Goal: Task Accomplishment & Management: Manage account settings

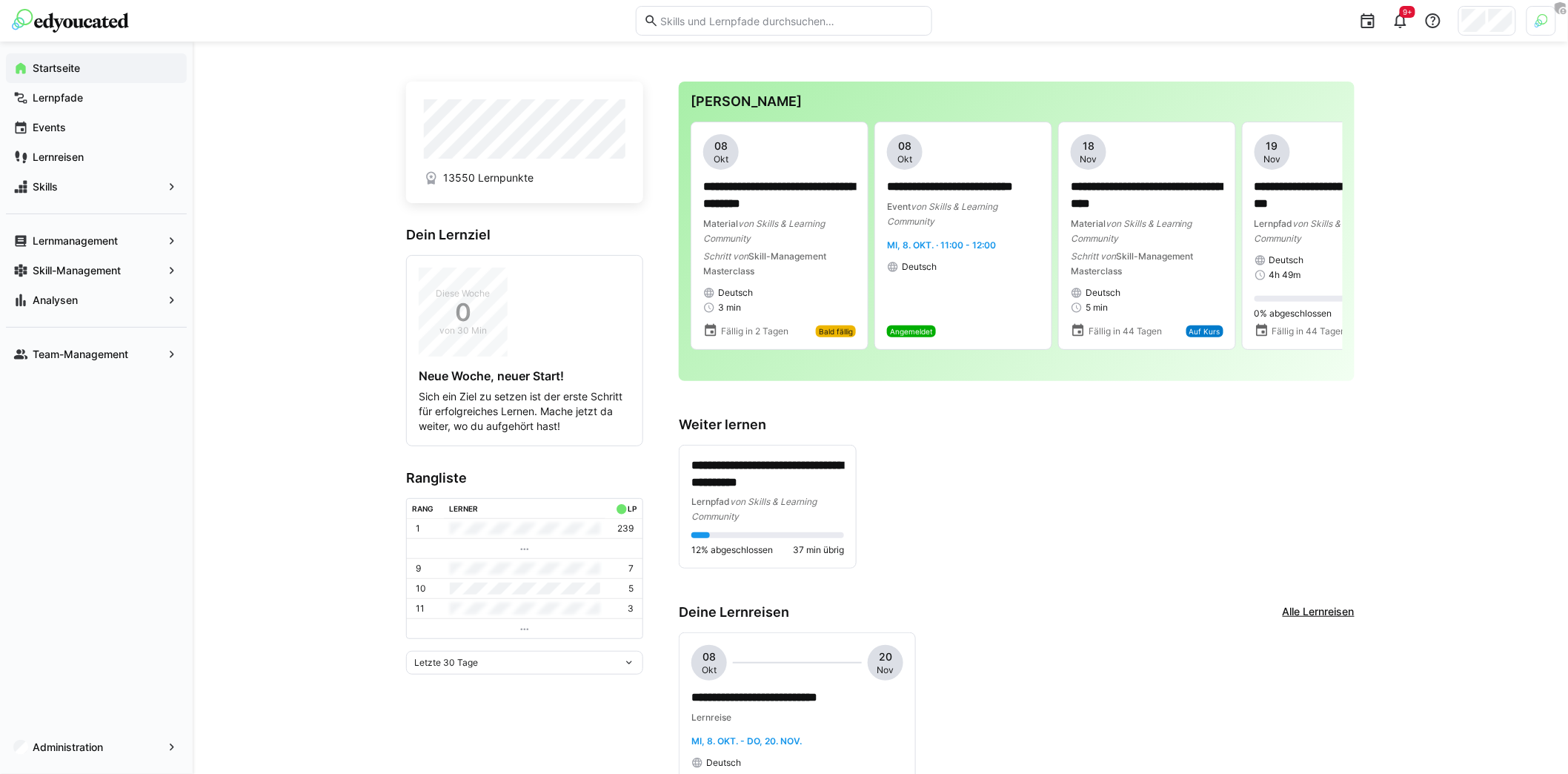
click at [1488, 28] on div at bounding box center [1487, 20] width 58 height 30
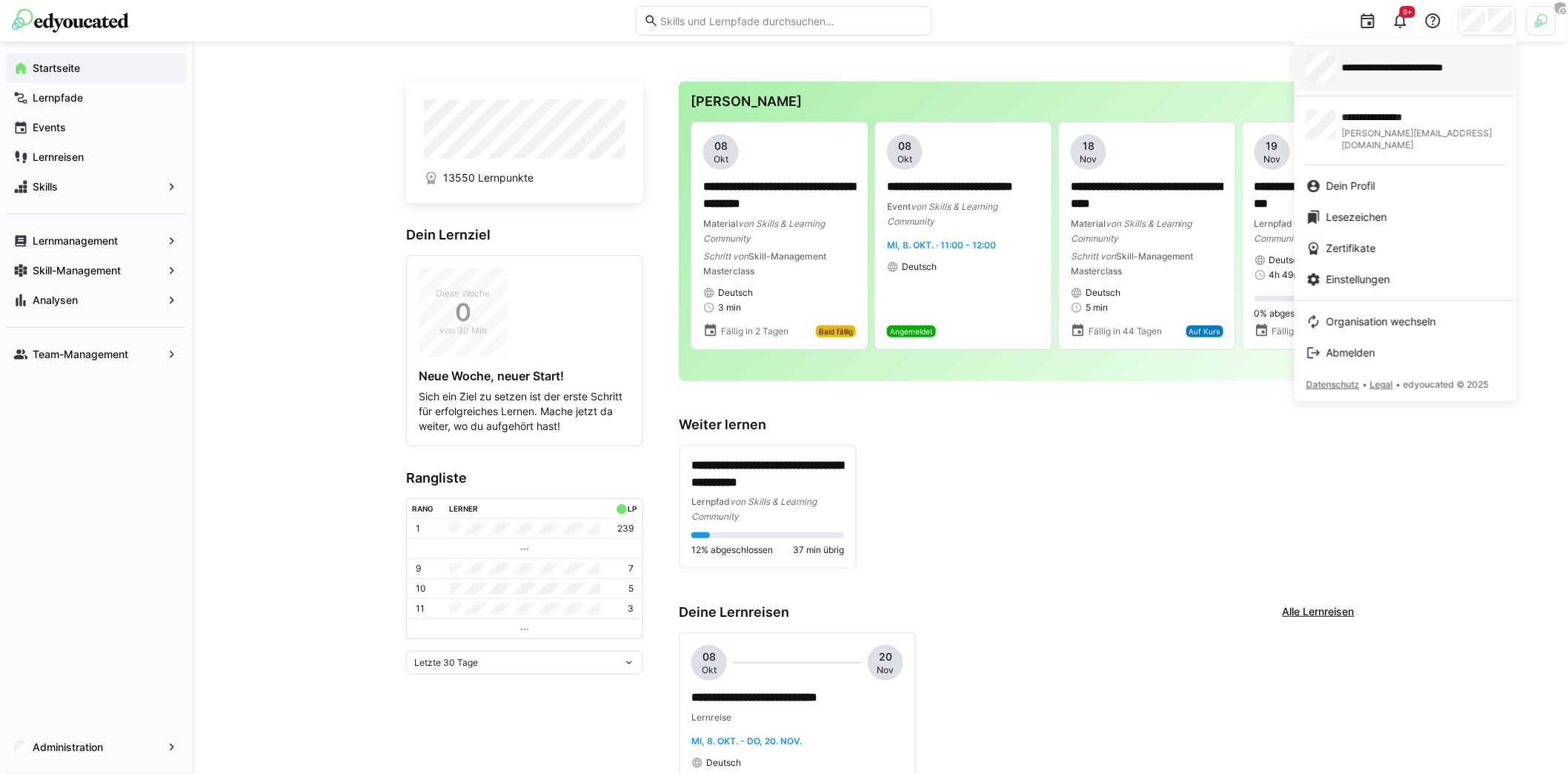
click at [1394, 82] on link "**********" at bounding box center [1405, 67] width 222 height 46
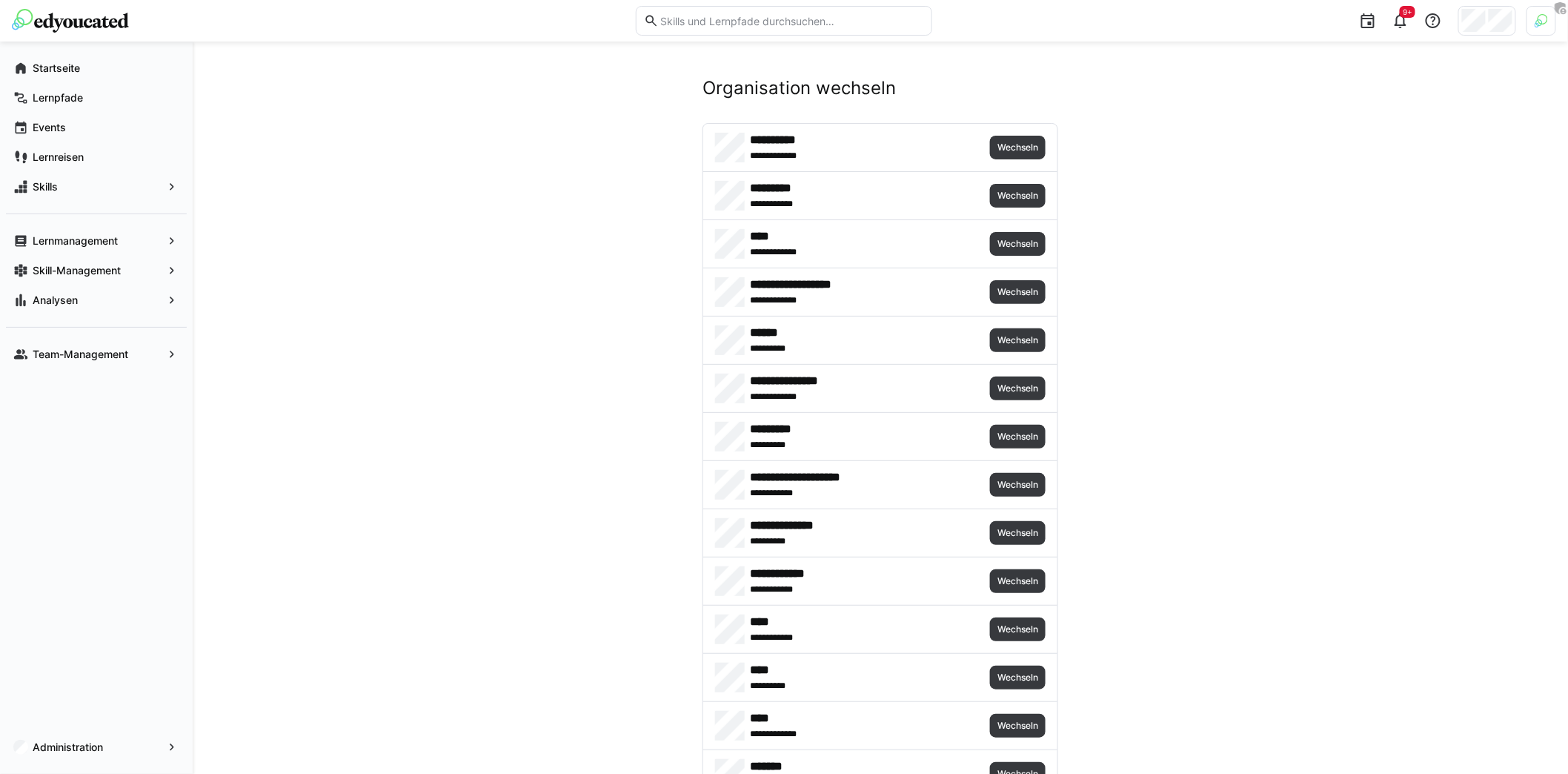
scroll to position [6989, 0]
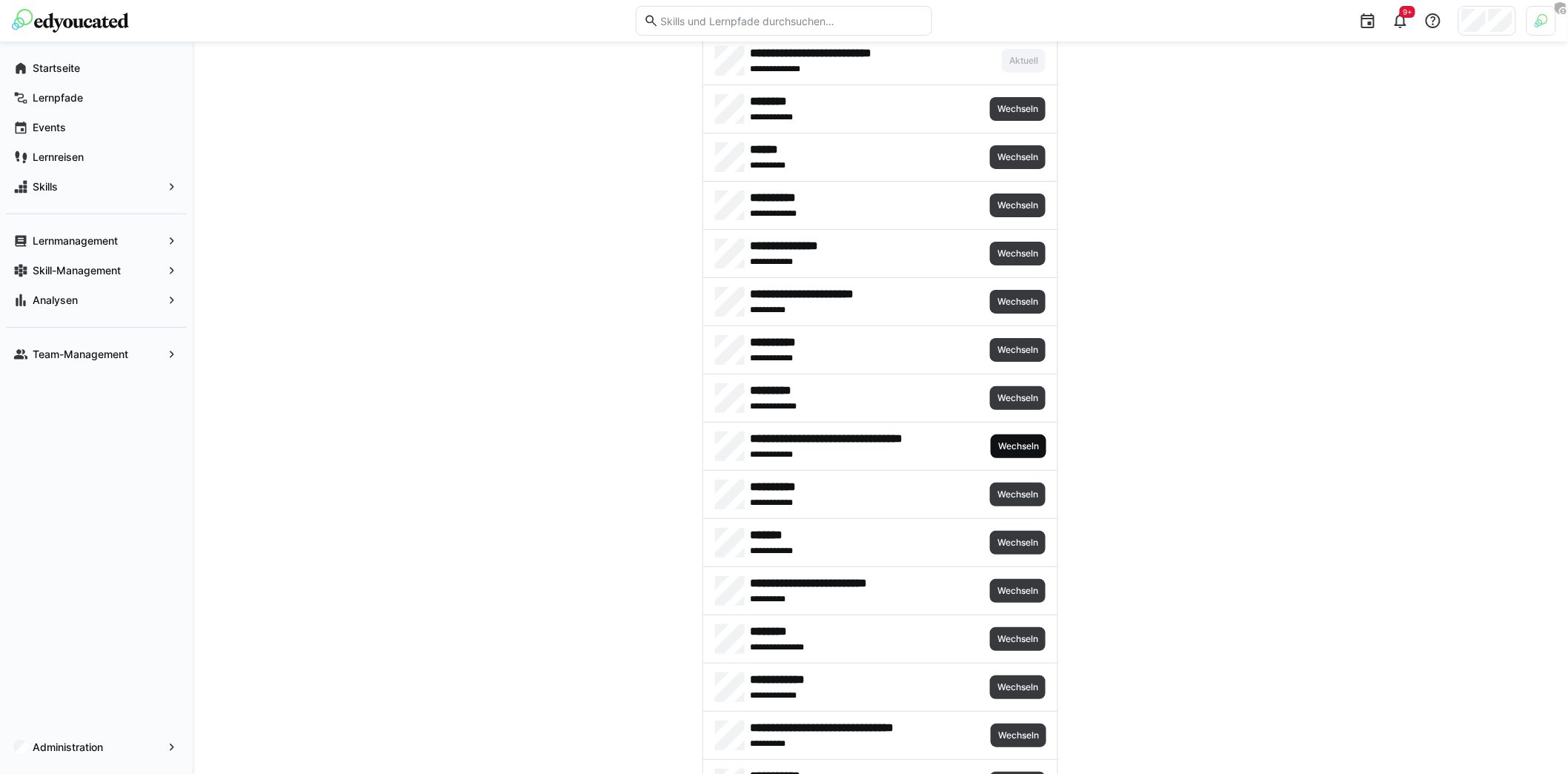
click at [1028, 440] on span "Wechseln" at bounding box center [1017, 446] width 43 height 12
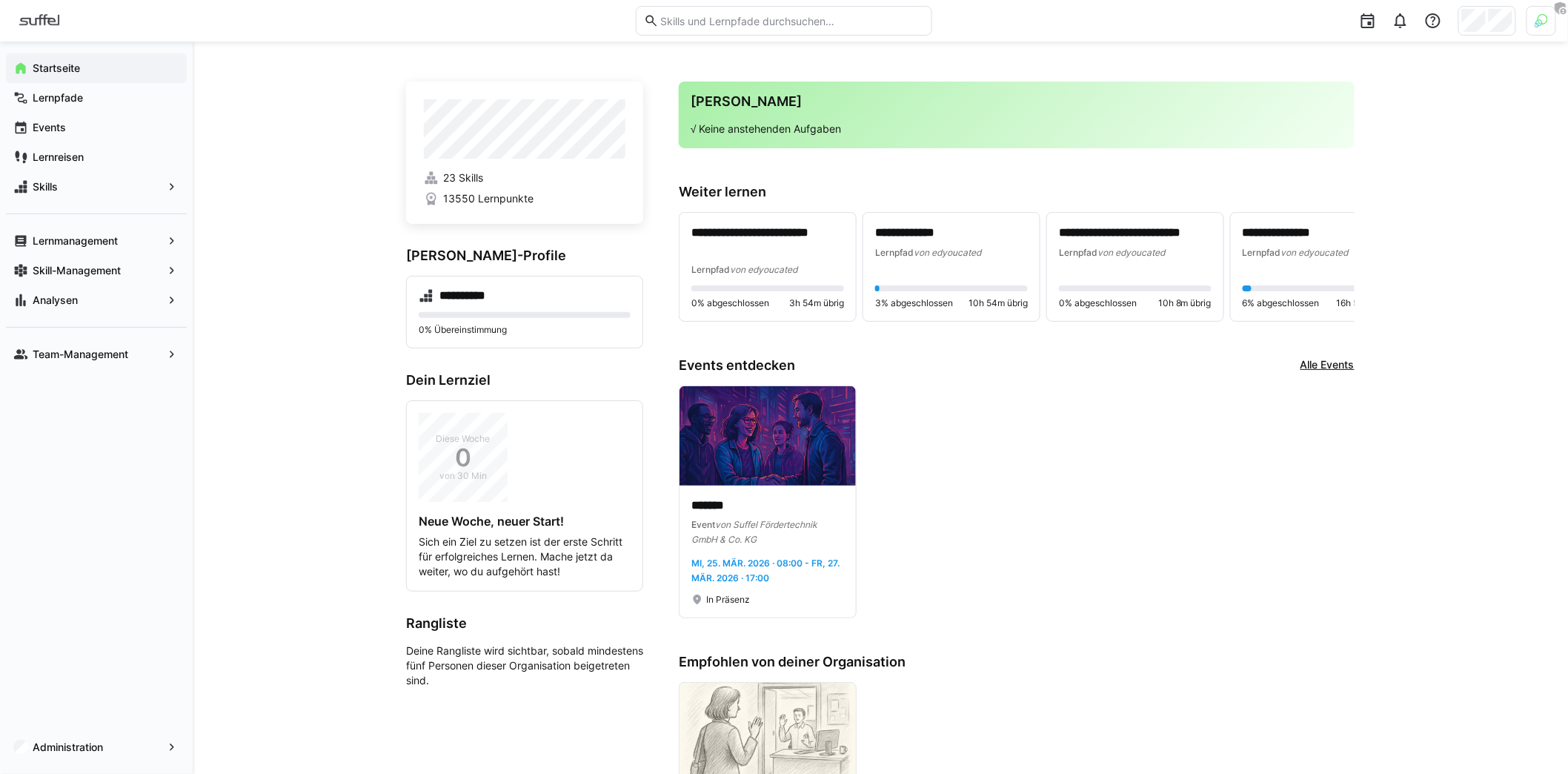
click at [292, 360] on div "**********" at bounding box center [880, 658] width 1375 height 1232
click at [86, 248] on div "Lernmanagement" at bounding box center [96, 241] width 181 height 30
click at [0, 0] on app-navigation-label "Analysen" at bounding box center [0, 0] width 0 height 0
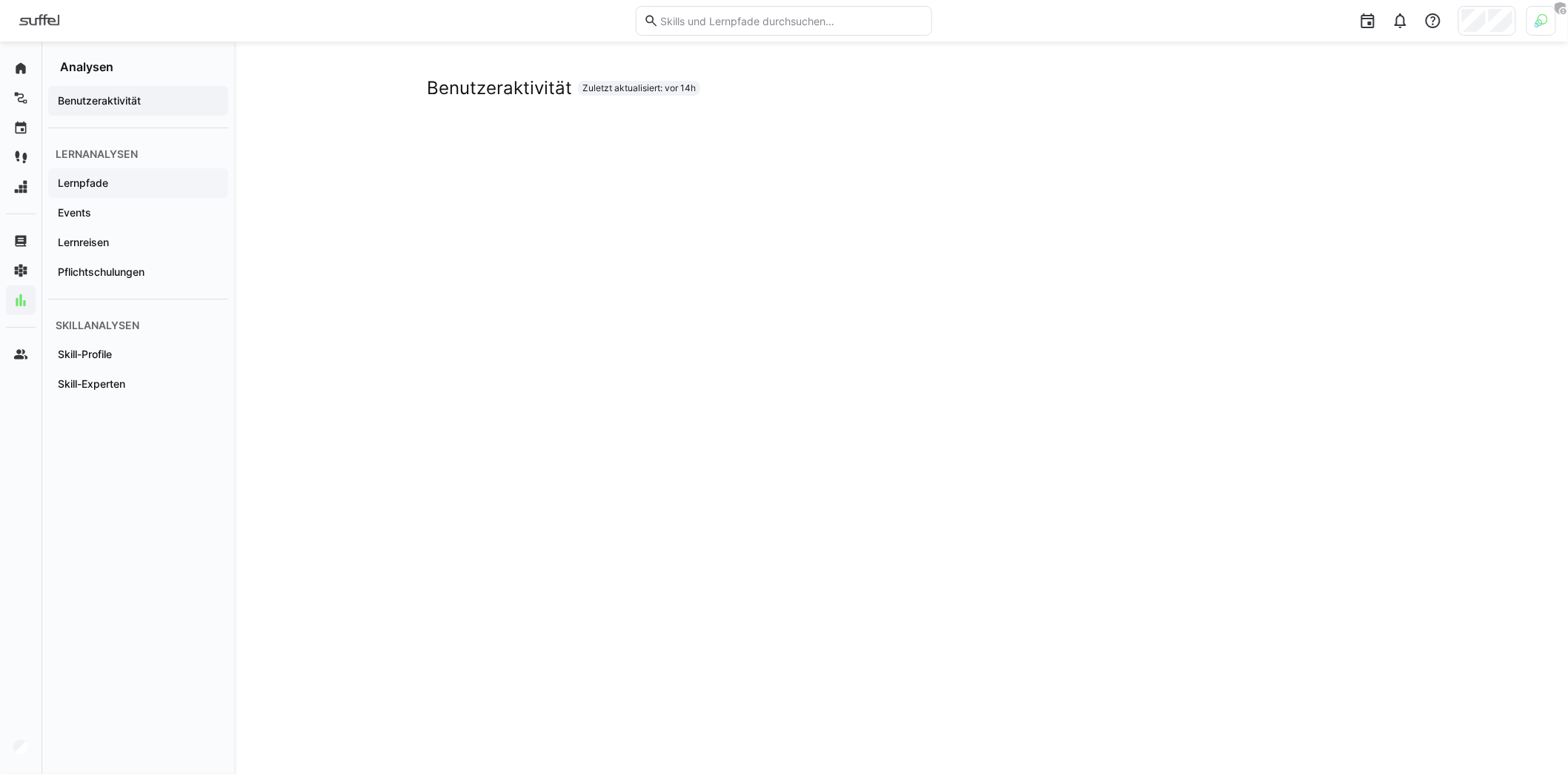
click at [0, 0] on app-navigation-label "Lernpfade" at bounding box center [0, 0] width 0 height 0
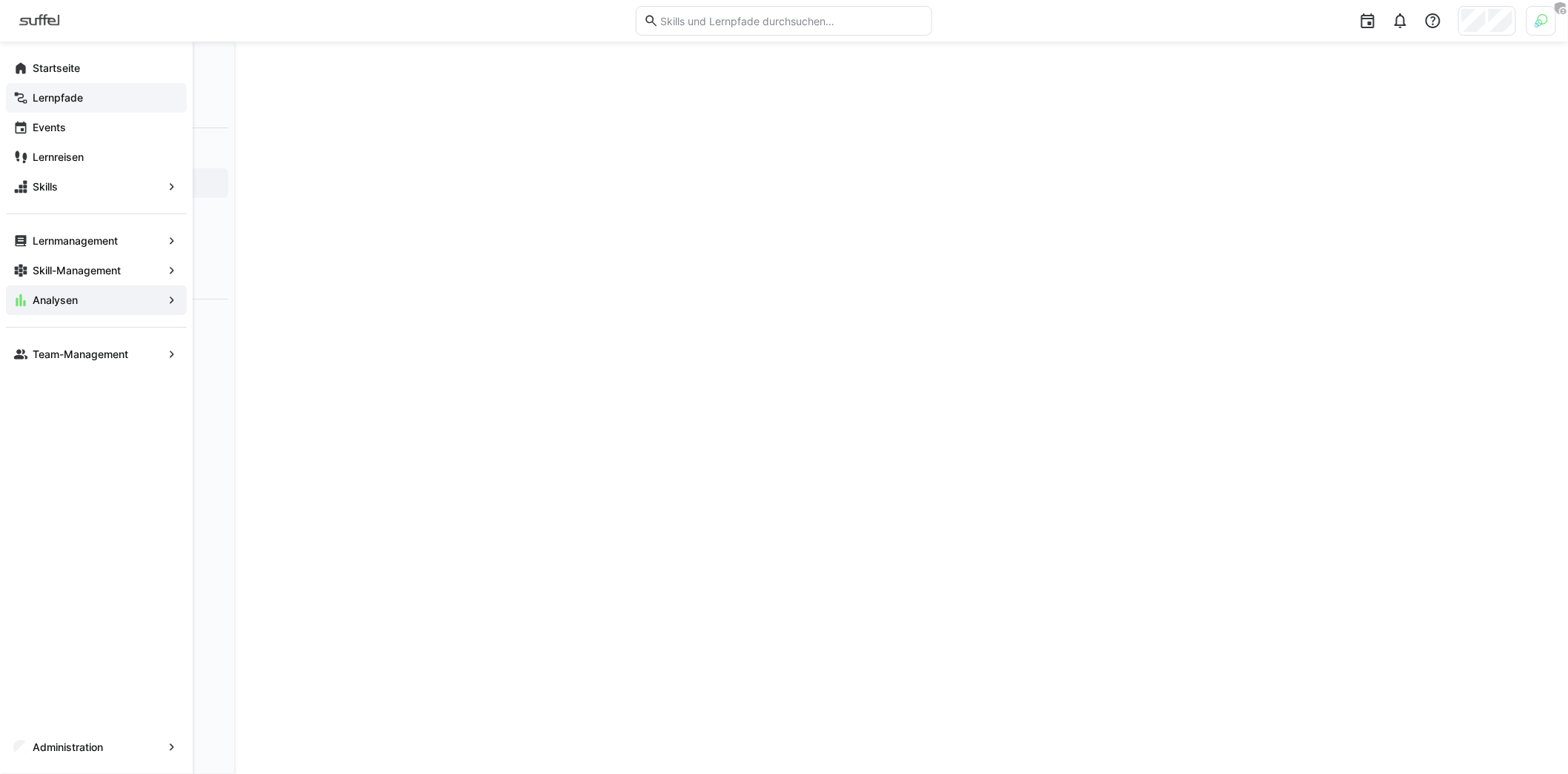
click at [69, 83] on div "Lernpfade" at bounding box center [96, 97] width 181 height 30
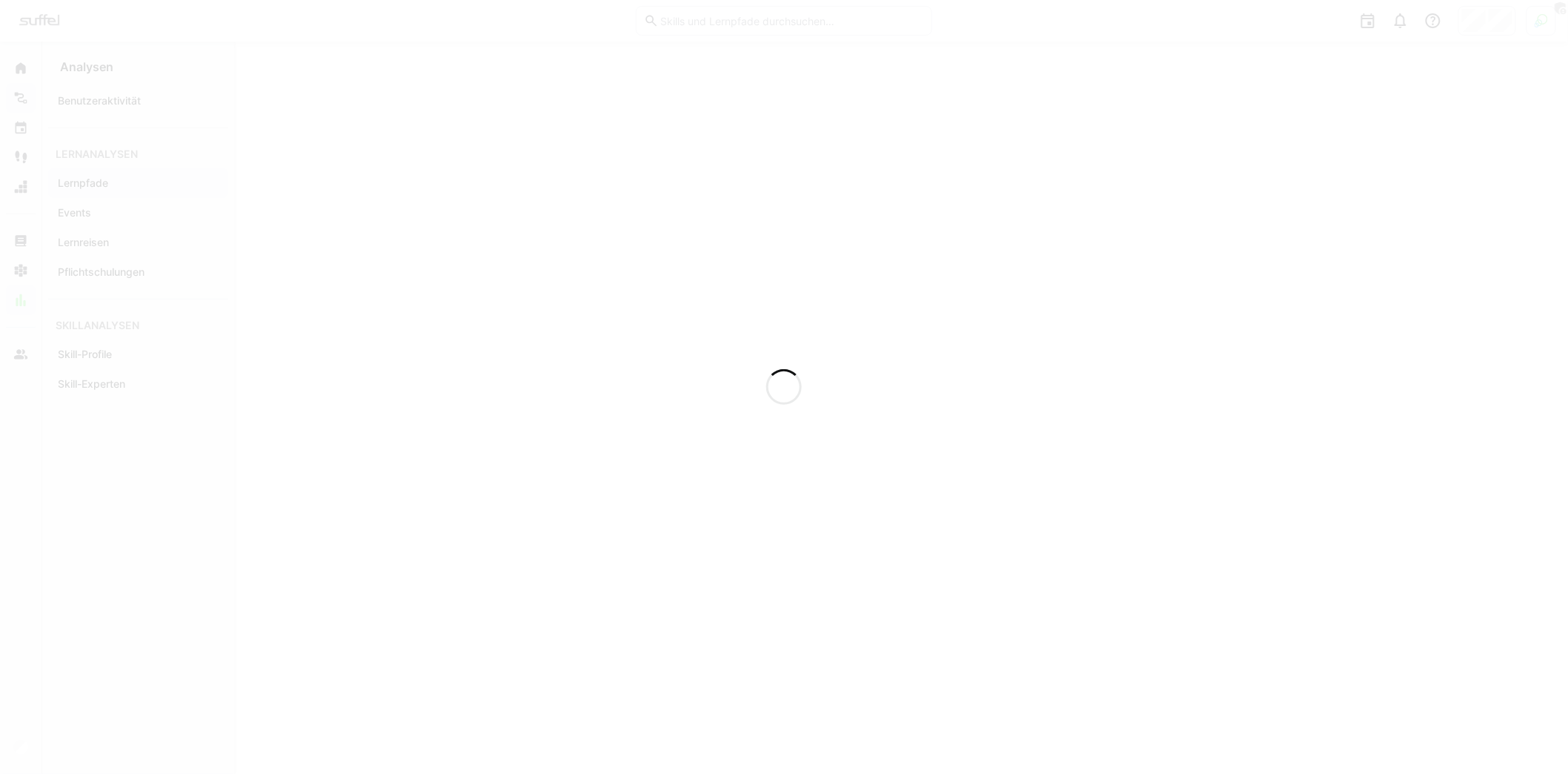
click at [64, 75] on div at bounding box center [784, 387] width 1568 height 774
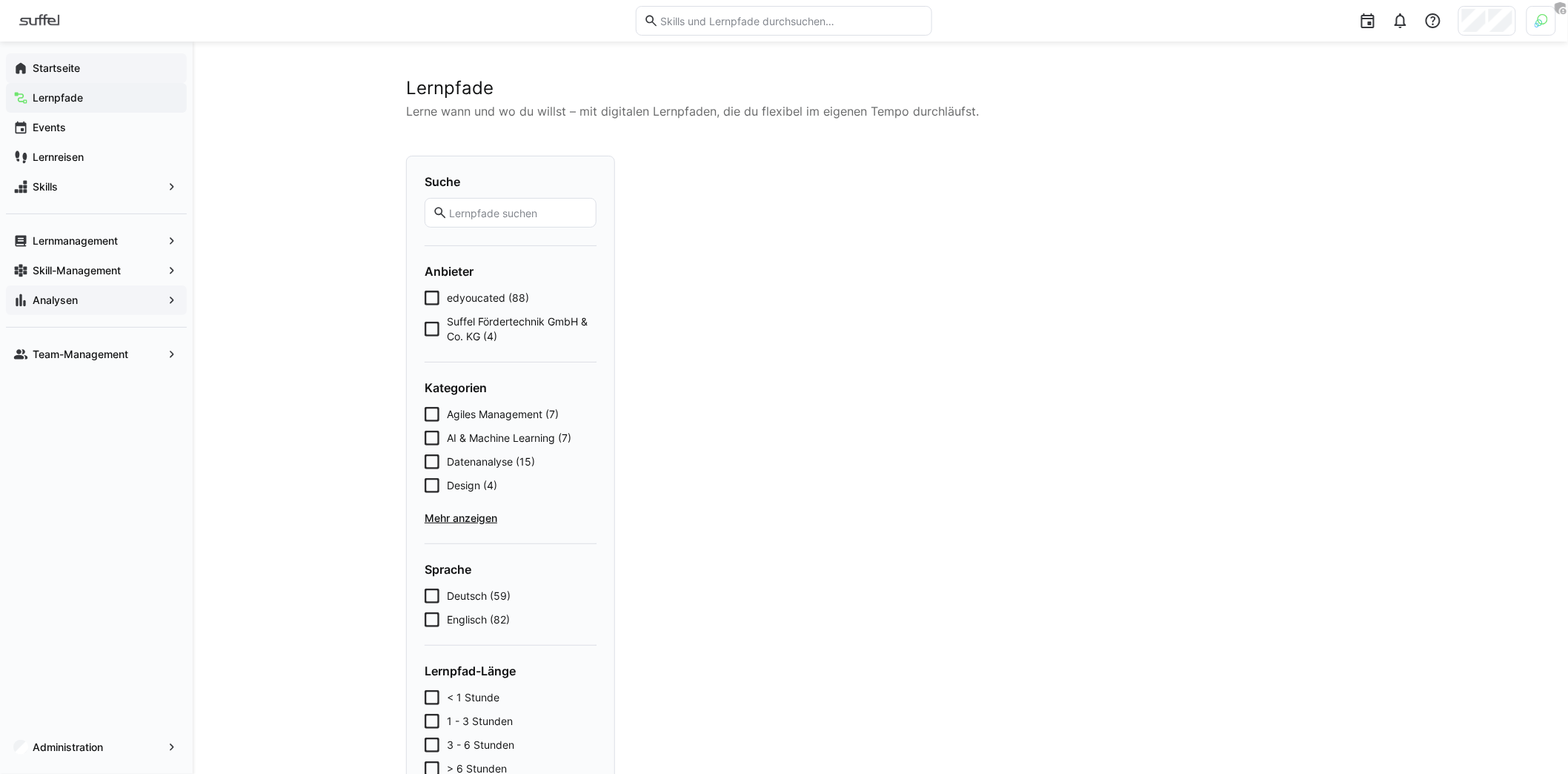
click at [0, 0] on app-navigation-label "Startseite" at bounding box center [0, 0] width 0 height 0
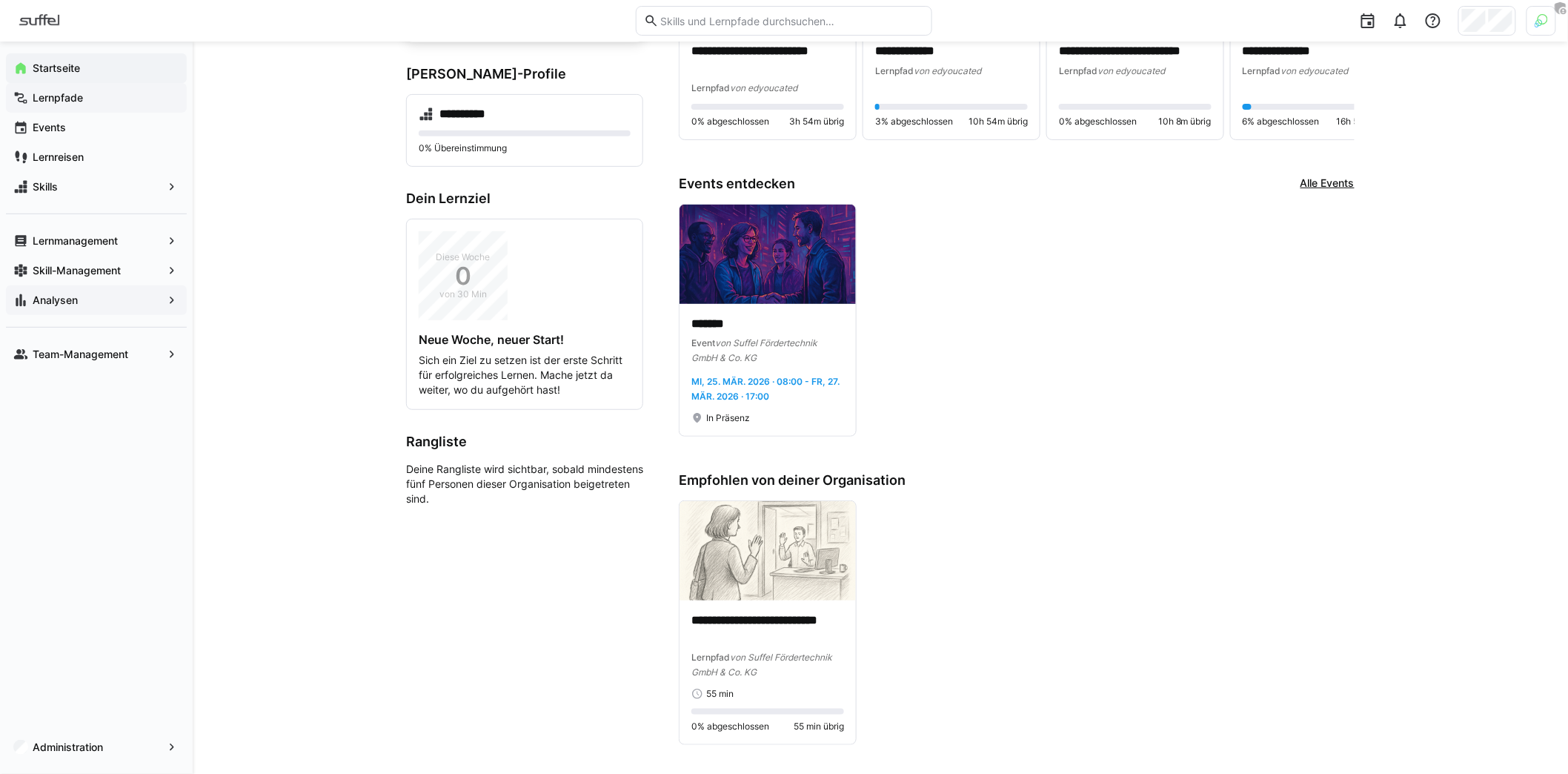
scroll to position [89, 0]
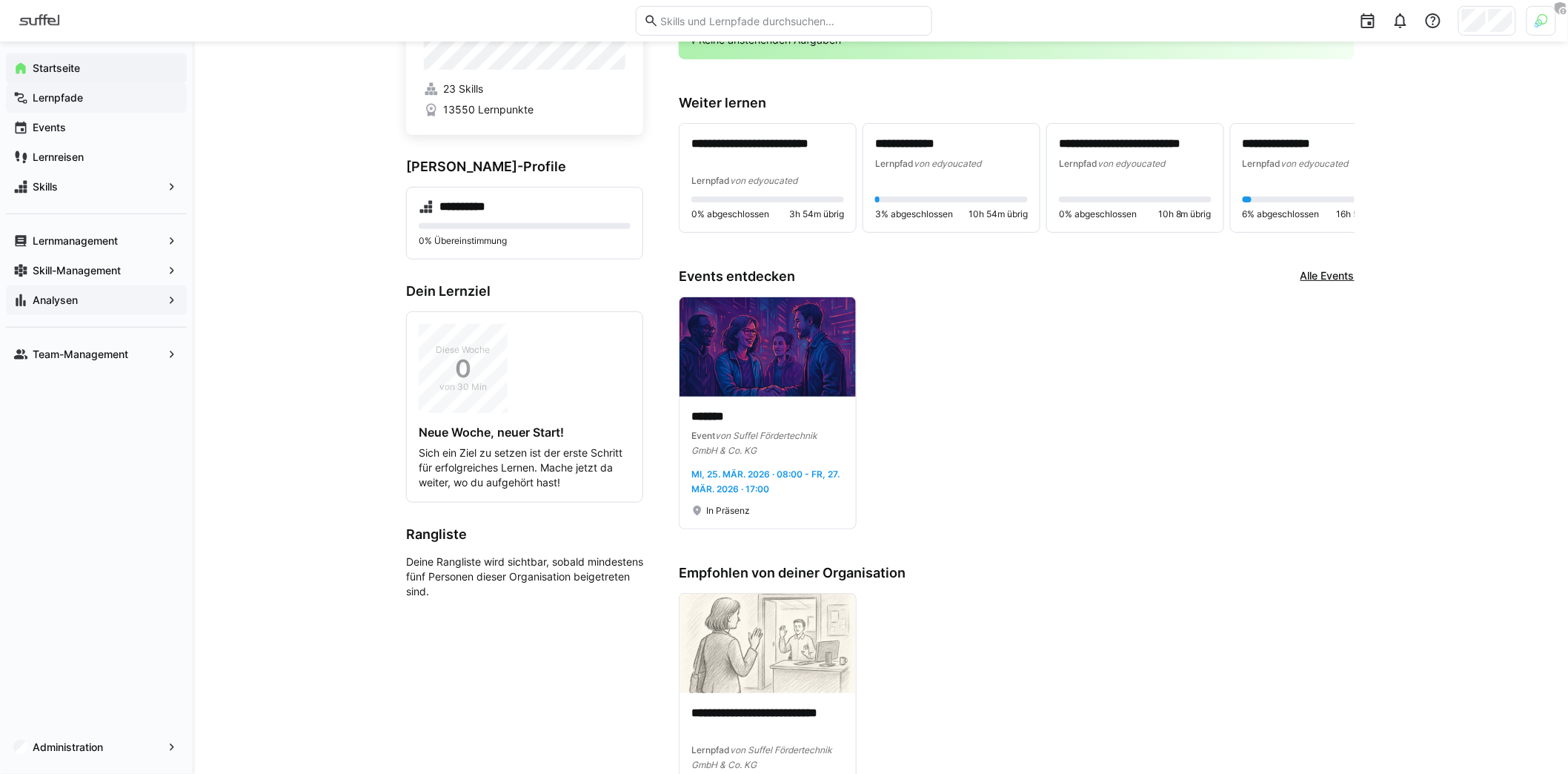
click at [91, 105] on span "Lernpfade" at bounding box center [105, 97] width 149 height 14
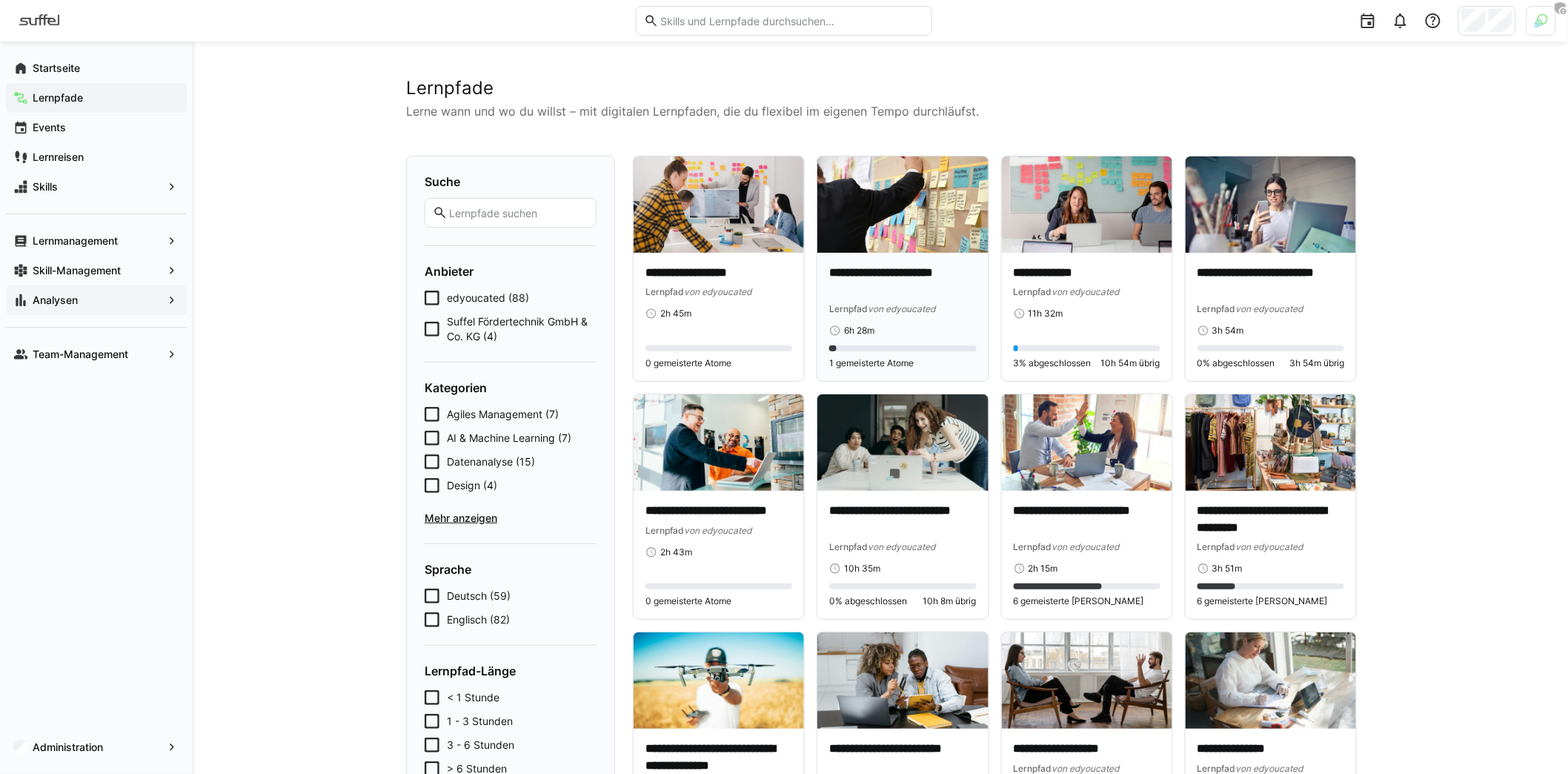
click at [872, 307] on span "von edyoucated" at bounding box center [901, 309] width 67 height 12
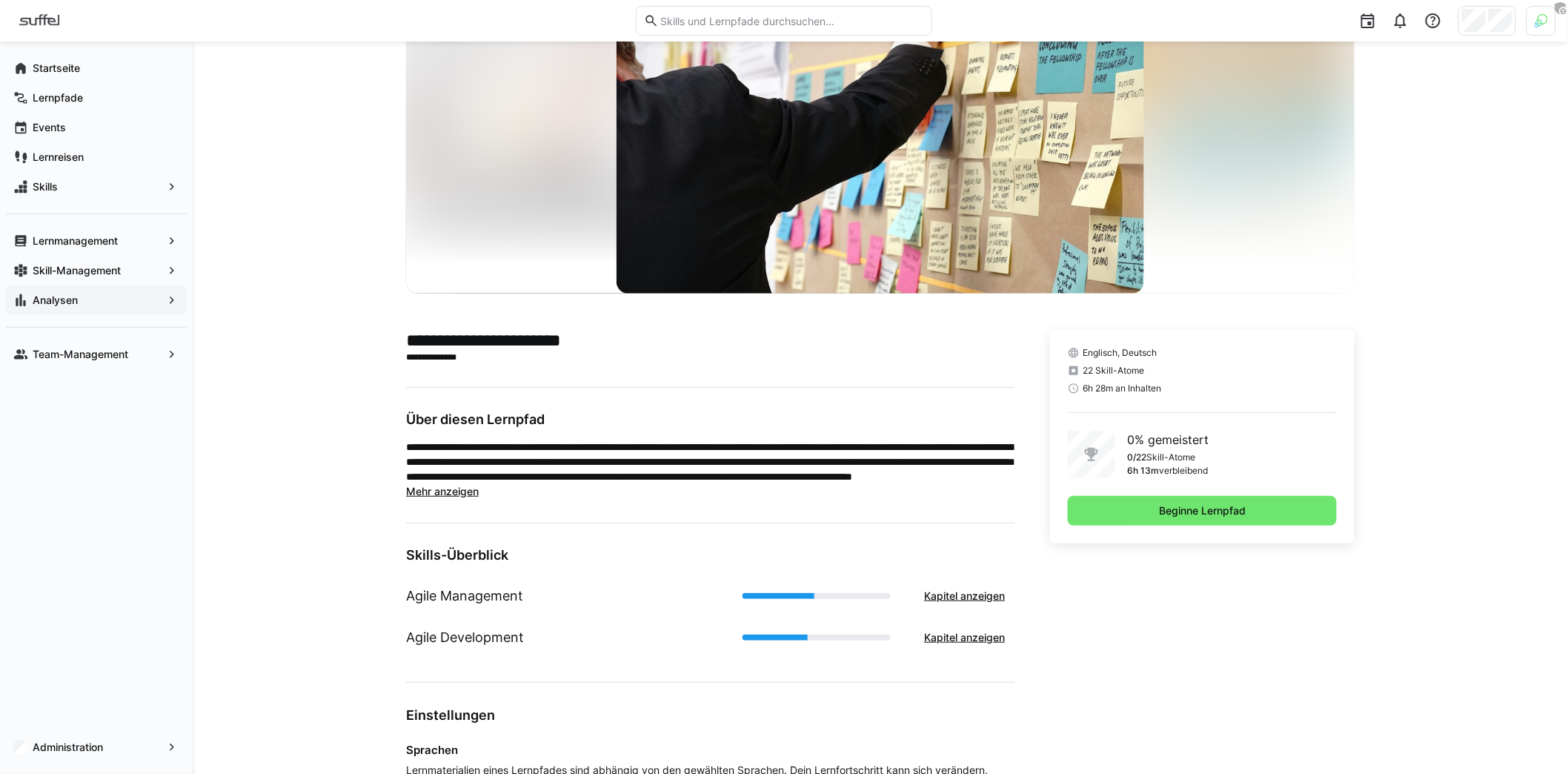
scroll to position [270, 0]
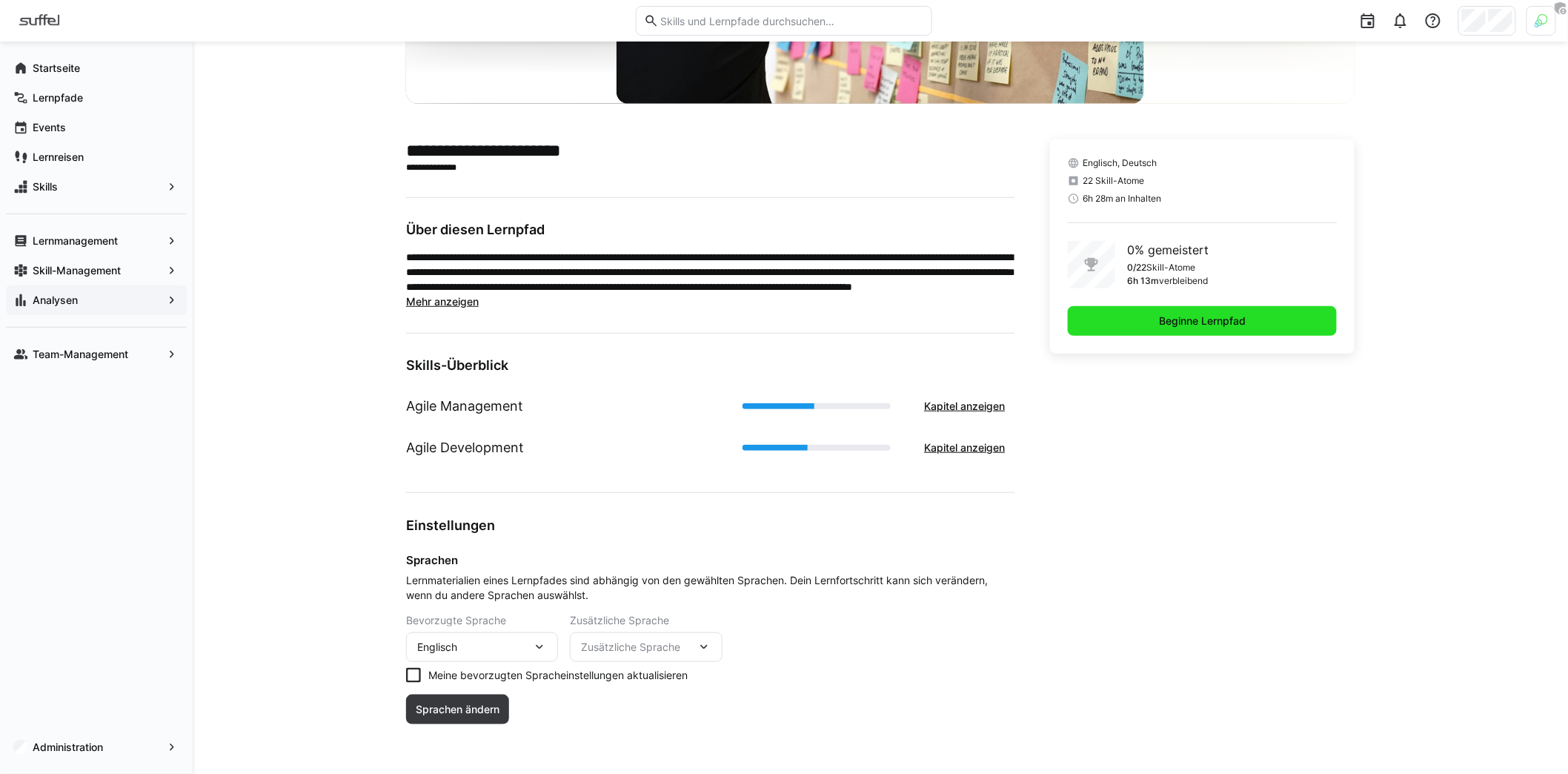
click at [1179, 326] on span "Beginne Lernpfad" at bounding box center [1202, 321] width 91 height 14
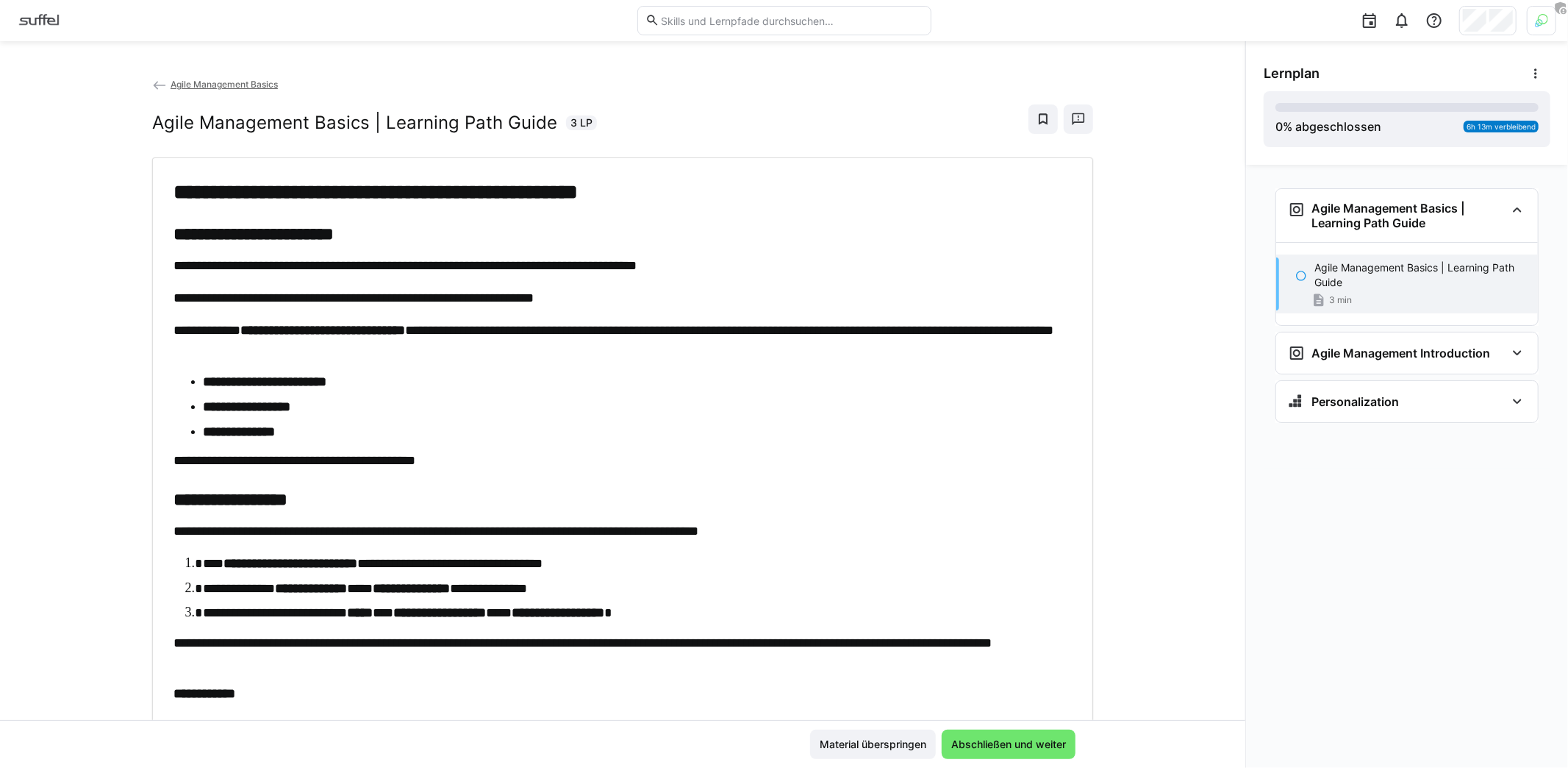
click at [47, 14] on img at bounding box center [38, 20] width 54 height 24
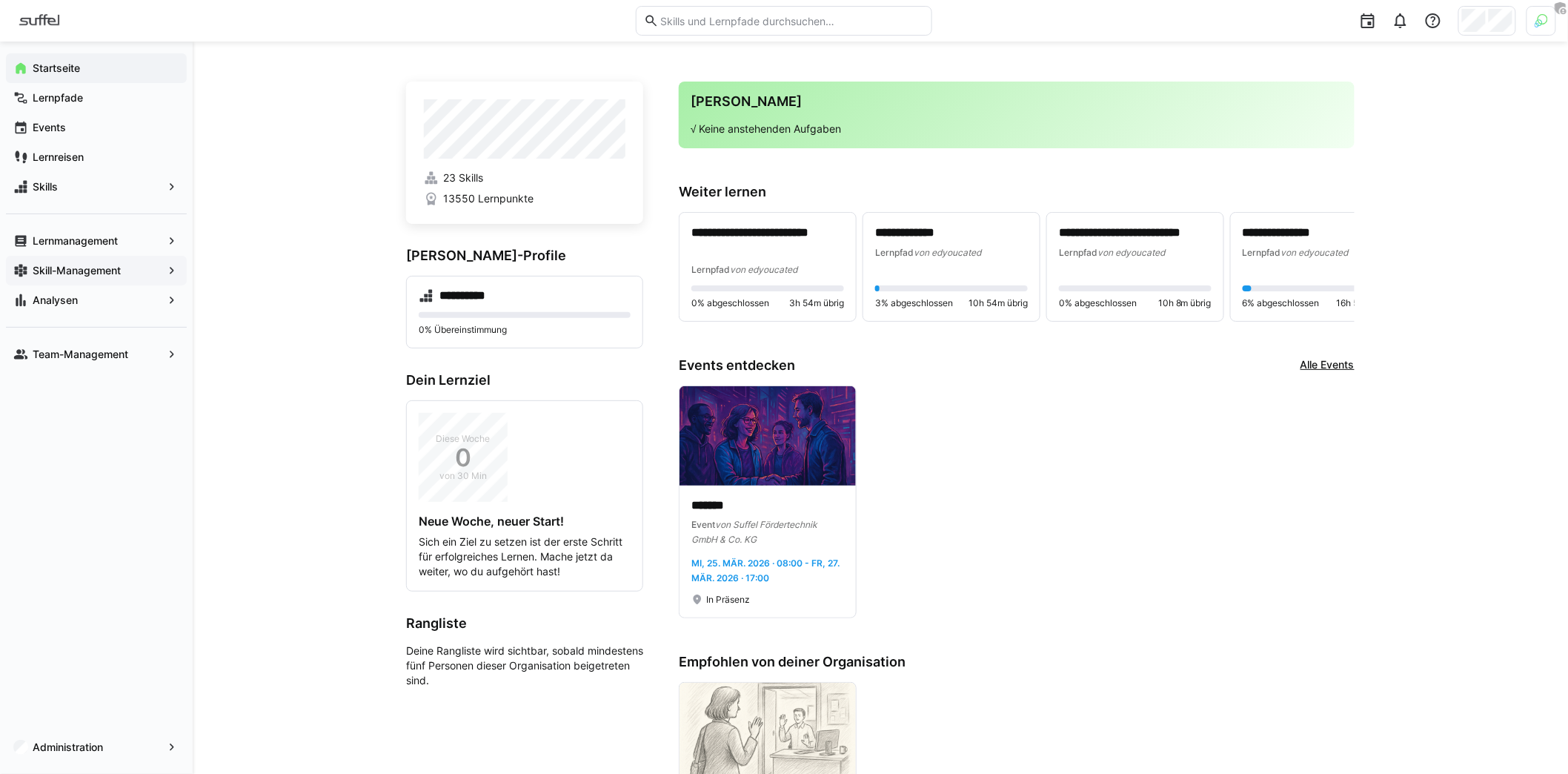
click at [81, 277] on div "Skill-Management" at bounding box center [96, 271] width 181 height 30
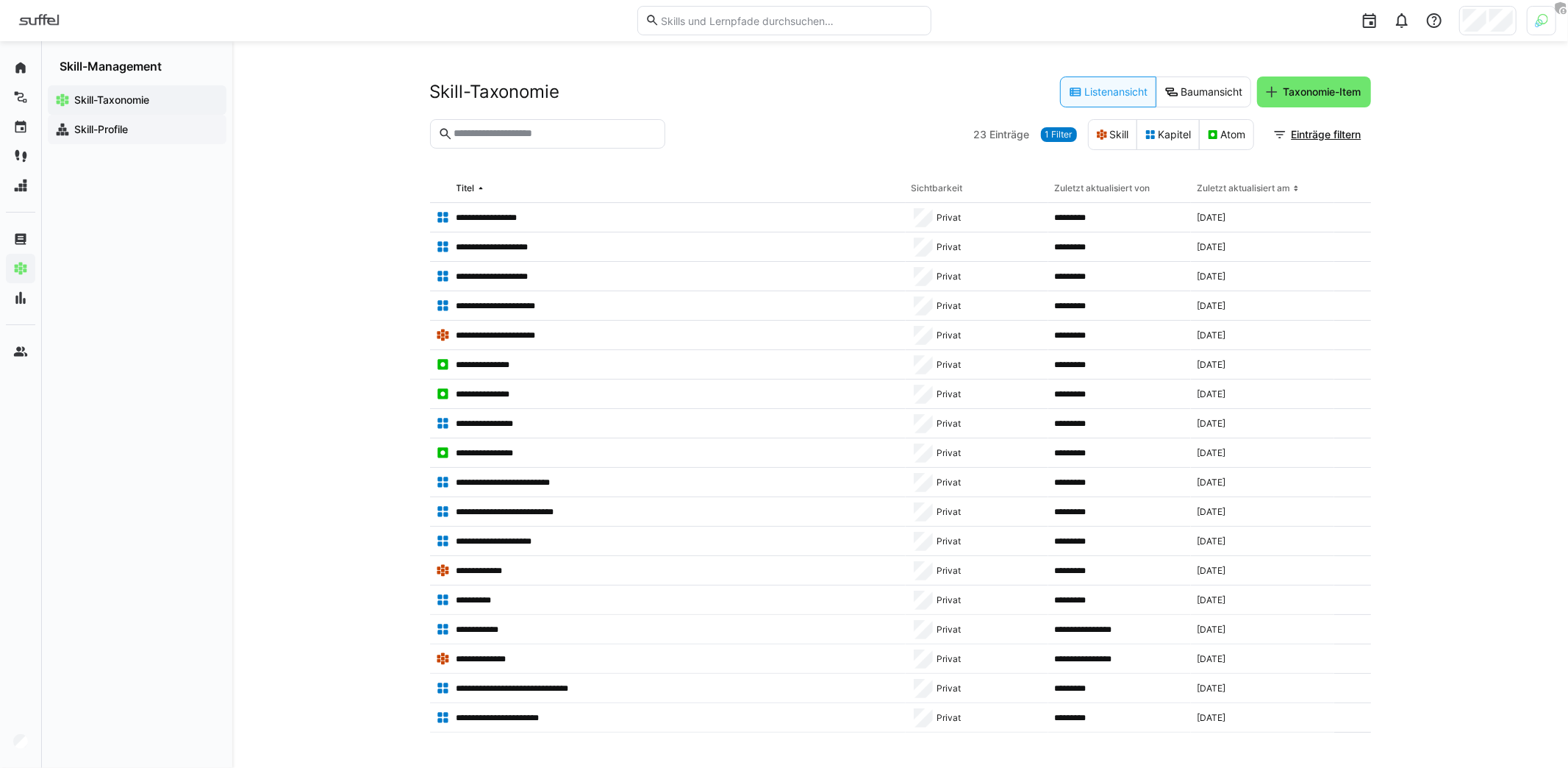
click at [0, 0] on app-navigation-label "Skill-Profile" at bounding box center [0, 0] width 0 height 0
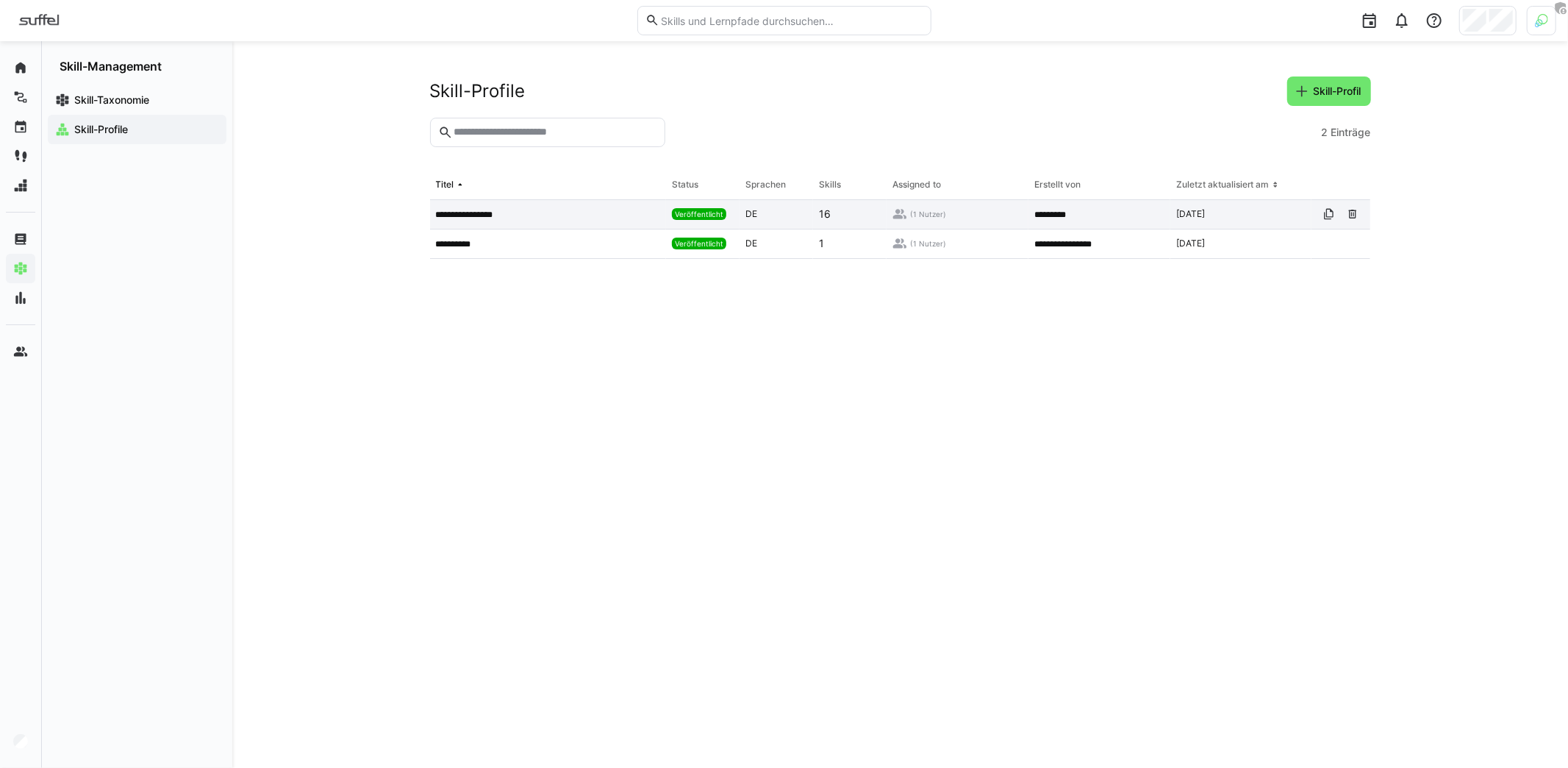
click at [546, 219] on div "**********" at bounding box center [548, 214] width 237 height 30
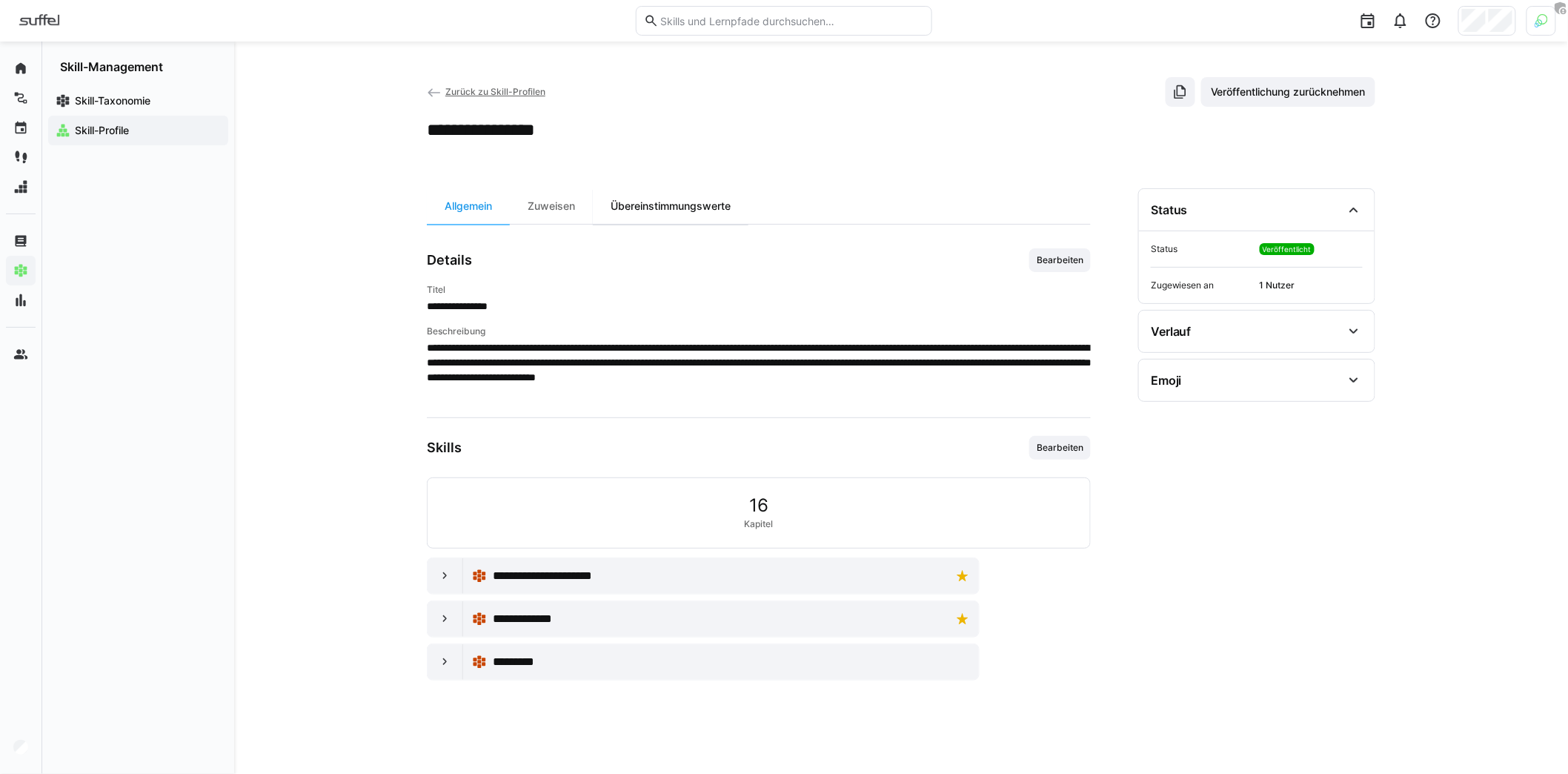
click at [654, 204] on div "Übereinstimmungswerte" at bounding box center [671, 206] width 156 height 36
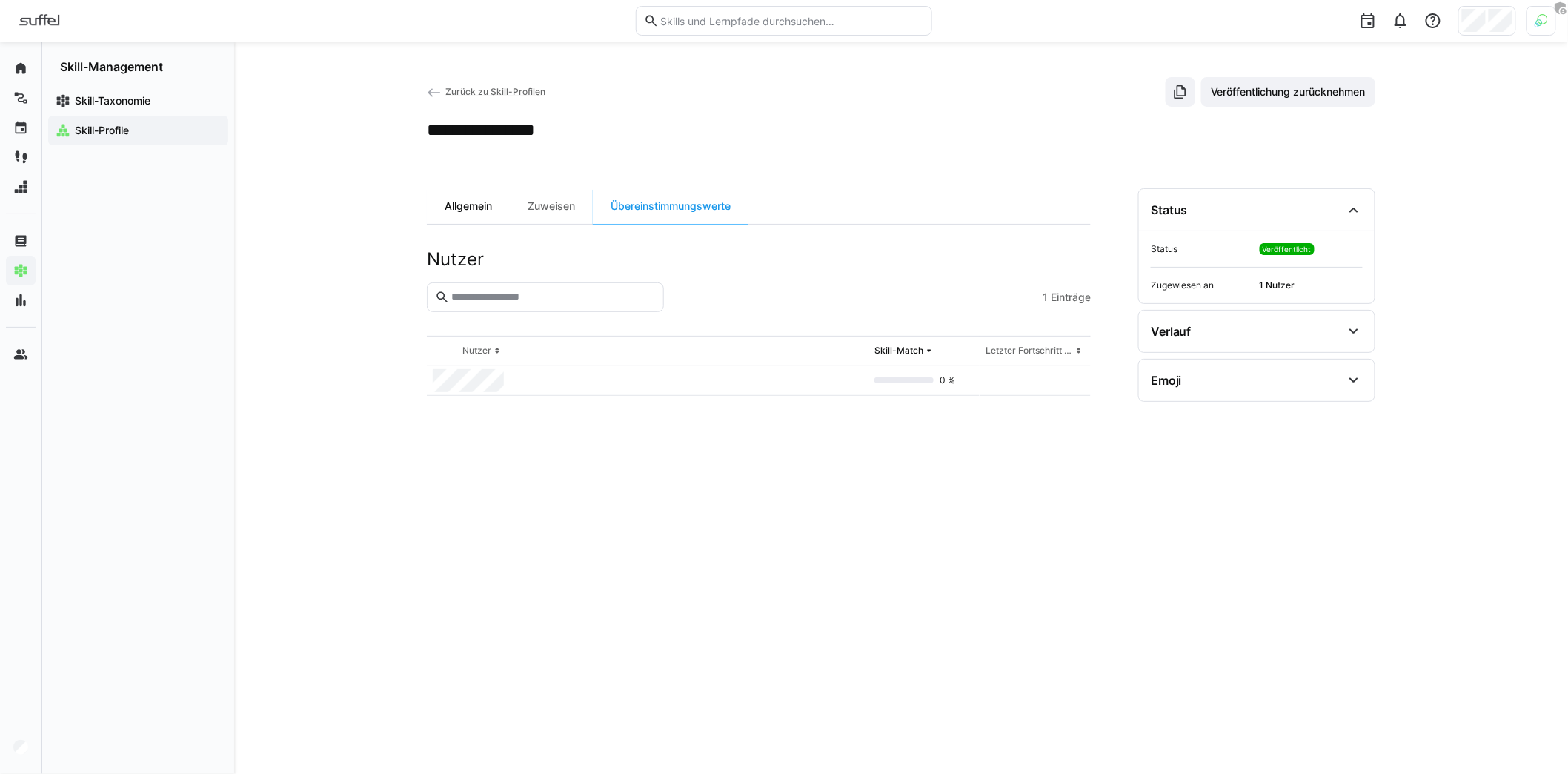
click at [486, 212] on div "Allgemein" at bounding box center [468, 206] width 83 height 36
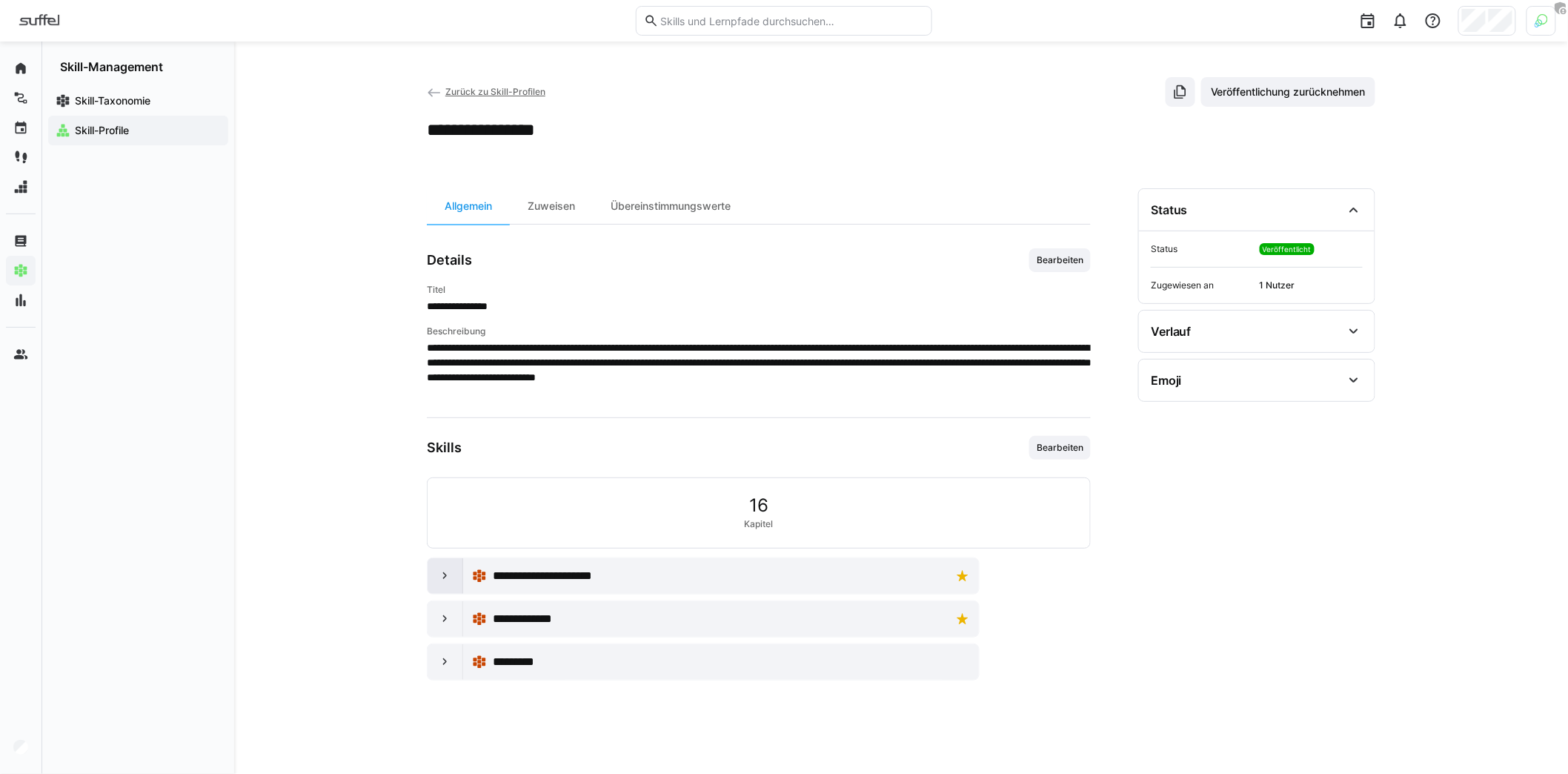
click at [452, 578] on div at bounding box center [445, 576] width 36 height 36
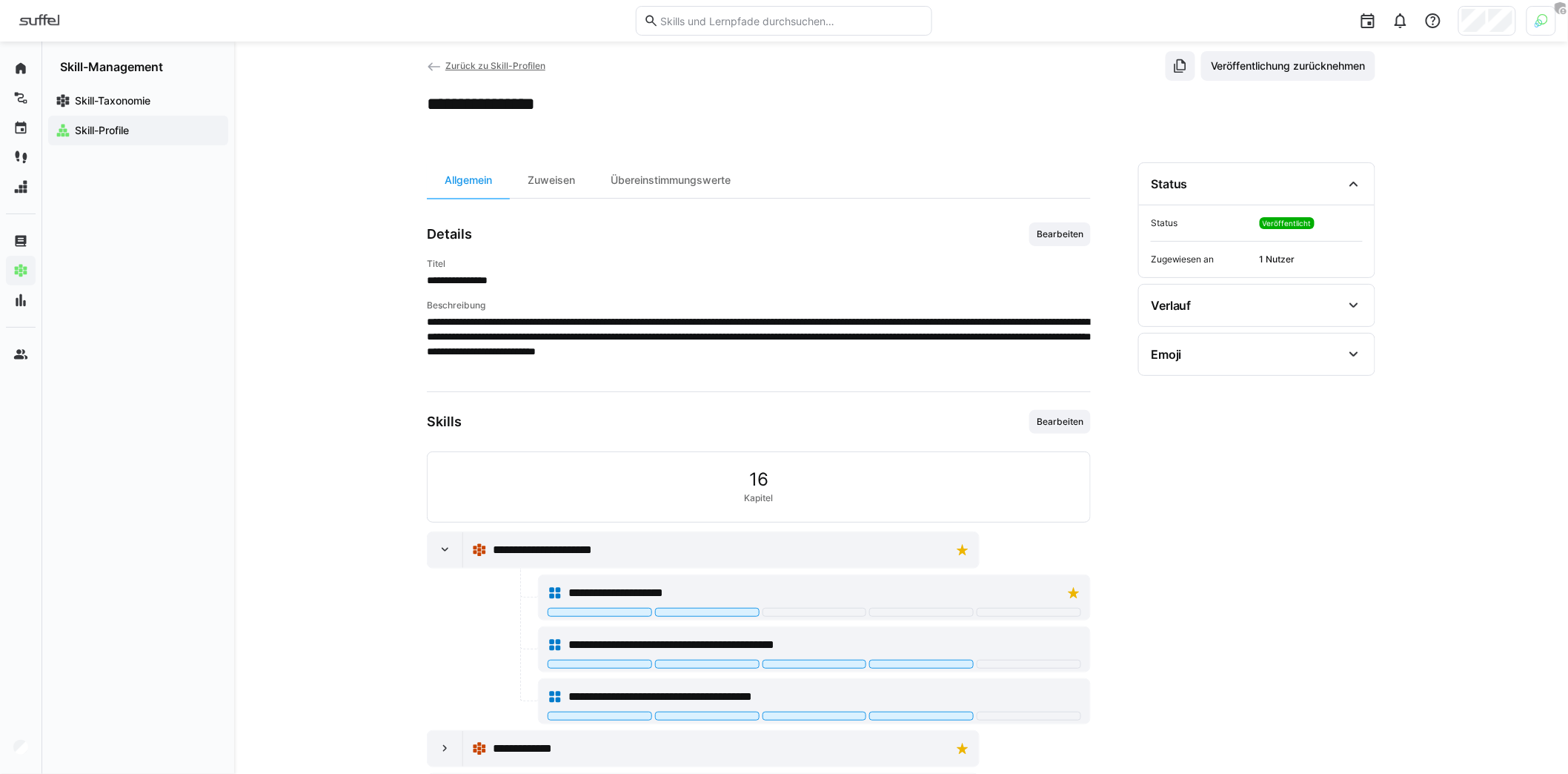
scroll to position [27, 0]
click at [536, 190] on div "Zuweisen" at bounding box center [552, 179] width 83 height 36
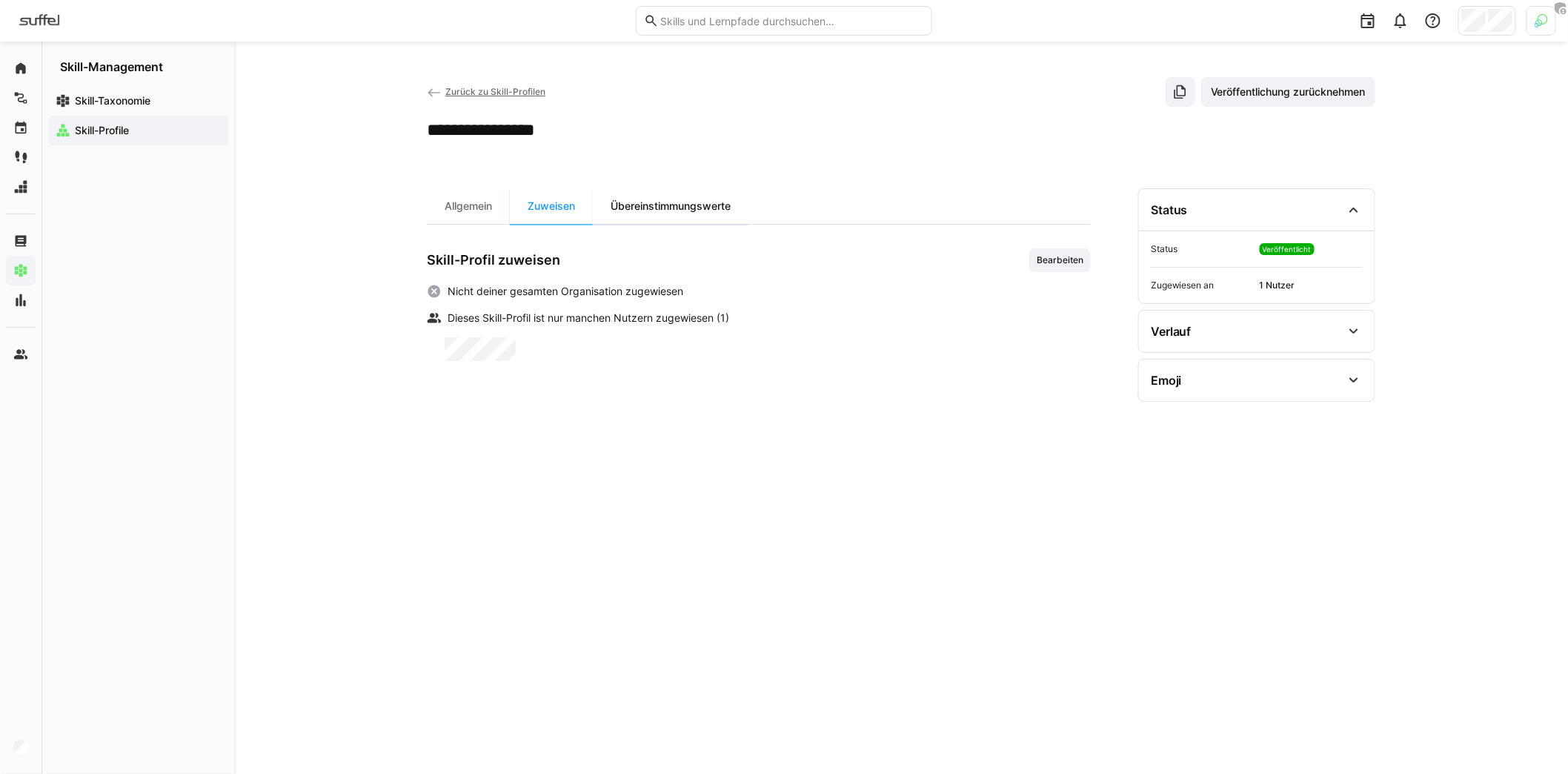
click at [719, 206] on div "Übereinstimmungswerte" at bounding box center [671, 206] width 156 height 36
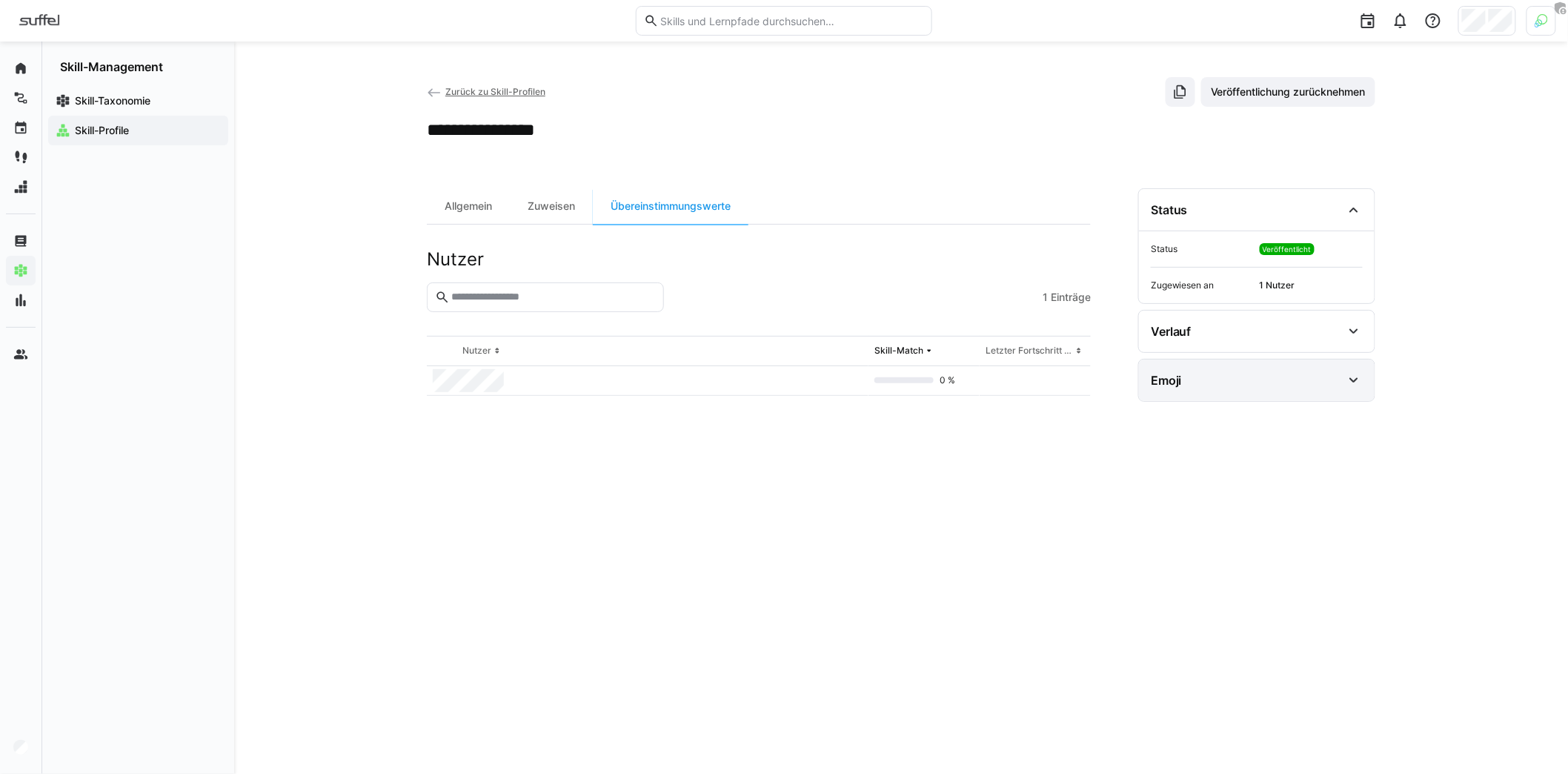
click at [1175, 373] on div "Emoji" at bounding box center [1166, 379] width 31 height 14
click at [424, 128] on div "**********" at bounding box center [901, 407] width 1334 height 733
click at [1183, 478] on span "Emoji bearbeiten" at bounding box center [1195, 477] width 75 height 12
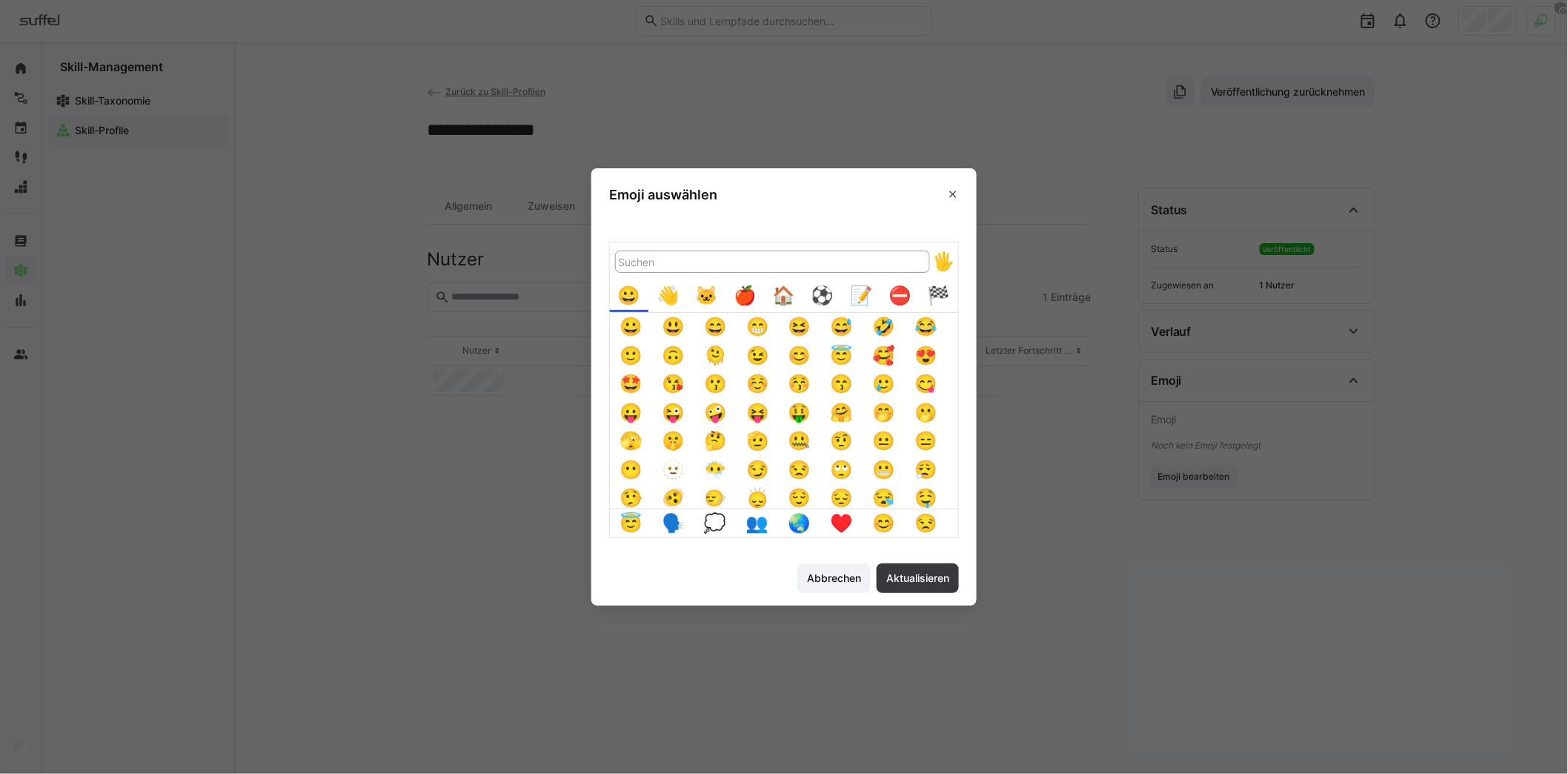
click at [799, 297] on div "🏠️" at bounding box center [784, 297] width 29 height 29
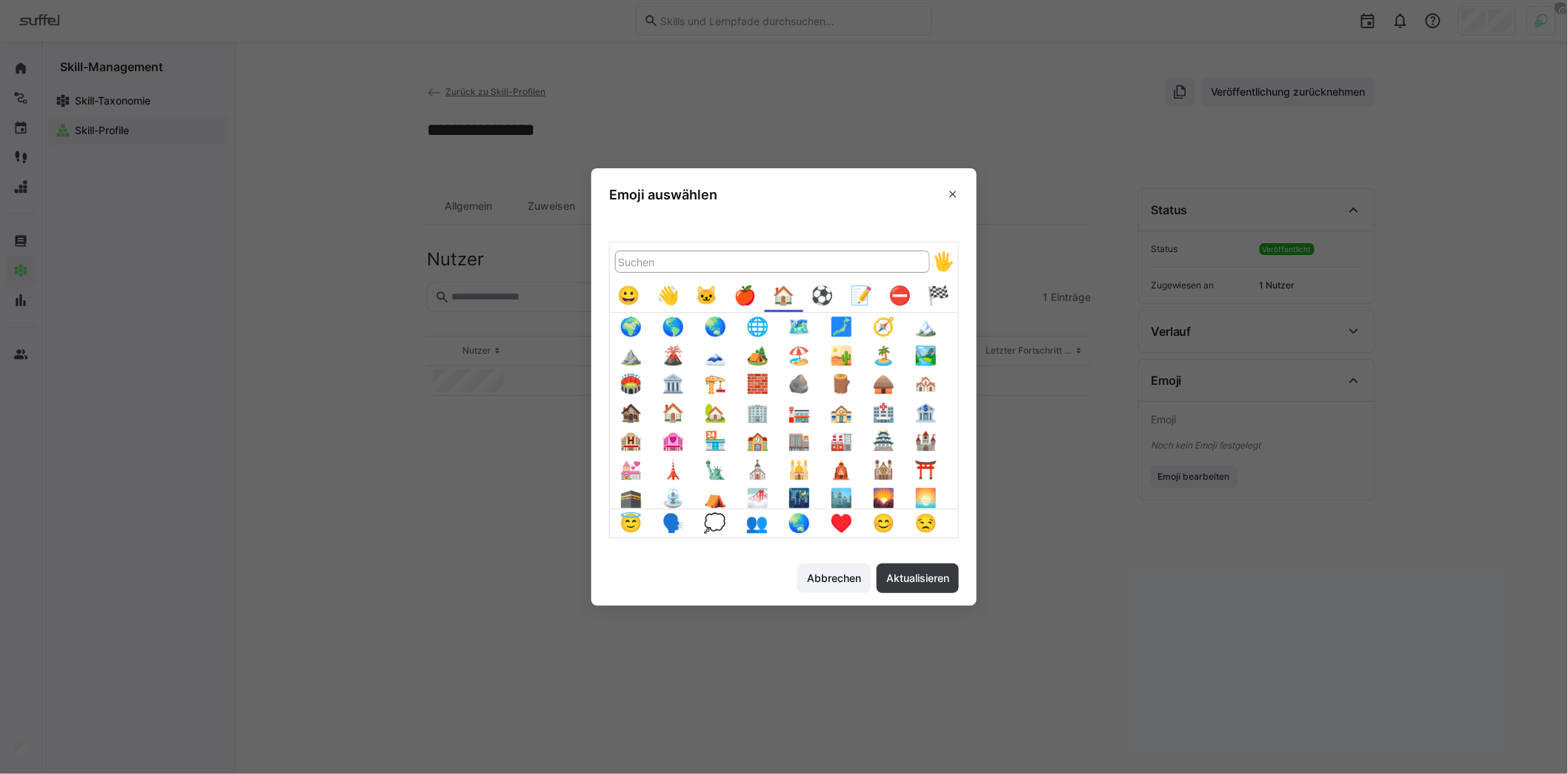
click at [810, 378] on button "🪨" at bounding box center [800, 384] width 29 height 29
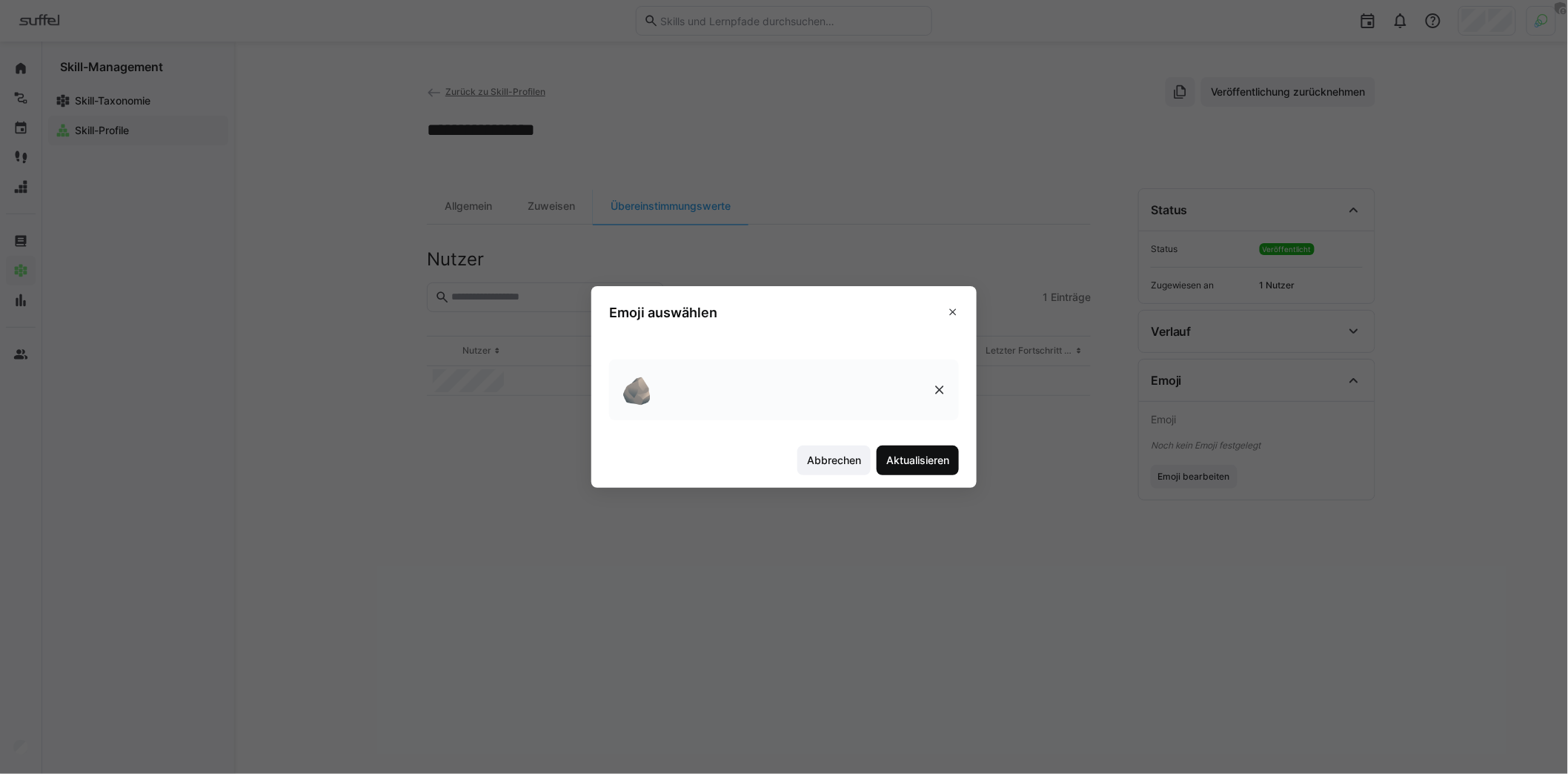
click at [940, 473] on span "Aktualisieren" at bounding box center [917, 460] width 82 height 30
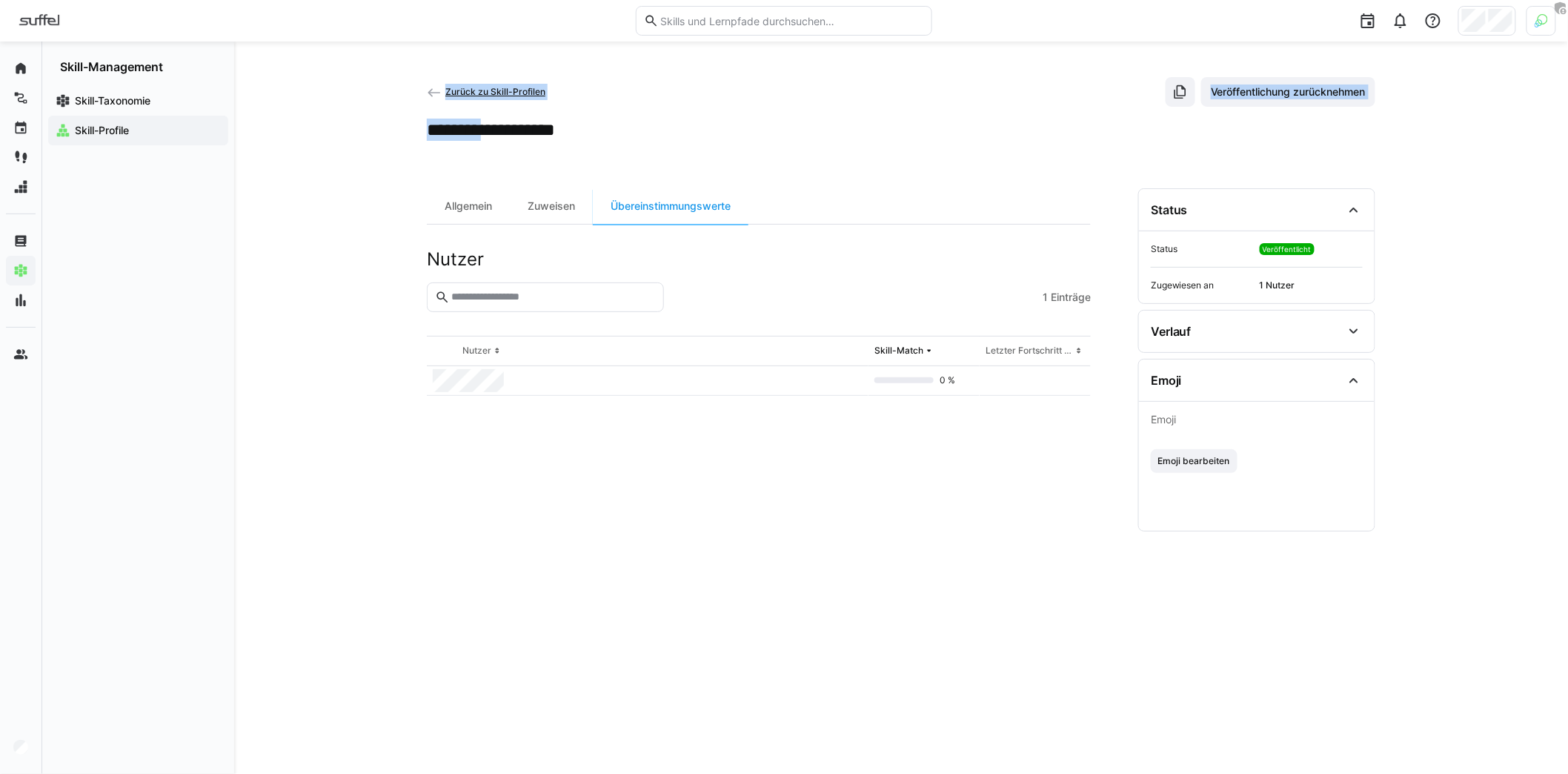
drag, startPoint x: 426, startPoint y: 130, endPoint x: 488, endPoint y: 132, distance: 62.0
click at [487, 132] on h2 "**********" at bounding box center [502, 129] width 152 height 22
click at [489, 130] on h2 "**********" at bounding box center [502, 129] width 152 height 22
click at [413, 266] on div "**********" at bounding box center [901, 407] width 1334 height 733
click at [517, 192] on div "Zuweisen" at bounding box center [552, 206] width 83 height 36
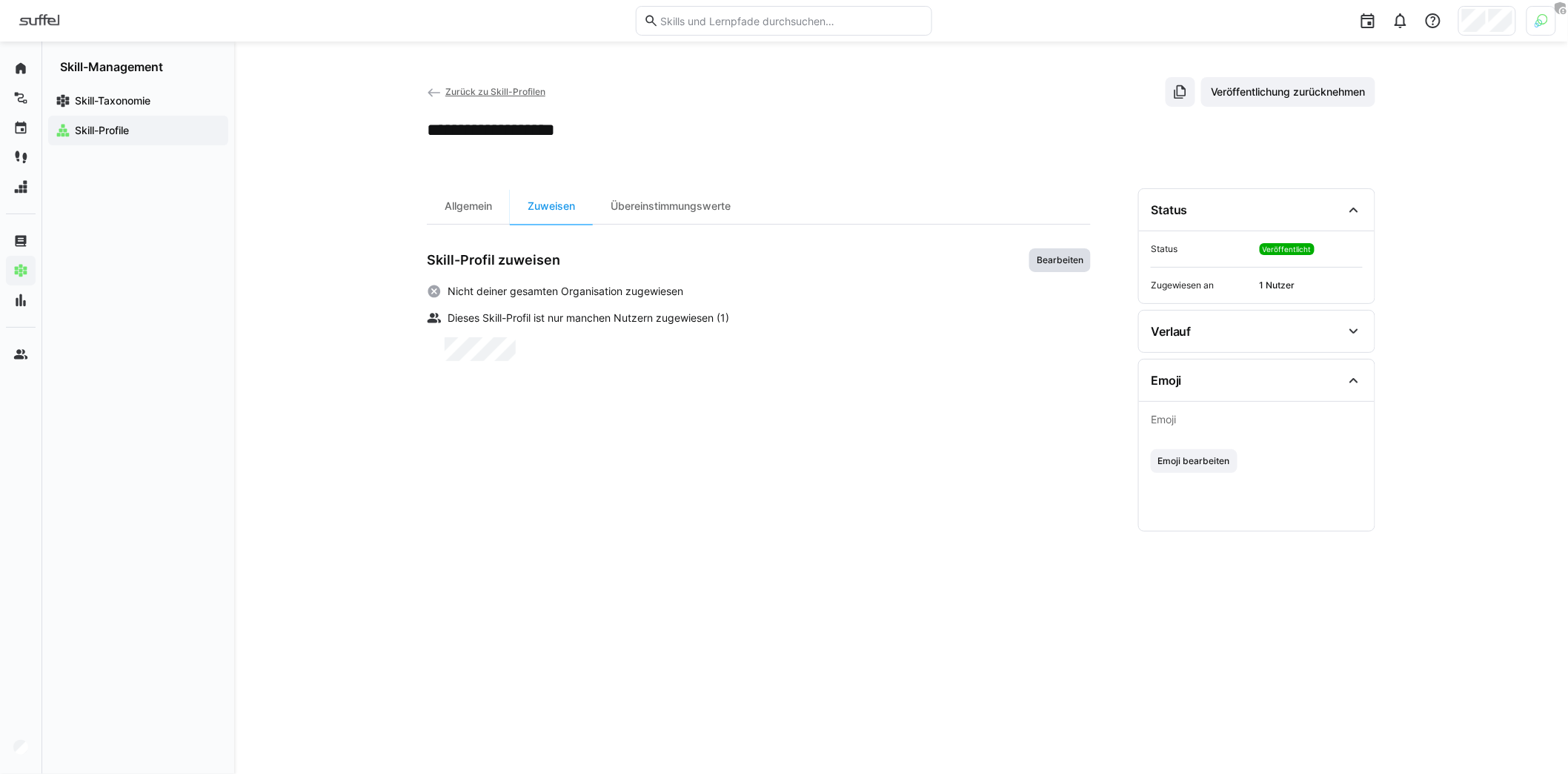
drag, startPoint x: 1076, startPoint y: 257, endPoint x: 1060, endPoint y: 285, distance: 32.2
click at [1075, 257] on span "Bearbeiten" at bounding box center [1060, 260] width 50 height 12
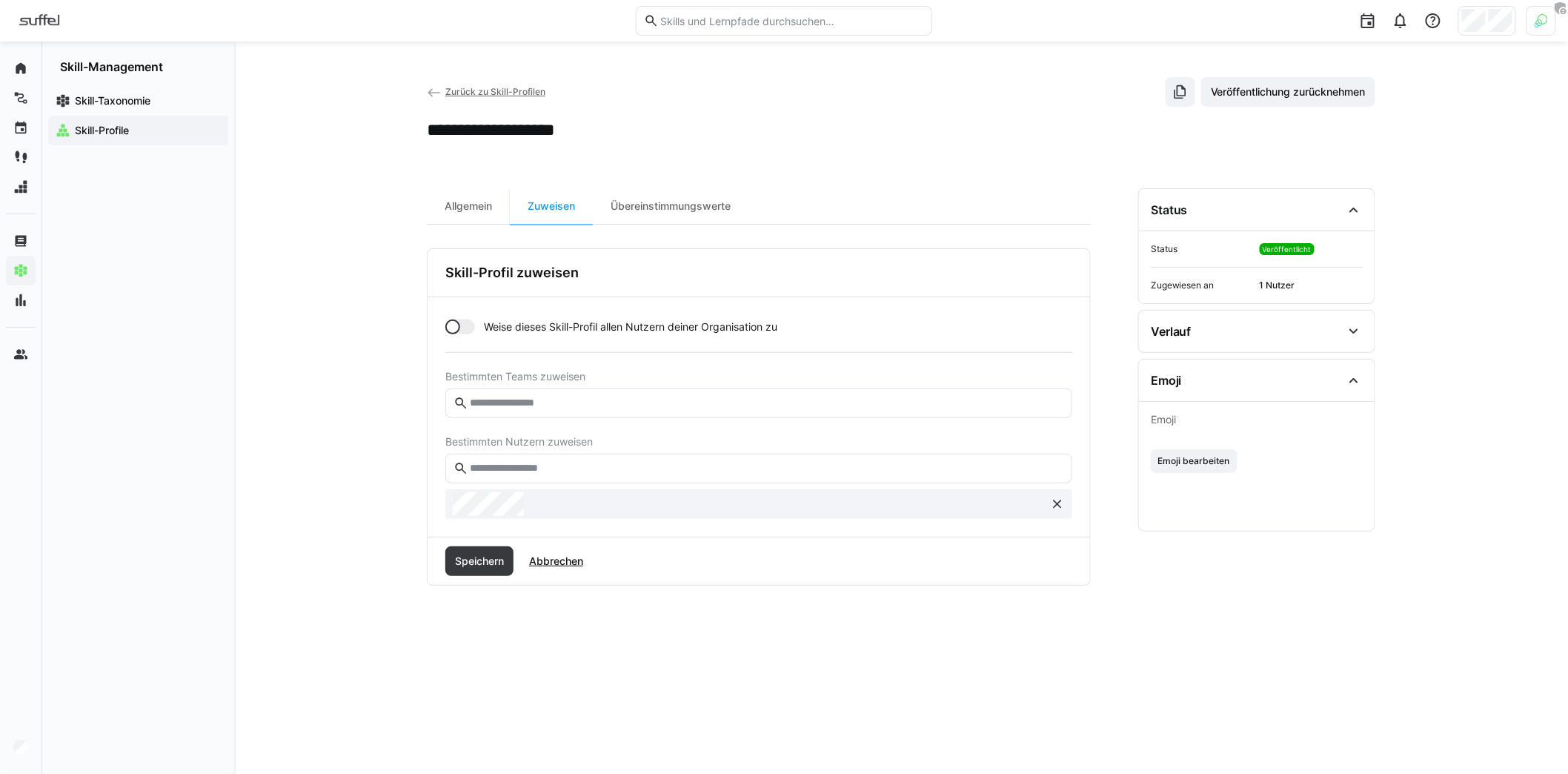
click at [575, 462] on input "text" at bounding box center [765, 469] width 596 height 13
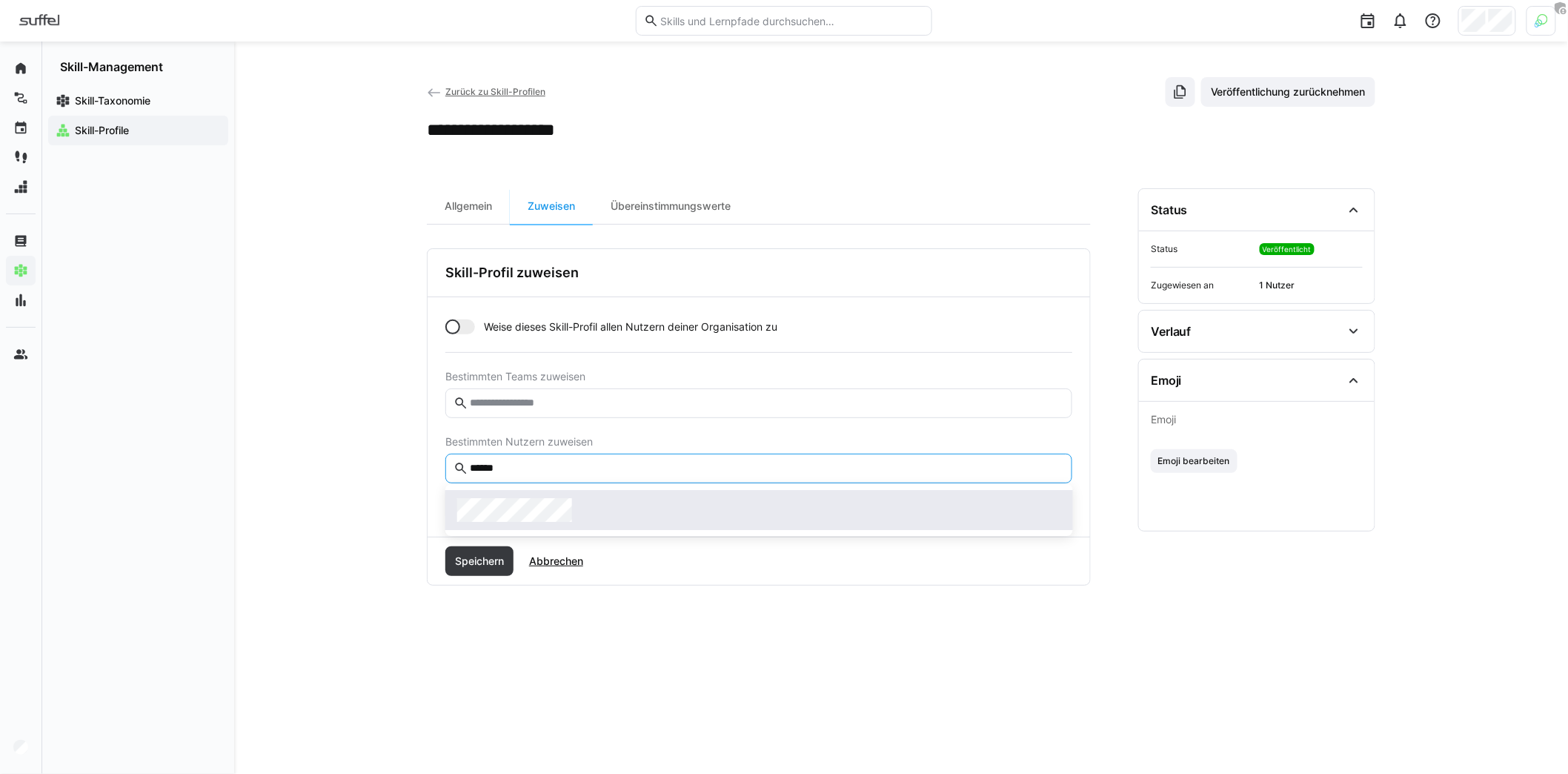
type input "******"
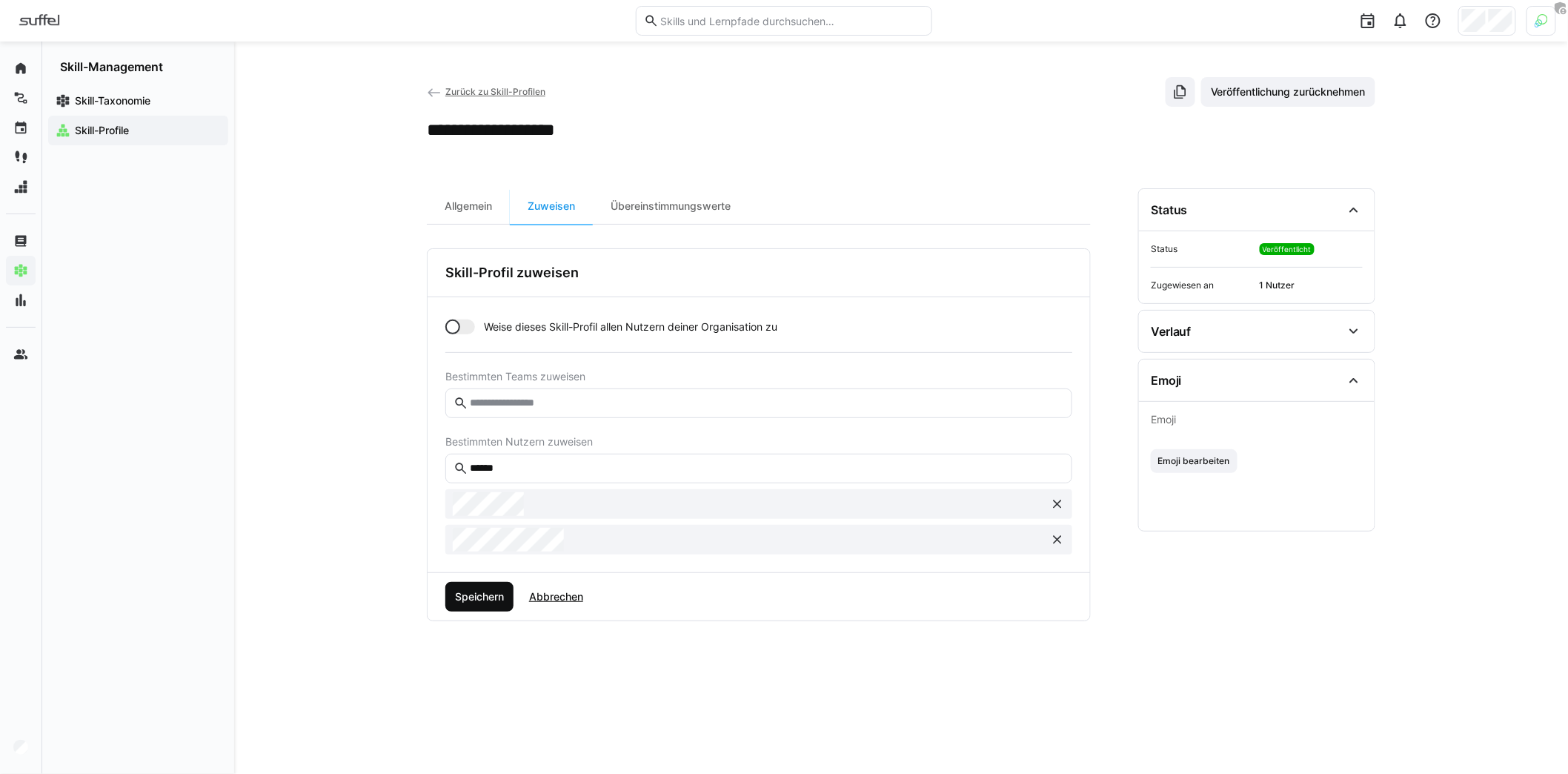
click at [494, 589] on span "Speichern" at bounding box center [478, 596] width 53 height 14
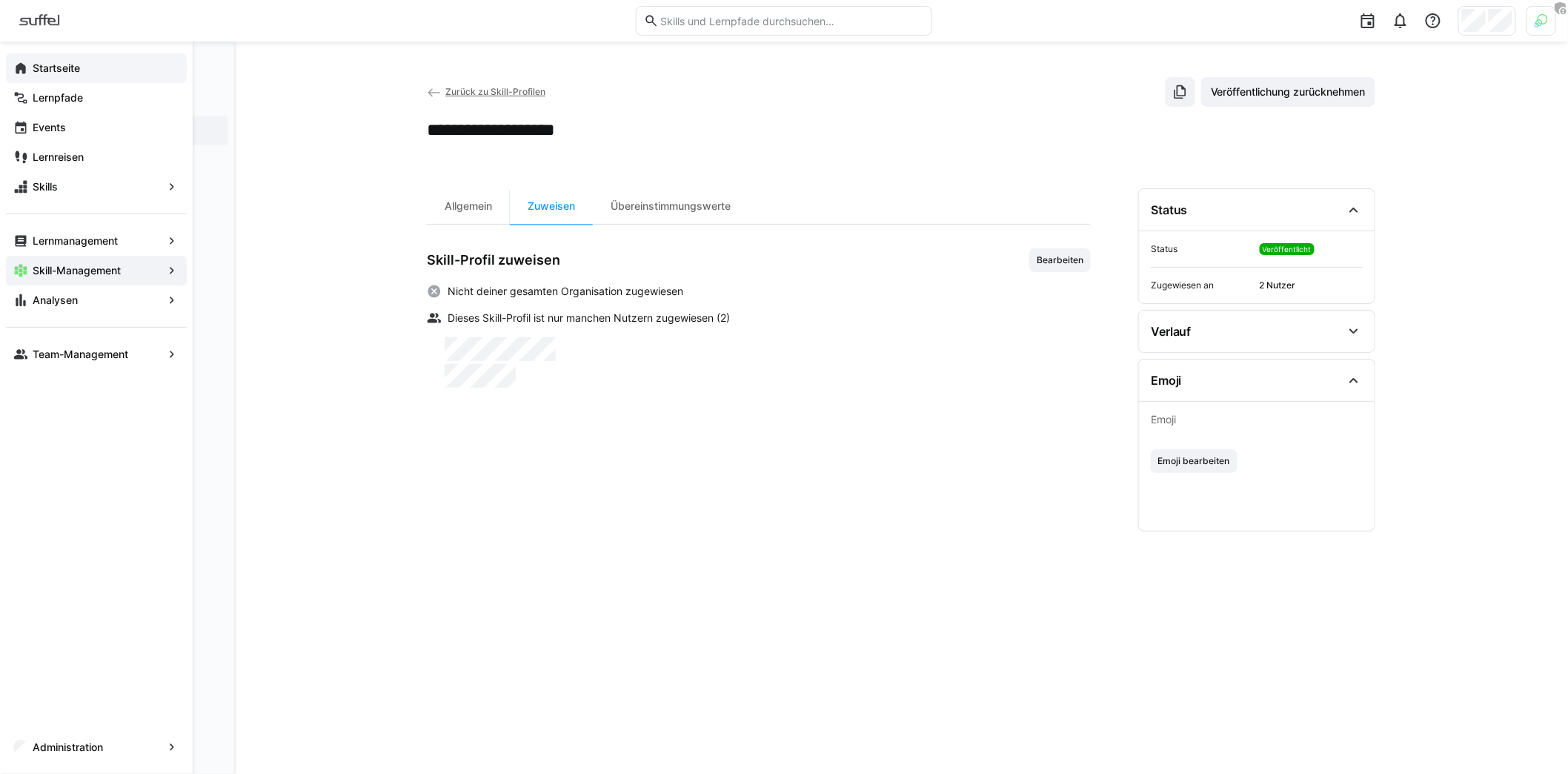
click at [0, 0] on app-navigation-label "Startseite" at bounding box center [0, 0] width 0 height 0
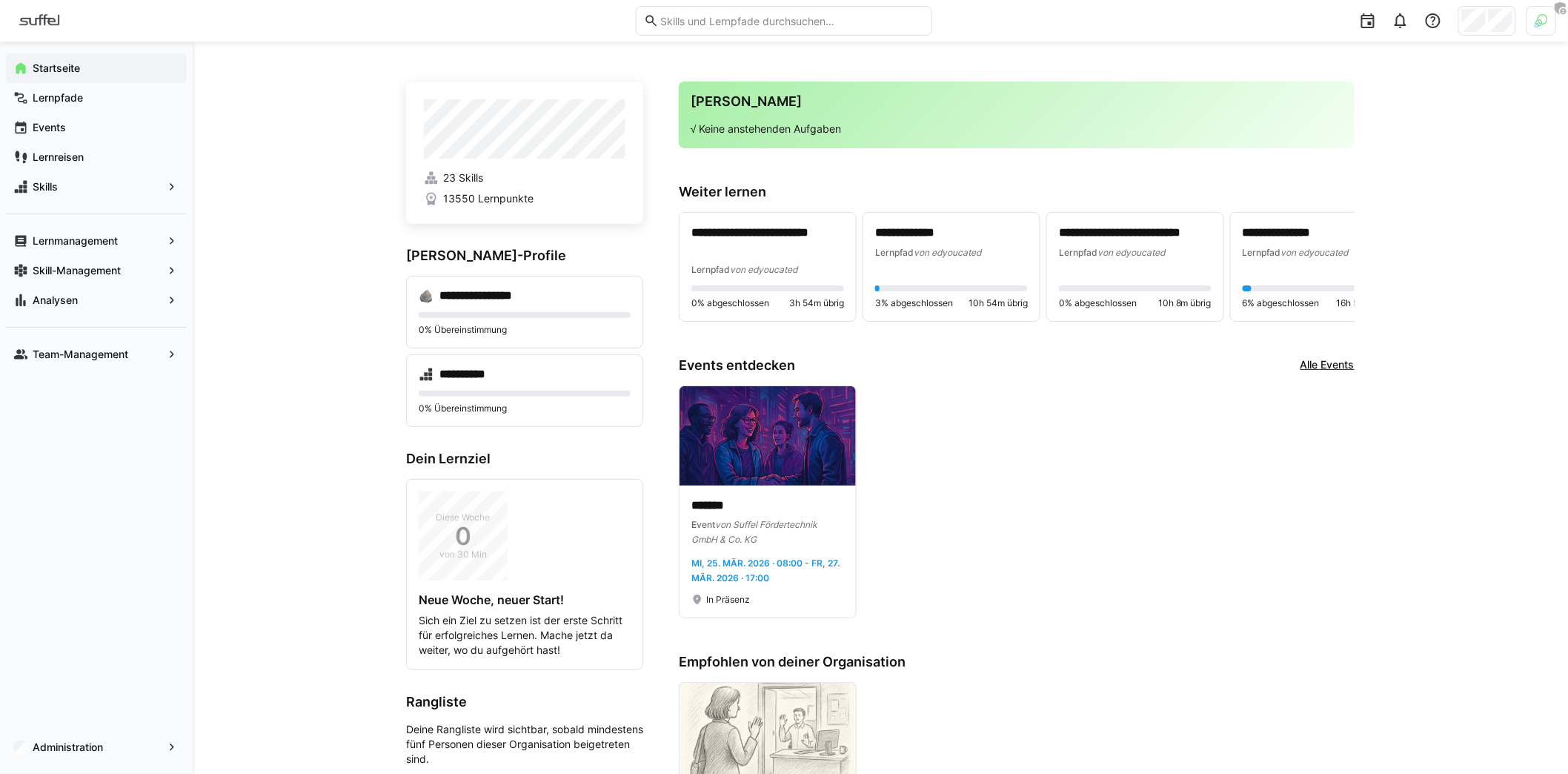
click at [333, 279] on div "**********" at bounding box center [880, 658] width 1375 height 1232
click at [1423, 31] on div at bounding box center [1432, 20] width 30 height 30
click at [1047, 52] on div "**********" at bounding box center [880, 658] width 1375 height 1232
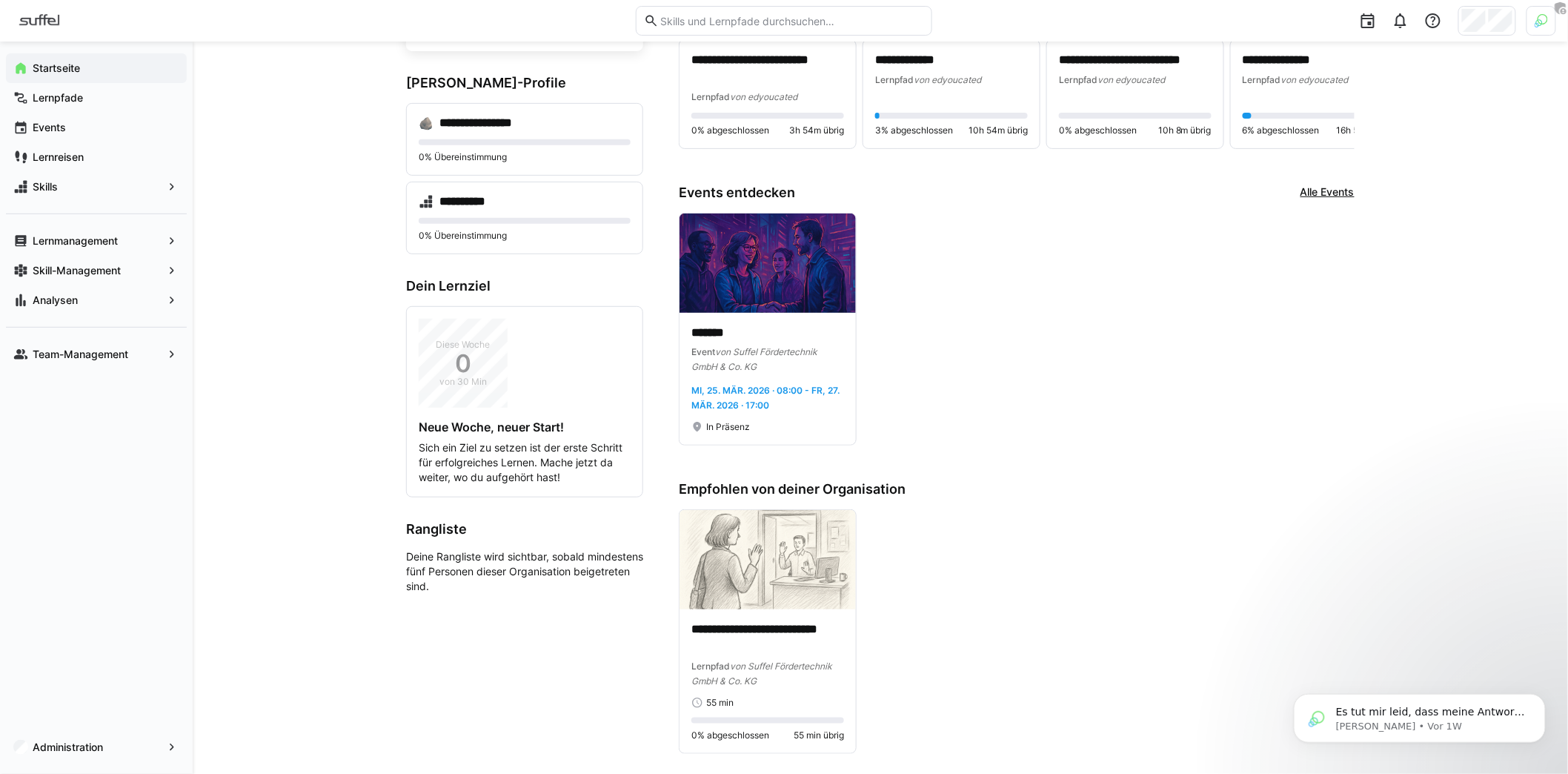
scroll to position [200, 0]
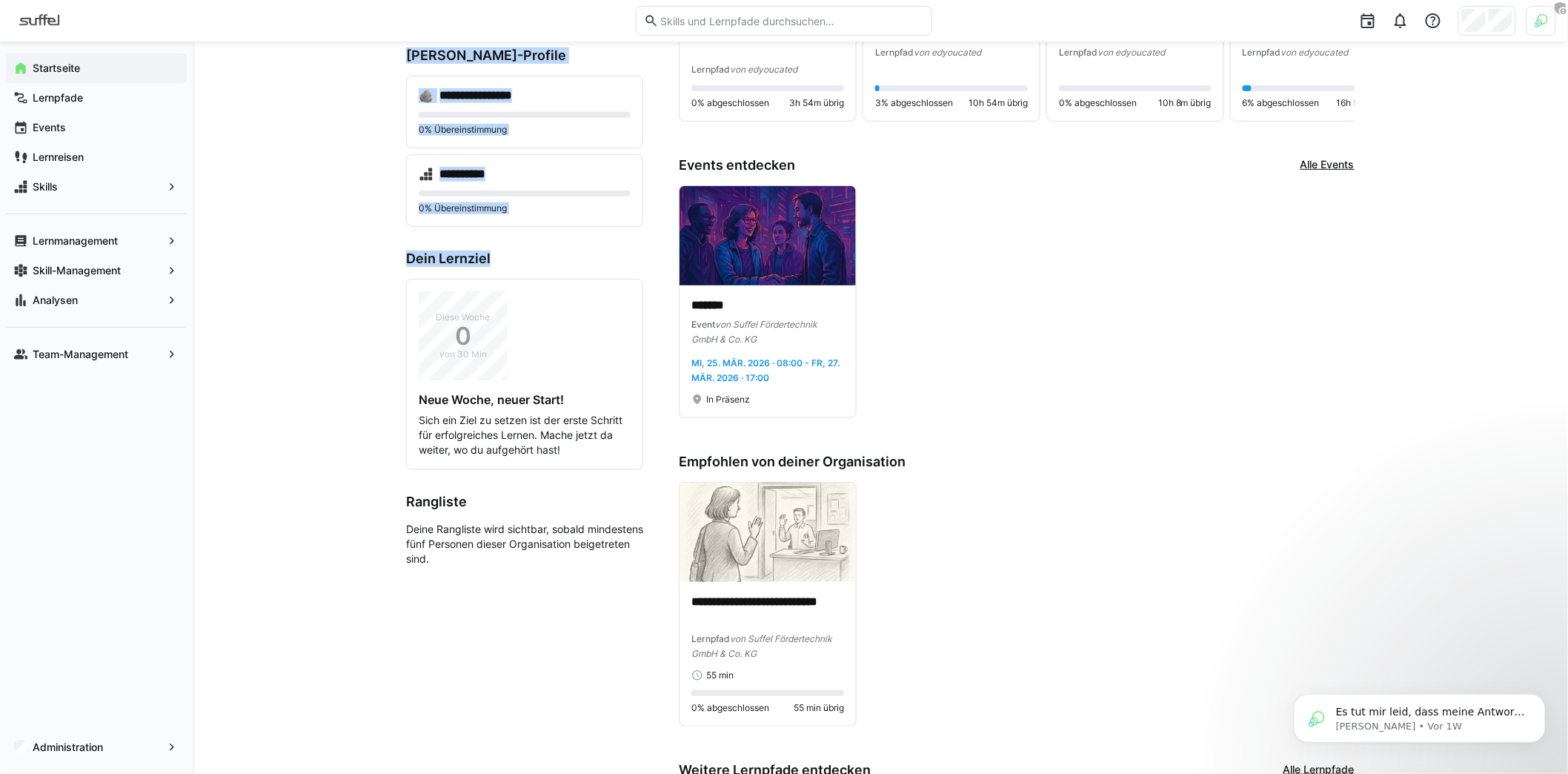
drag, startPoint x: 400, startPoint y: 255, endPoint x: 571, endPoint y: 254, distance: 171.0
click at [571, 254] on div "**********" at bounding box center [880, 457] width 1375 height 1232
click at [571, 254] on h3 "Dein Lernziel" at bounding box center [525, 258] width 237 height 16
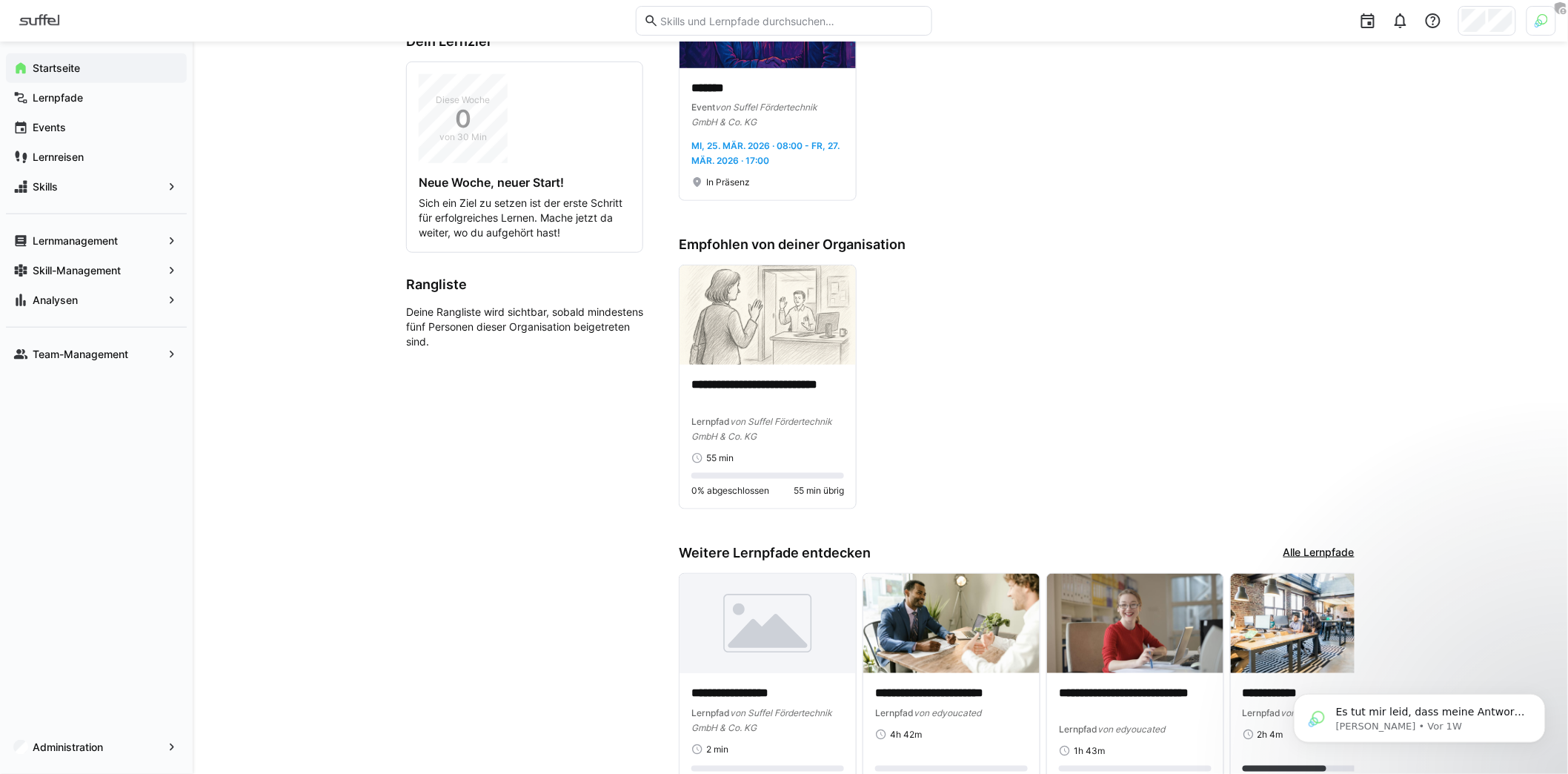
scroll to position [417, 0]
drag, startPoint x: 494, startPoint y: 336, endPoint x: 408, endPoint y: 276, distance: 104.9
click at [408, 276] on app-leaderboard "Rangliste Deine Rangliste wird sichtbar, sobald mindestens fünf Personen dieser…" at bounding box center [525, 312] width 237 height 72
click at [462, 321] on p "Deine Rangliste wird sichtbar, sobald mindestens fünf Personen dieser Organisat…" at bounding box center [525, 326] width 237 height 44
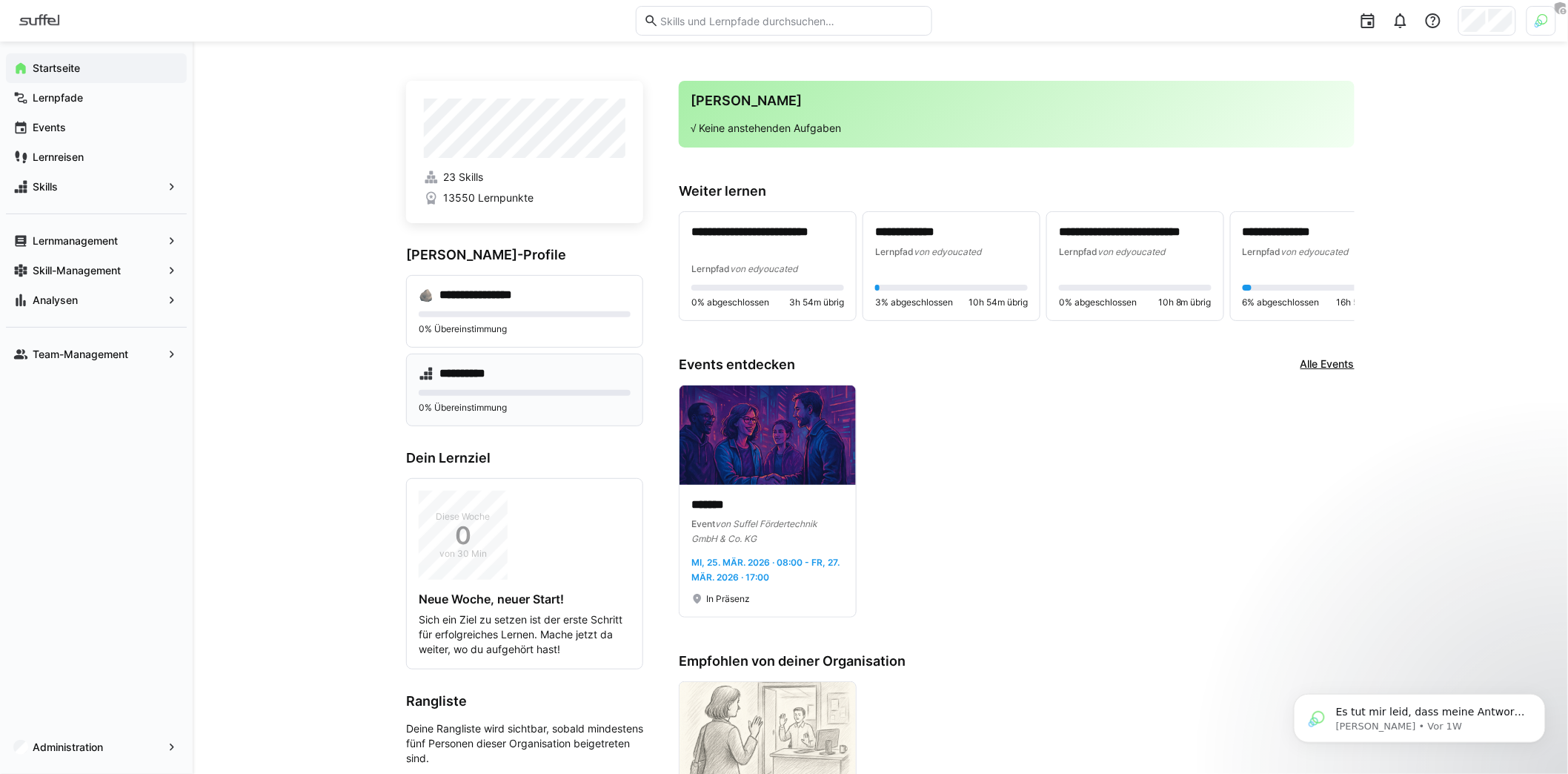
scroll to position [0, 0]
drag, startPoint x: 532, startPoint y: 198, endPoint x: 441, endPoint y: 197, distance: 91.0
click at [441, 197] on span "13550 Lernpunkte" at bounding box center [524, 198] width 201 height 14
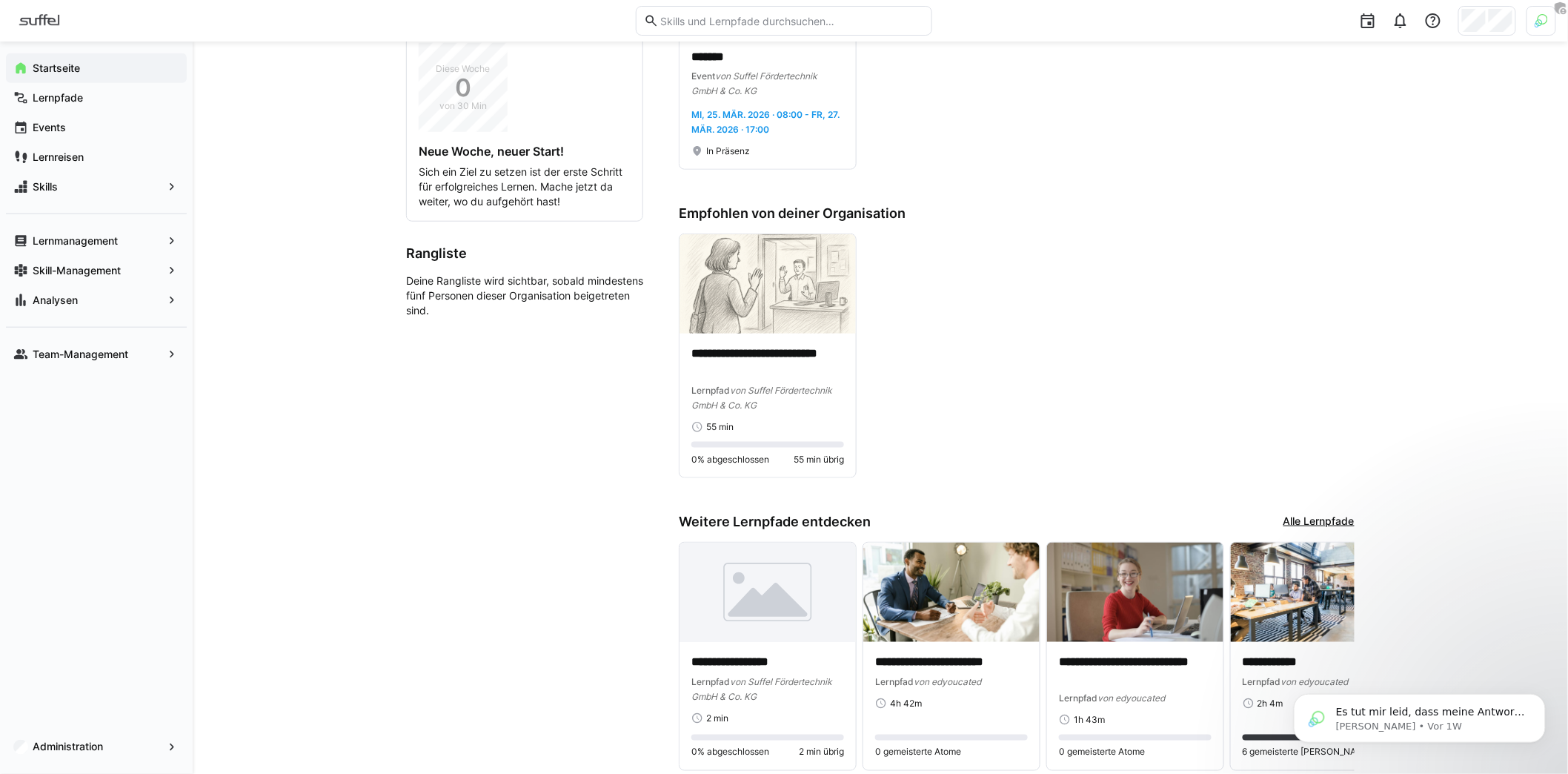
scroll to position [463, 0]
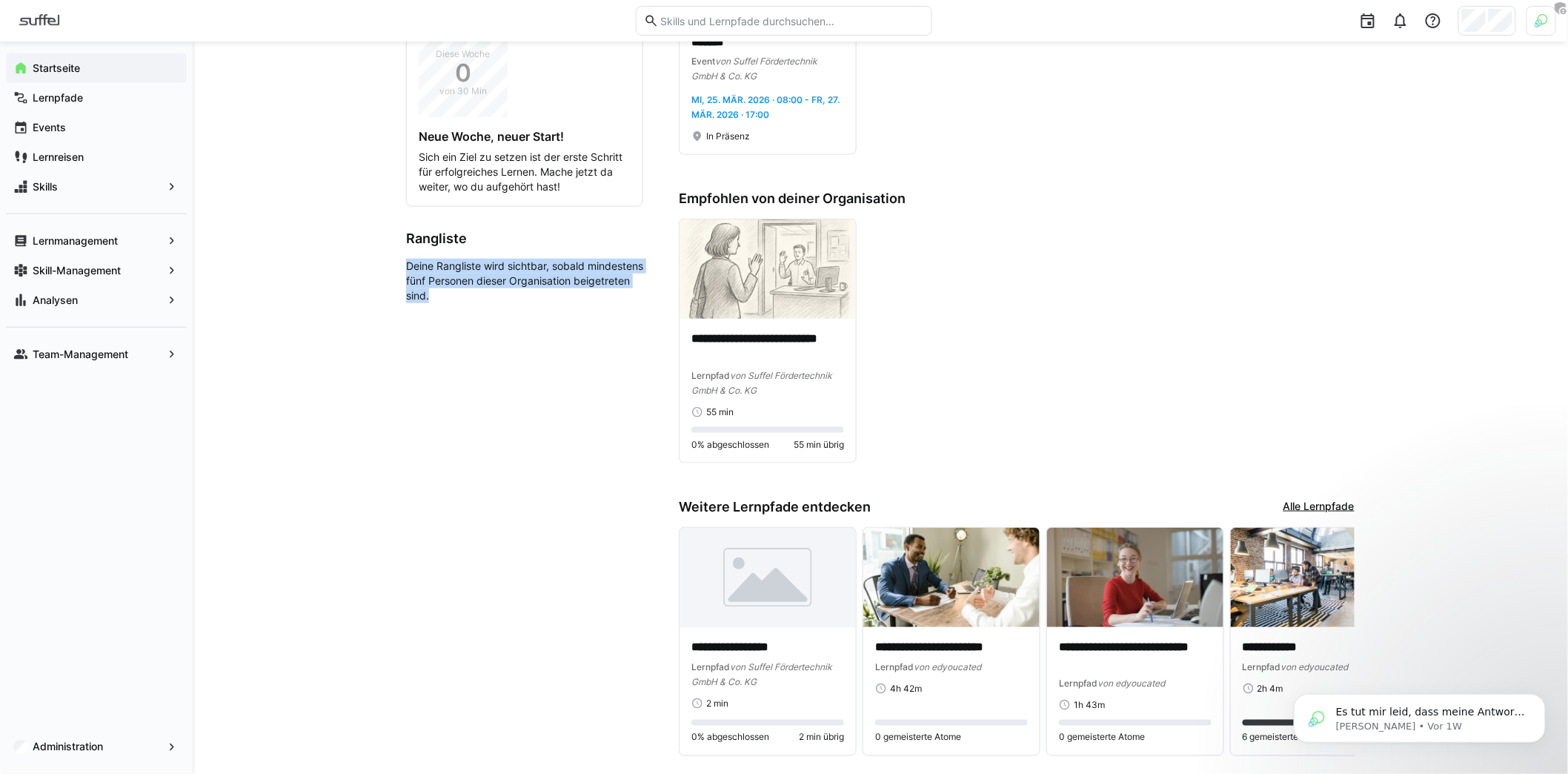
drag, startPoint x: 408, startPoint y: 256, endPoint x: 567, endPoint y: 382, distance: 202.9
click at [567, 382] on app-home-left "**********" at bounding box center [525, 197] width 237 height 1157
click at [300, 528] on div "**********" at bounding box center [880, 194] width 1375 height 1232
click at [438, 314] on app-home-left "**********" at bounding box center [525, 197] width 237 height 1157
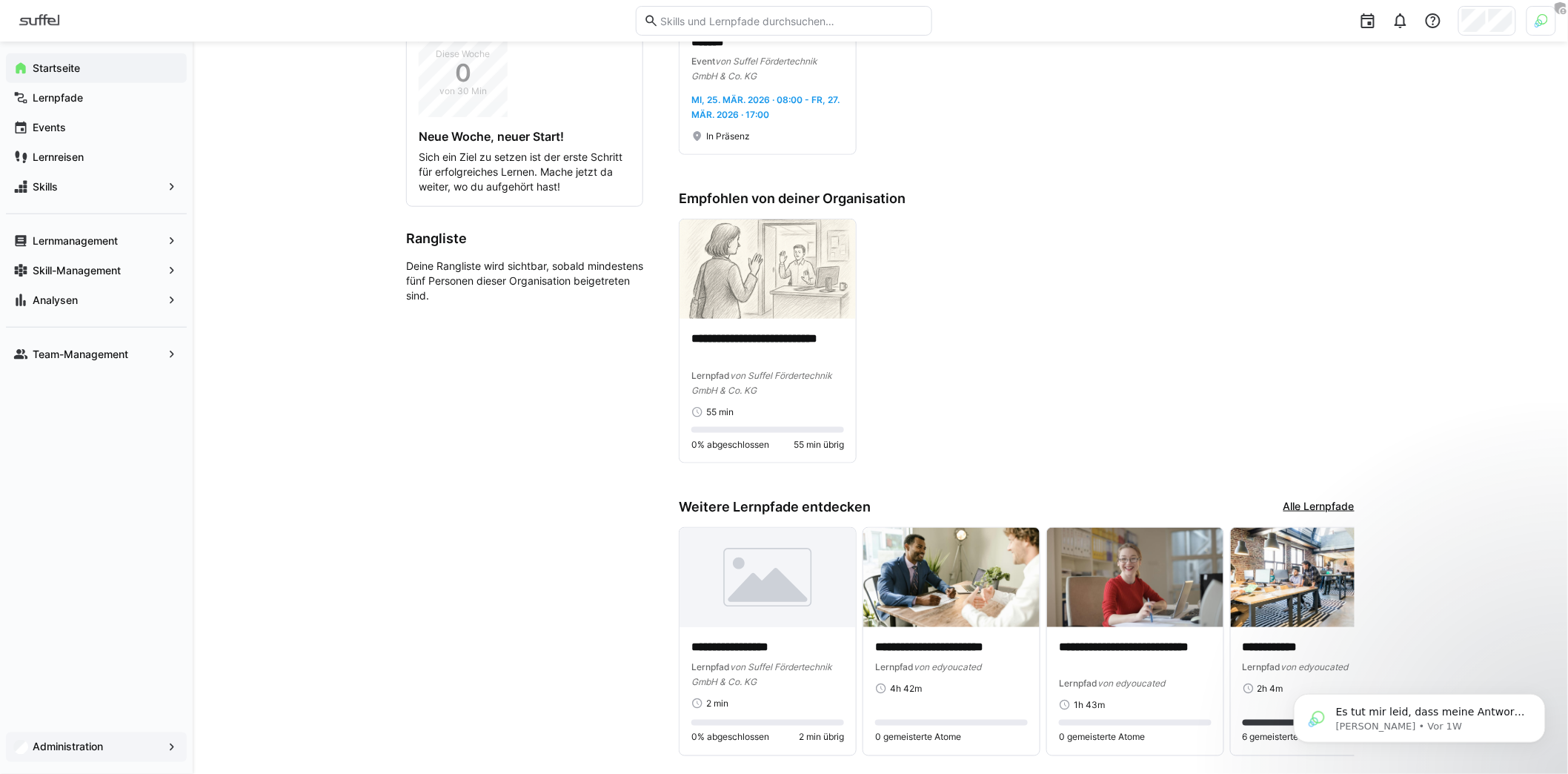
click at [108, 741] on span "Administration" at bounding box center [96, 746] width 132 height 14
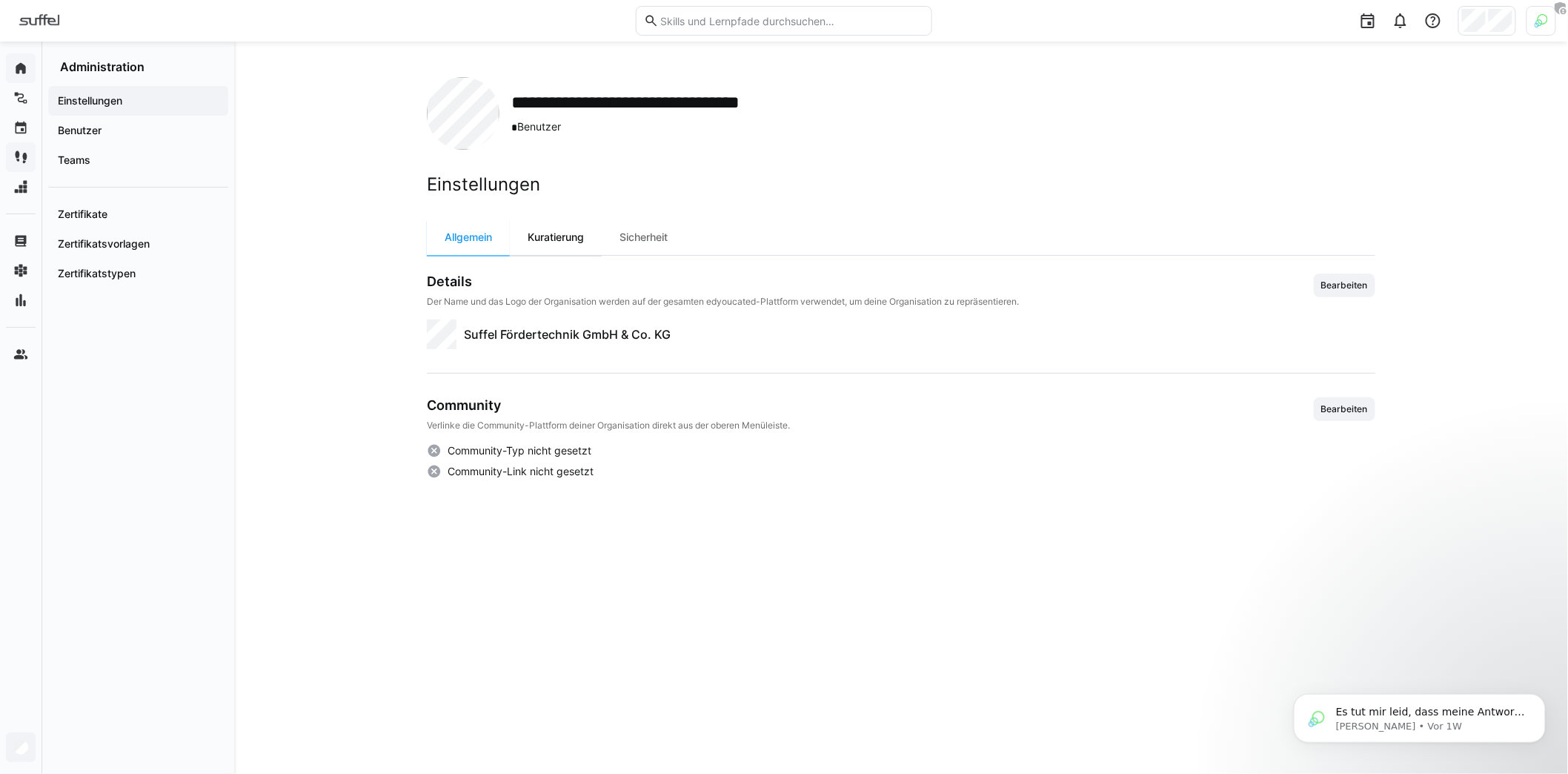
click at [566, 247] on div "Kuratierung" at bounding box center [555, 237] width 91 height 36
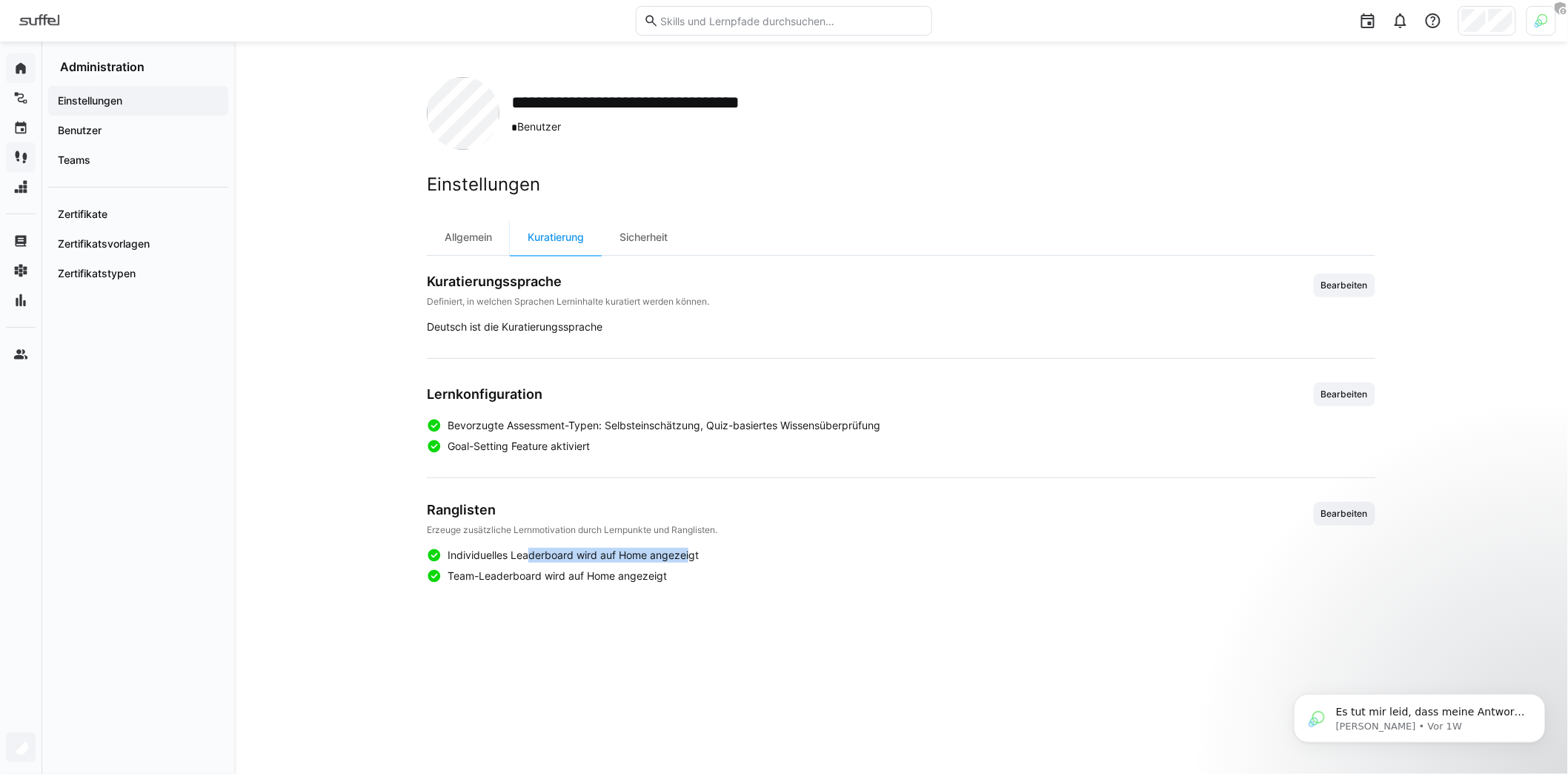
drag, startPoint x: 529, startPoint y: 554, endPoint x: 692, endPoint y: 560, distance: 163.1
click at [692, 560] on span "Individuelles Leaderboard wird auf Home angezeigt" at bounding box center [573, 555] width 251 height 14
click at [1324, 517] on span "Bearbeiten" at bounding box center [1345, 513] width 50 height 12
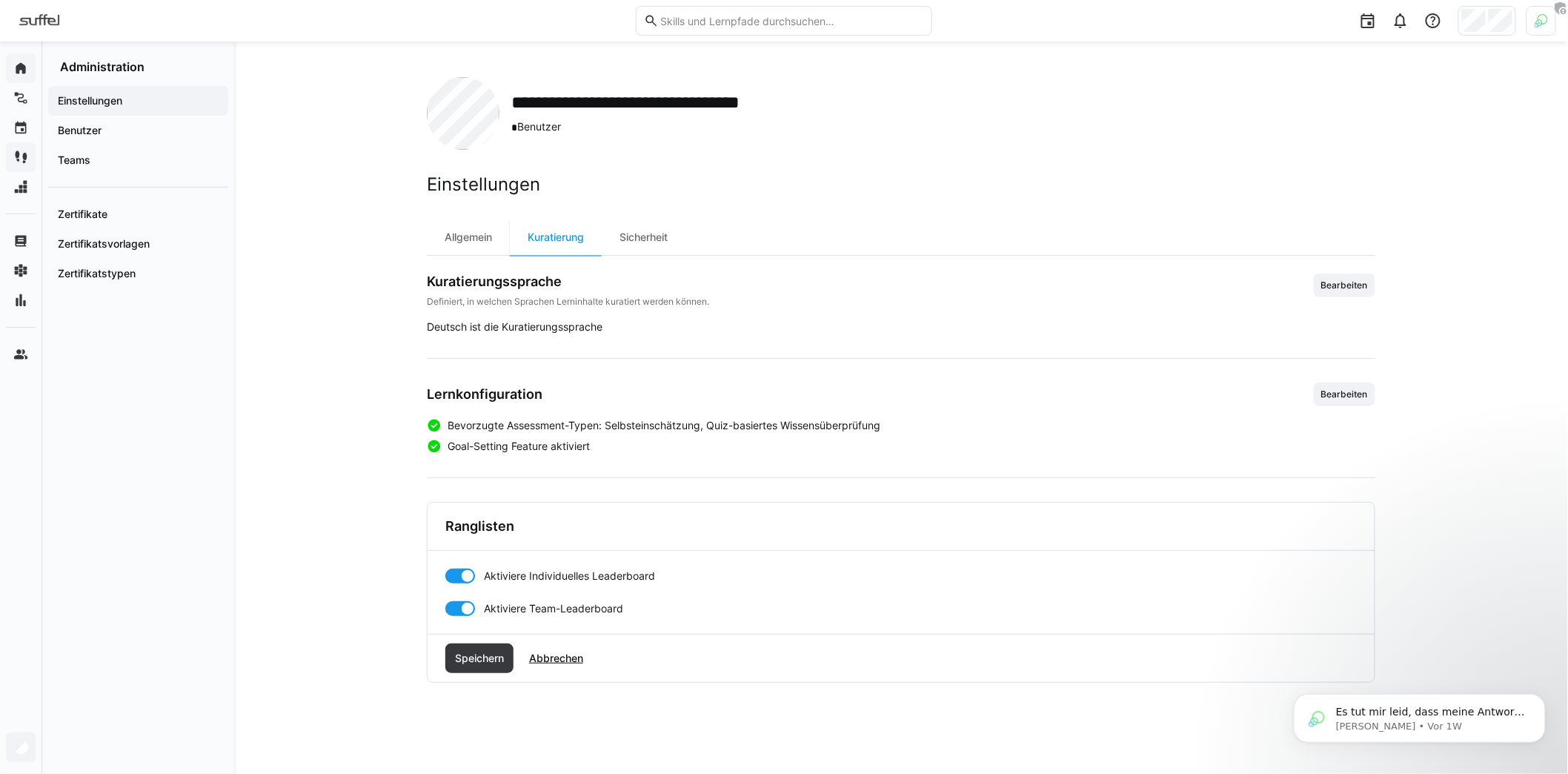
click at [458, 604] on div at bounding box center [460, 607] width 30 height 14
click at [457, 577] on div at bounding box center [460, 575] width 30 height 14
click at [487, 652] on span "Speichern" at bounding box center [478, 658] width 53 height 14
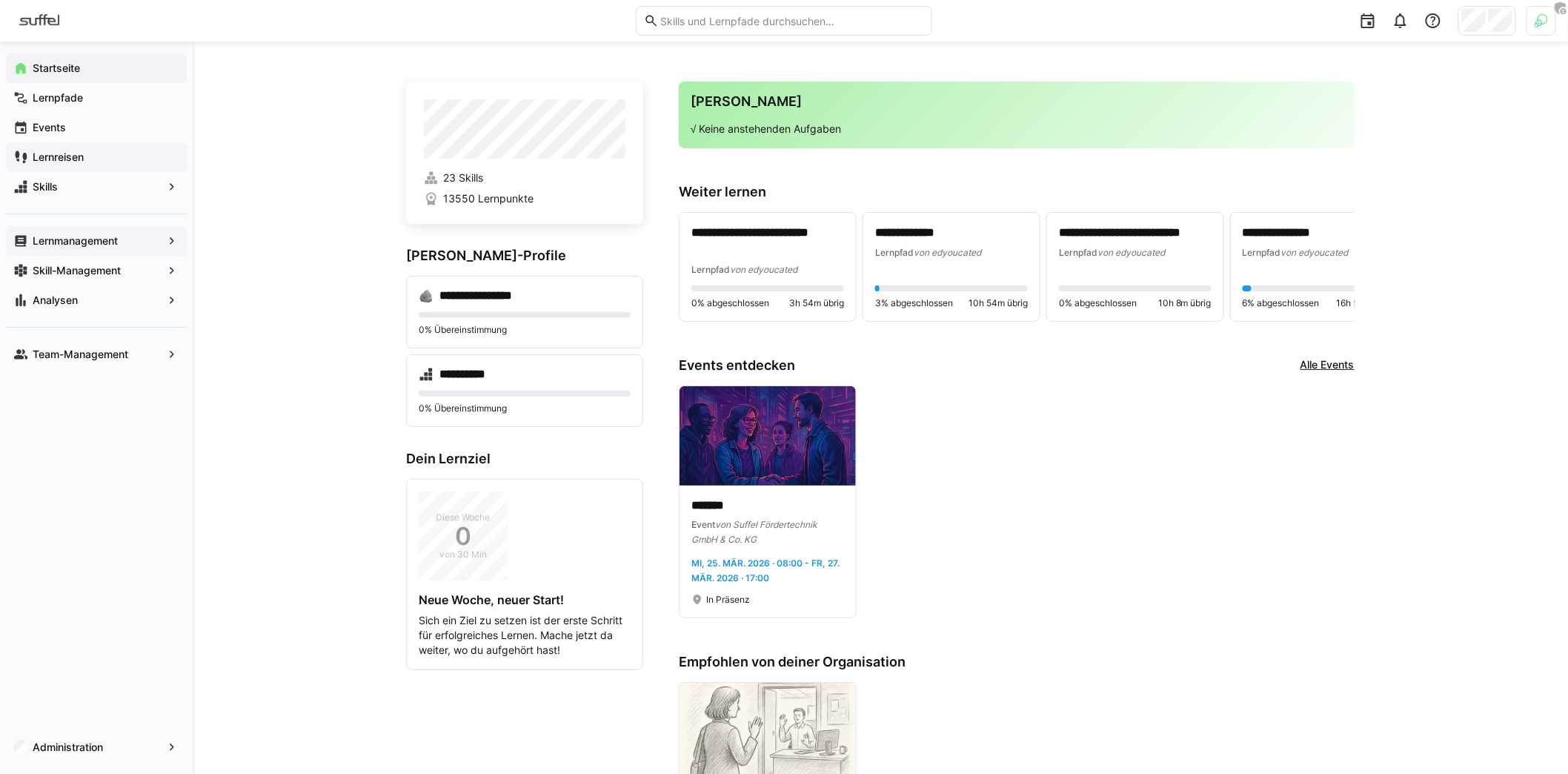
click at [0, 0] on app-navigation-label "Lernmanagement" at bounding box center [0, 0] width 0 height 0
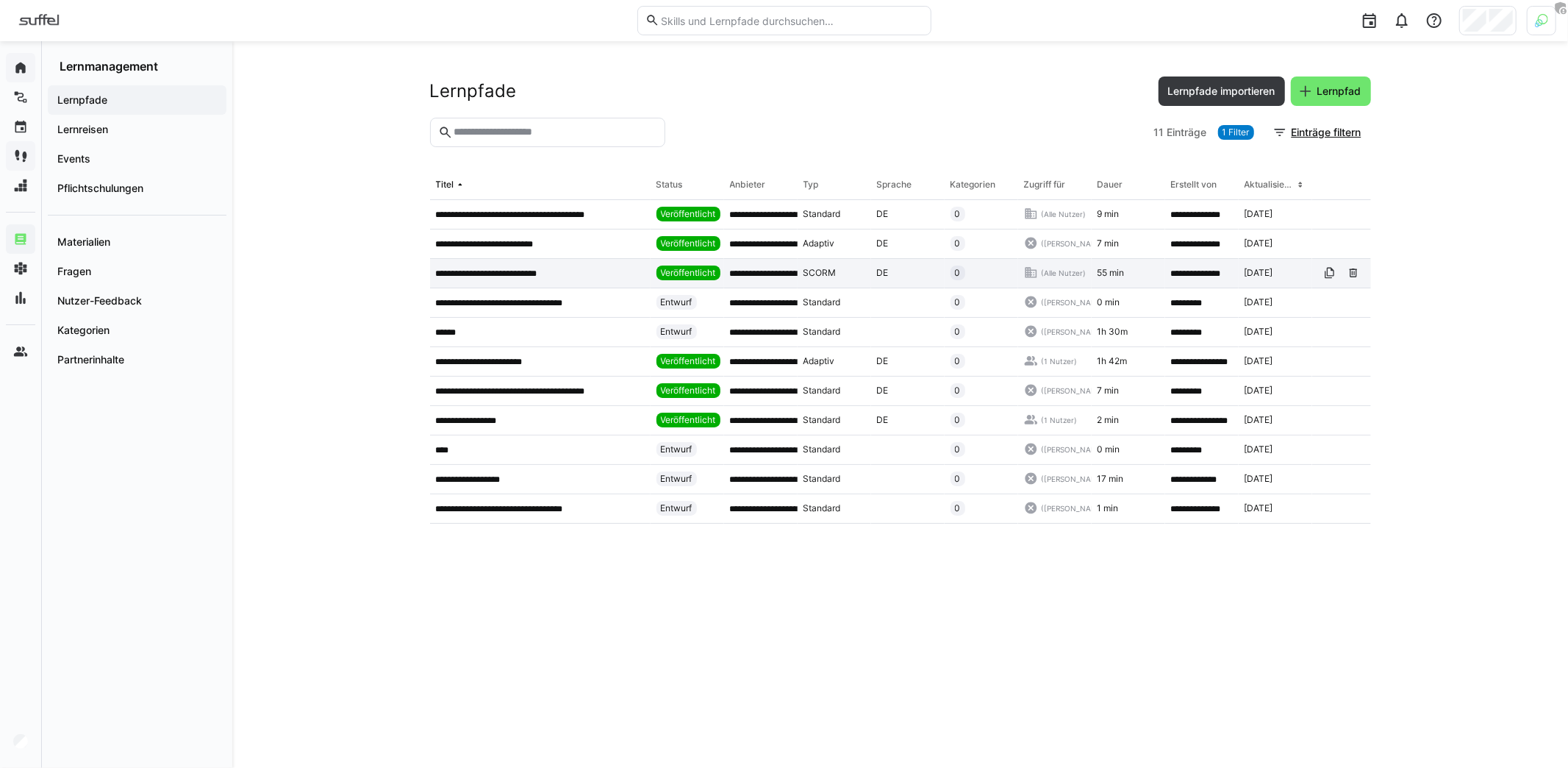
click at [485, 273] on p "**********" at bounding box center [498, 273] width 125 height 11
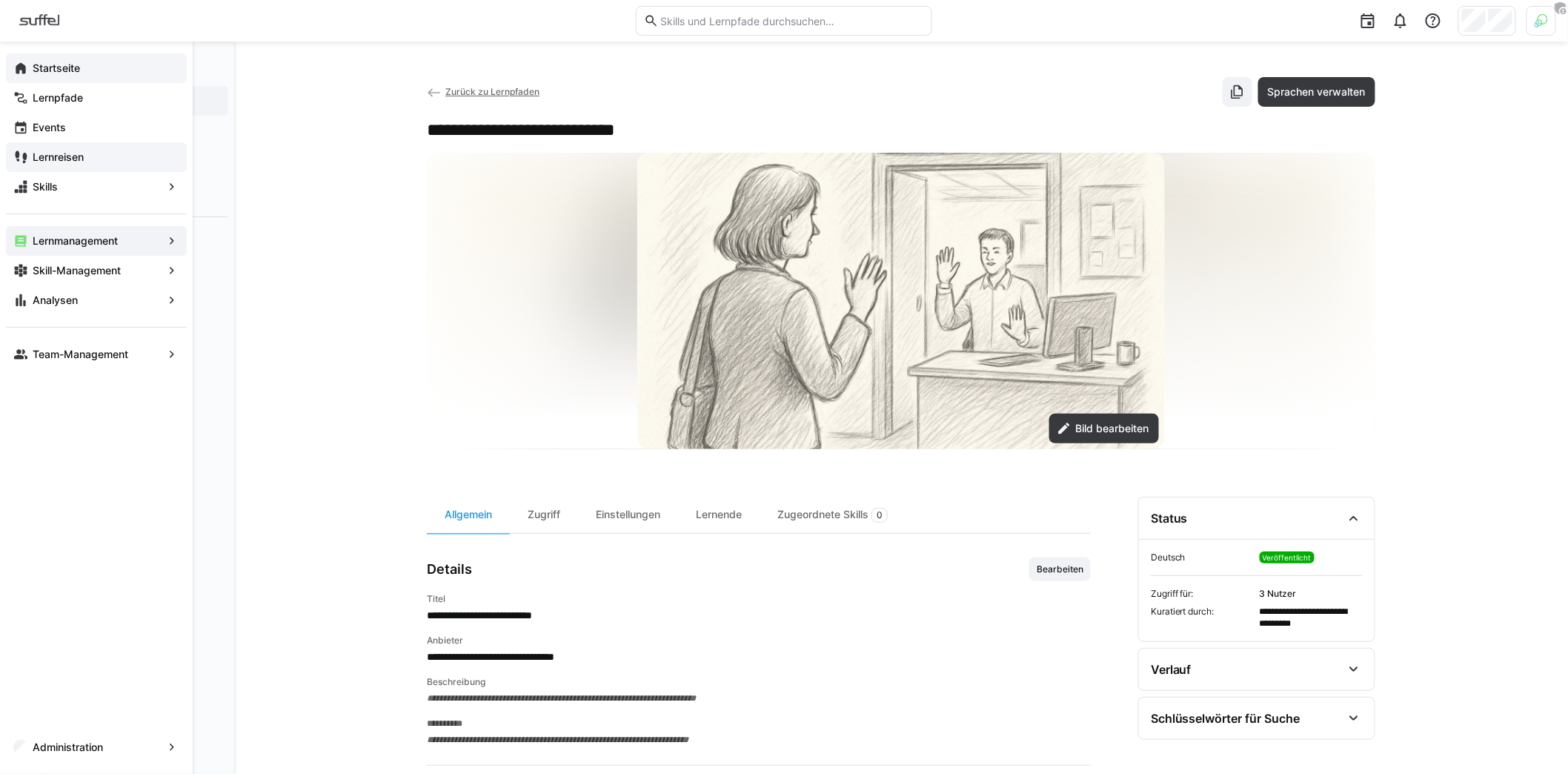
click at [0, 0] on app-navigation-label "Startseite" at bounding box center [0, 0] width 0 height 0
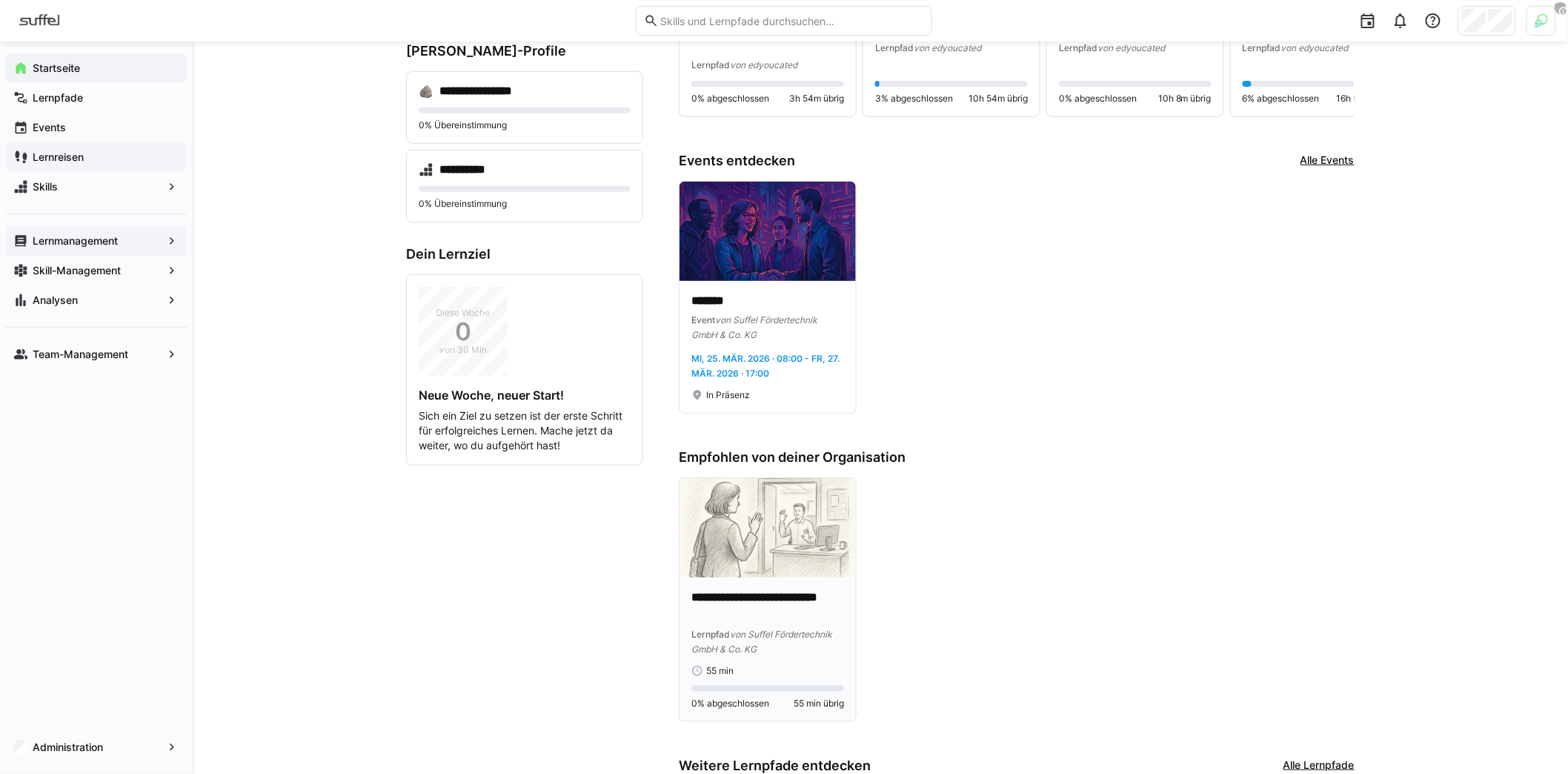
scroll to position [355, 0]
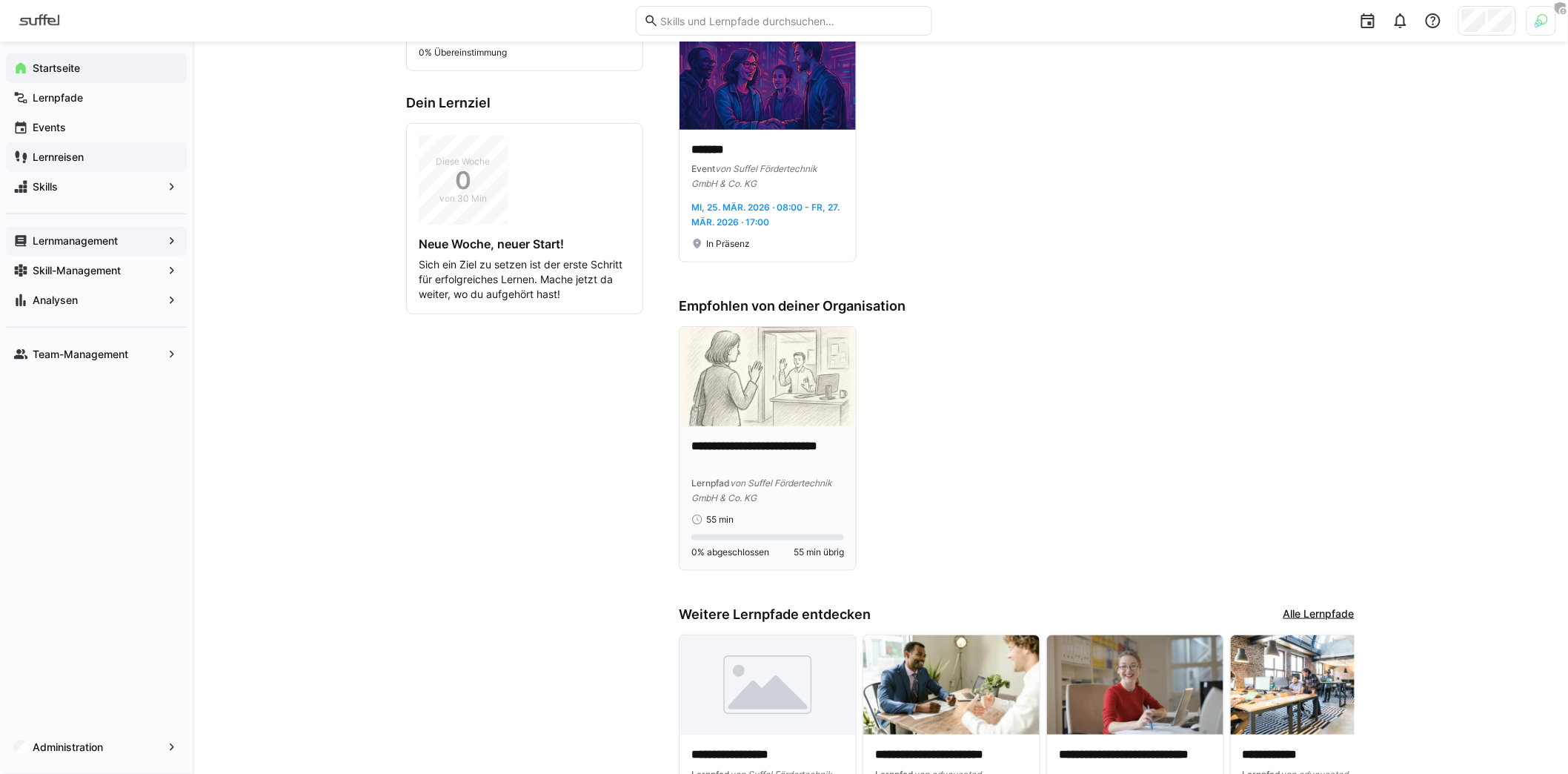
click at [752, 401] on img at bounding box center [767, 375] width 176 height 99
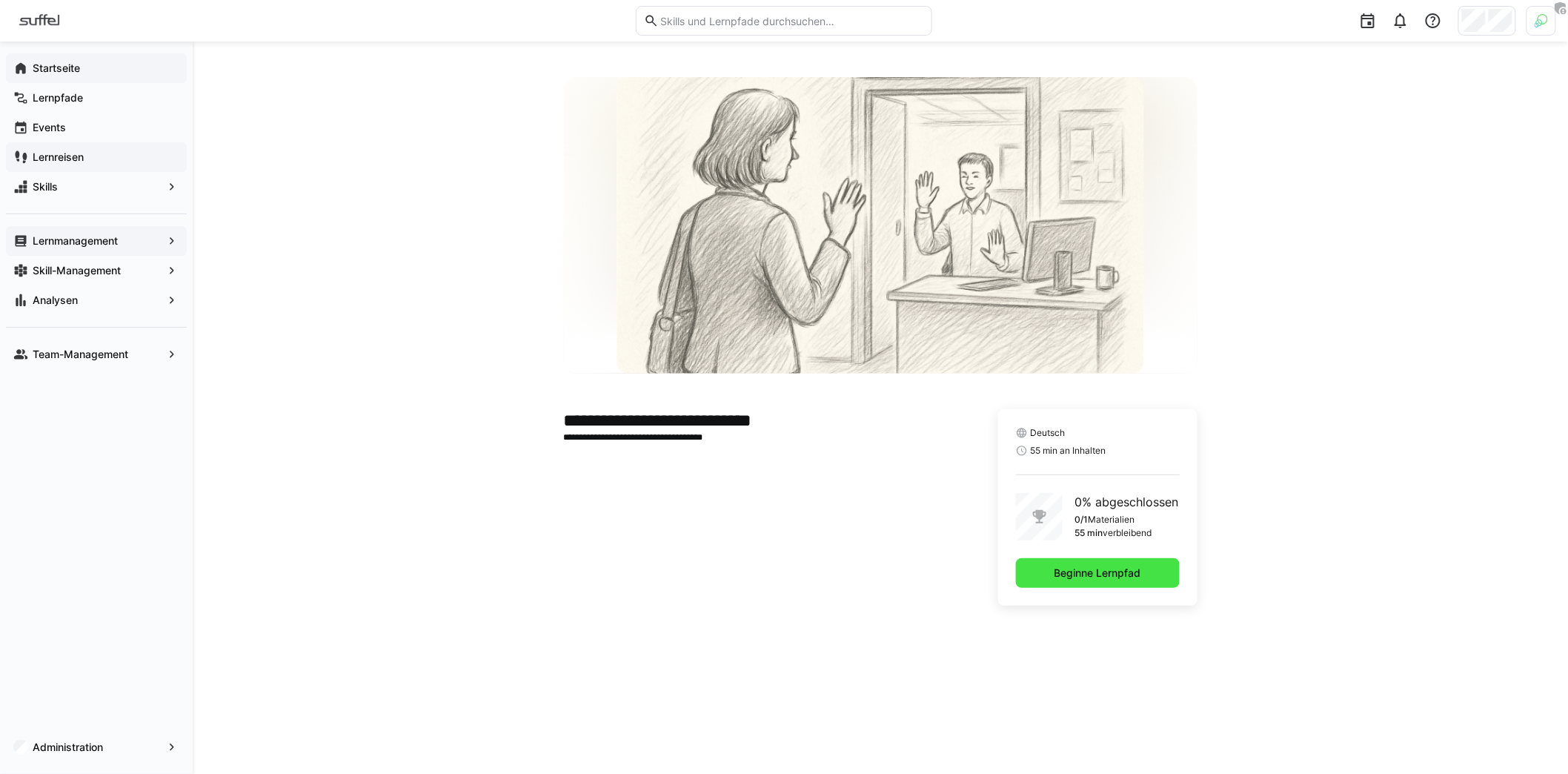
click at [1120, 578] on span "Beginne Lernpfad" at bounding box center [1097, 572] width 91 height 14
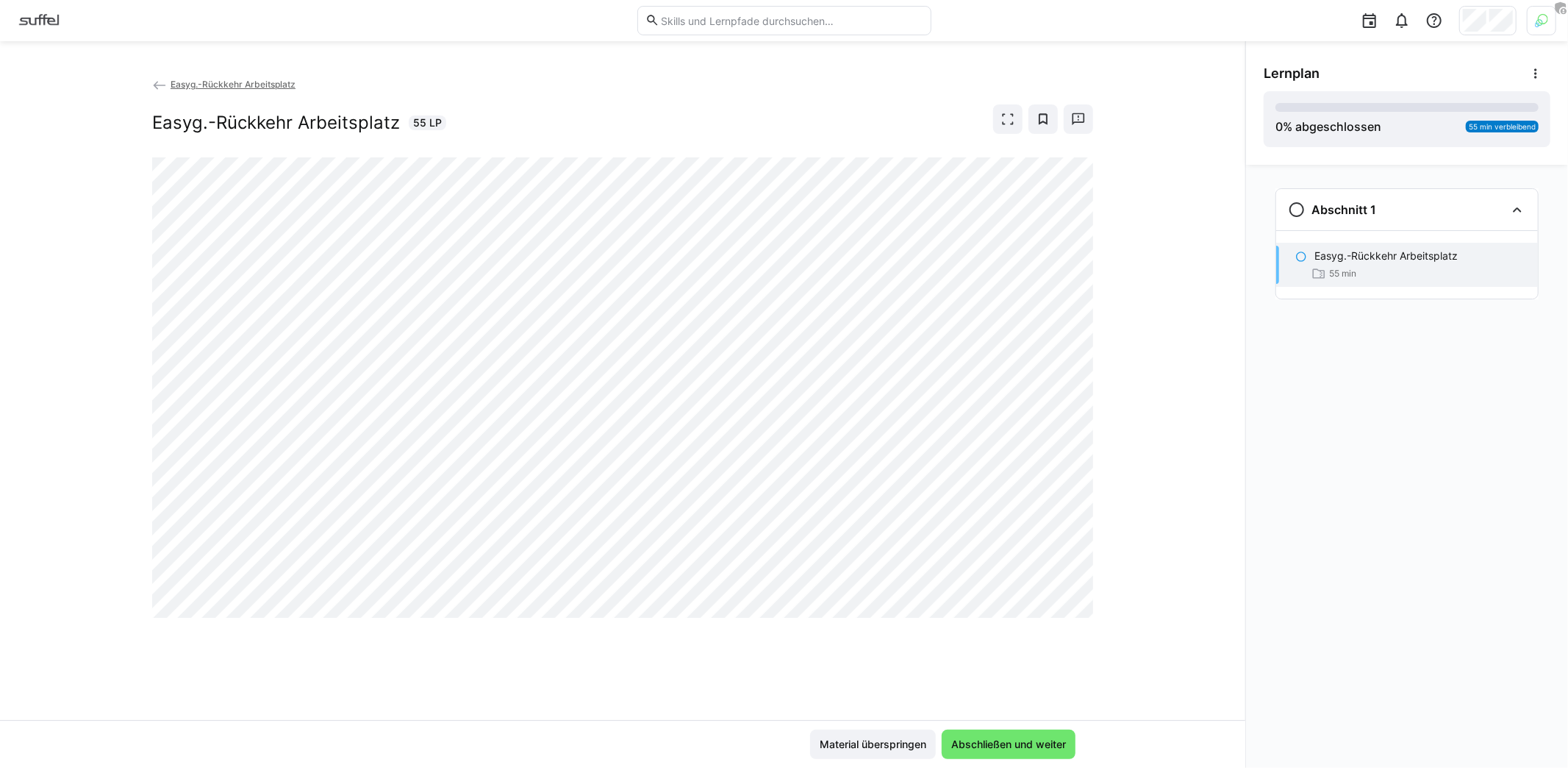
click at [29, 17] on img at bounding box center [38, 20] width 54 height 24
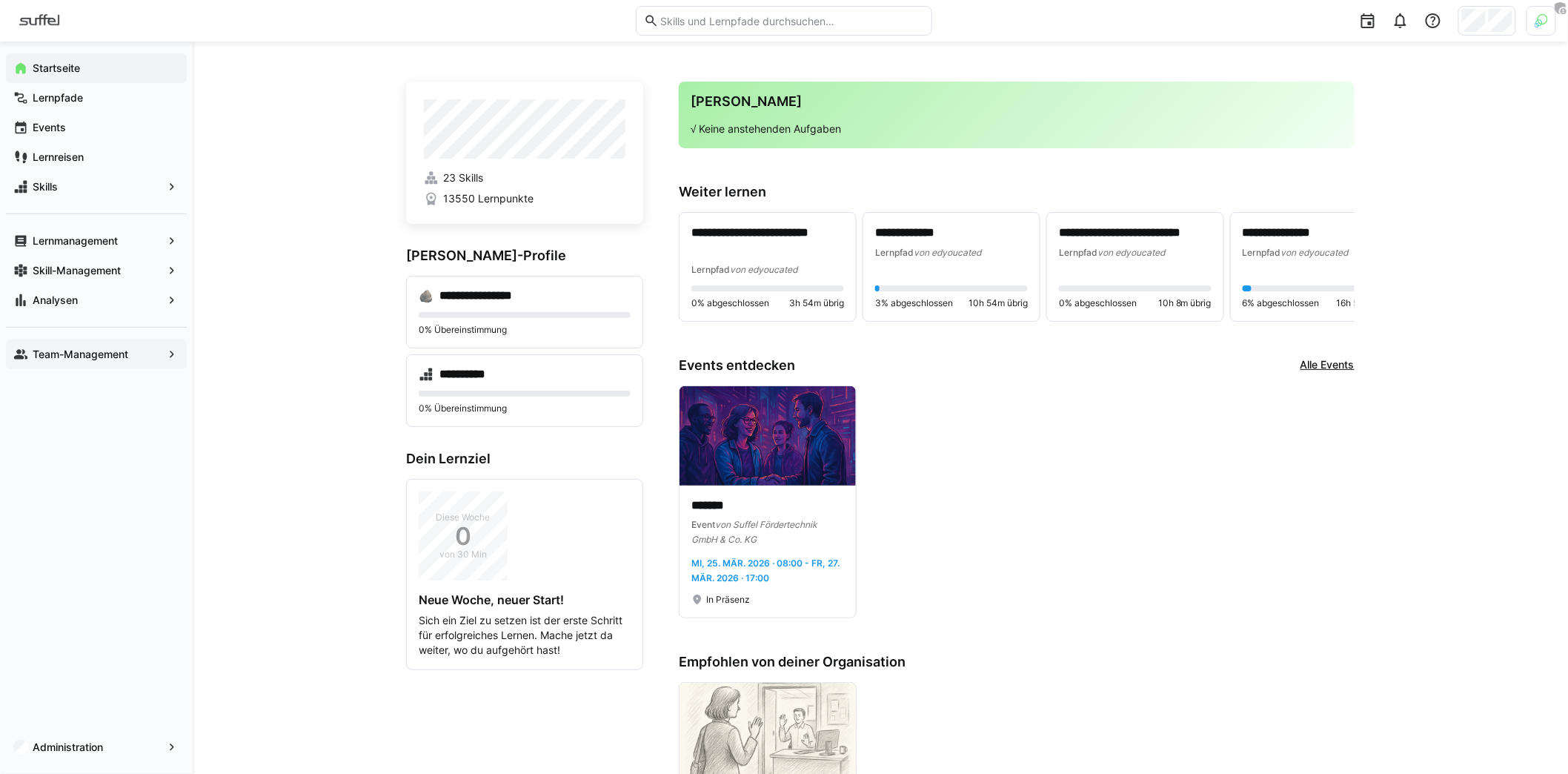
click at [134, 358] on span "Team-Management" at bounding box center [96, 353] width 132 height 14
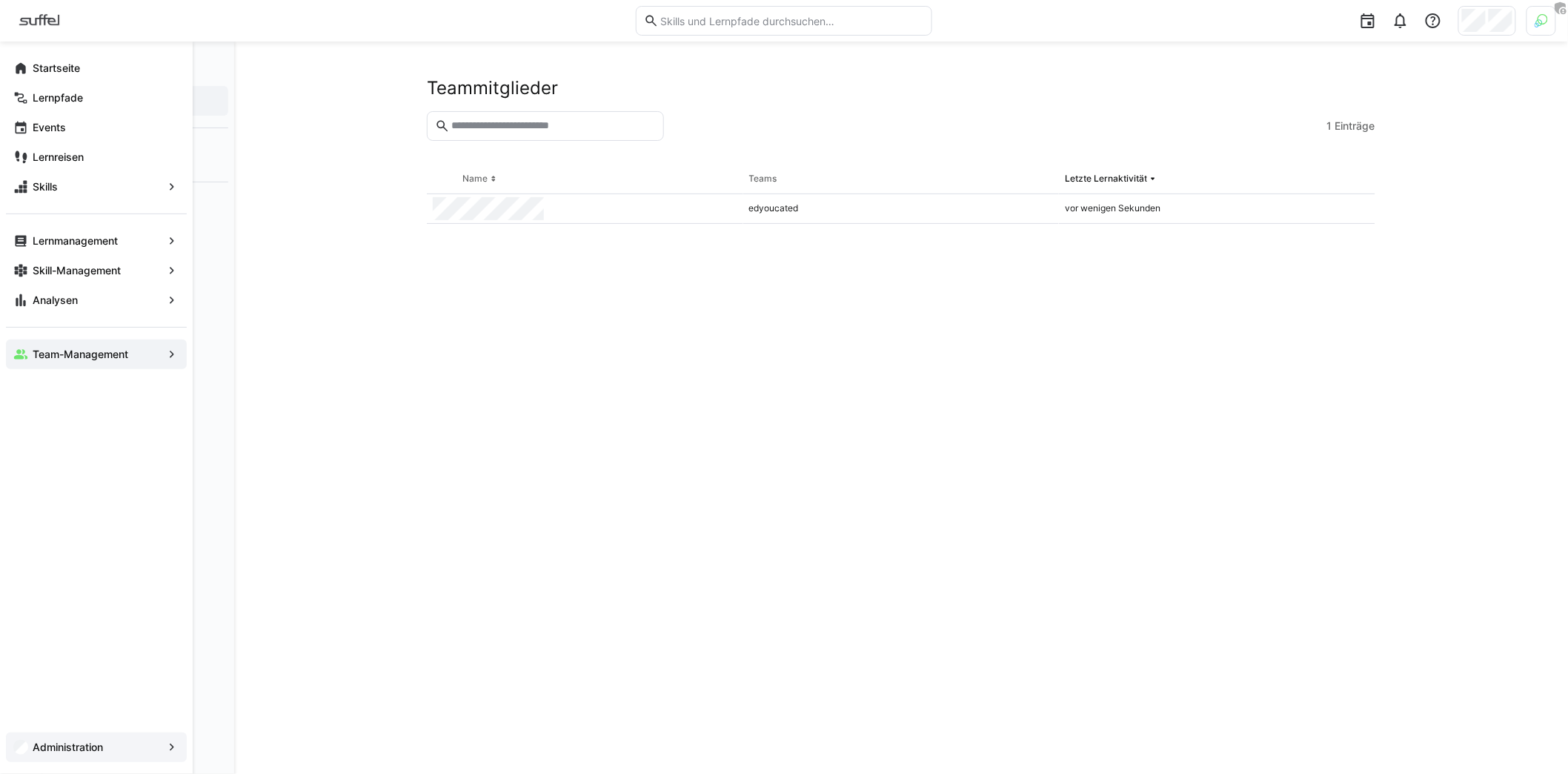
click at [119, 754] on span "Administration" at bounding box center [96, 746] width 132 height 14
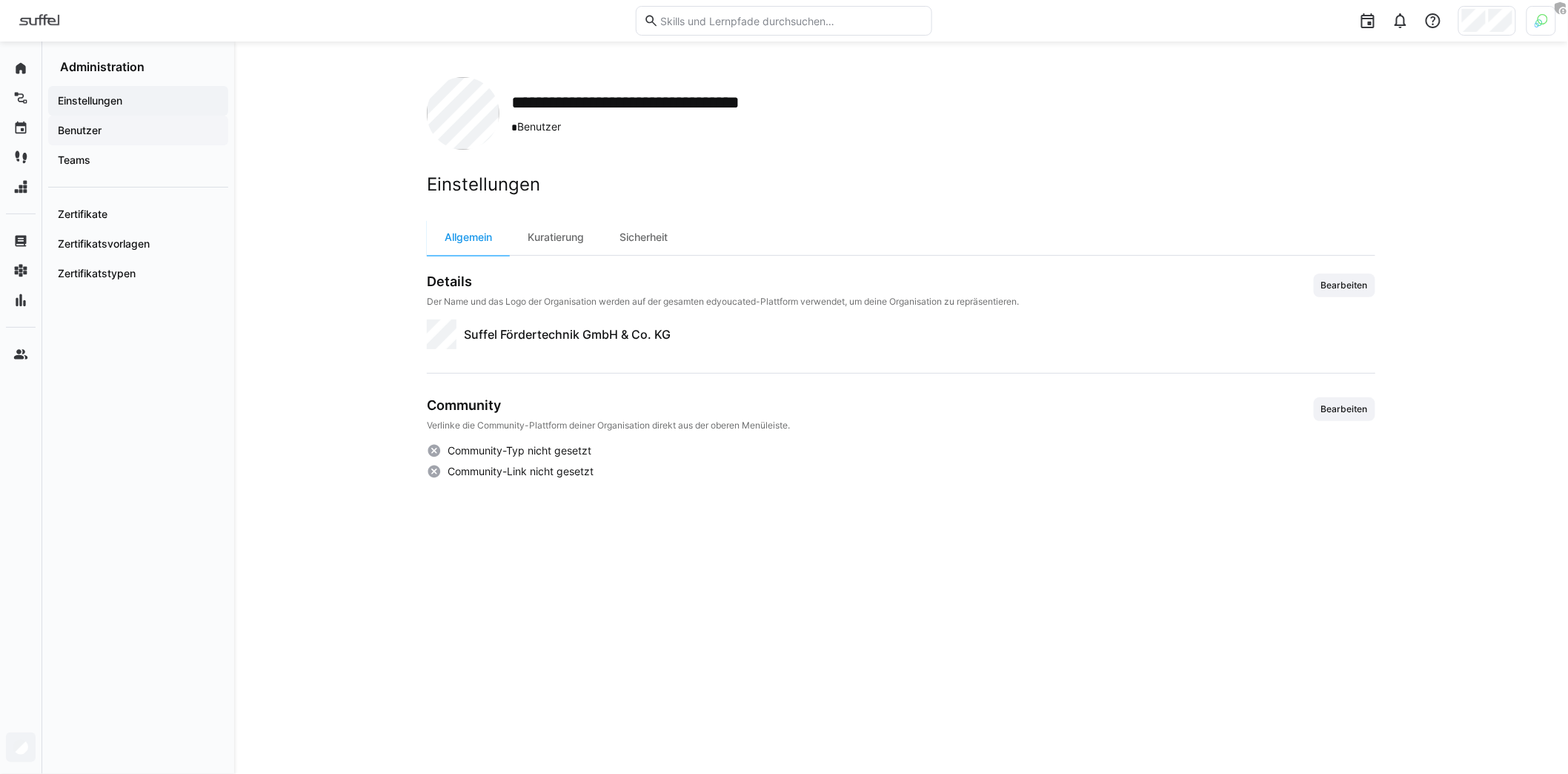
click at [120, 131] on span "Benutzer" at bounding box center [139, 130] width 166 height 14
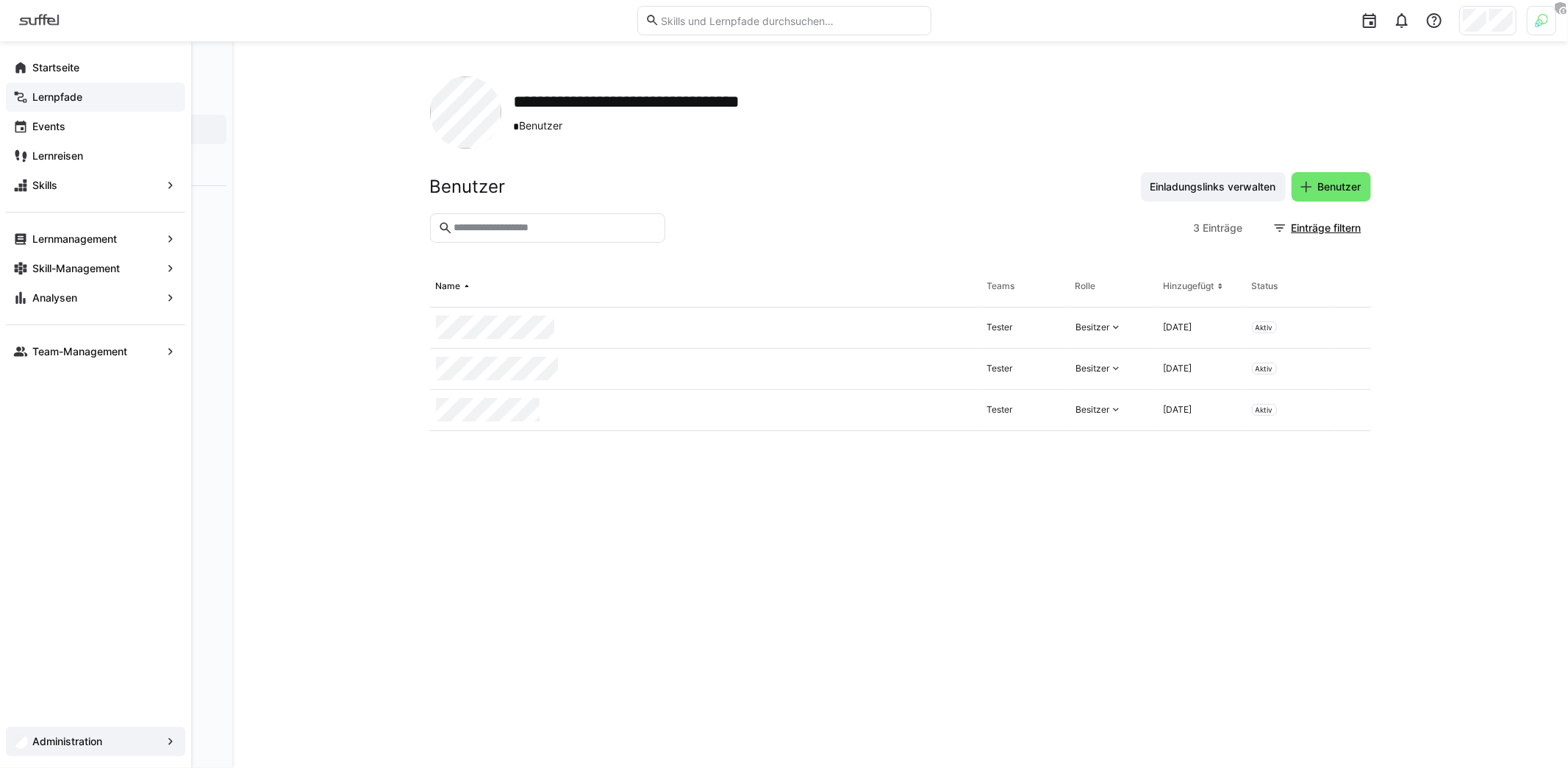
click at [0, 0] on app-navigation-label "Lernpfade" at bounding box center [0, 0] width 0 height 0
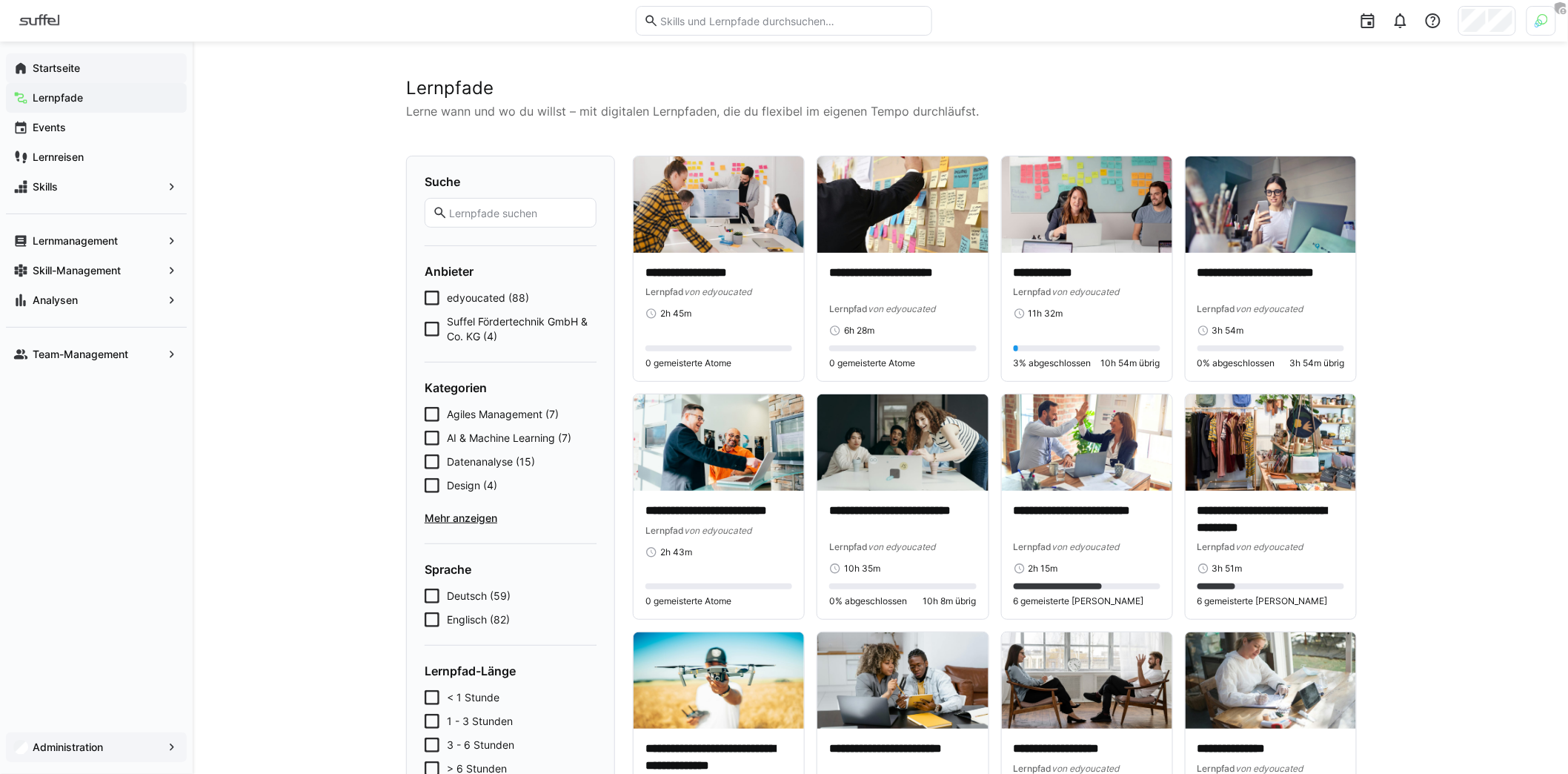
click at [0, 0] on app-navigation-label "Startseite" at bounding box center [0, 0] width 0 height 0
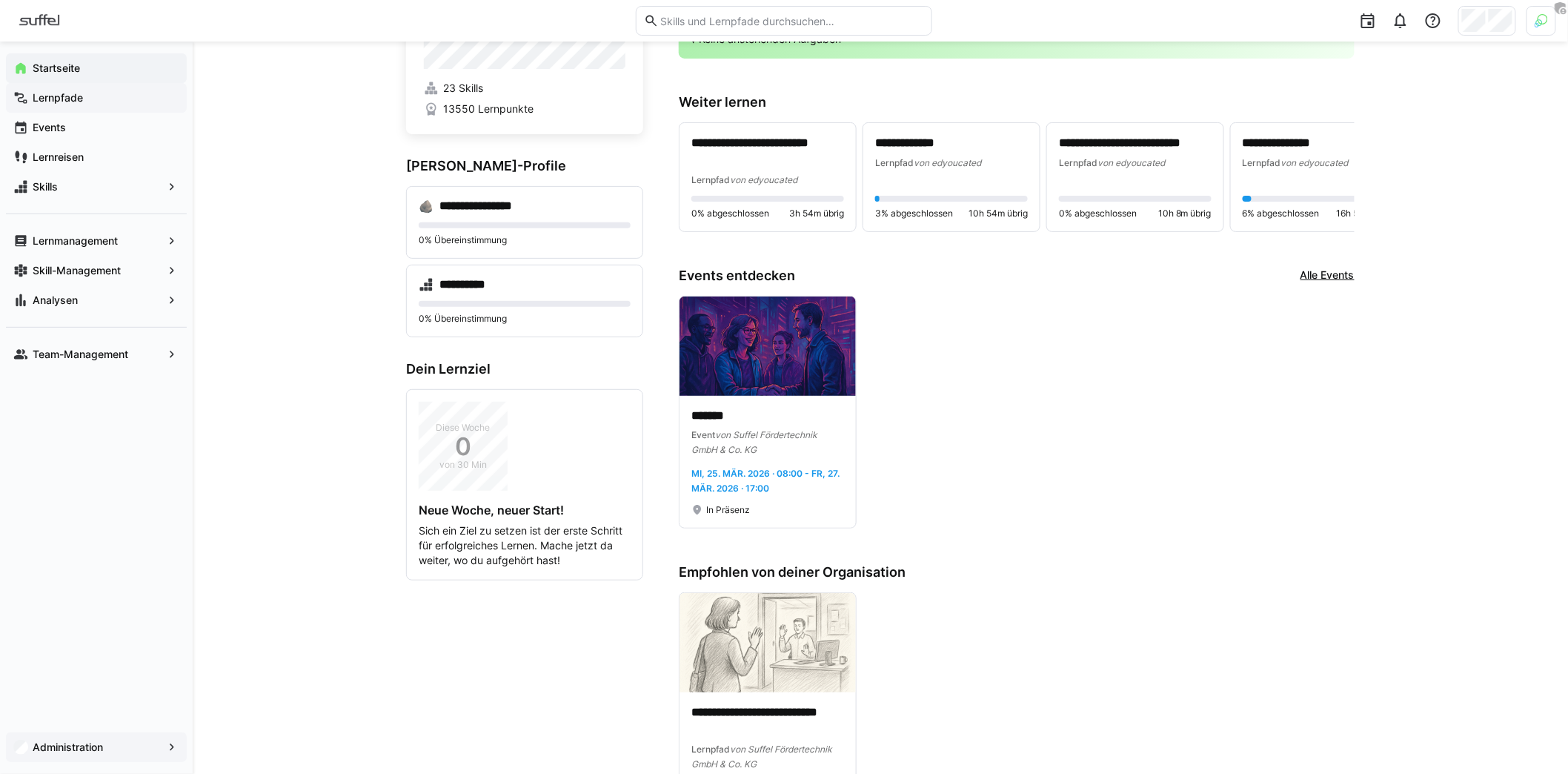
scroll to position [301, 0]
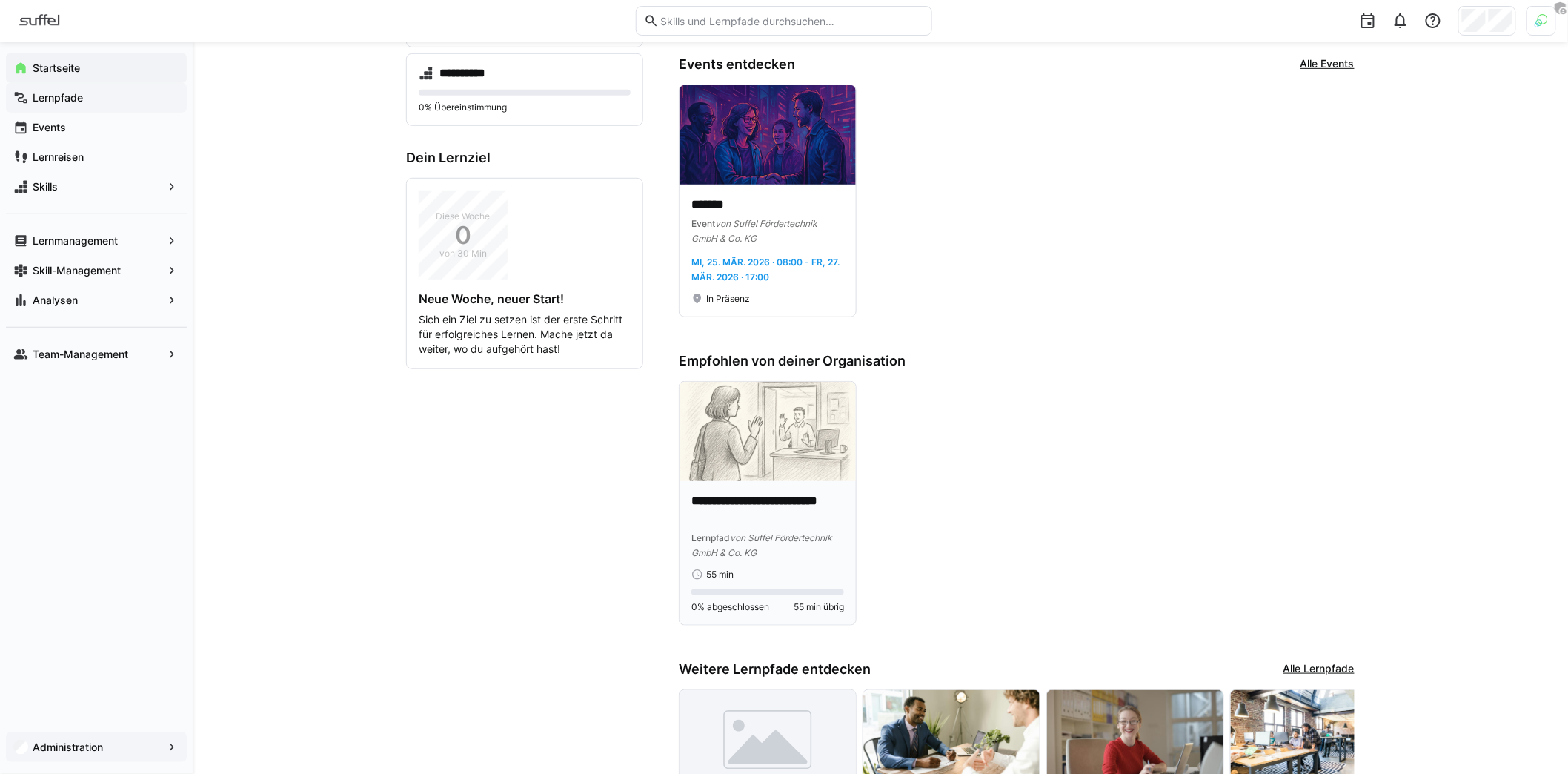
click at [774, 502] on p "**********" at bounding box center [767, 509] width 153 height 34
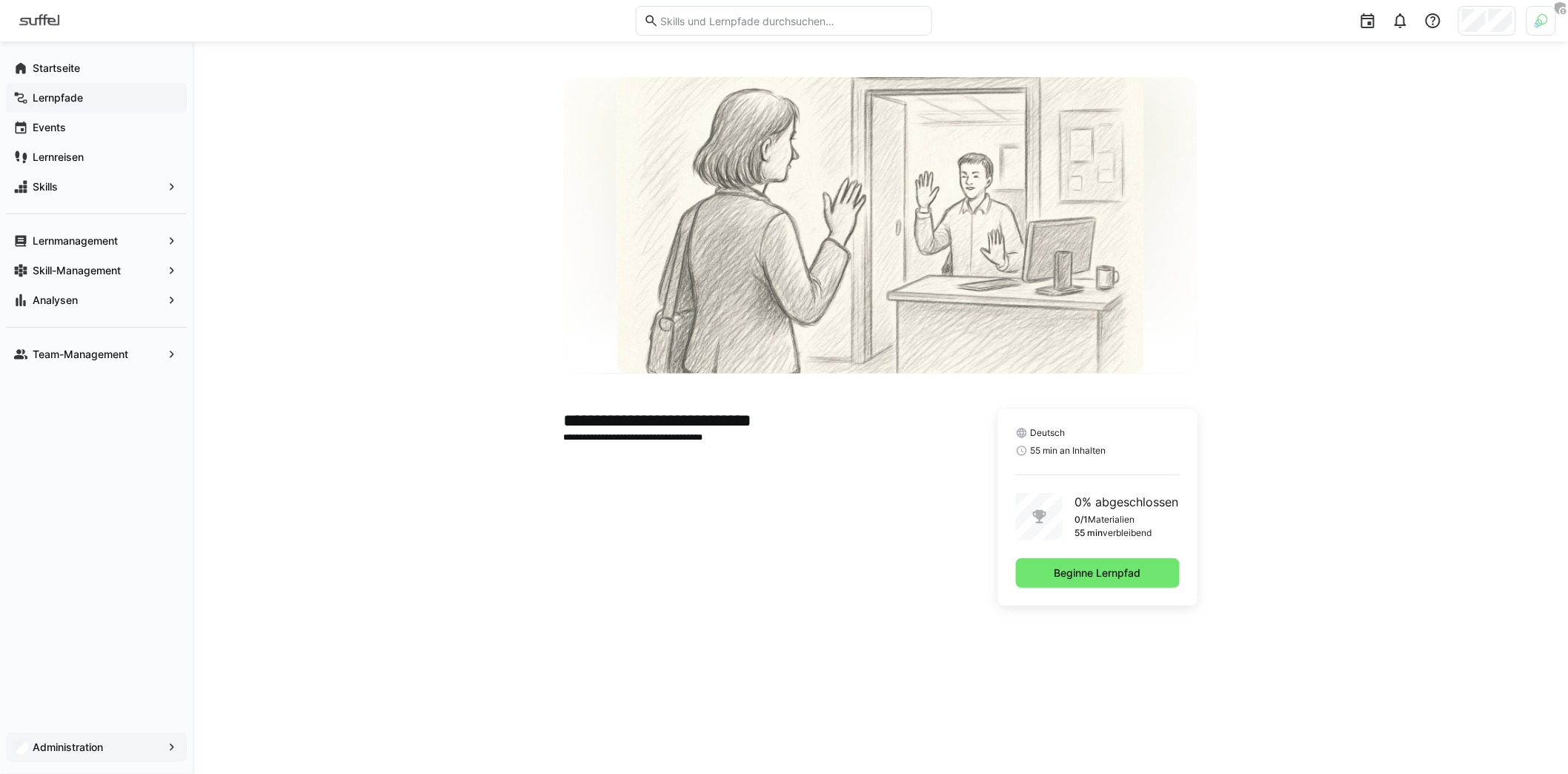
click at [1078, 542] on div "Deutsch 55 min an Inhalten 0% abgeschlossen 0/1 Materialien 55 min verbleibend …" at bounding box center [1097, 507] width 199 height 196
click at [1094, 574] on span "Beginne Lernpfad" at bounding box center [1097, 572] width 91 height 14
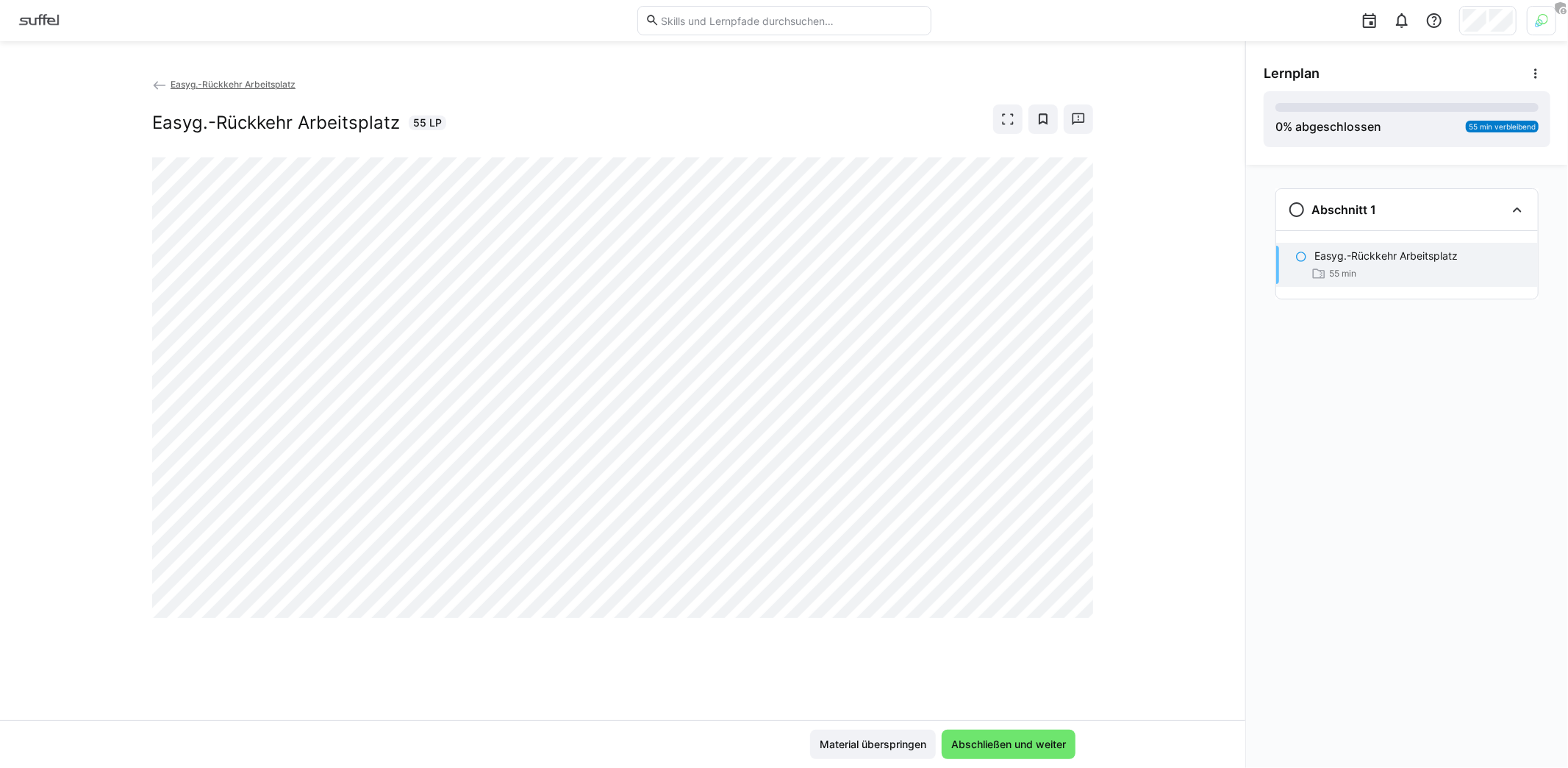
click at [158, 81] on eds-icon at bounding box center [159, 85] width 14 height 14
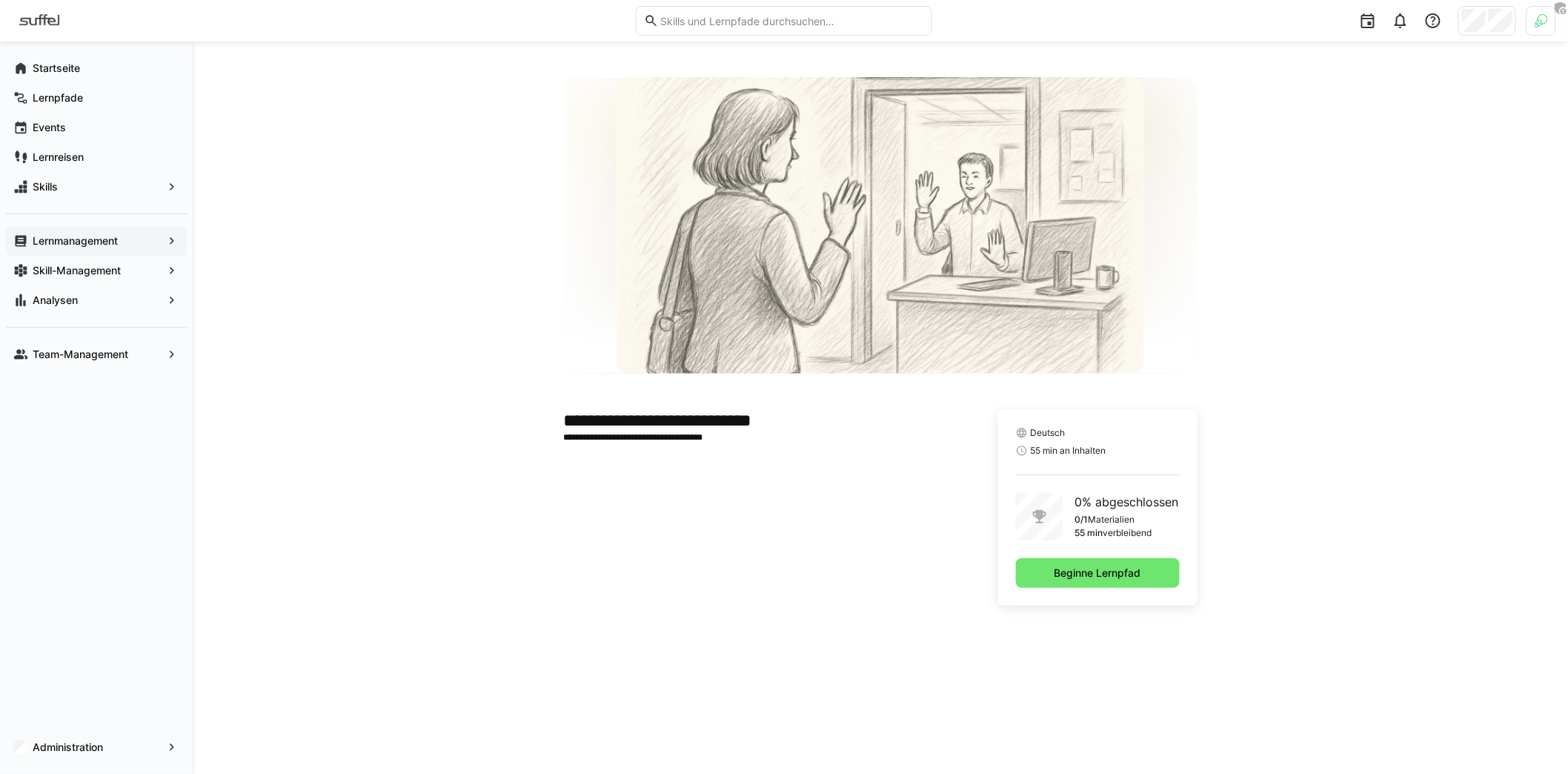
click at [0, 0] on app-navigation-label "Lernmanagement" at bounding box center [0, 0] width 0 height 0
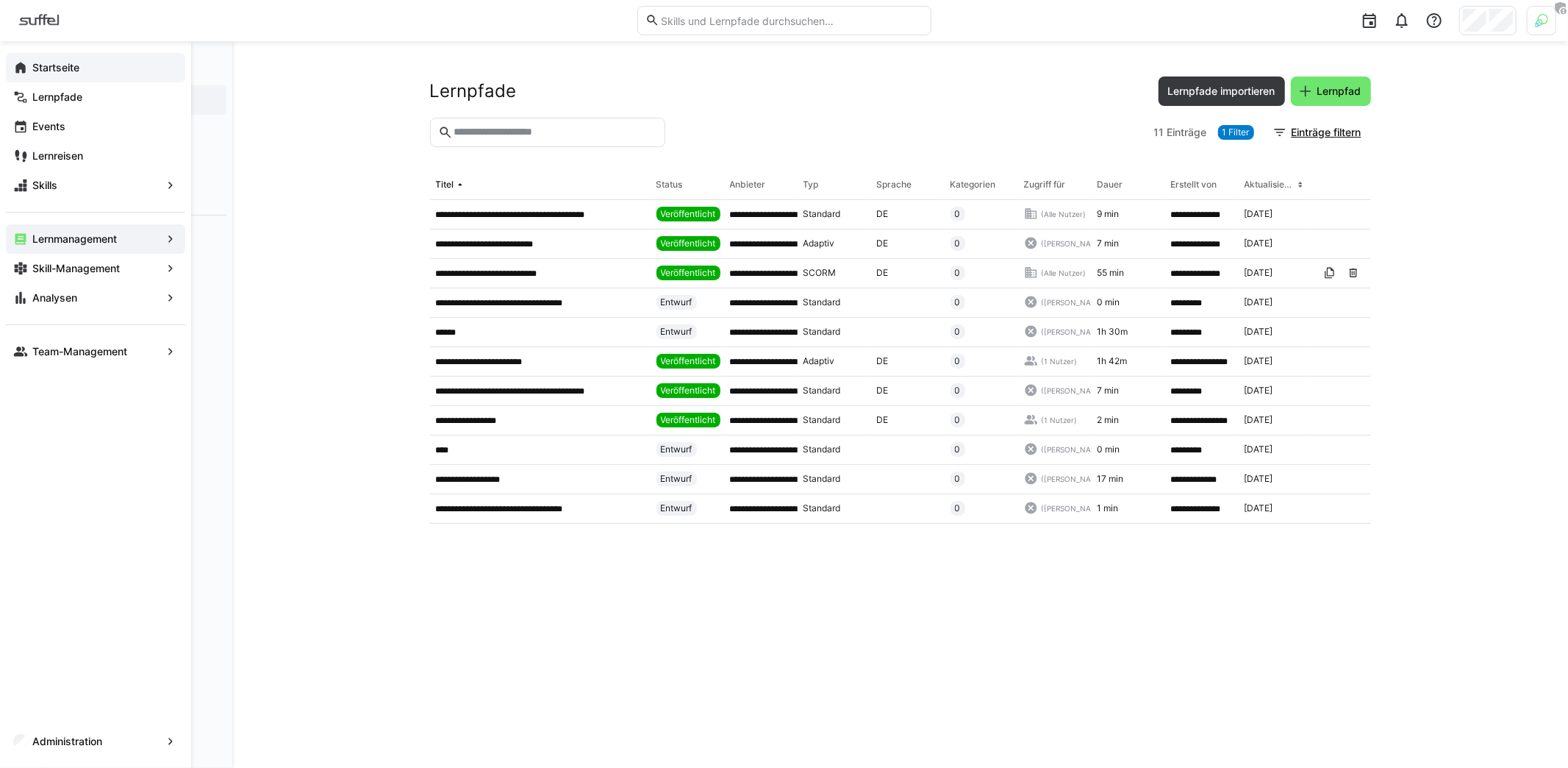
click at [0, 0] on app-navigation-label "Startseite" at bounding box center [0, 0] width 0 height 0
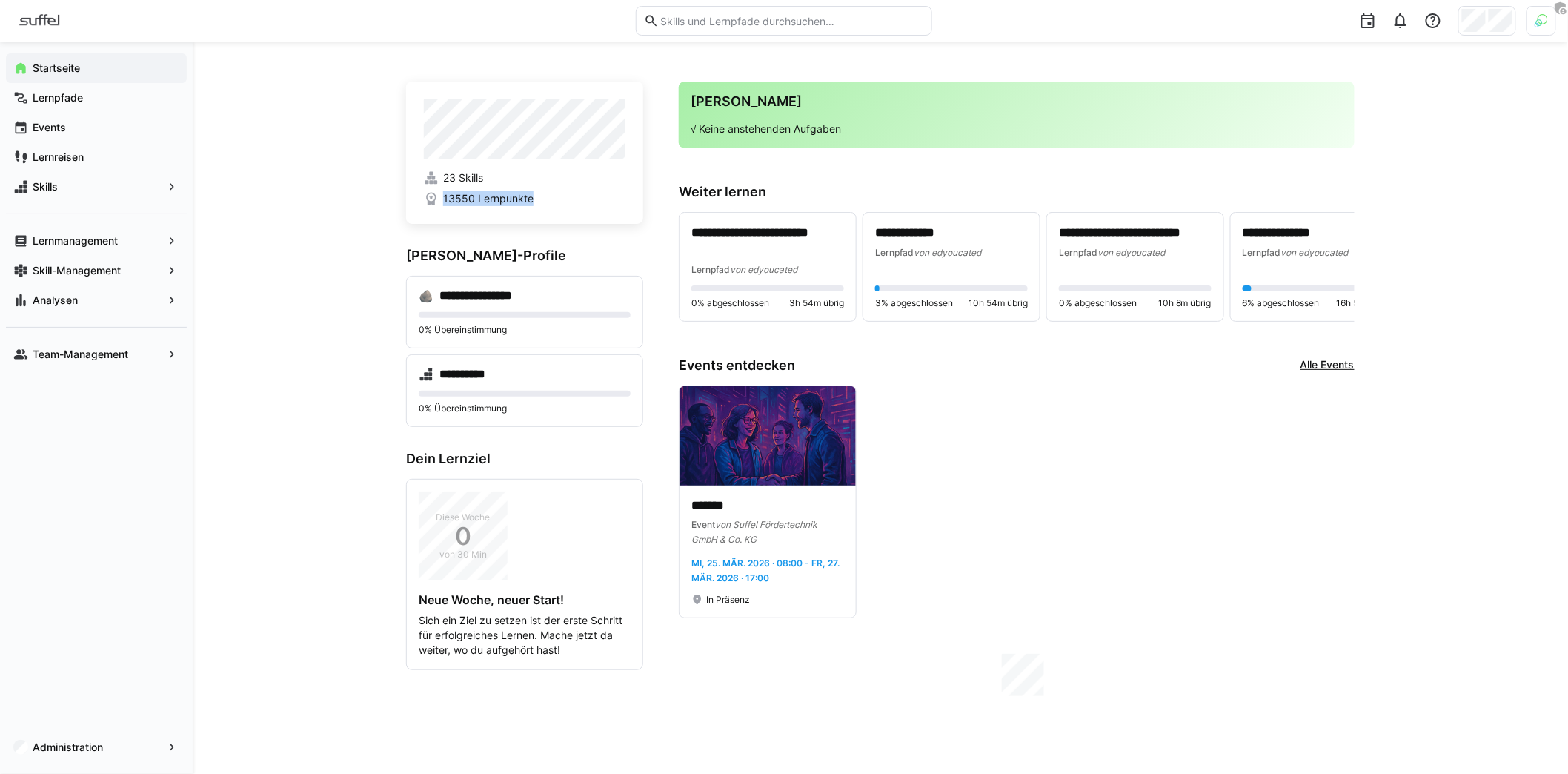
drag, startPoint x: 561, startPoint y: 198, endPoint x: 445, endPoint y: 197, distance: 116.0
click at [445, 197] on span "13550 Lernpunkte" at bounding box center [524, 198] width 201 height 14
click at [541, 194] on span "13550 Lernpunkte" at bounding box center [524, 198] width 201 height 14
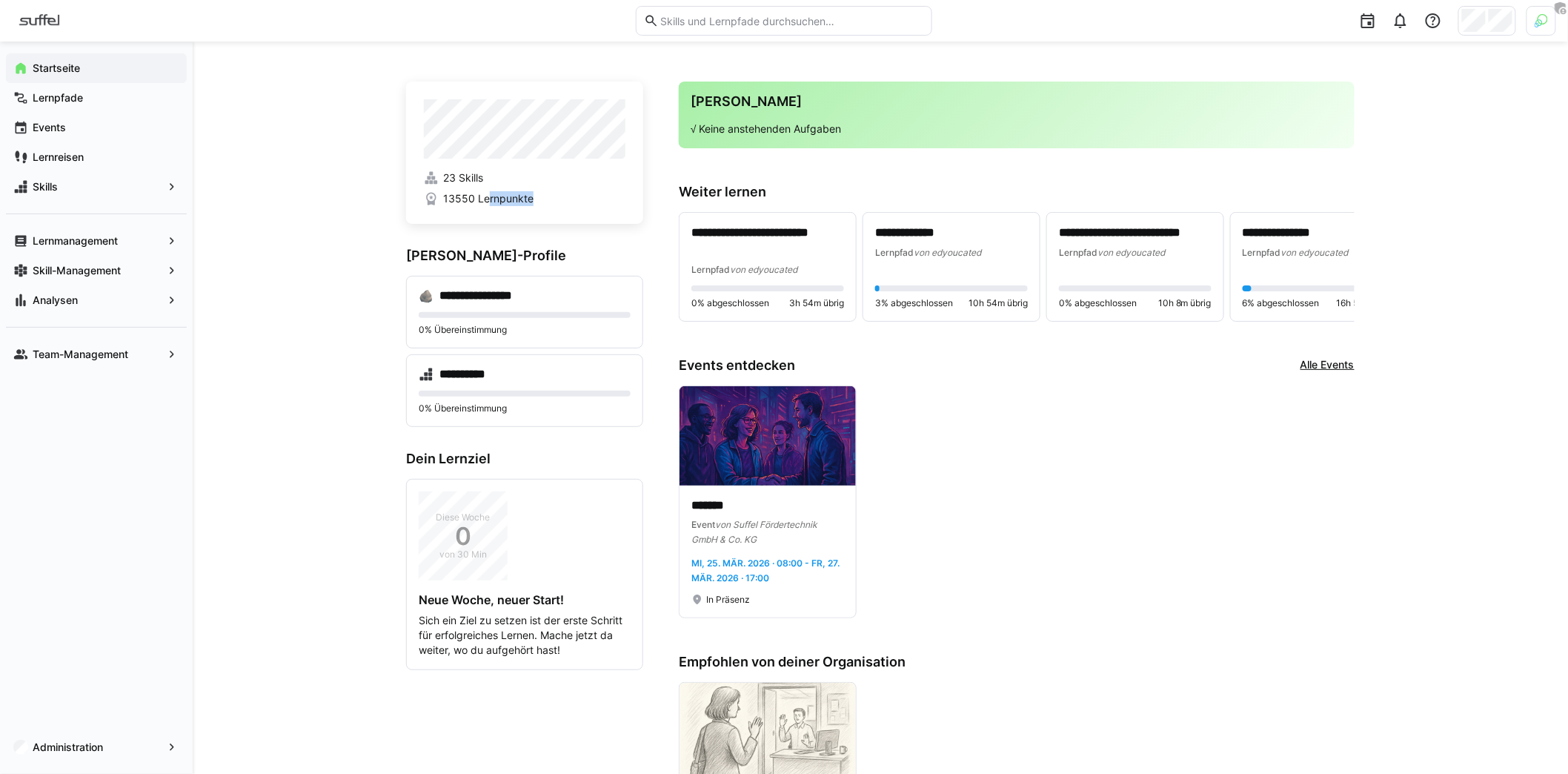
drag, startPoint x: 489, startPoint y: 194, endPoint x: 533, endPoint y: 195, distance: 44.0
click at [533, 195] on span "13550 Lernpunkte" at bounding box center [524, 198] width 201 height 14
click at [532, 196] on span "13550 Lernpunkte" at bounding box center [524, 198] width 201 height 14
click at [85, 100] on span "Lernpfade" at bounding box center [105, 97] width 149 height 14
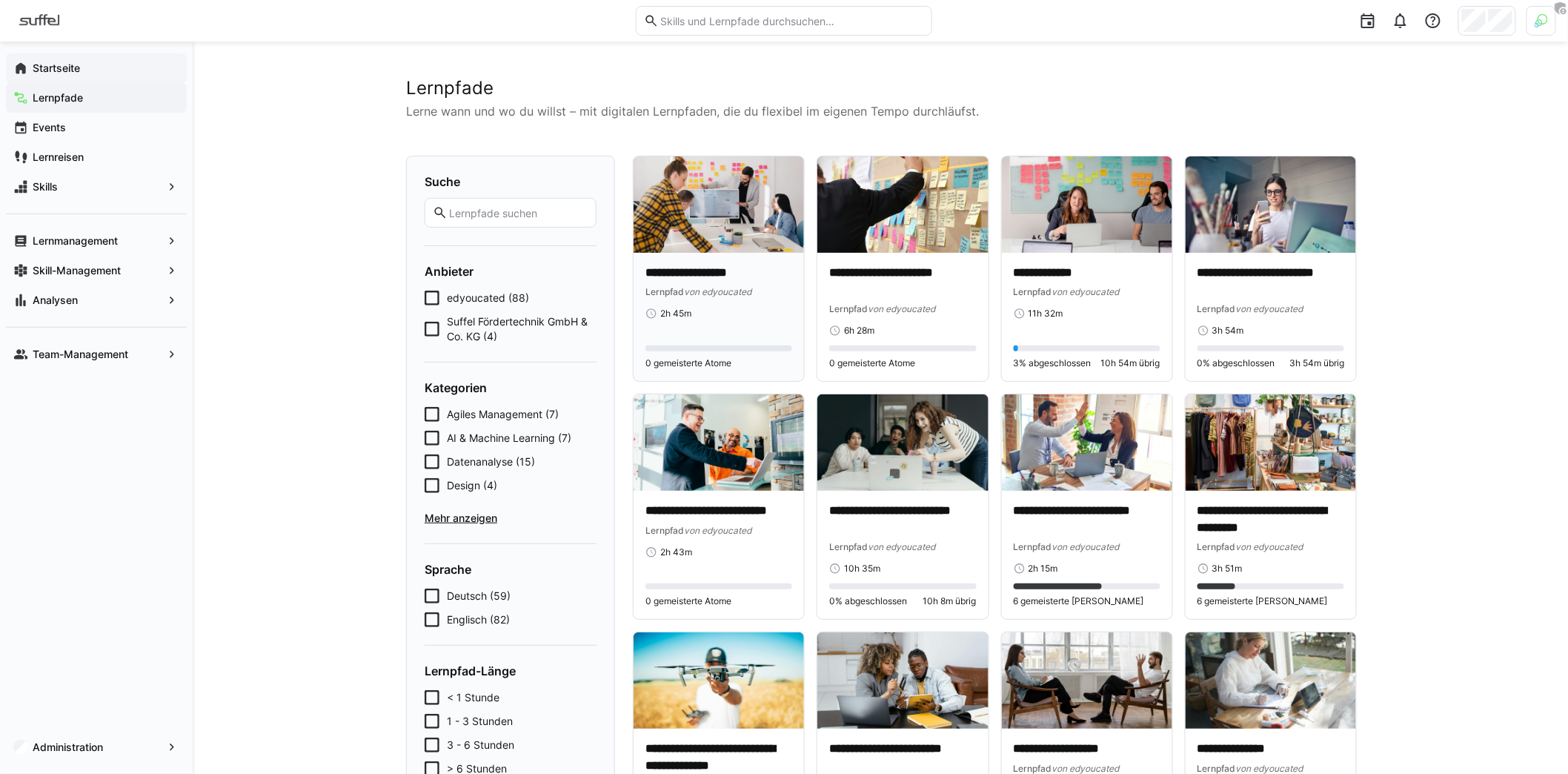
click at [678, 282] on div "**********" at bounding box center [718, 282] width 146 height 35
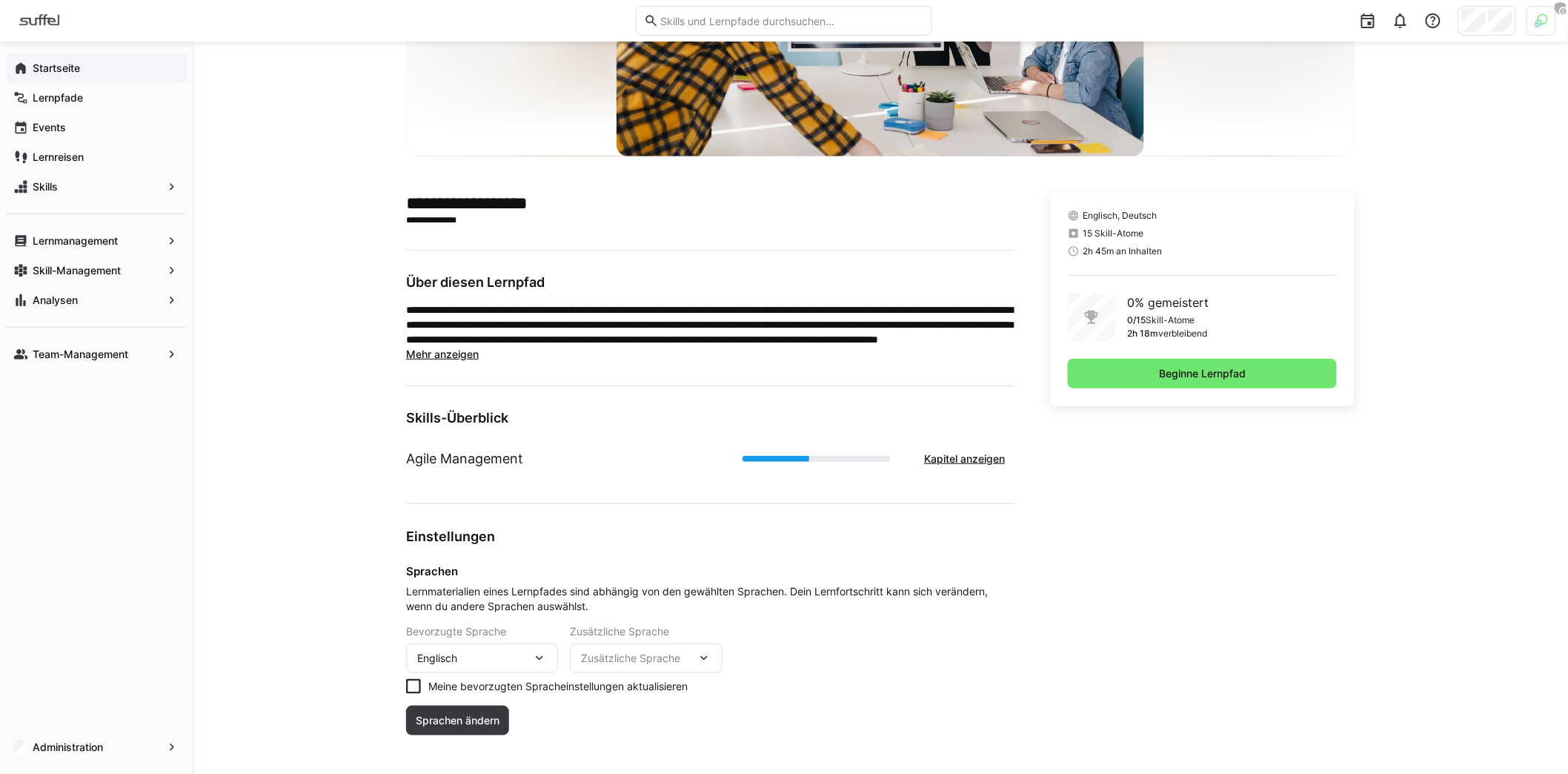
scroll to position [229, 0]
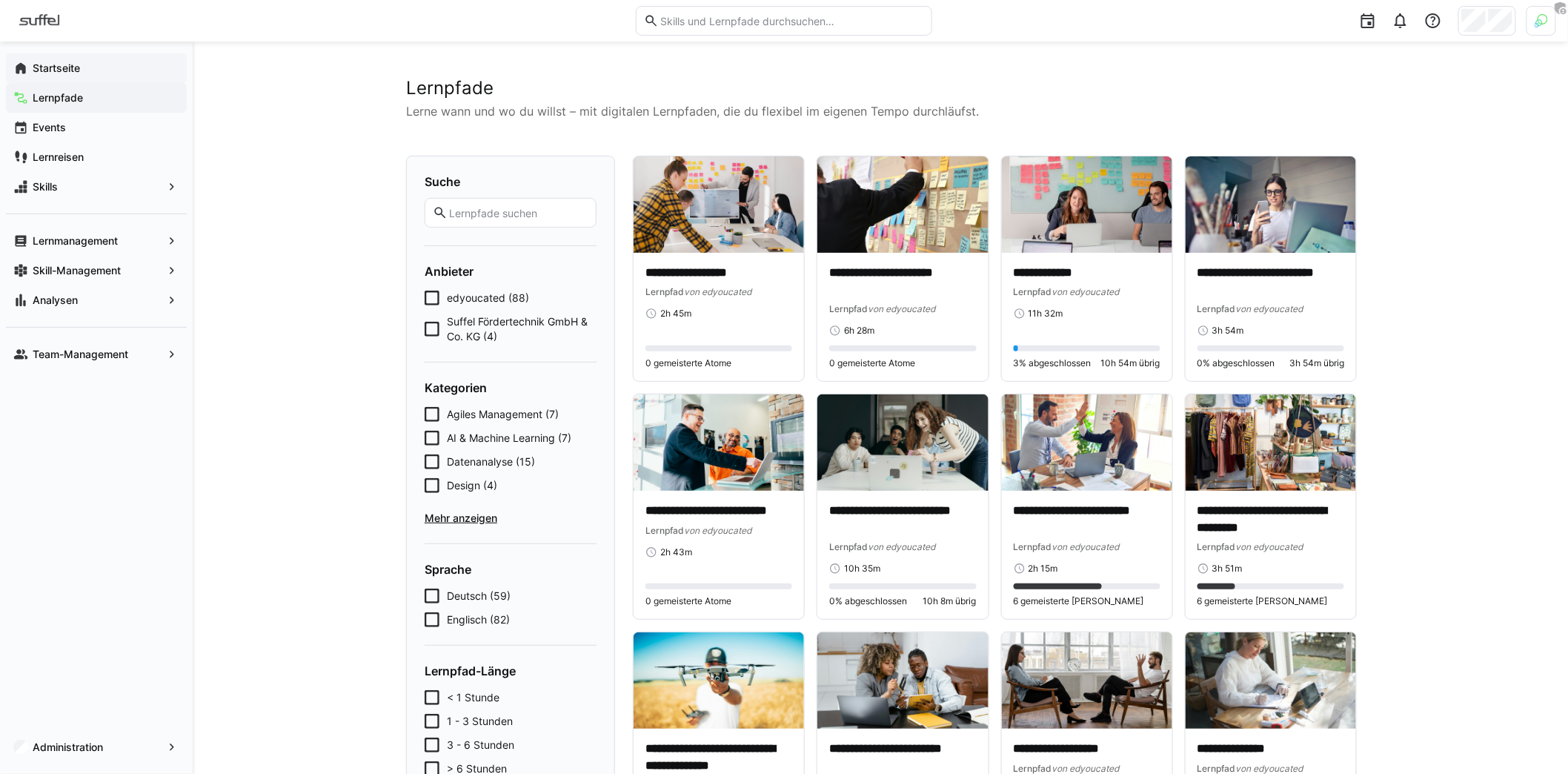
click at [534, 320] on span "Suffel Fördertechnik GmbH & Co. KG (4)" at bounding box center [521, 328] width 149 height 30
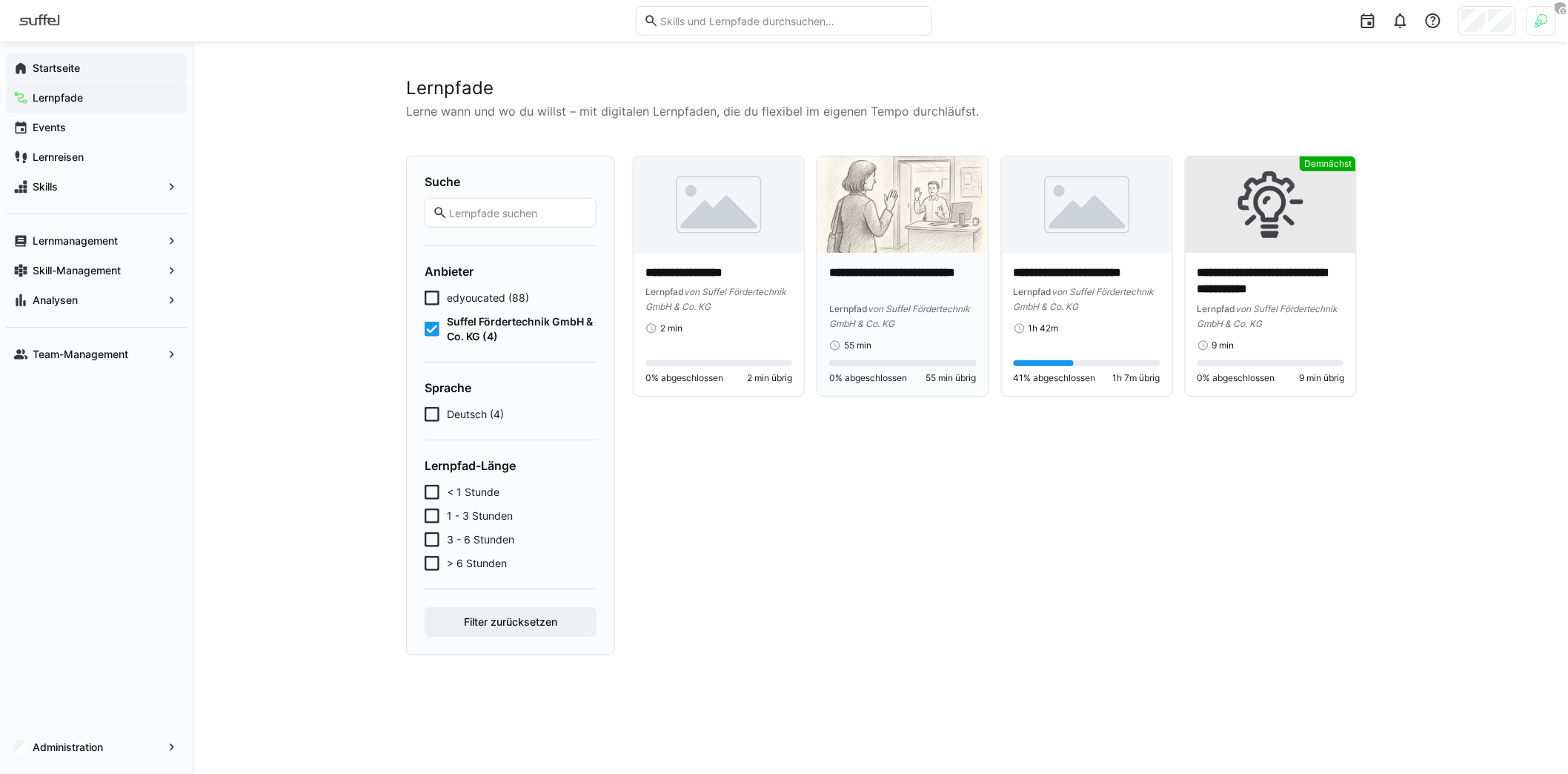
click at [889, 289] on p "**********" at bounding box center [902, 281] width 146 height 34
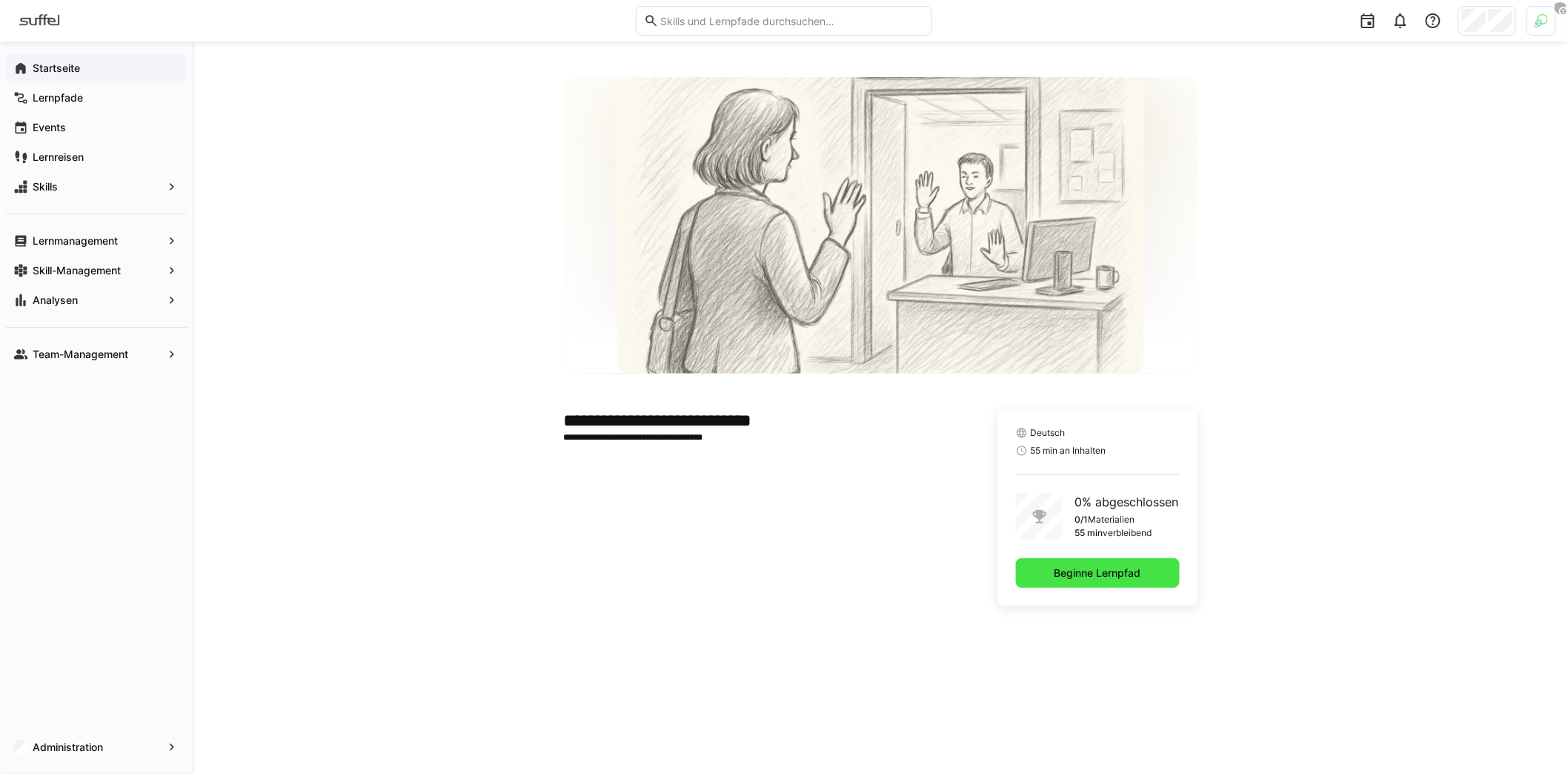
click at [1101, 572] on span "Beginne Lernpfad" at bounding box center [1097, 572] width 91 height 14
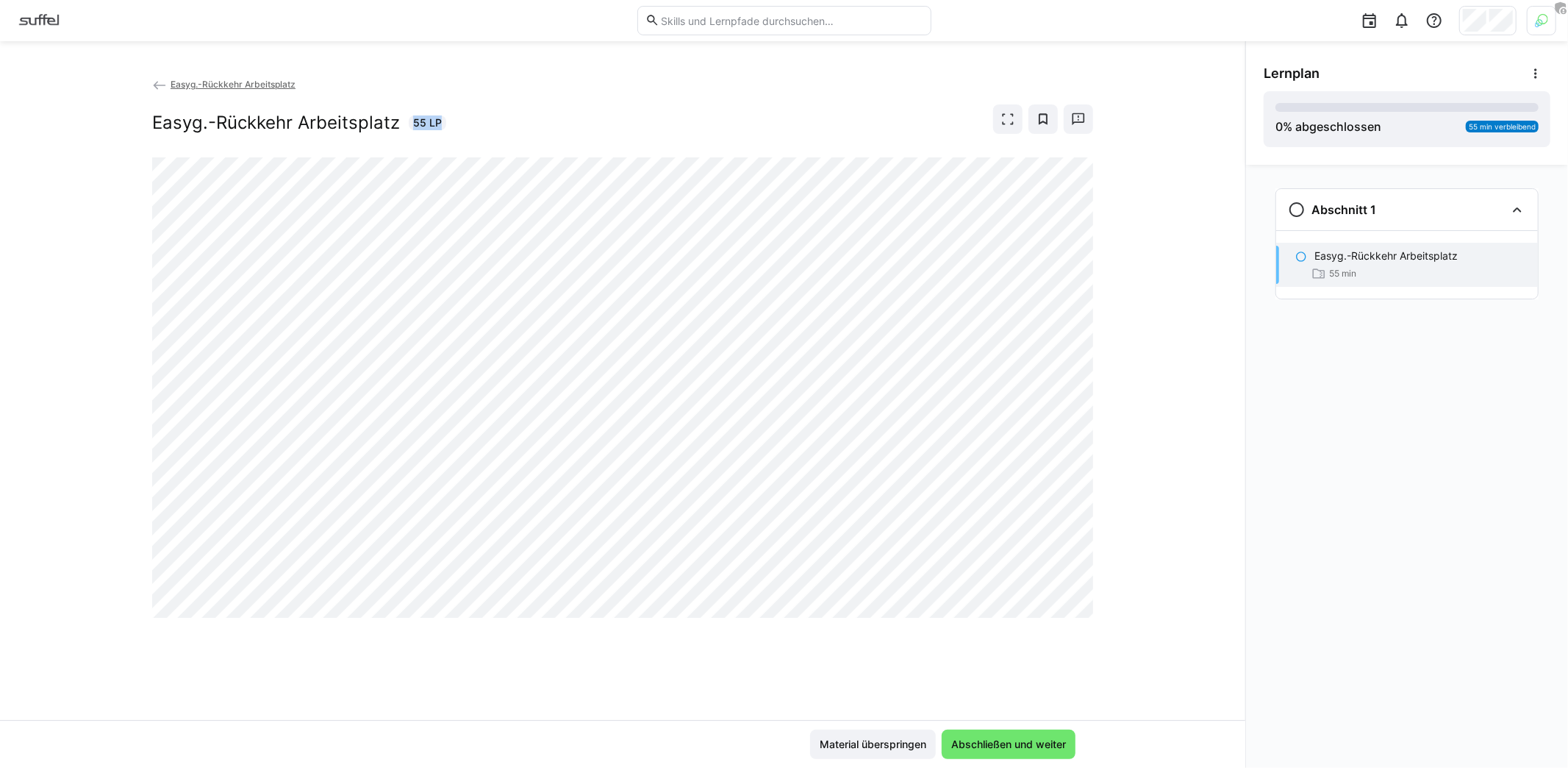
drag, startPoint x: 407, startPoint y: 117, endPoint x: 482, endPoint y: 122, distance: 75.2
click at [482, 122] on div "Easyg.-Rückkehr Arbeitsplatz 55 LP" at bounding box center [622, 118] width 941 height 30
click at [46, 24] on img at bounding box center [38, 20] width 54 height 24
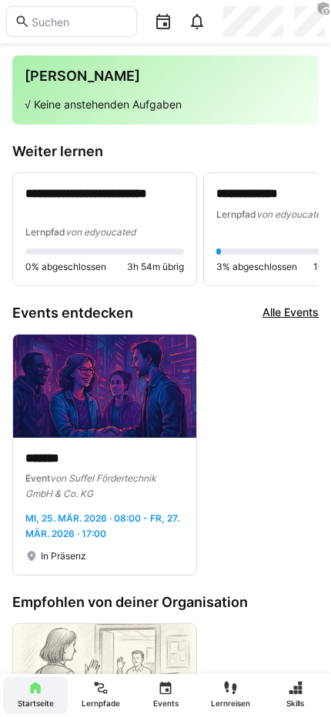
click at [66, 456] on p "*******" at bounding box center [104, 459] width 159 height 18
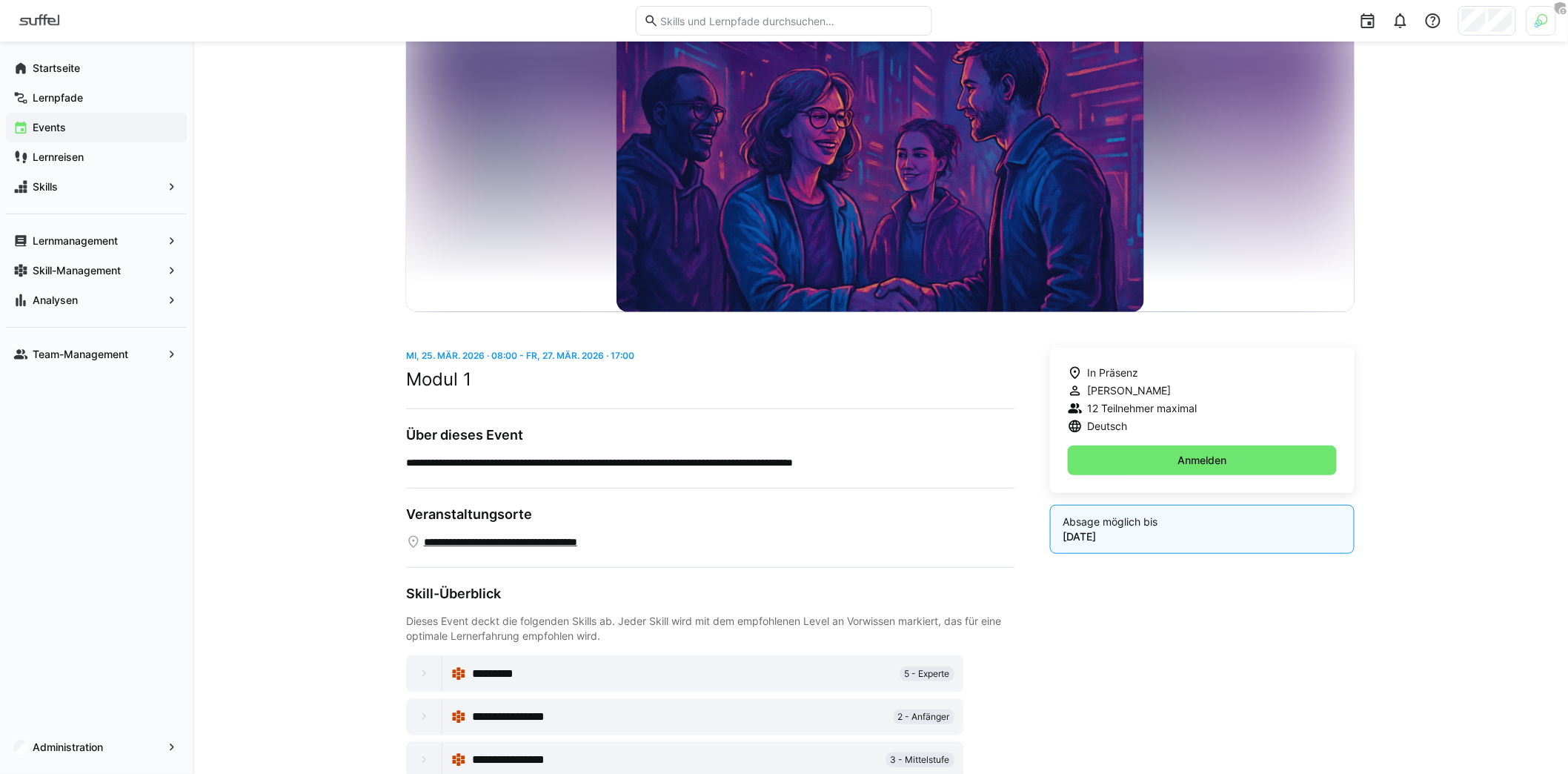
scroll to position [168, 0]
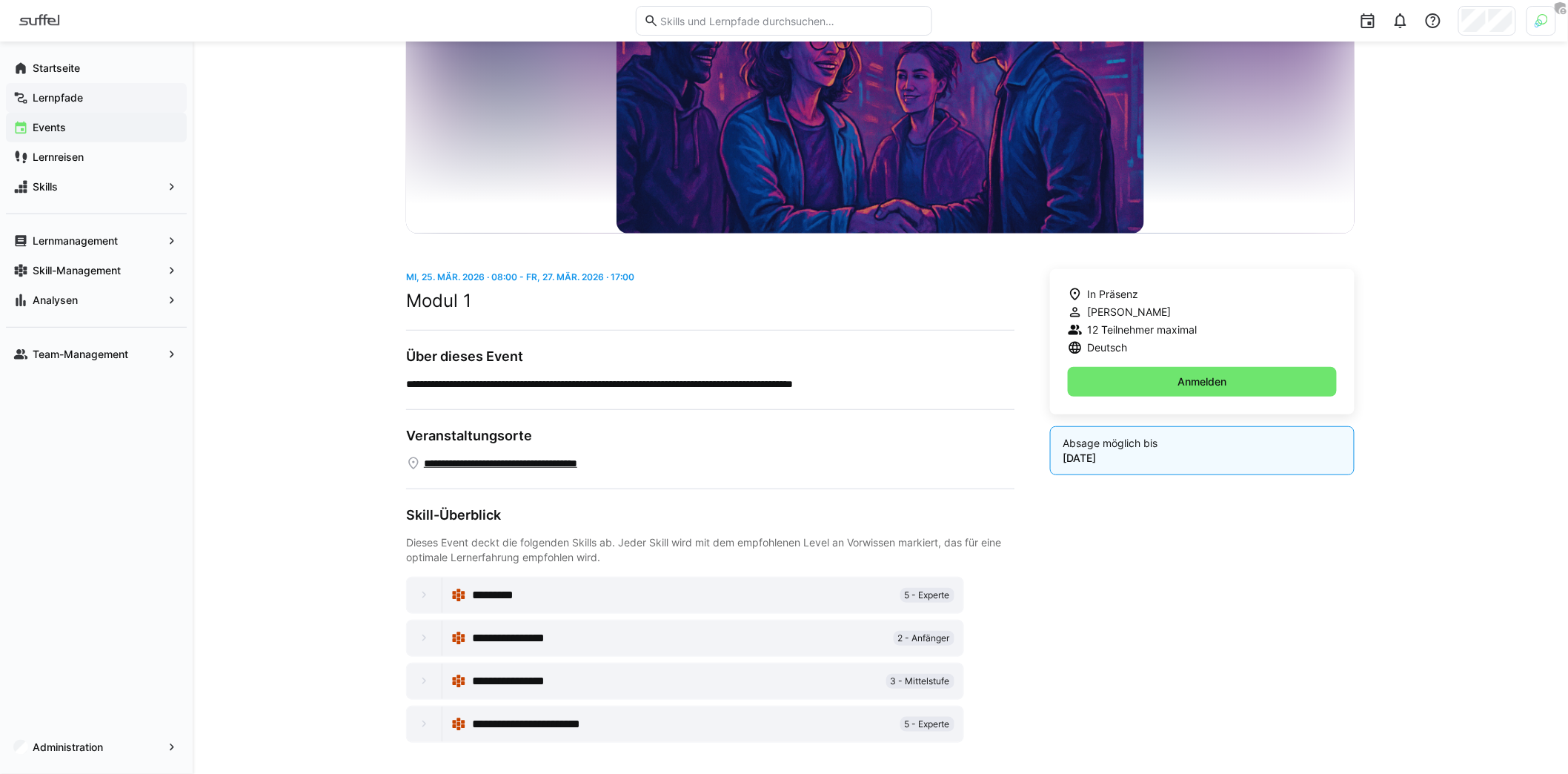
click at [0, 0] on app-navigation-label "Lernpfade" at bounding box center [0, 0] width 0 height 0
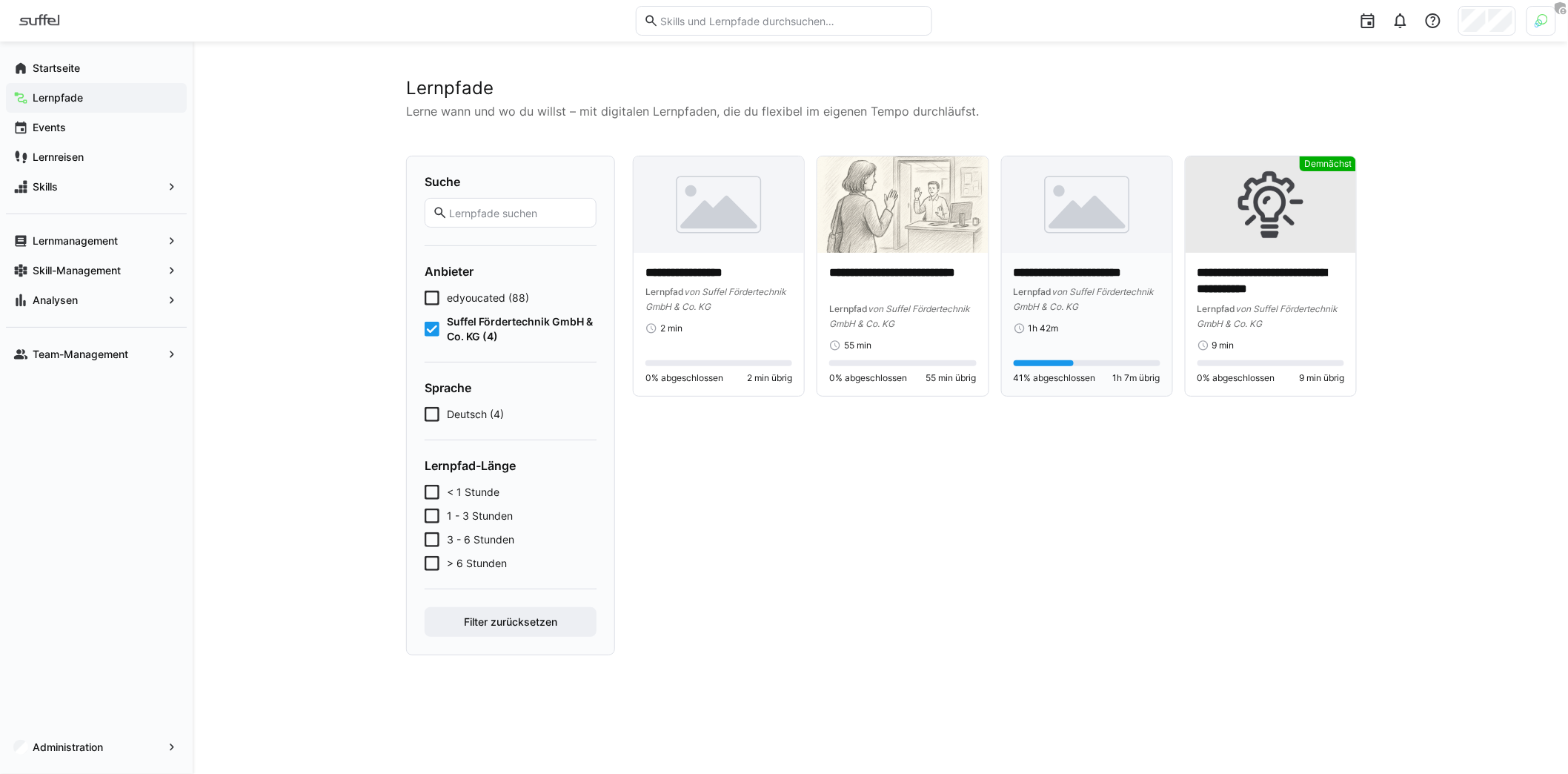
click at [1099, 292] on span "von Suffel Fördertechnik GmbH & Co. KG" at bounding box center [1084, 298] width 141 height 26
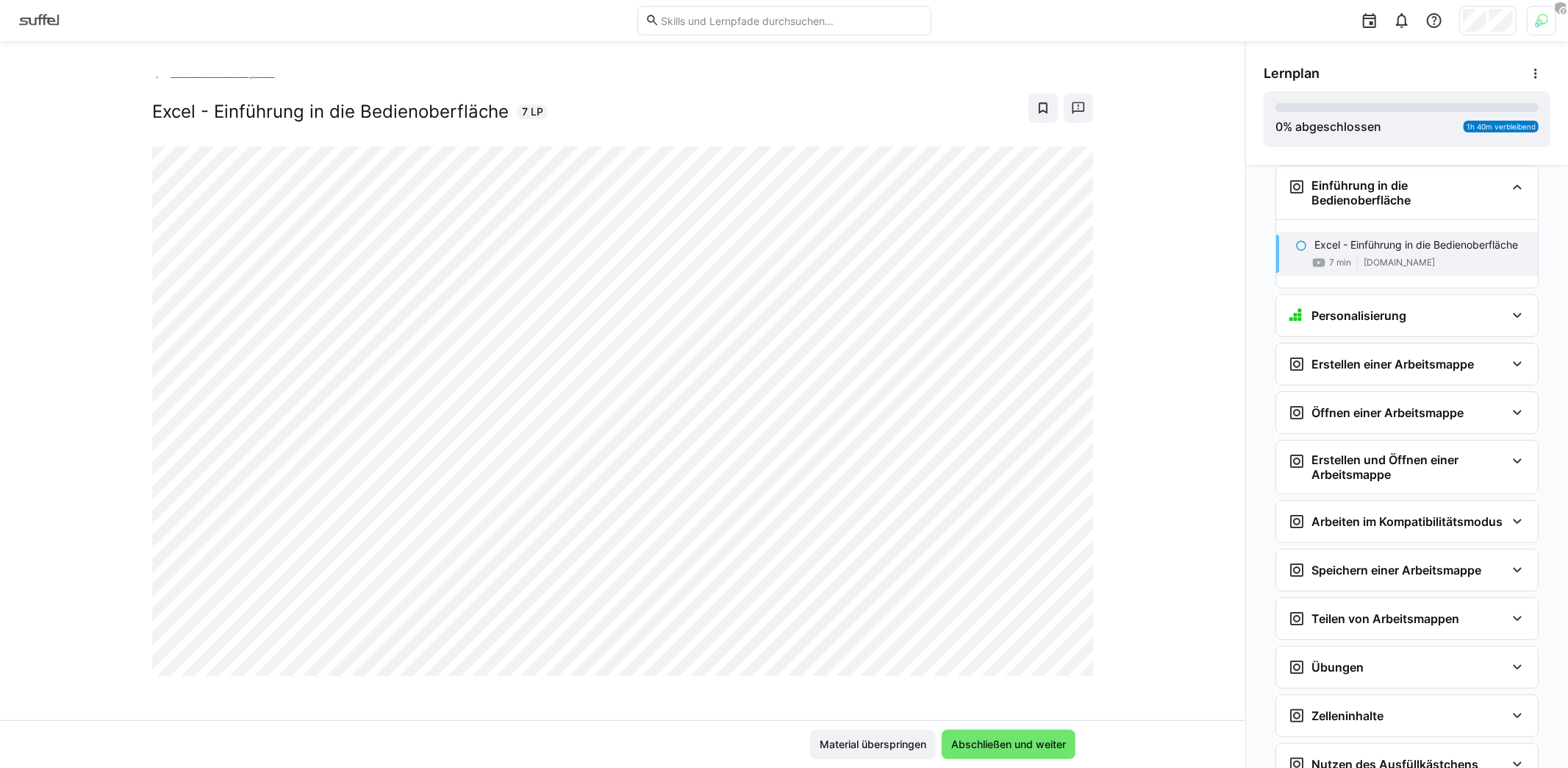
scroll to position [11, 0]
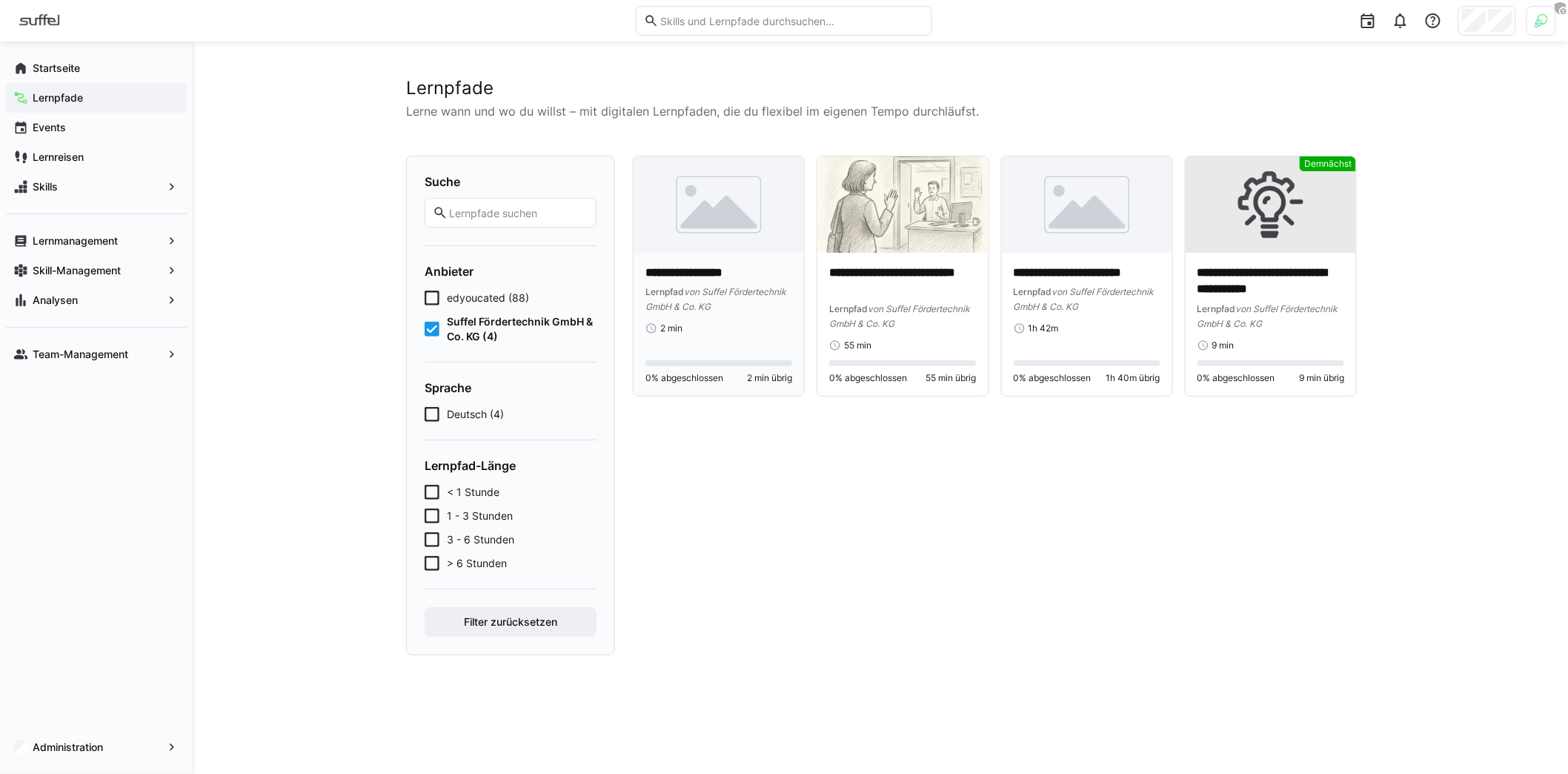
click at [724, 282] on div "**********" at bounding box center [718, 290] width 146 height 50
click at [892, 284] on p "**********" at bounding box center [902, 281] width 146 height 34
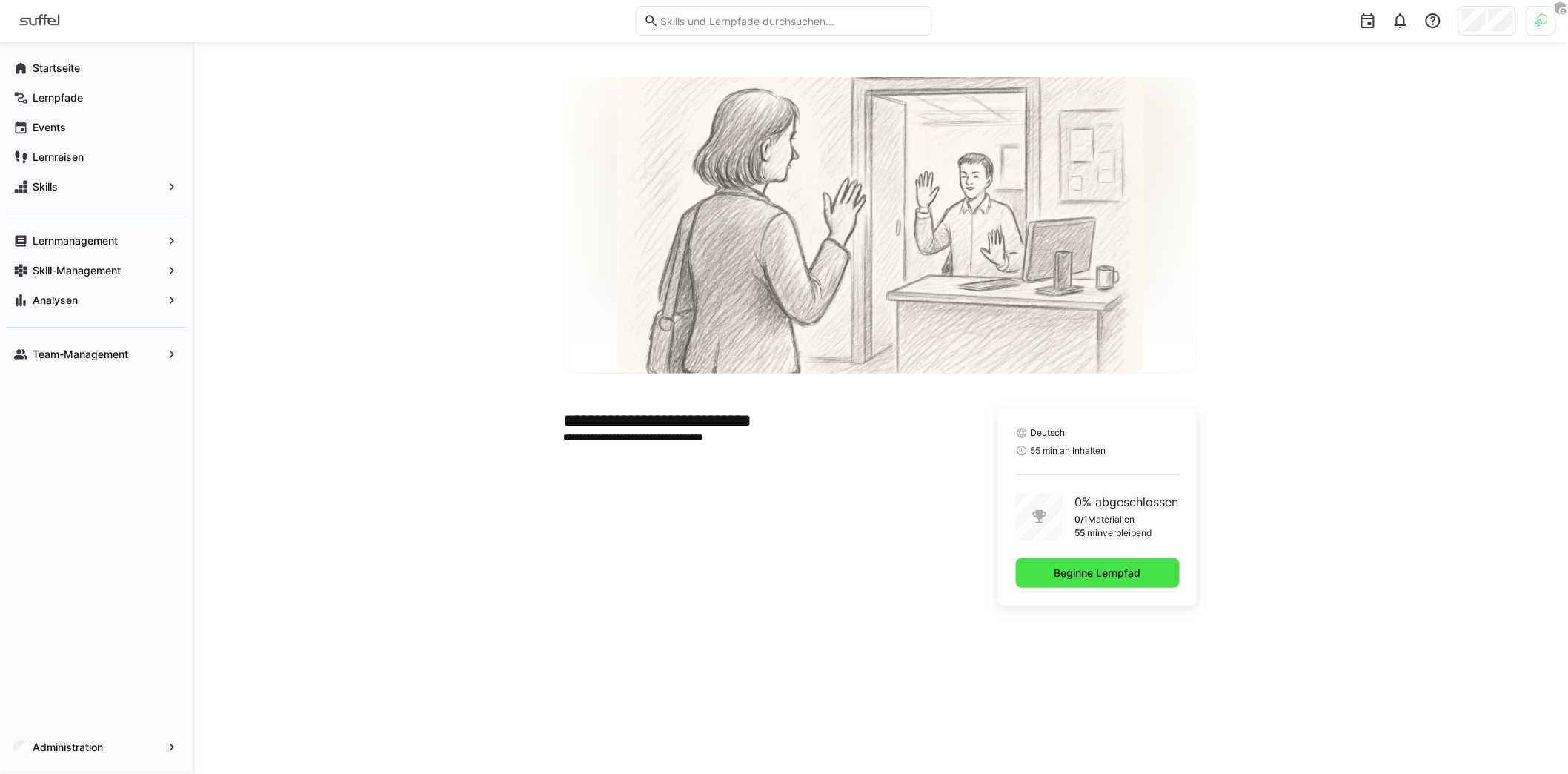
click at [1061, 578] on span "Beginne Lernpfad" at bounding box center [1097, 572] width 91 height 14
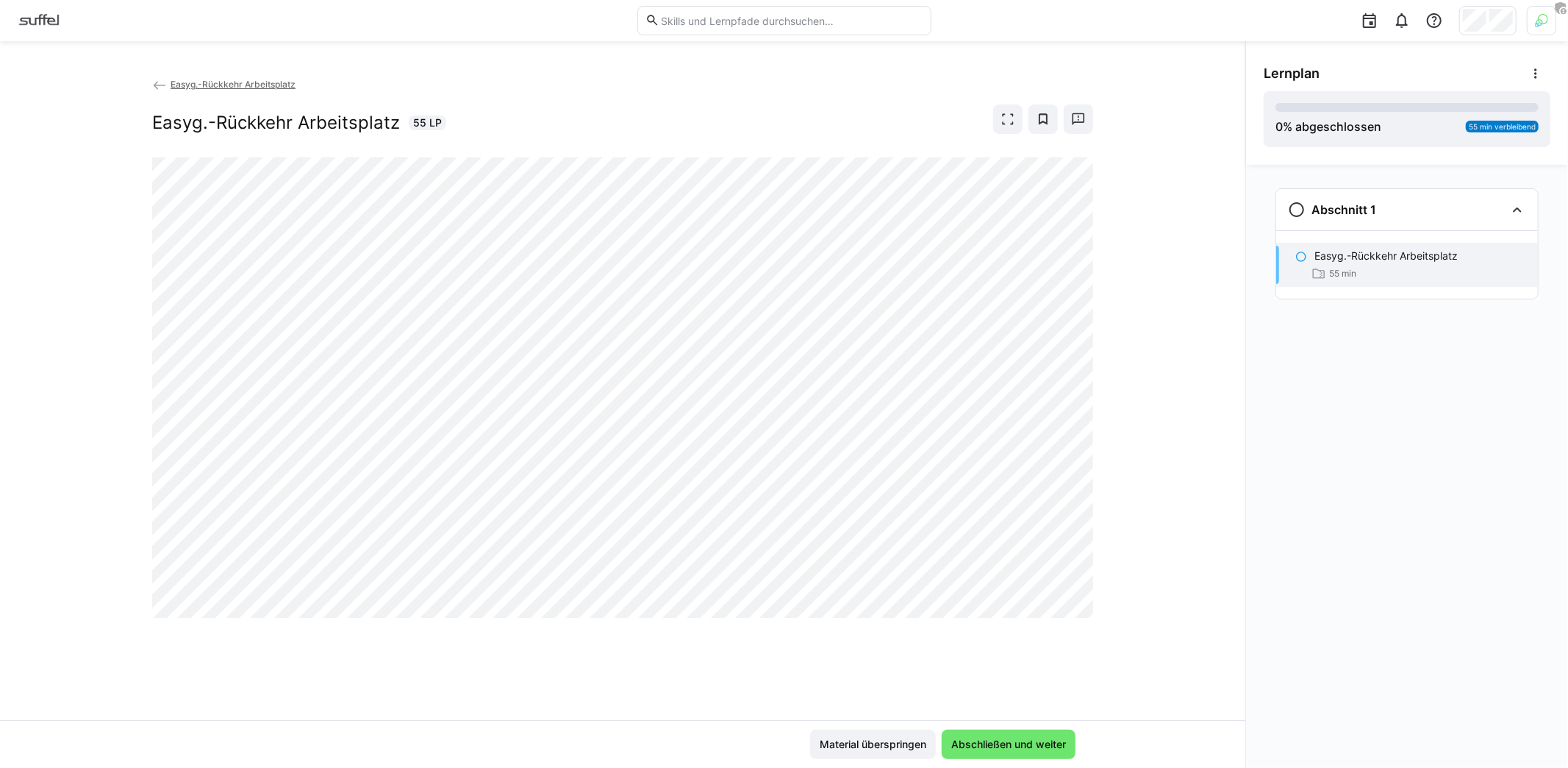
click at [31, 18] on img at bounding box center [38, 20] width 54 height 24
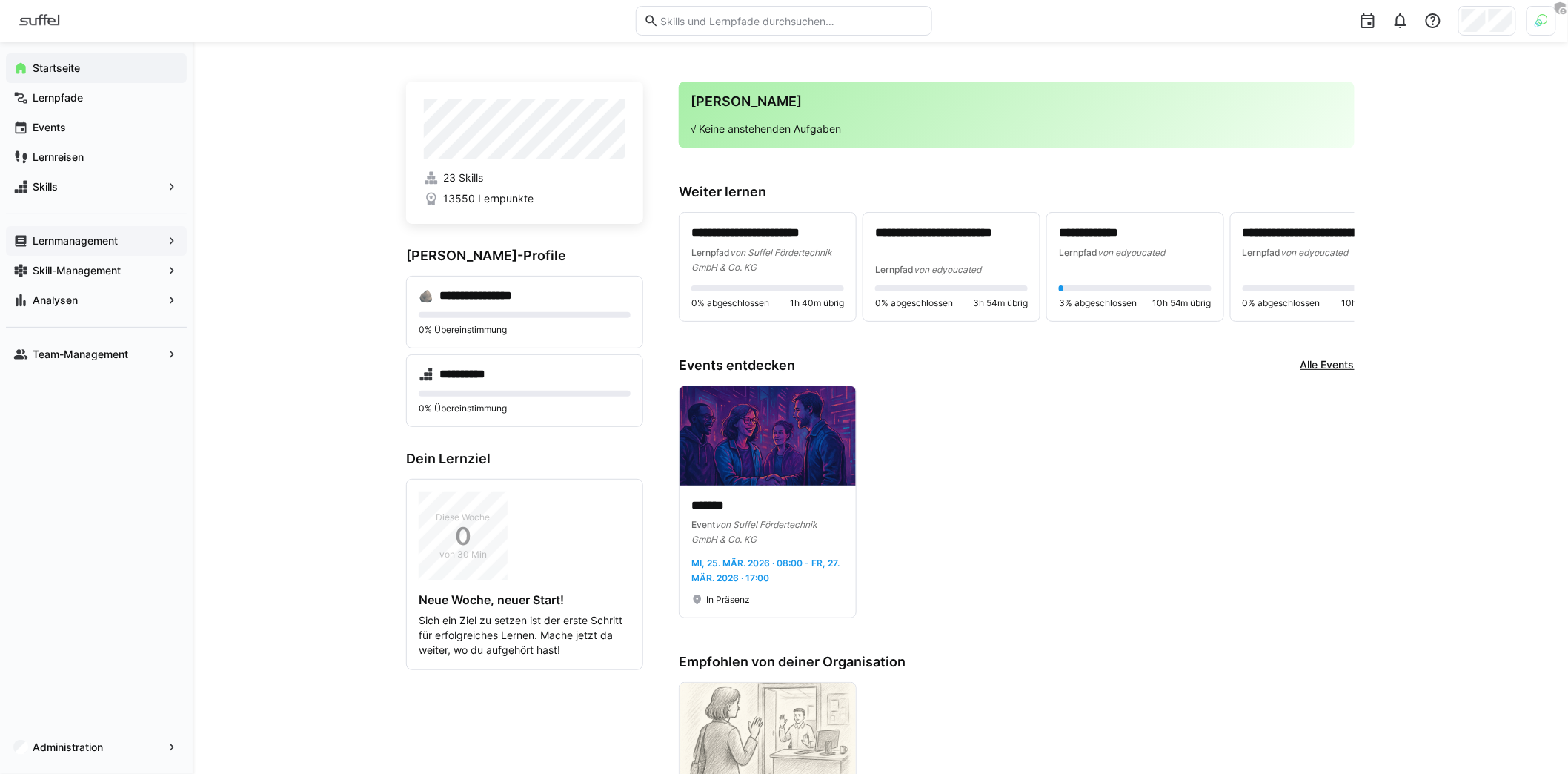
click at [0, 0] on app-navigation-label "Lernmanagement" at bounding box center [0, 0] width 0 height 0
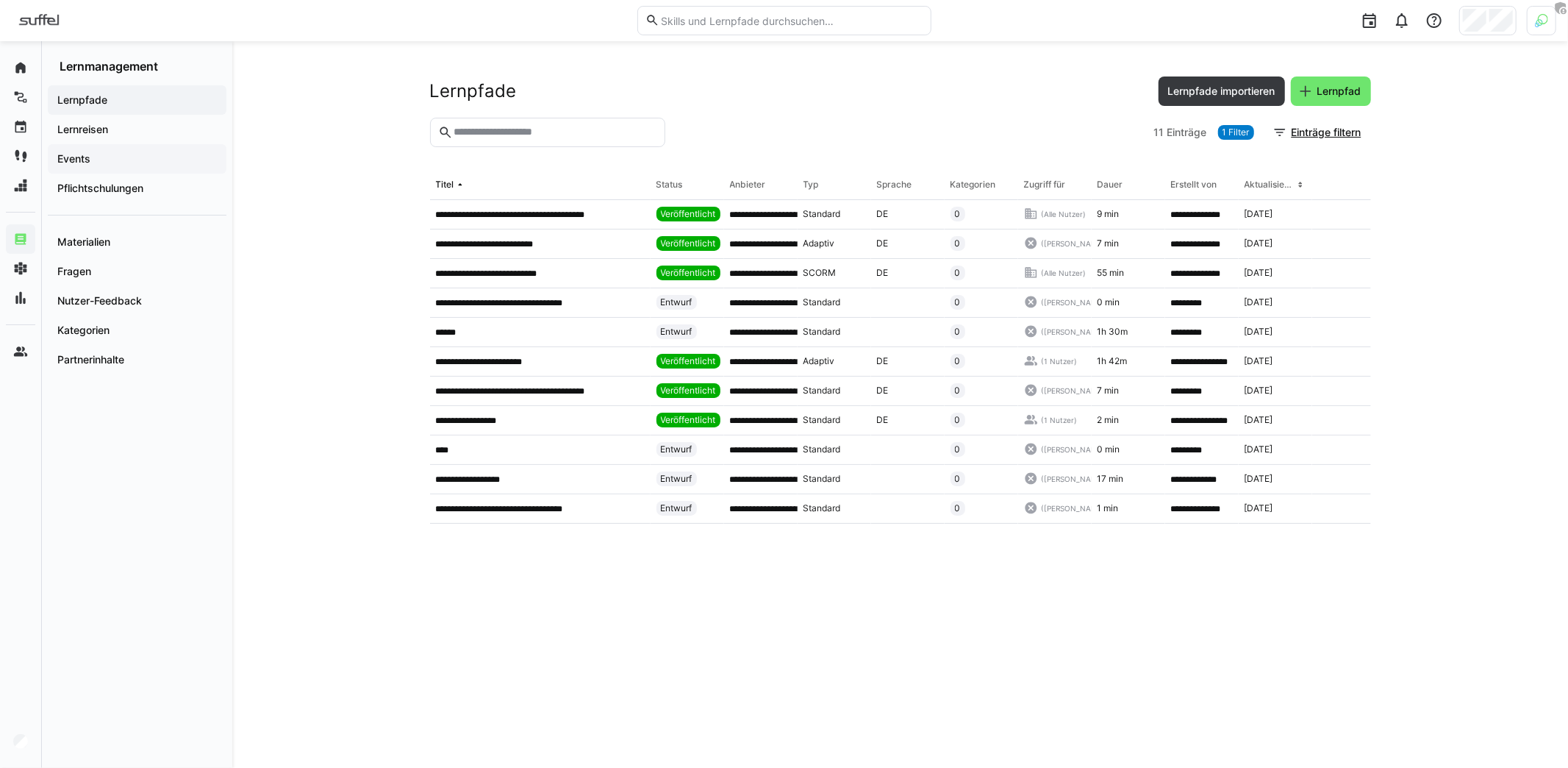
click at [132, 165] on span "Events" at bounding box center [138, 159] width 164 height 14
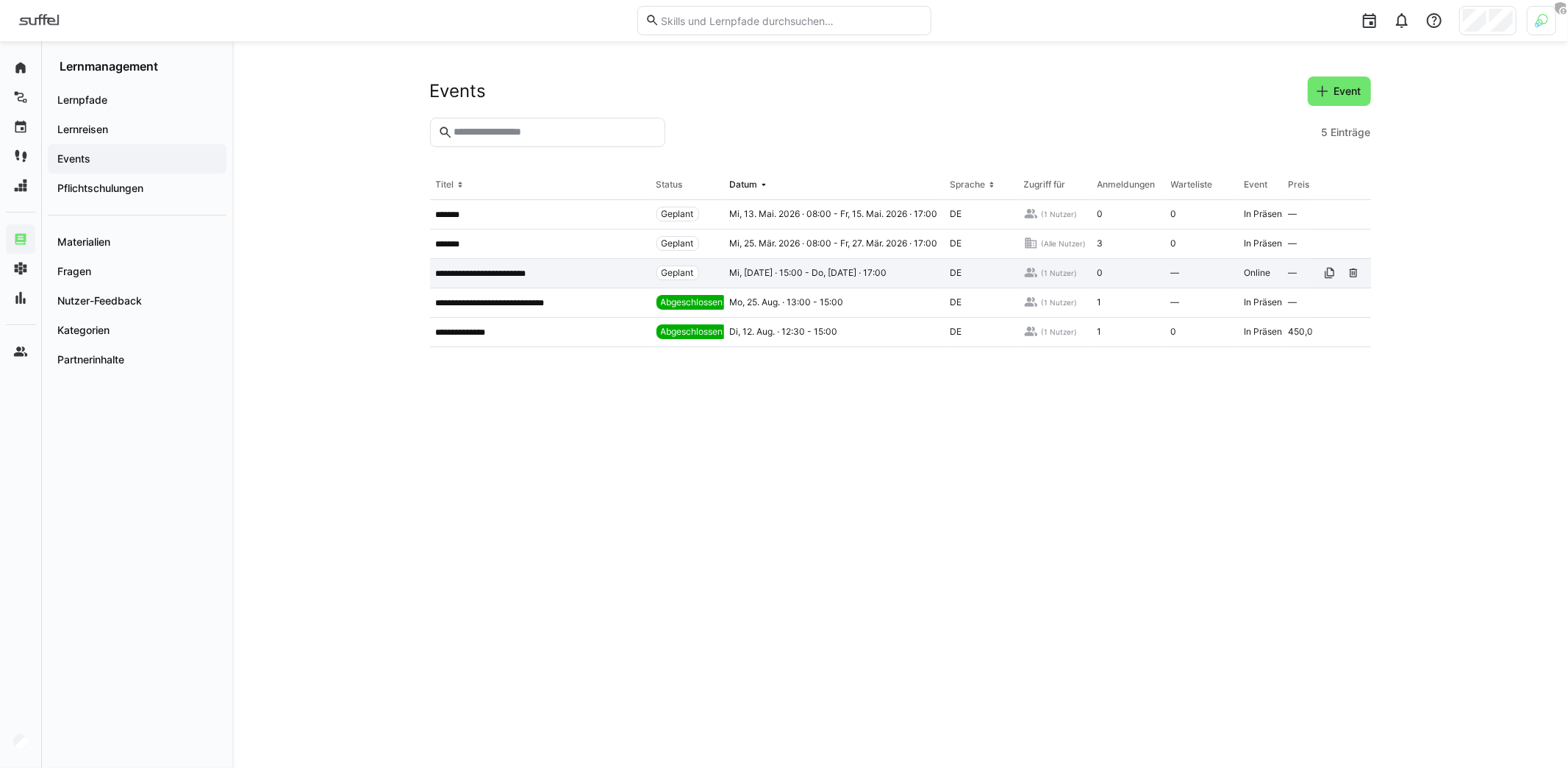
click at [513, 269] on p "**********" at bounding box center [491, 273] width 111 height 11
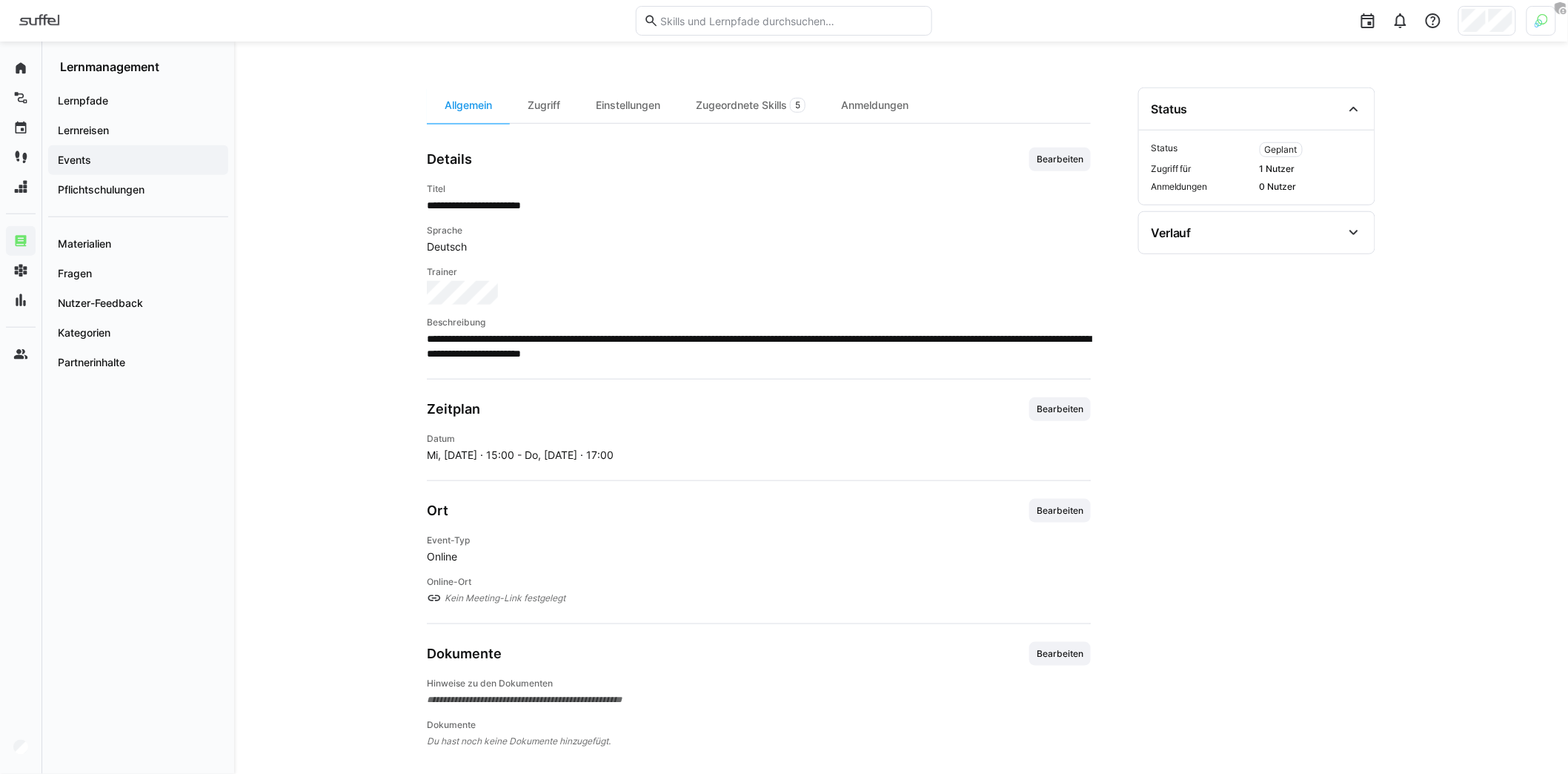
scroll to position [414, 0]
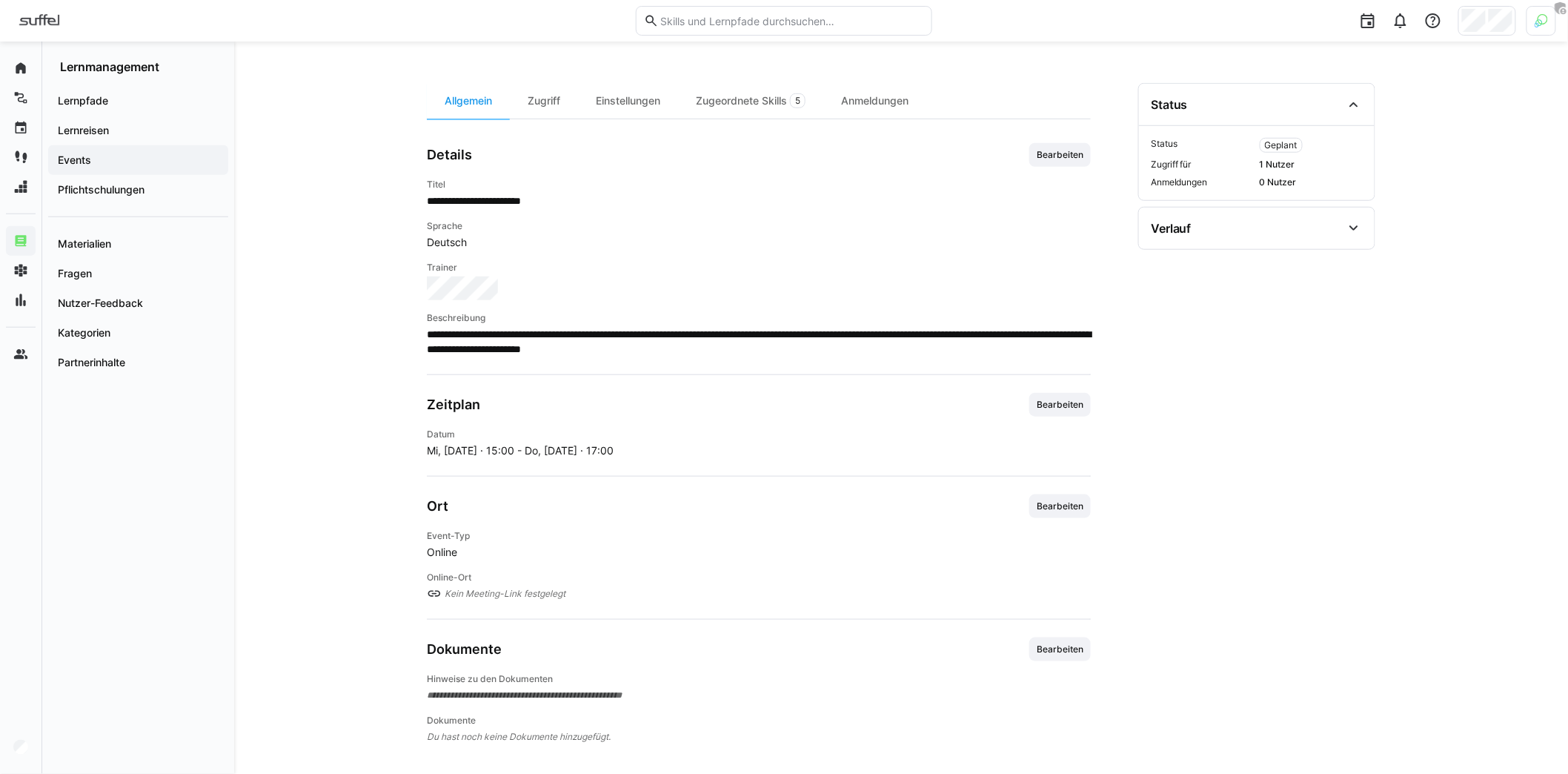
click at [1080, 494] on span "Bearbeiten" at bounding box center [1060, 505] width 62 height 24
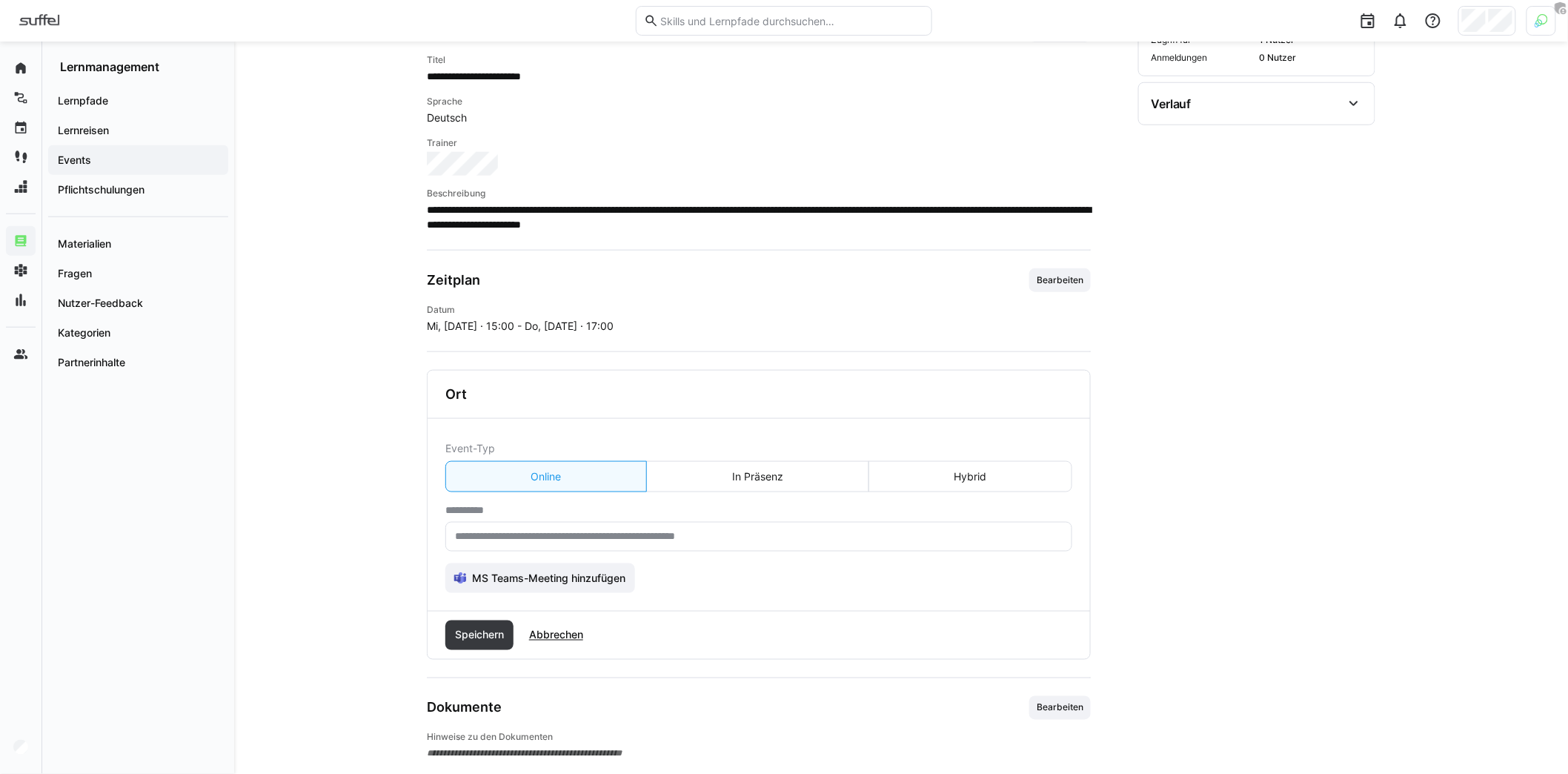
scroll to position [596, 0]
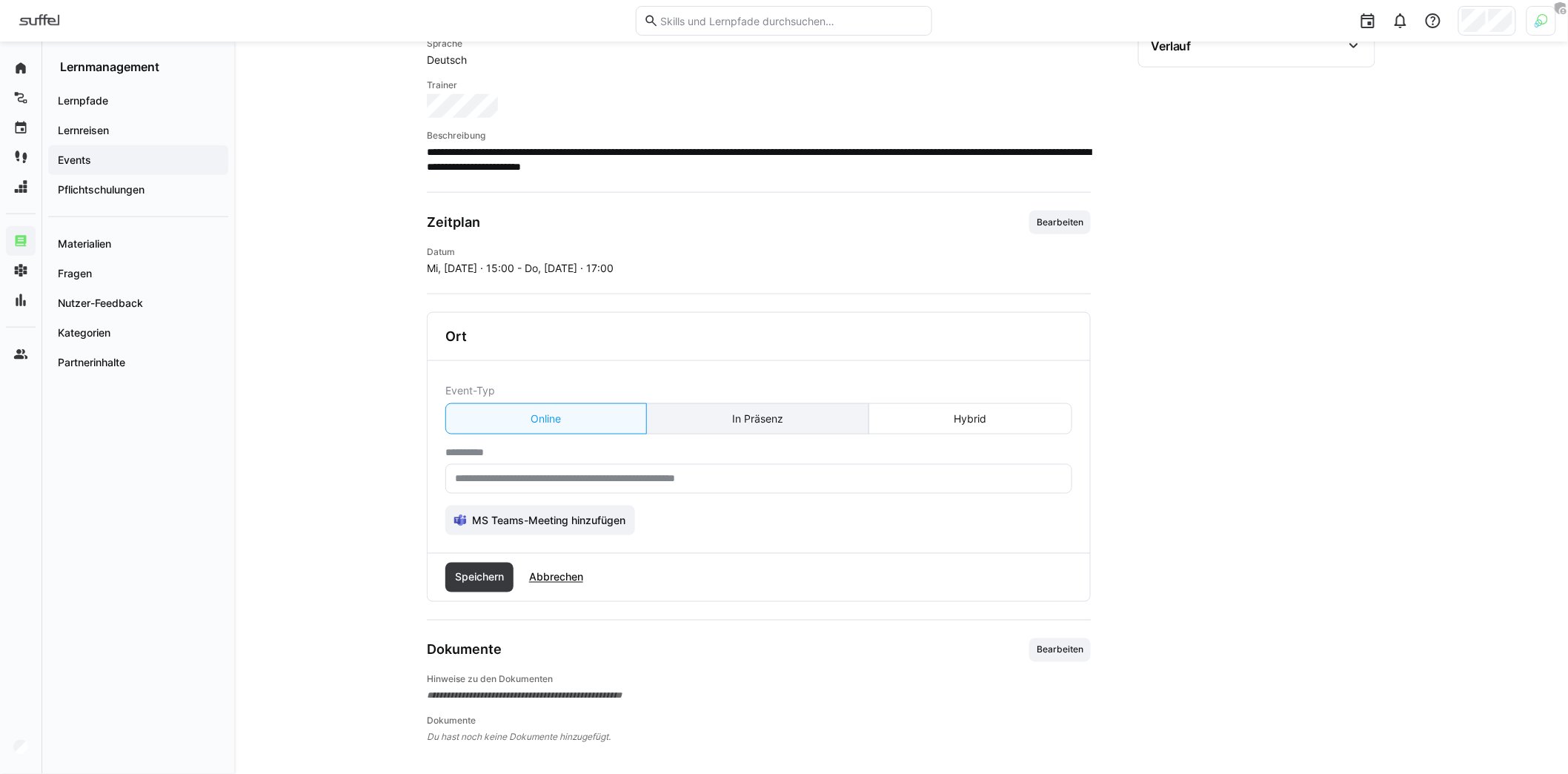
click at [764, 408] on eds-button-option "In Präsenz" at bounding box center [757, 419] width 222 height 31
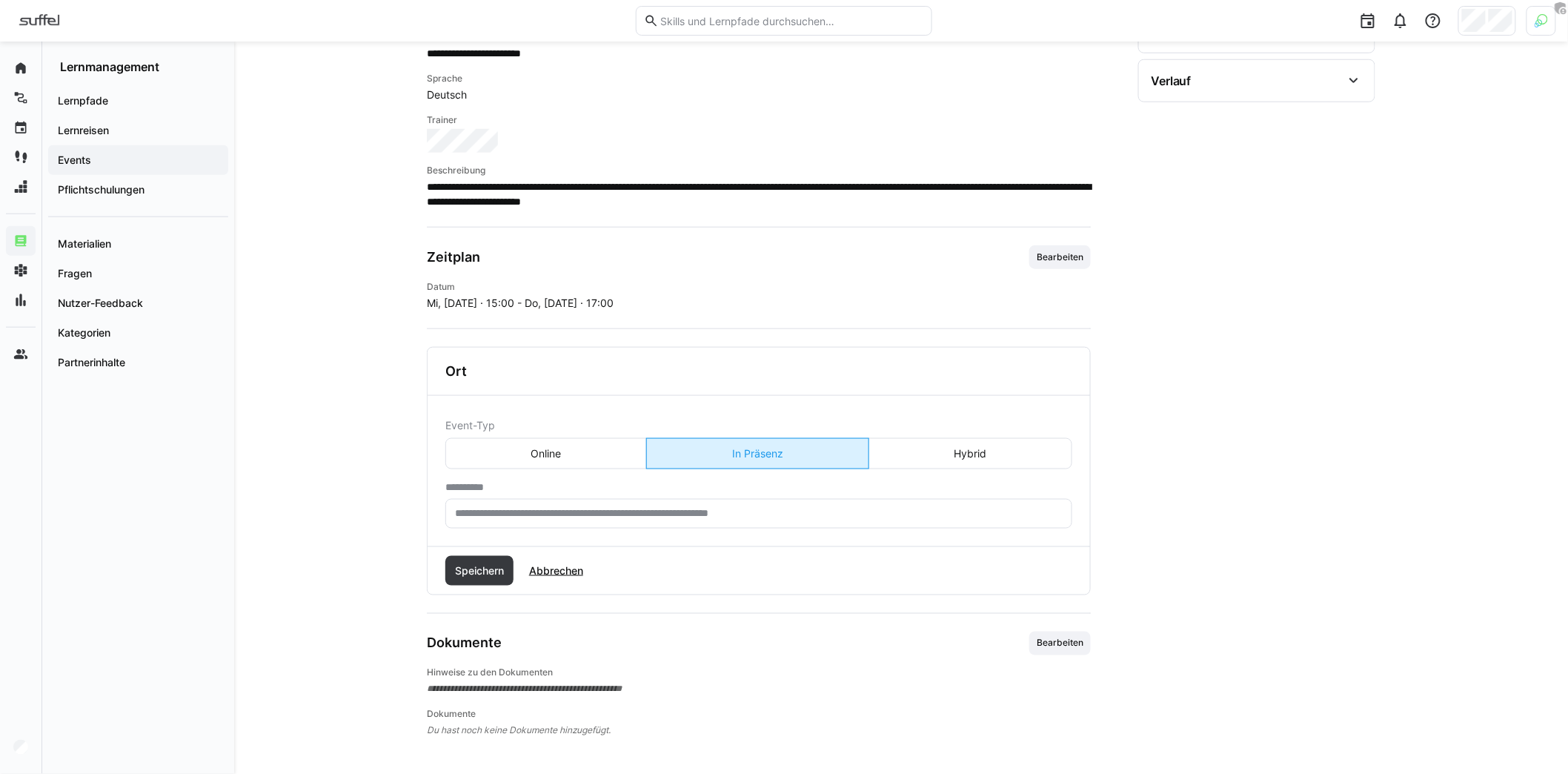
scroll to position [555, 0]
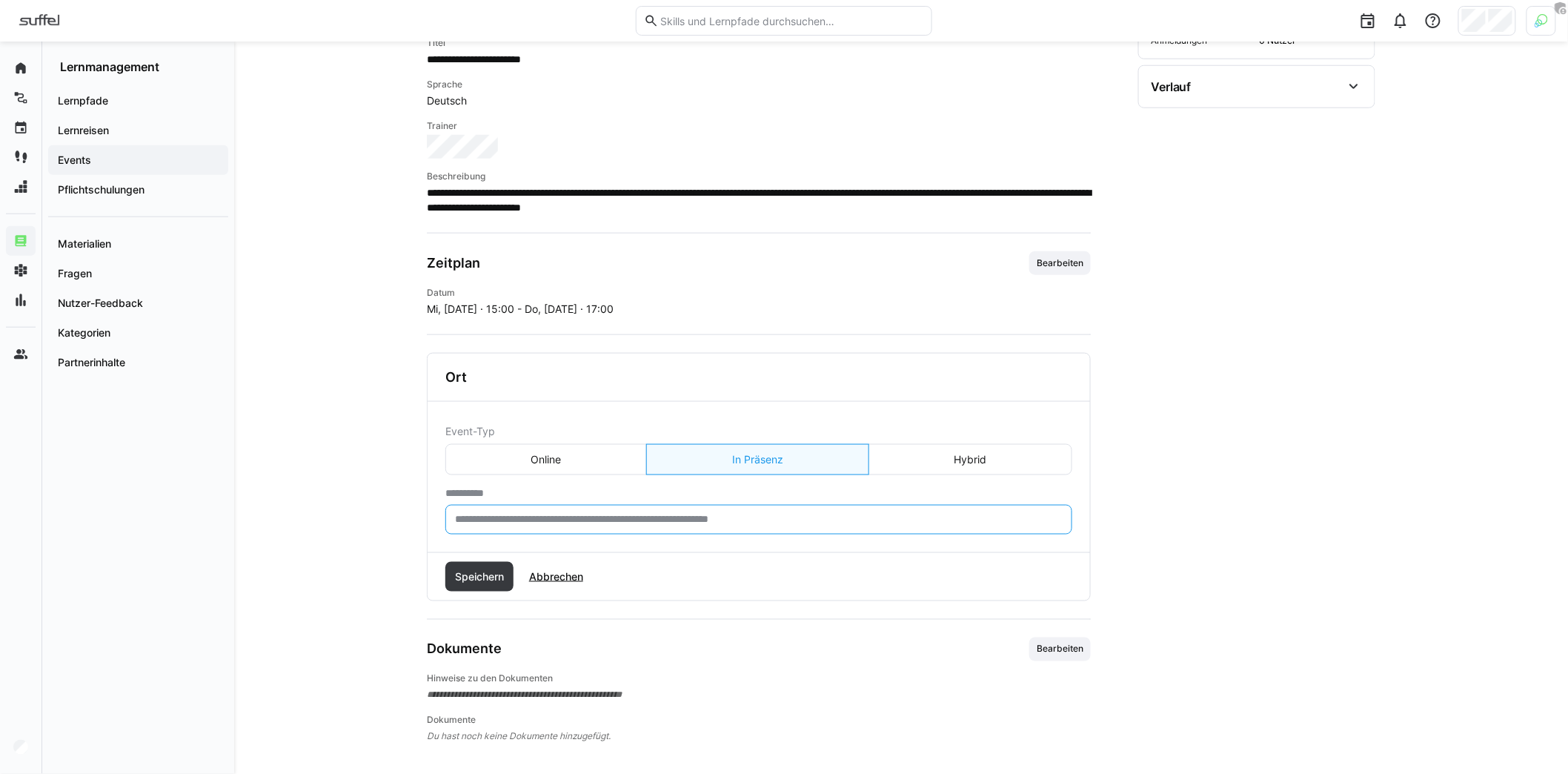
drag, startPoint x: 522, startPoint y: 515, endPoint x: 642, endPoint y: 516, distance: 120.0
click at [642, 516] on input "text" at bounding box center [758, 520] width 610 height 13
click at [616, 455] on eds-button-option "Online" at bounding box center [546, 459] width 201 height 31
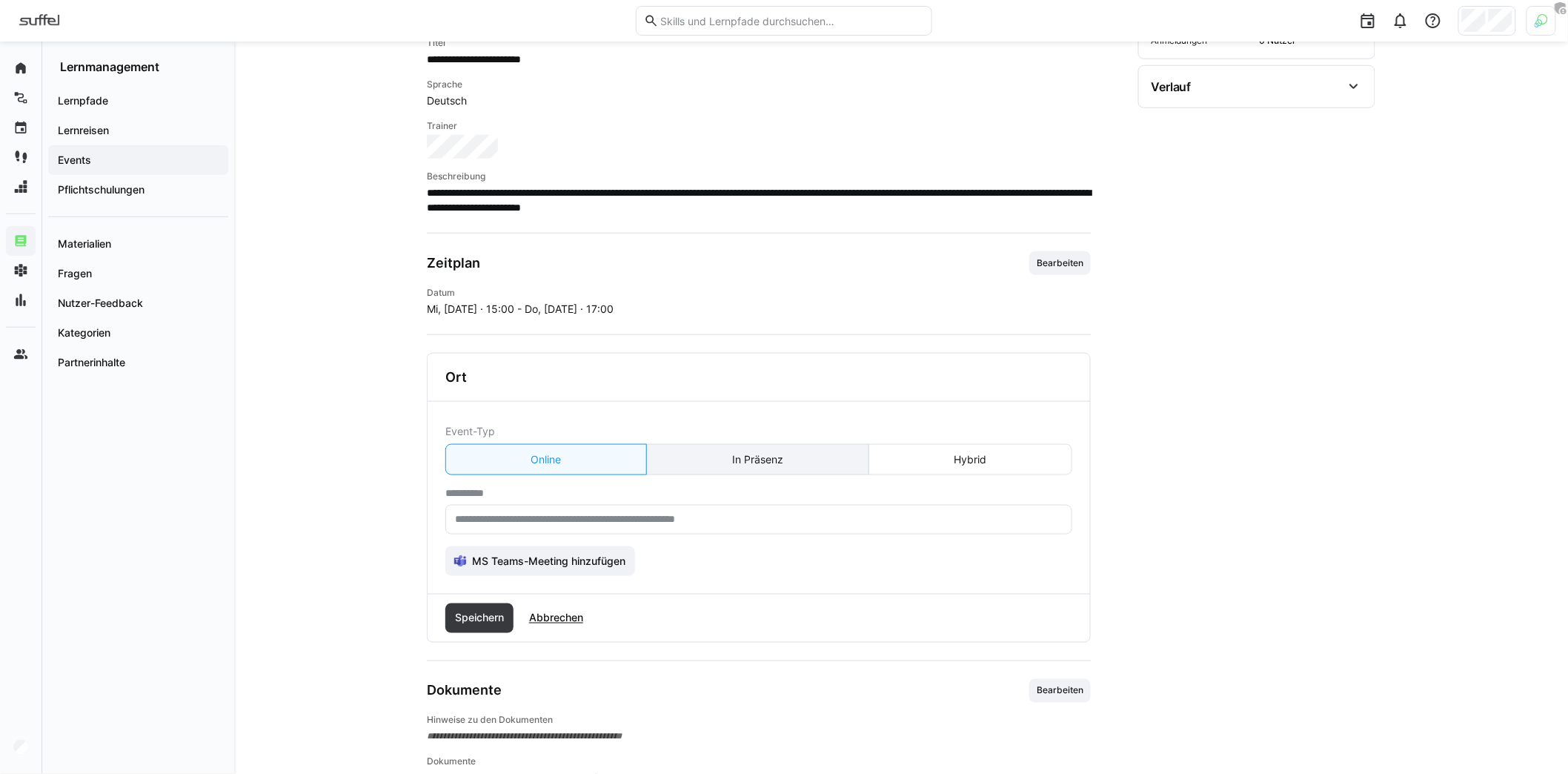
click at [727, 464] on eds-button-option "In Präsenz" at bounding box center [757, 459] width 222 height 31
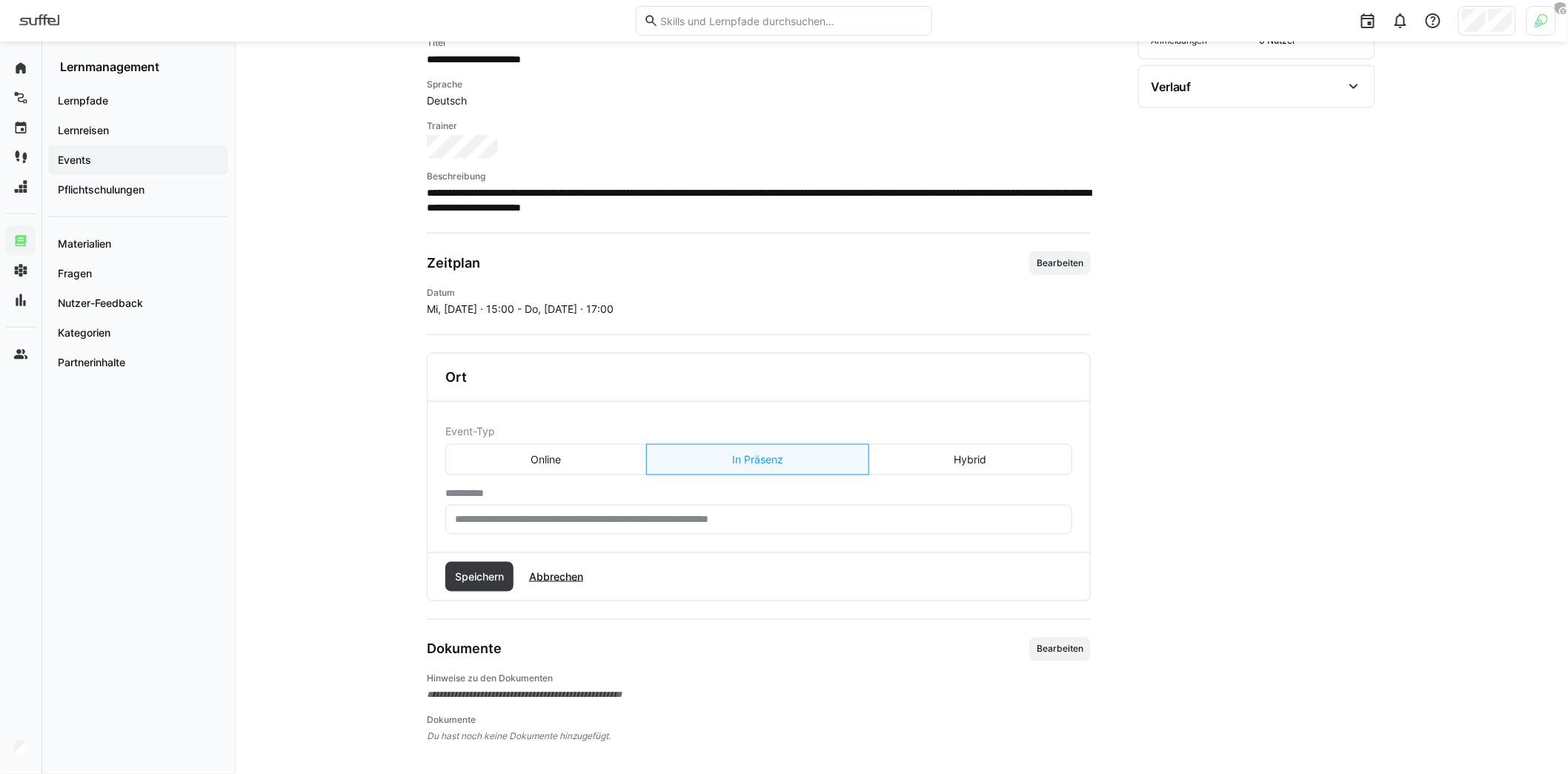
click at [616, 506] on eds-input at bounding box center [758, 519] width 627 height 30
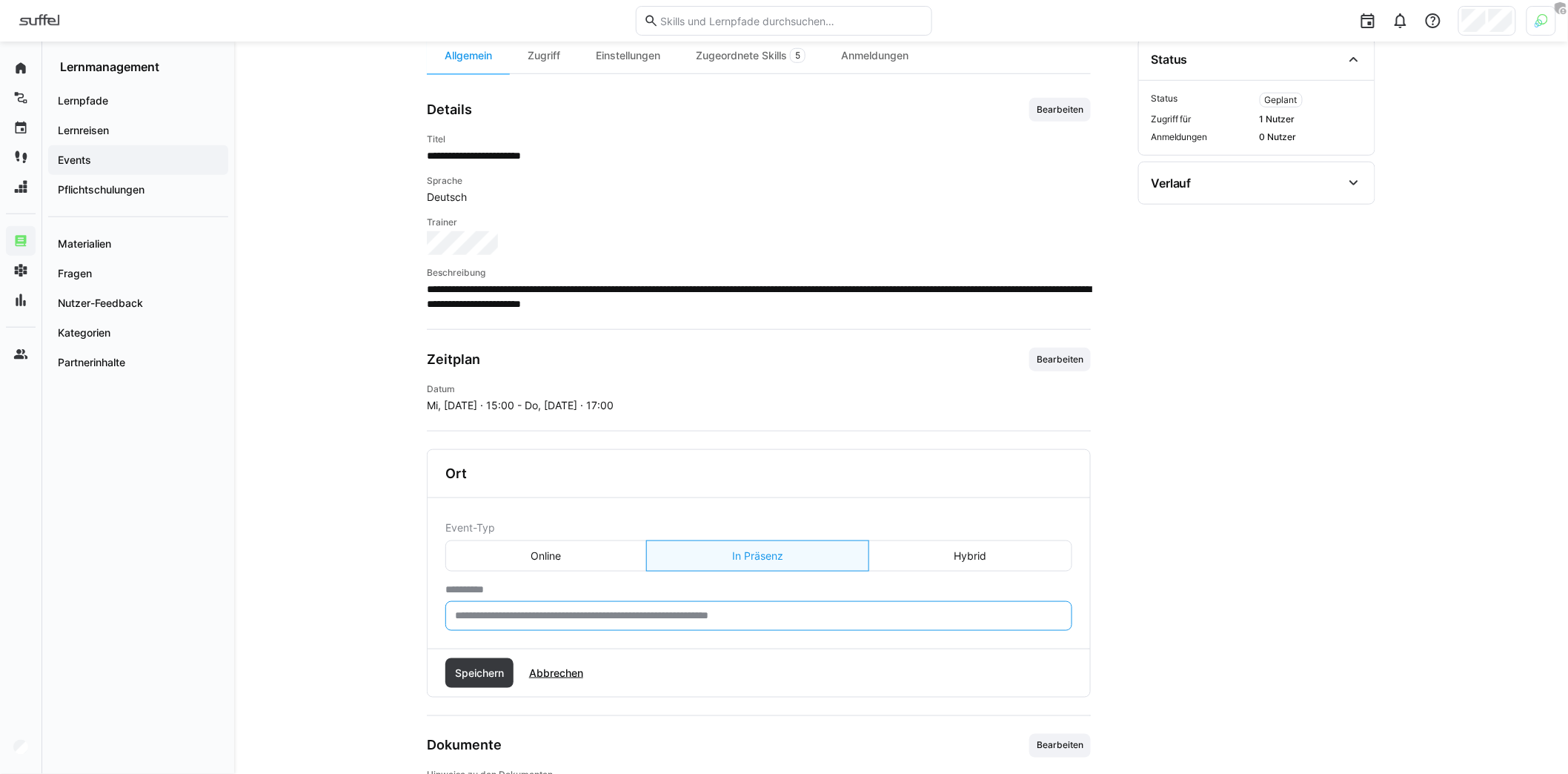
scroll to position [355, 0]
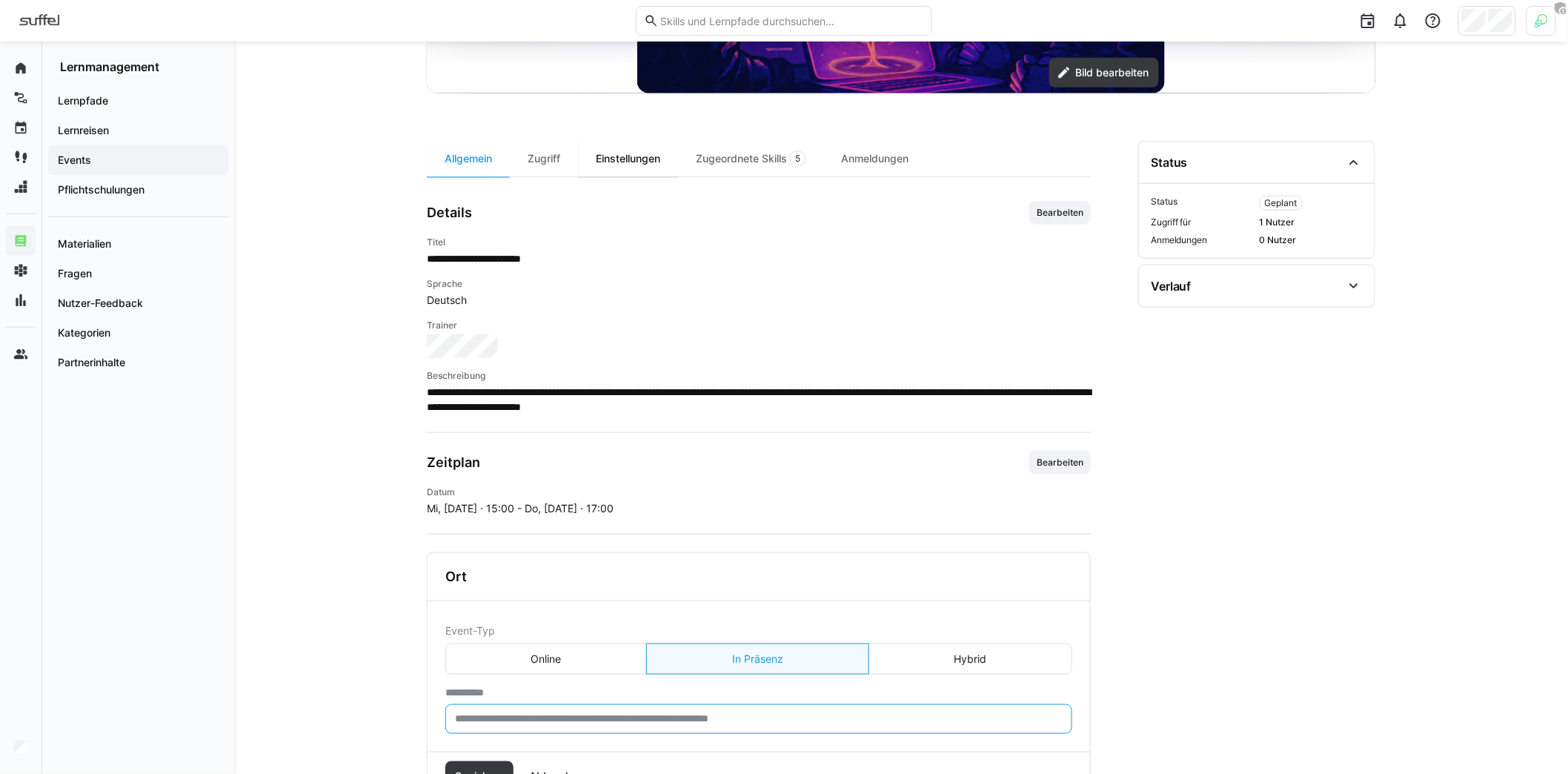
click at [642, 157] on div "Einstellungen" at bounding box center [628, 158] width 100 height 36
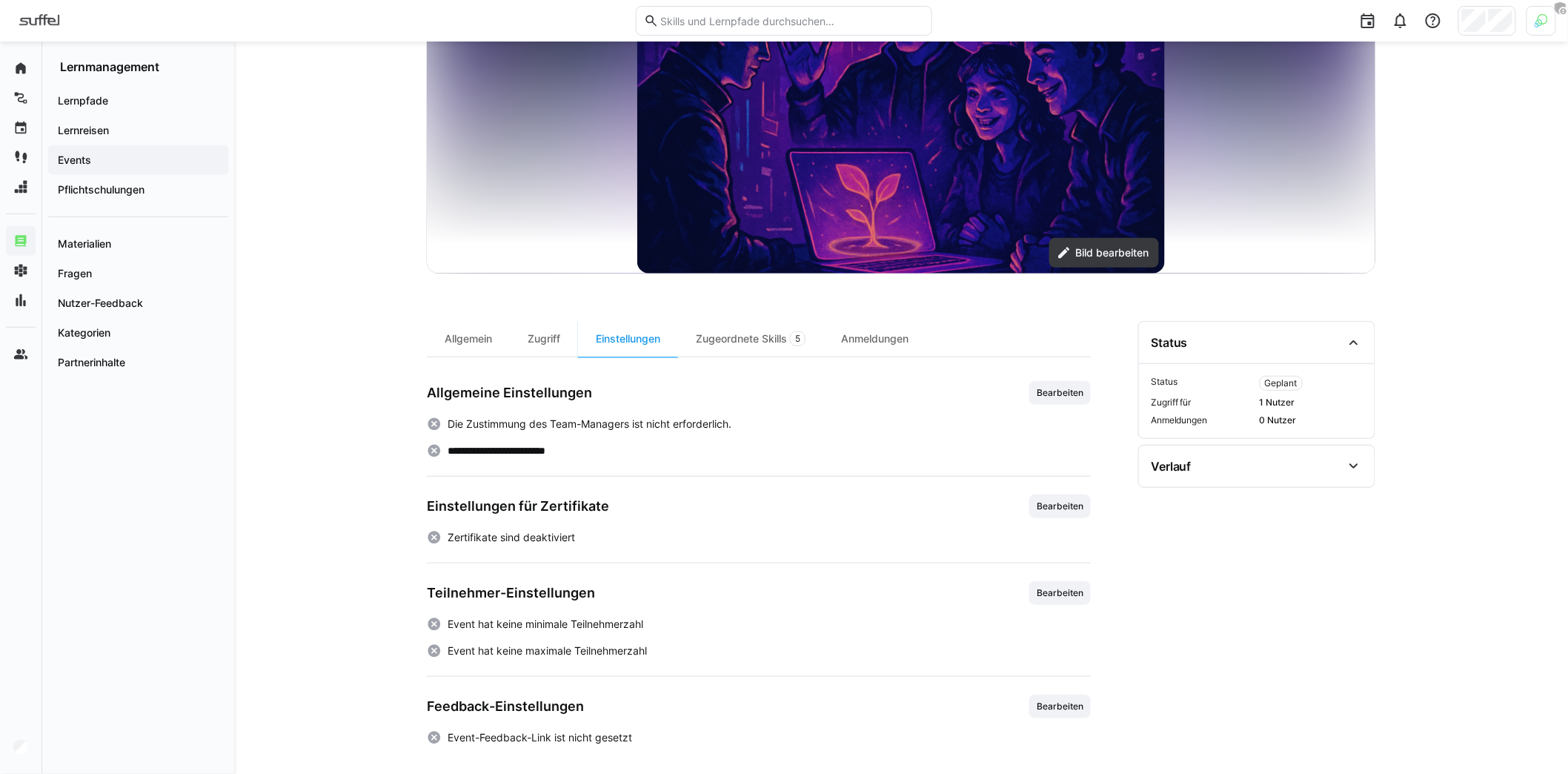
scroll to position [177, 0]
drag, startPoint x: 476, startPoint y: 733, endPoint x: 607, endPoint y: 728, distance: 131.1
click at [607, 729] on p "Event-Feedback-Link ist nicht gesetzt" at bounding box center [540, 735] width 185 height 14
click at [487, 346] on div "Allgemein" at bounding box center [468, 337] width 83 height 36
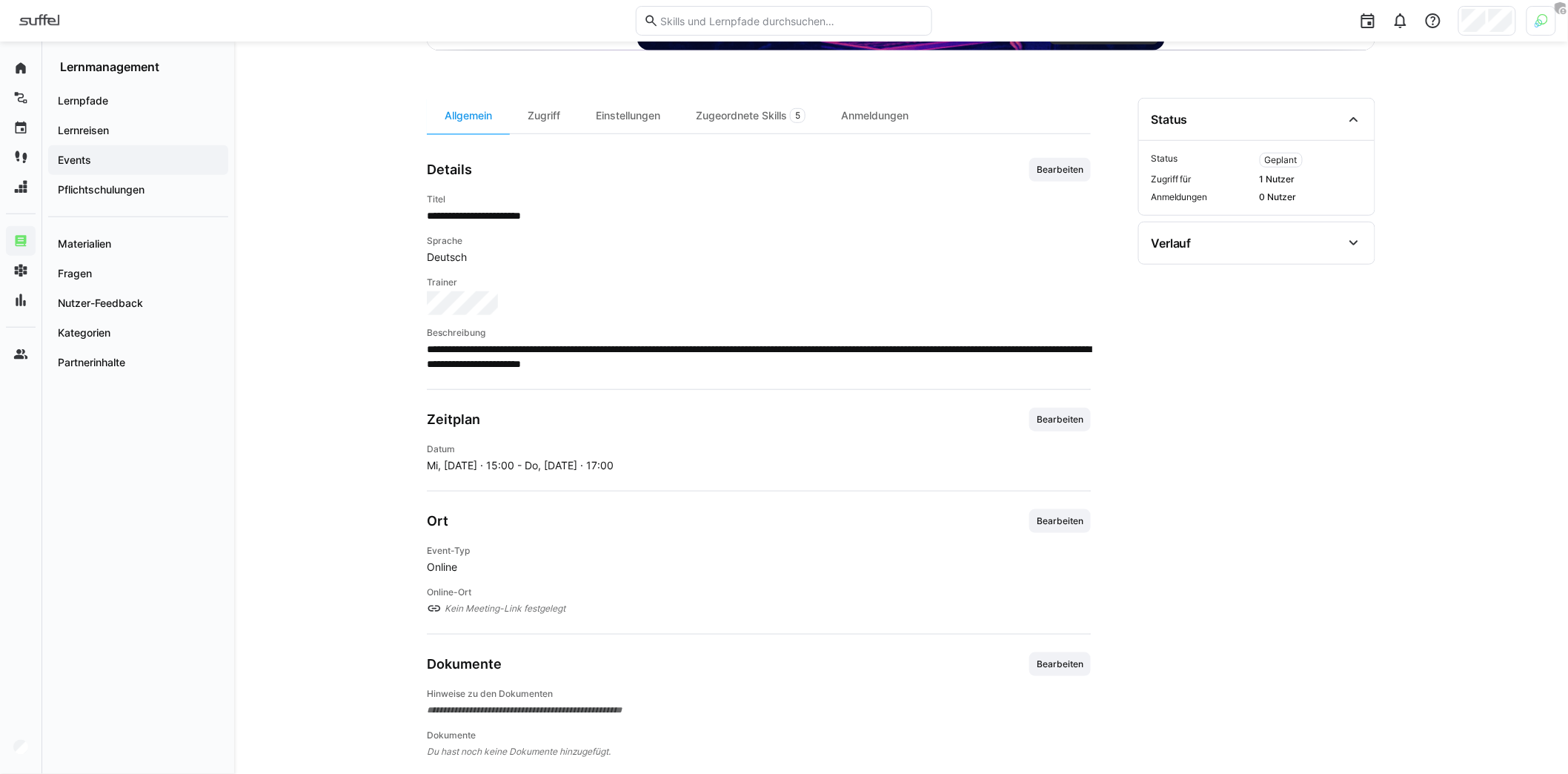
scroll to position [414, 0]
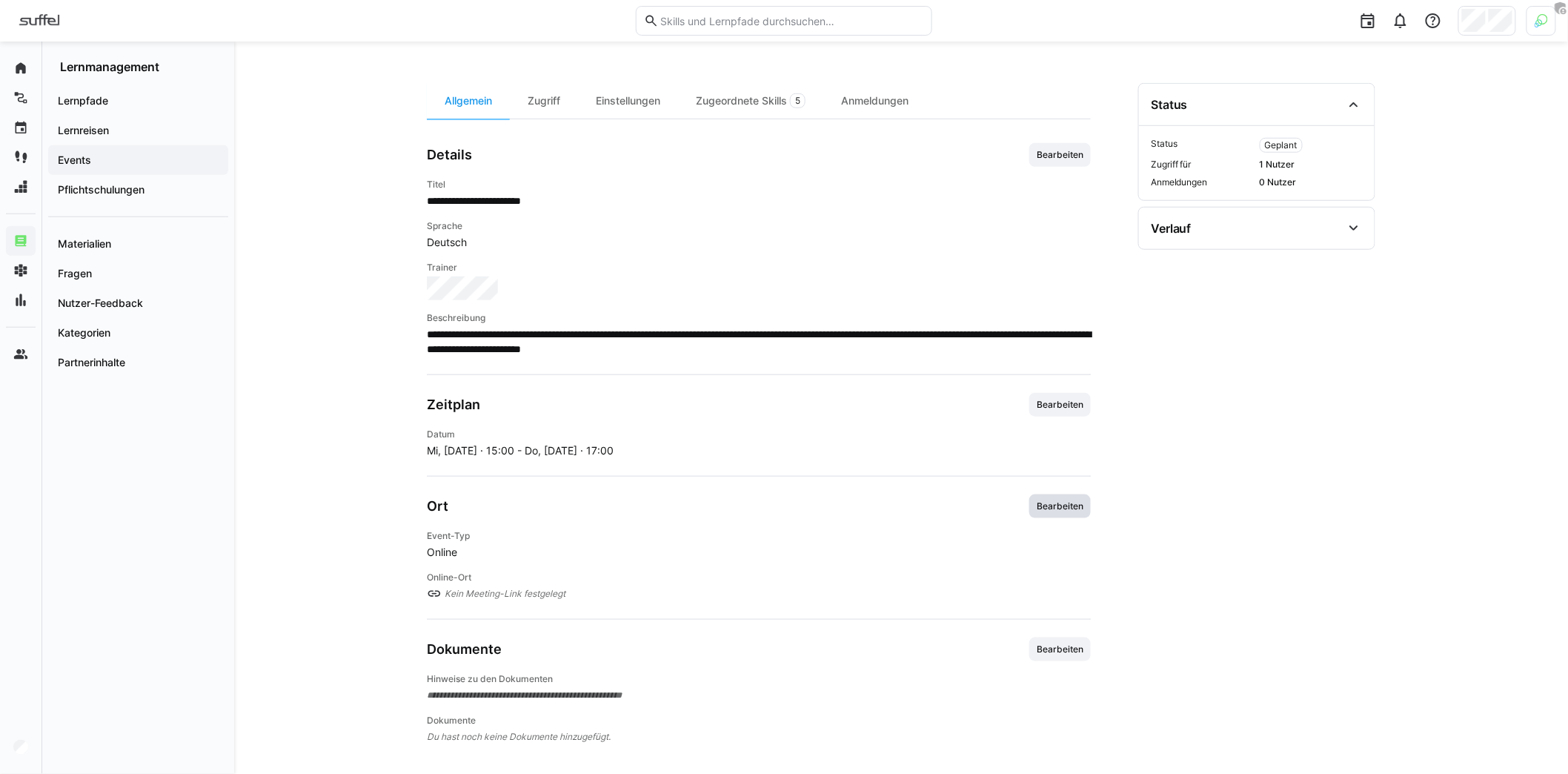
click at [1047, 494] on span "Bearbeiten" at bounding box center [1060, 505] width 62 height 24
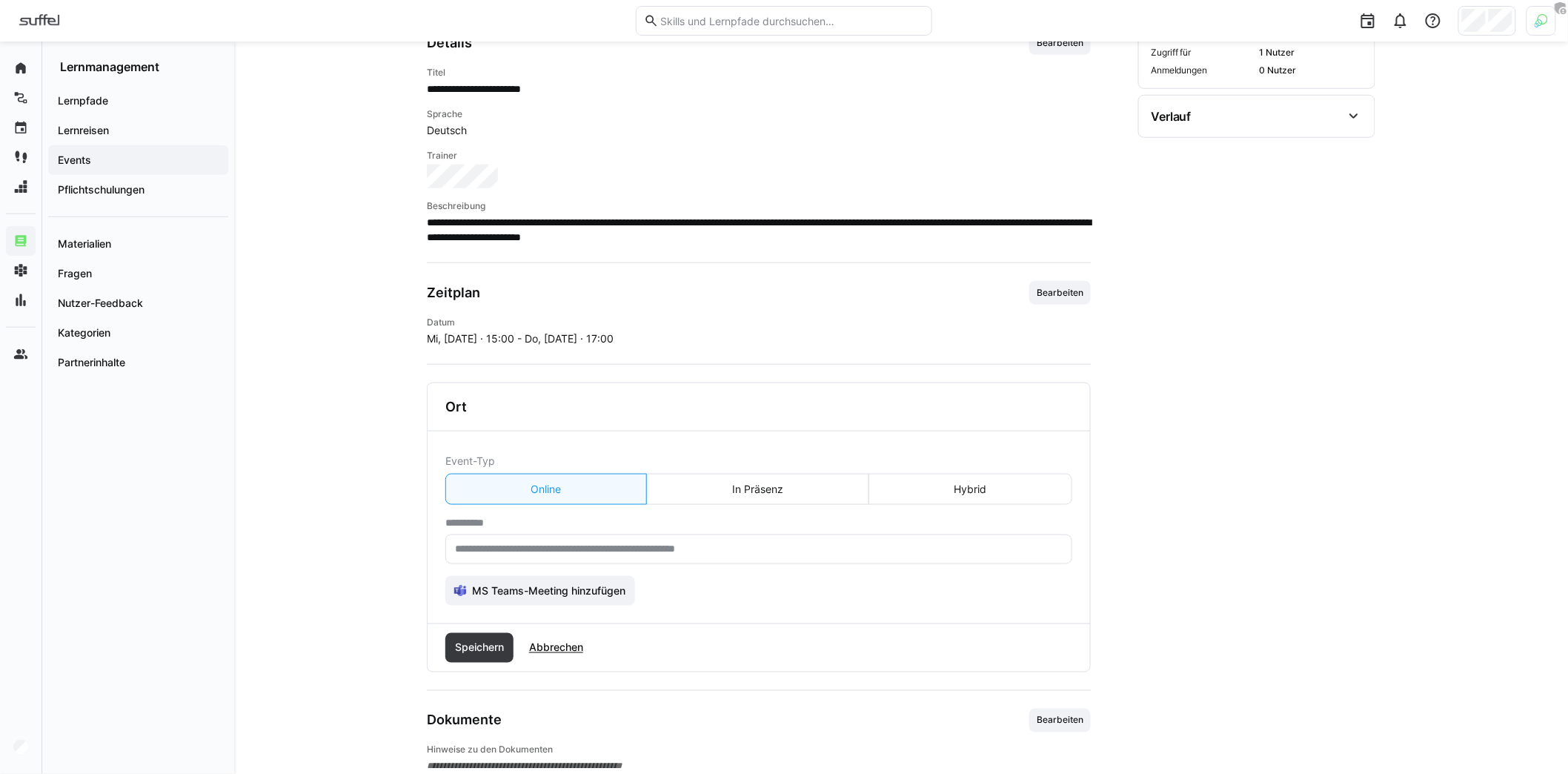
scroll to position [529, 0]
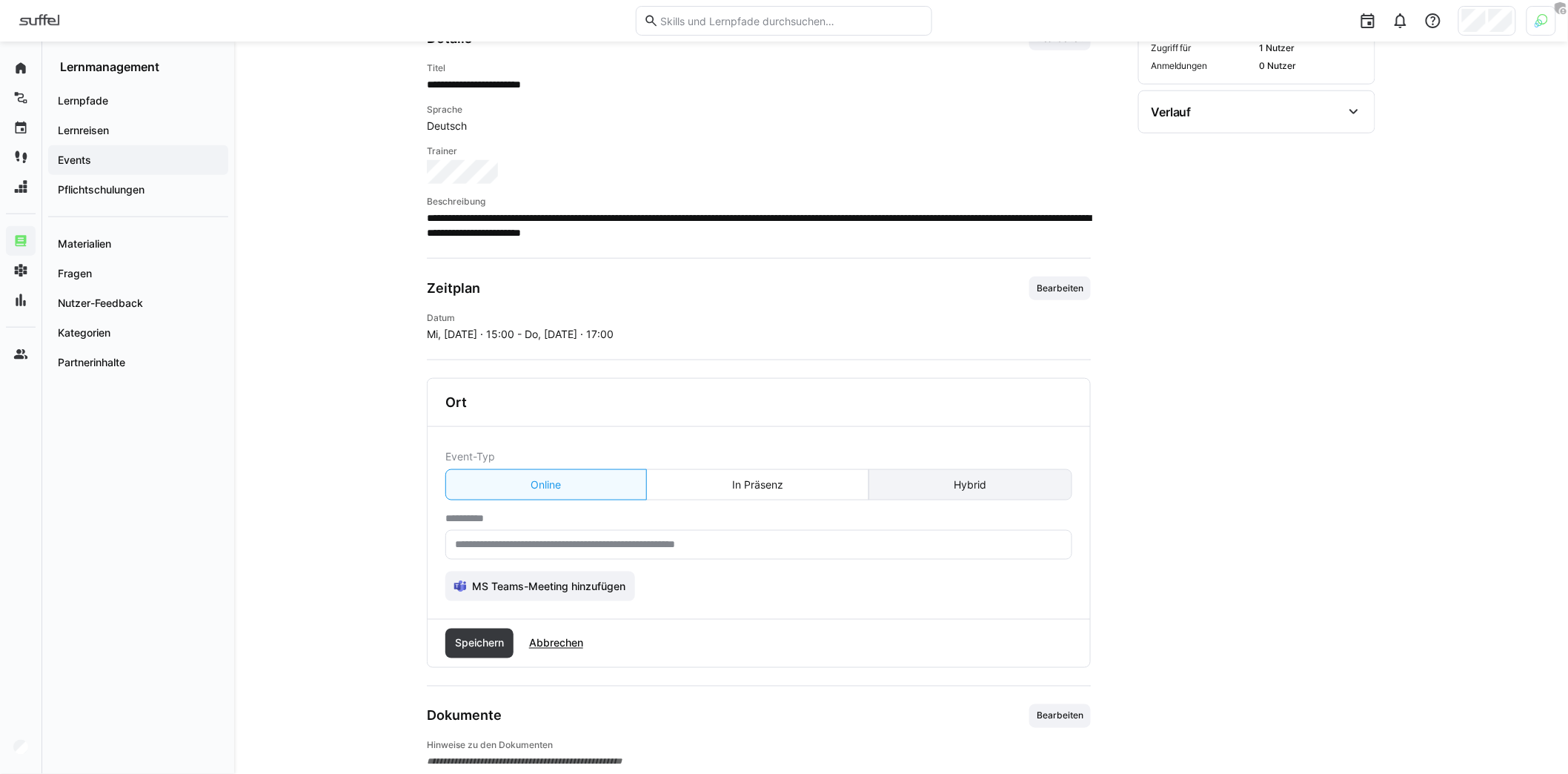
click at [990, 483] on eds-button-option "Hybrid" at bounding box center [970, 484] width 204 height 31
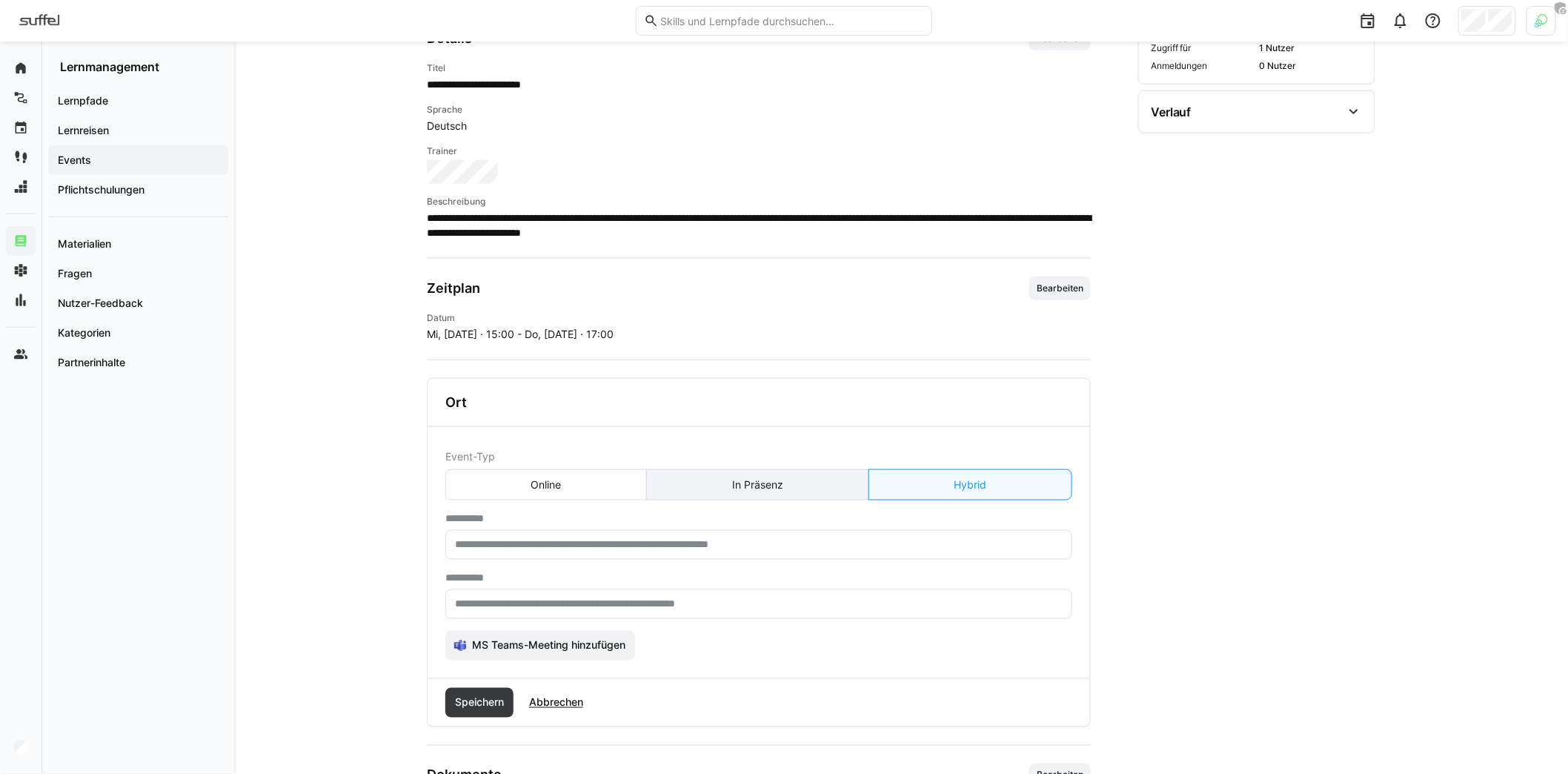
click at [787, 479] on eds-button-option "In Präsenz" at bounding box center [757, 484] width 222 height 31
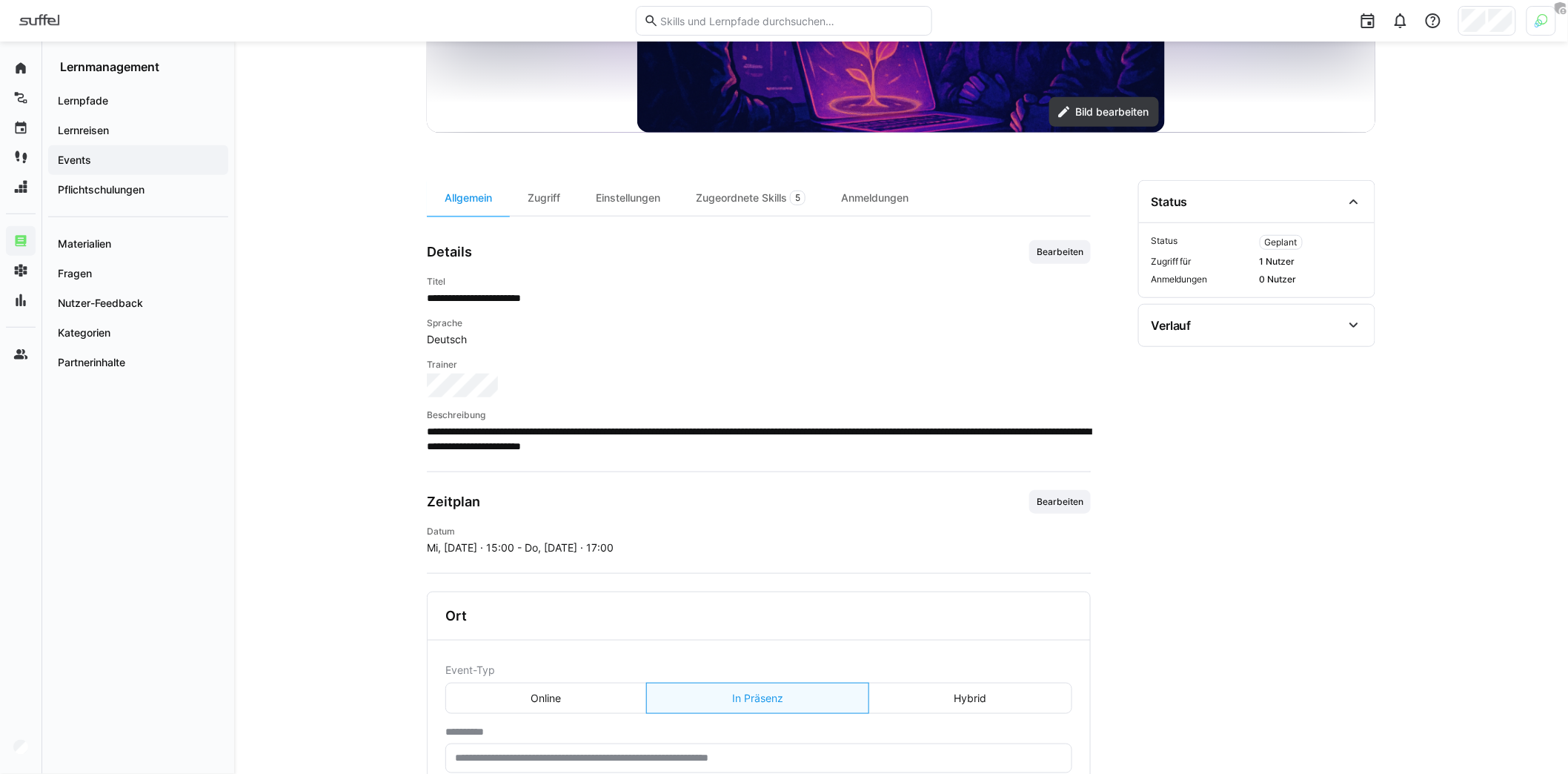
scroll to position [60, 0]
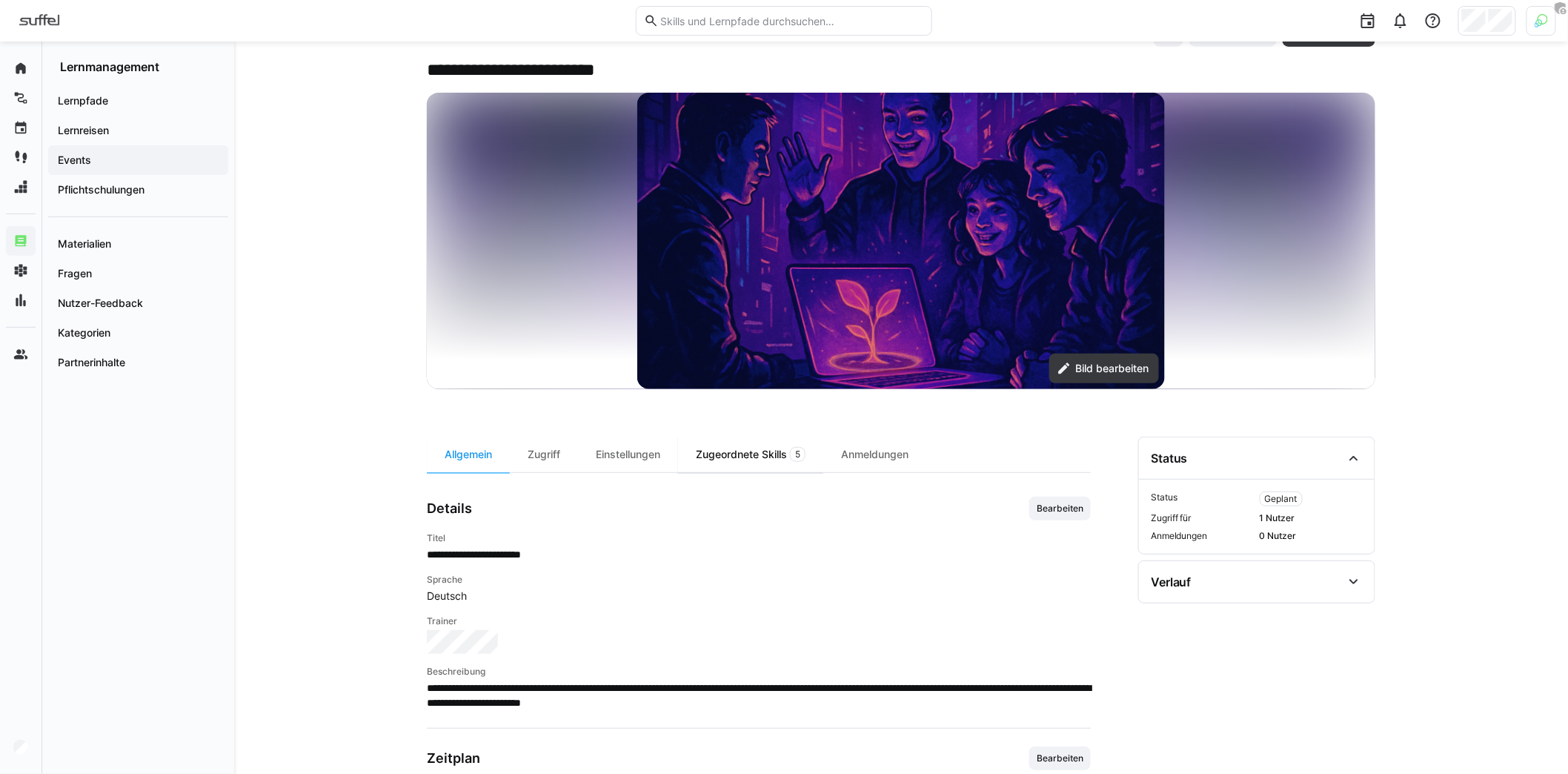
click at [738, 454] on div "Zugeordnete Skills 5" at bounding box center [750, 453] width 145 height 36
click at [620, 451] on div "Einstellungen" at bounding box center [628, 453] width 100 height 36
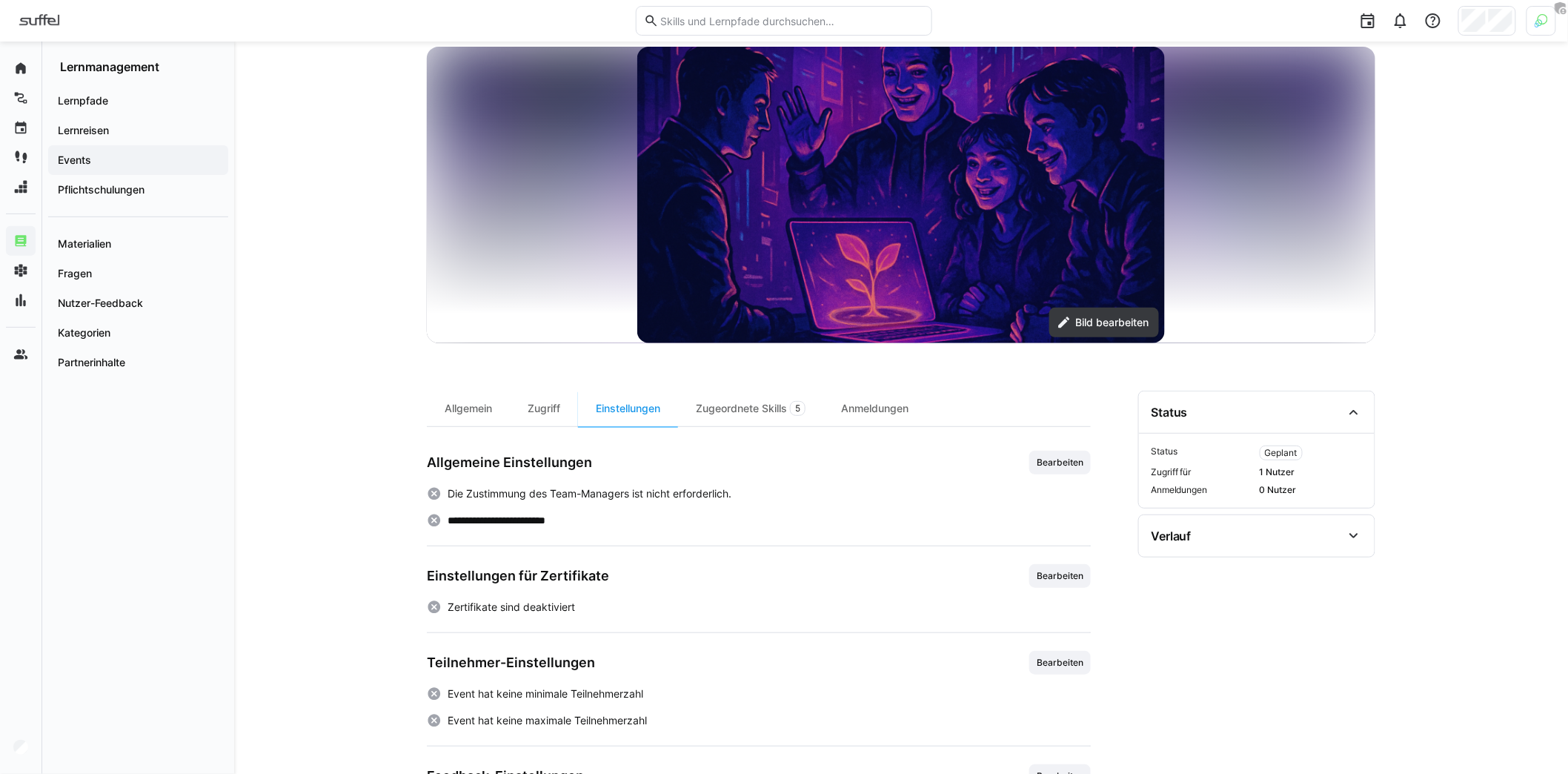
scroll to position [177, 0]
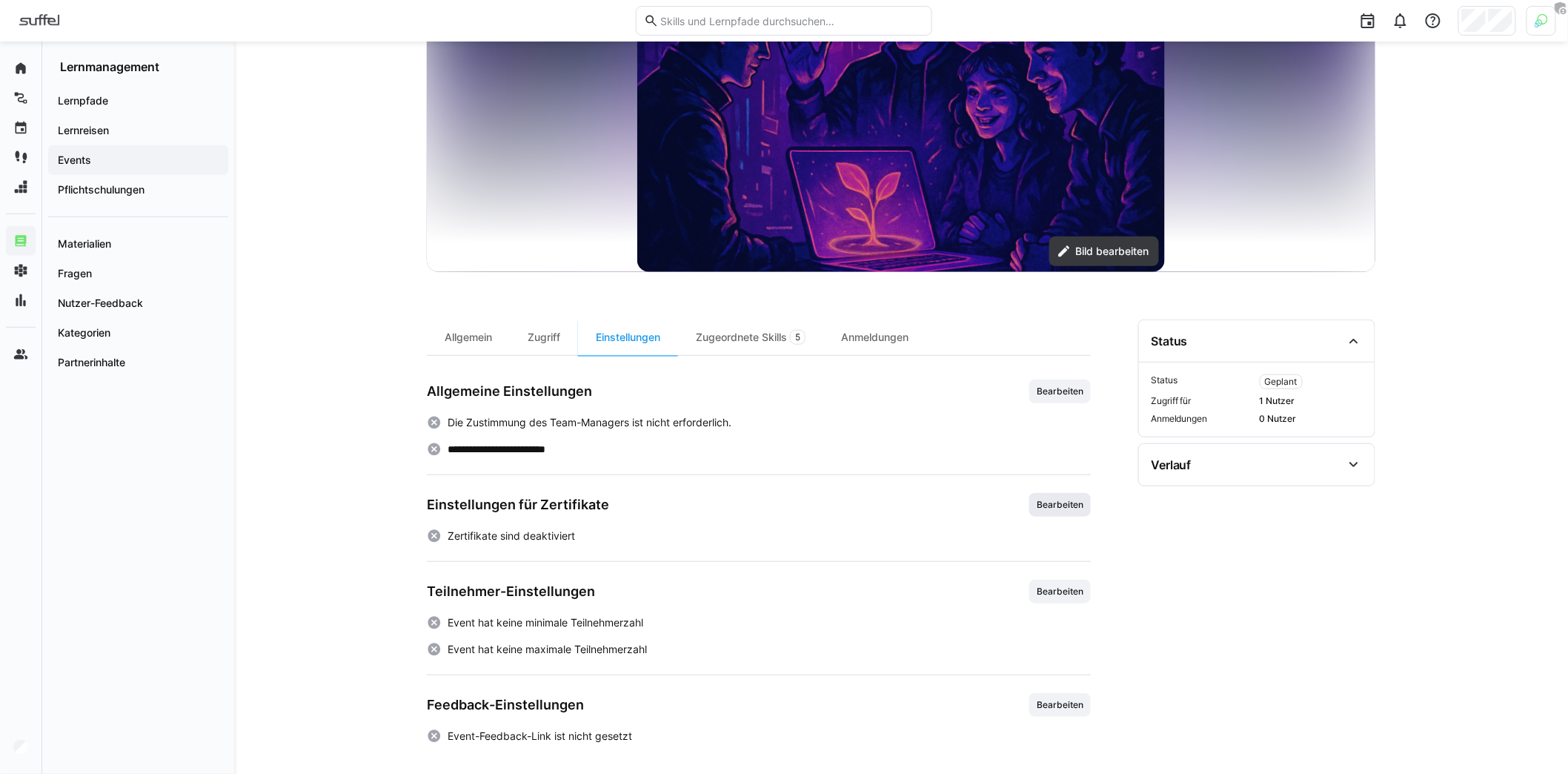
click at [1044, 501] on span "Bearbeiten" at bounding box center [1060, 504] width 50 height 12
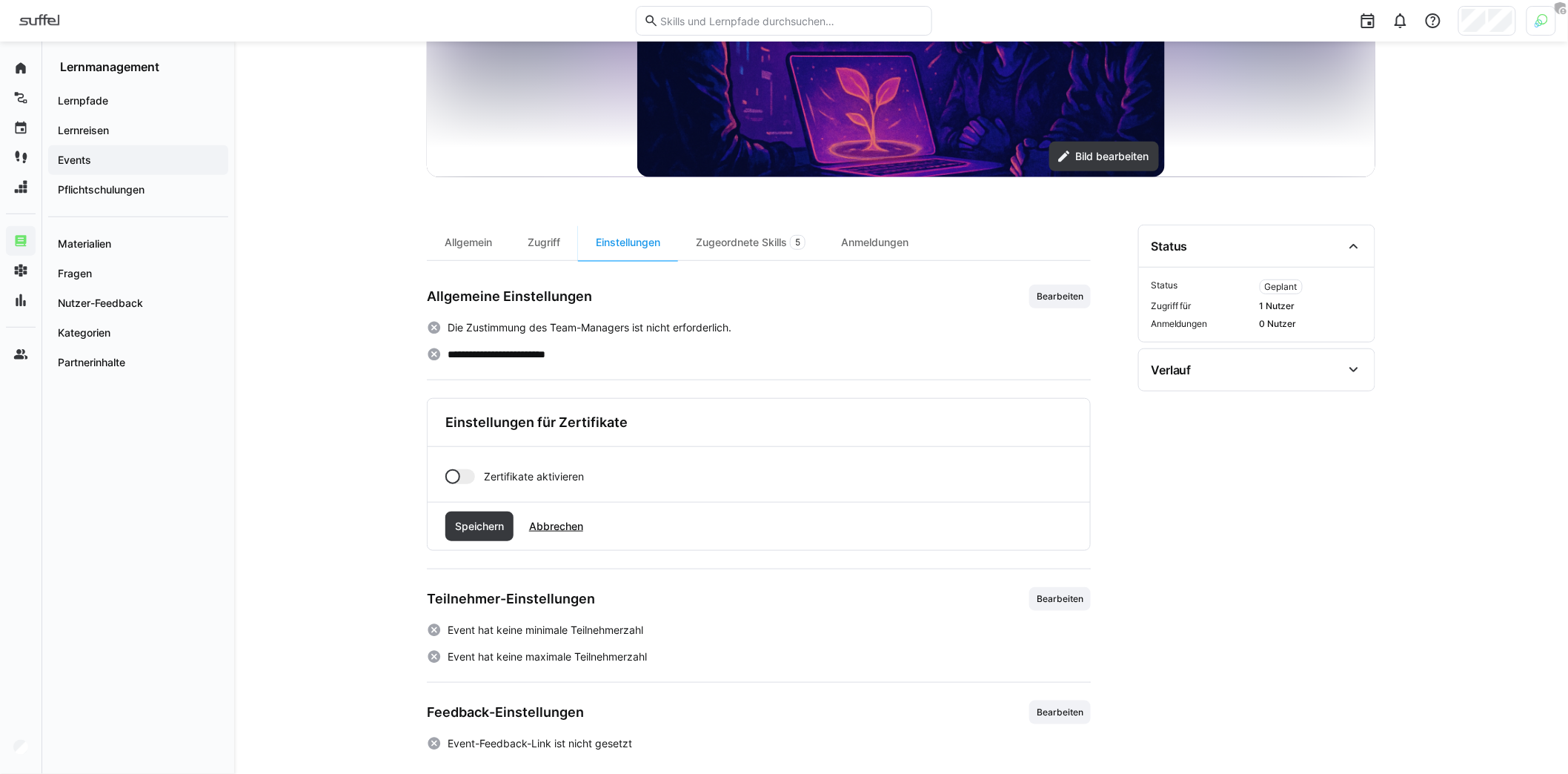
scroll to position [278, 0]
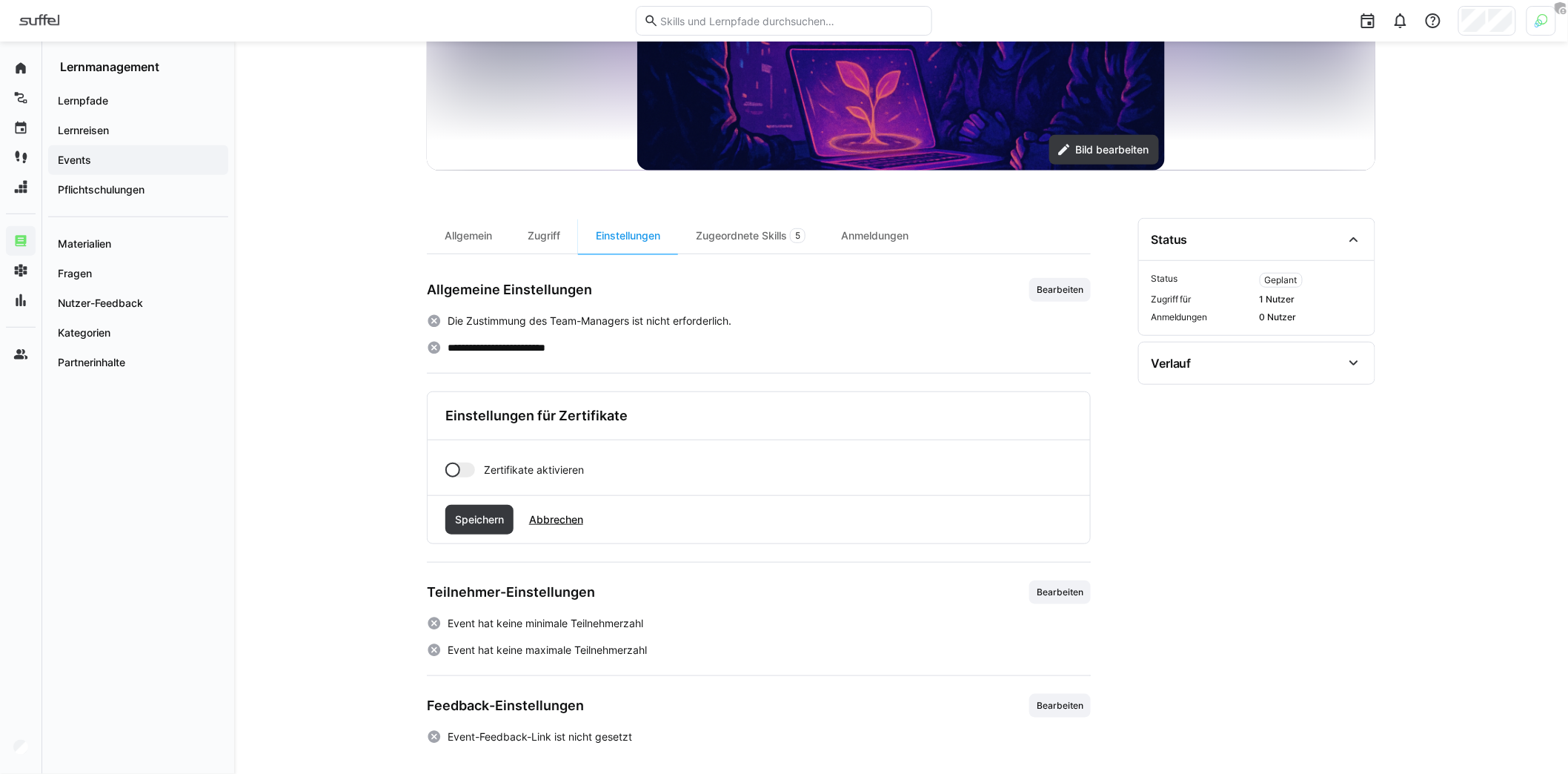
click at [469, 468] on div at bounding box center [460, 469] width 30 height 14
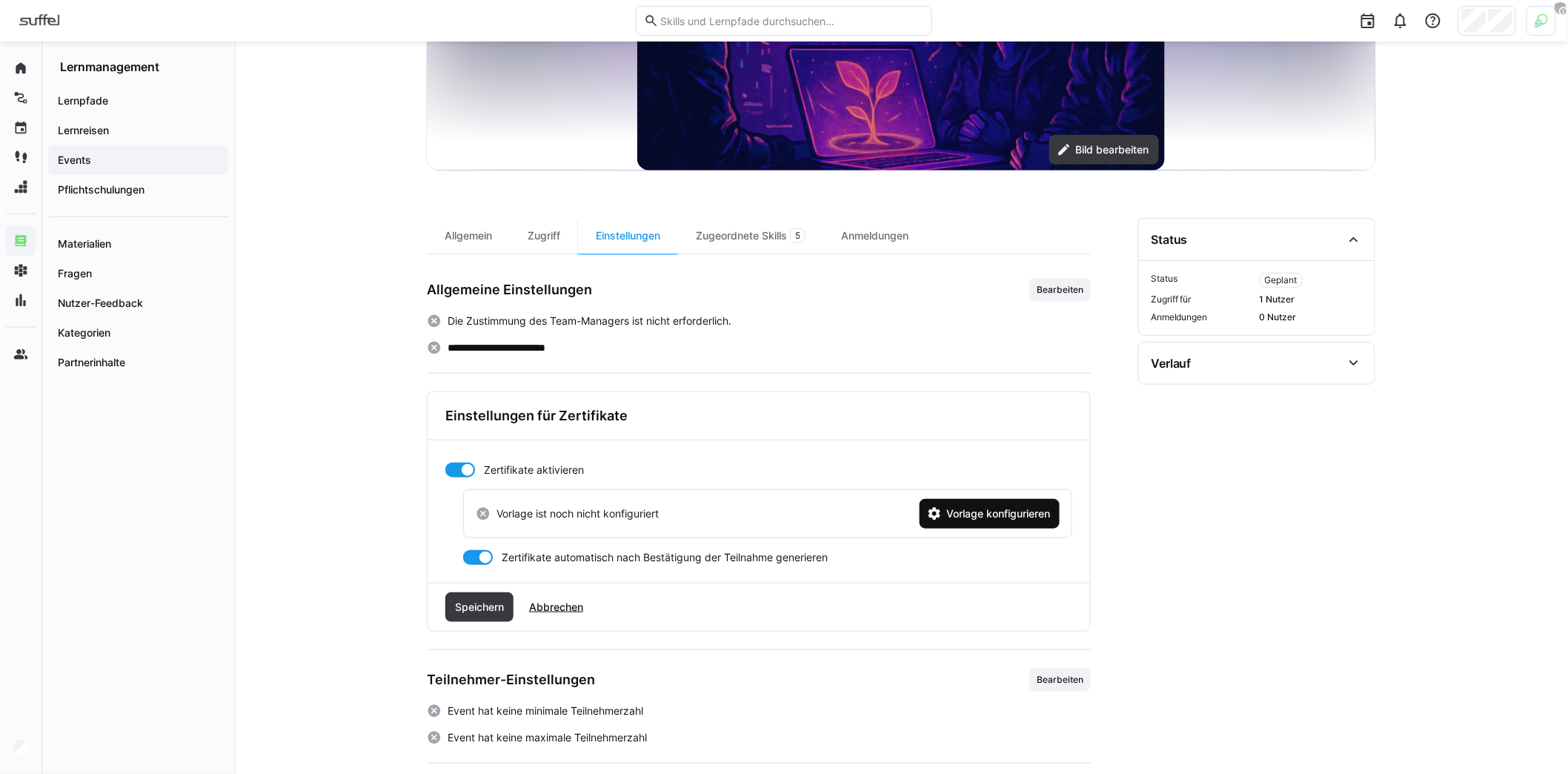
click at [1029, 510] on span "Vorlage konfigurieren" at bounding box center [998, 513] width 108 height 14
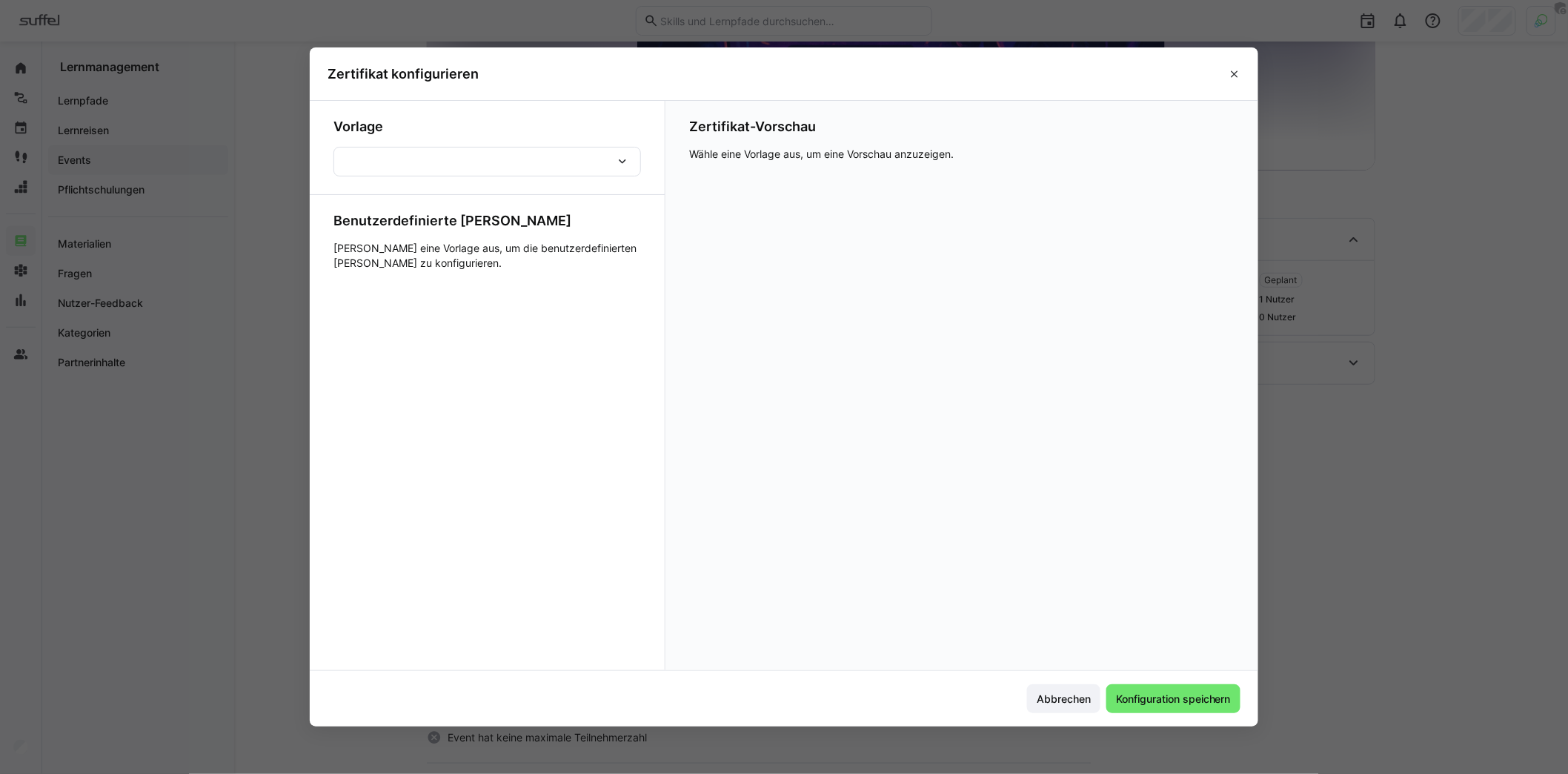
click at [568, 174] on div at bounding box center [486, 161] width 307 height 30
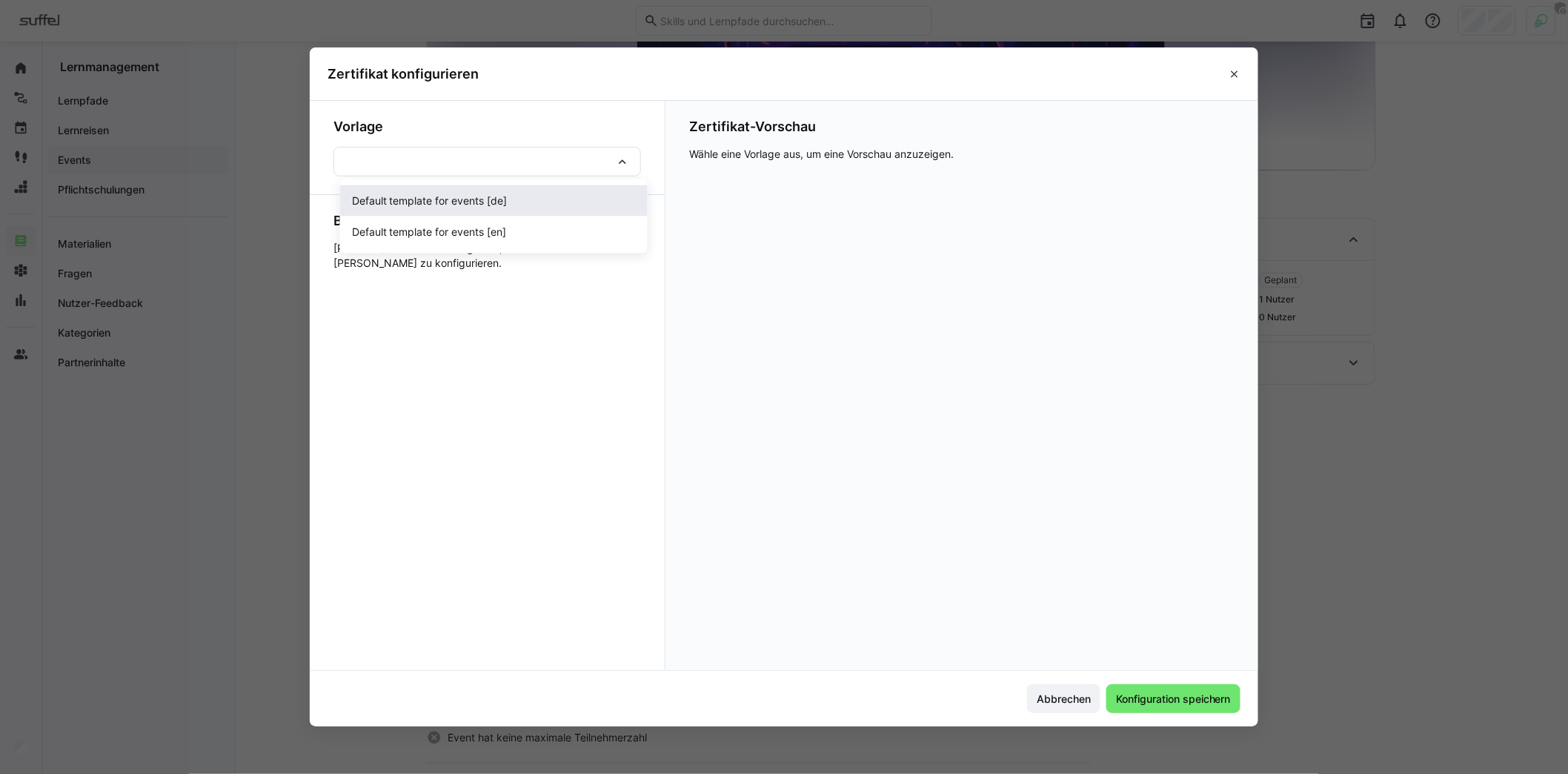
click at [532, 198] on div "Default template for events [de]" at bounding box center [494, 200] width 284 height 14
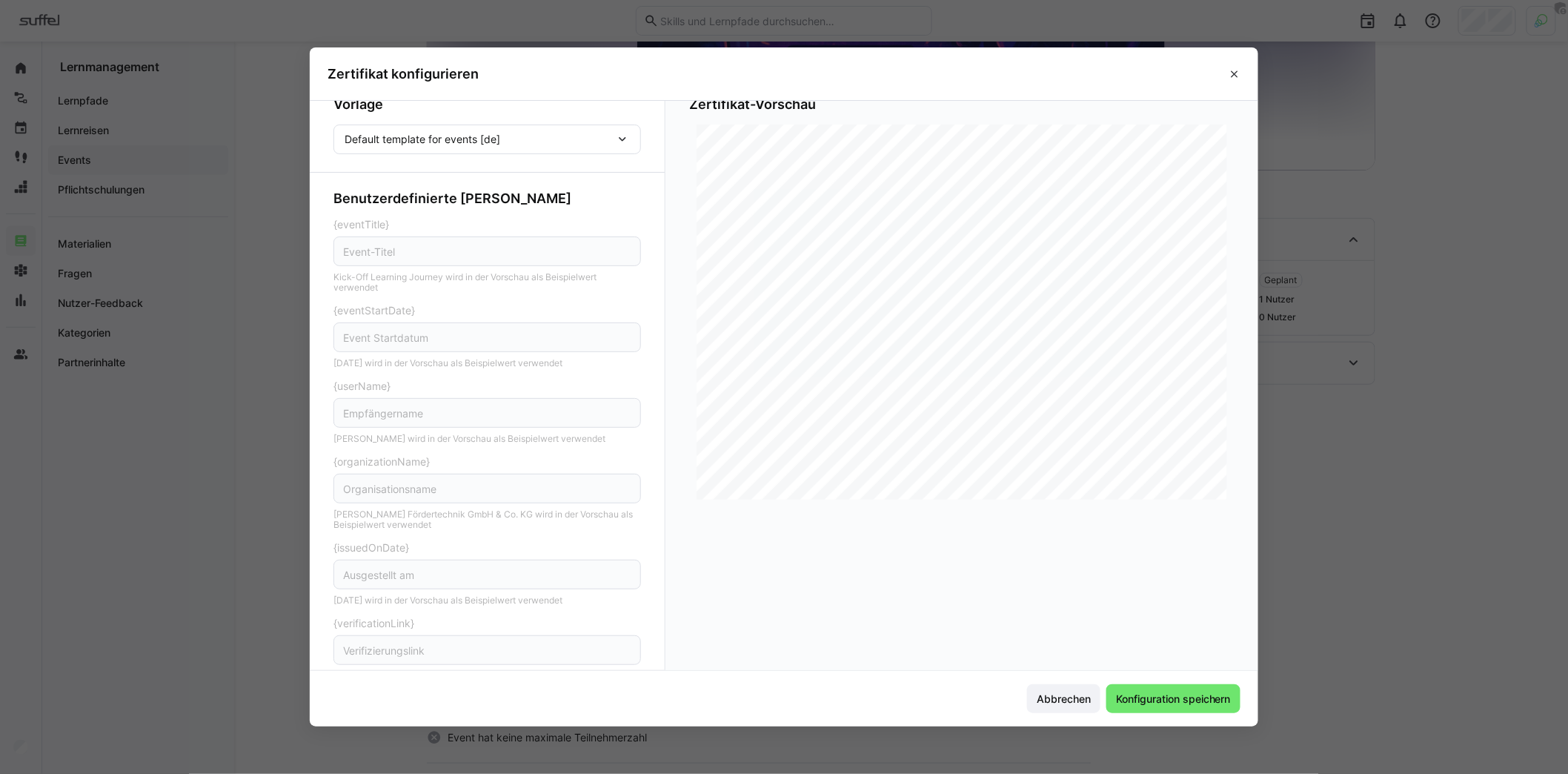
scroll to position [0, 0]
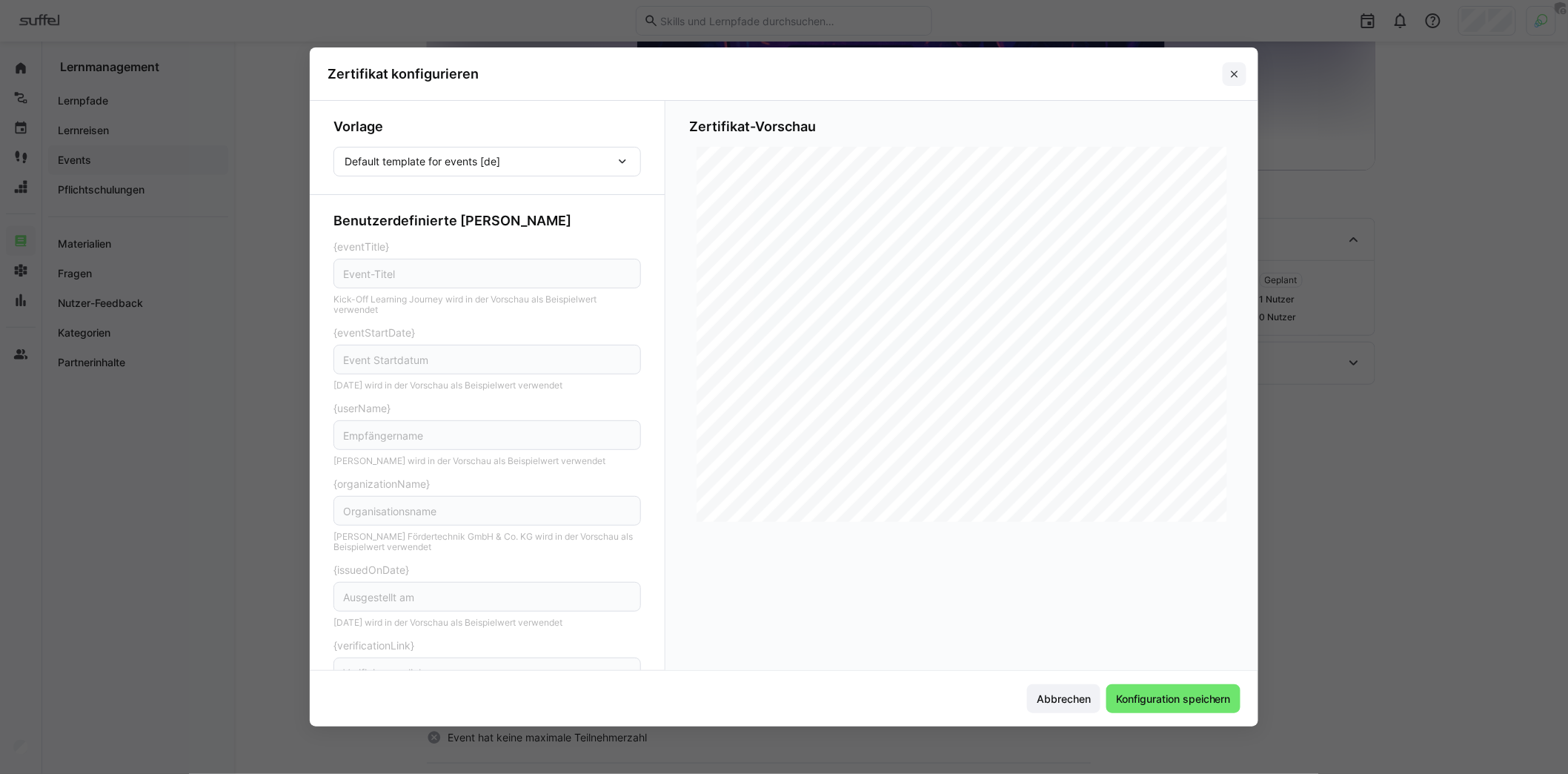
click at [1241, 73] on eds-icon at bounding box center [1234, 74] width 12 height 12
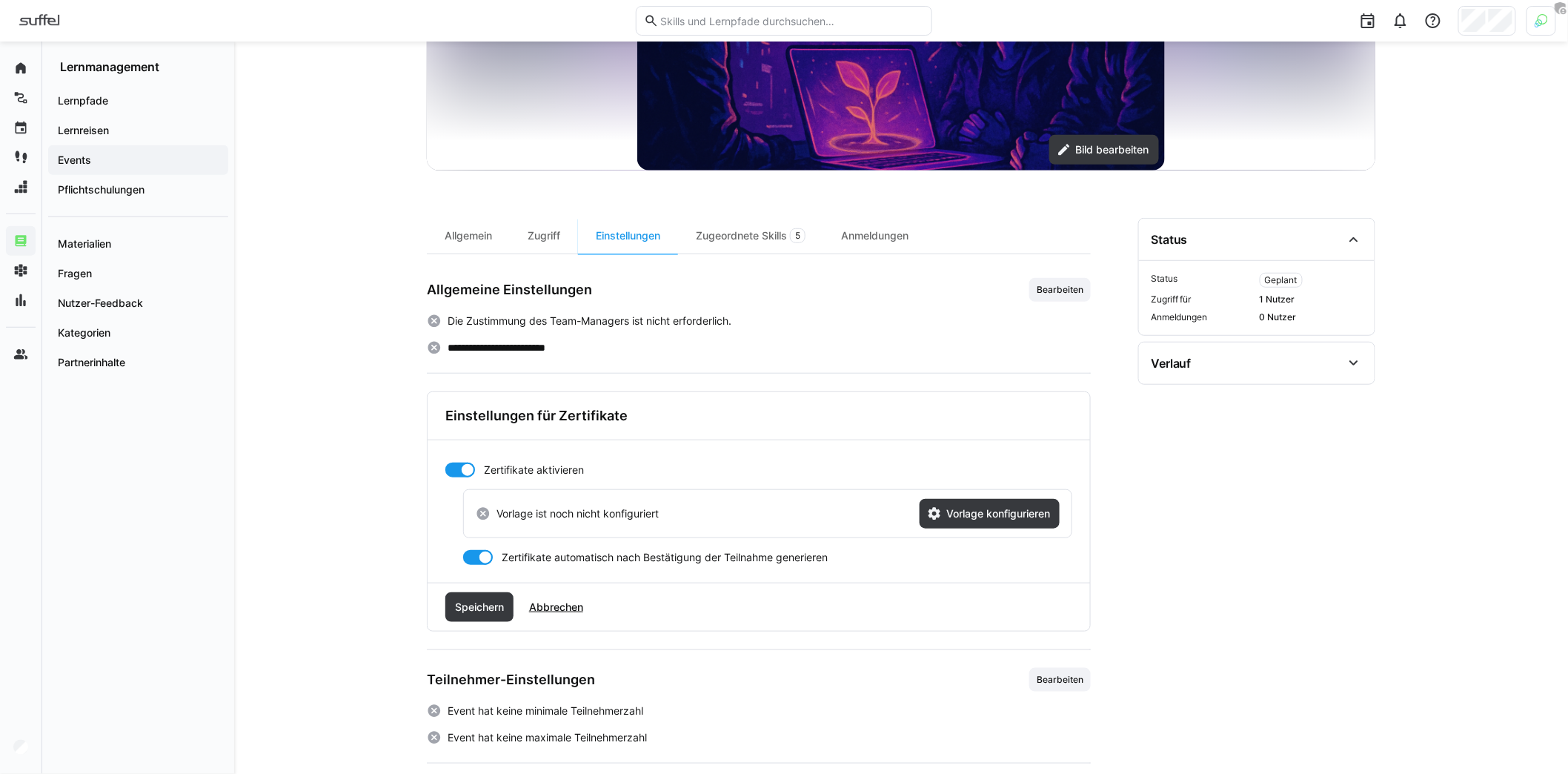
click at [367, 295] on div "**********" at bounding box center [901, 315] width 1334 height 1104
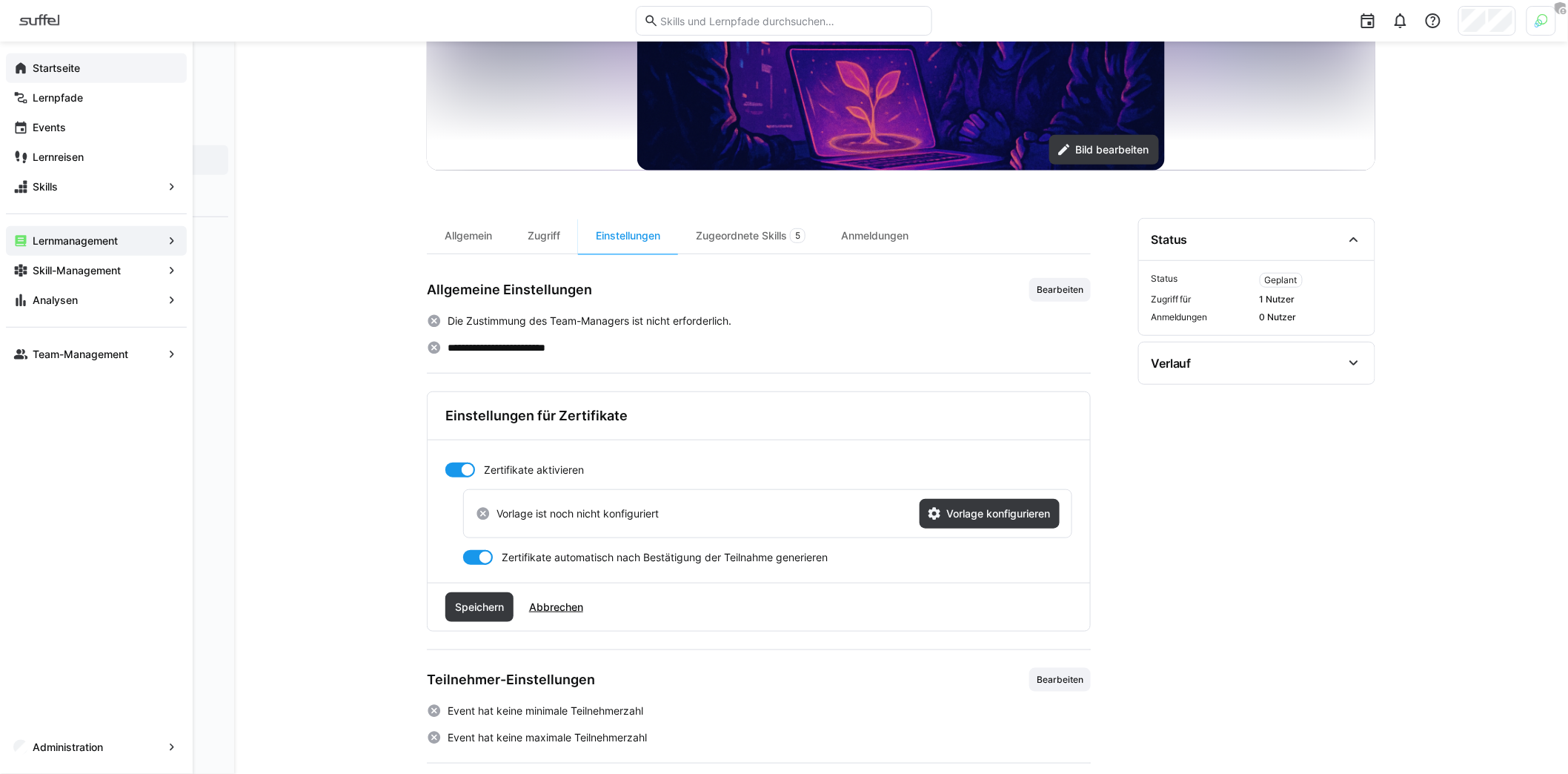
click at [95, 69] on span "Startseite" at bounding box center [105, 67] width 149 height 14
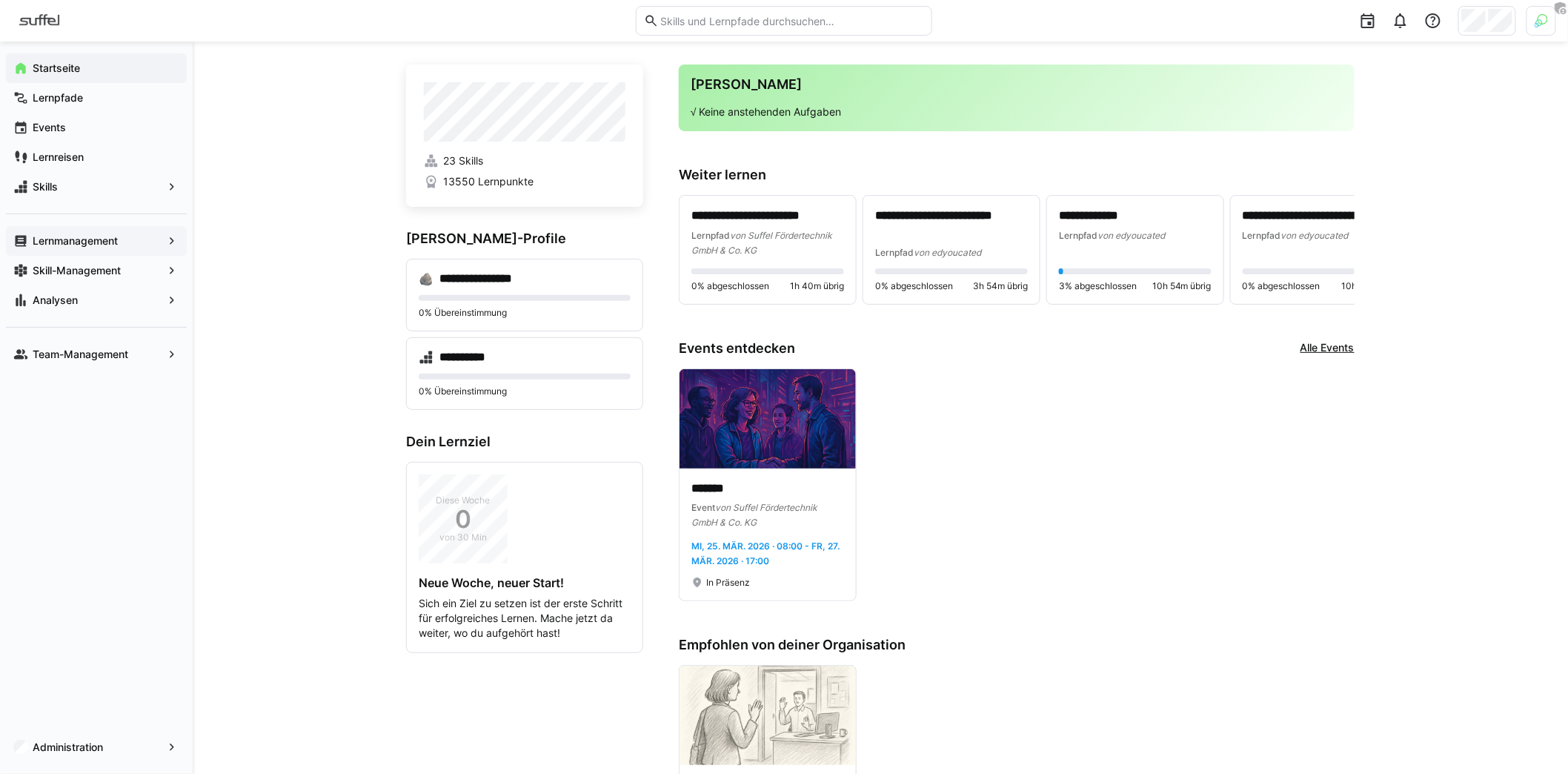
scroll to position [13, 0]
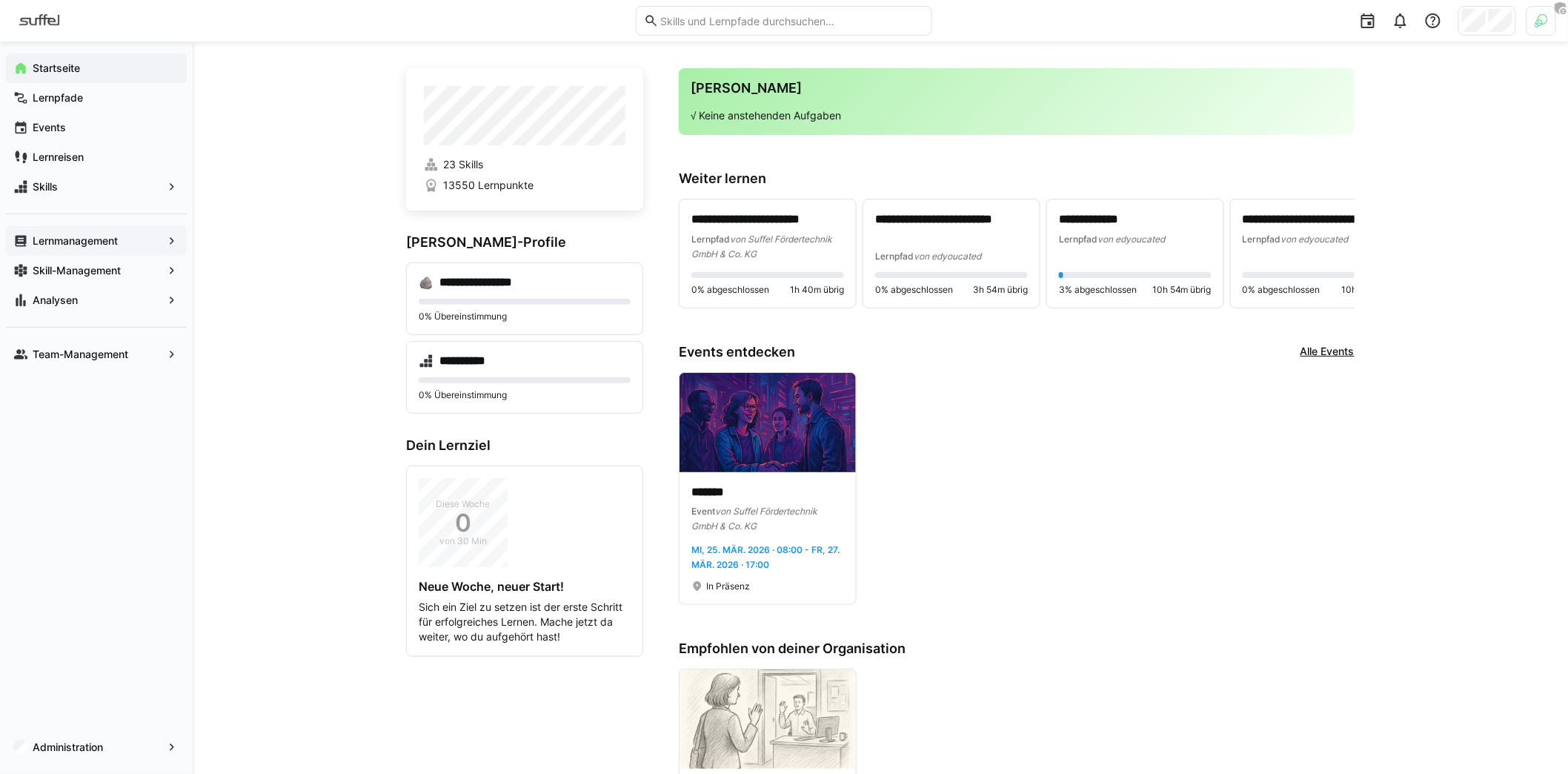
click at [0, 0] on app-navigation-label "Lernmanagement" at bounding box center [0, 0] width 0 height 0
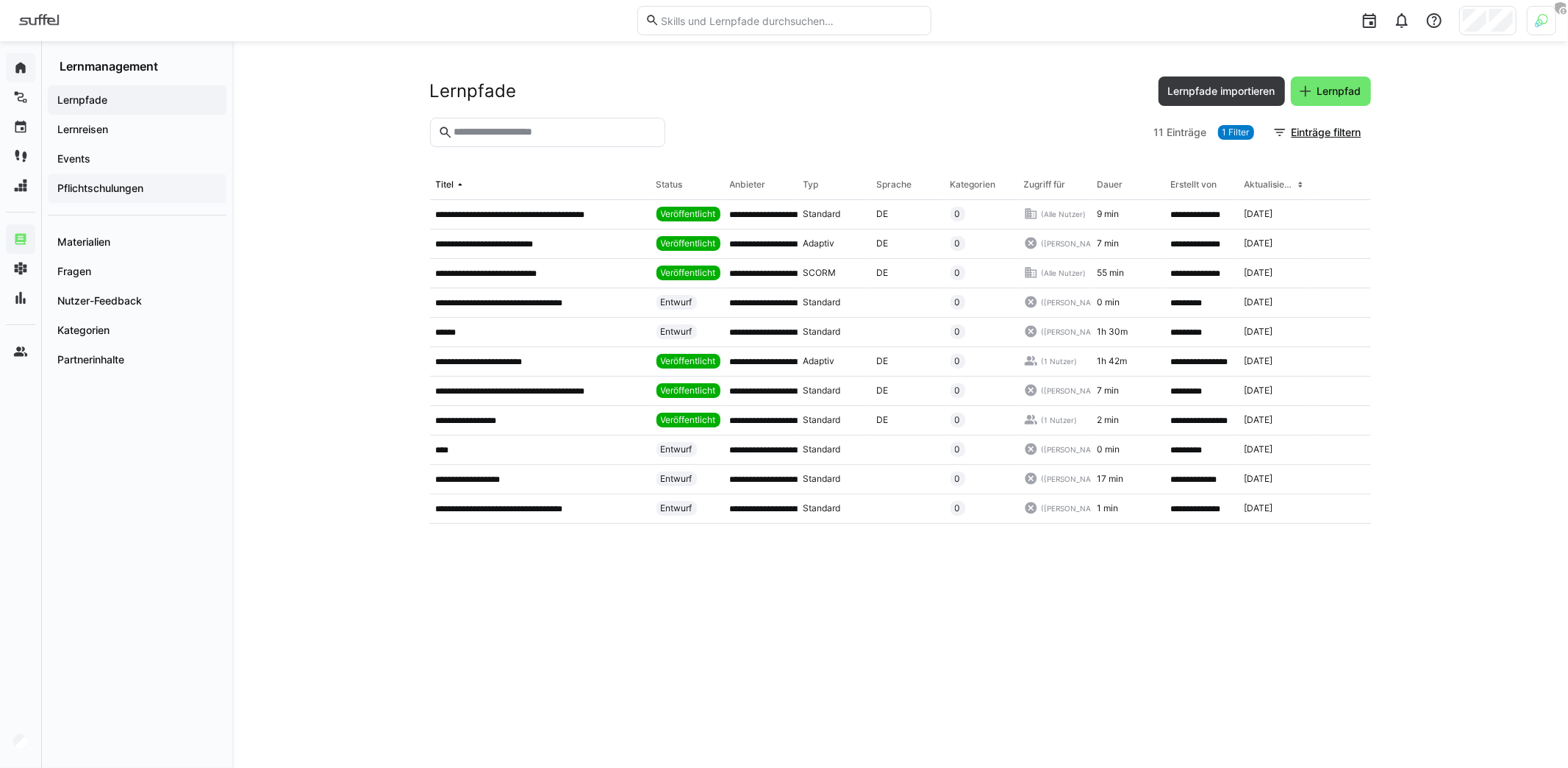
click at [0, 0] on app-navigation-label "Pflichtschulungen" at bounding box center [0, 0] width 0 height 0
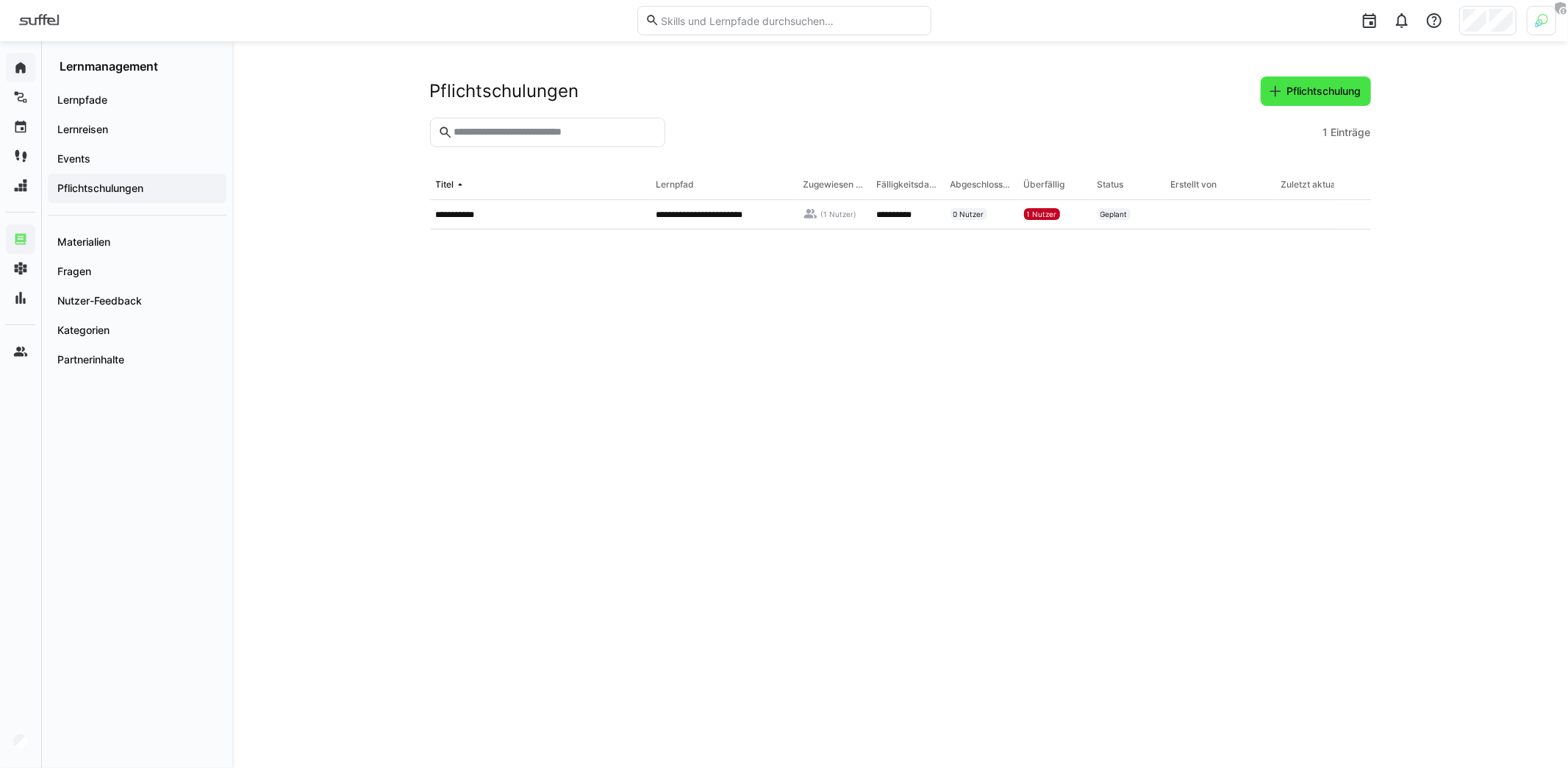
click at [1301, 93] on span "Pflichtschulung" at bounding box center [1324, 91] width 78 height 14
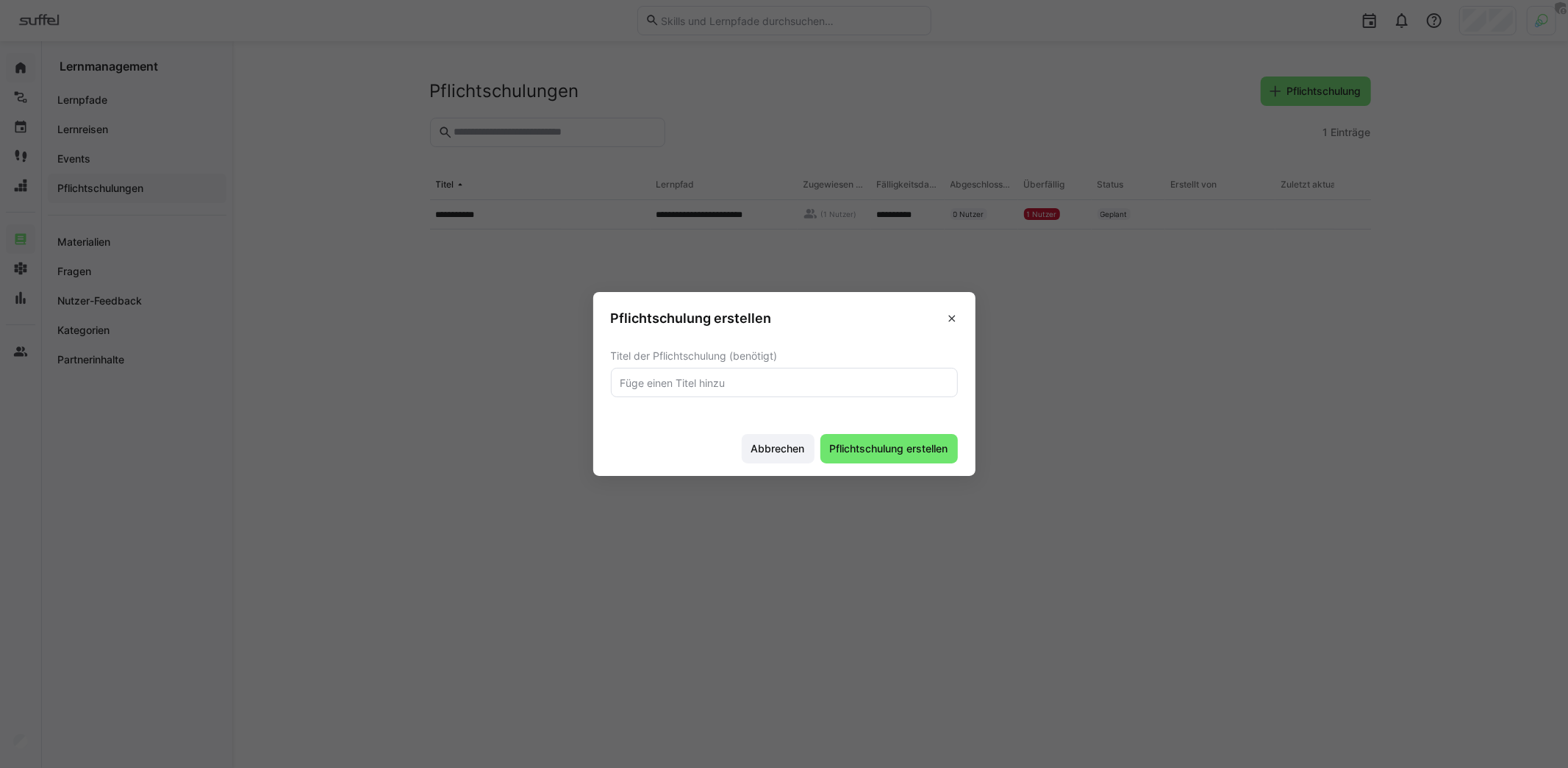
click at [700, 387] on input "text" at bounding box center [784, 382] width 330 height 13
type input "Datenschutz"
click at [820, 434] on button "Pflichtschulung erstellen" at bounding box center [889, 448] width 138 height 30
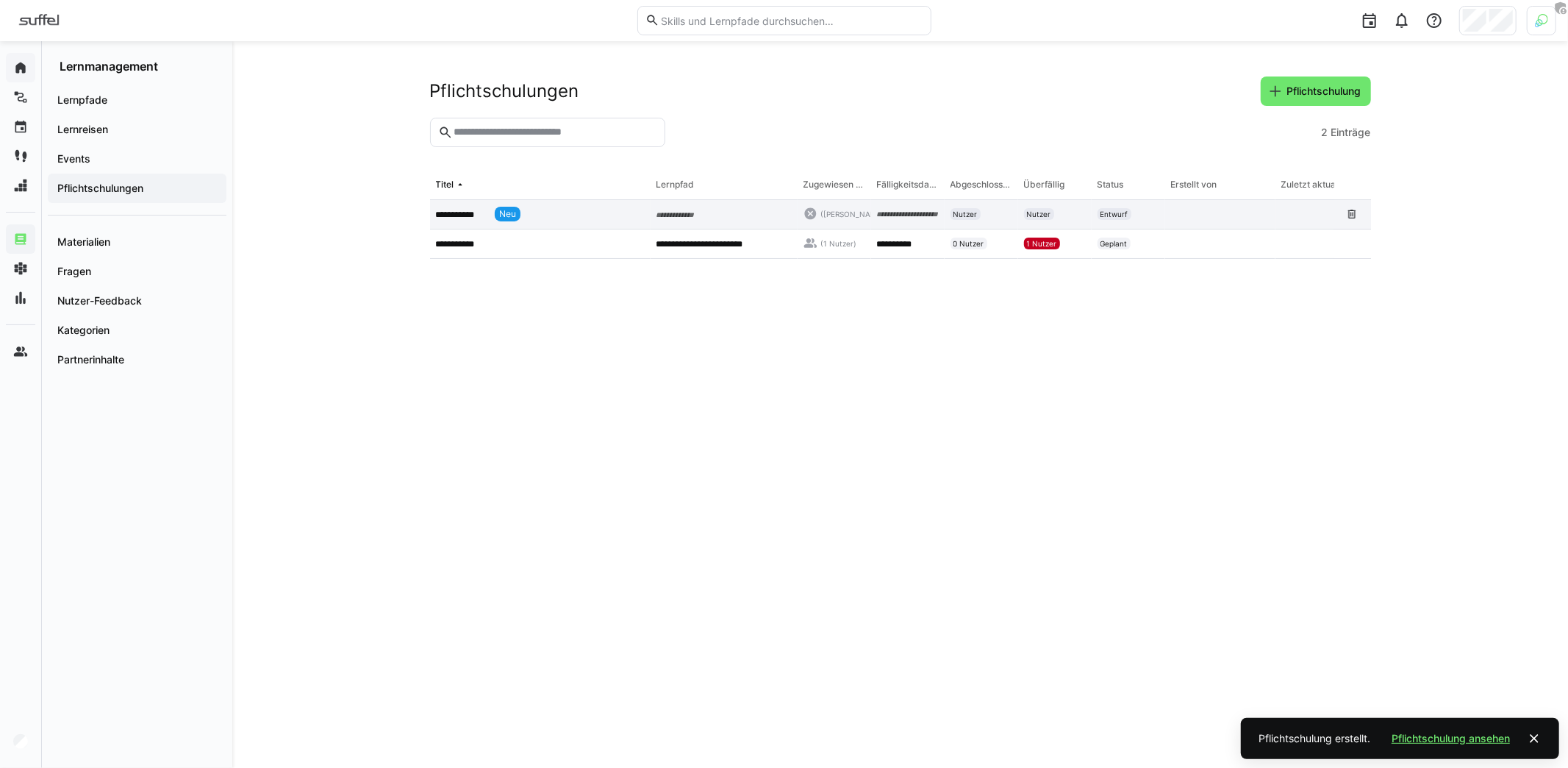
click at [512, 208] on span "Neu" at bounding box center [508, 214] width 17 height 11
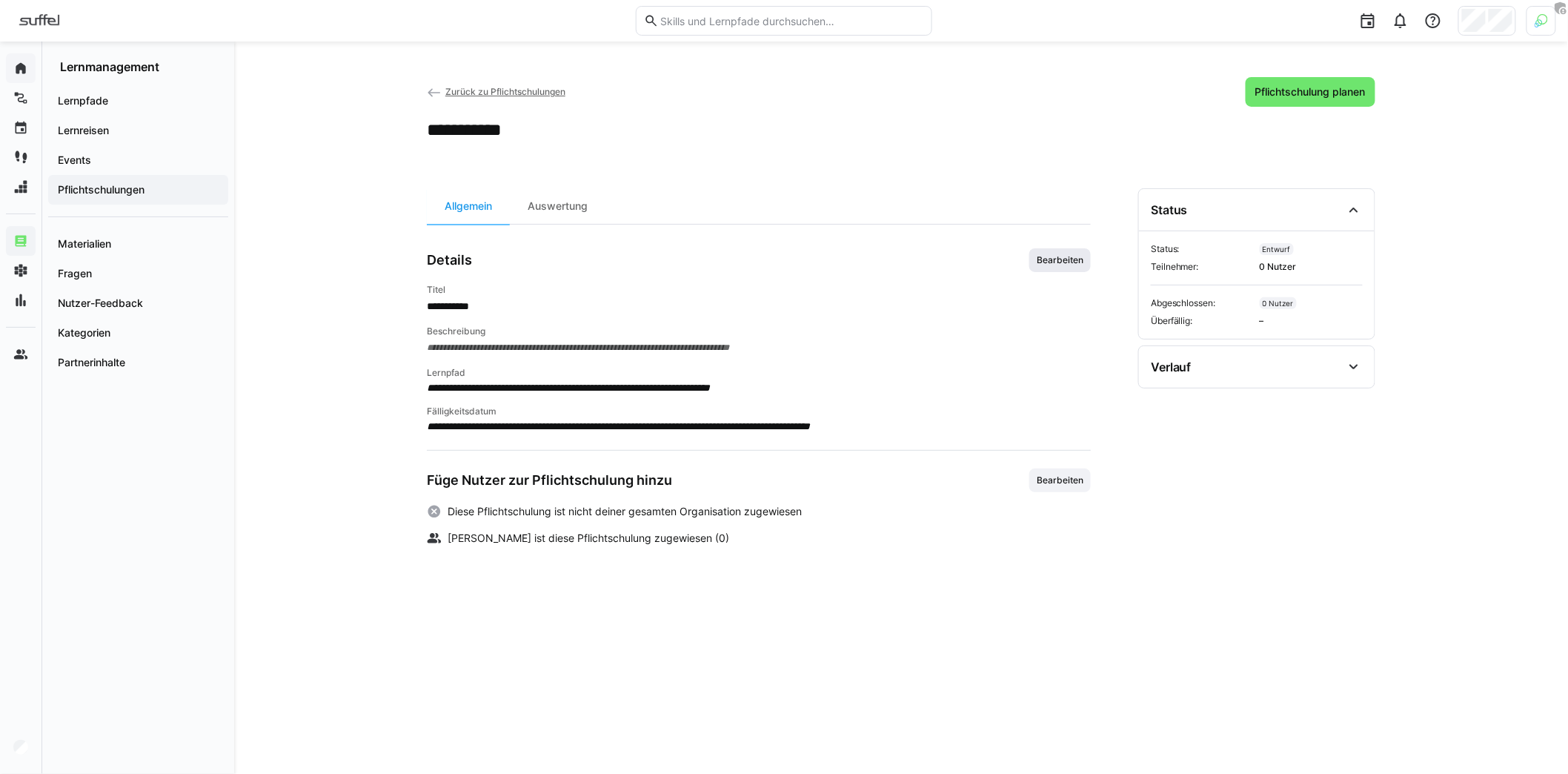
click at [1053, 254] on span "Bearbeiten" at bounding box center [1060, 260] width 50 height 12
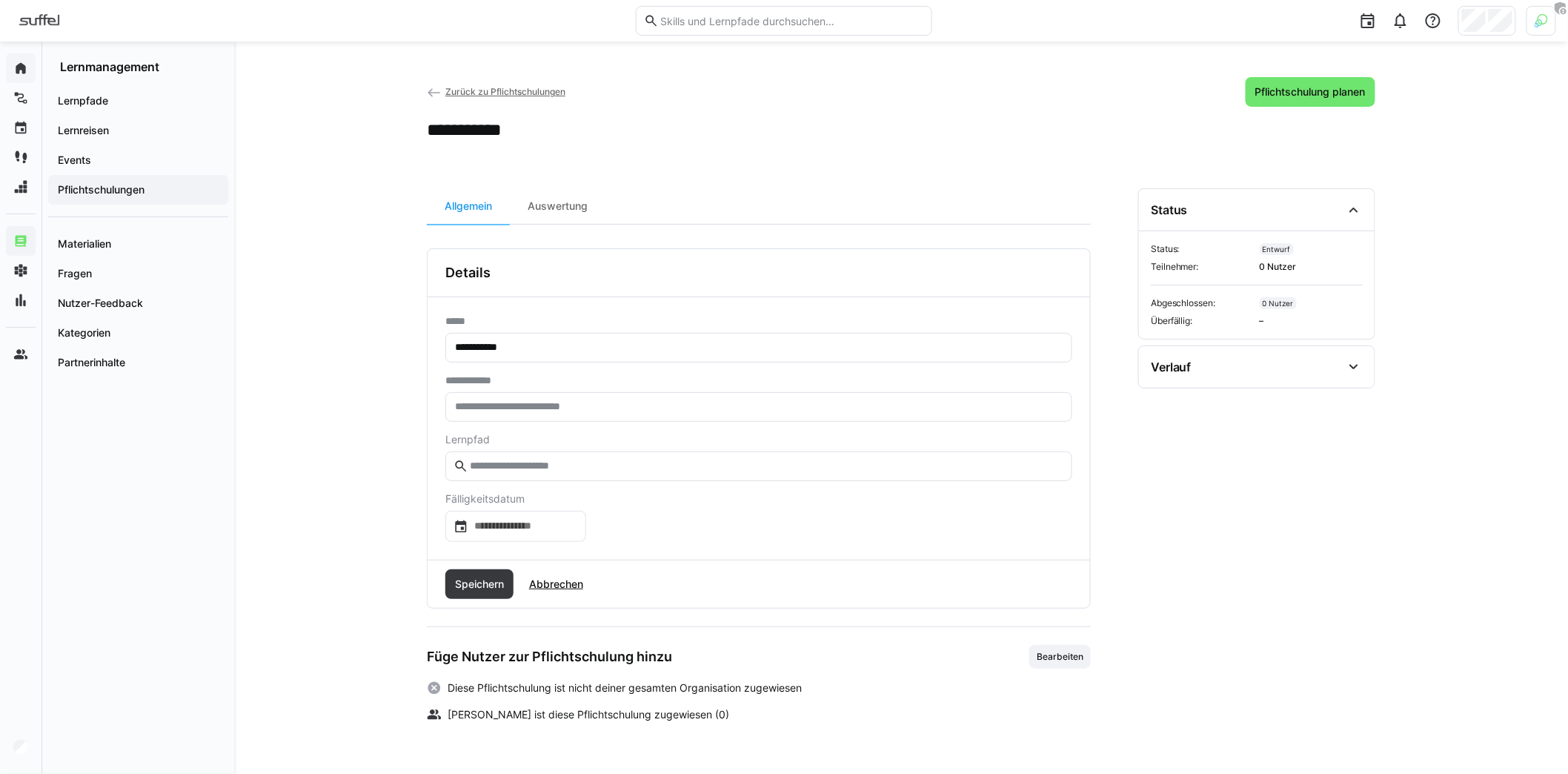
click at [544, 405] on input "text" at bounding box center [758, 407] width 610 height 13
click at [551, 468] on eds-input at bounding box center [758, 466] width 627 height 30
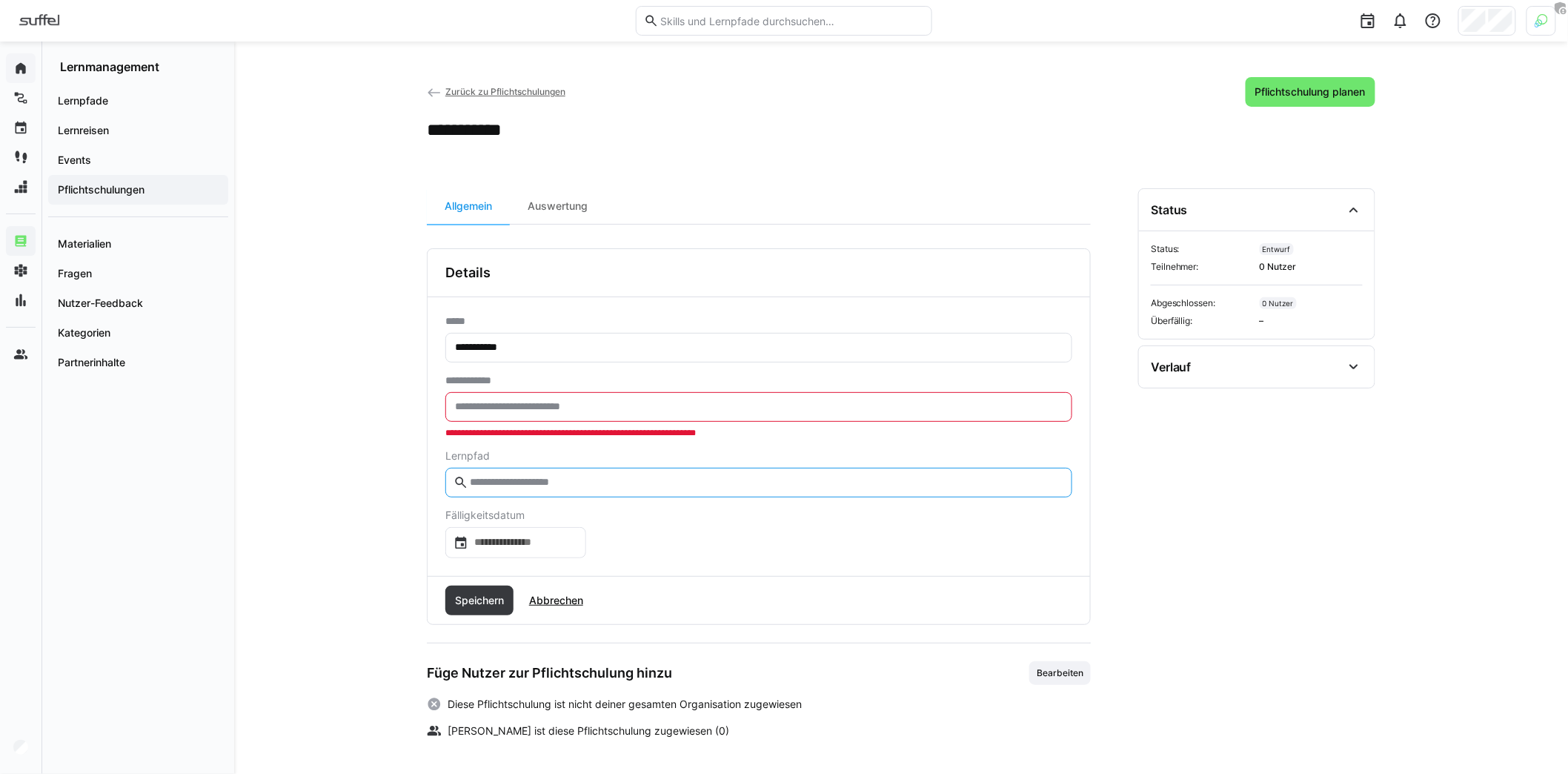
click at [579, 407] on input "text" at bounding box center [758, 407] width 610 height 13
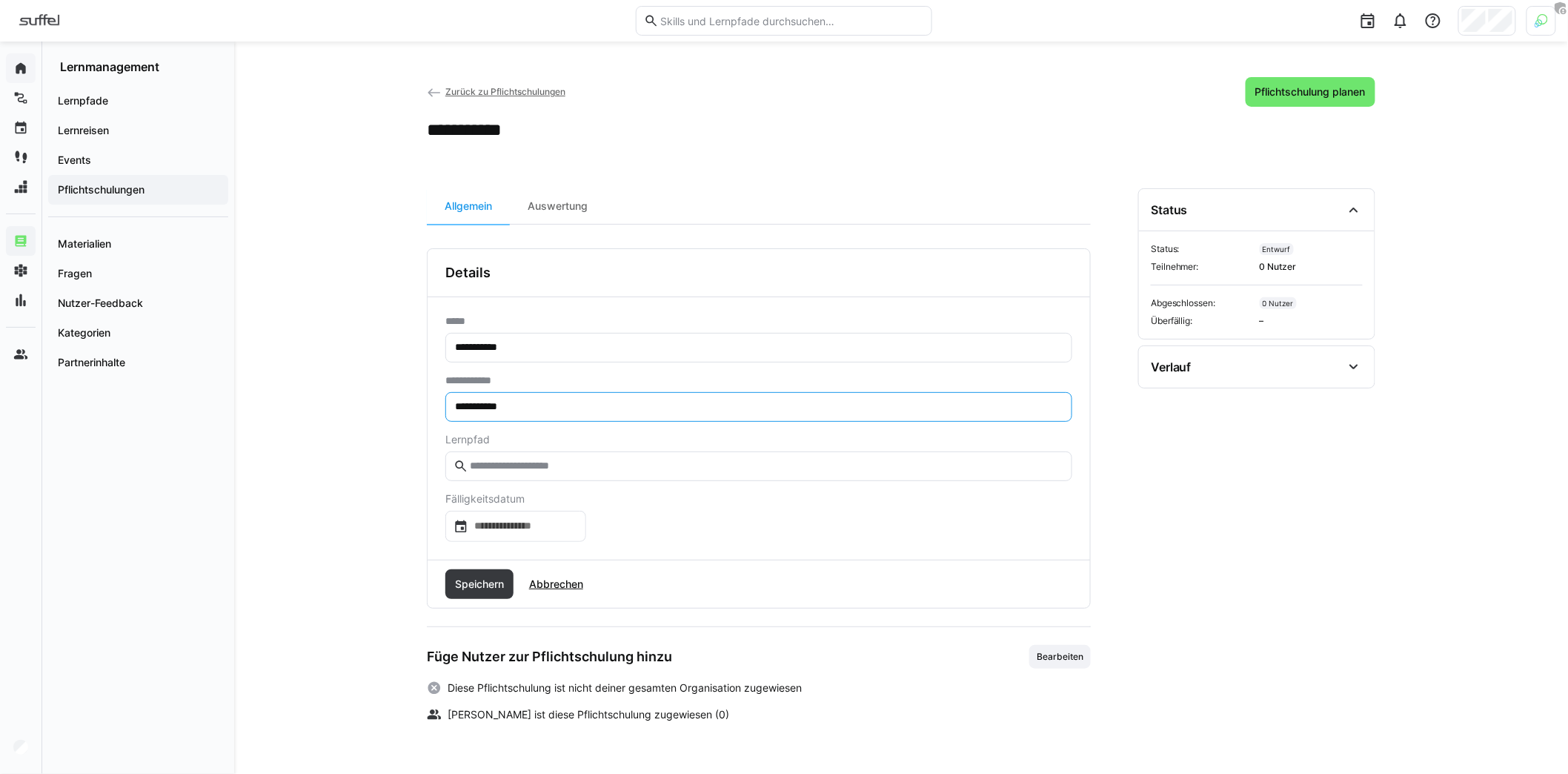
type input "**********"
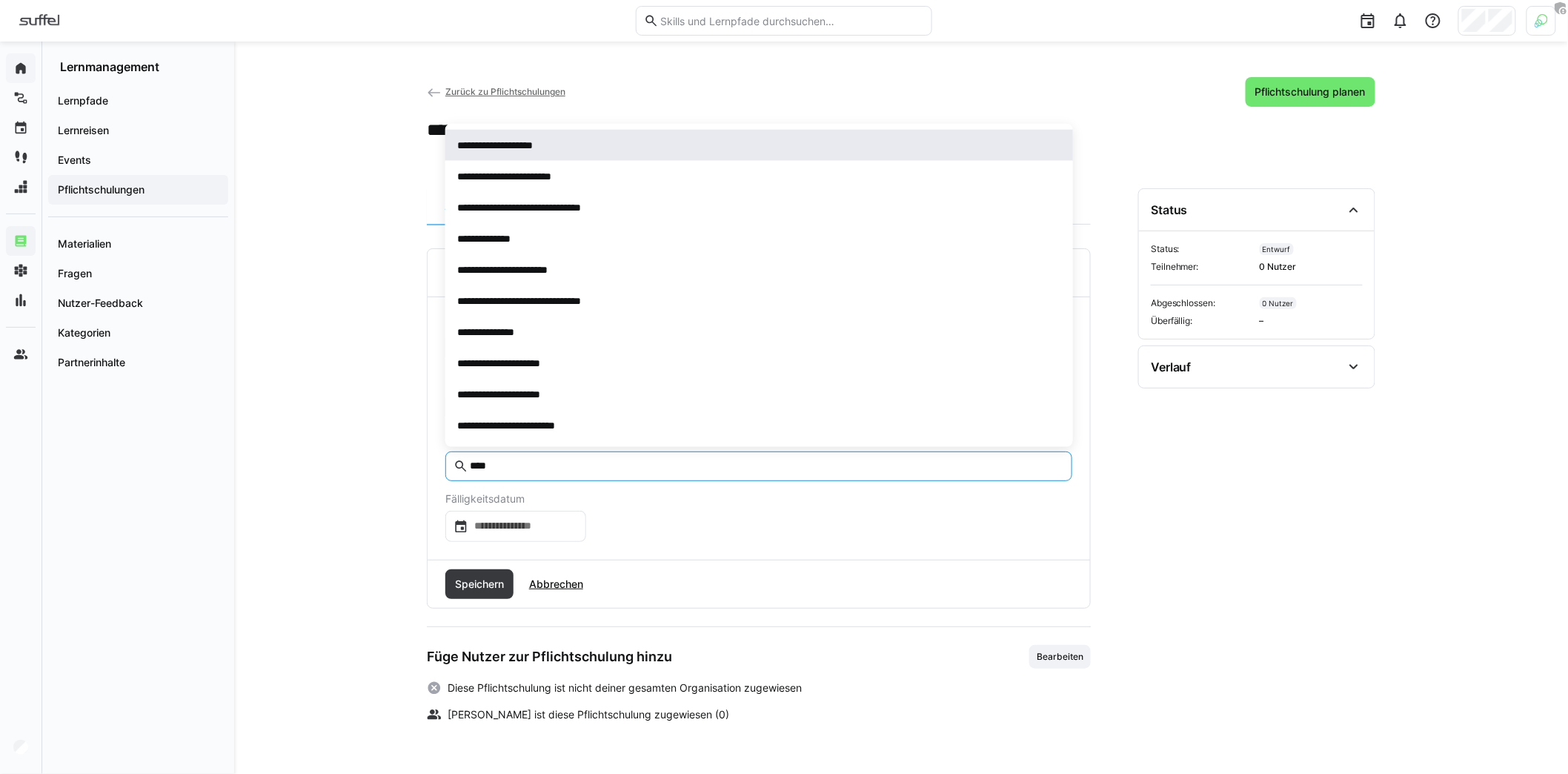
type input "****"
click at [549, 147] on span "**********" at bounding box center [507, 144] width 100 height 14
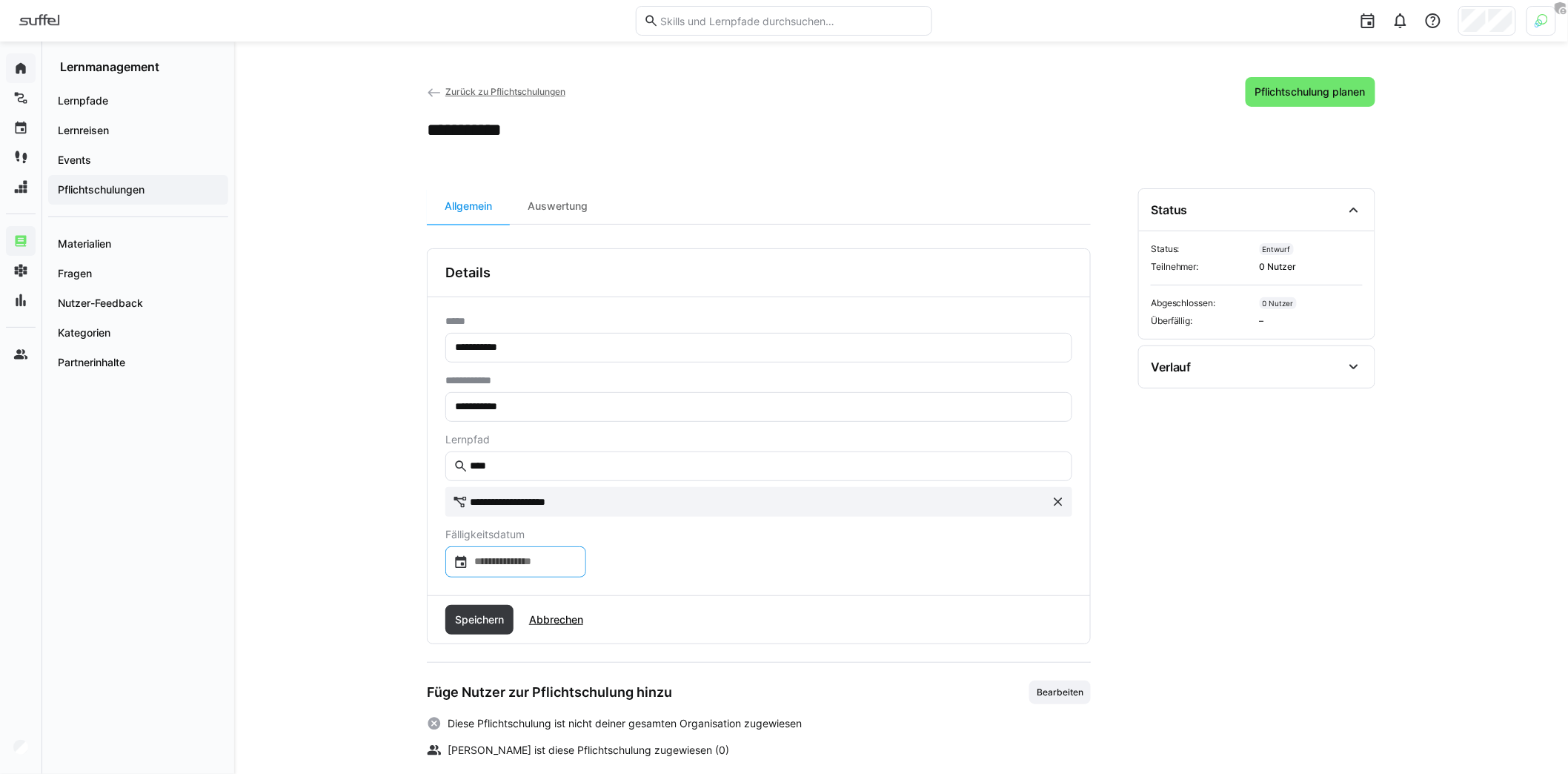
click at [559, 566] on input at bounding box center [523, 561] width 110 height 14
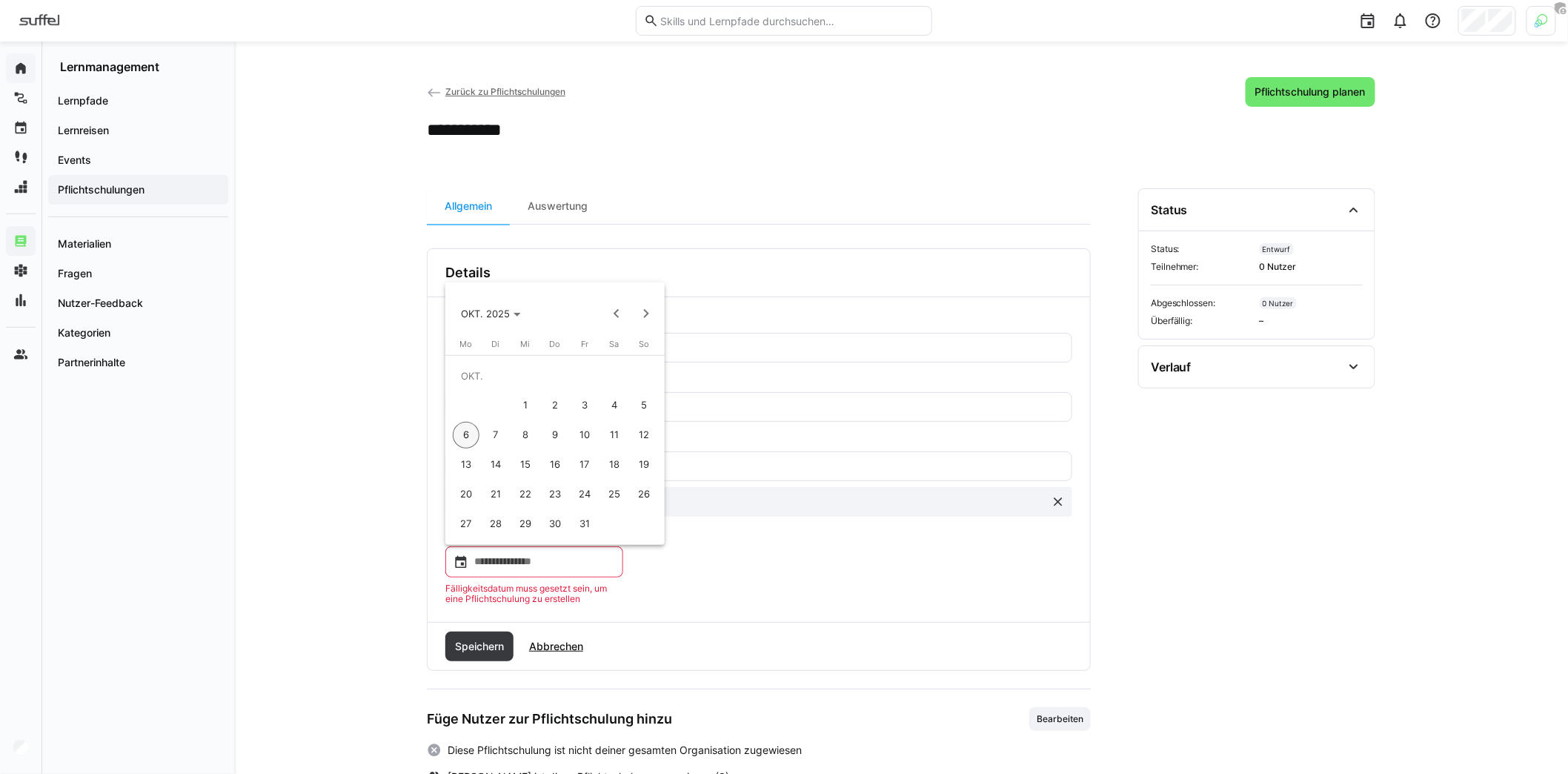
click at [572, 524] on span "31" at bounding box center [584, 524] width 27 height 27
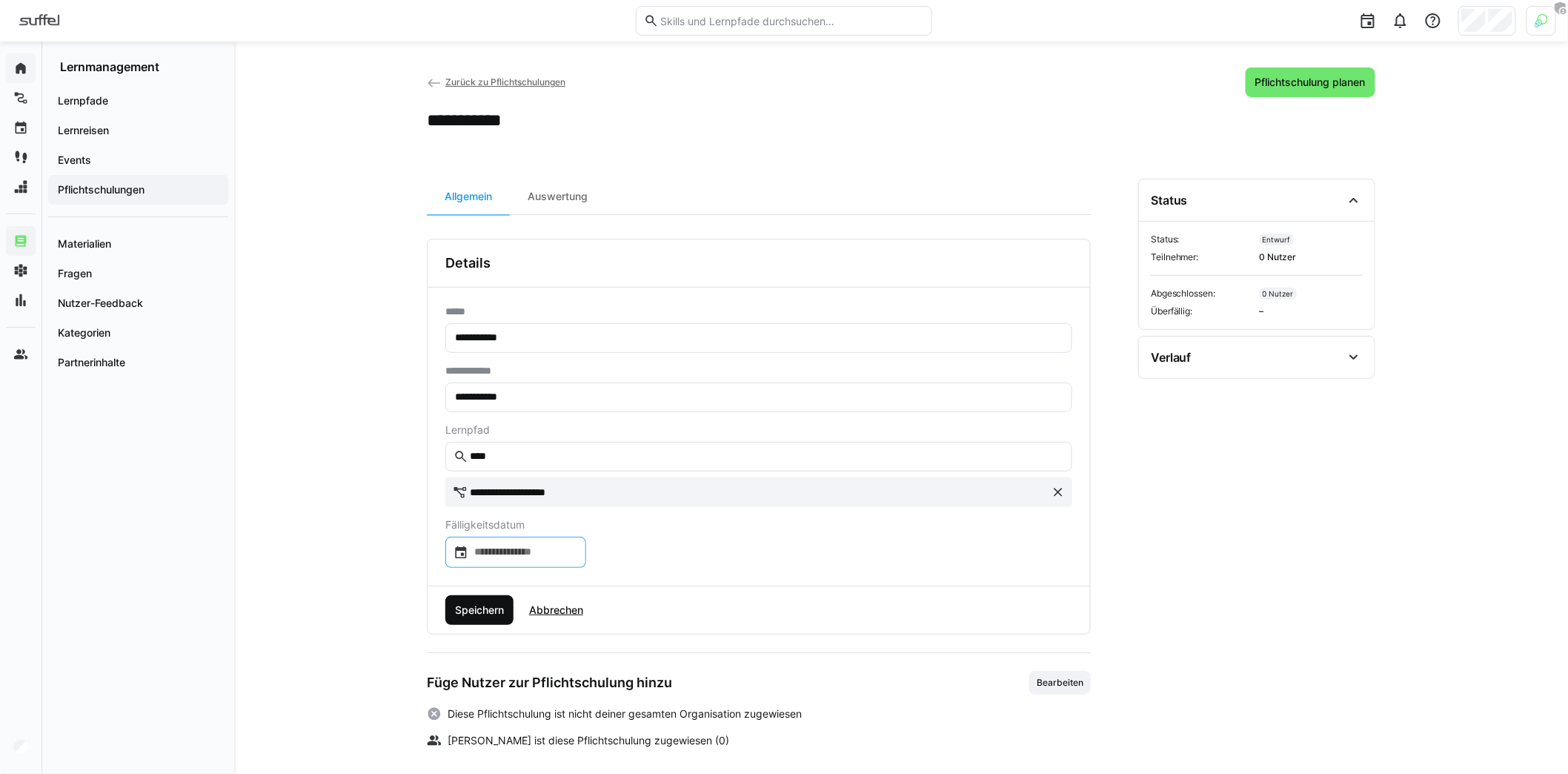
scroll to position [14, 0]
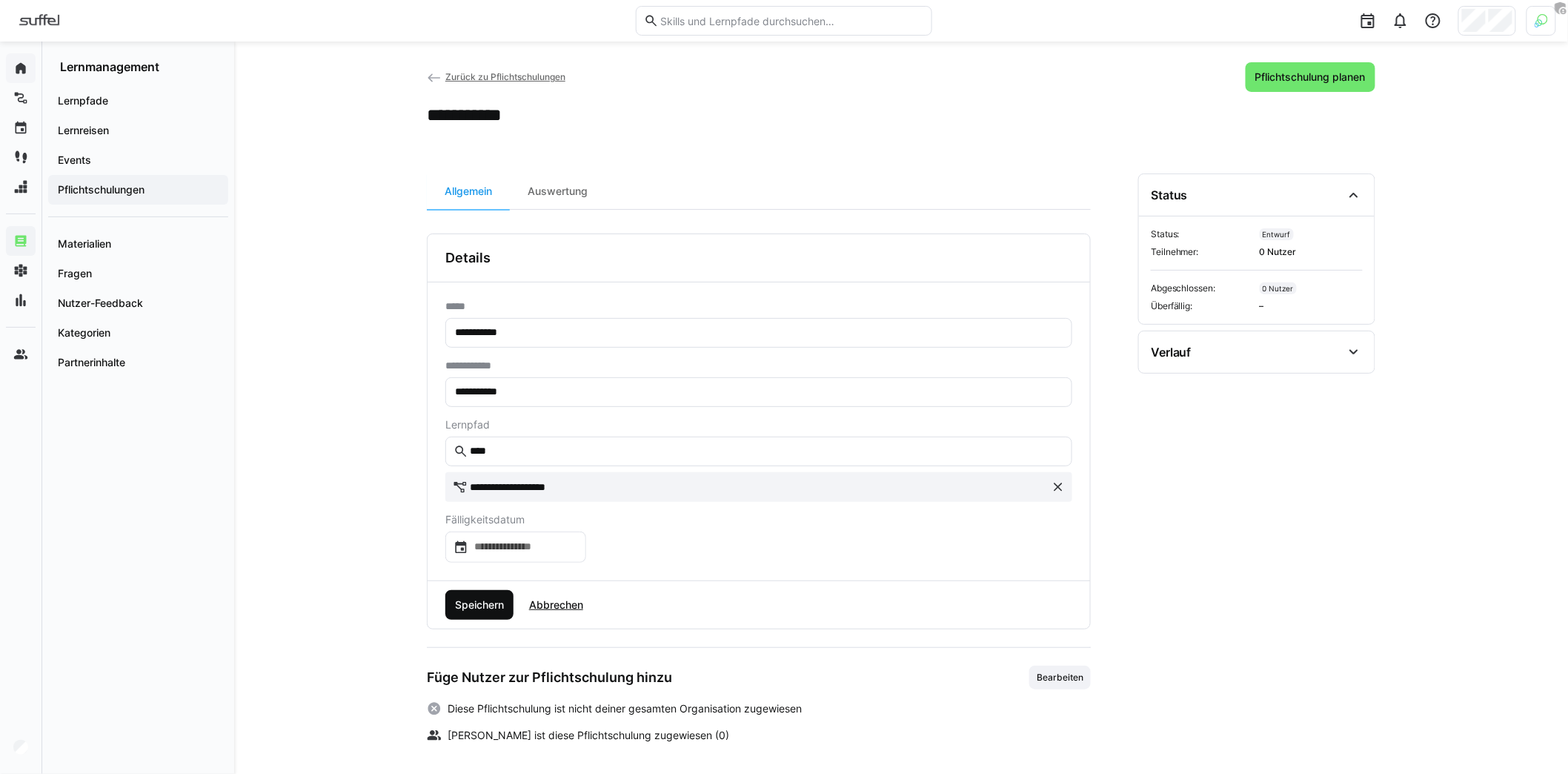
click at [501, 590] on span "Speichern" at bounding box center [479, 605] width 68 height 30
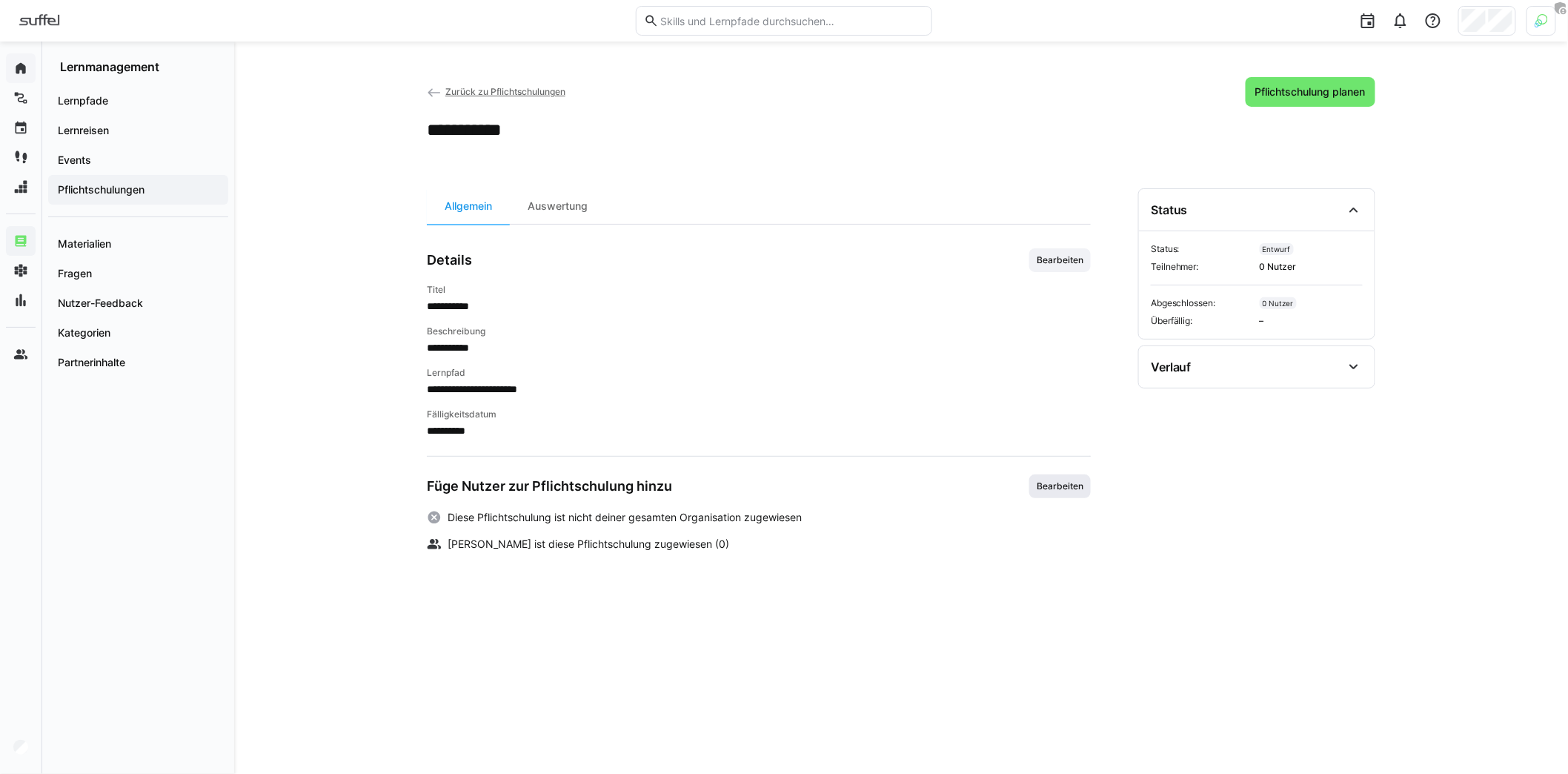
click at [1080, 487] on span "Bearbeiten" at bounding box center [1060, 486] width 50 height 12
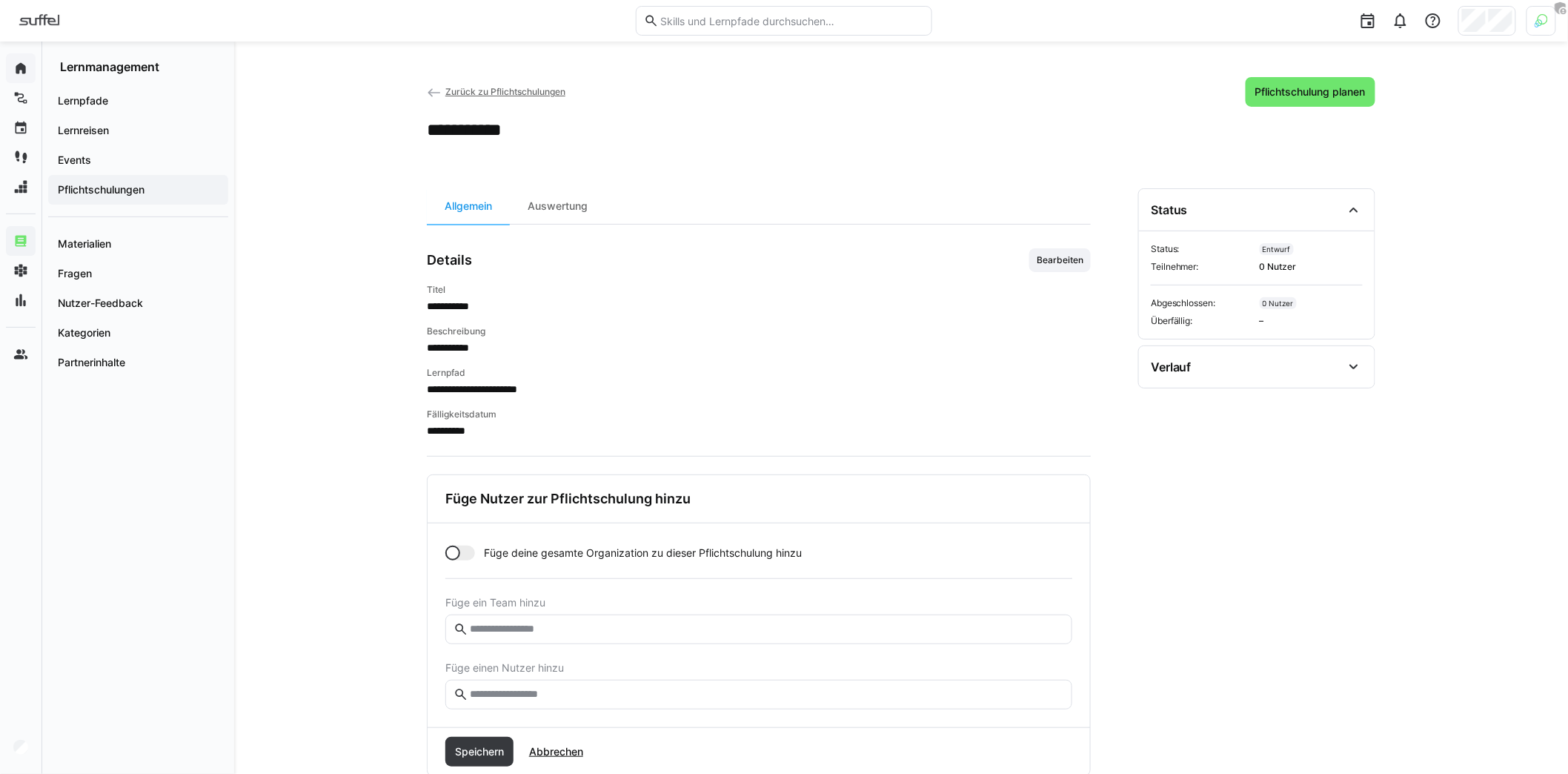
click at [541, 692] on input "text" at bounding box center [765, 694] width 596 height 13
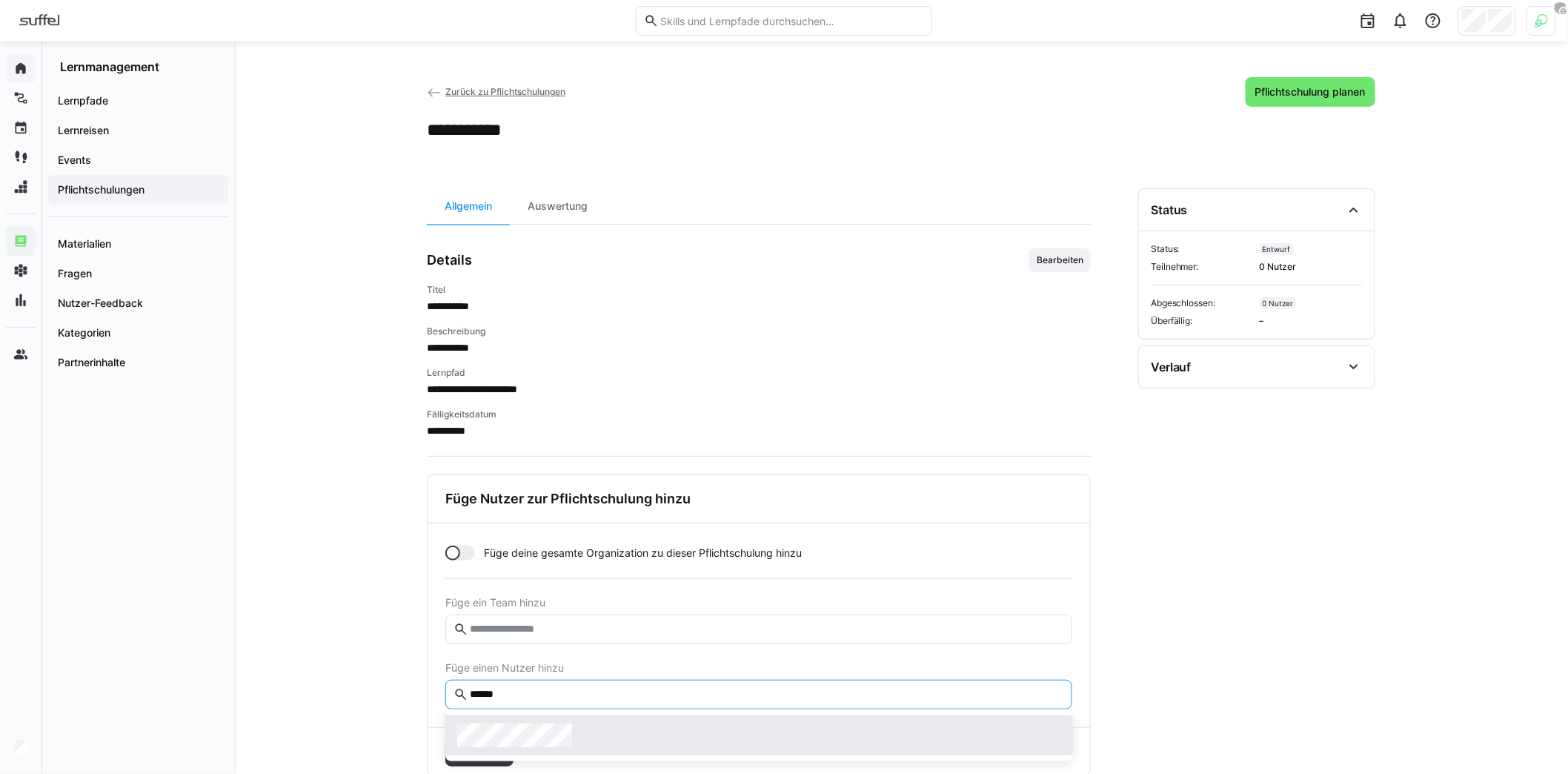
type input "******"
click at [560, 719] on span at bounding box center [759, 735] width 628 height 40
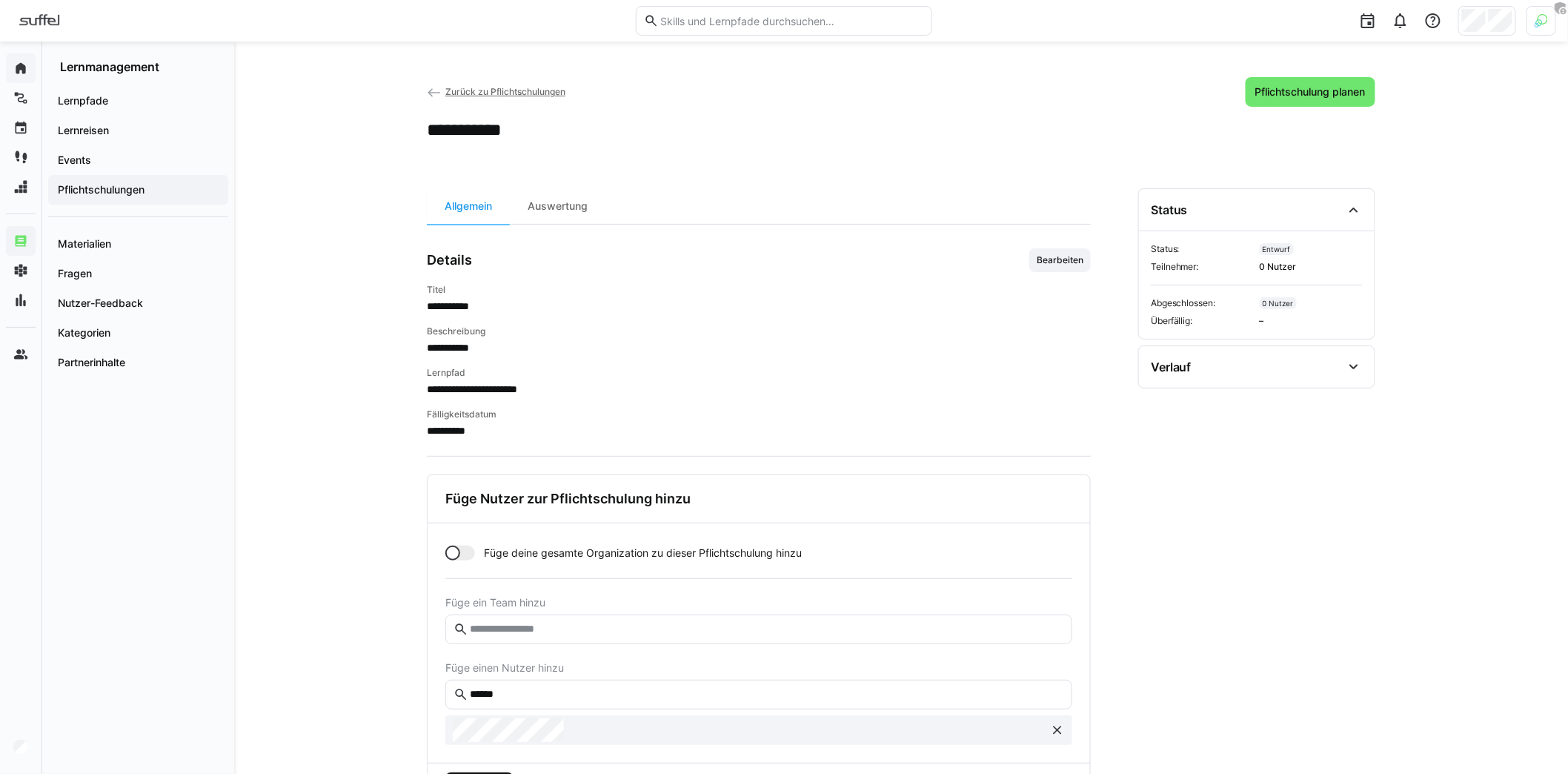
click at [502, 772] on span "Speichern" at bounding box center [479, 787] width 68 height 30
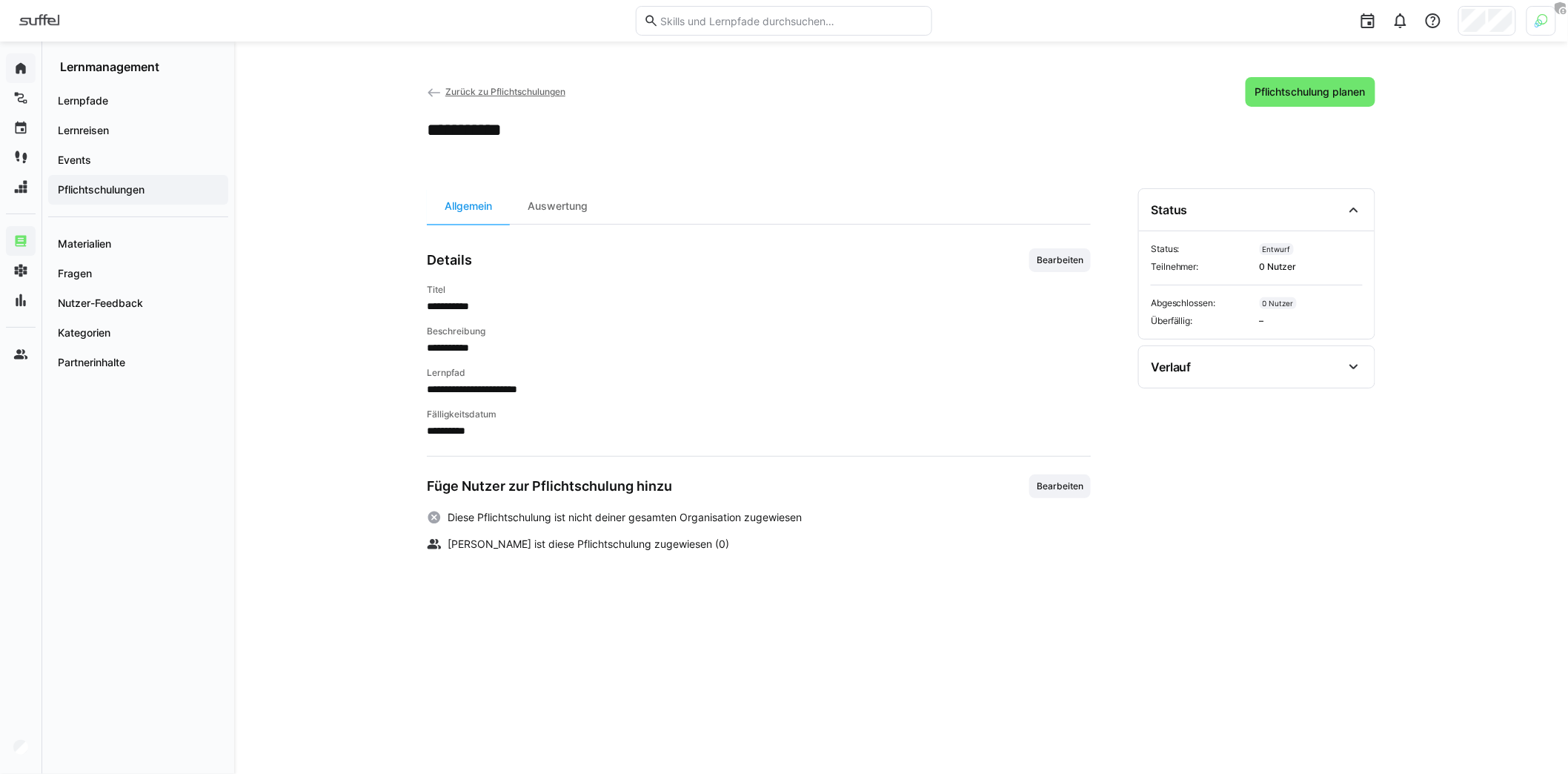
click at [1105, 474] on div "**********" at bounding box center [900, 463] width 948 height 550
click at [1092, 480] on div "**********" at bounding box center [900, 463] width 948 height 550
click at [1037, 482] on span "Bearbeiten" at bounding box center [1060, 486] width 50 height 12
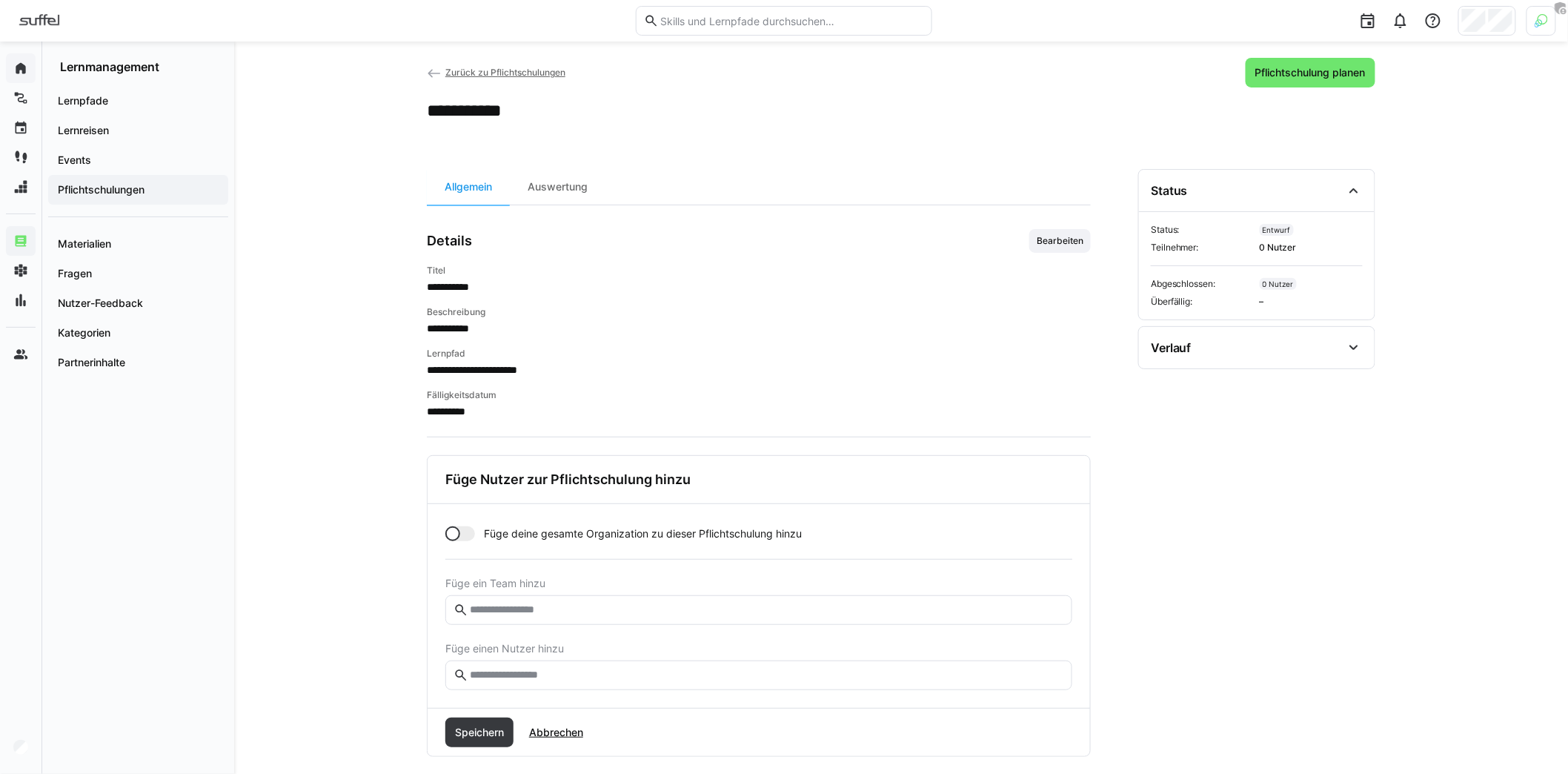
scroll to position [34, 0]
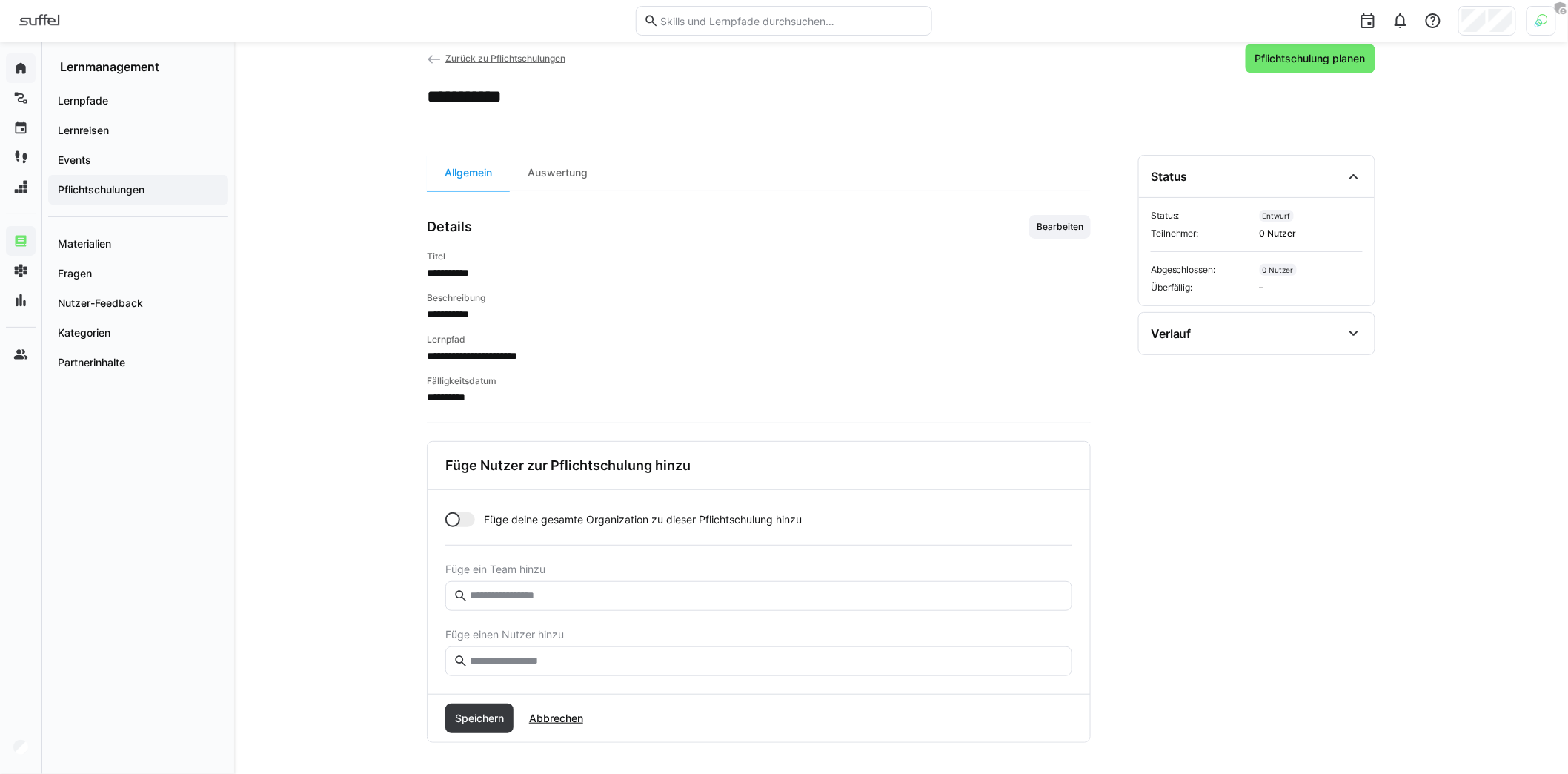
click at [566, 655] on input "text" at bounding box center [765, 661] width 596 height 13
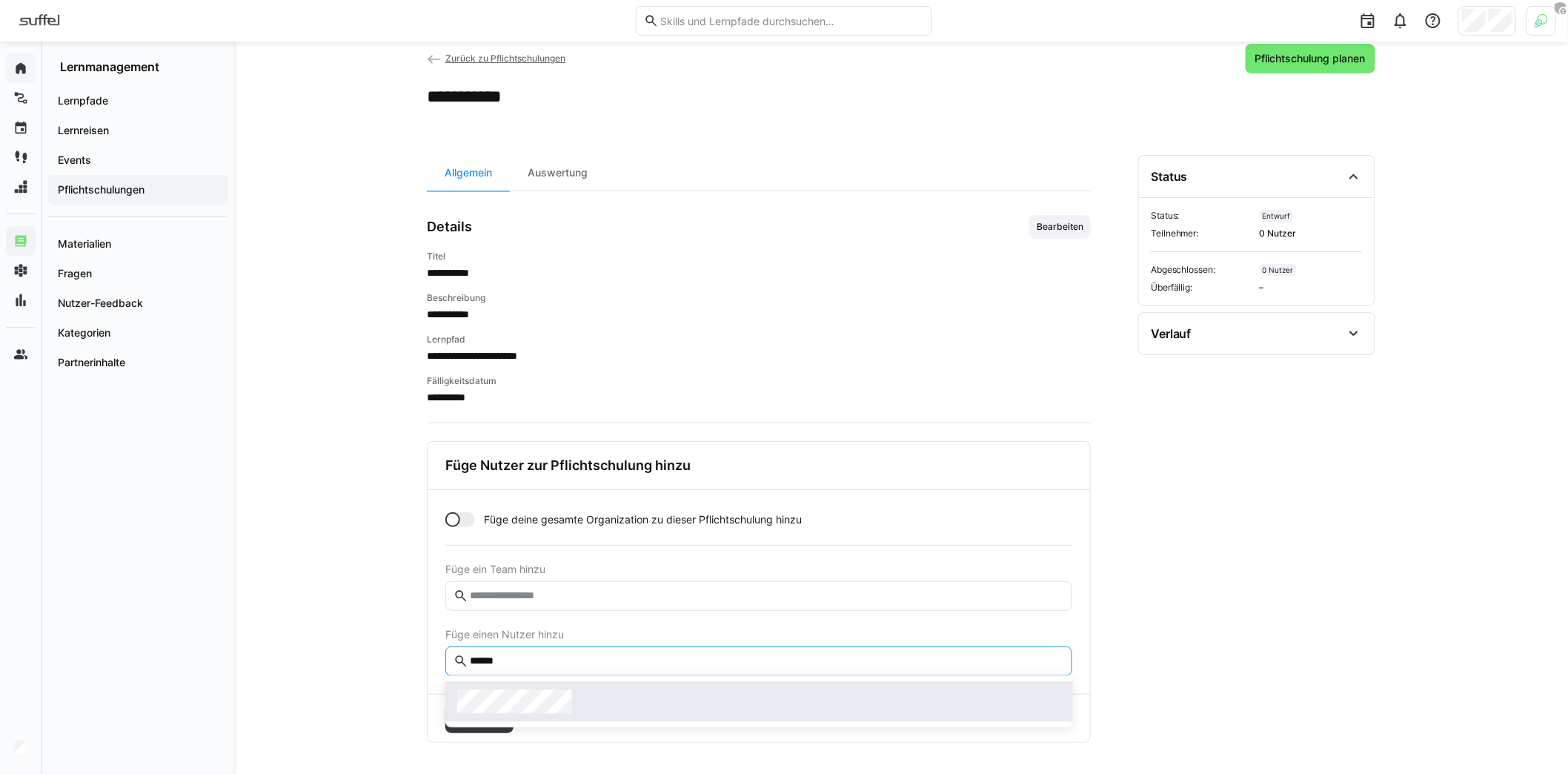
type input "******"
click at [564, 688] on span at bounding box center [759, 701] width 628 height 40
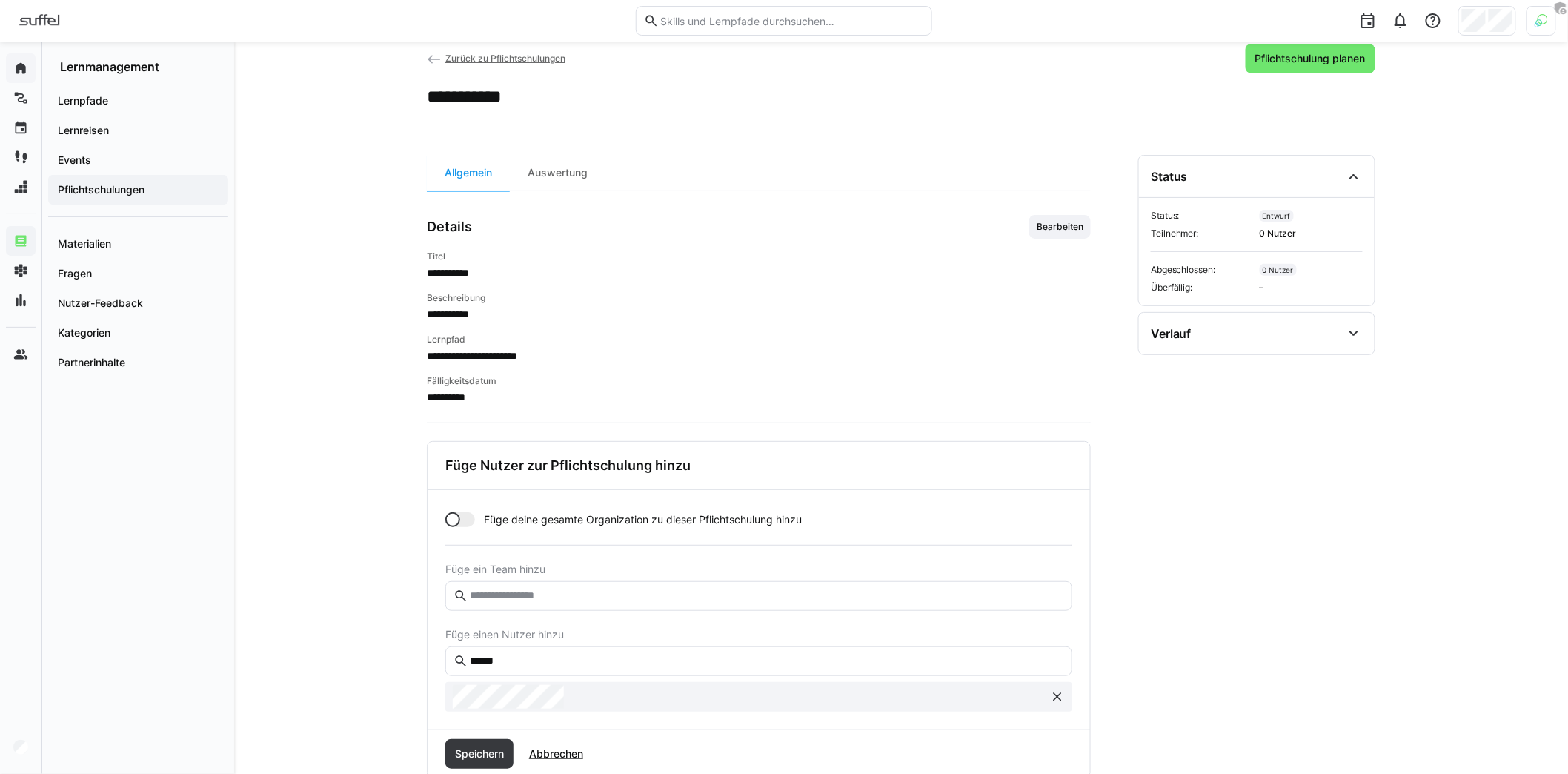
click at [490, 741] on span "Speichern" at bounding box center [479, 753] width 68 height 30
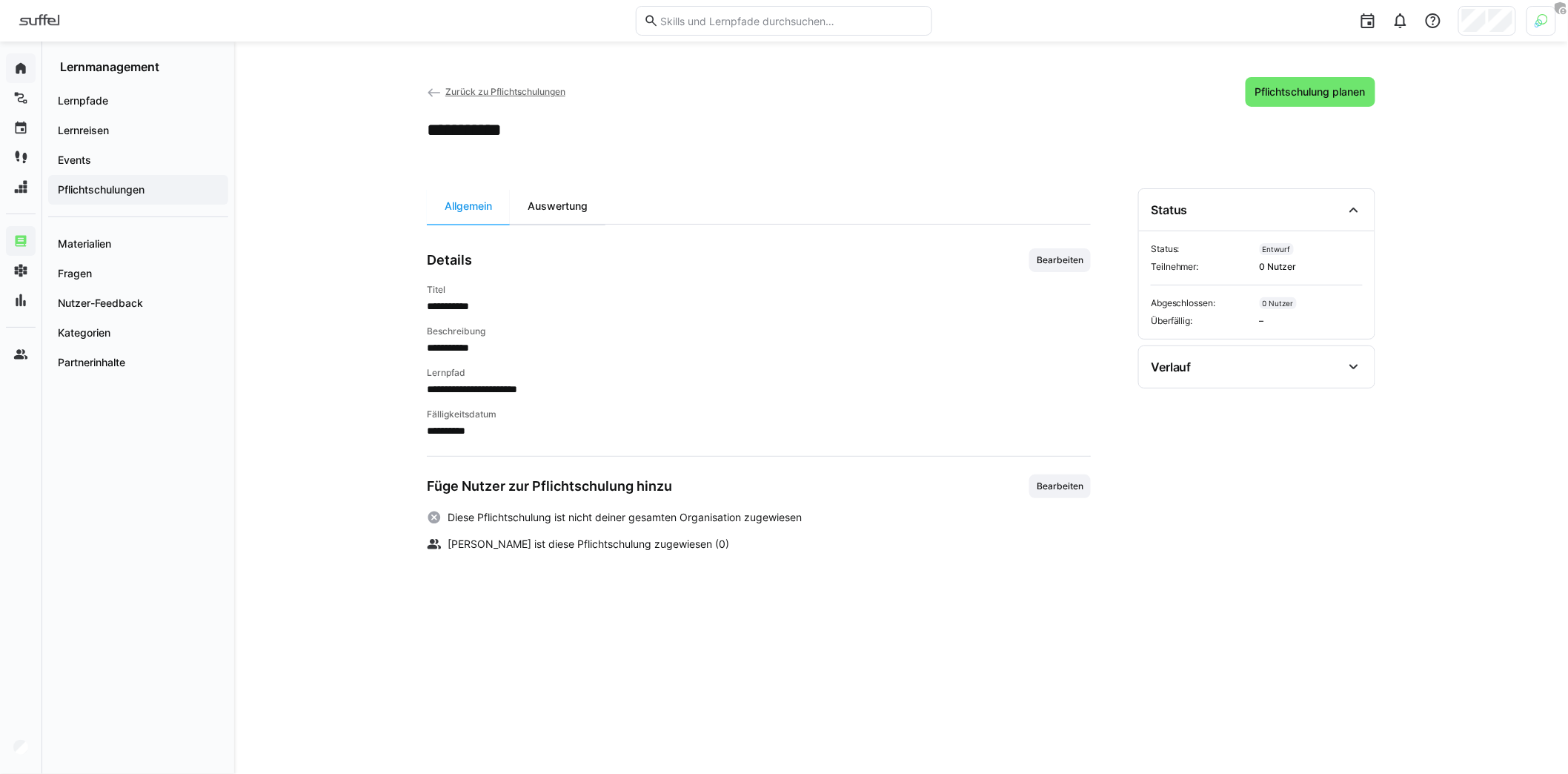
click at [566, 205] on div "Auswertung" at bounding box center [557, 206] width 95 height 36
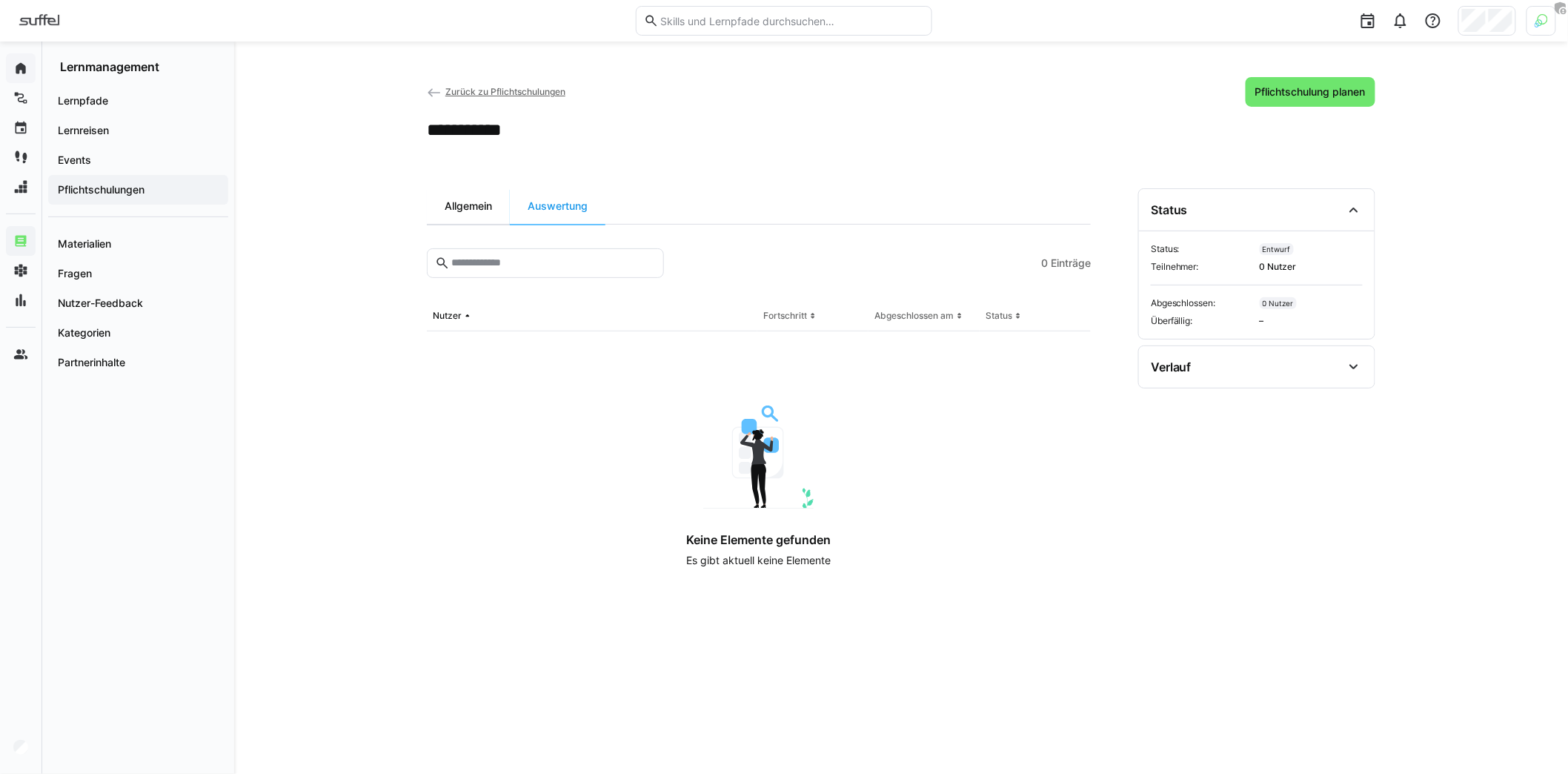
click at [499, 209] on div "Allgemein" at bounding box center [468, 206] width 83 height 36
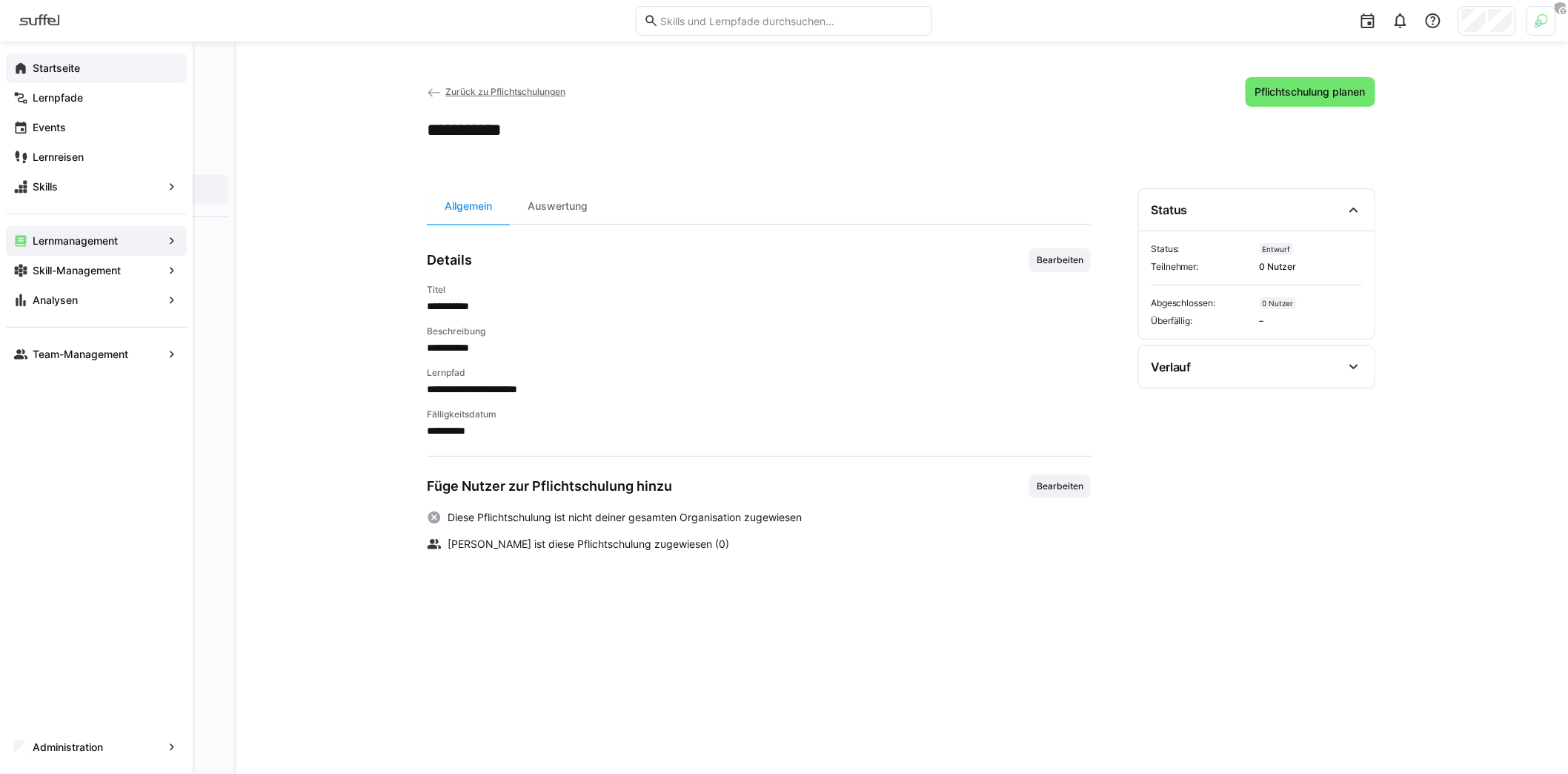
click at [0, 0] on app-navigation-label "Startseite" at bounding box center [0, 0] width 0 height 0
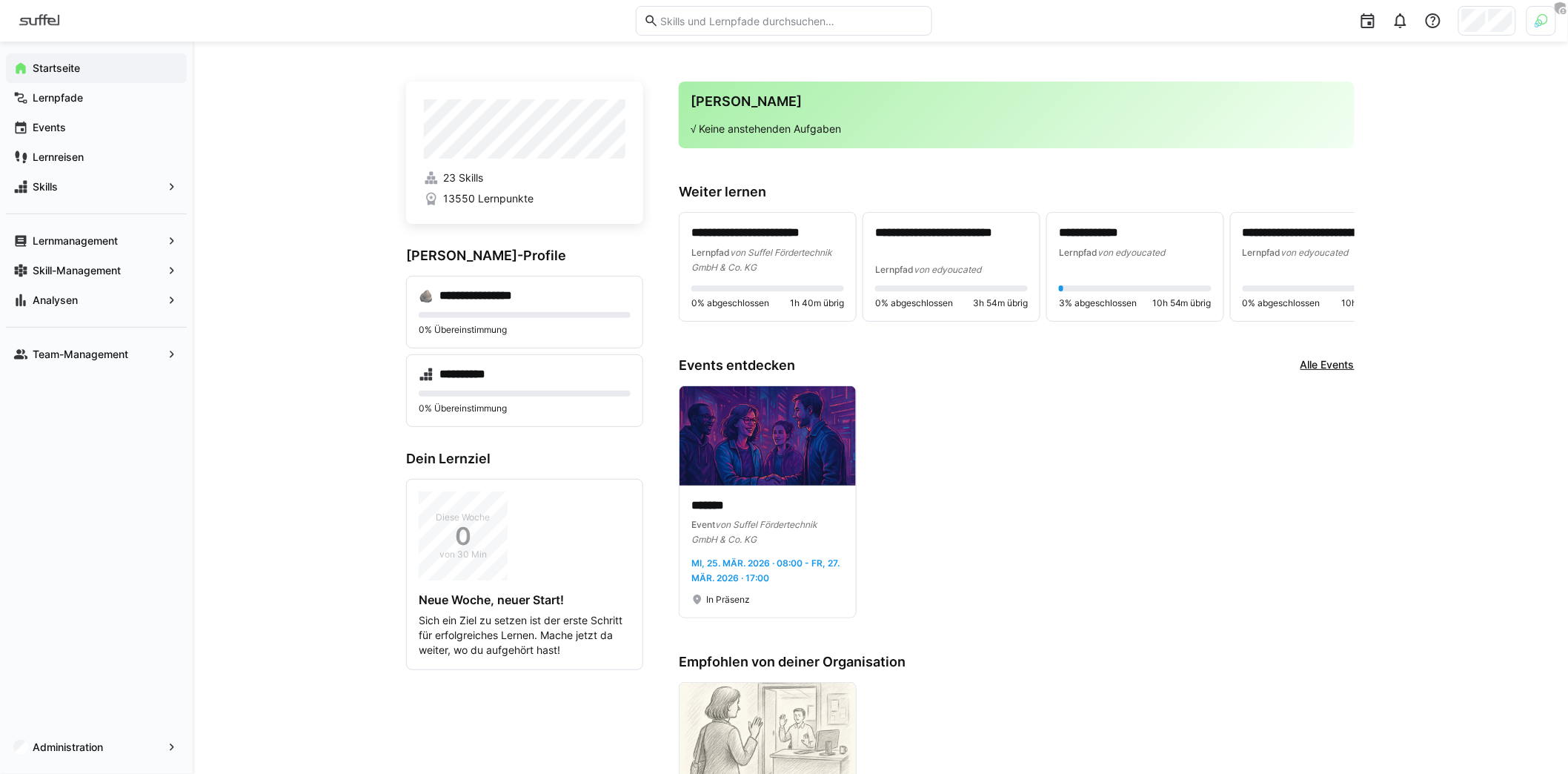
click at [288, 296] on div "**********" at bounding box center [880, 658] width 1375 height 1232
click at [117, 293] on span "Analysen" at bounding box center [96, 299] width 132 height 14
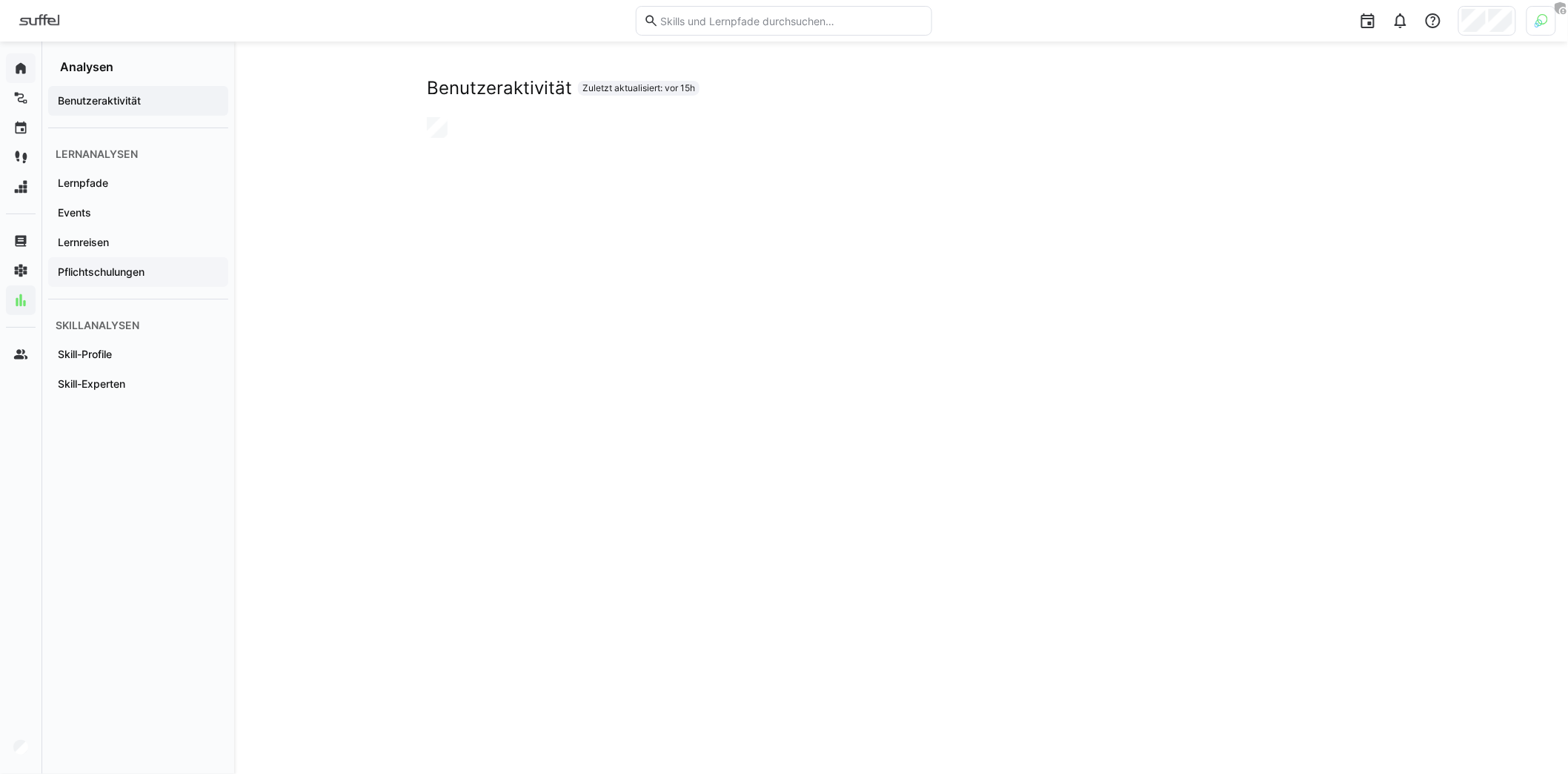
click at [163, 272] on span "Pflichtschulungen" at bounding box center [139, 271] width 166 height 14
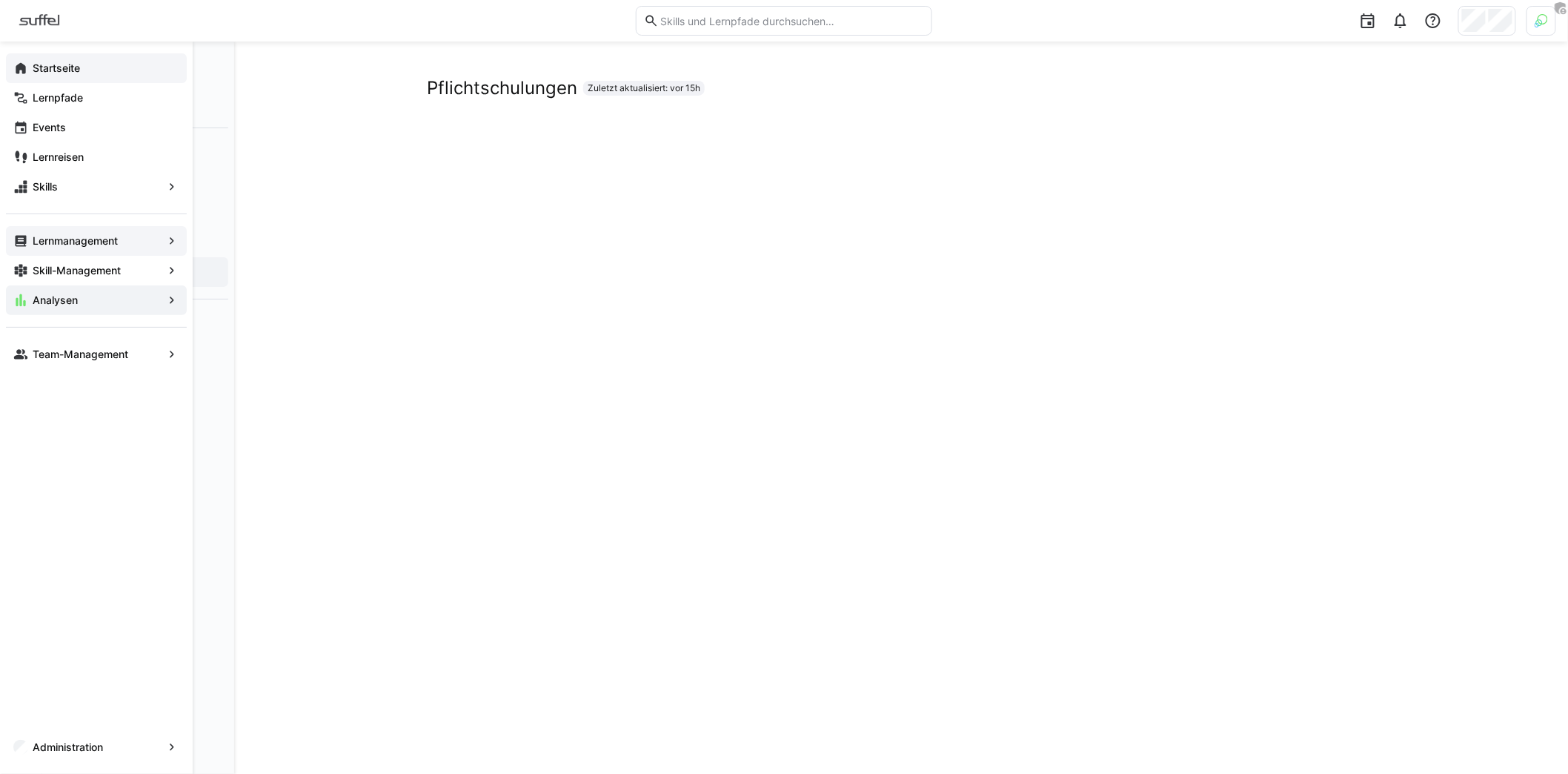
click at [0, 0] on app-navigation-label "Lernmanagement" at bounding box center [0, 0] width 0 height 0
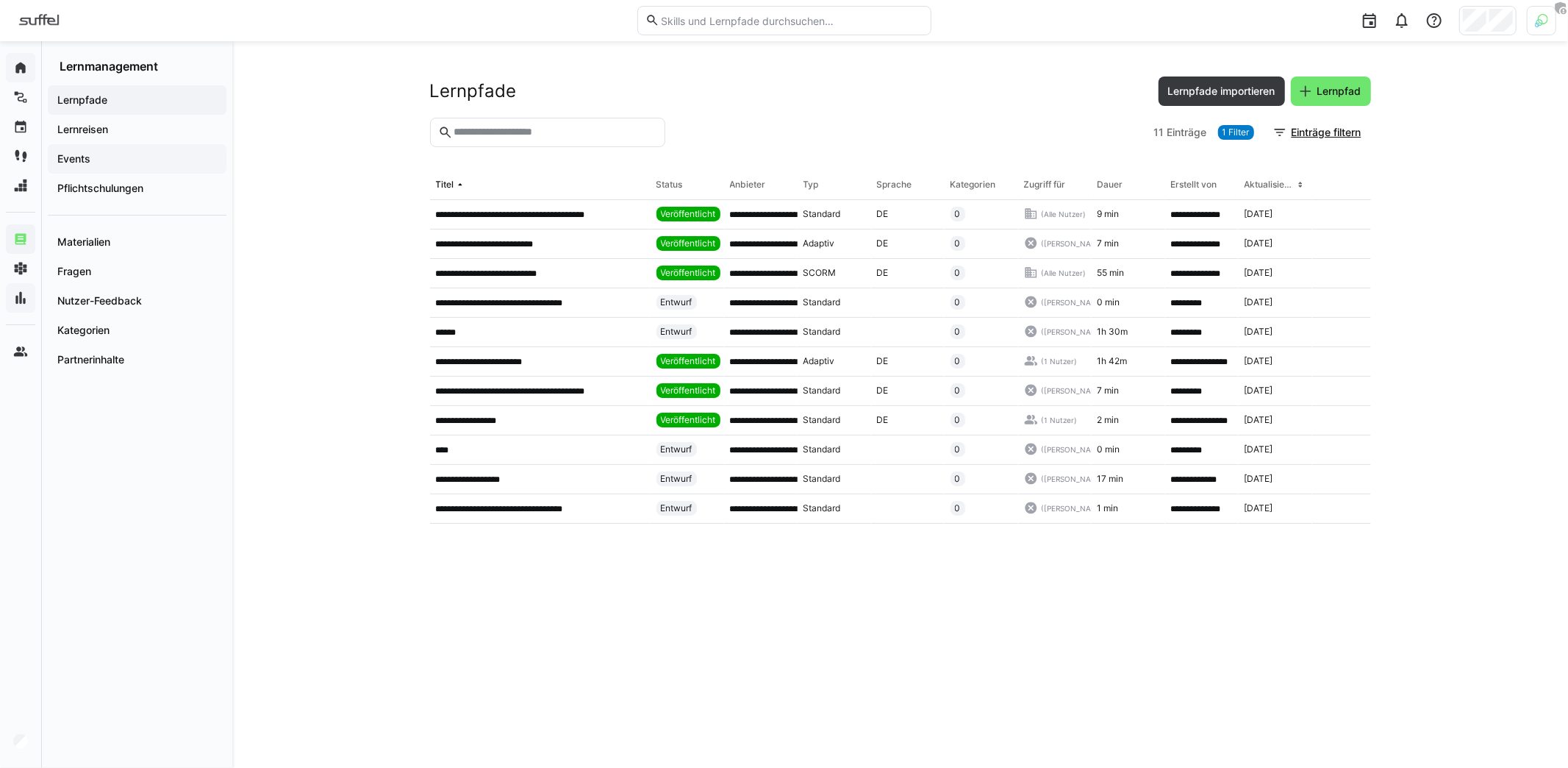
click at [106, 158] on span "Events" at bounding box center [138, 159] width 164 height 14
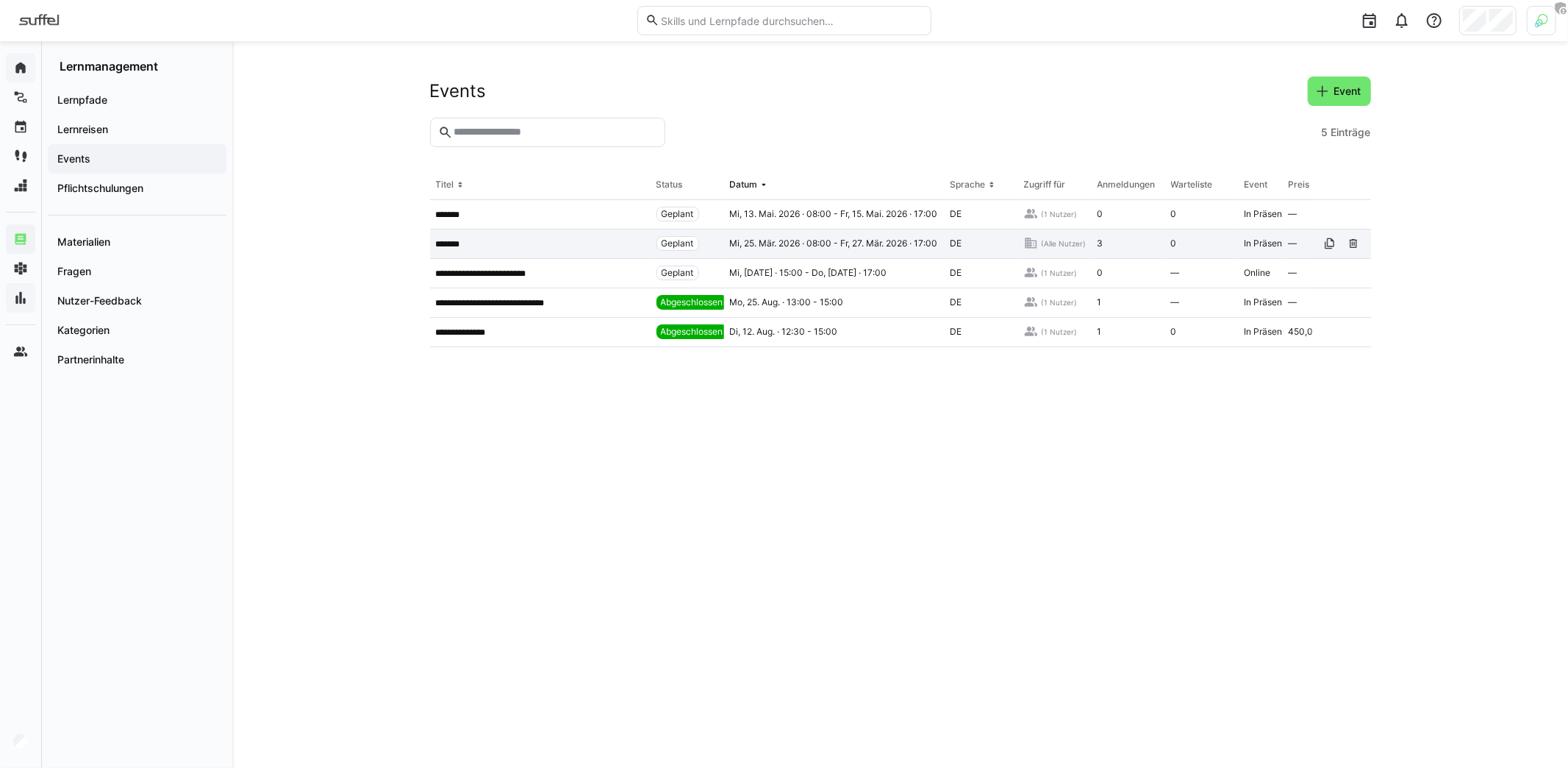
click at [495, 238] on app-table-first-column "*******" at bounding box center [540, 244] width 209 height 11
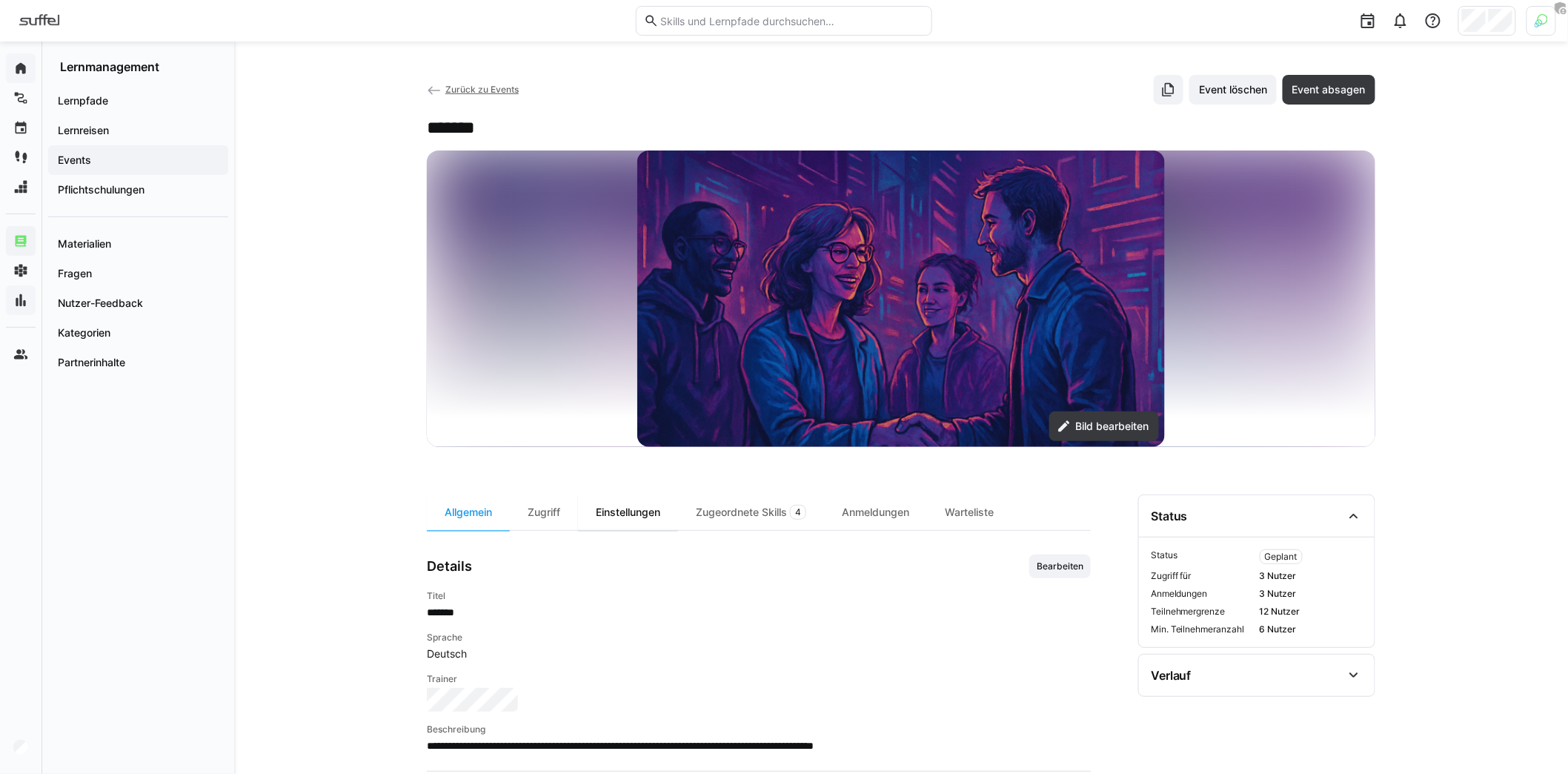
scroll to position [3, 0]
click at [626, 507] on div "Einstellungen" at bounding box center [628, 511] width 100 height 36
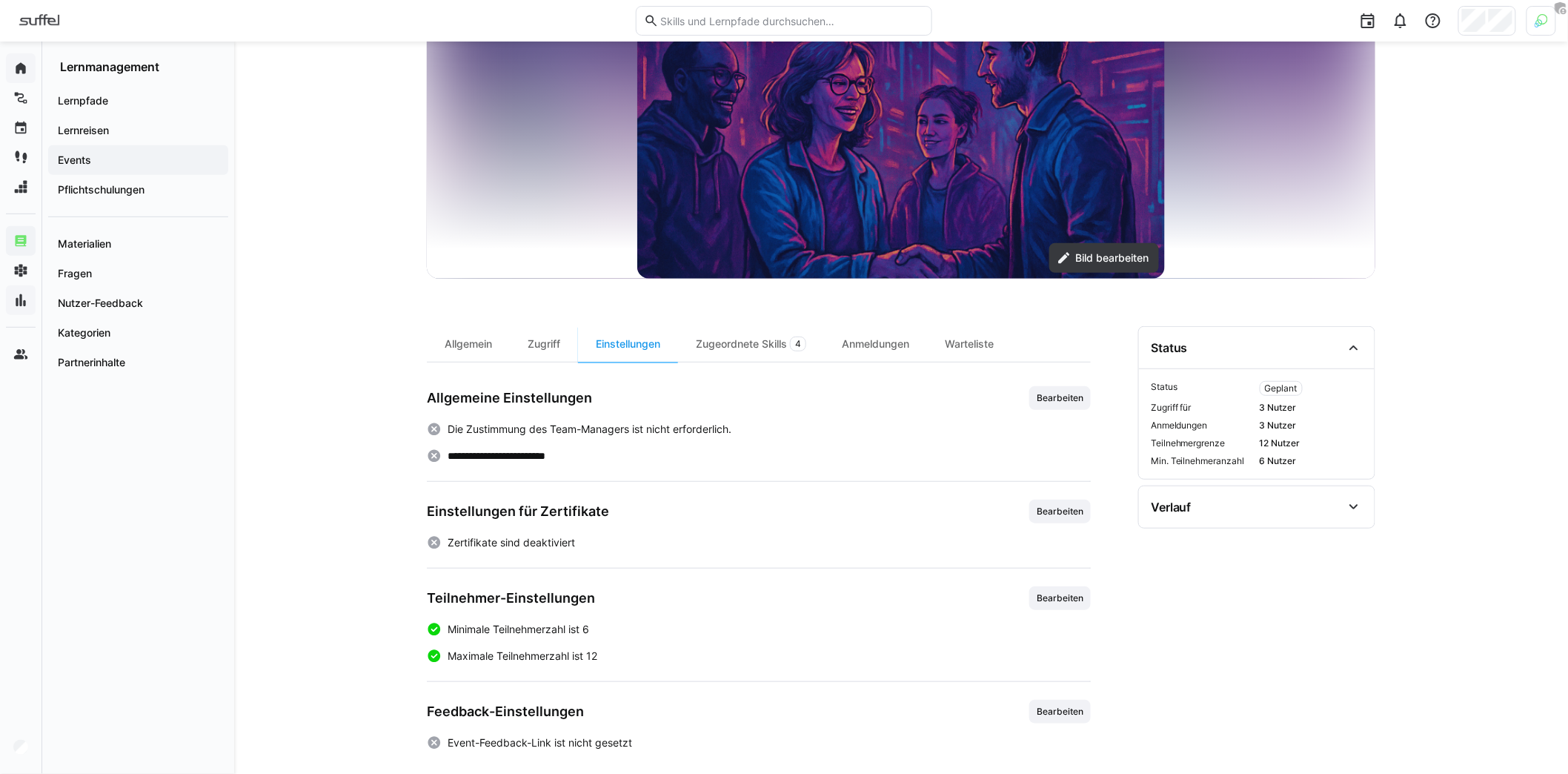
scroll to position [177, 0]
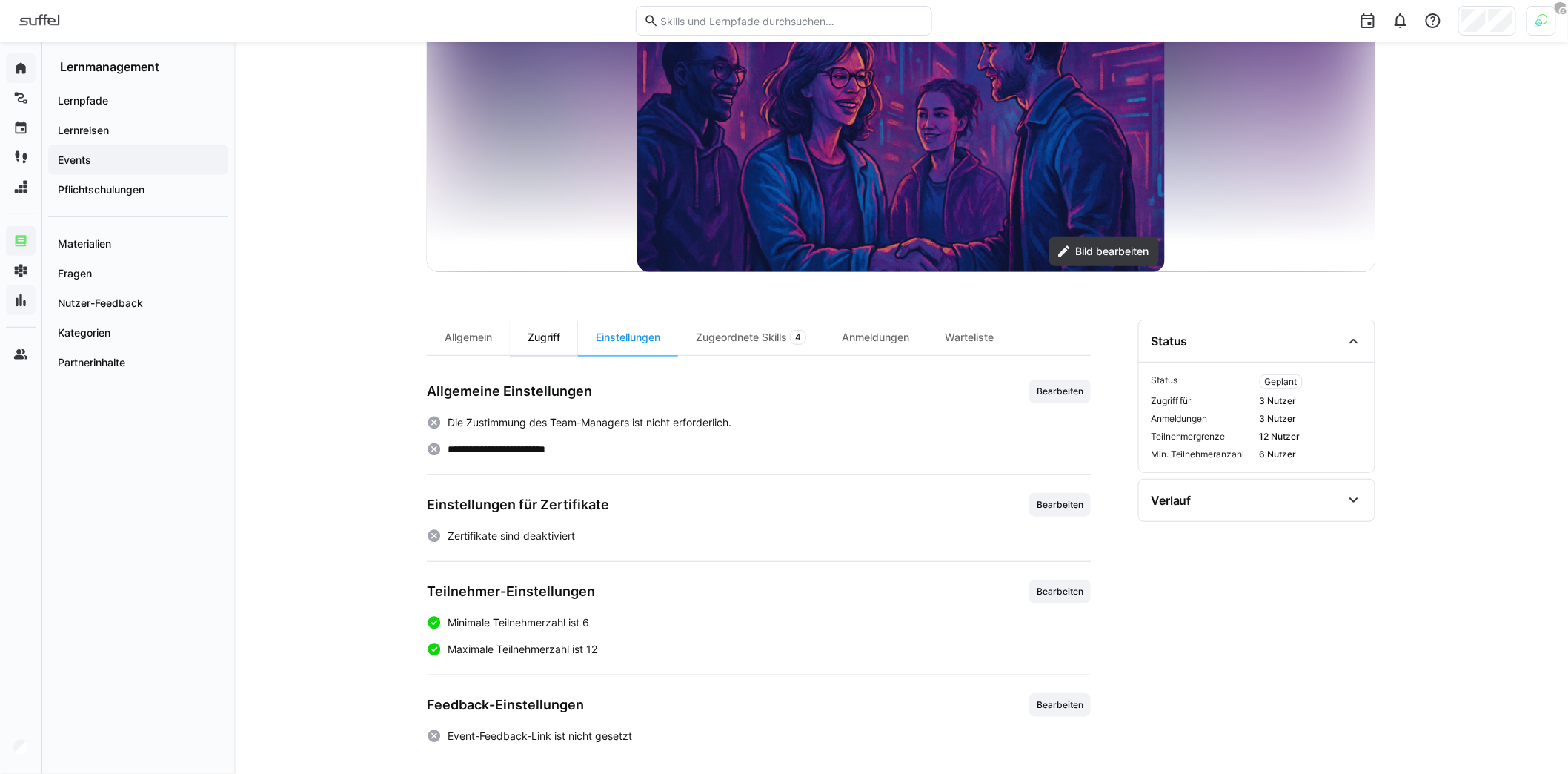
click at [553, 343] on div "Zugriff" at bounding box center [544, 337] width 68 height 36
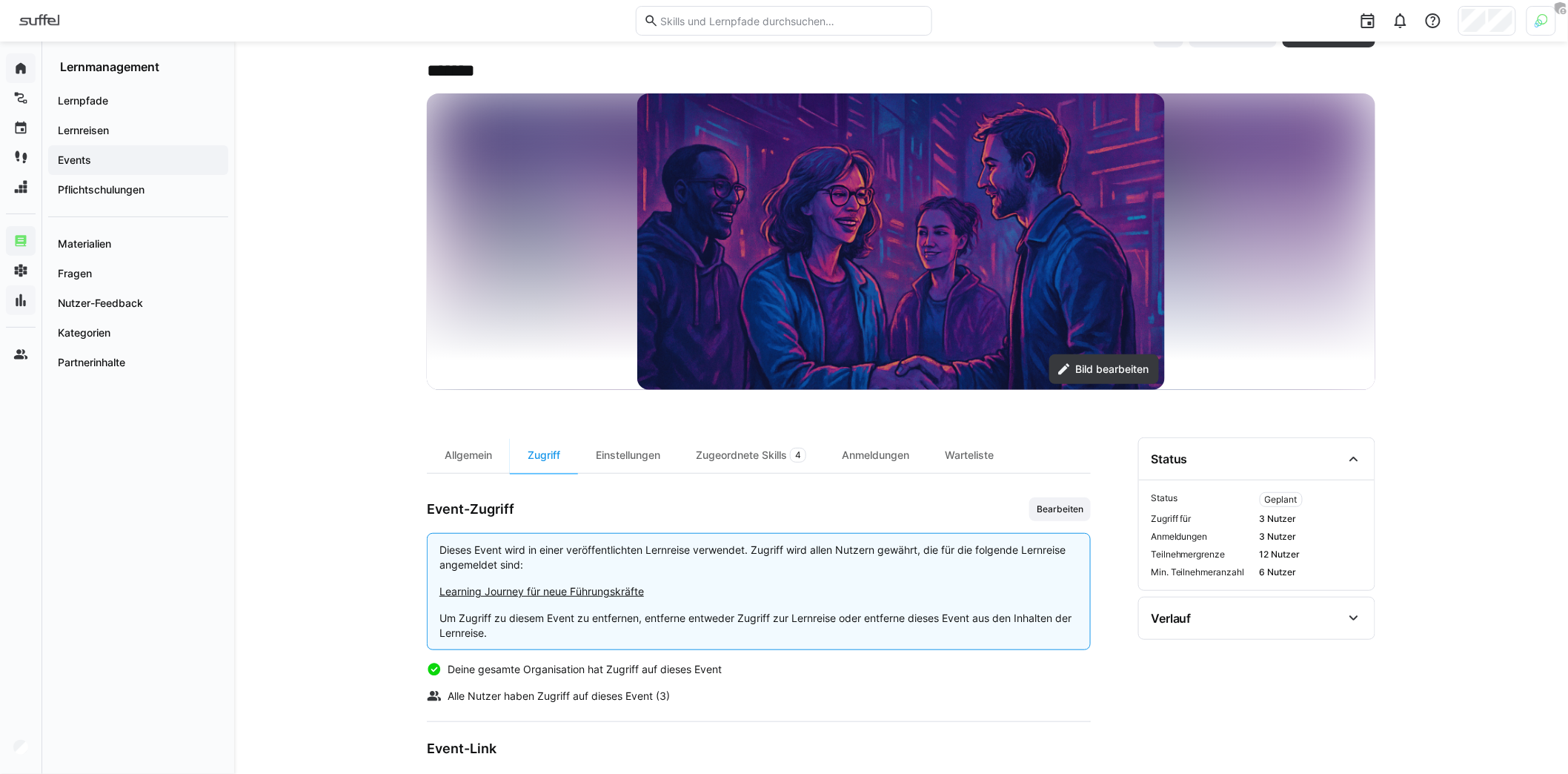
scroll to position [128, 0]
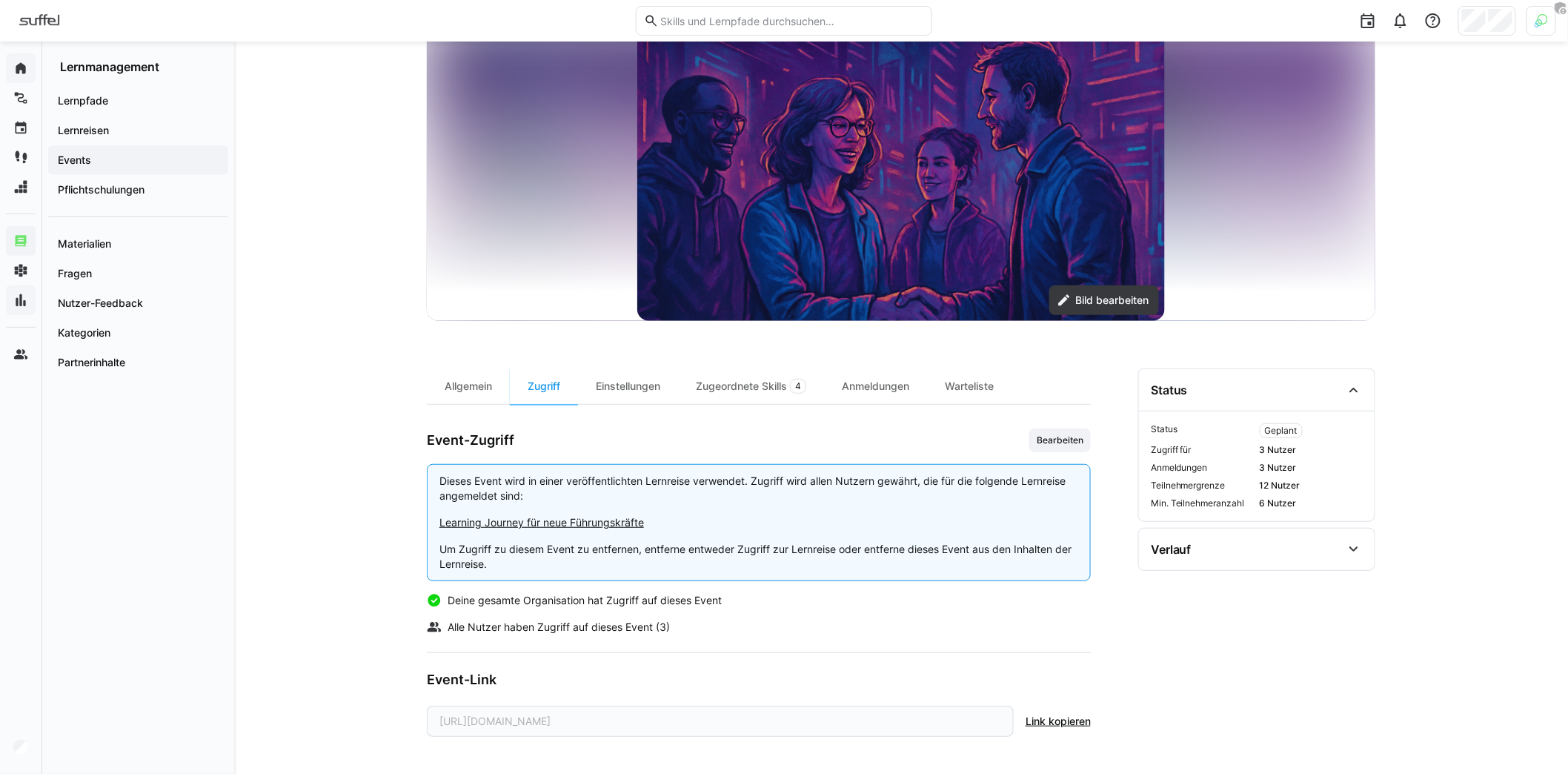
click at [1066, 722] on span "Link kopieren" at bounding box center [1058, 720] width 65 height 14
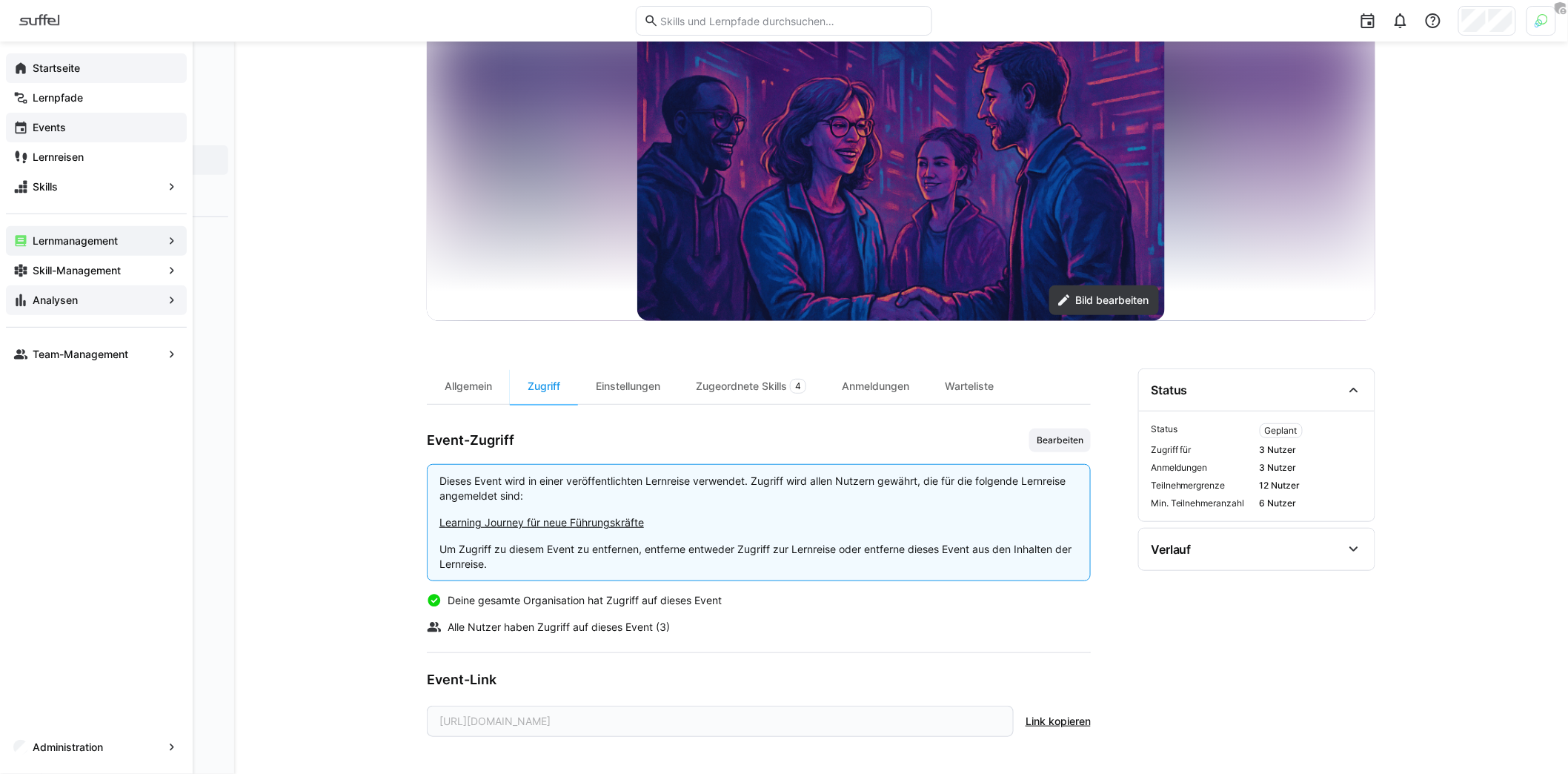
click at [89, 122] on span "Events" at bounding box center [105, 127] width 149 height 14
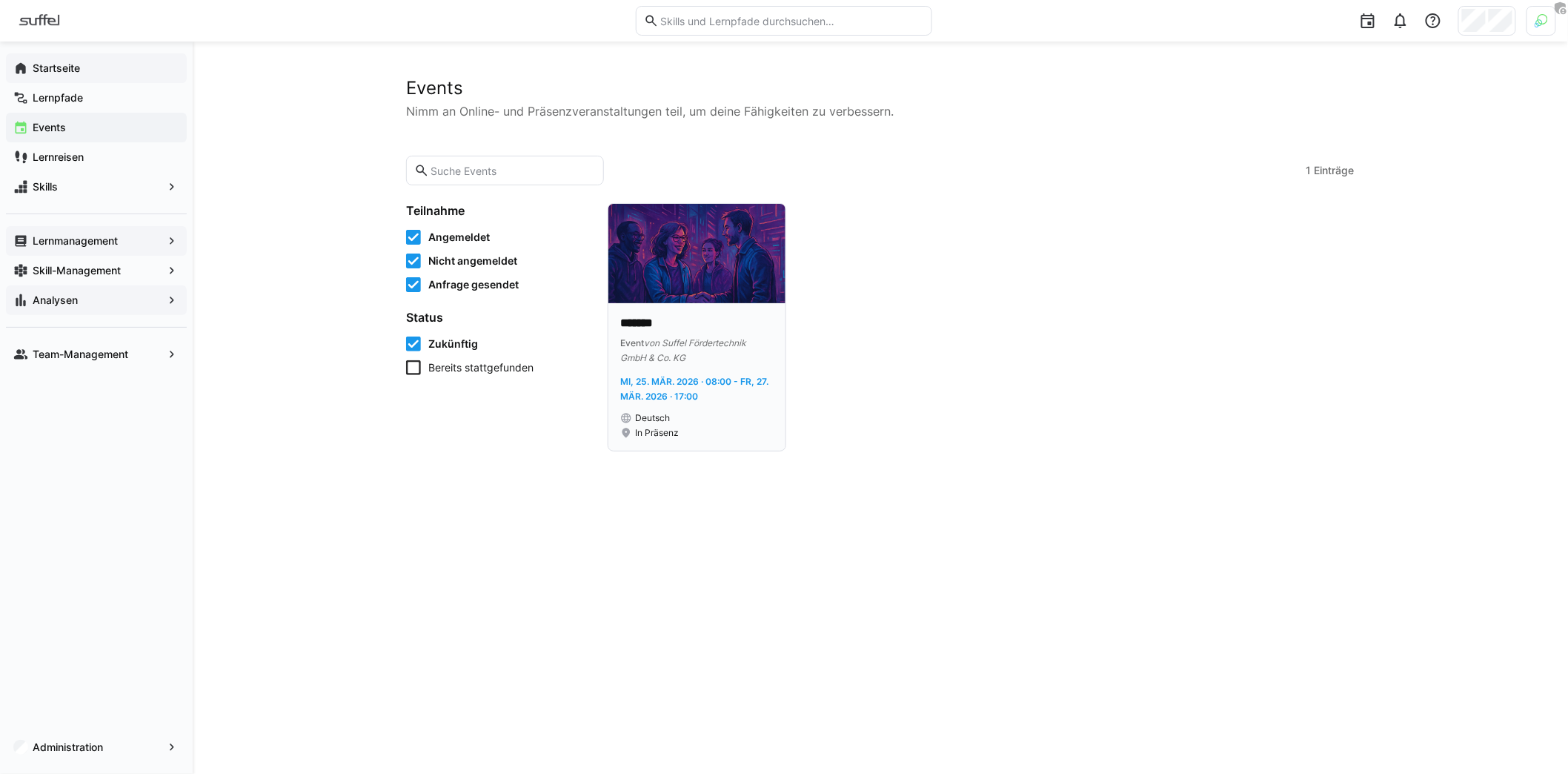
click at [716, 313] on div "******* Event [PERSON_NAME] Fördertechnik GmbH & Co. KG Mi, 25. Mär. 2026 · 08:…" at bounding box center [697, 376] width 177 height 147
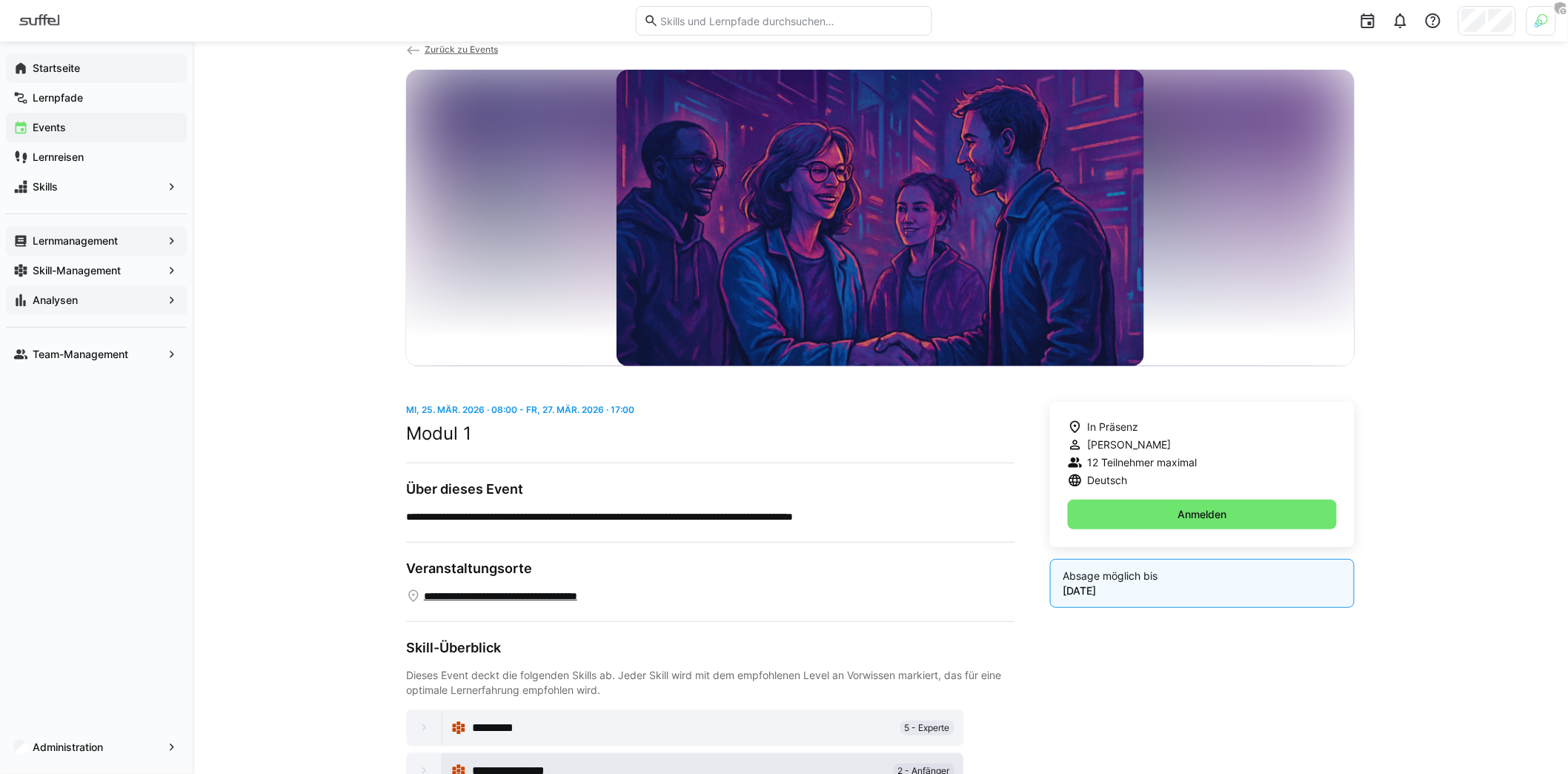
scroll to position [168, 0]
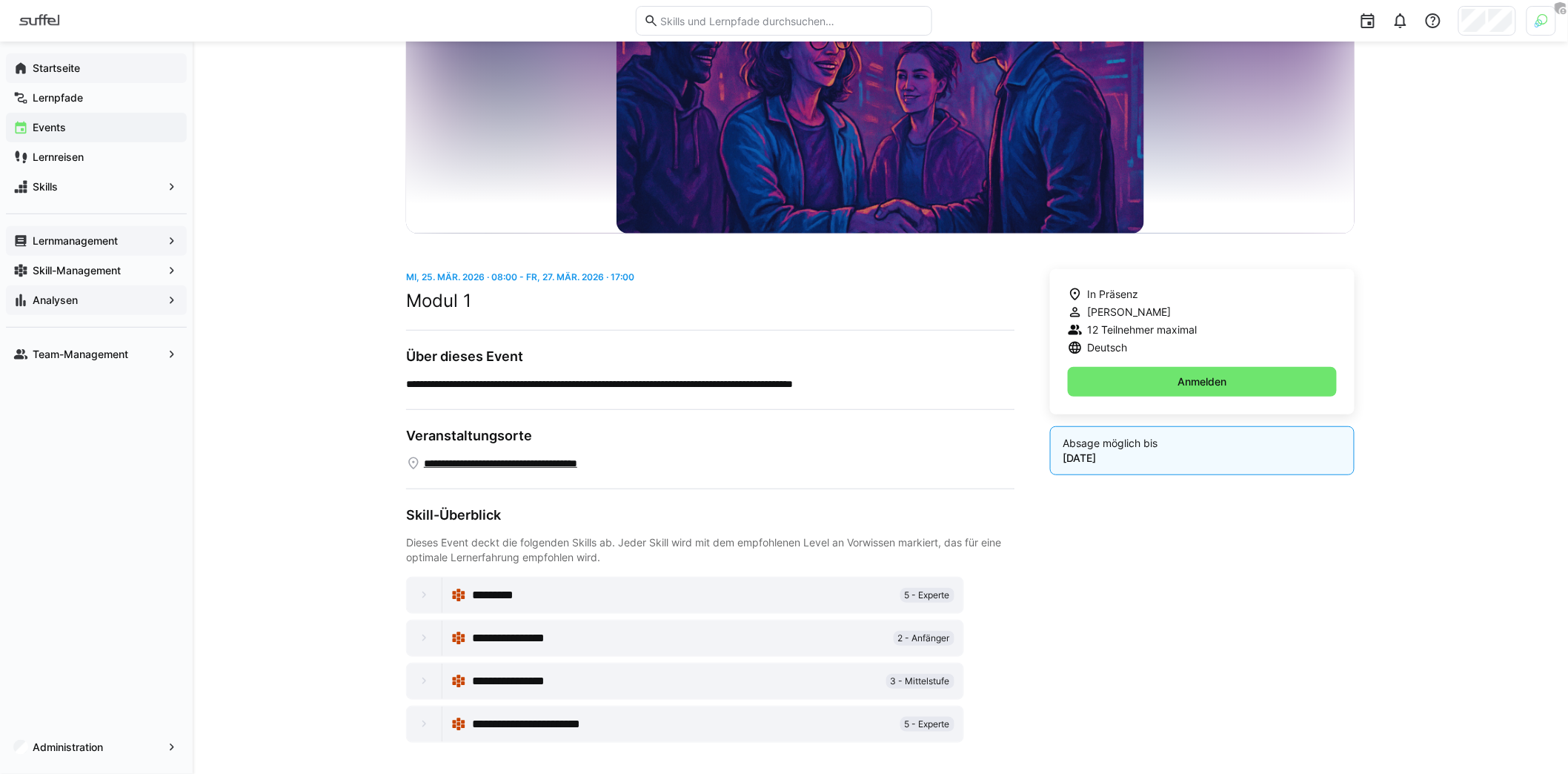
click at [90, 72] on span "Startseite" at bounding box center [105, 67] width 149 height 14
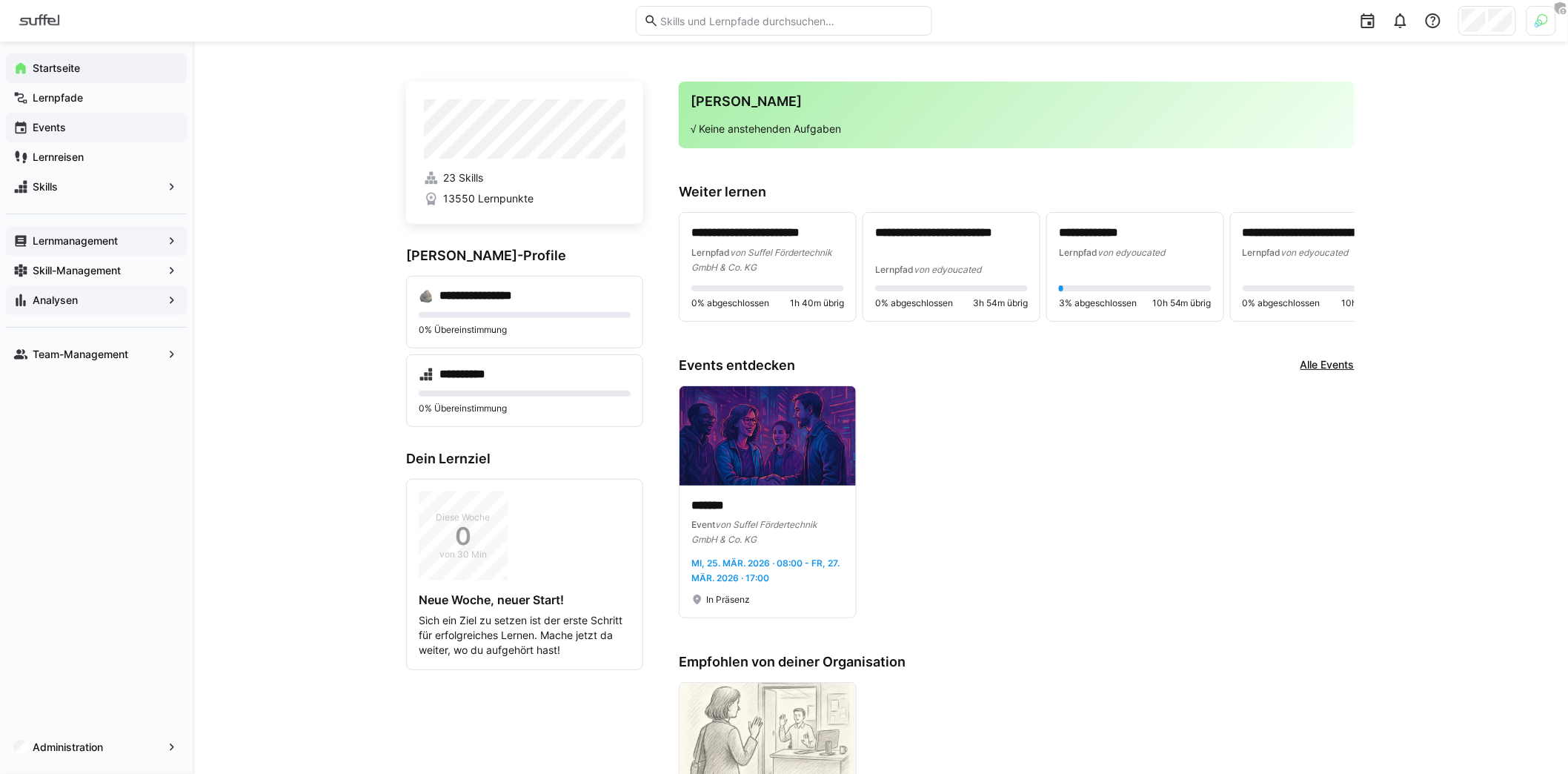
click at [0, 0] on app-navigation-label "Lernmanagement" at bounding box center [0, 0] width 0 height 0
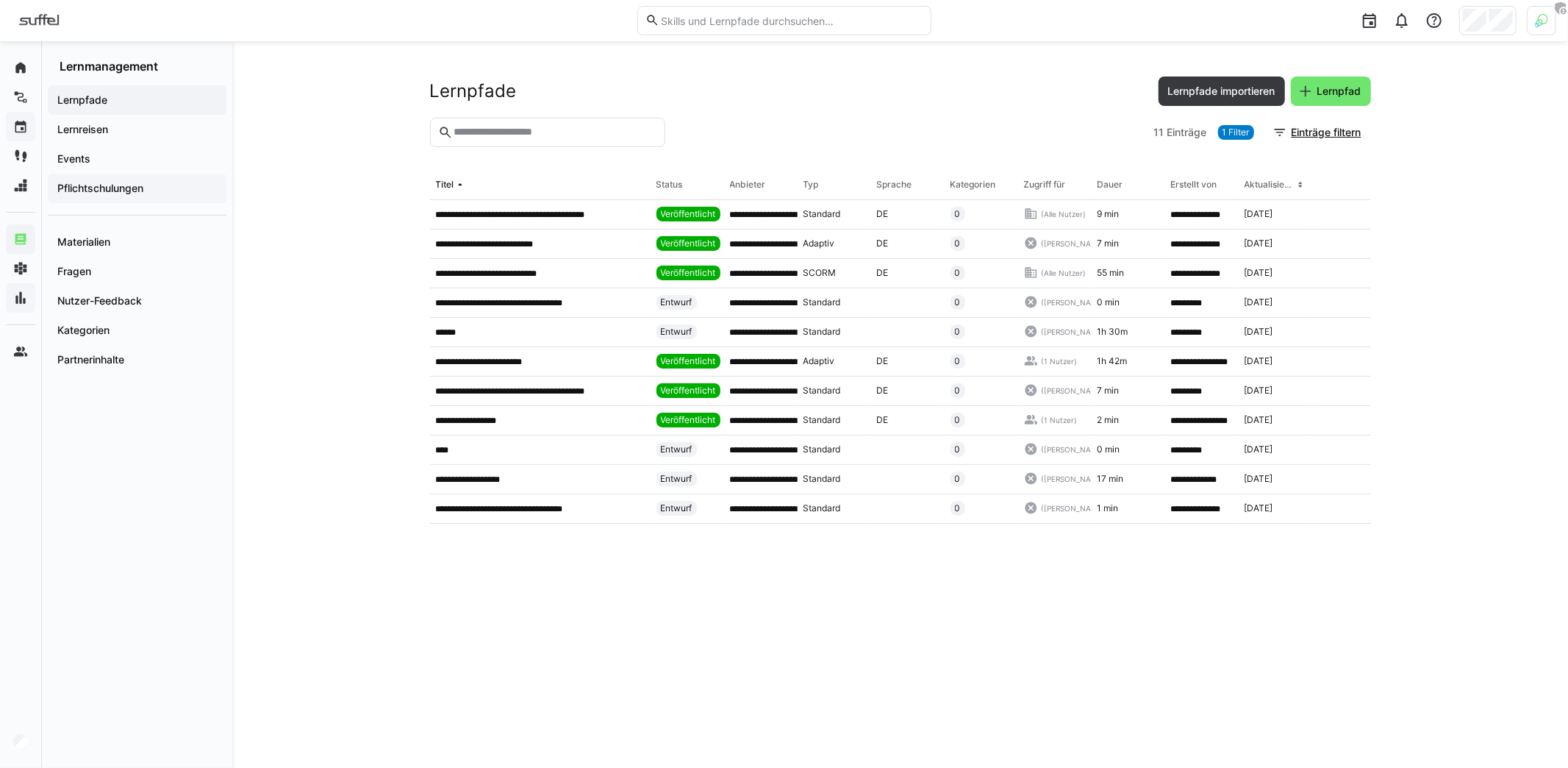
click at [0, 0] on app-navigation-label "Pflichtschulungen" at bounding box center [0, 0] width 0 height 0
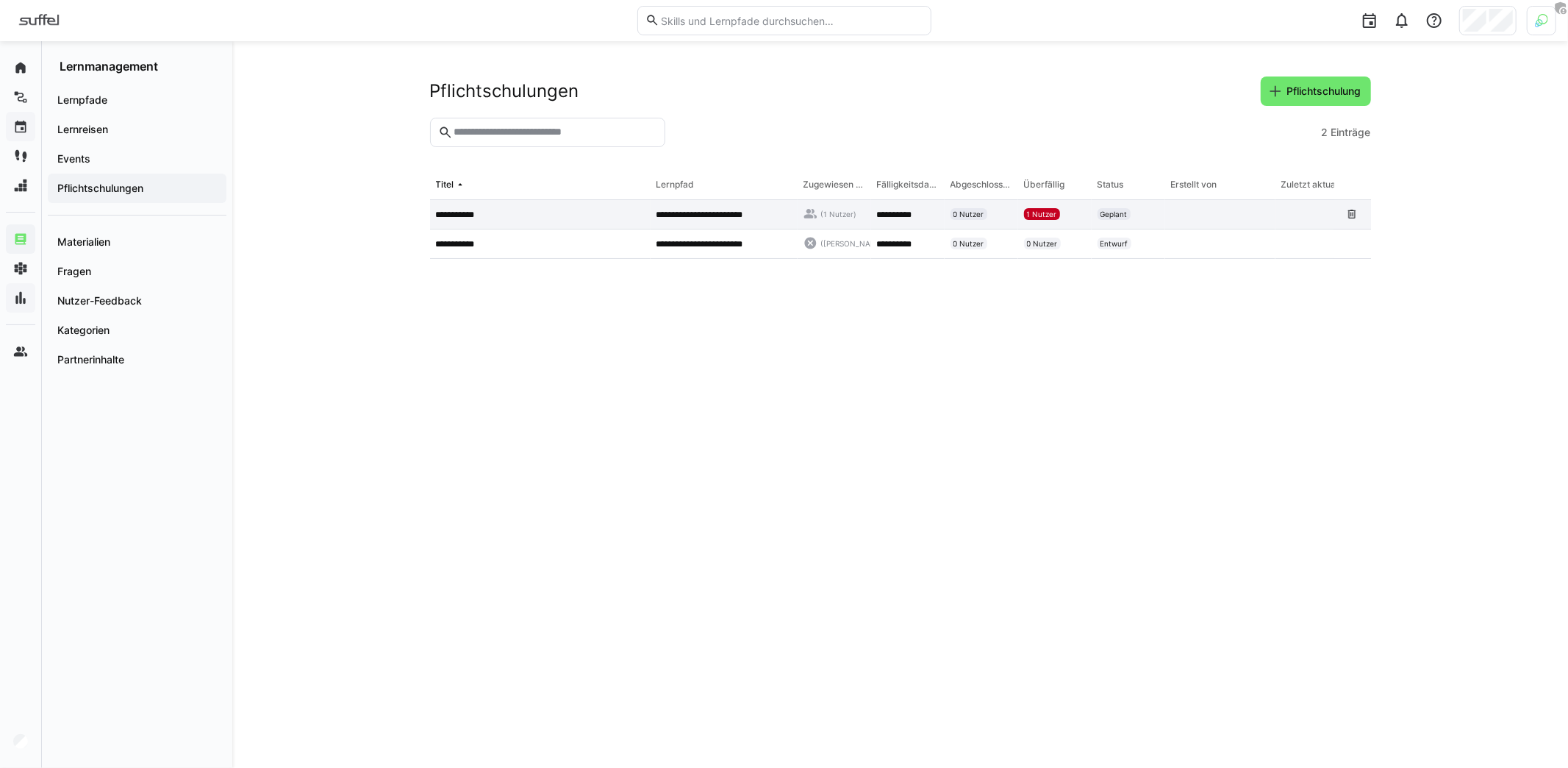
click at [557, 217] on app-table-first-column "**********" at bounding box center [540, 215] width 209 height 11
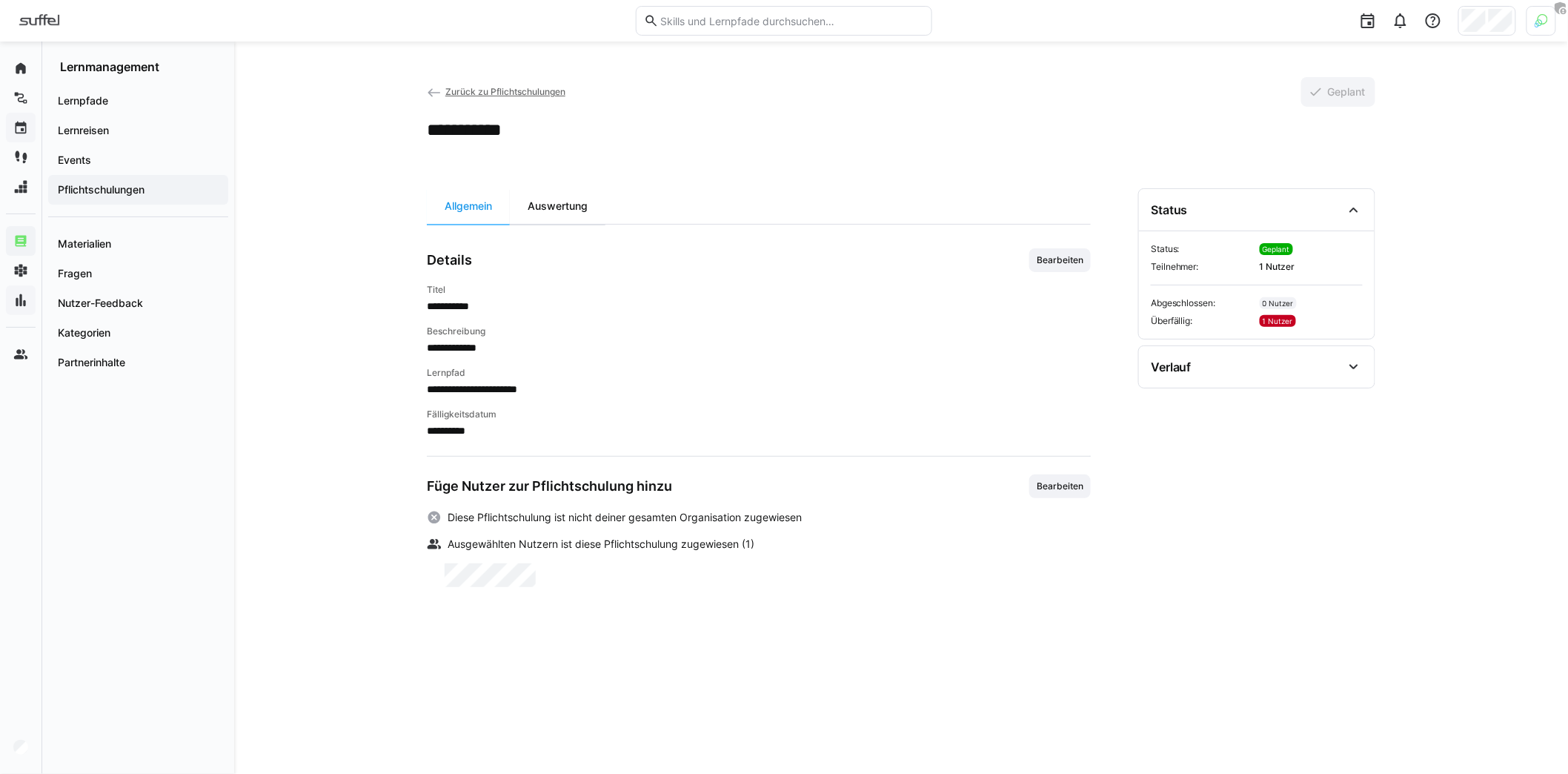
click at [557, 212] on div "Auswertung" at bounding box center [557, 206] width 95 height 36
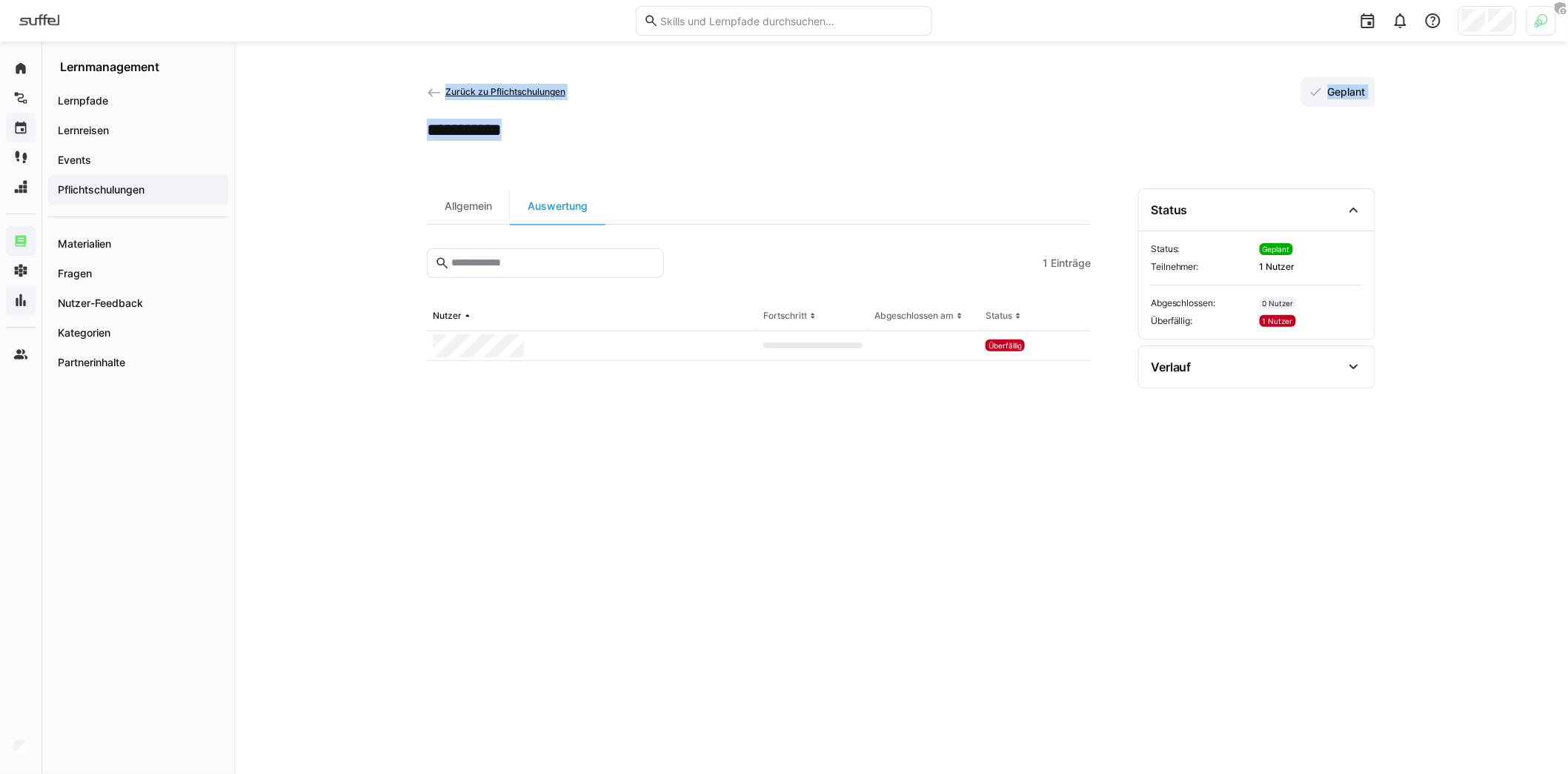
drag, startPoint x: 412, startPoint y: 123, endPoint x: 657, endPoint y: 129, distance: 245.1
click at [662, 132] on div "**********" at bounding box center [901, 407] width 1334 height 733
click at [657, 129] on div "**********" at bounding box center [900, 129] width 948 height 22
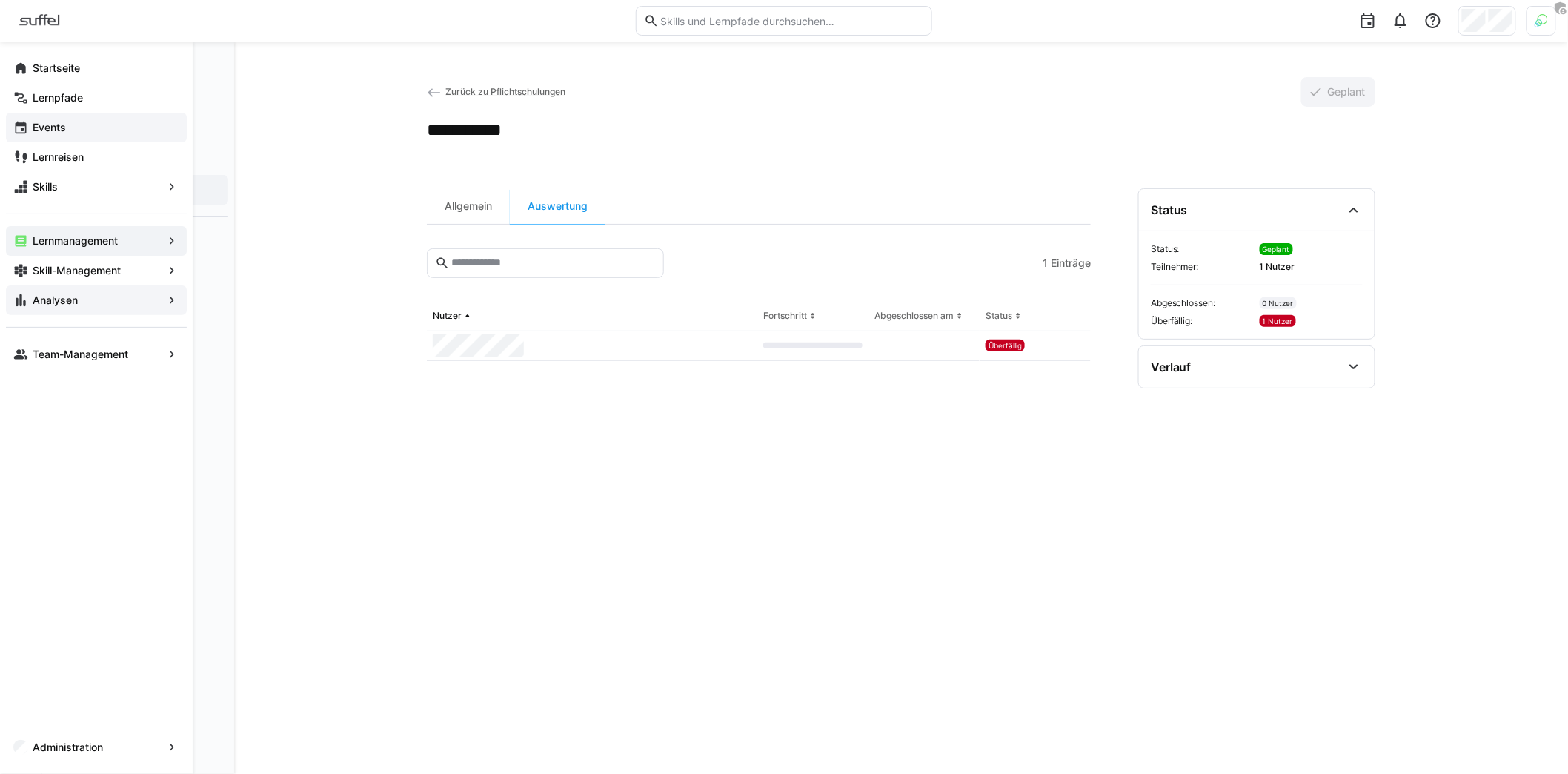
click at [0, 0] on app-navigation-label "Analysen" at bounding box center [0, 0] width 0 height 0
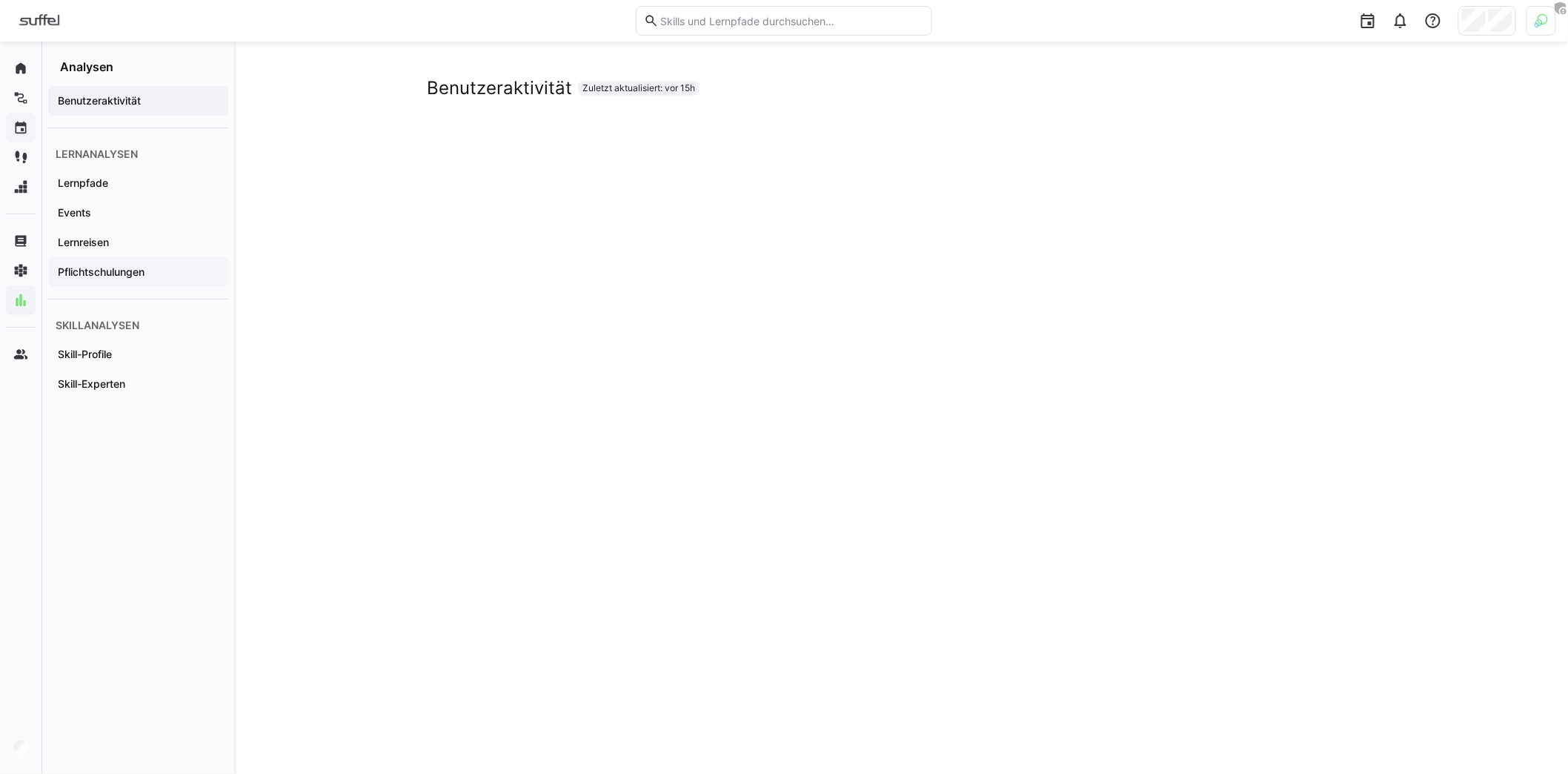
click at [0, 0] on app-navigation-label "Pflichtschulungen" at bounding box center [0, 0] width 0 height 0
click at [380, 401] on div "Pflichtschulungen Zuletzt aktualisiert: vor 15h" at bounding box center [901, 656] width 1334 height 1228
click at [218, 214] on span "Events" at bounding box center [139, 212] width 166 height 14
click at [1430, 25] on eds-icon at bounding box center [1432, 20] width 17 height 17
click at [1370, 64] on div "Hilfecenter besuchen" at bounding box center [1363, 60] width 103 height 14
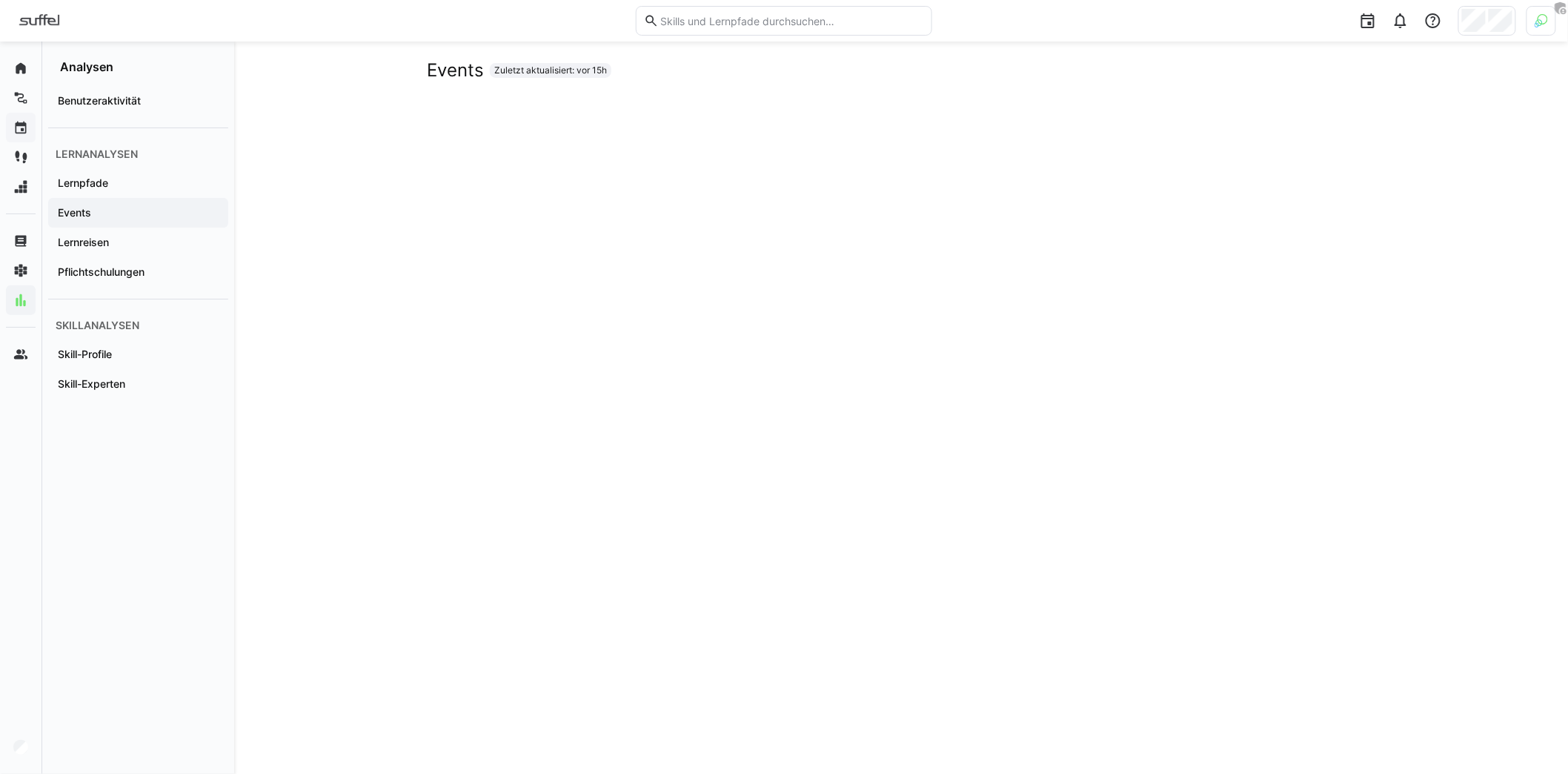
scroll to position [18, 0]
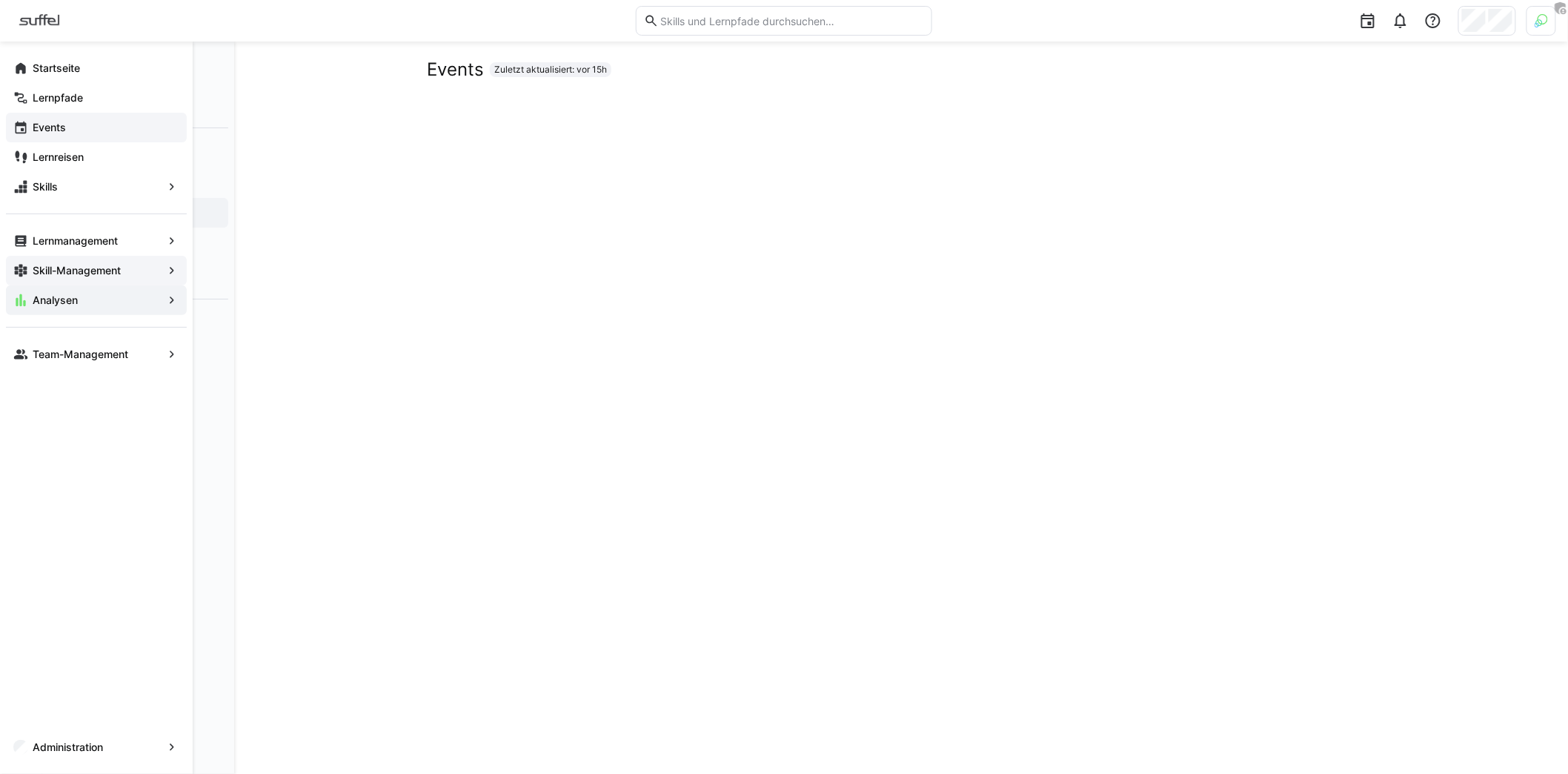
click at [0, 0] on app-navigation-label "Skill-Management" at bounding box center [0, 0] width 0 height 0
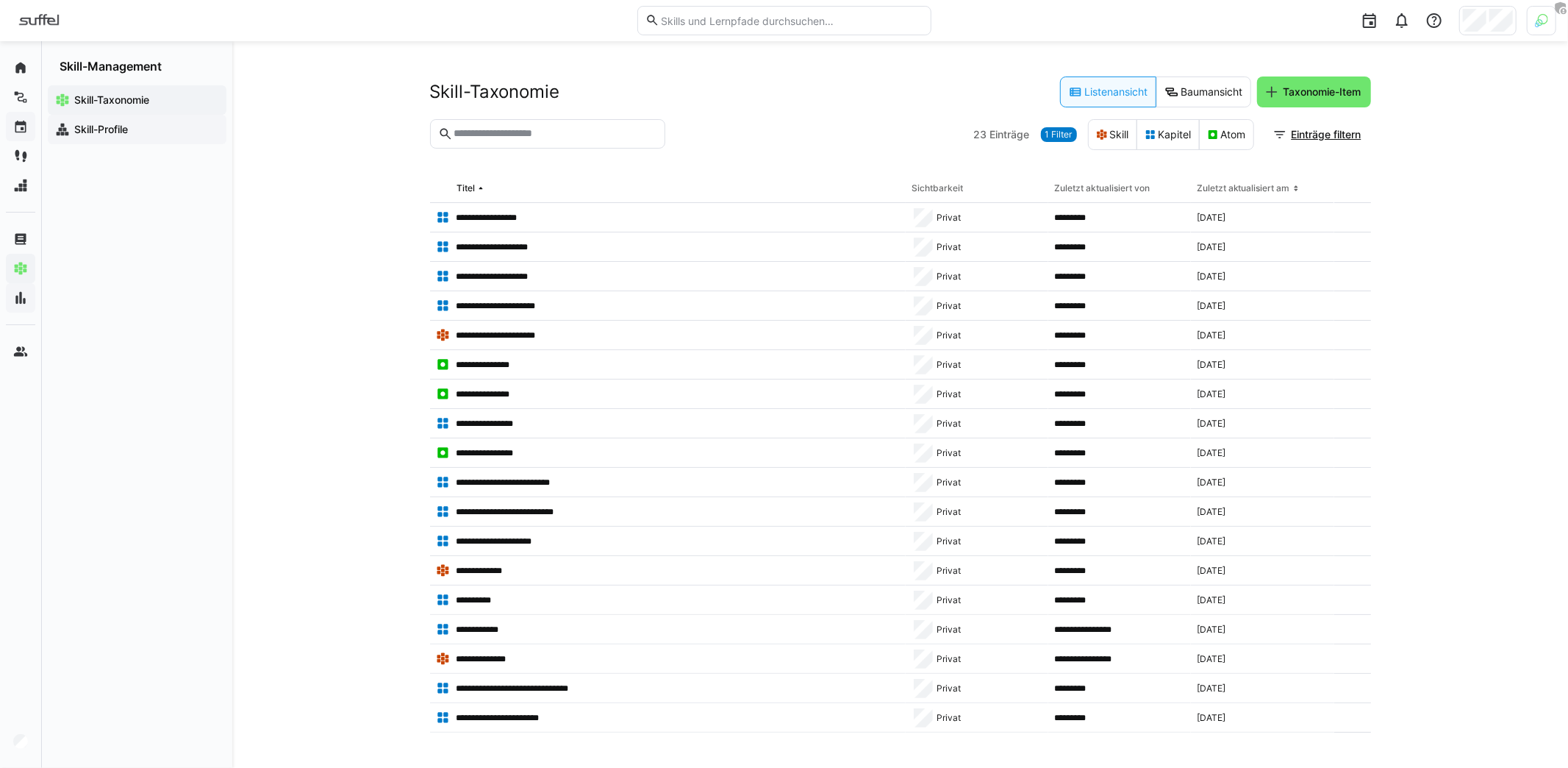
click at [0, 0] on app-navigation-label "Skill-Profile" at bounding box center [0, 0] width 0 height 0
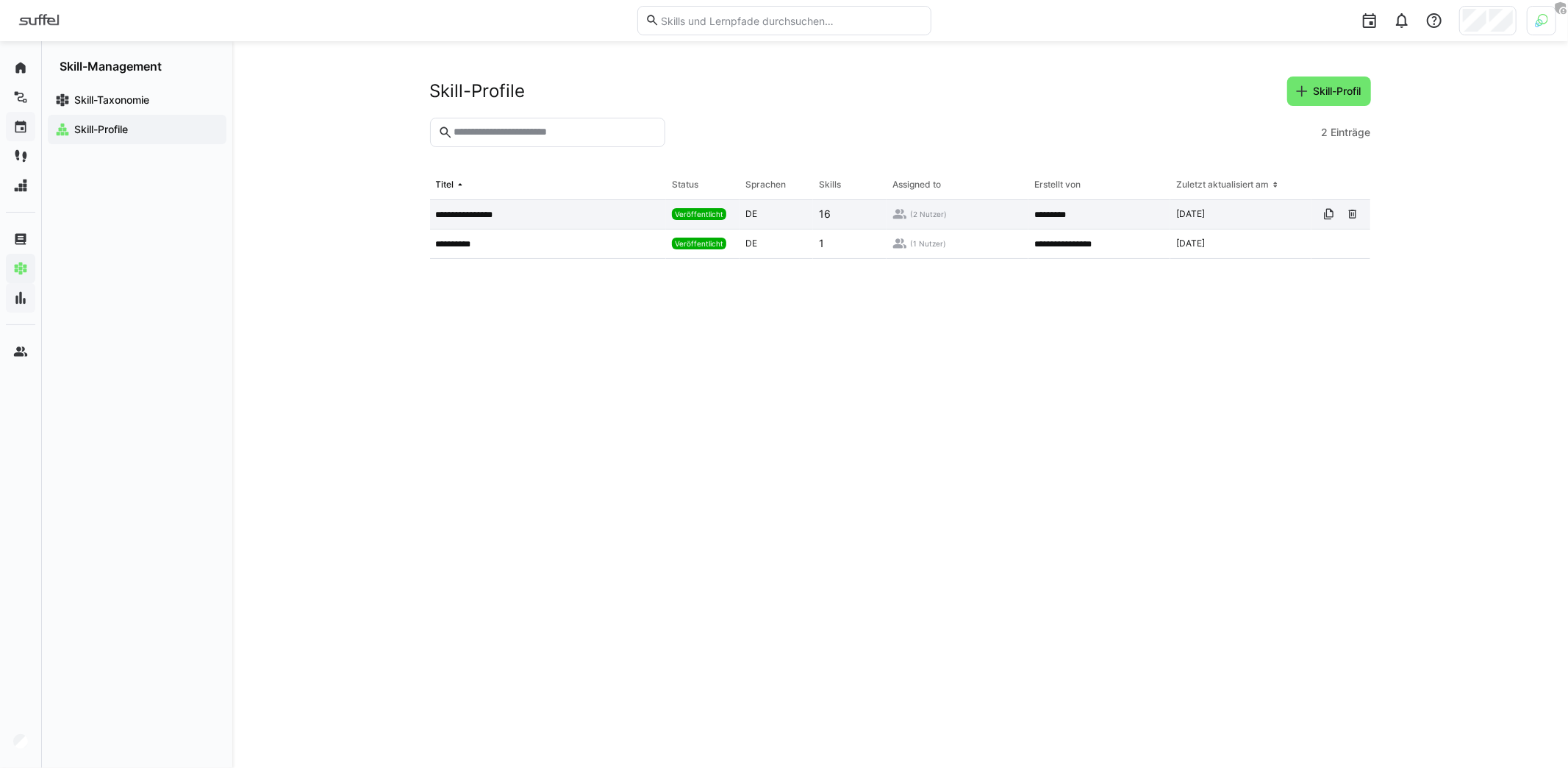
click at [516, 205] on div "**********" at bounding box center [548, 214] width 237 height 30
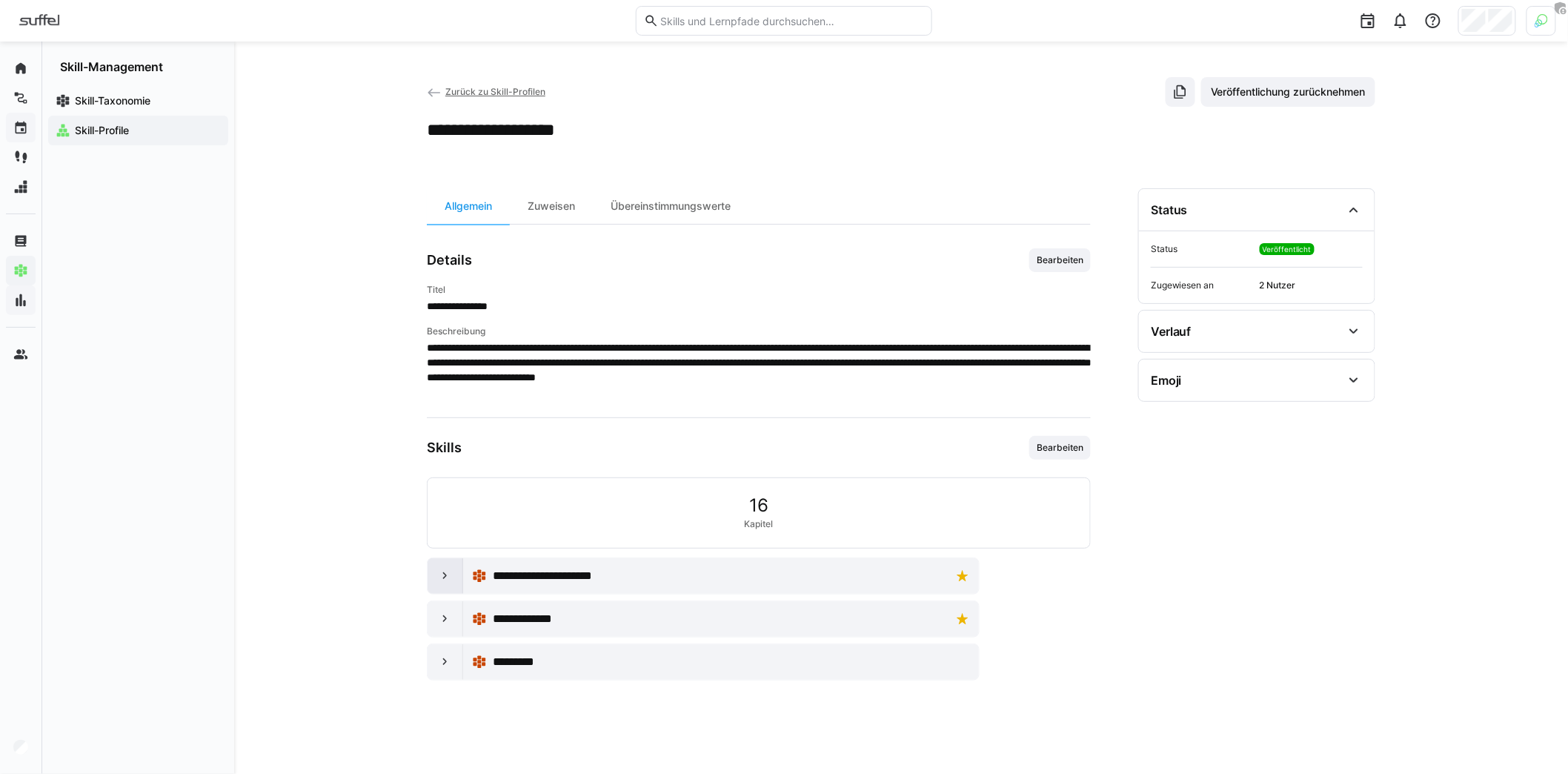
click at [441, 584] on div at bounding box center [445, 576] width 36 height 36
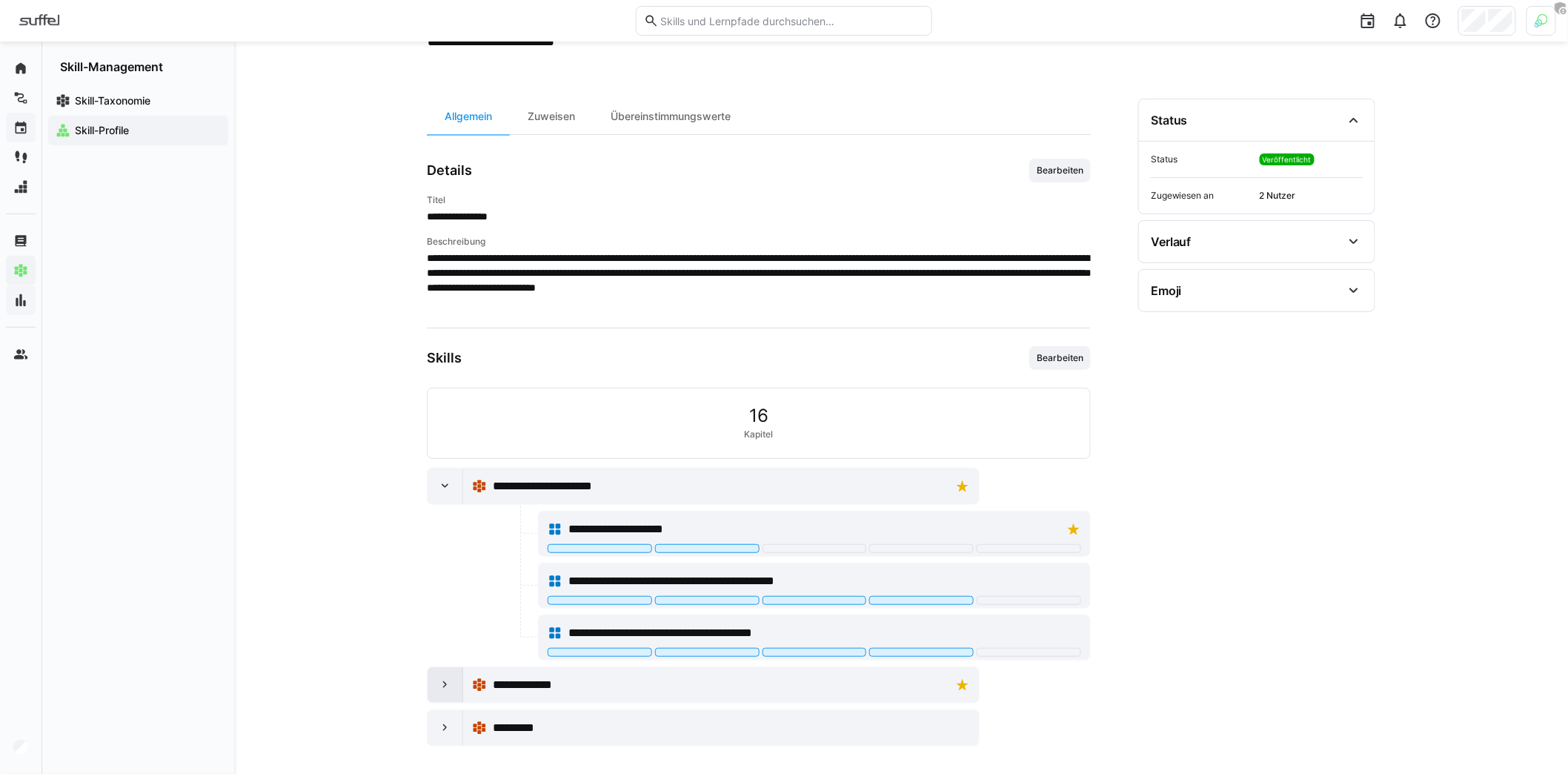
click at [446, 669] on div at bounding box center [445, 684] width 36 height 36
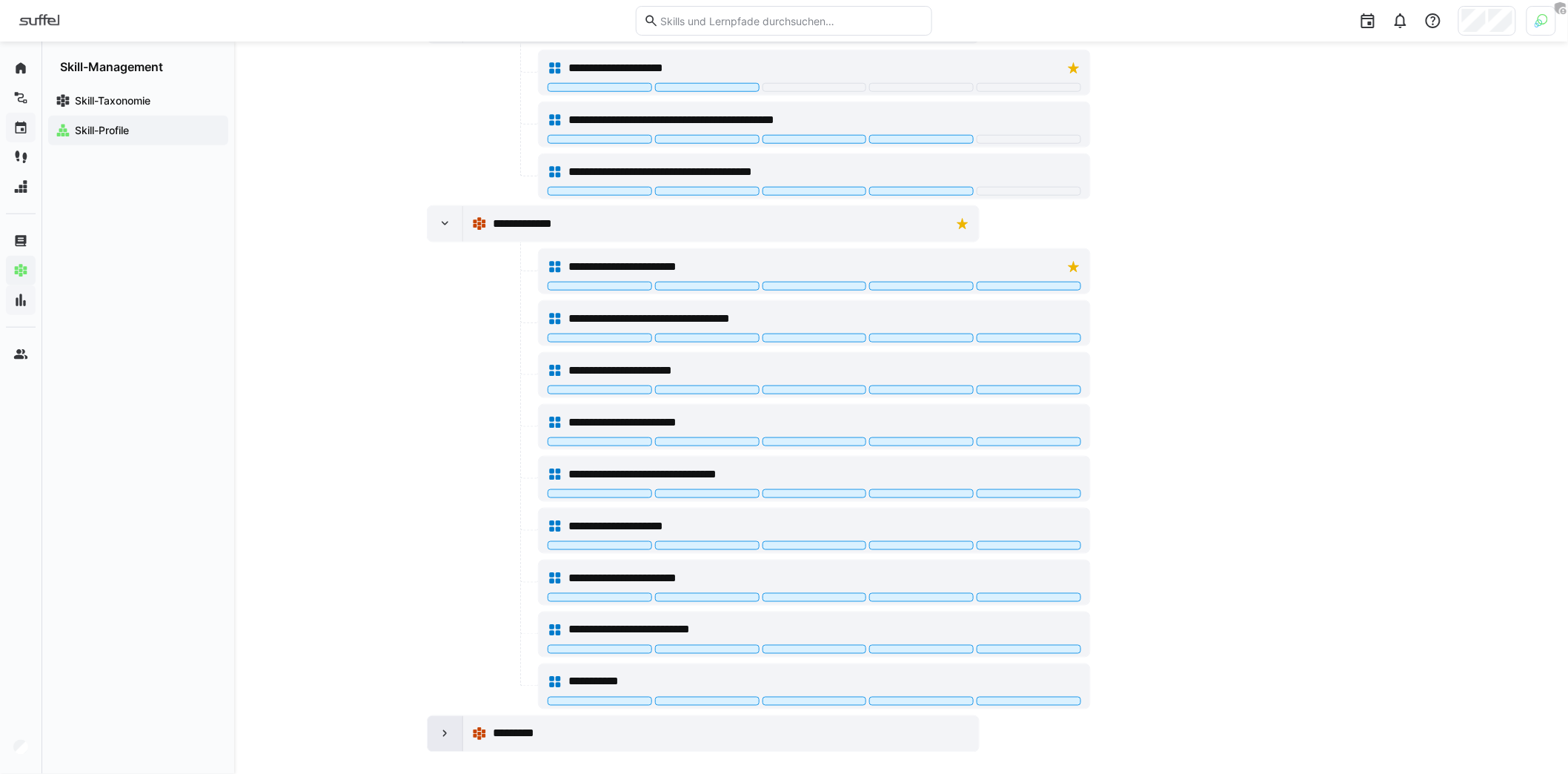
click at [453, 716] on div at bounding box center [445, 734] width 36 height 36
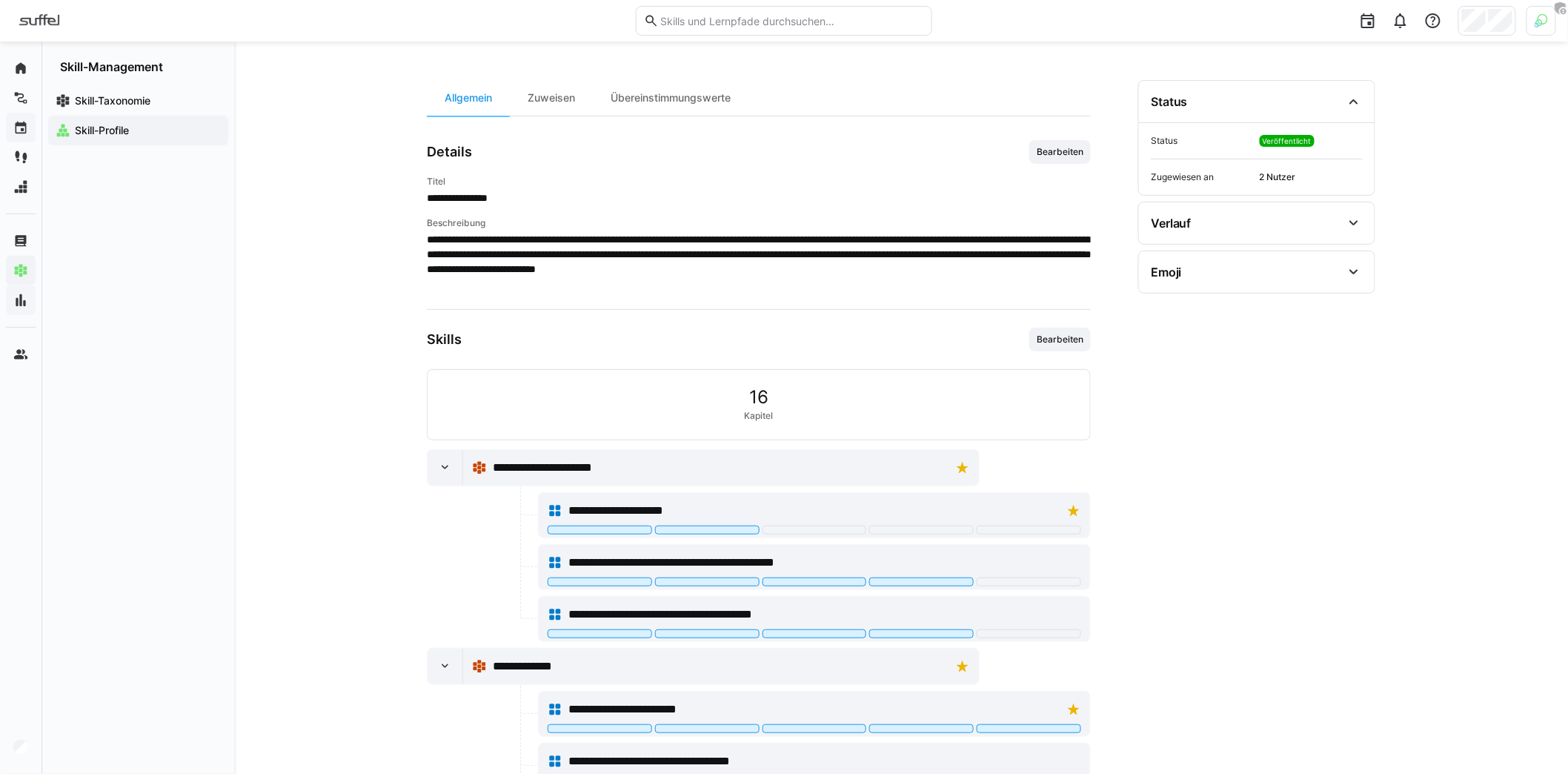
scroll to position [101, 0]
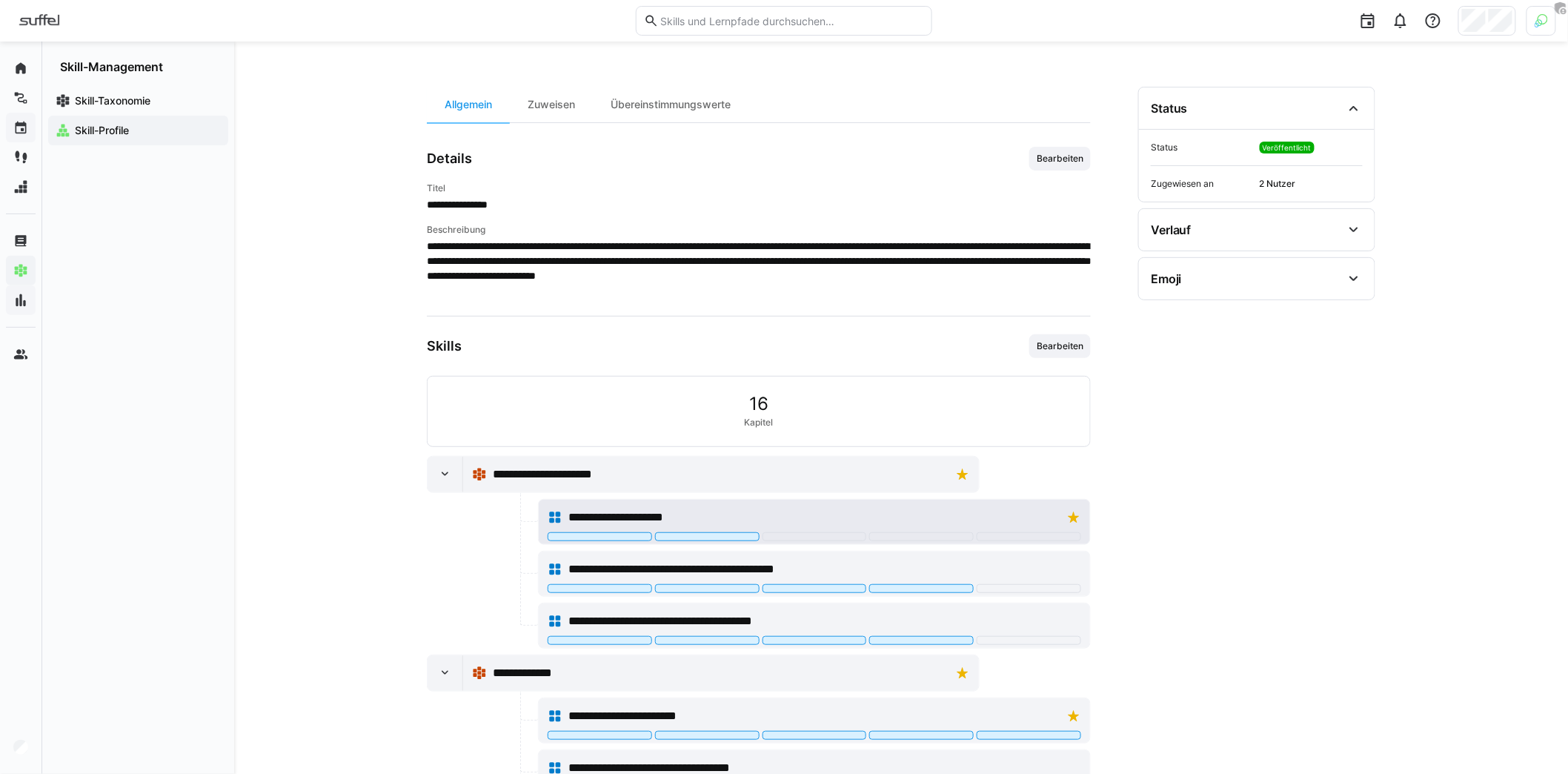
click at [721, 503] on div "**********" at bounding box center [814, 517] width 533 height 30
click at [555, 105] on div "Zuweisen" at bounding box center [552, 104] width 83 height 36
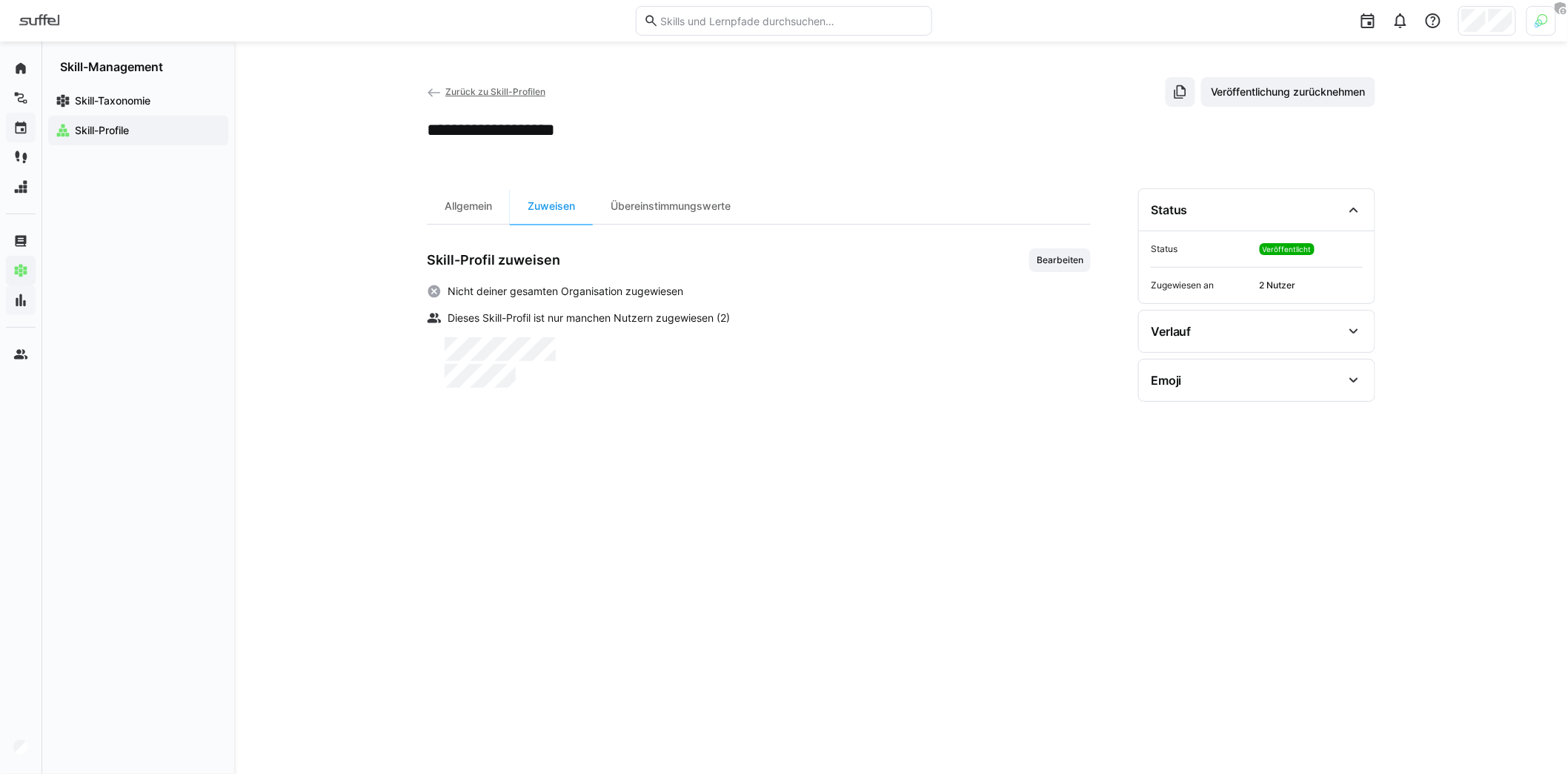
click at [1073, 259] on span "Bearbeiten" at bounding box center [1060, 260] width 50 height 12
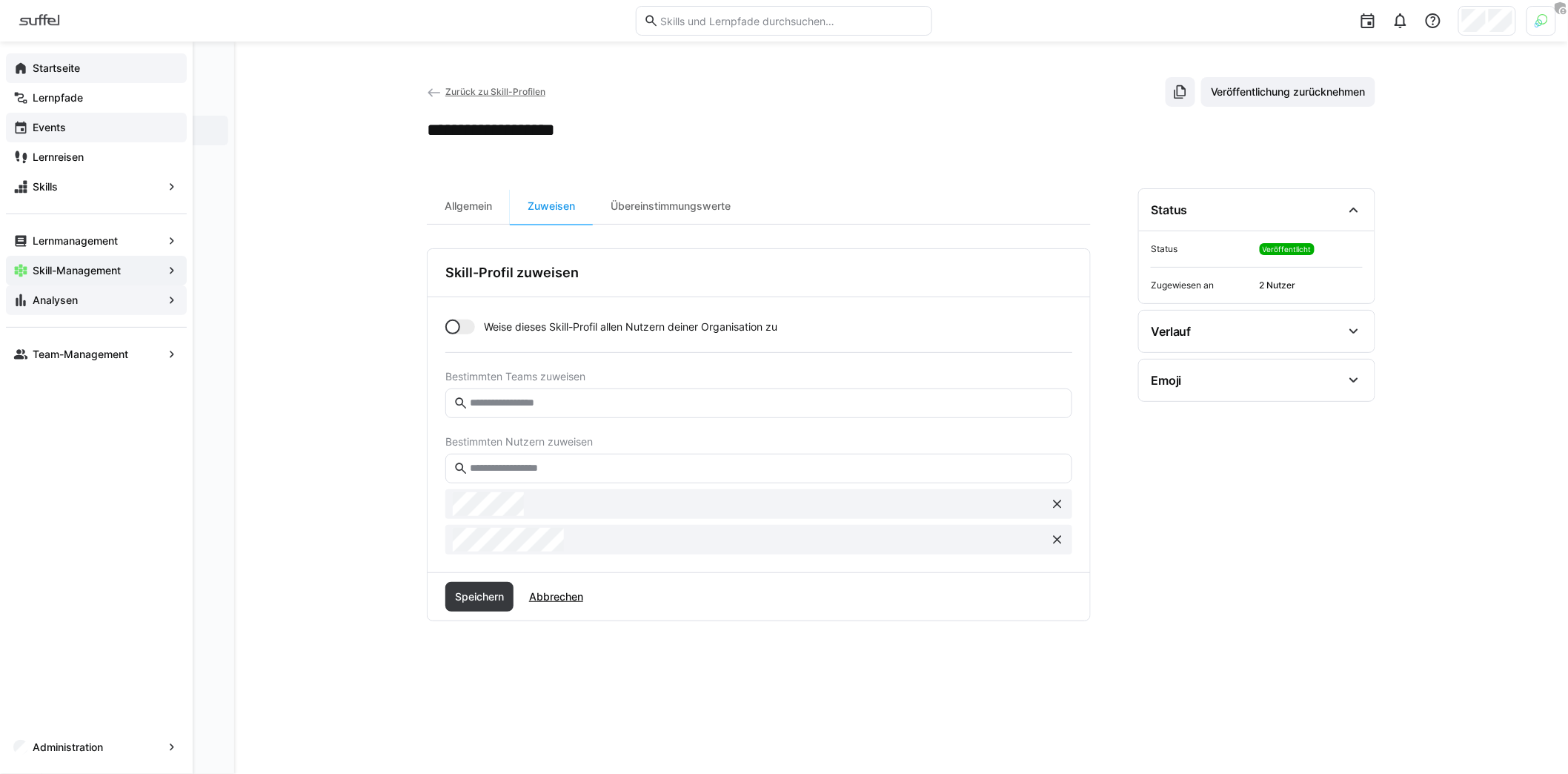
click at [26, 71] on eds-icon at bounding box center [20, 67] width 14 height 14
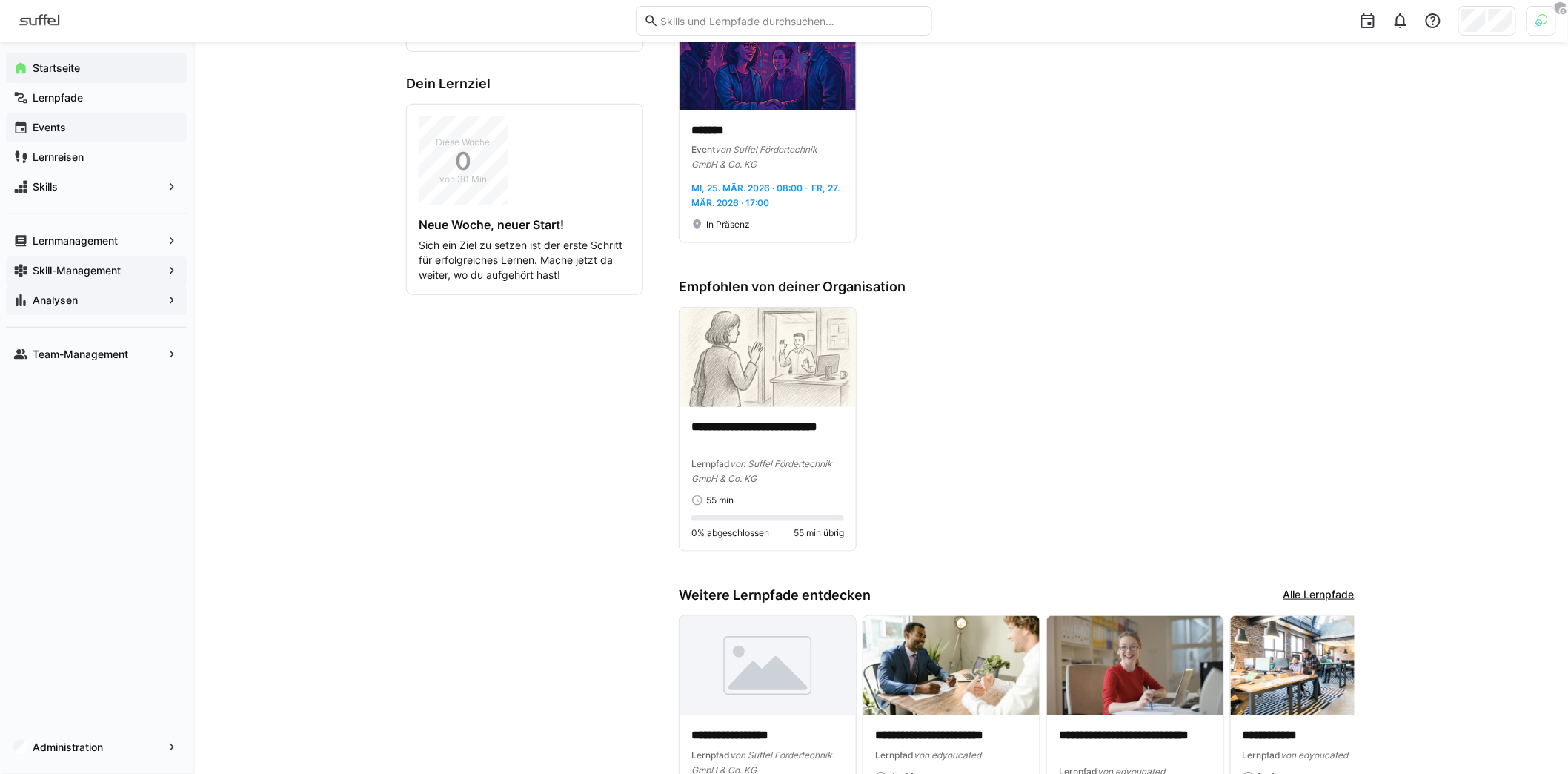
click at [532, 420] on app-home-left "**********" at bounding box center [525, 285] width 237 height 1157
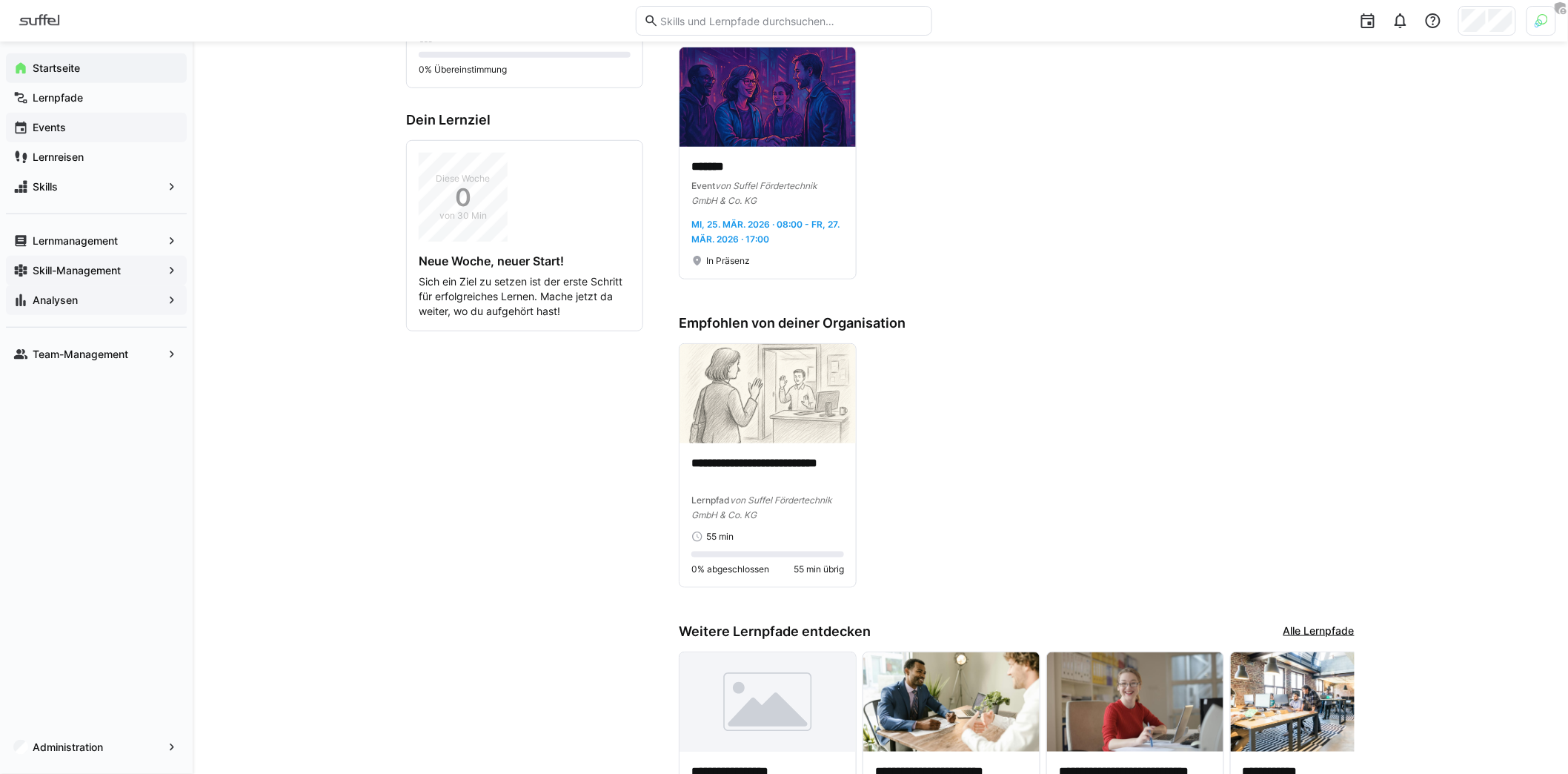
scroll to position [252, 0]
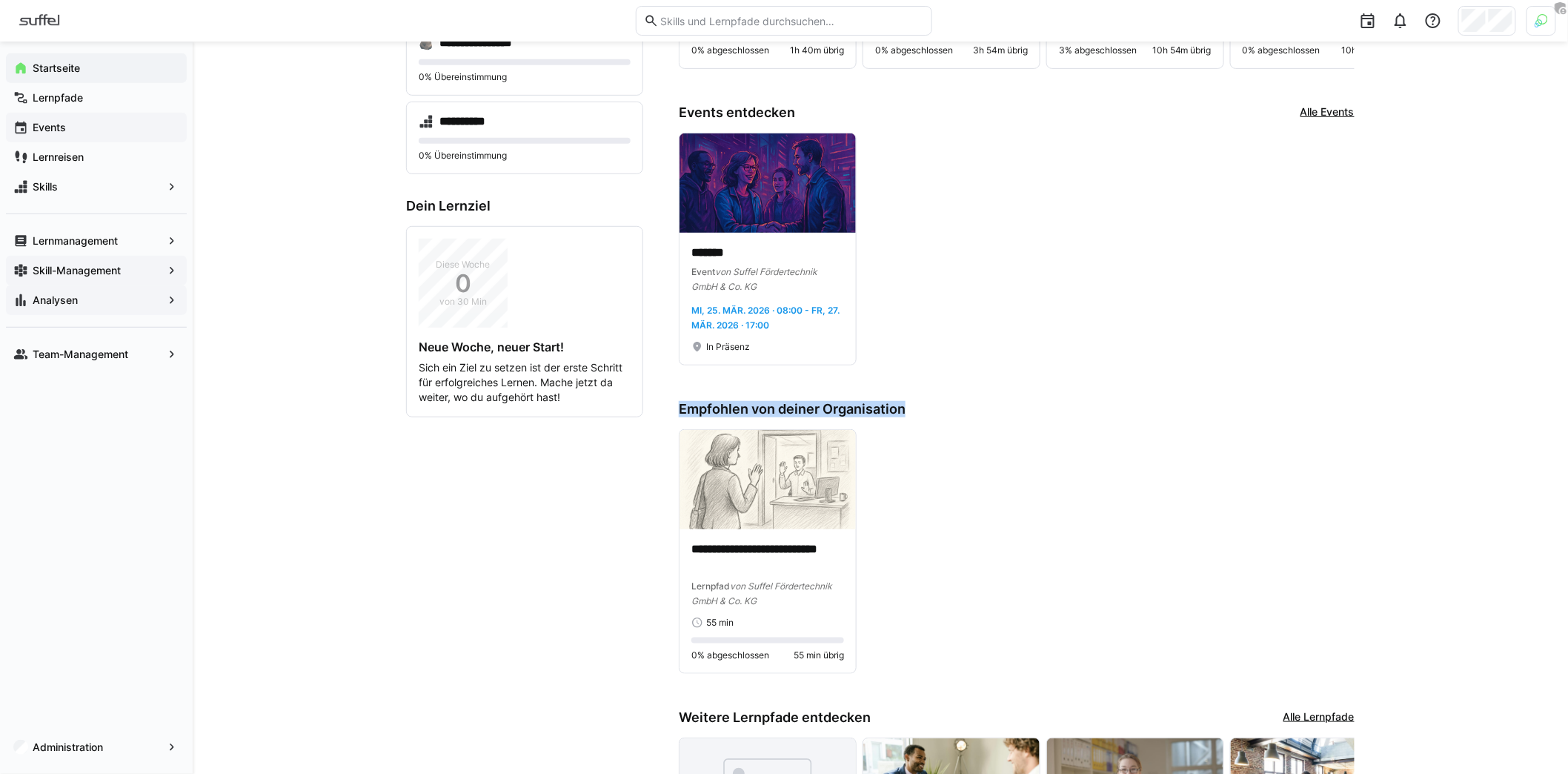
drag, startPoint x: 674, startPoint y: 405, endPoint x: 960, endPoint y: 405, distance: 286.0
click at [960, 405] on app-home-component "**********" at bounding box center [880, 407] width 948 height 1157
click at [959, 404] on h3 "Empfohlen von deiner Organisation" at bounding box center [1016, 408] width 676 height 16
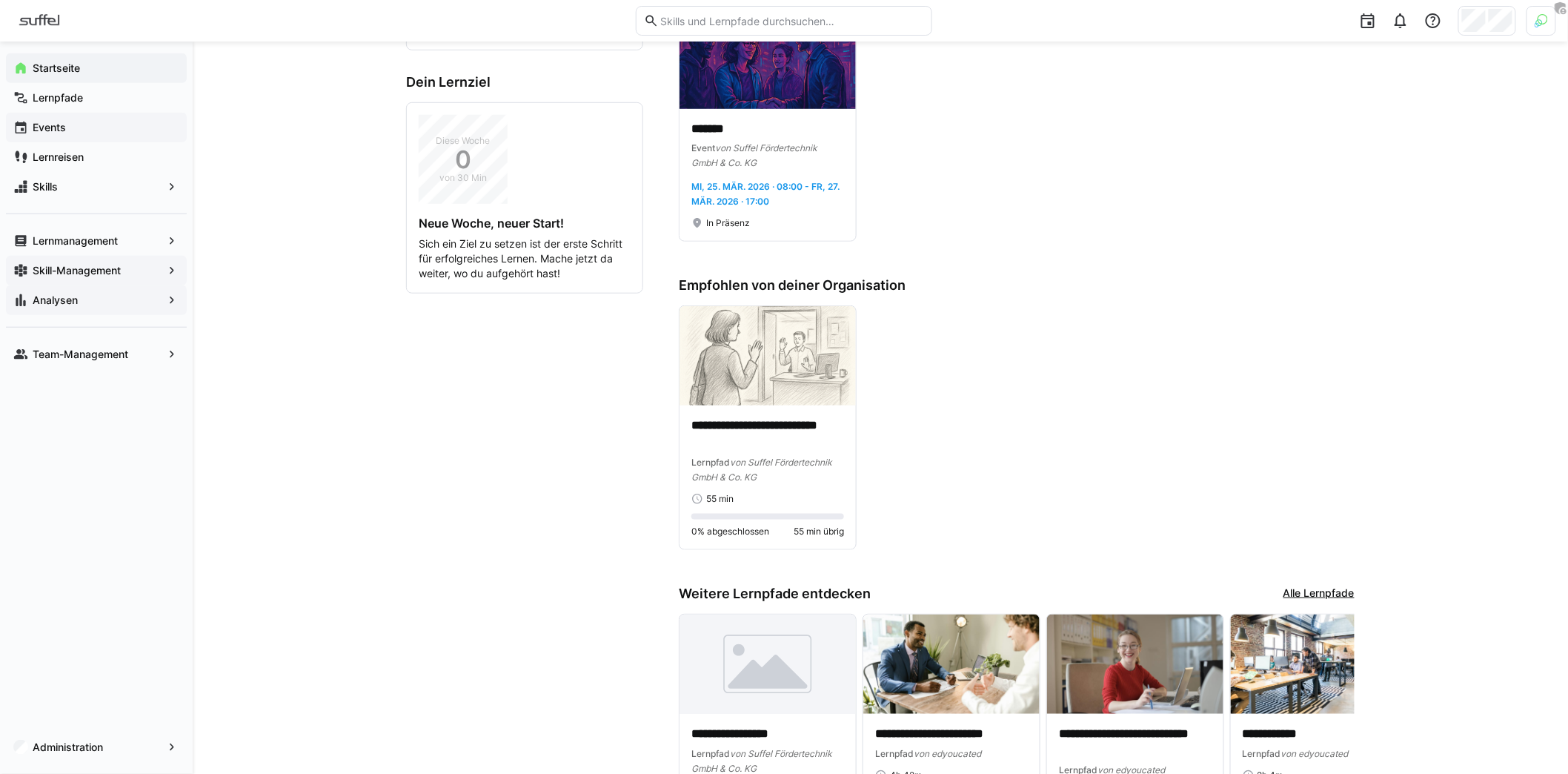
scroll to position [378, 0]
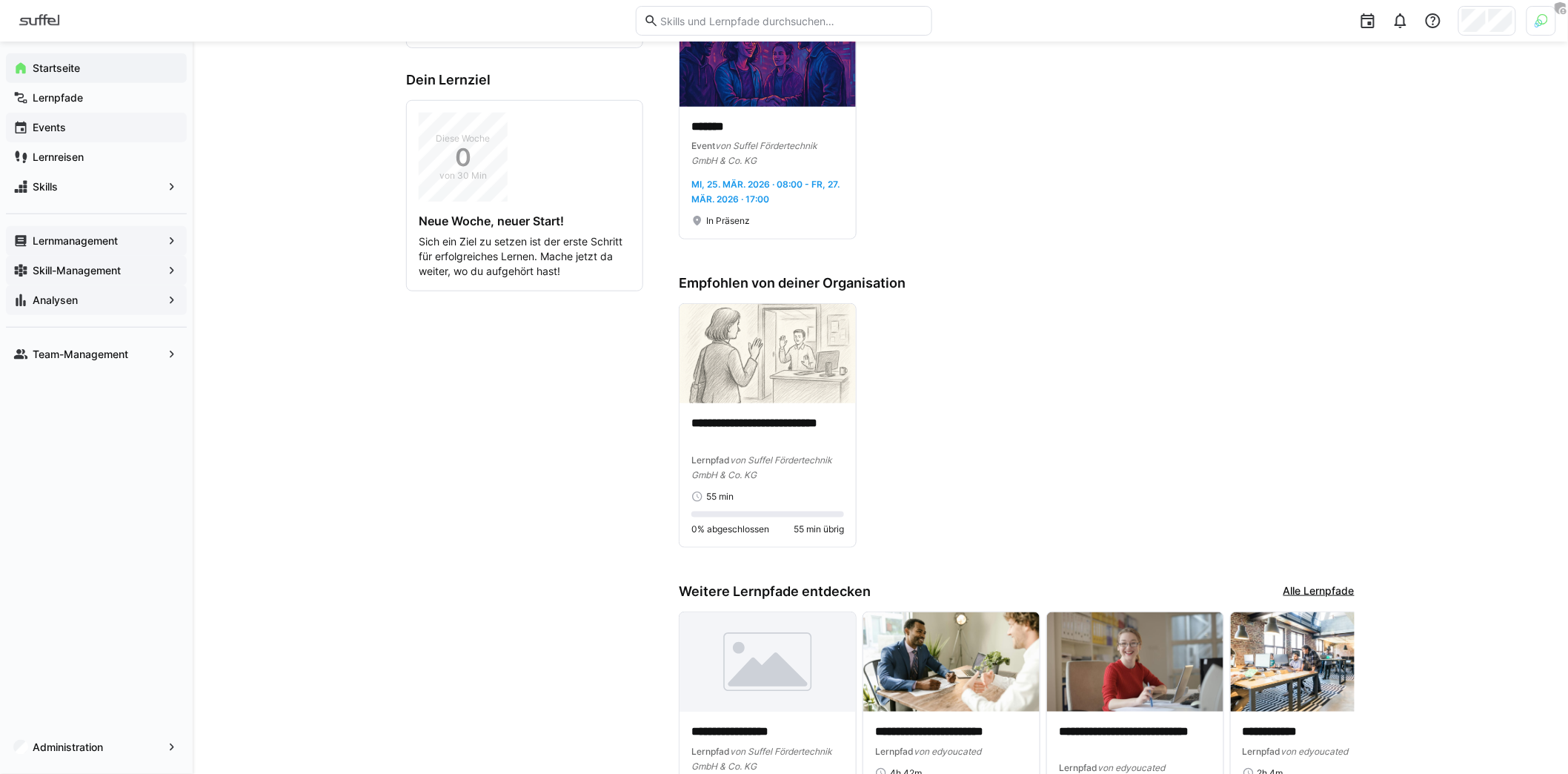
click at [0, 0] on app-navigation-label "Lernmanagement" at bounding box center [0, 0] width 0 height 0
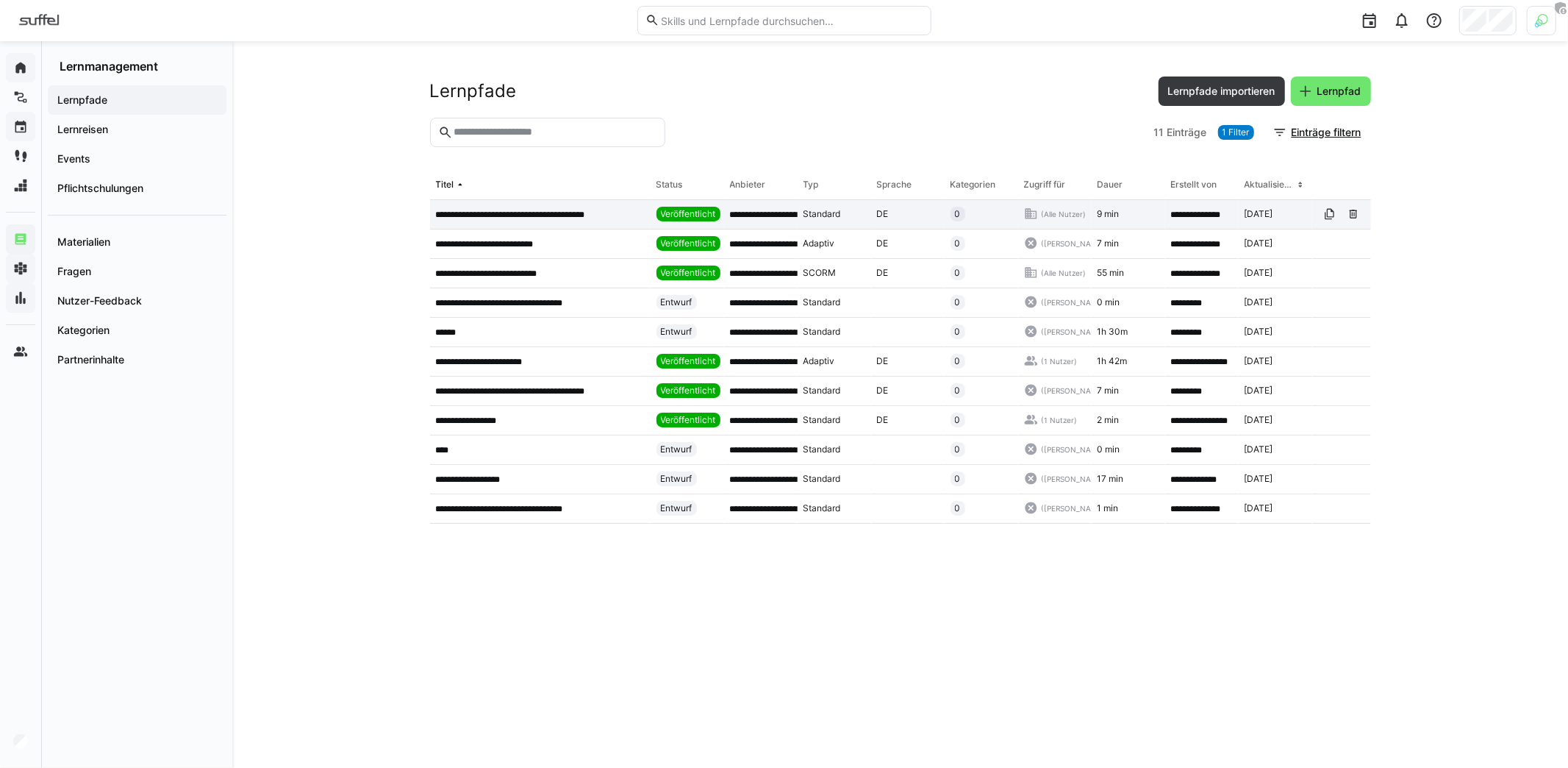
click at [502, 223] on div "**********" at bounding box center [540, 214] width 221 height 30
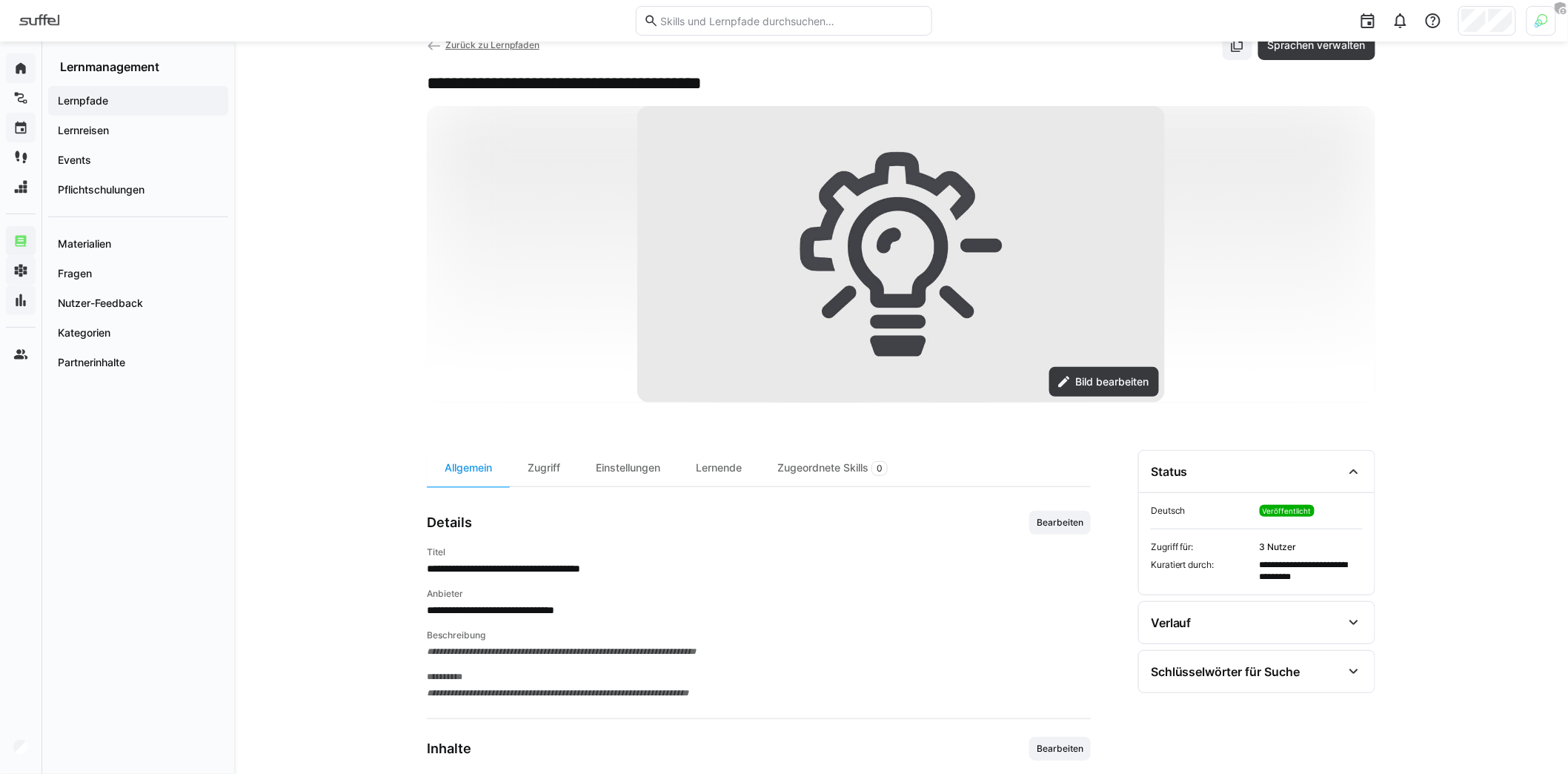
scroll to position [194, 0]
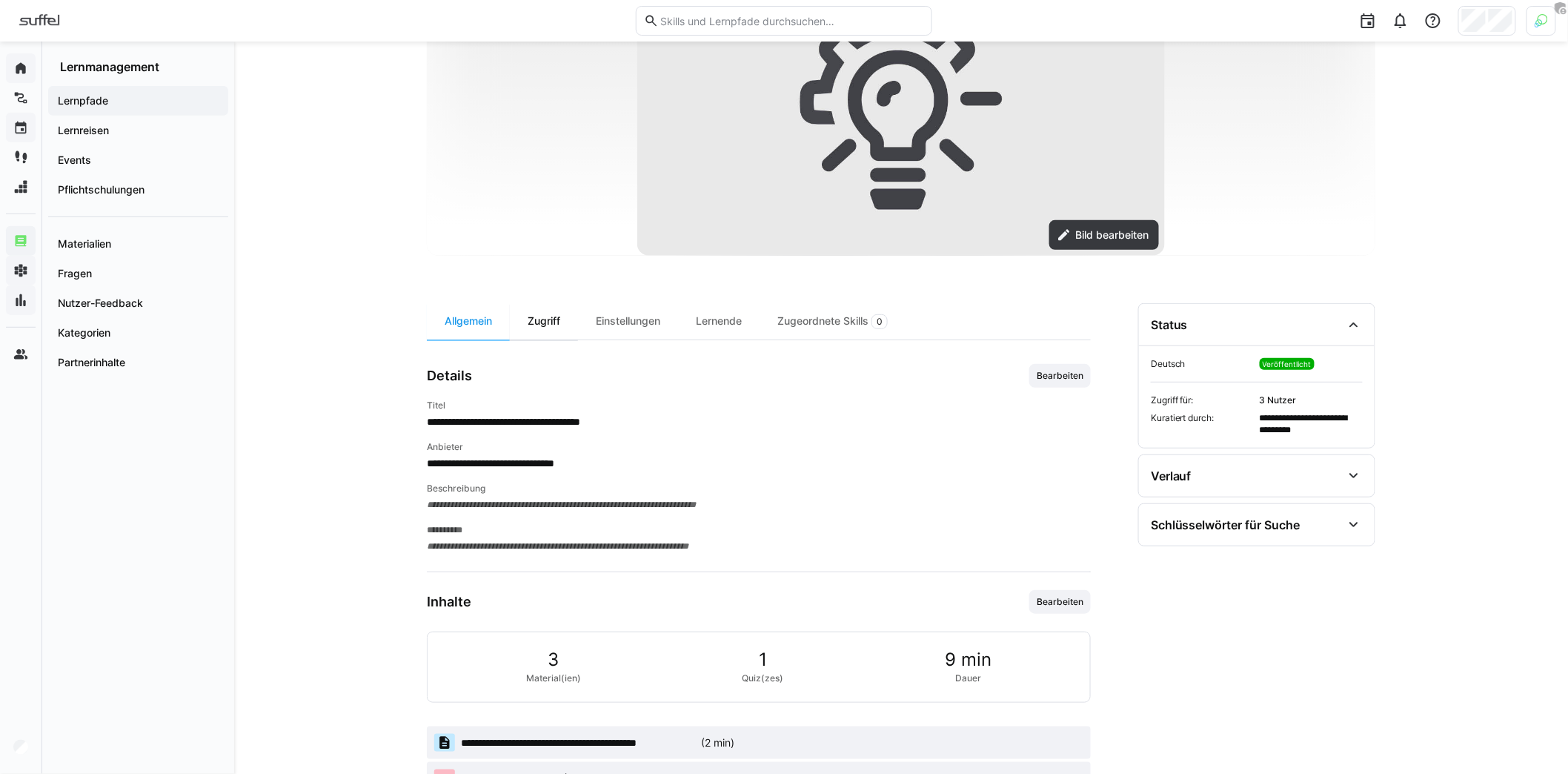
click at [551, 328] on div "Zugriff" at bounding box center [544, 322] width 68 height 37
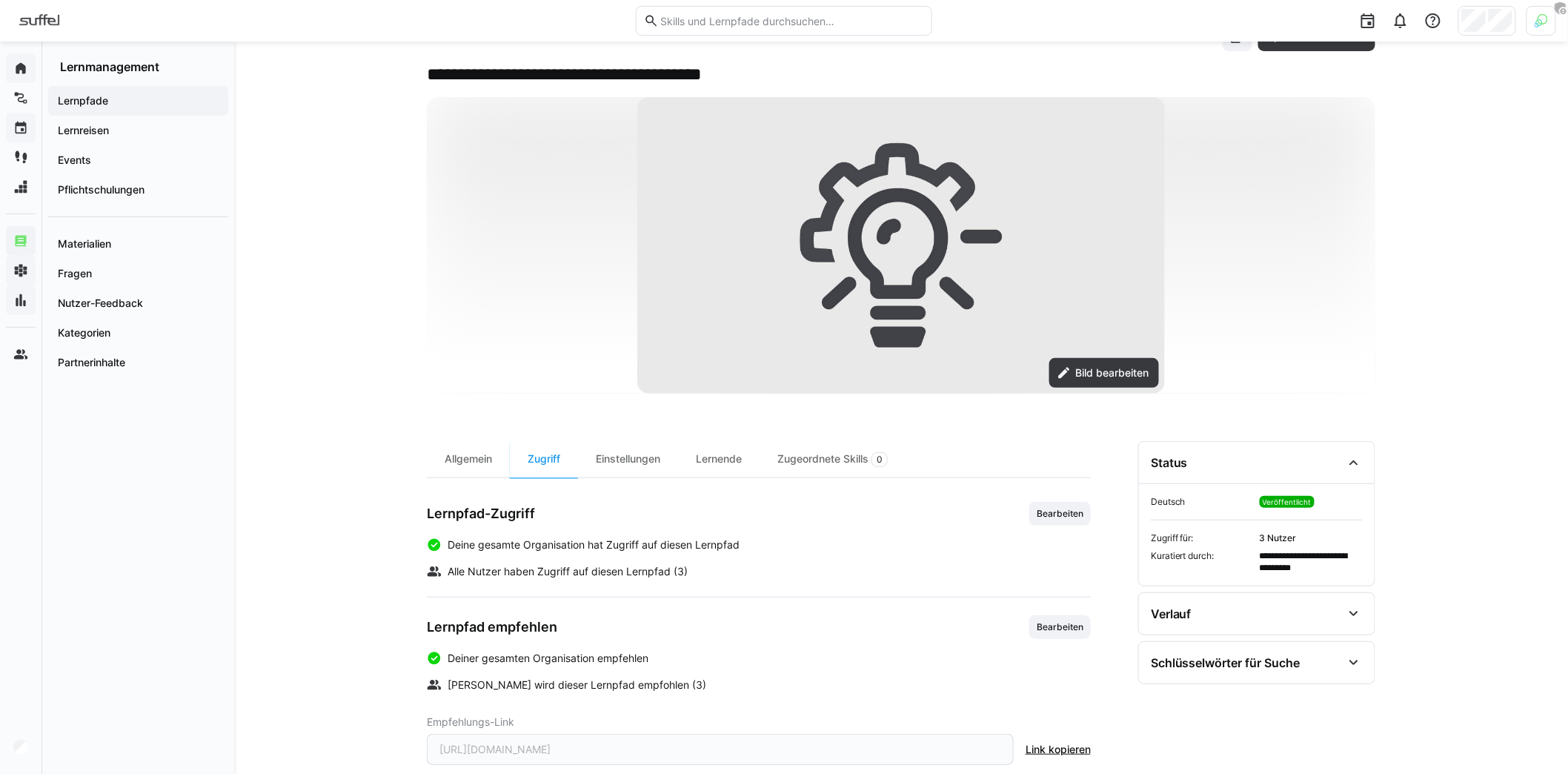
scroll to position [100, 0]
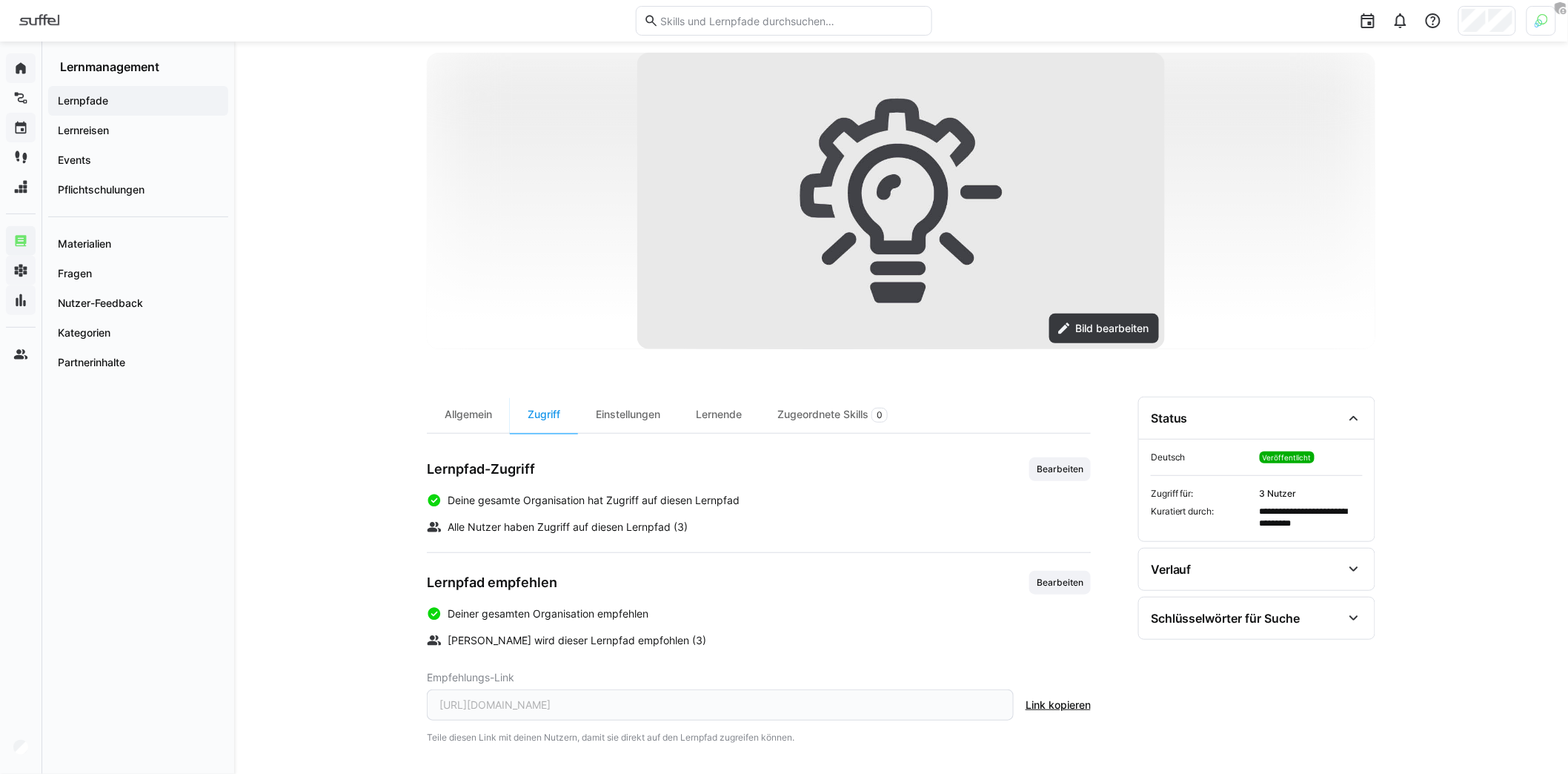
drag, startPoint x: 424, startPoint y: 576, endPoint x: 587, endPoint y: 578, distance: 163.0
click at [587, 578] on div "**********" at bounding box center [901, 359] width 1334 height 837
click at [587, 578] on div "Lernpfad empfehlen Bearbeiten" at bounding box center [758, 582] width 664 height 24
drag, startPoint x: 565, startPoint y: 580, endPoint x: 424, endPoint y: 579, distance: 141.0
click at [424, 579] on div "**********" at bounding box center [901, 359] width 1334 height 837
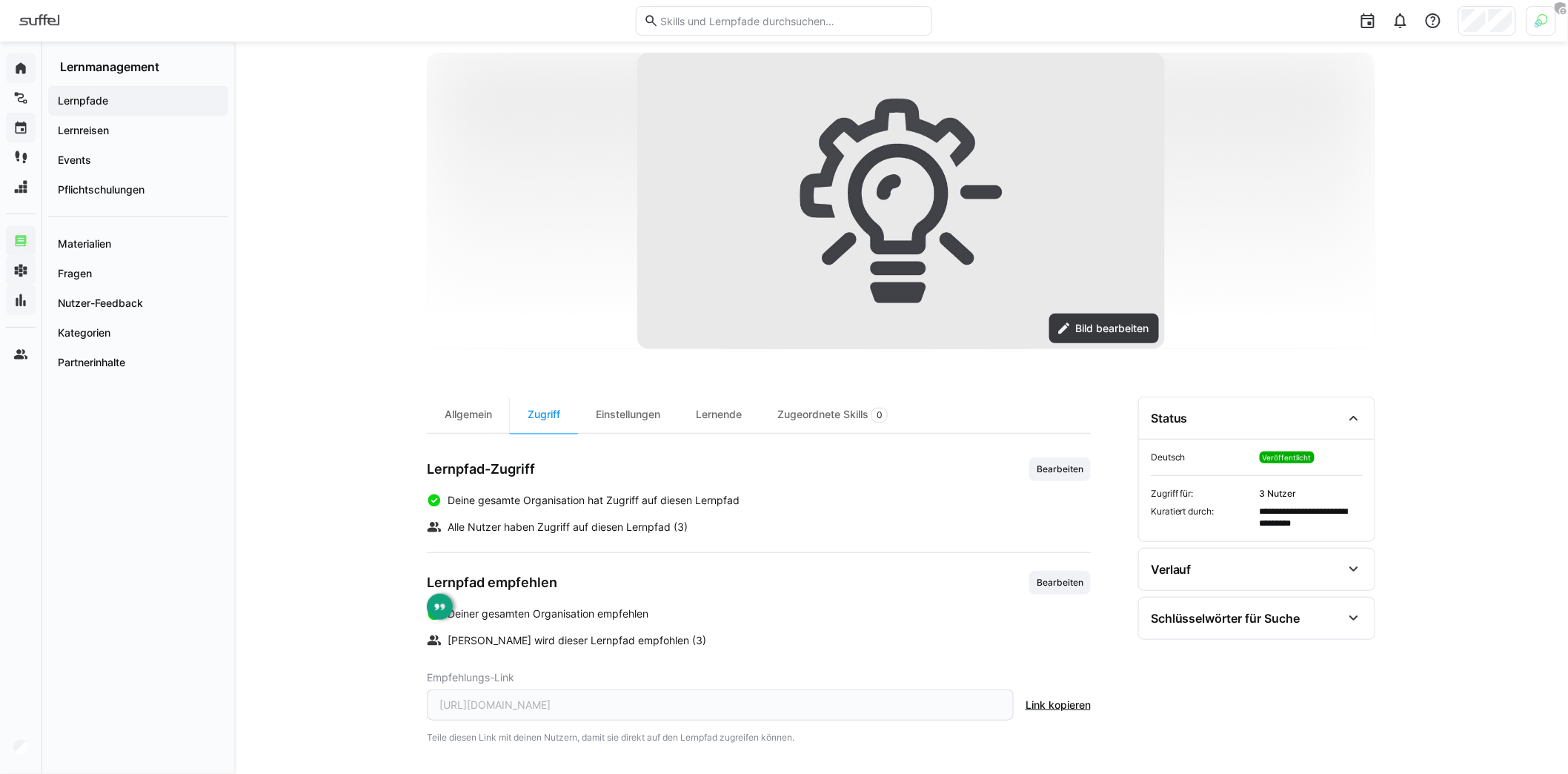
click at [609, 593] on div "Lernpfad empfehlen Bearbeiten Deiner gesamten Organisation empfehlen [PERSON_NA…" at bounding box center [758, 657] width 664 height 172
drag, startPoint x: 546, startPoint y: 612, endPoint x: 753, endPoint y: 612, distance: 207.0
click at [753, 612] on div "Deiner gesamten Organisation empfehlen" at bounding box center [758, 613] width 664 height 14
click at [752, 611] on div "Deiner gesamten Organisation empfehlen" at bounding box center [758, 613] width 664 height 14
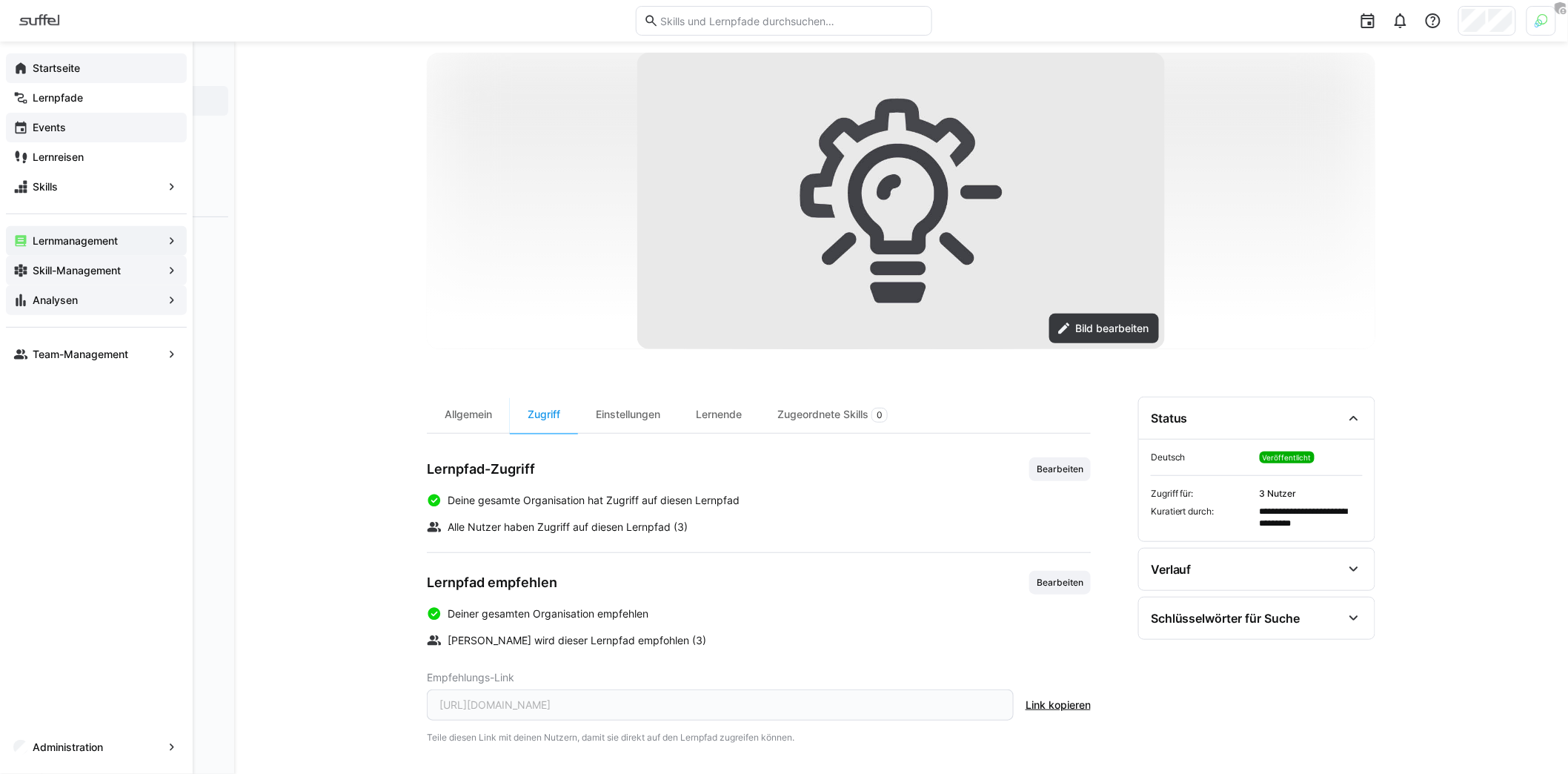
click at [0, 0] on app-navigation-label "Startseite" at bounding box center [0, 0] width 0 height 0
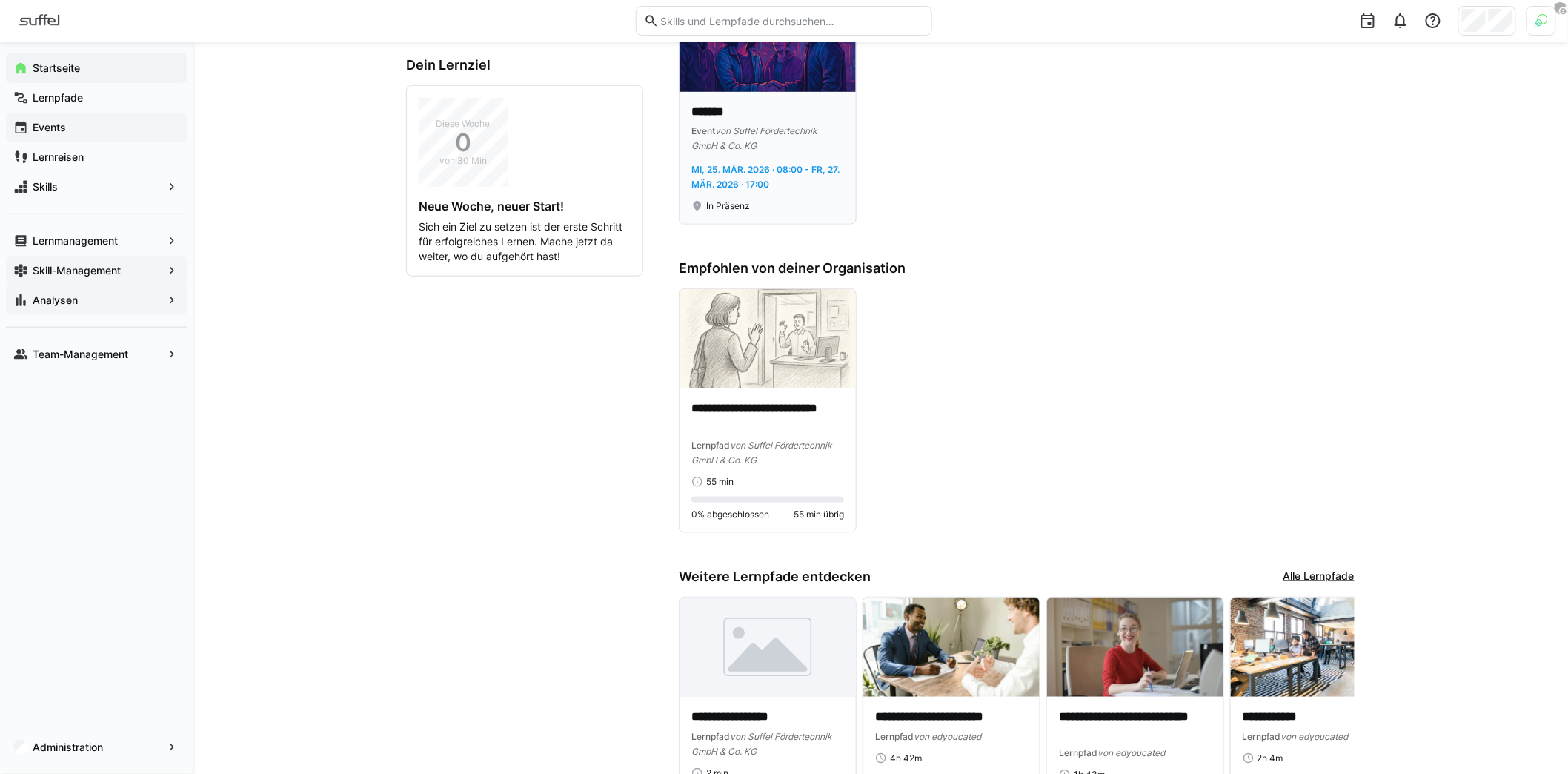
scroll to position [157, 0]
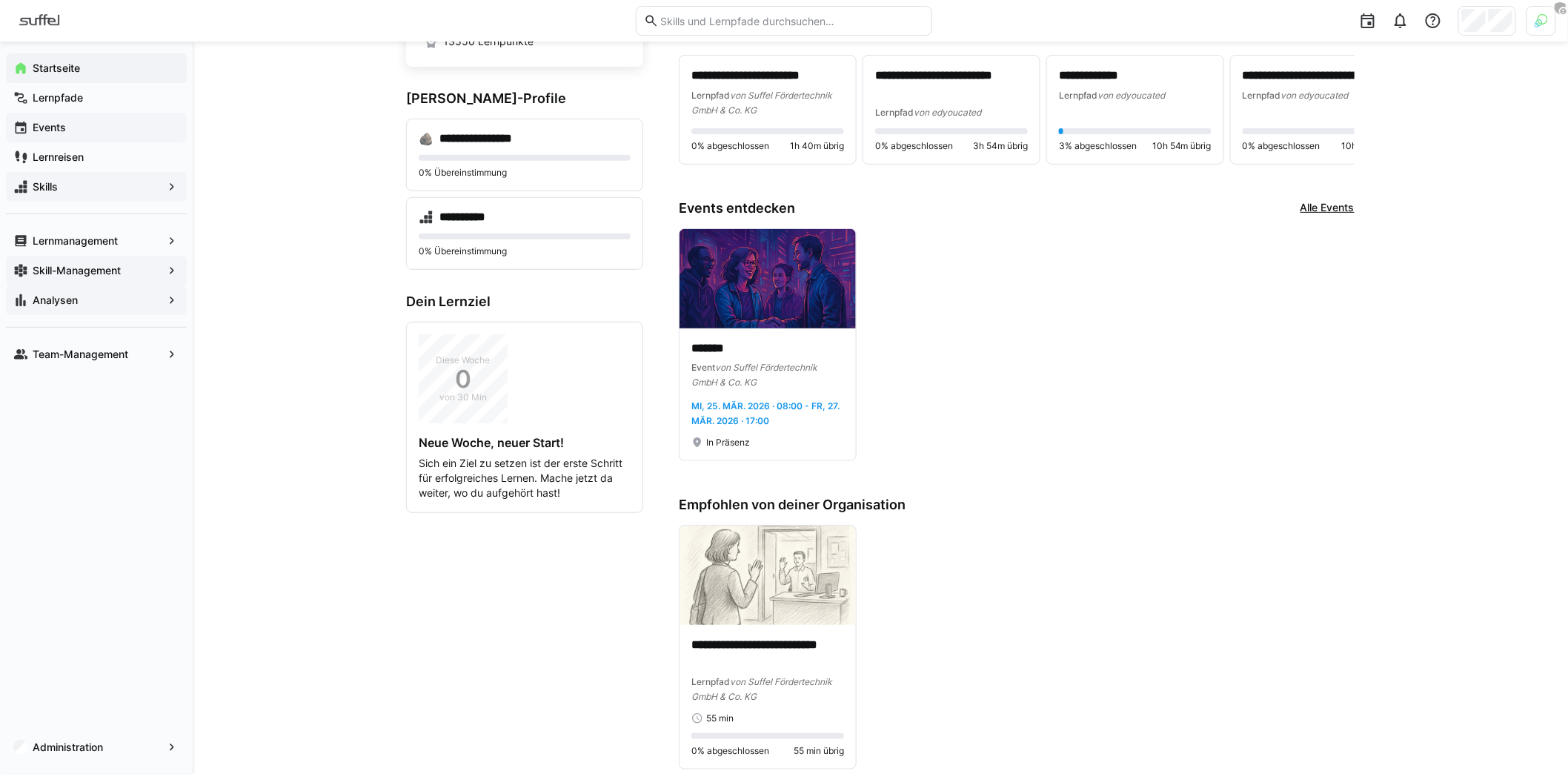
click at [82, 183] on span "Skills" at bounding box center [96, 186] width 132 height 14
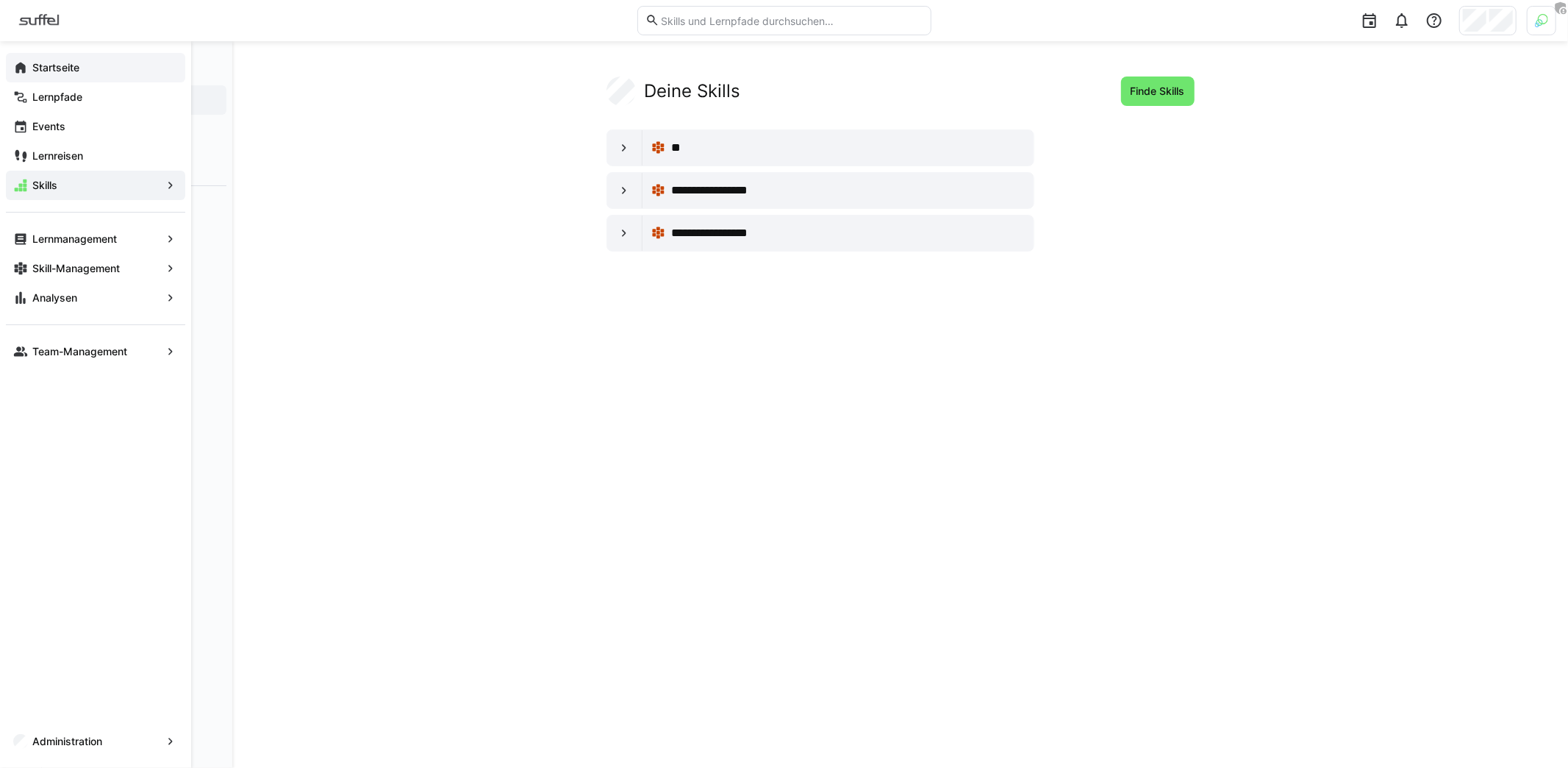
click at [94, 65] on span "Startseite" at bounding box center [104, 67] width 148 height 14
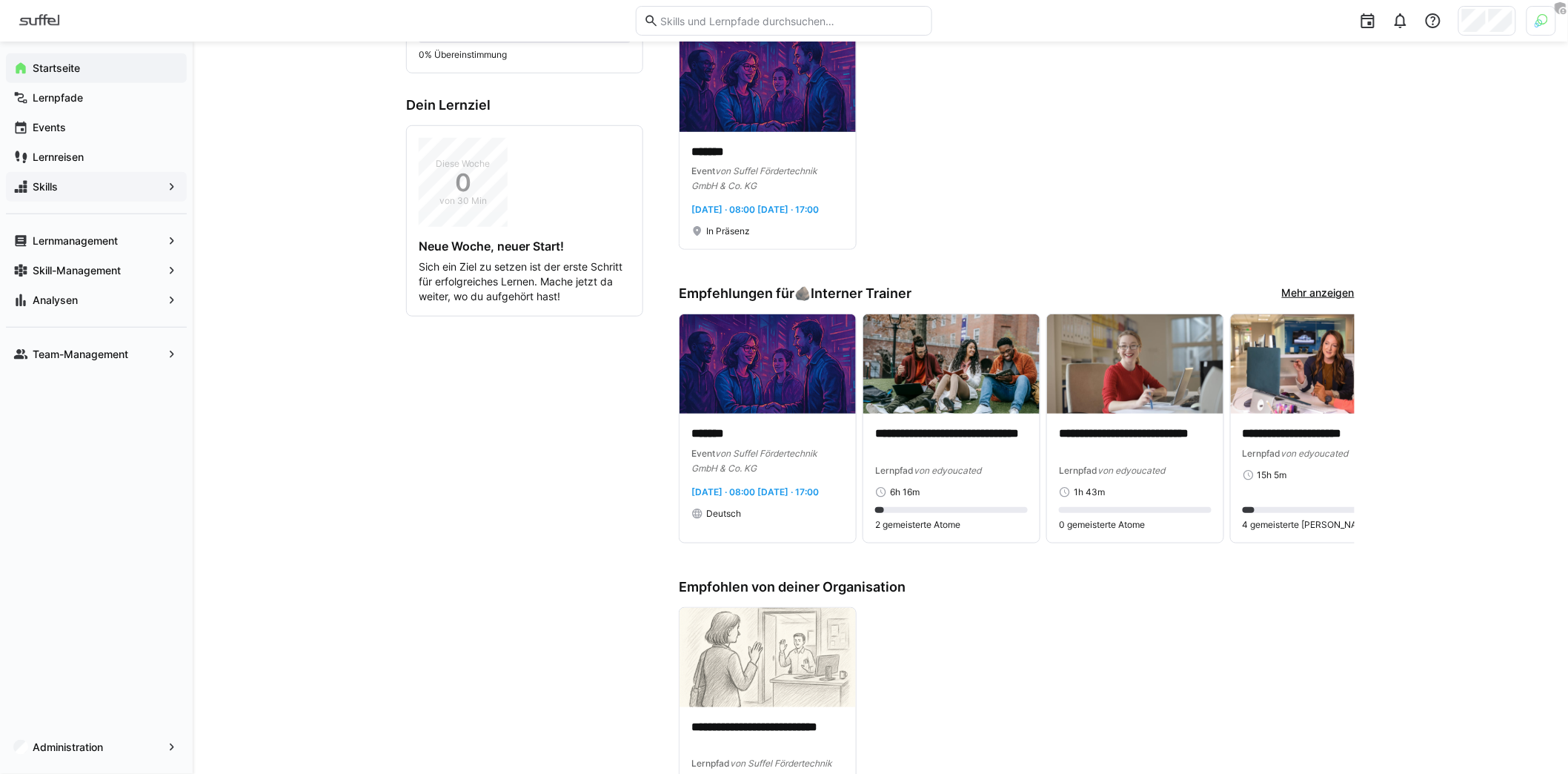
click at [62, 179] on span "Skills" at bounding box center [96, 186] width 132 height 14
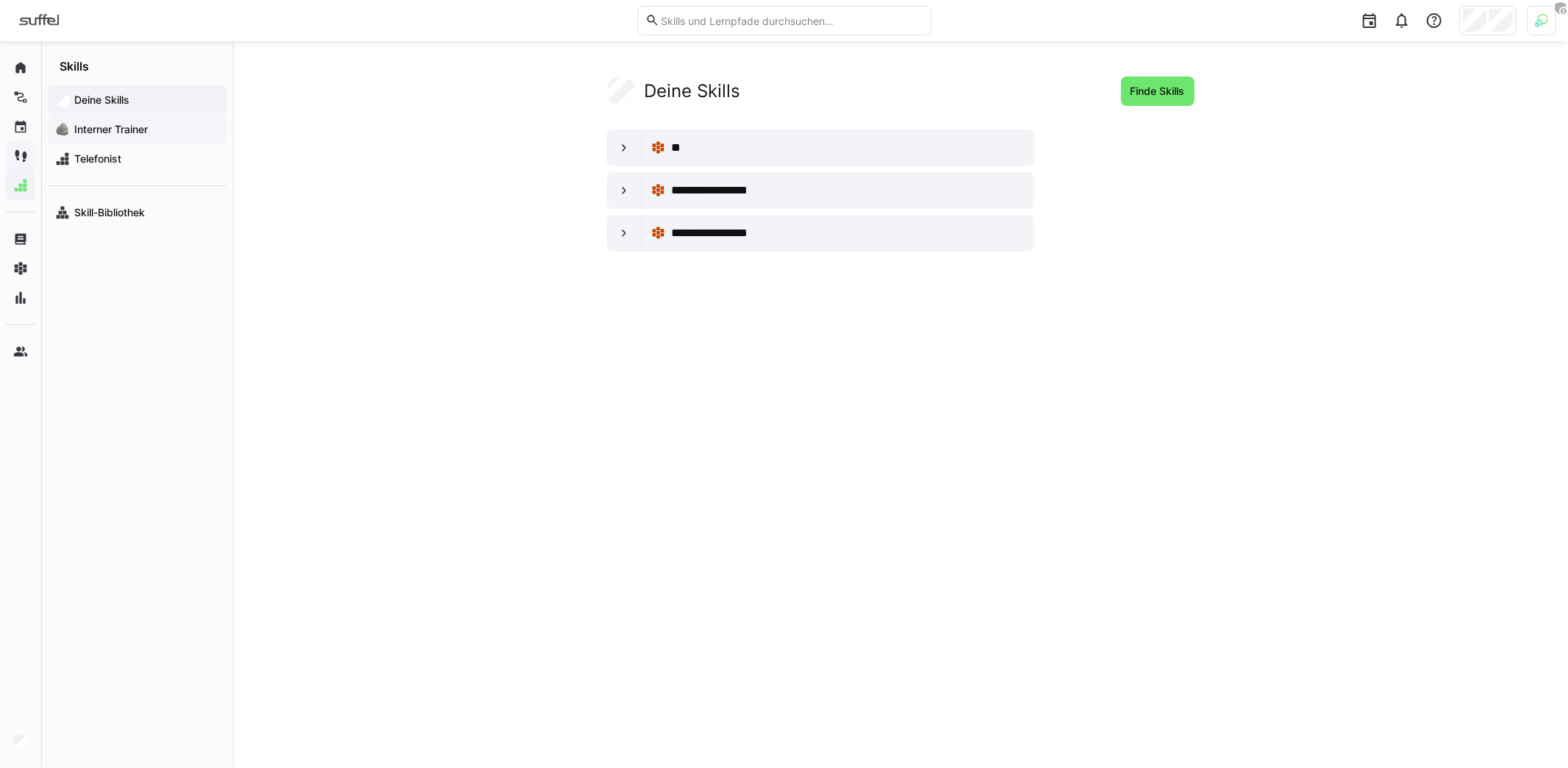
click at [114, 118] on div "🪨 Interner Trainer" at bounding box center [137, 129] width 179 height 30
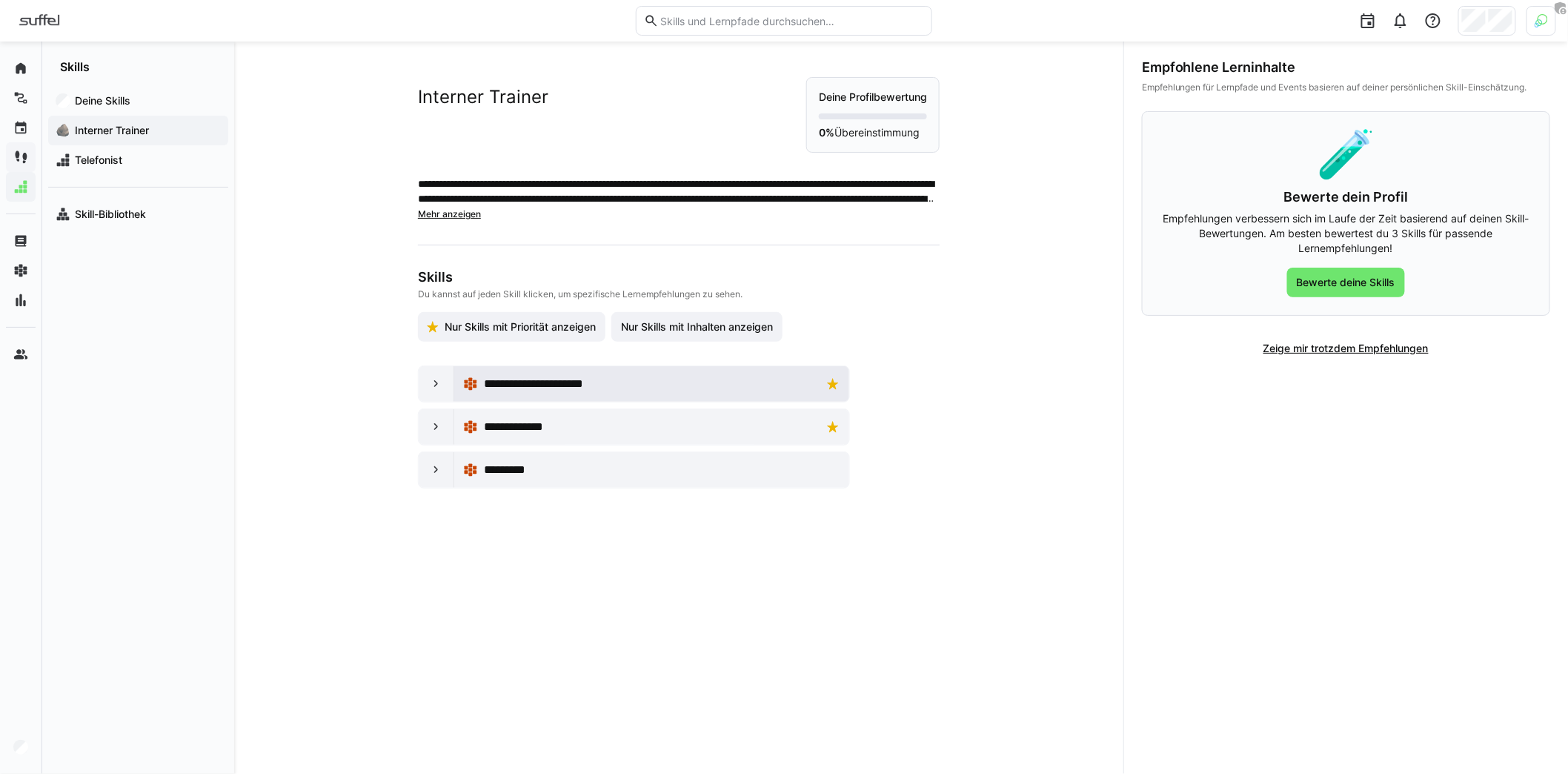
click at [557, 385] on span "**********" at bounding box center [554, 383] width 141 height 17
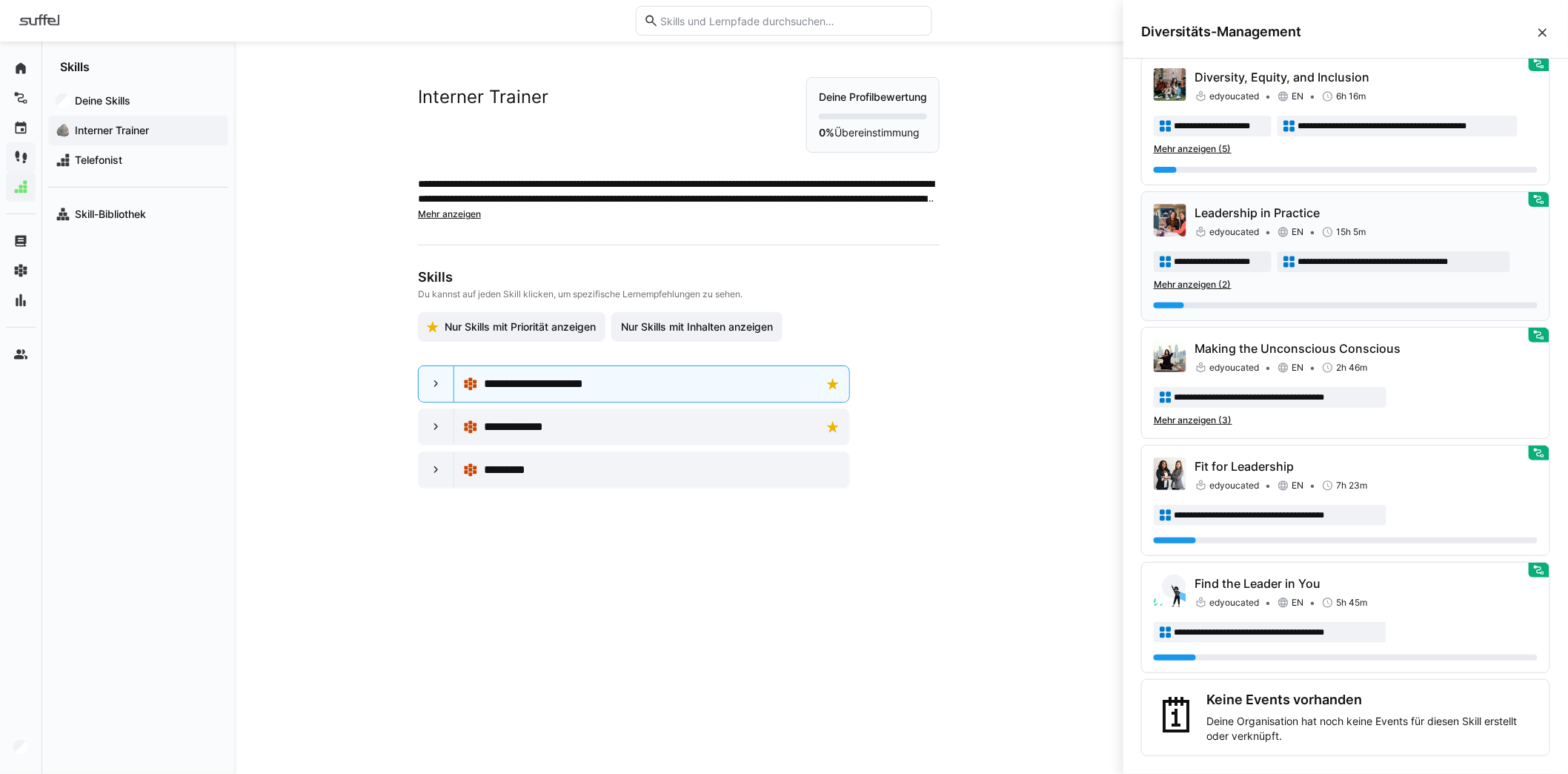
scroll to position [190, 0]
click at [433, 392] on div at bounding box center [436, 383] width 36 height 36
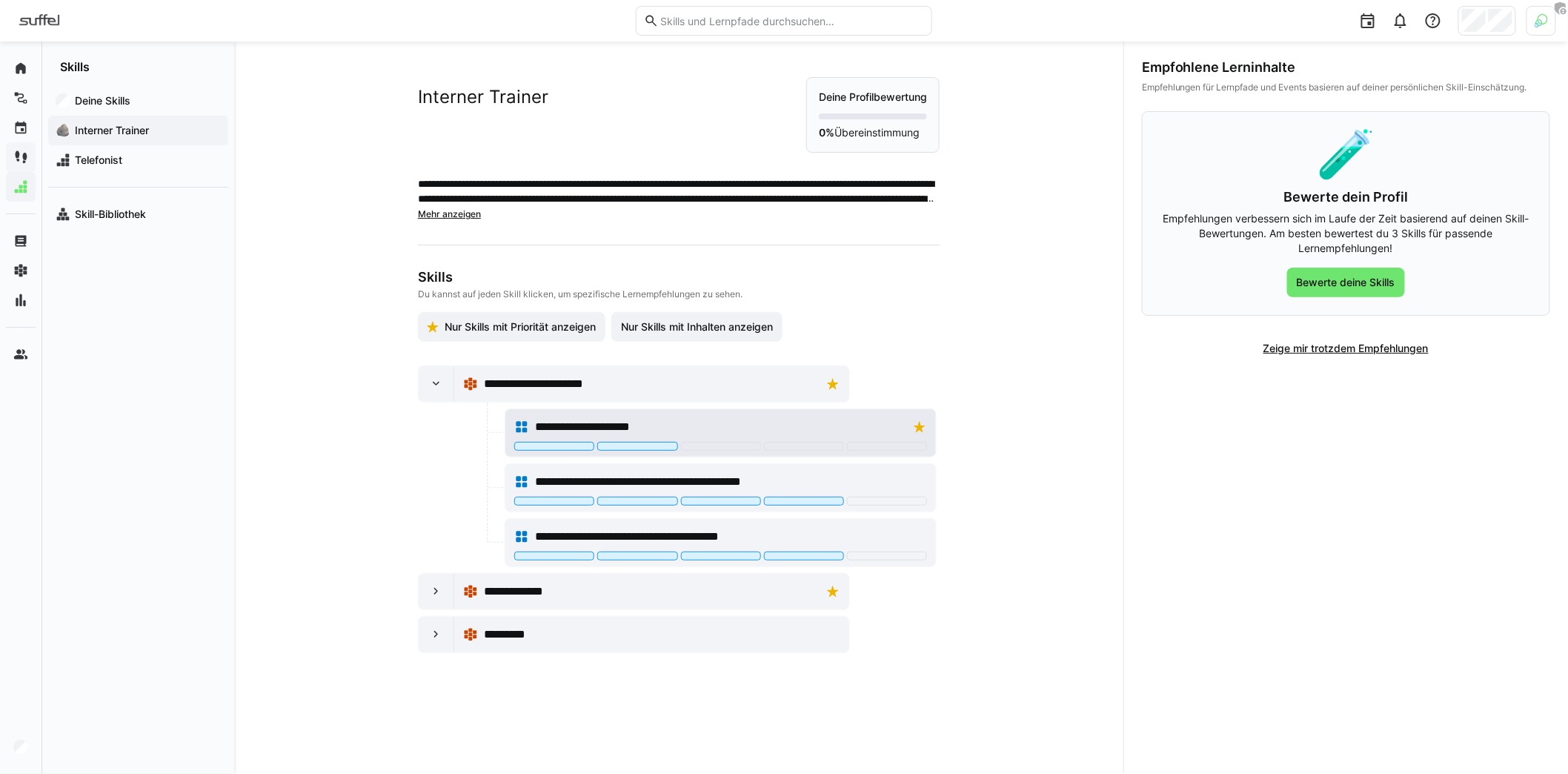
click at [758, 429] on div "**********" at bounding box center [721, 426] width 372 height 17
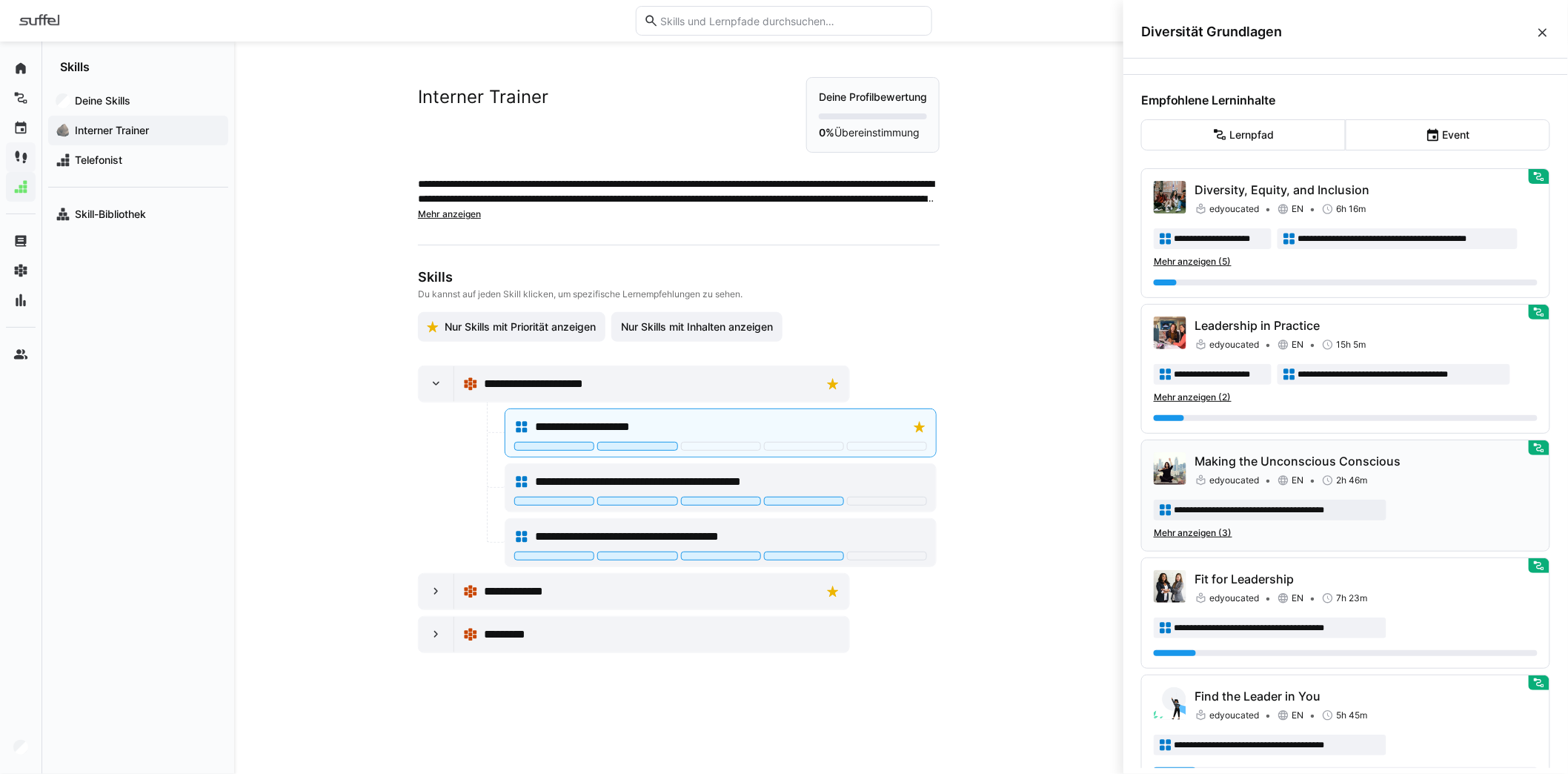
scroll to position [276, 0]
click at [1204, 395] on span "Mehr anzeigen (2)" at bounding box center [1193, 397] width 78 height 12
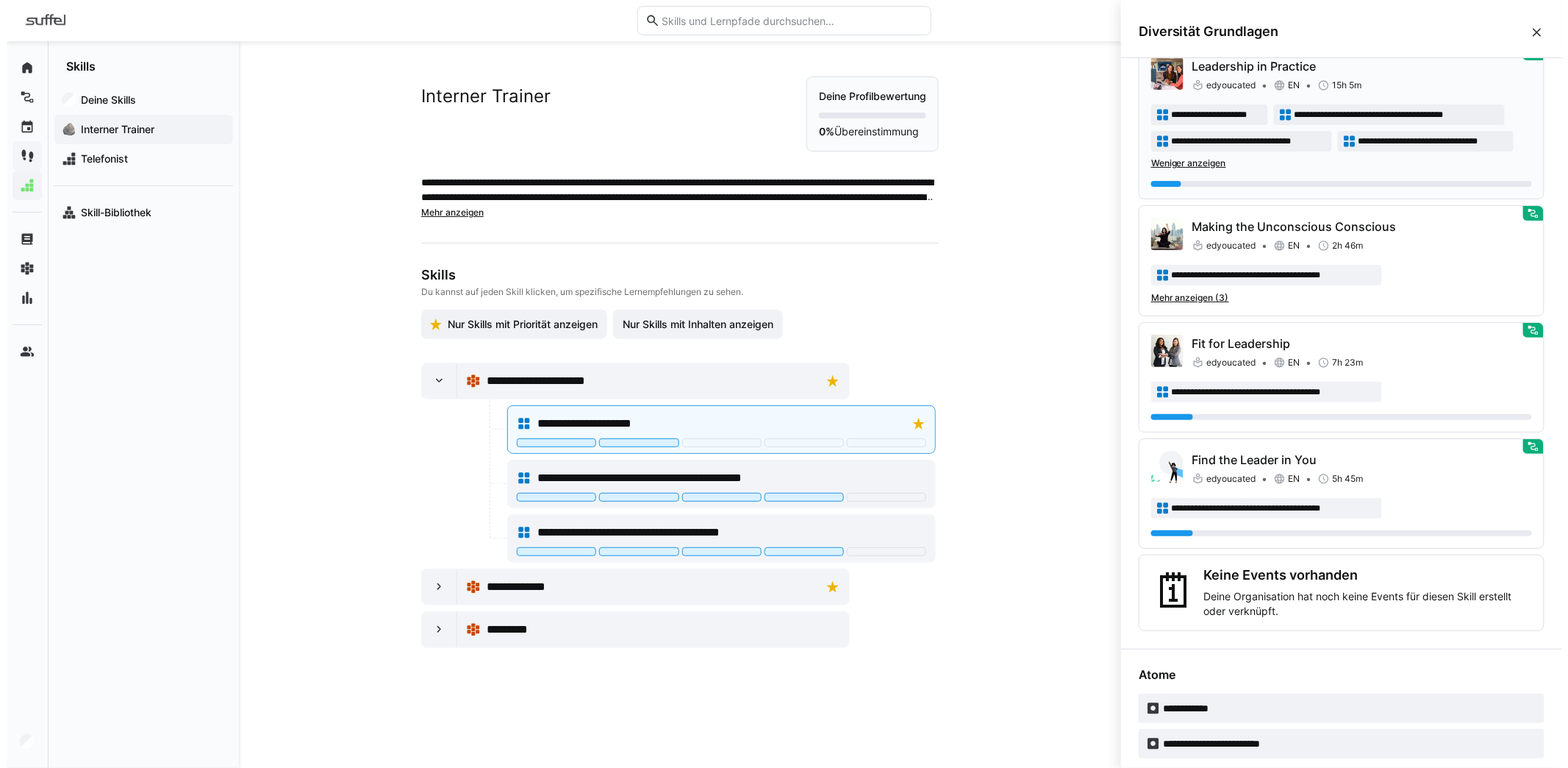
scroll to position [531, 0]
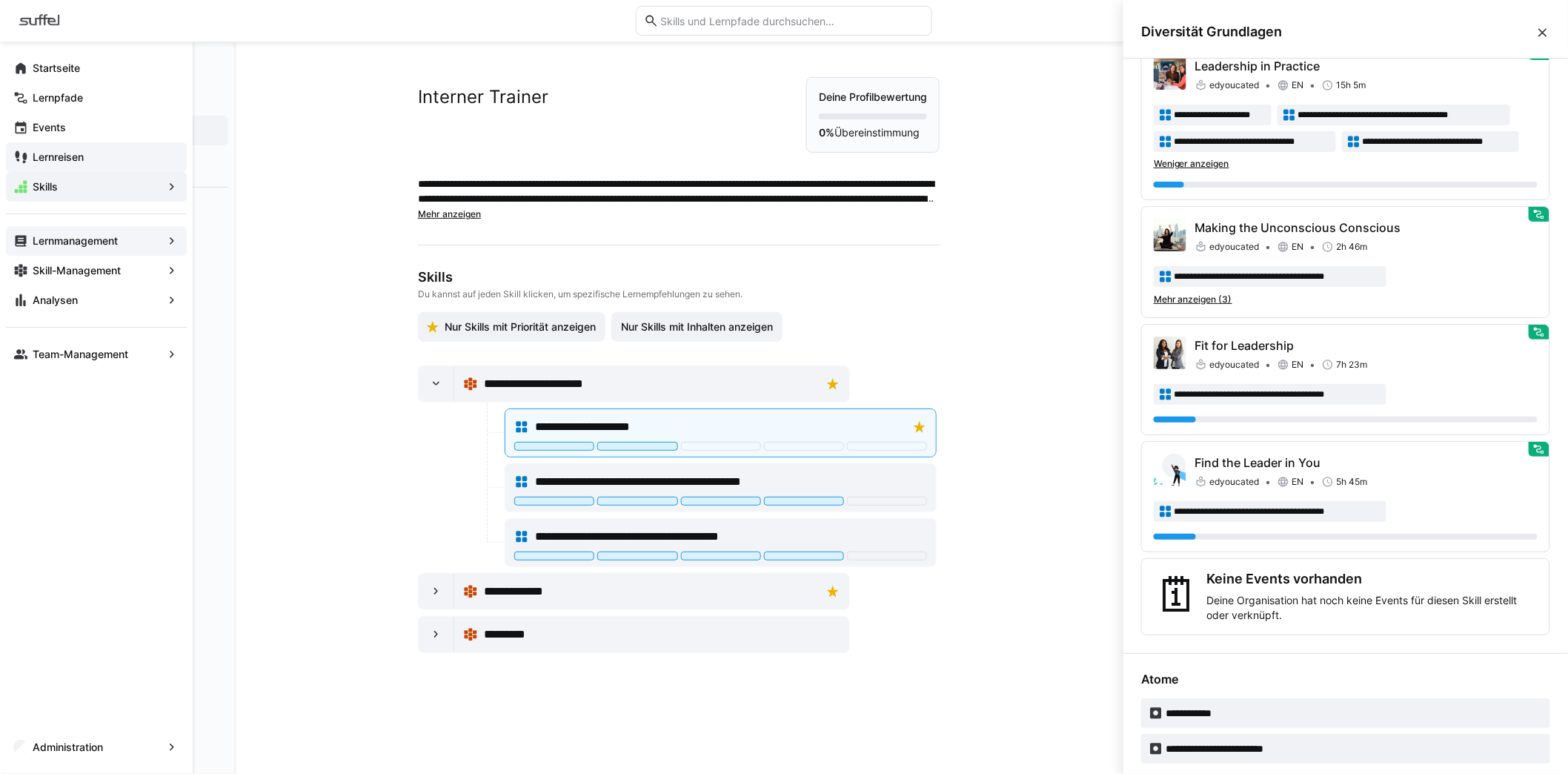
click at [0, 0] on app-navigation-label "Lernmanagement" at bounding box center [0, 0] width 0 height 0
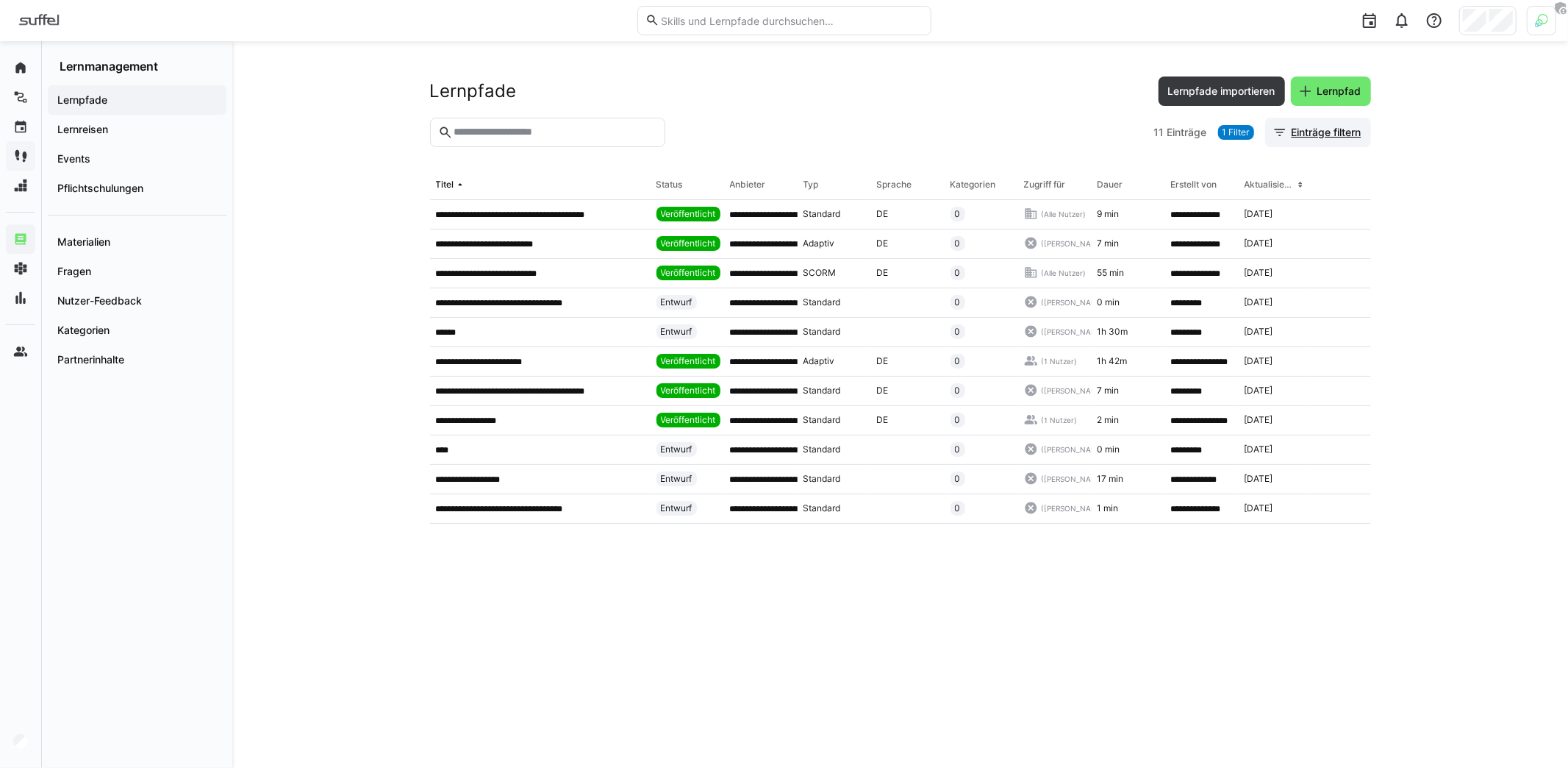
click at [1339, 132] on span "Einträge filtern" at bounding box center [1326, 132] width 74 height 14
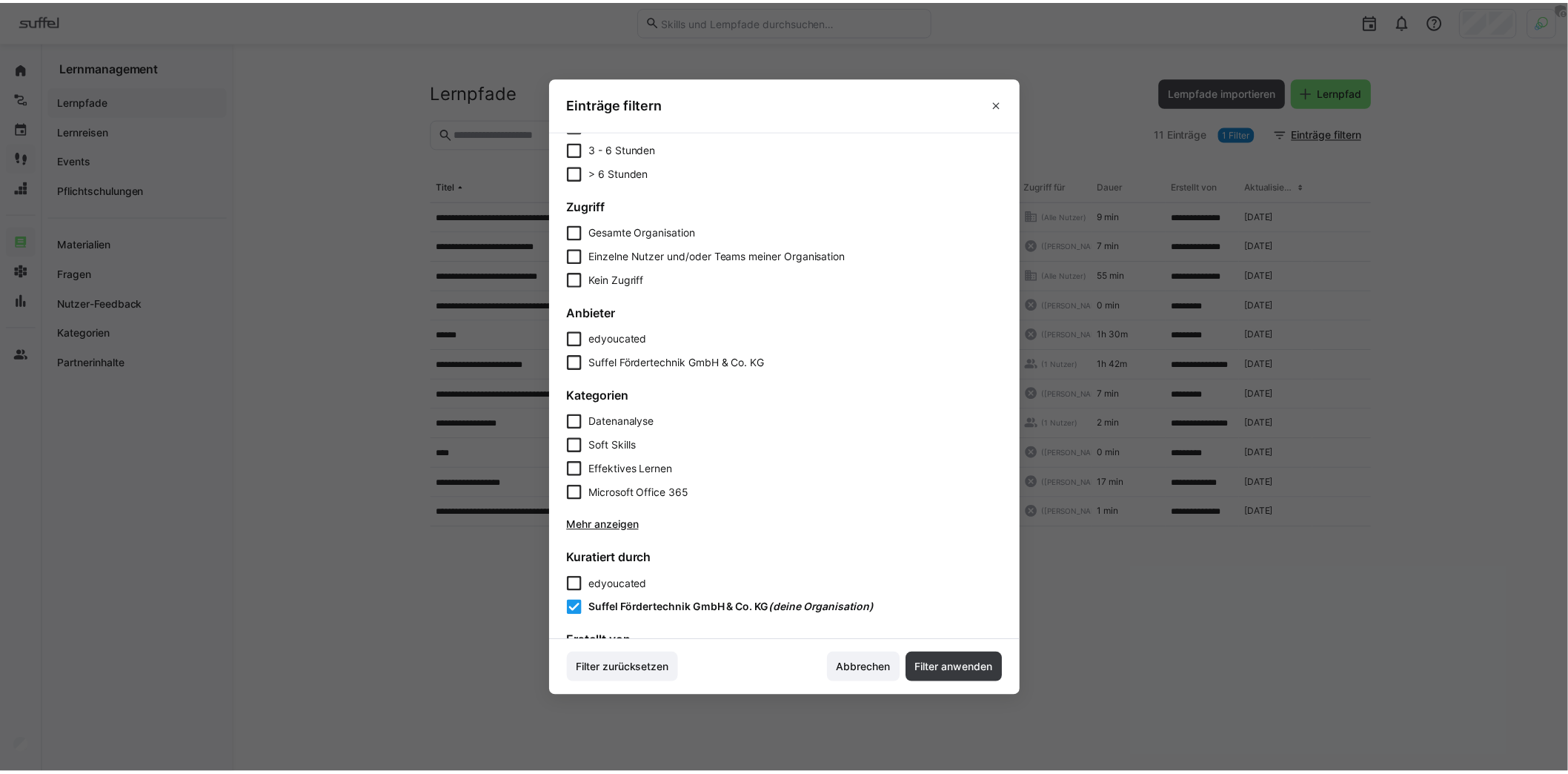
scroll to position [304, 0]
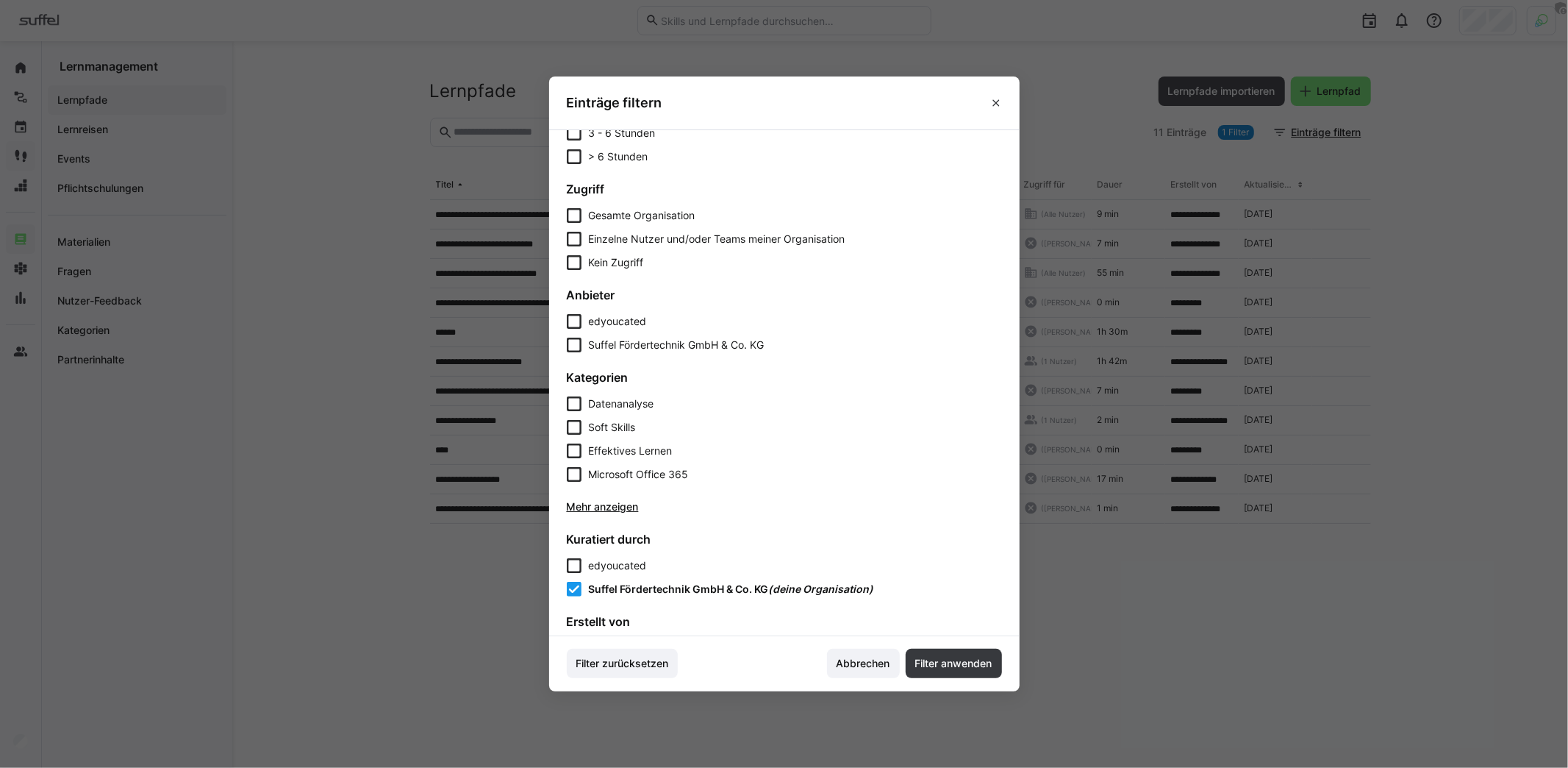
click at [615, 565] on span "edyoucated" at bounding box center [618, 565] width 58 height 12
click at [959, 655] on span "Filter anwenden" at bounding box center [953, 663] width 96 height 30
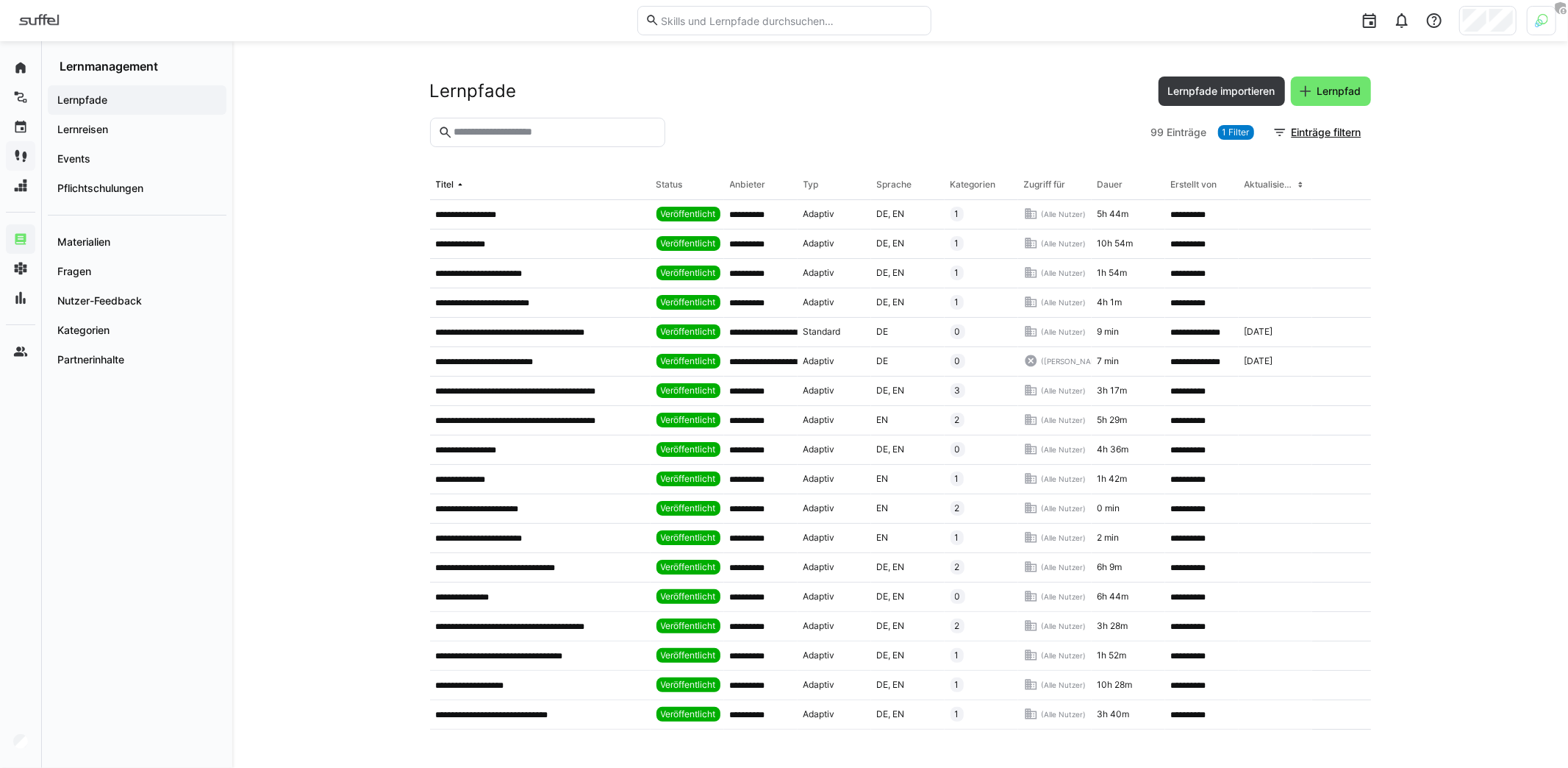
click at [528, 136] on input "text" at bounding box center [554, 133] width 204 height 13
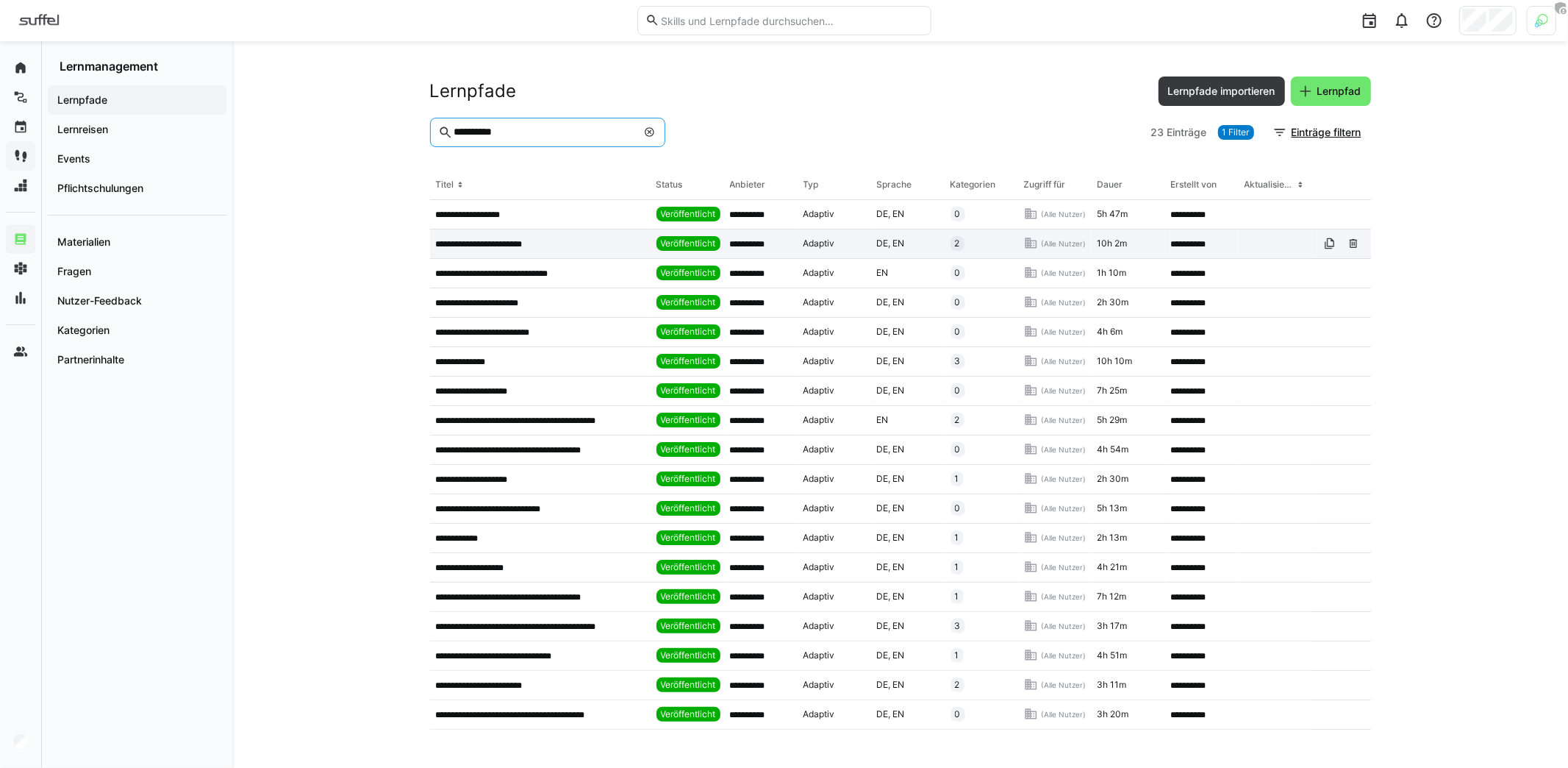
type input "**********"
click at [505, 247] on p "**********" at bounding box center [486, 244] width 101 height 11
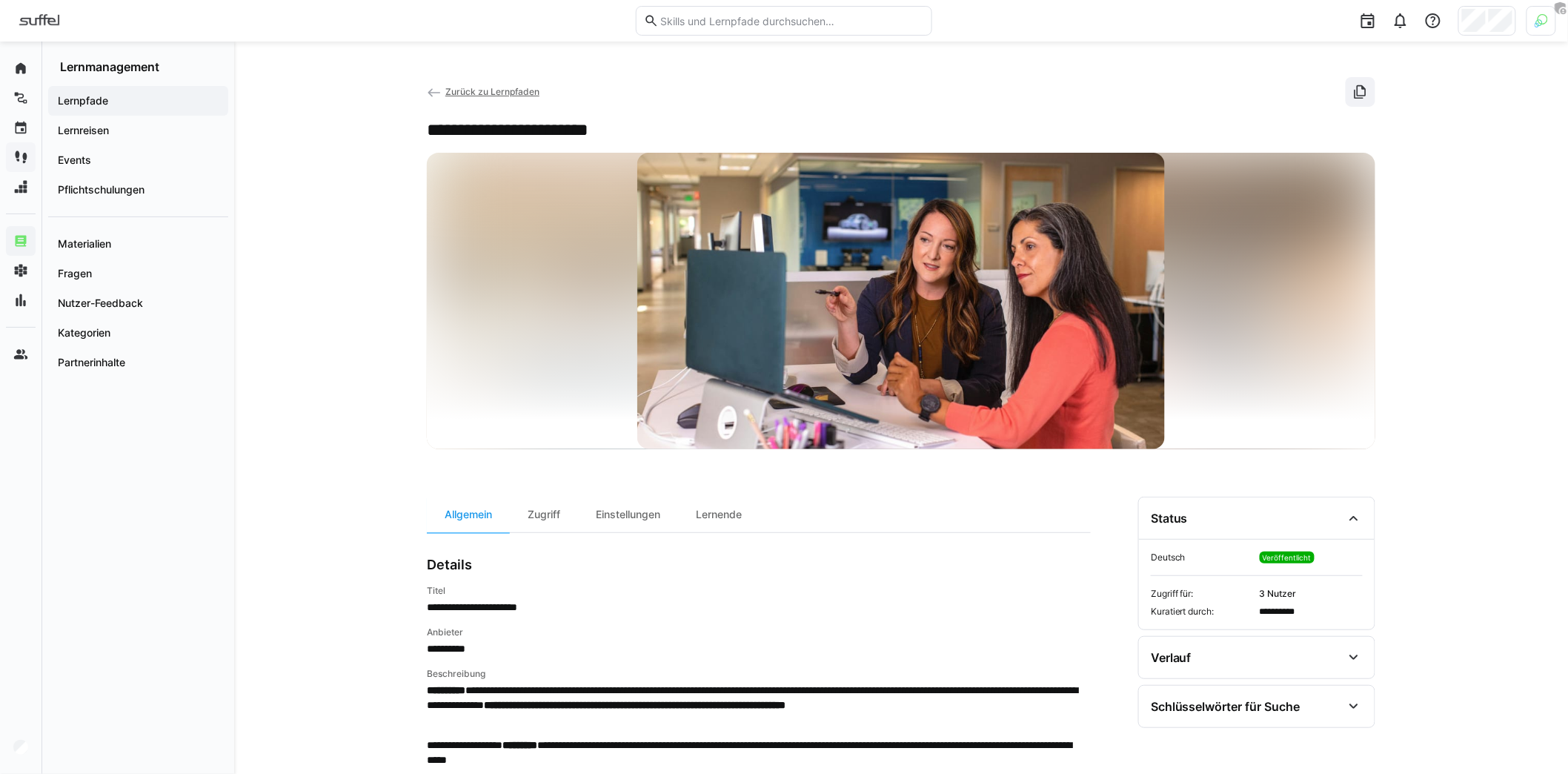
click at [432, 89] on eds-icon at bounding box center [433, 92] width 14 height 14
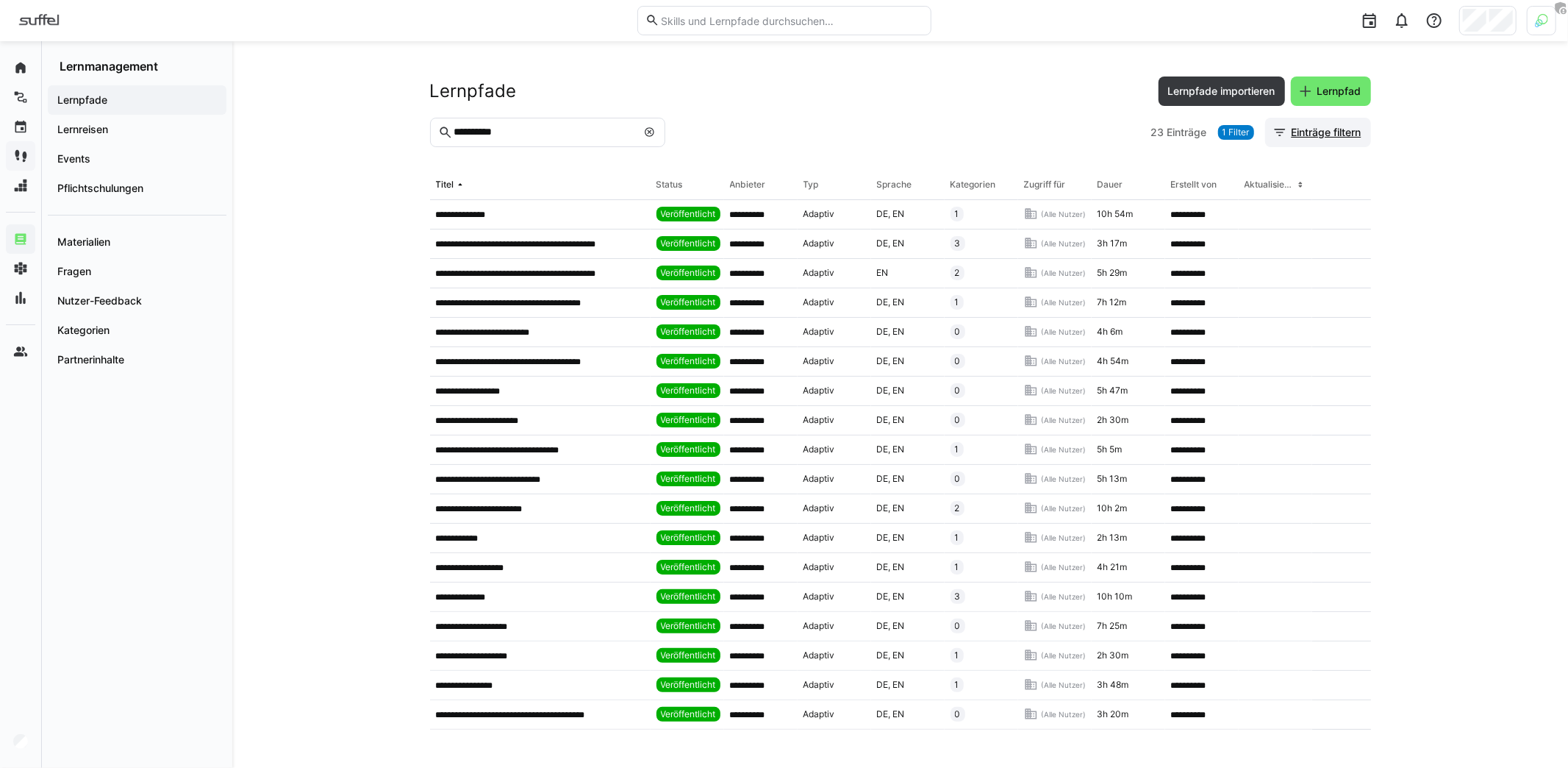
click at [1285, 130] on span "Einträge filtern" at bounding box center [1317, 132] width 91 height 14
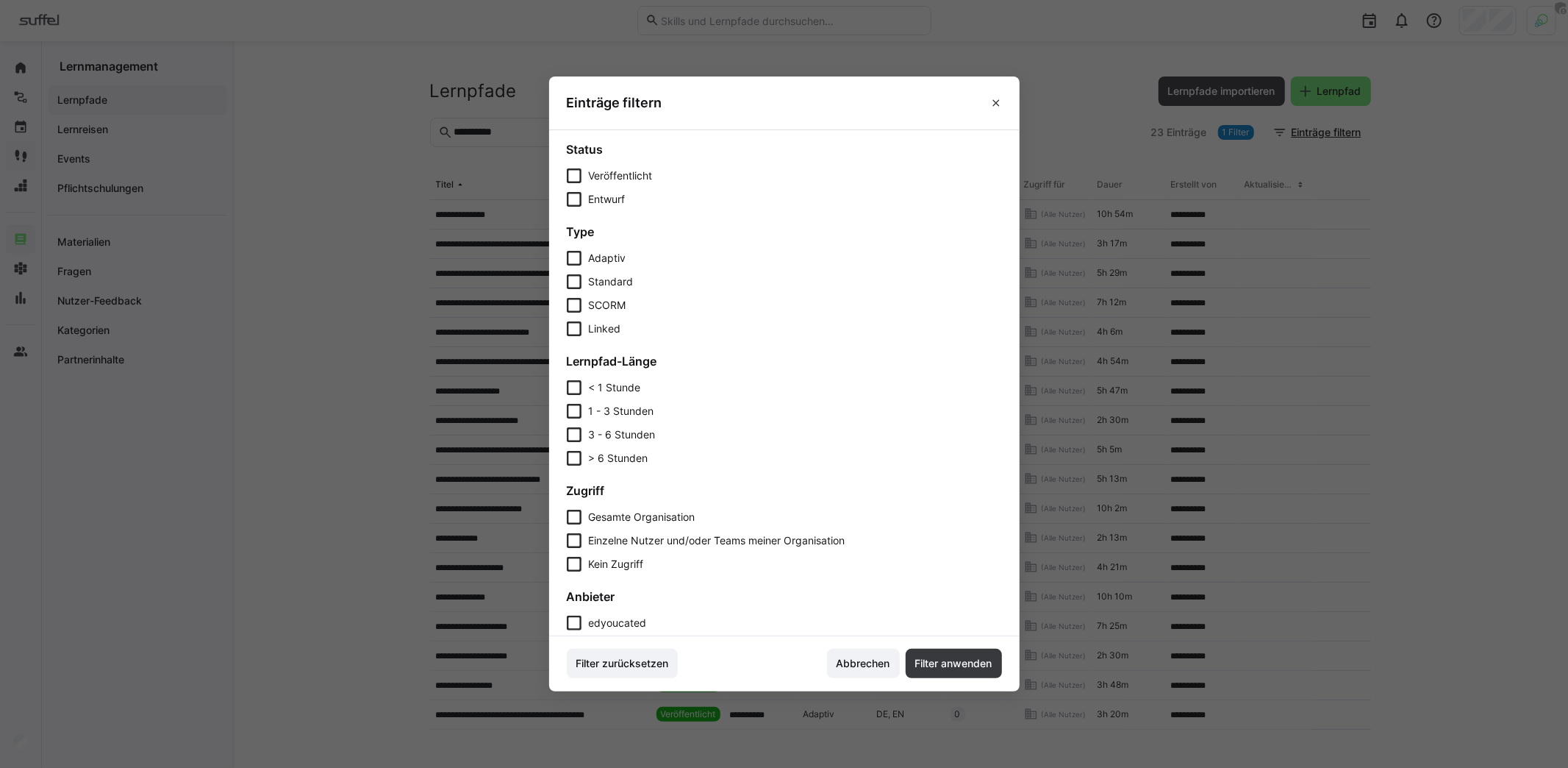
scroll to position [155, 0]
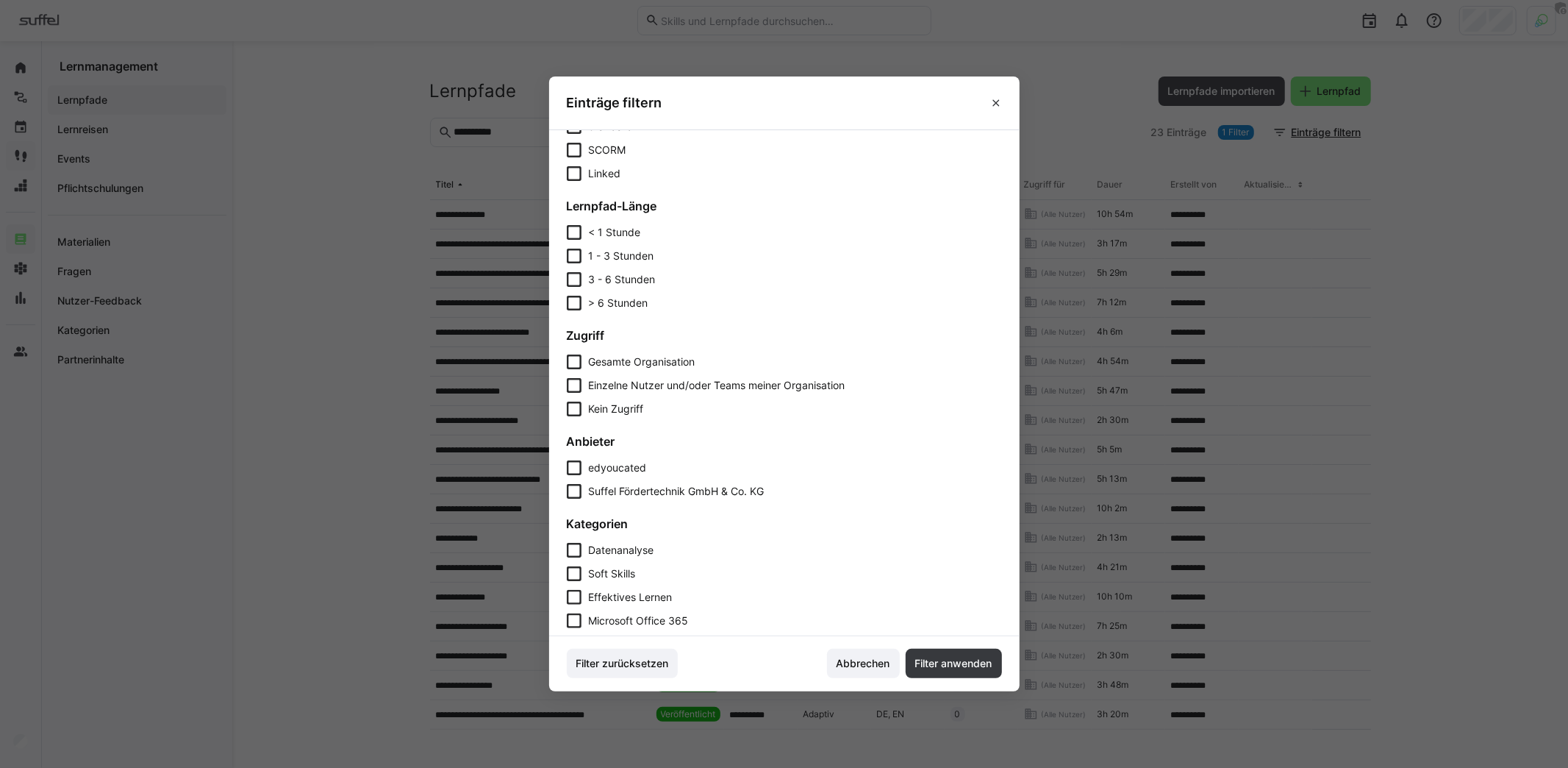
click at [635, 490] on span "Suffel Fördertechnik GmbH & Co. KG" at bounding box center [677, 490] width 176 height 14
click at [985, 674] on span "Filter anwenden" at bounding box center [953, 663] width 96 height 30
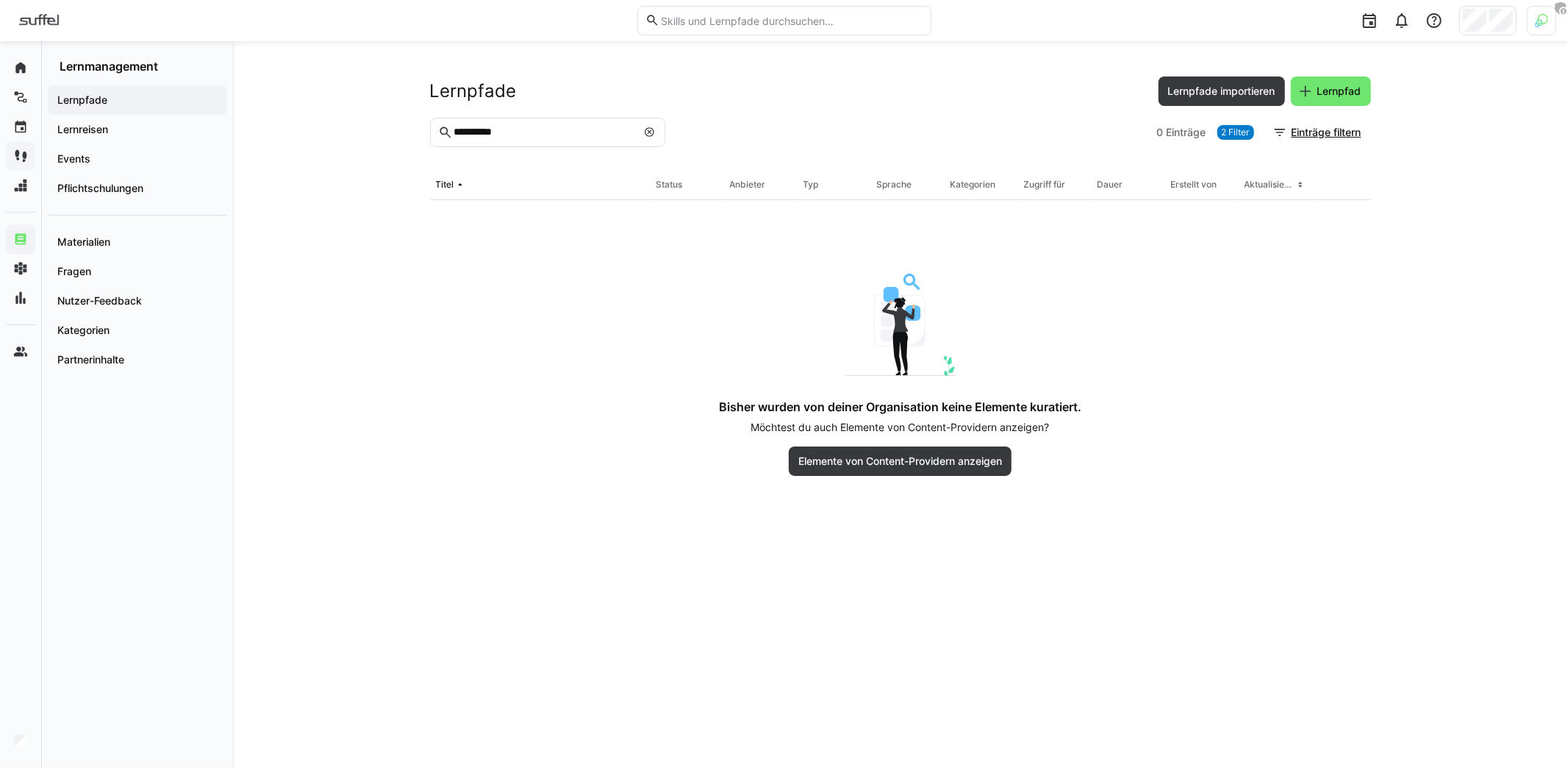
click at [1231, 133] on span "2 Filter" at bounding box center [1235, 132] width 28 height 11
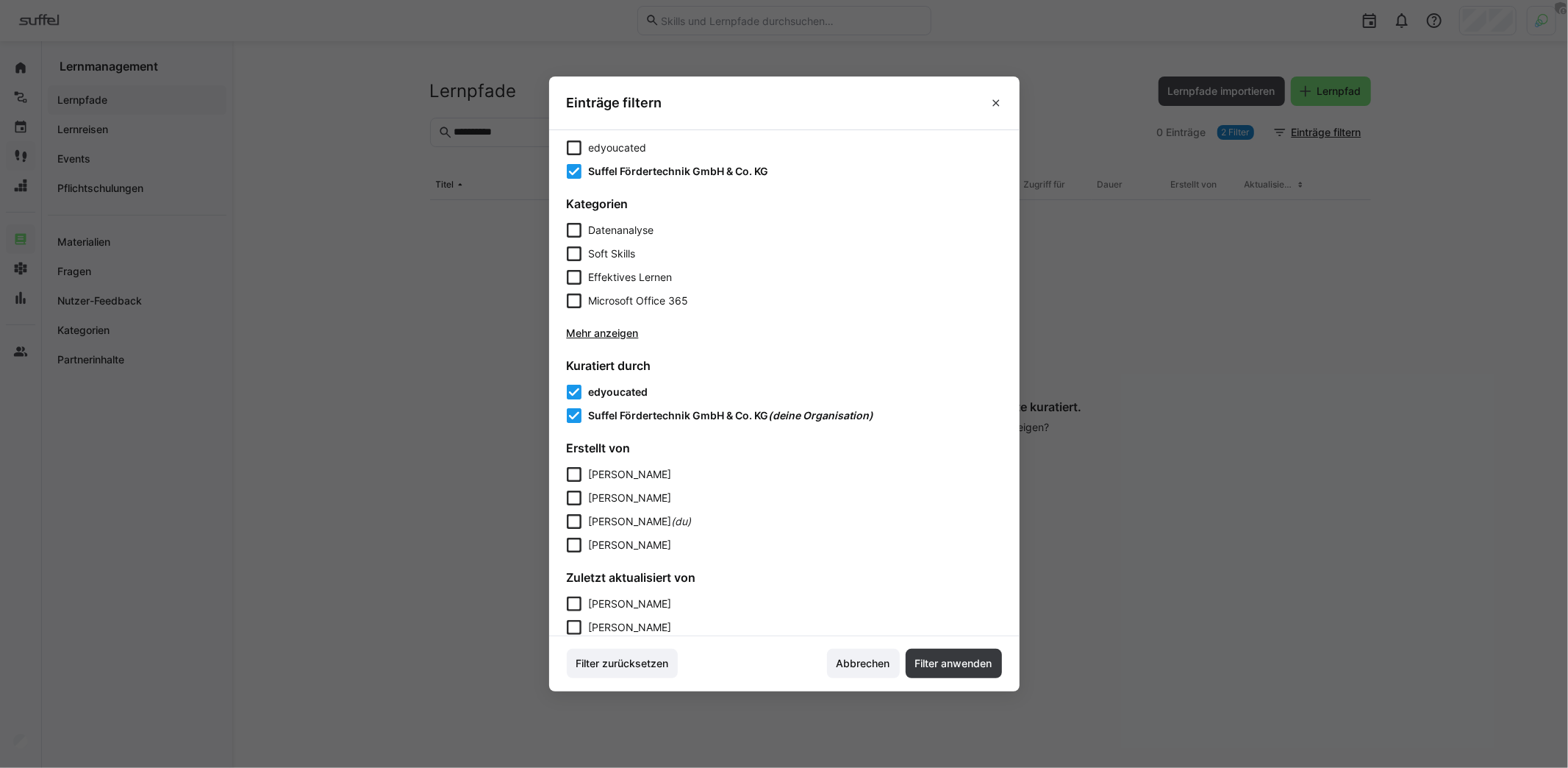
scroll to position [477, 0]
click at [621, 388] on span "edyoucated" at bounding box center [619, 390] width 59 height 12
click at [615, 148] on span "edyoucated" at bounding box center [618, 145] width 58 height 14
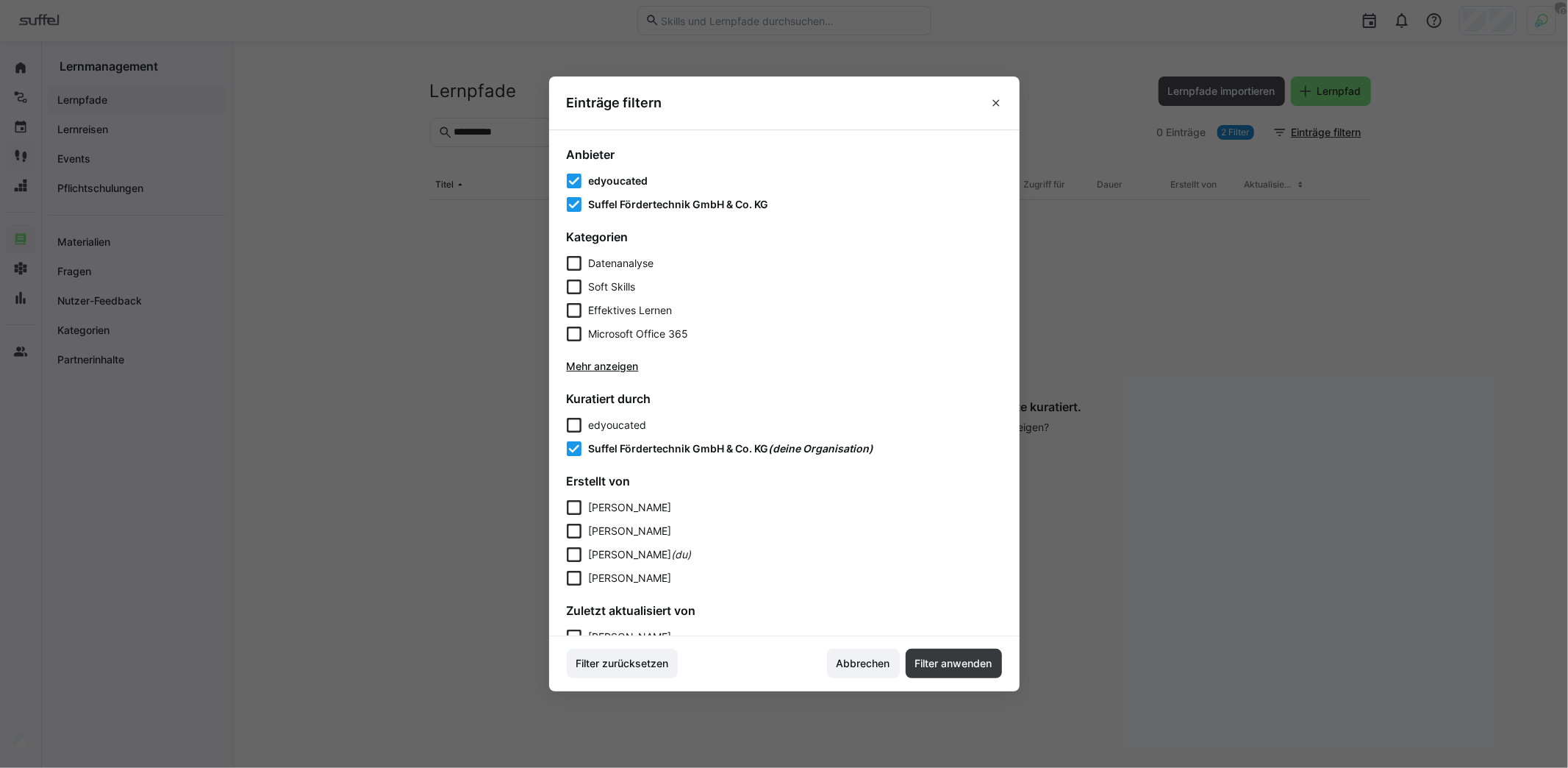
scroll to position [427, 0]
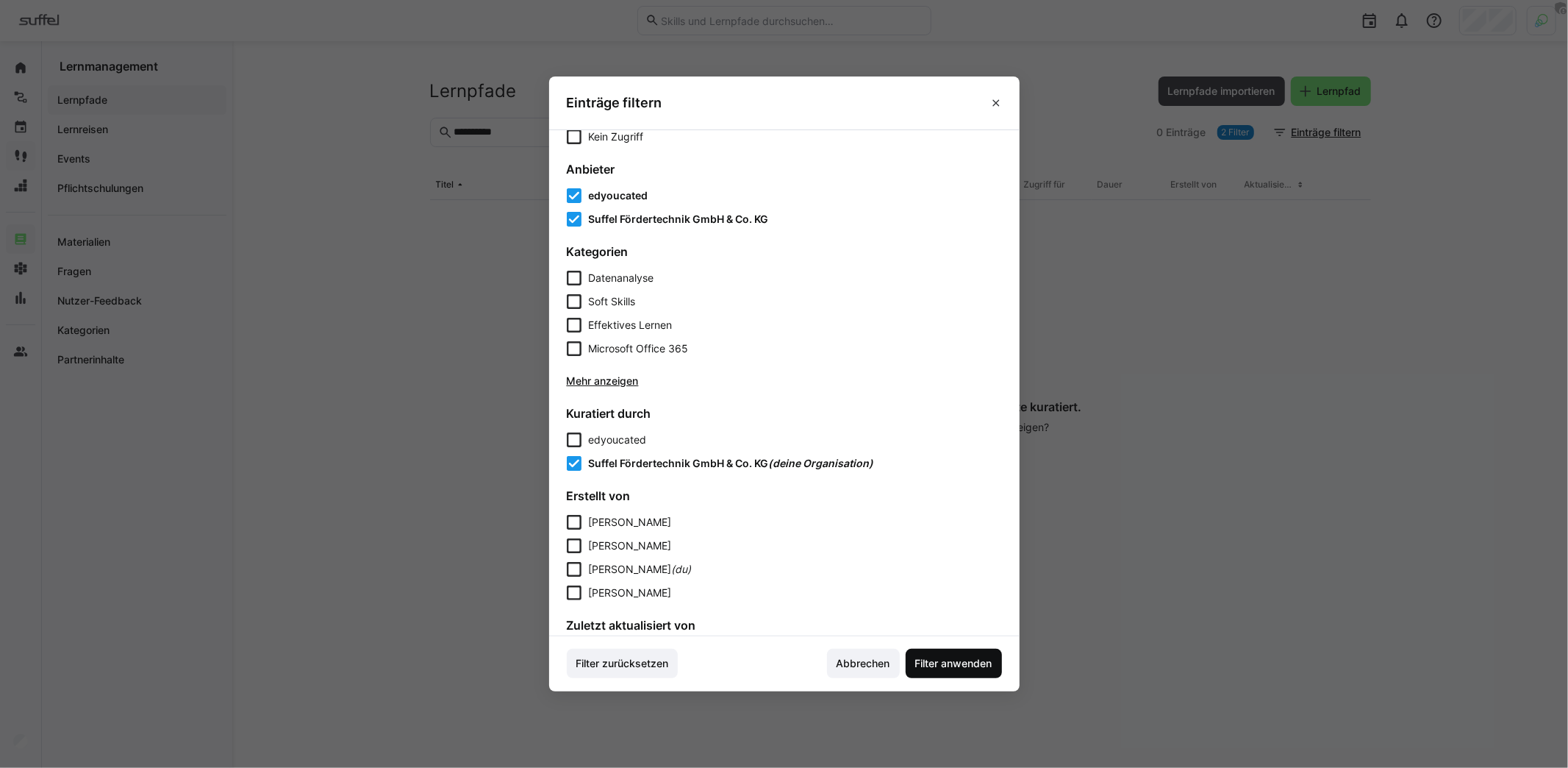
click at [964, 660] on span "Filter anwenden" at bounding box center [953, 663] width 81 height 14
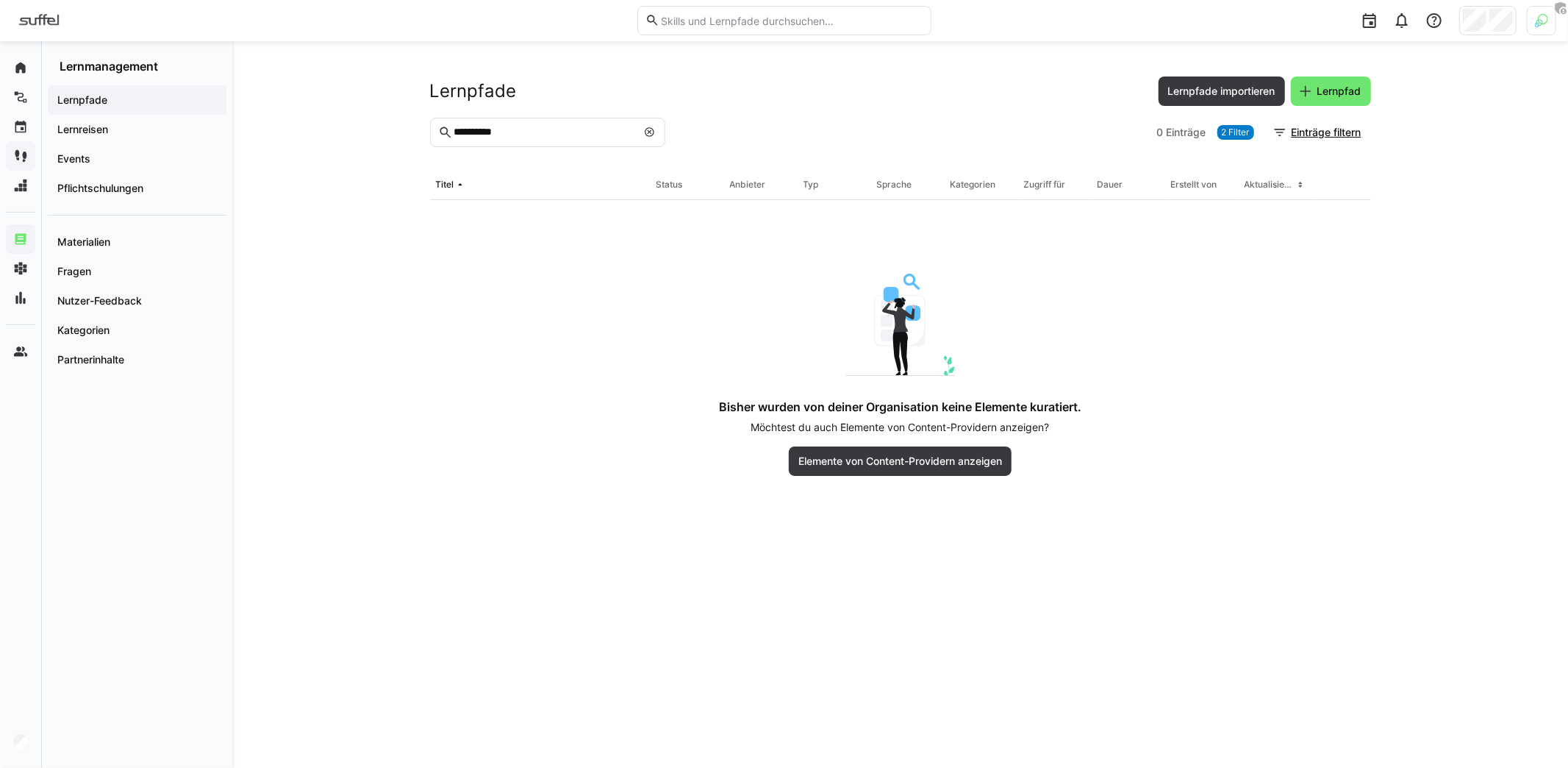
click at [1240, 129] on span "2 Filter" at bounding box center [1235, 132] width 28 height 11
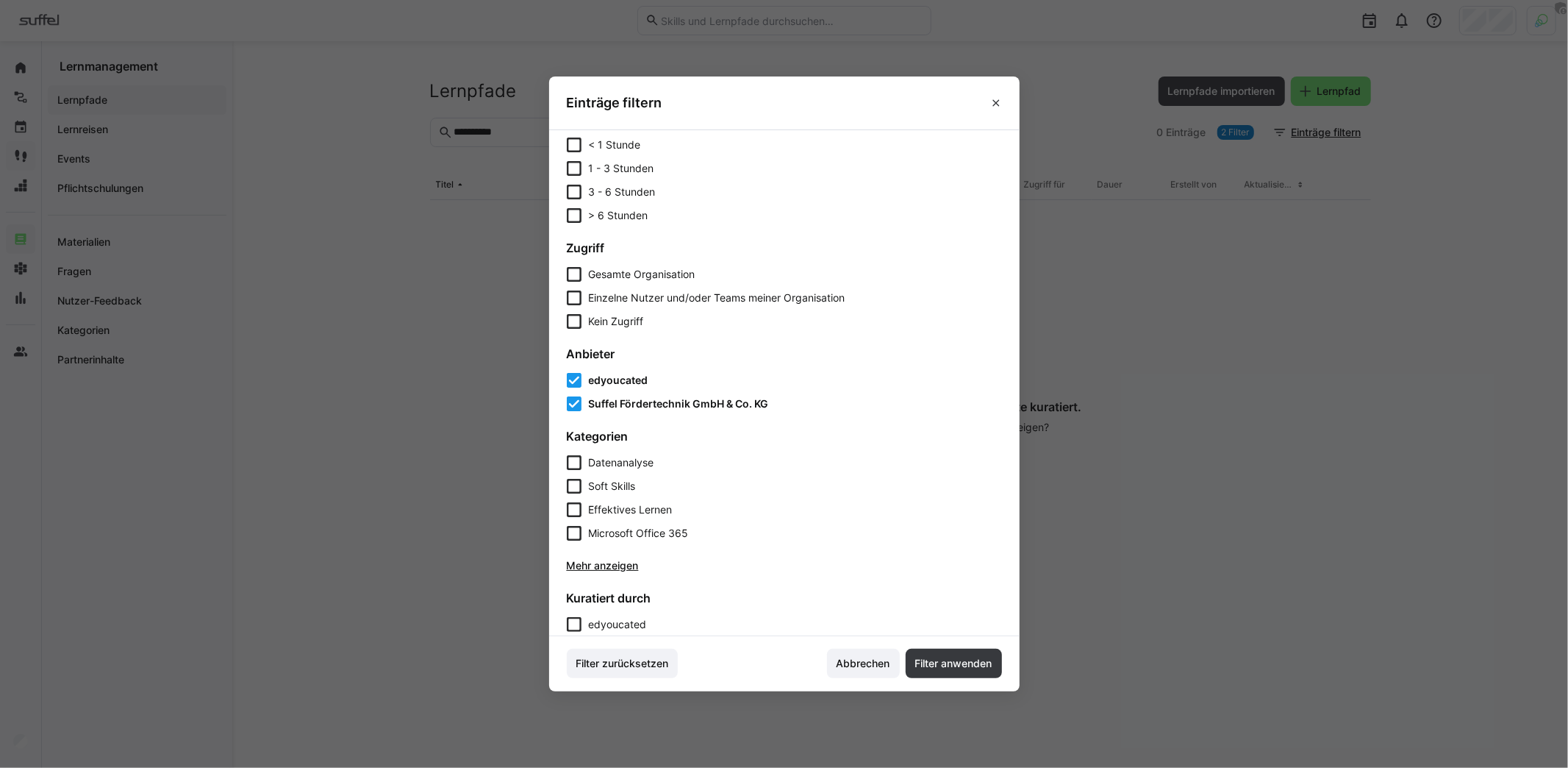
scroll to position [294, 0]
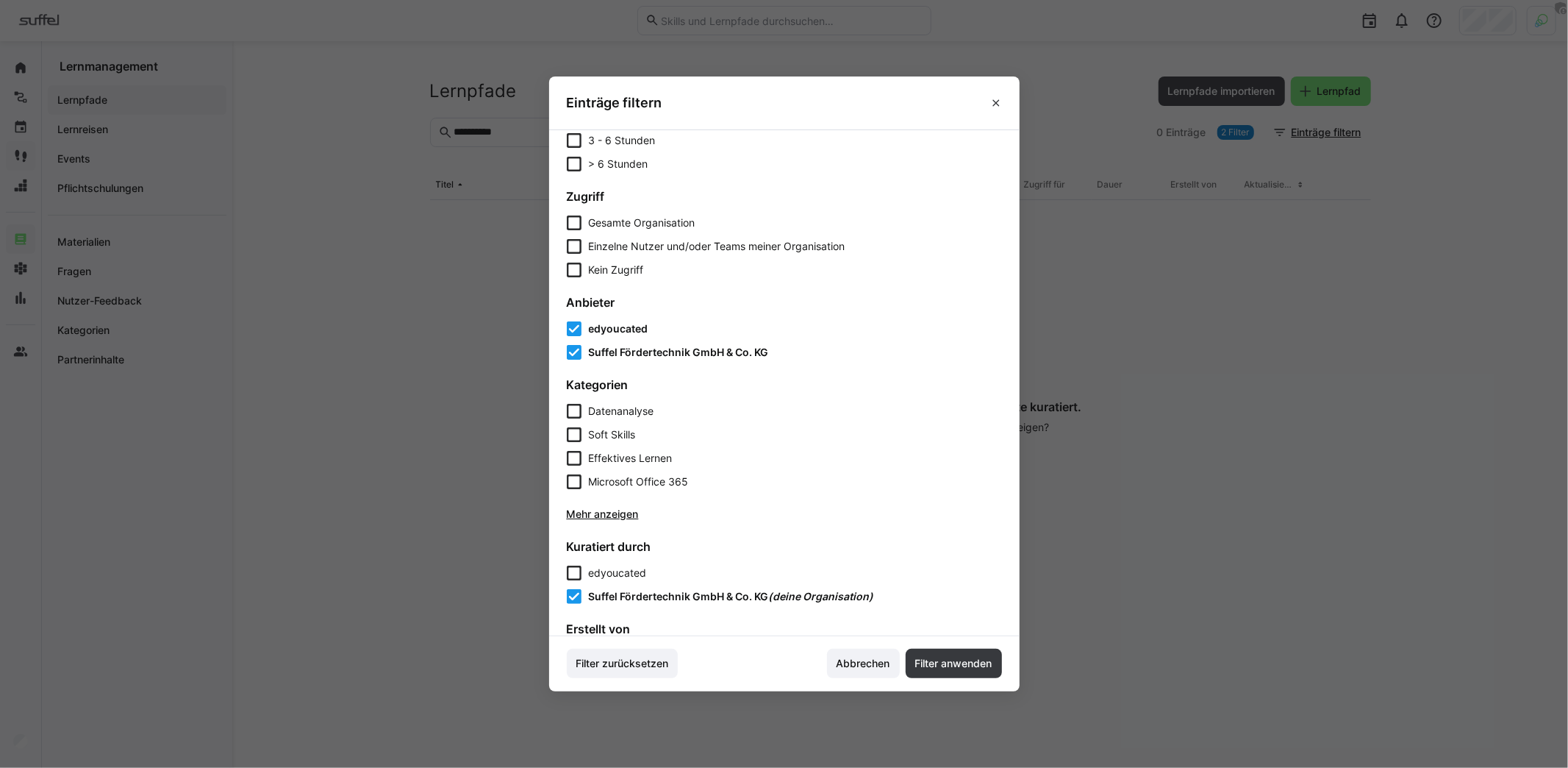
click at [630, 669] on span "Filter zurücksetzen" at bounding box center [622, 663] width 97 height 14
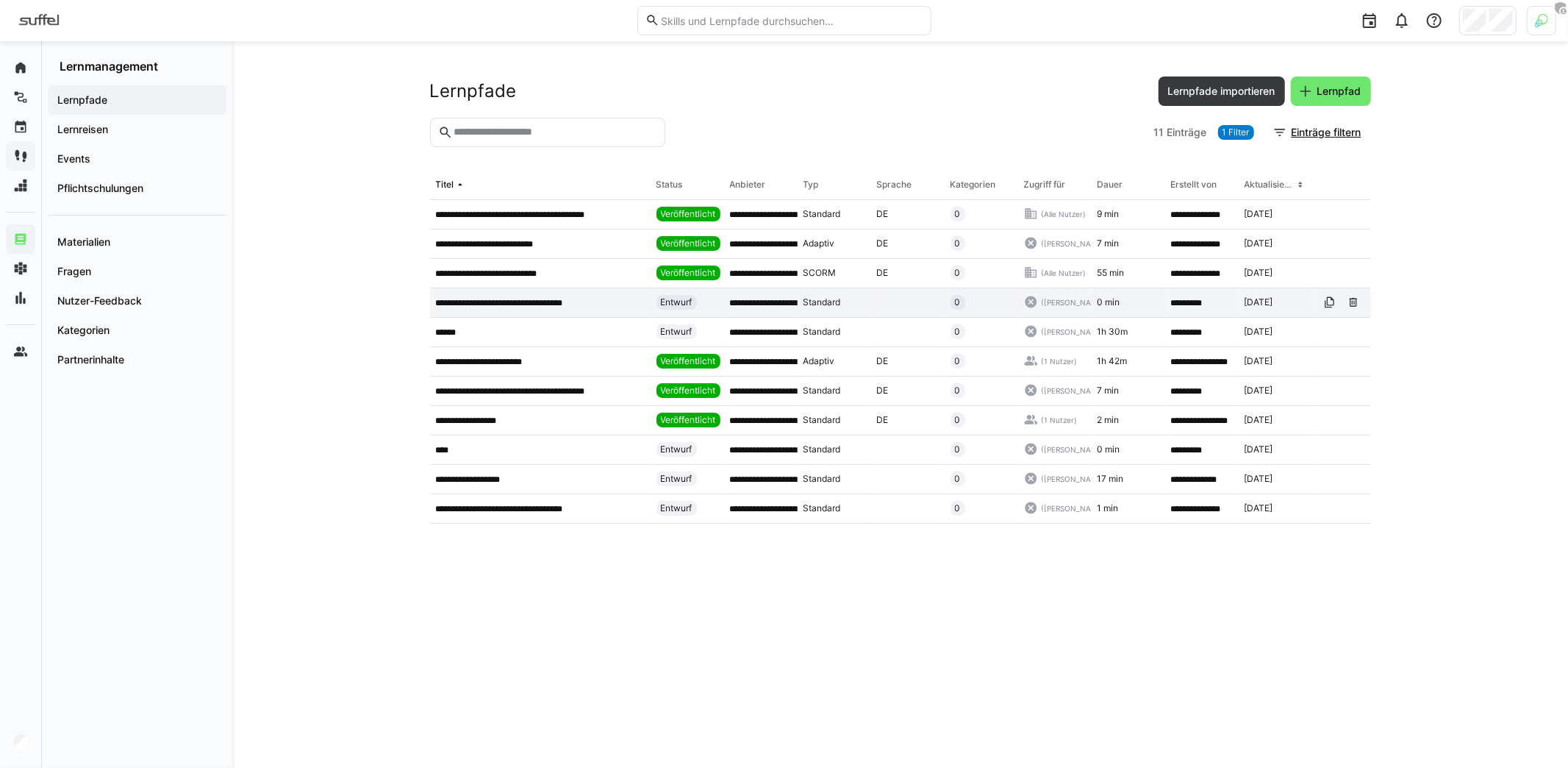
click at [503, 299] on p "**********" at bounding box center [515, 303] width 159 height 11
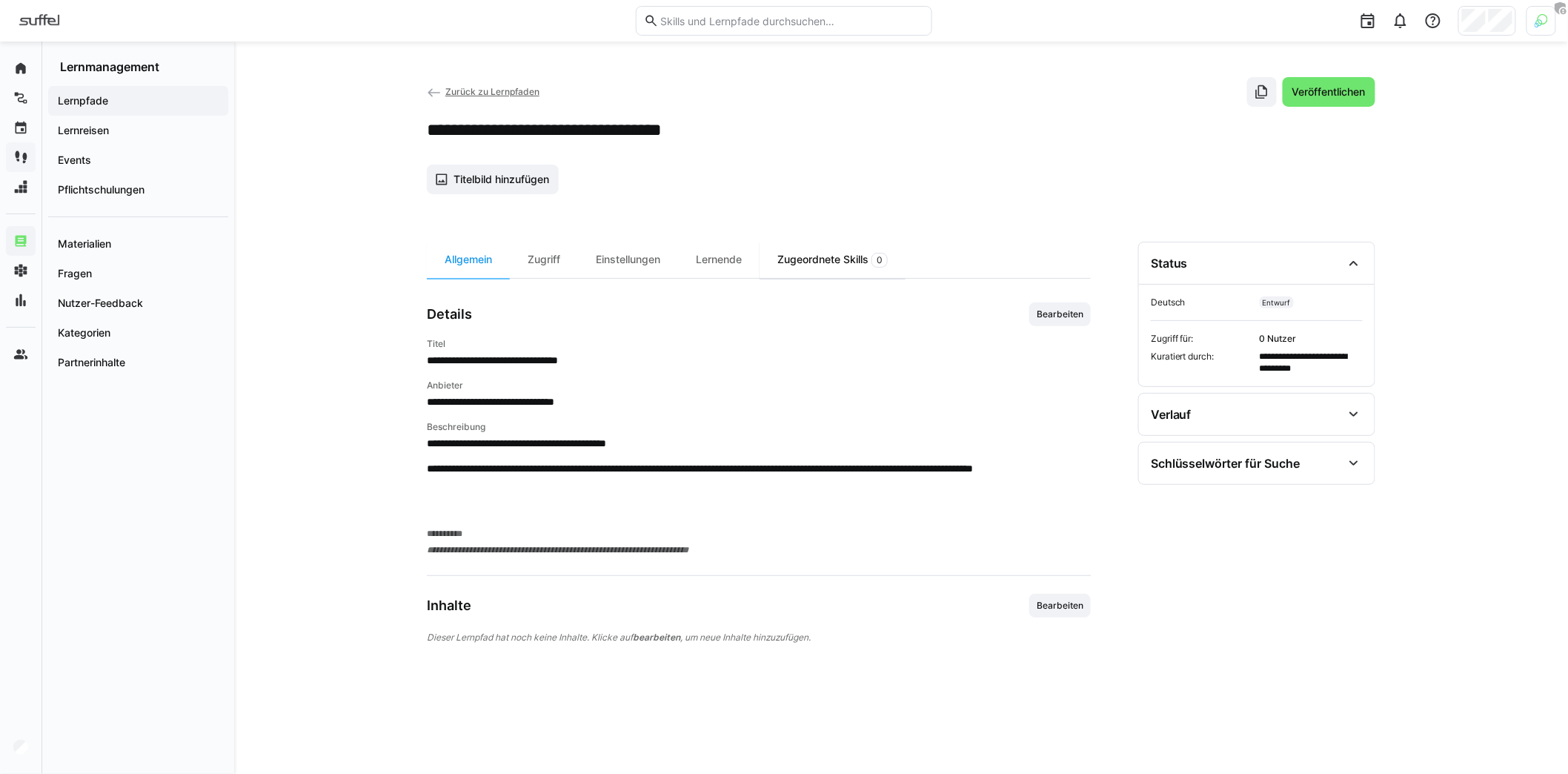
click at [864, 259] on div "Zugeordnete Skills 0" at bounding box center [833, 260] width 146 height 37
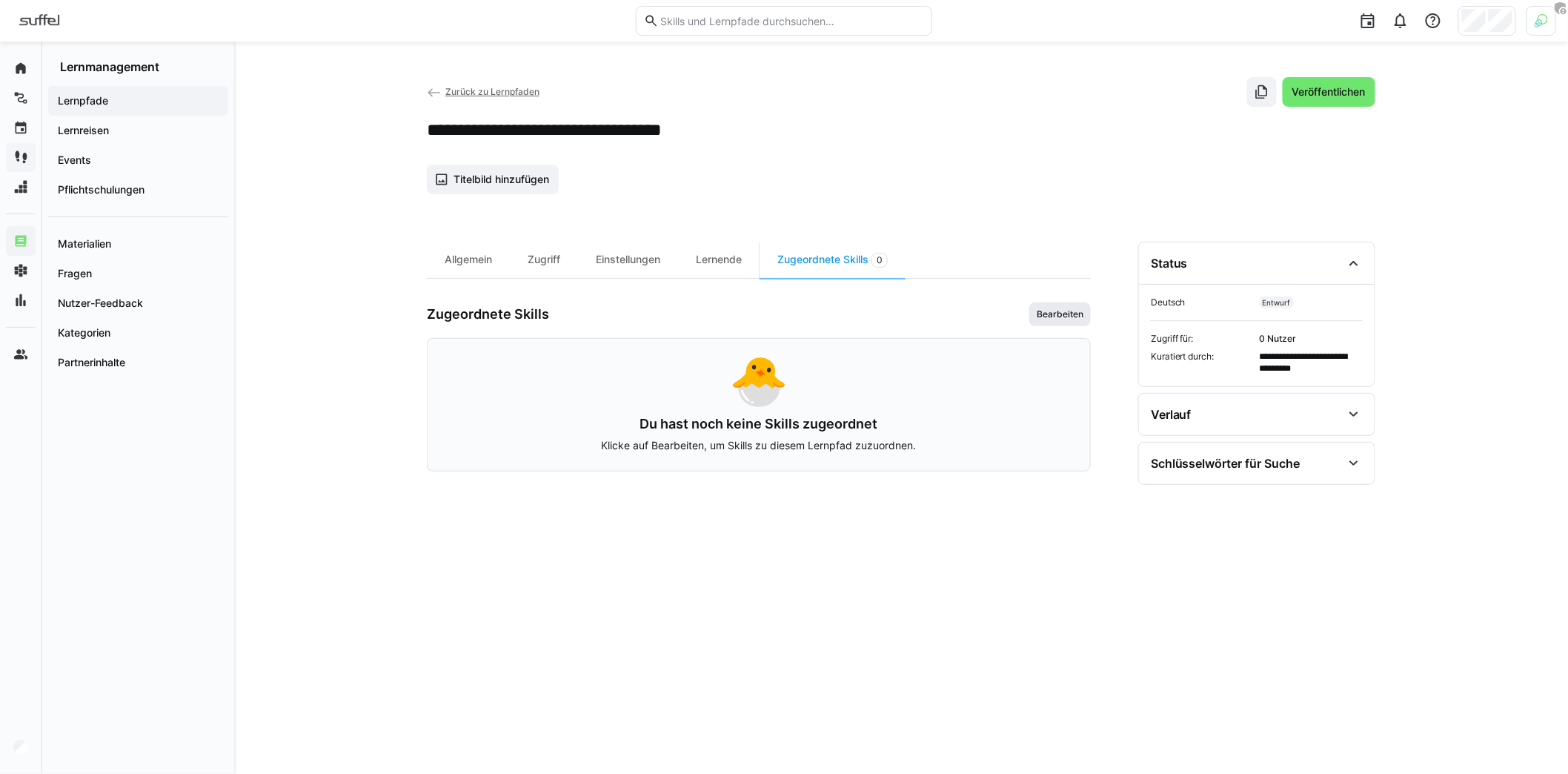
click at [1054, 314] on span "Bearbeiten" at bounding box center [1060, 314] width 50 height 12
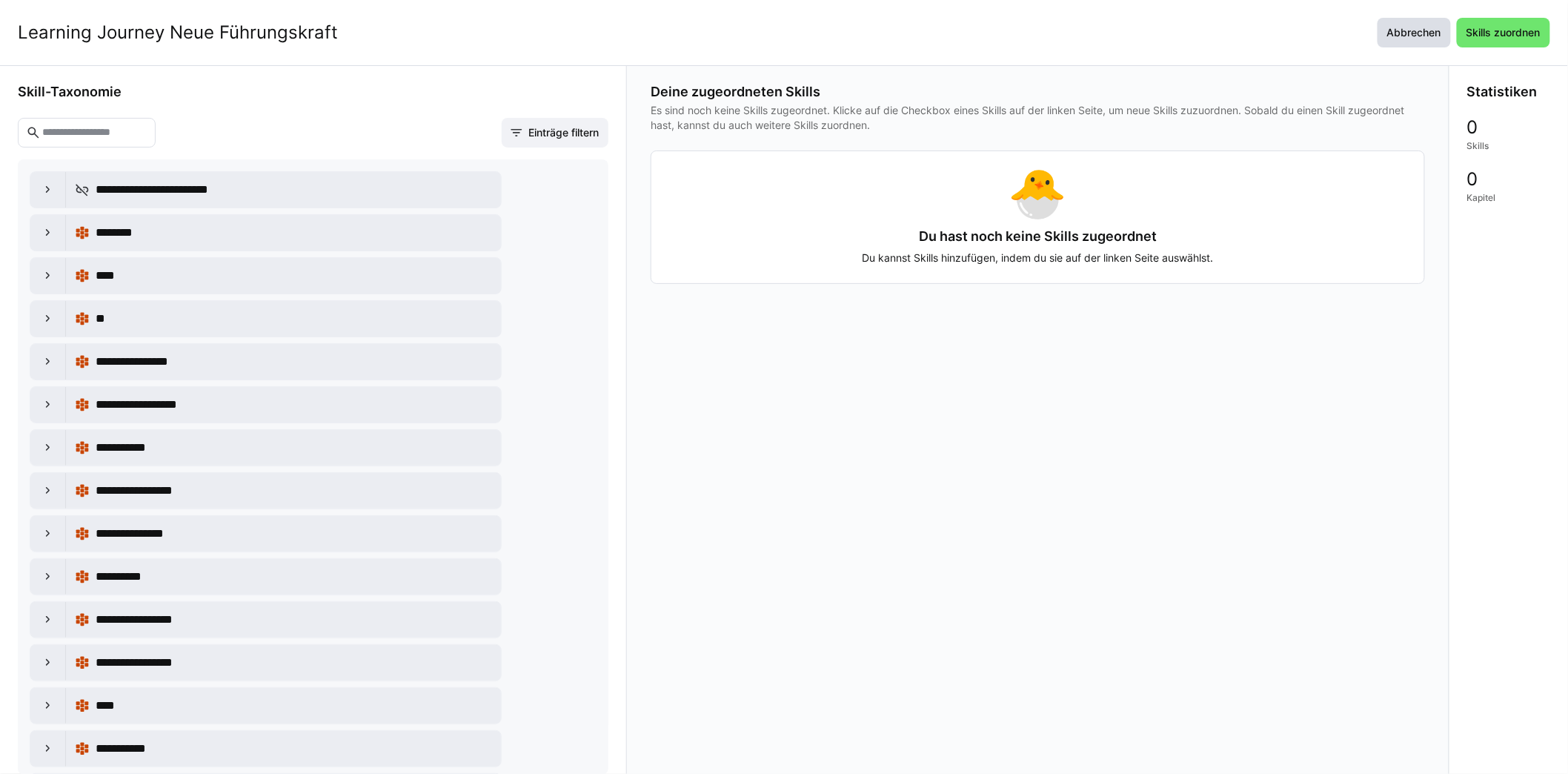
drag, startPoint x: 1401, startPoint y: 40, endPoint x: 1386, endPoint y: 45, distance: 15.8
click at [1401, 40] on span "Abbrechen" at bounding box center [1414, 32] width 73 height 30
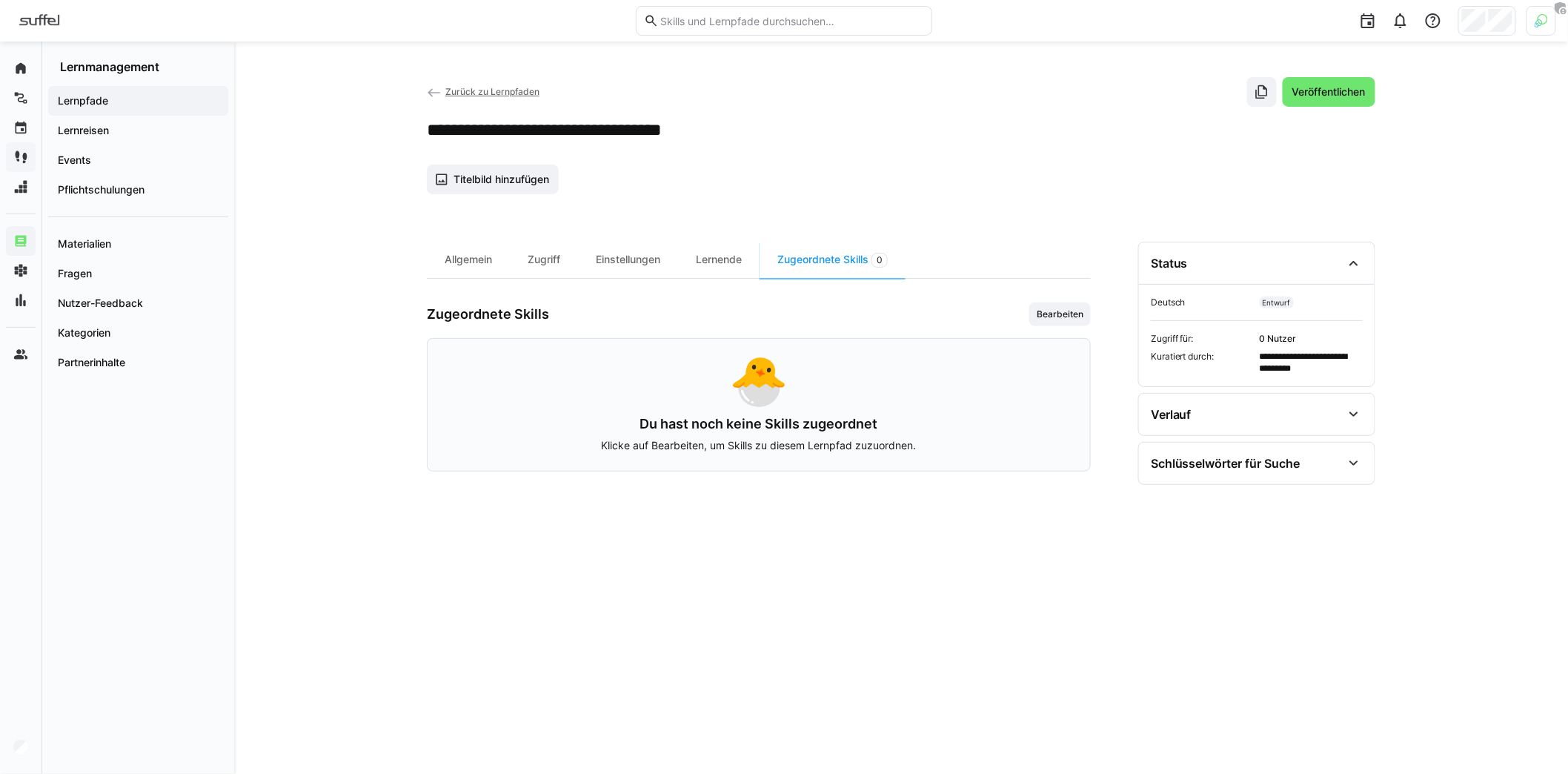
click at [822, 541] on div "Allgemein Zugriff Einstellungen Lernende Zugeordnete Skills 0 Zugeordnete Skill…" at bounding box center [758, 490] width 664 height 497
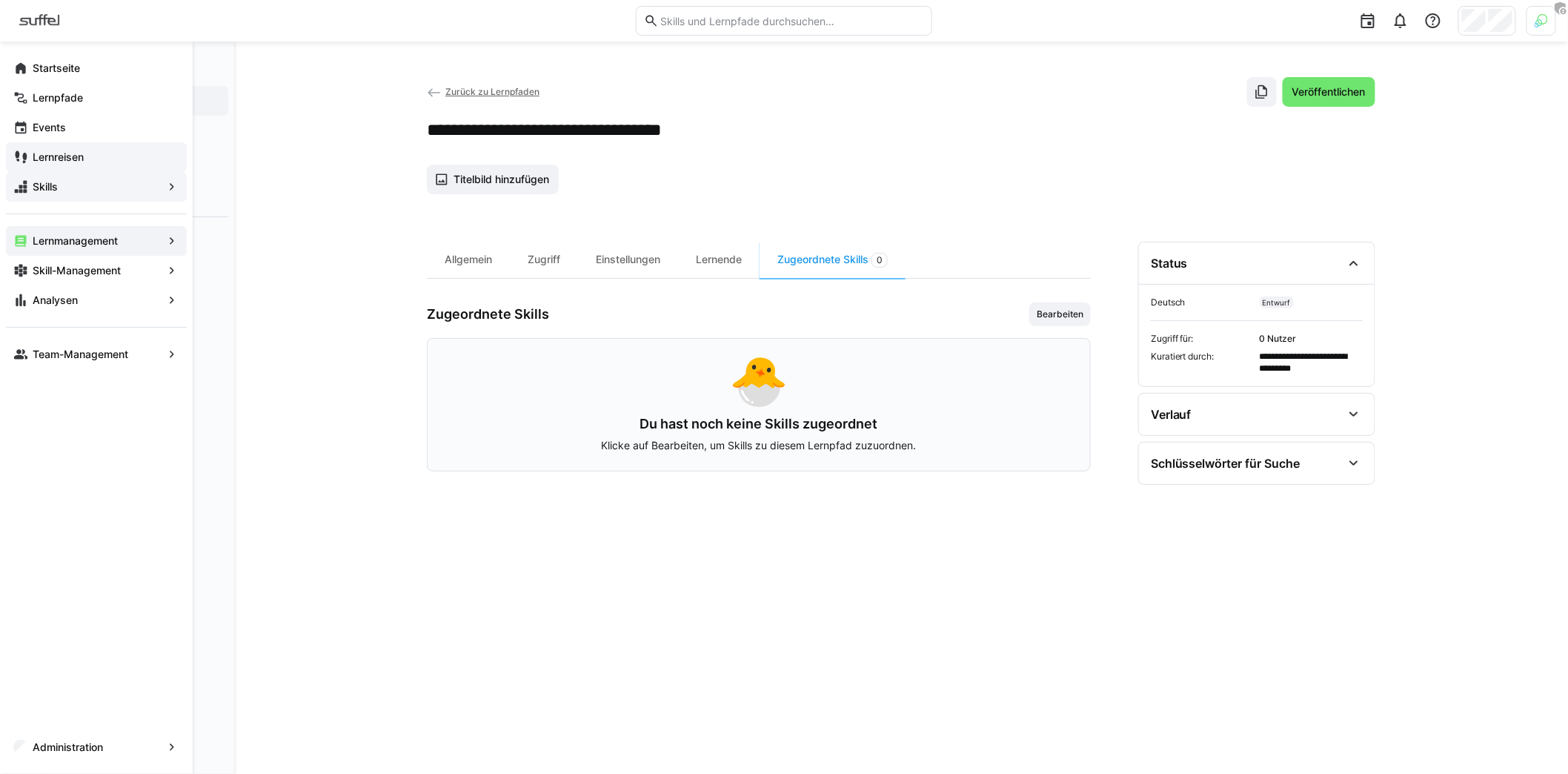
click at [84, 189] on span "Skills" at bounding box center [96, 186] width 132 height 14
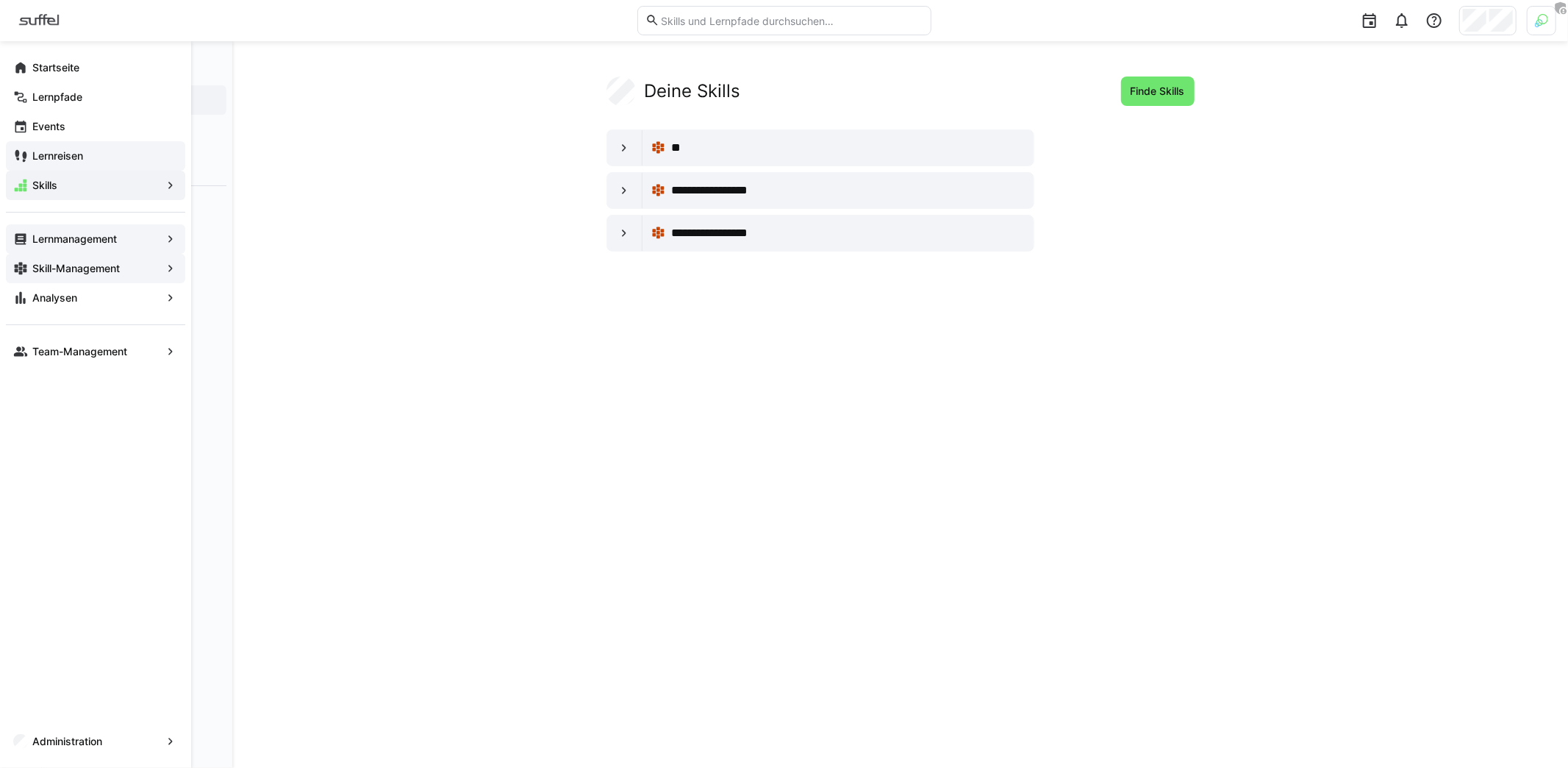
click at [0, 0] on app-navigation-label "Skill-Management" at bounding box center [0, 0] width 0 height 0
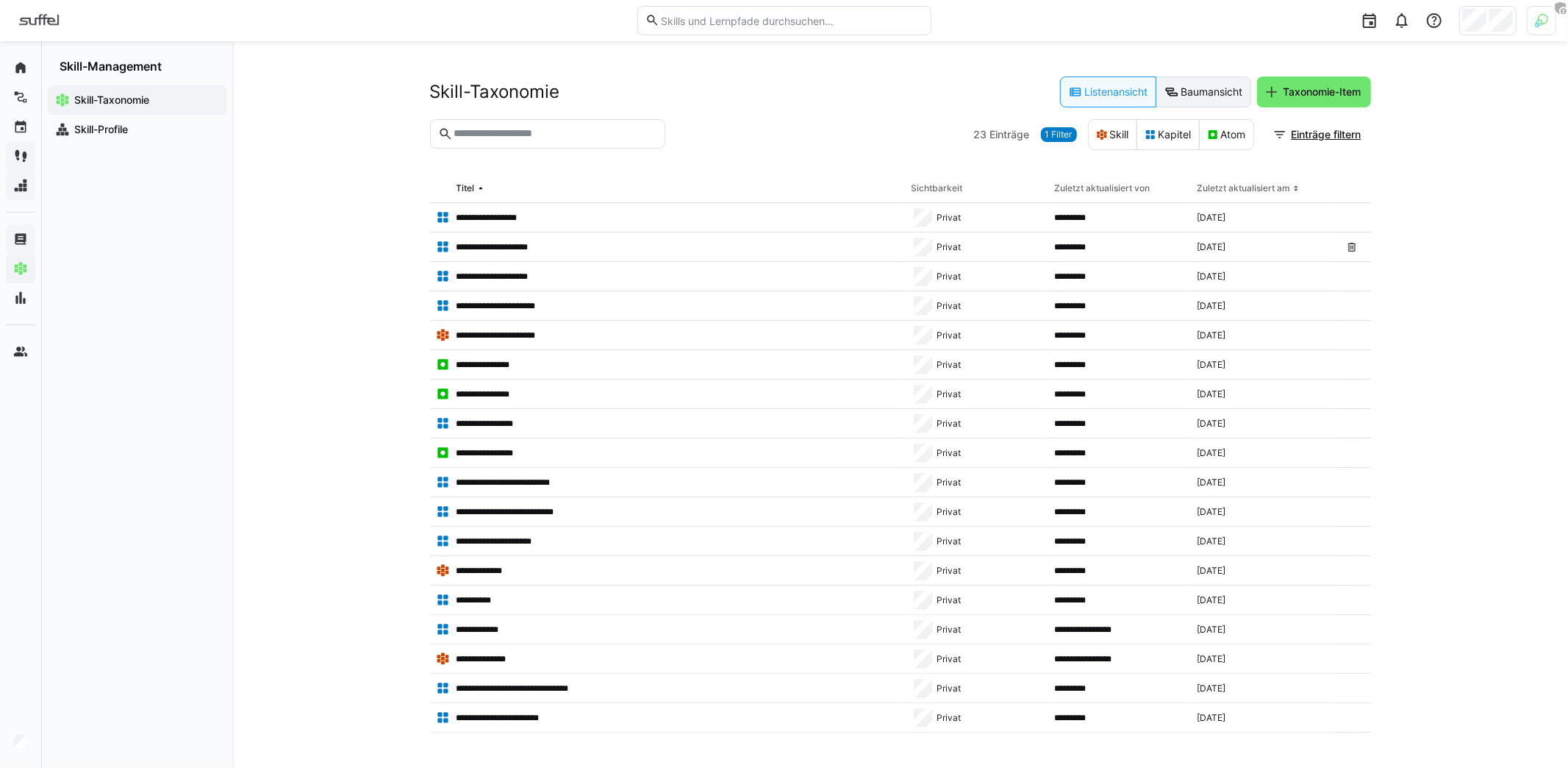
click at [1176, 80] on eds-button-option "Baumansicht" at bounding box center [1203, 92] width 95 height 31
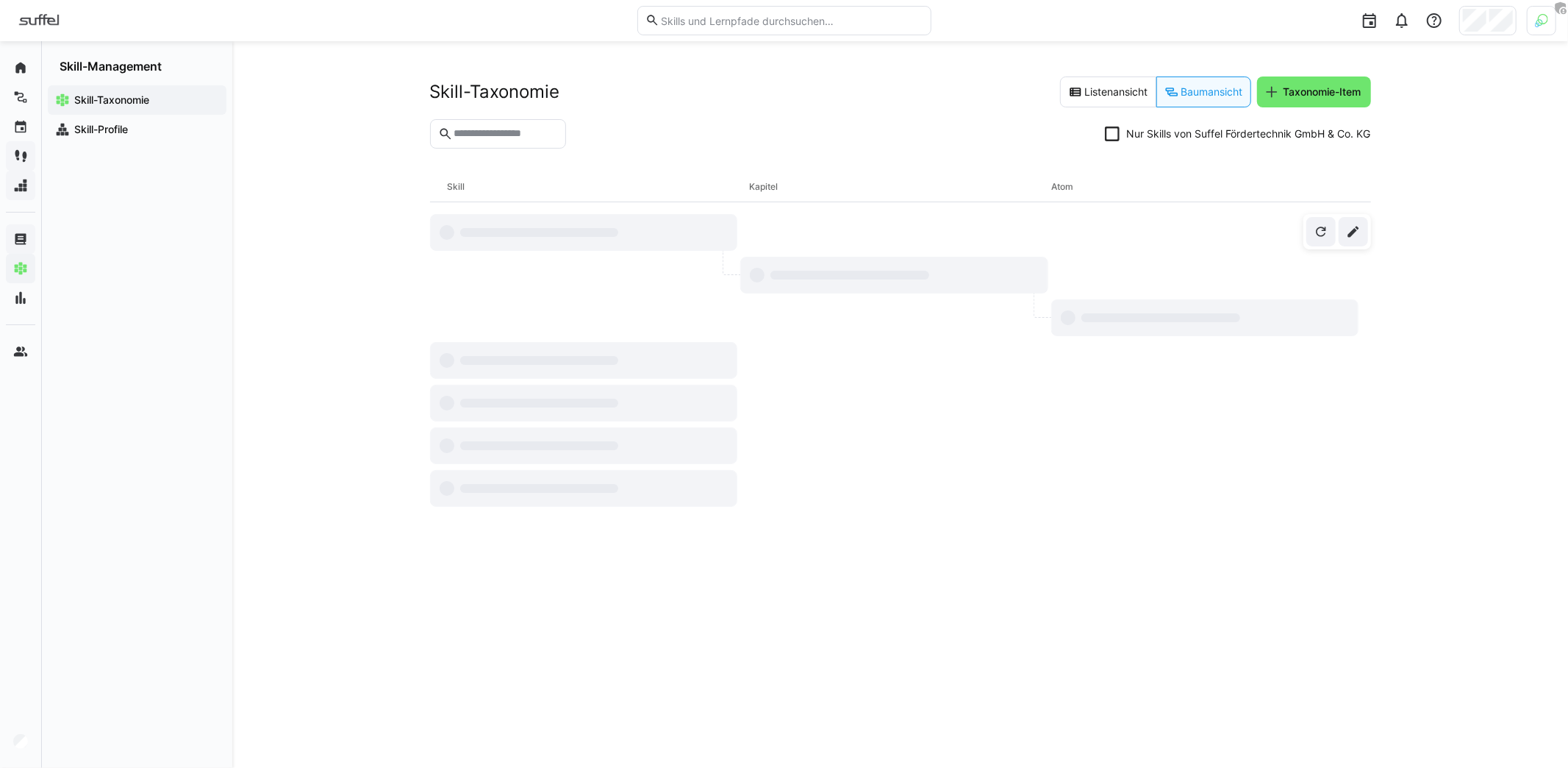
click at [1089, 138] on section "Nur Skills von Suffel Fördertechnik GmbH & Co. KG" at bounding box center [900, 139] width 941 height 41
click at [1111, 136] on icon at bounding box center [1112, 133] width 14 height 14
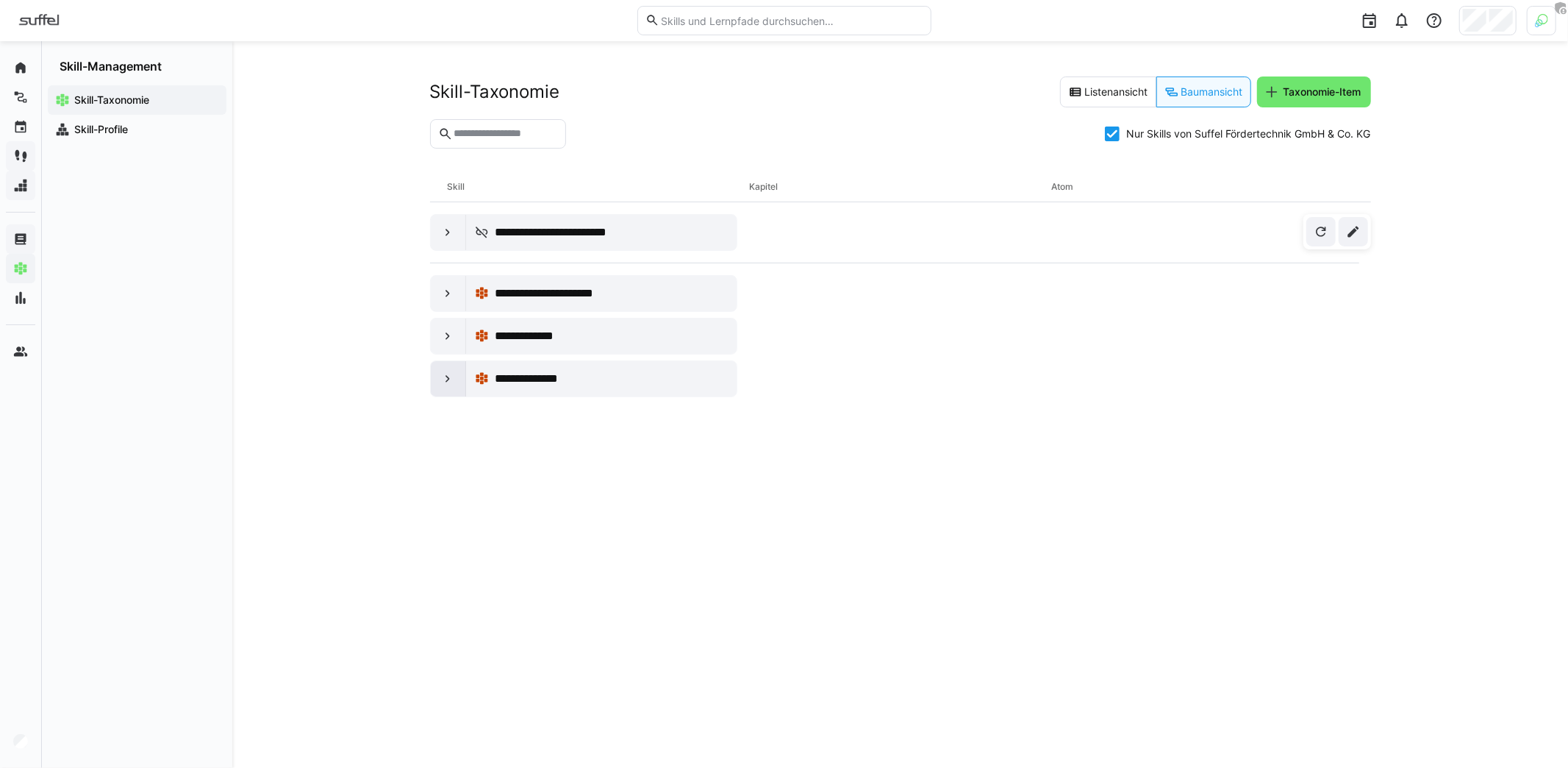
click at [439, 373] on div at bounding box center [448, 378] width 35 height 35
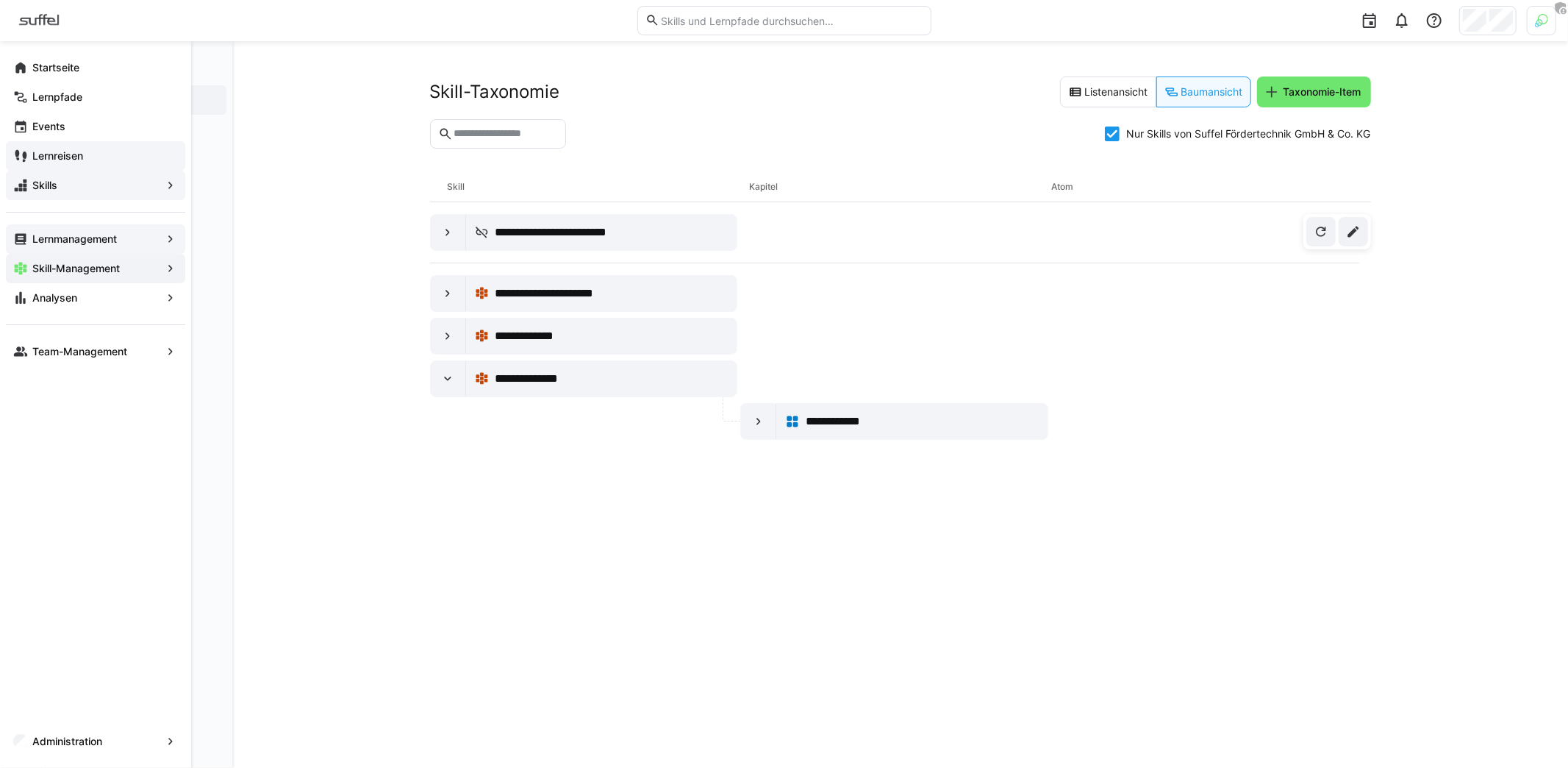
click at [84, 246] on div "Lernmanagement" at bounding box center [95, 239] width 180 height 30
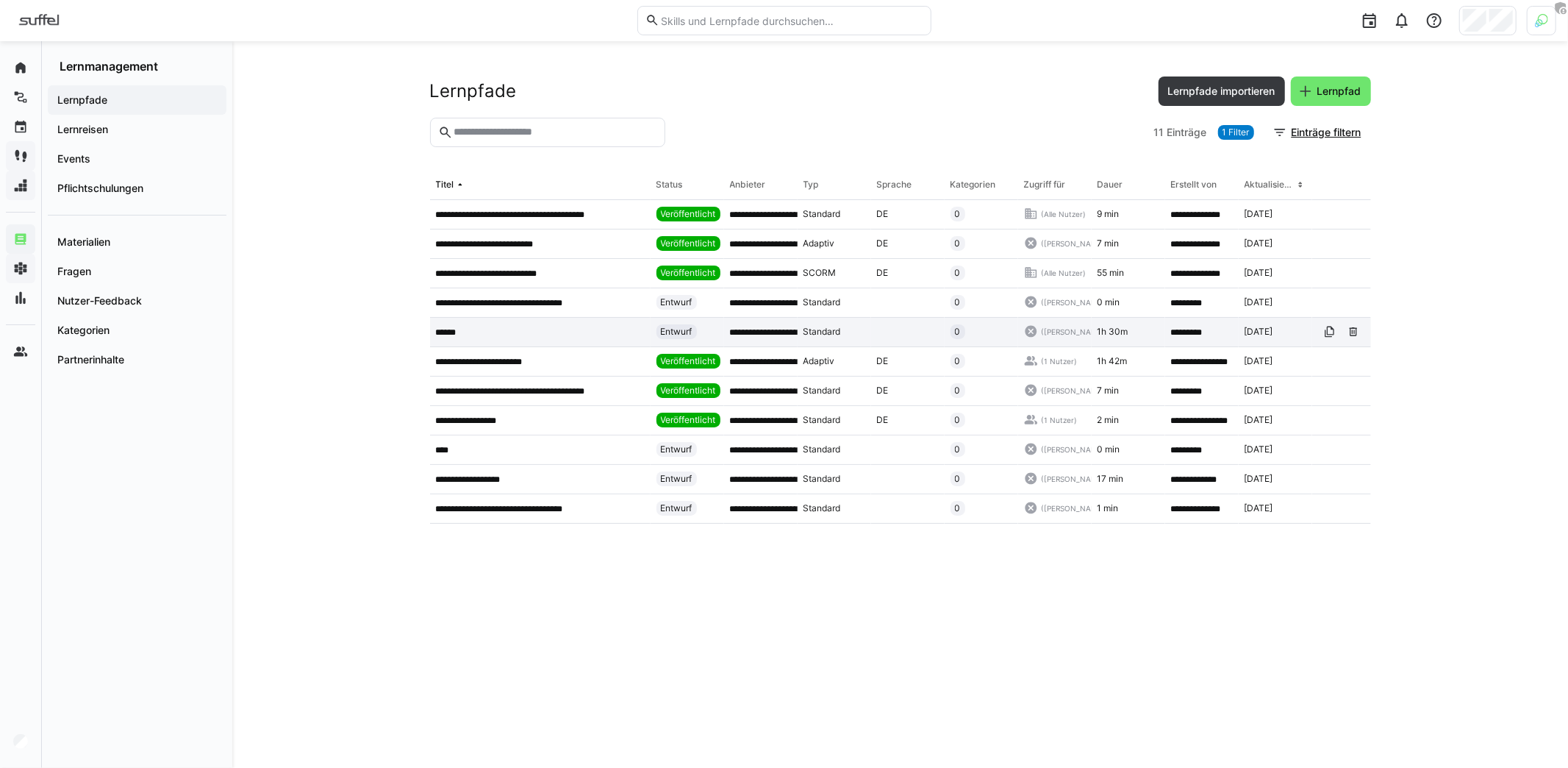
click at [544, 327] on app-table-first-column "******" at bounding box center [540, 332] width 209 height 11
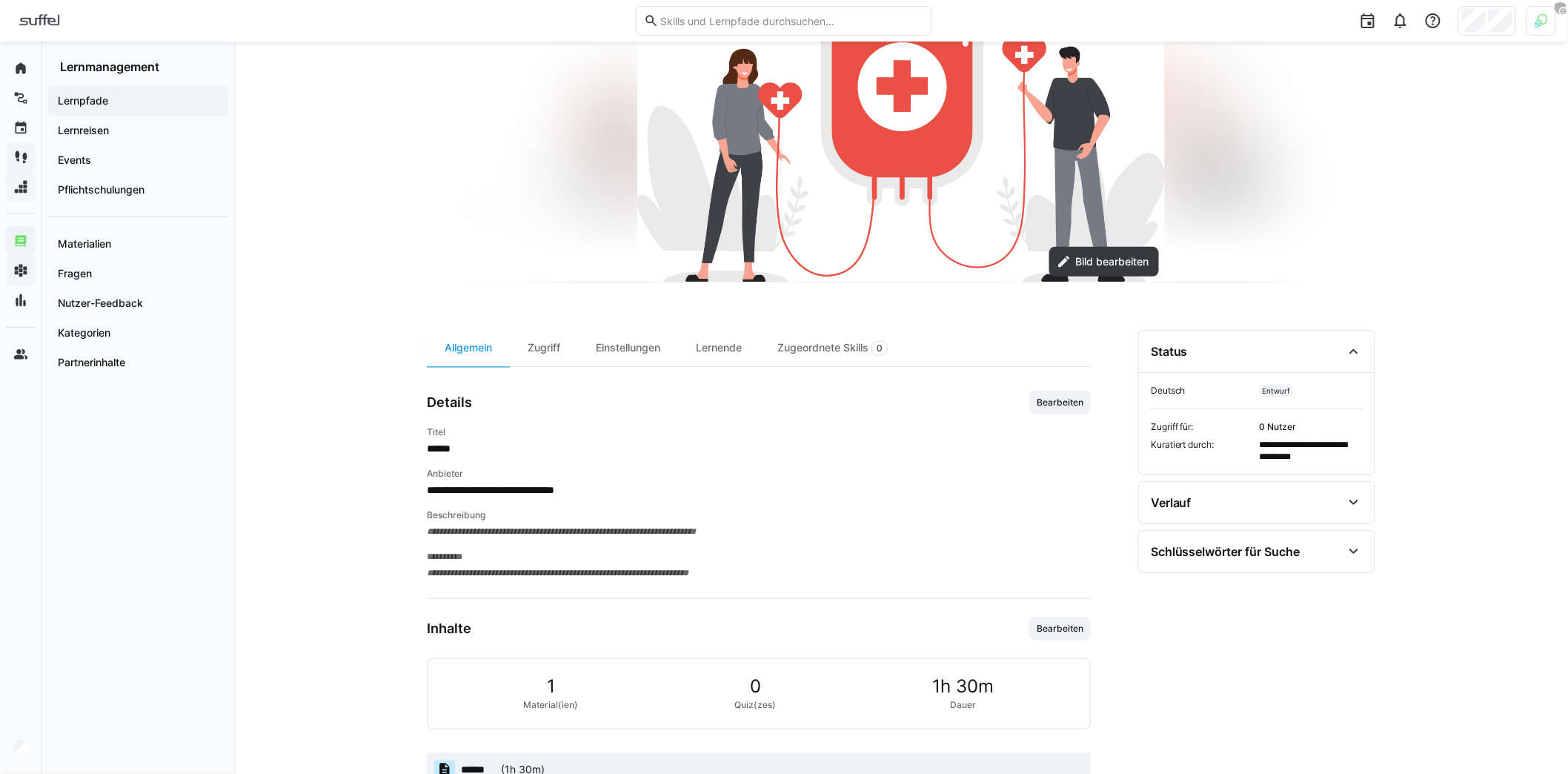
scroll to position [210, 0]
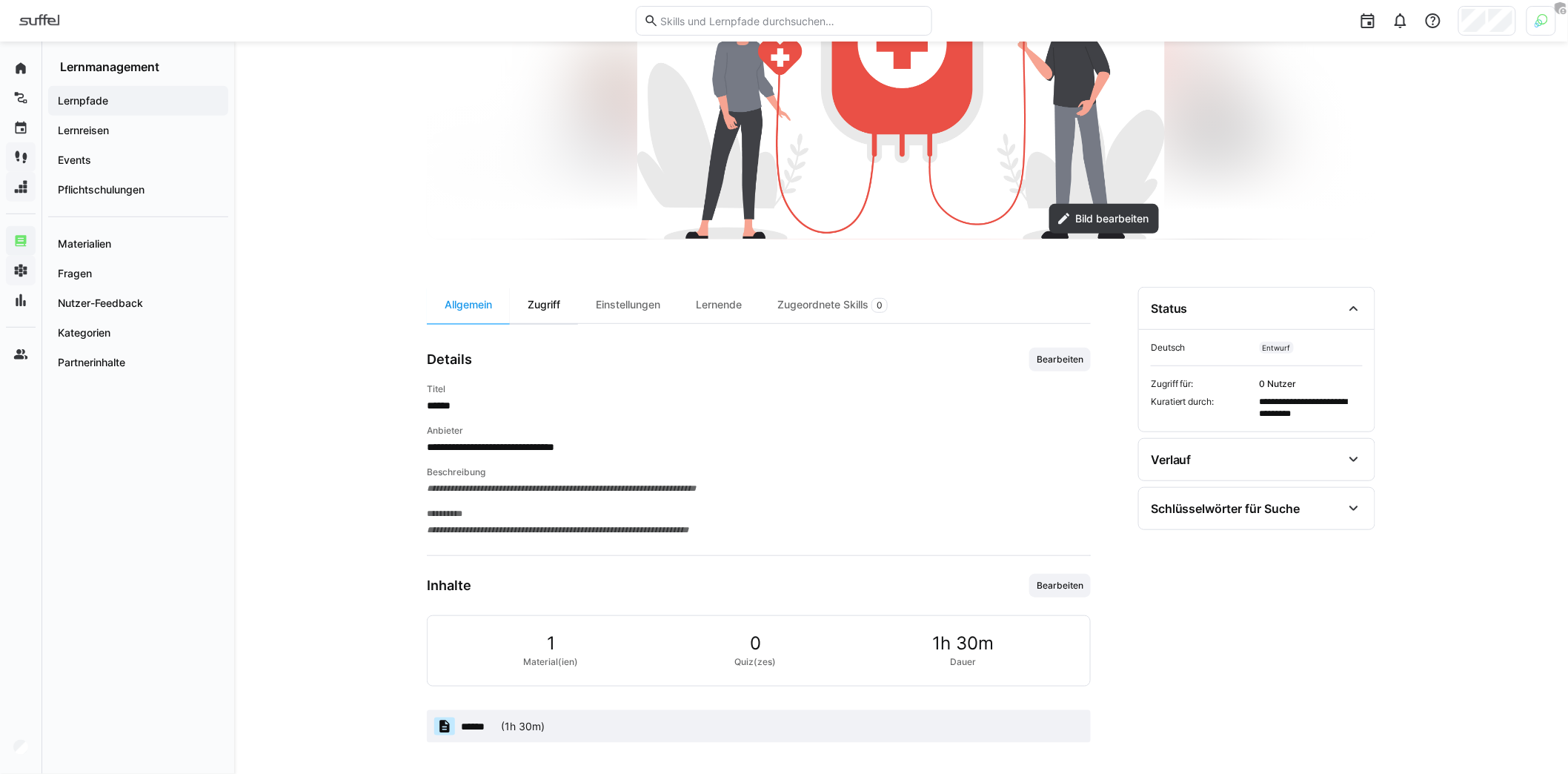
click at [571, 297] on div "Zugriff" at bounding box center [544, 305] width 68 height 37
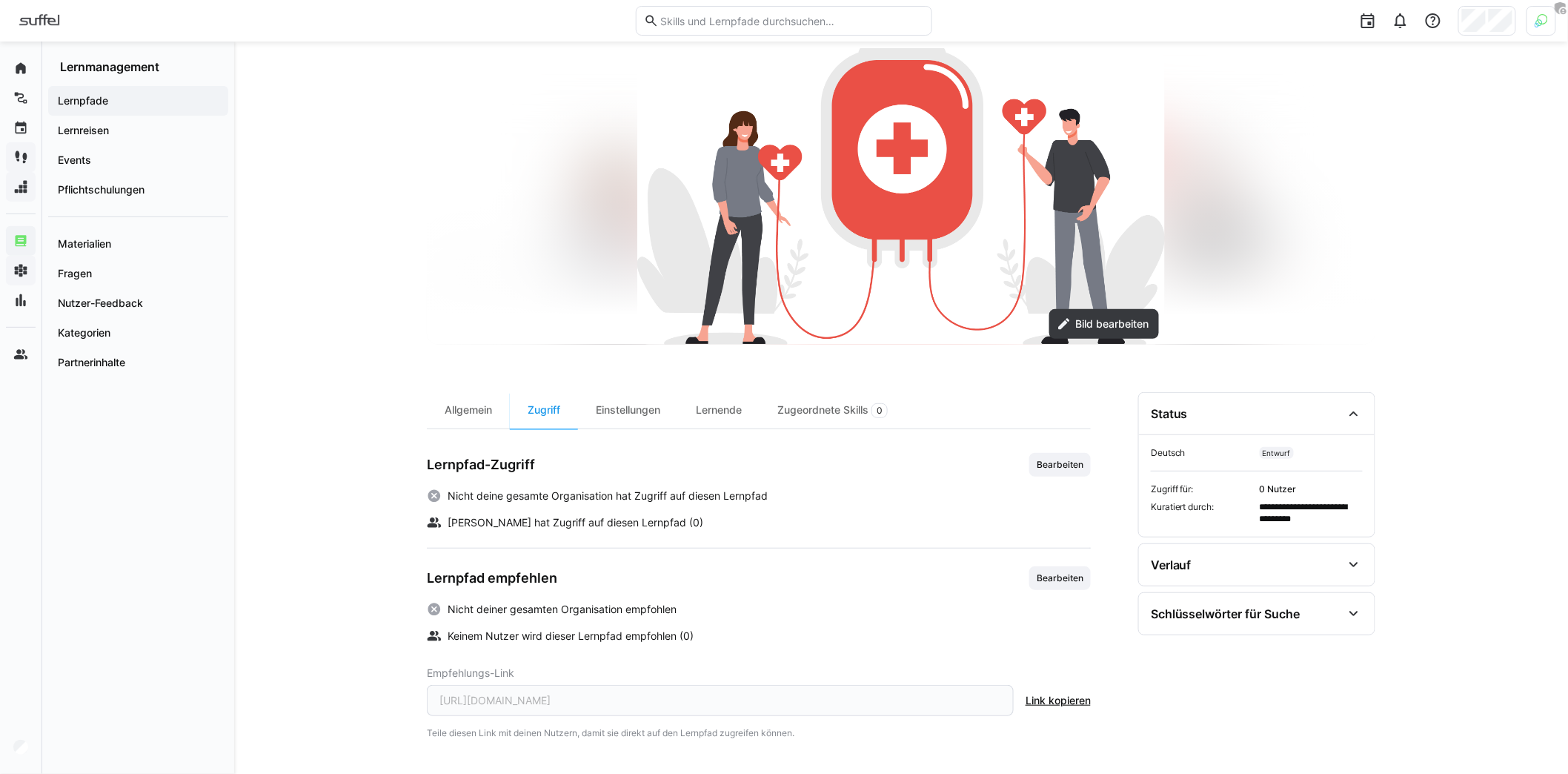
scroll to position [100, 0]
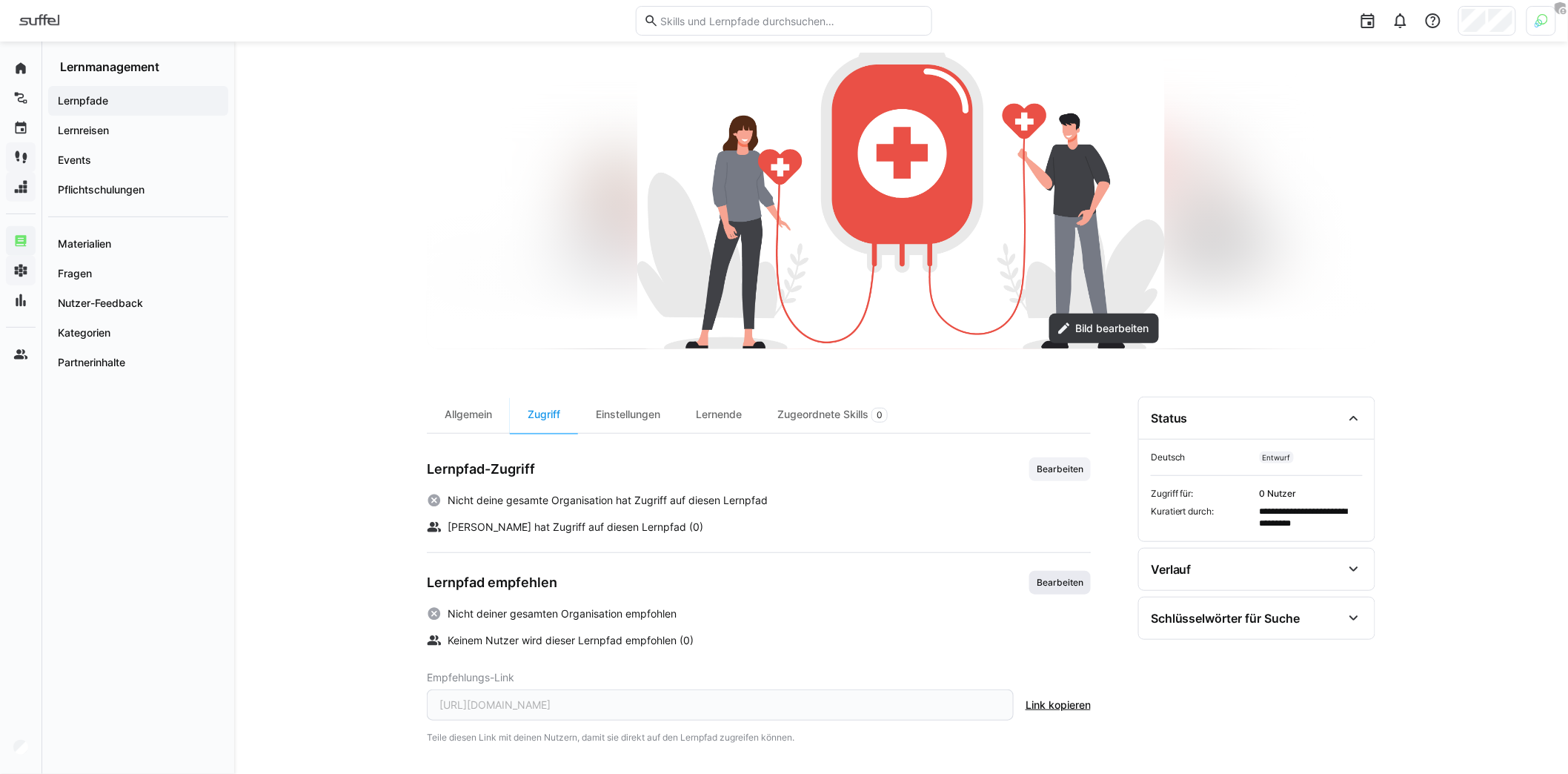
click at [1073, 577] on span "Bearbeiten" at bounding box center [1060, 582] width 50 height 12
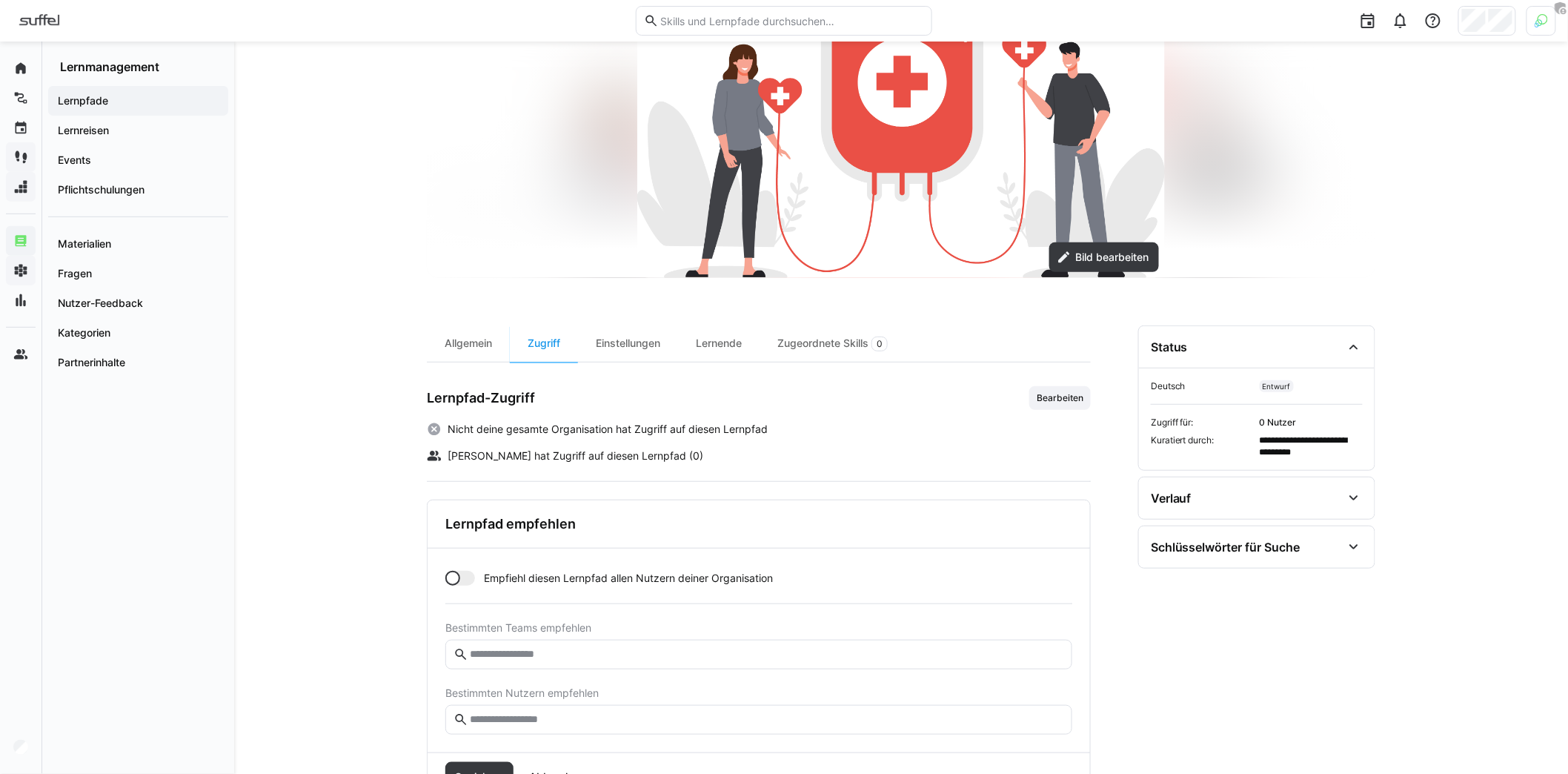
scroll to position [230, 0]
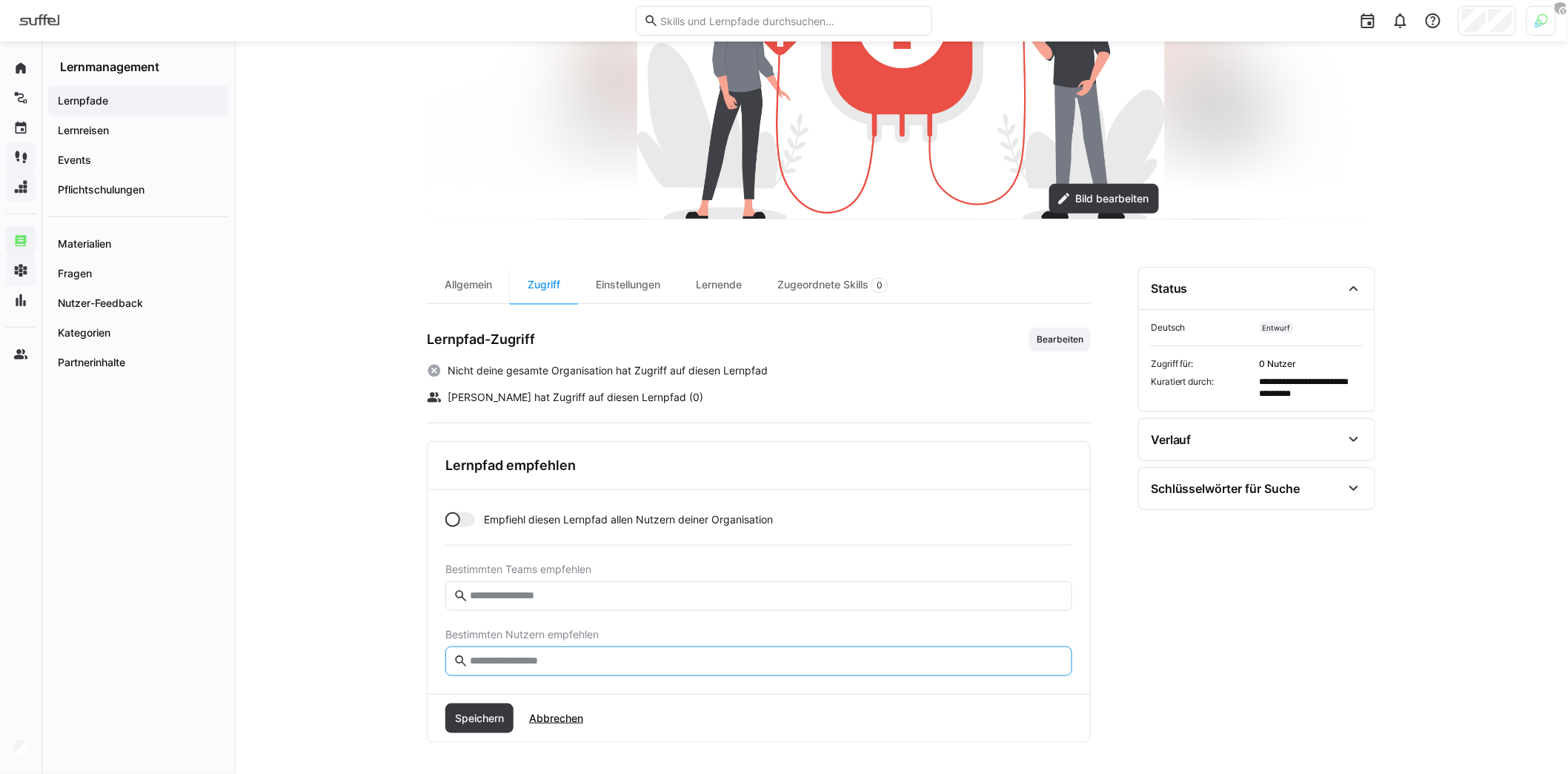
click at [607, 658] on input "text" at bounding box center [765, 661] width 596 height 13
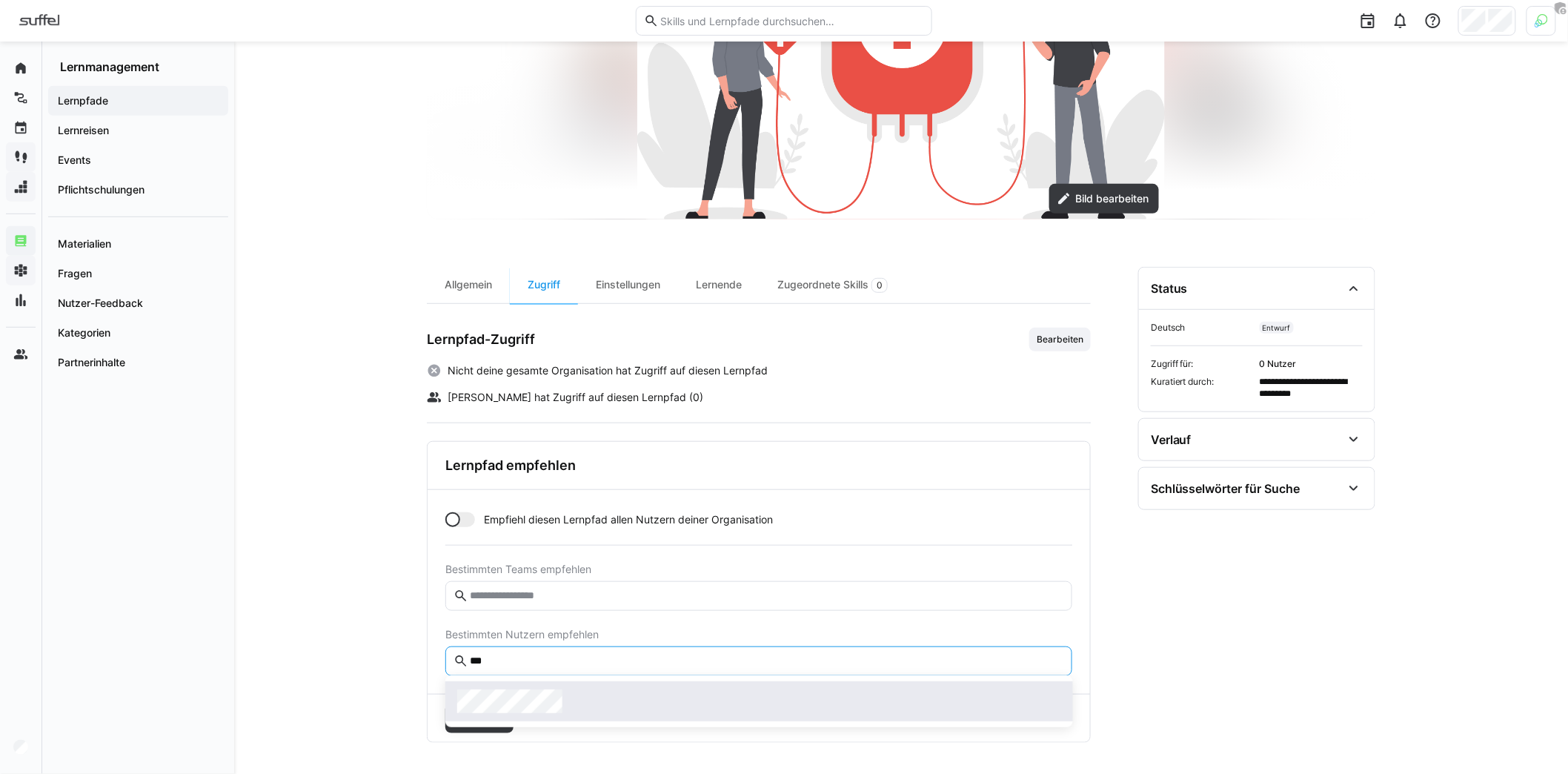
type input "***"
click at [581, 693] on div at bounding box center [758, 701] width 604 height 24
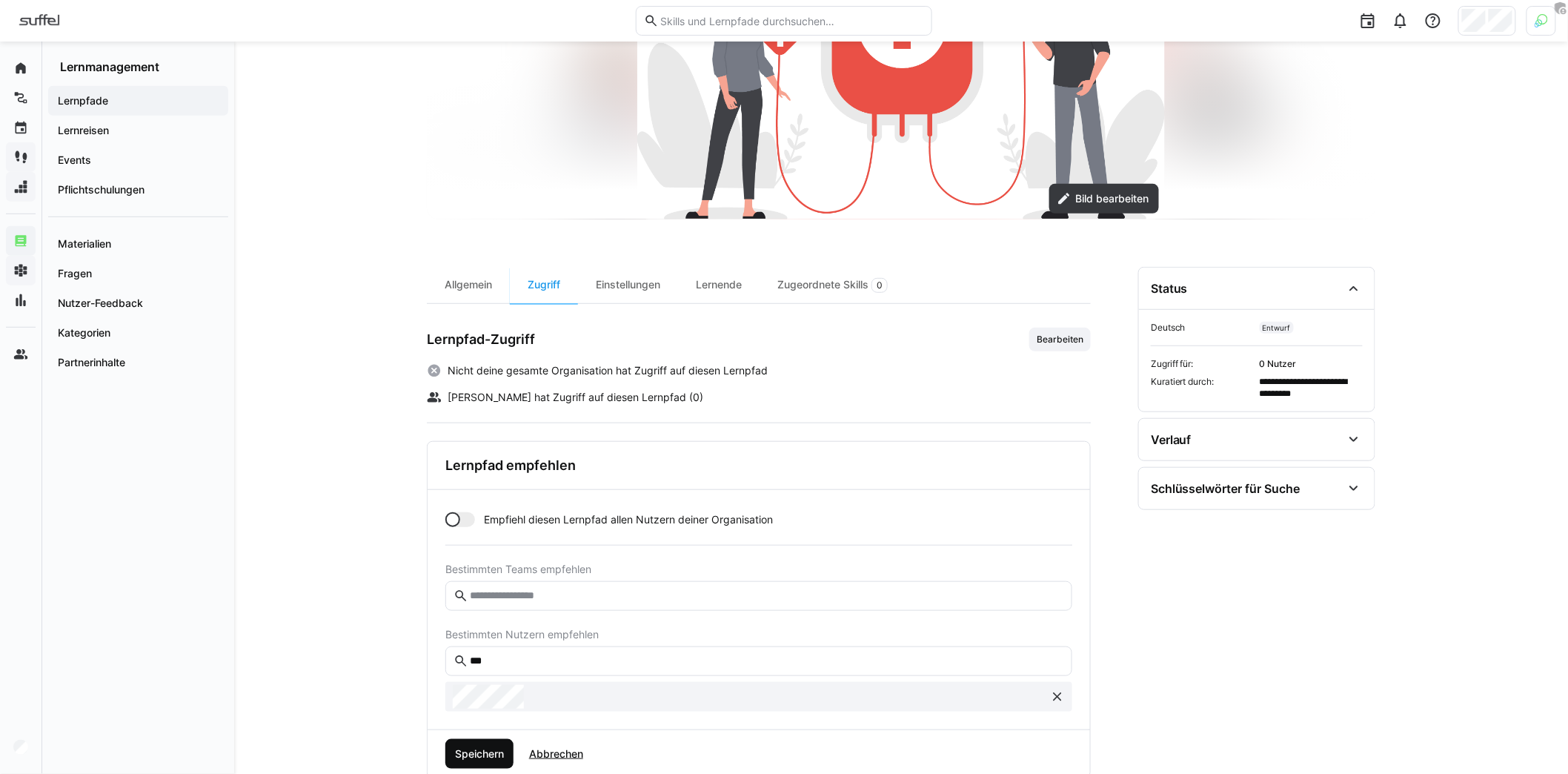
click at [476, 735] on div "Speichern Abbrechen" at bounding box center [758, 753] width 662 height 47
click at [478, 741] on span "Speichern" at bounding box center [479, 753] width 68 height 30
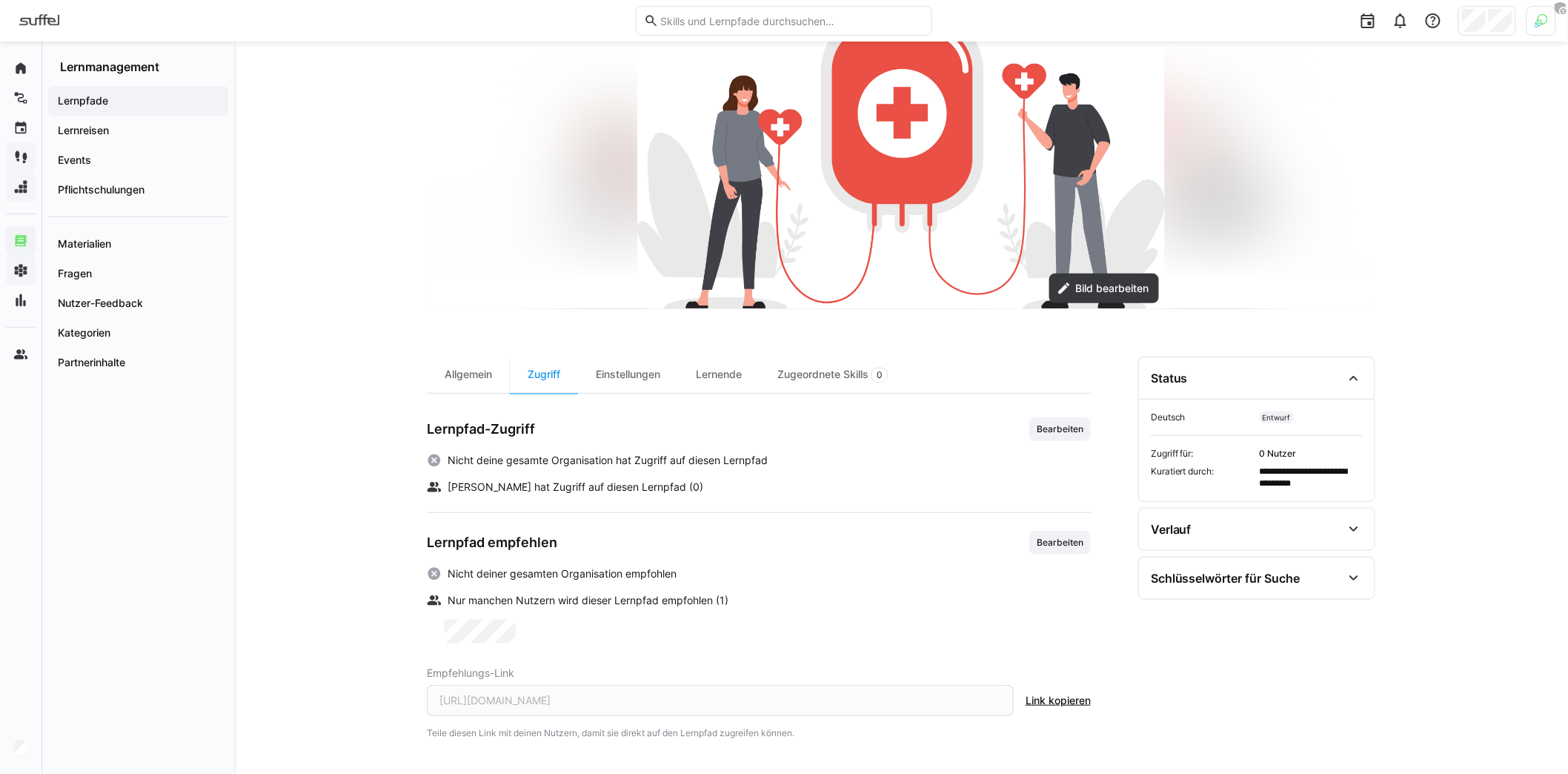
scroll to position [136, 0]
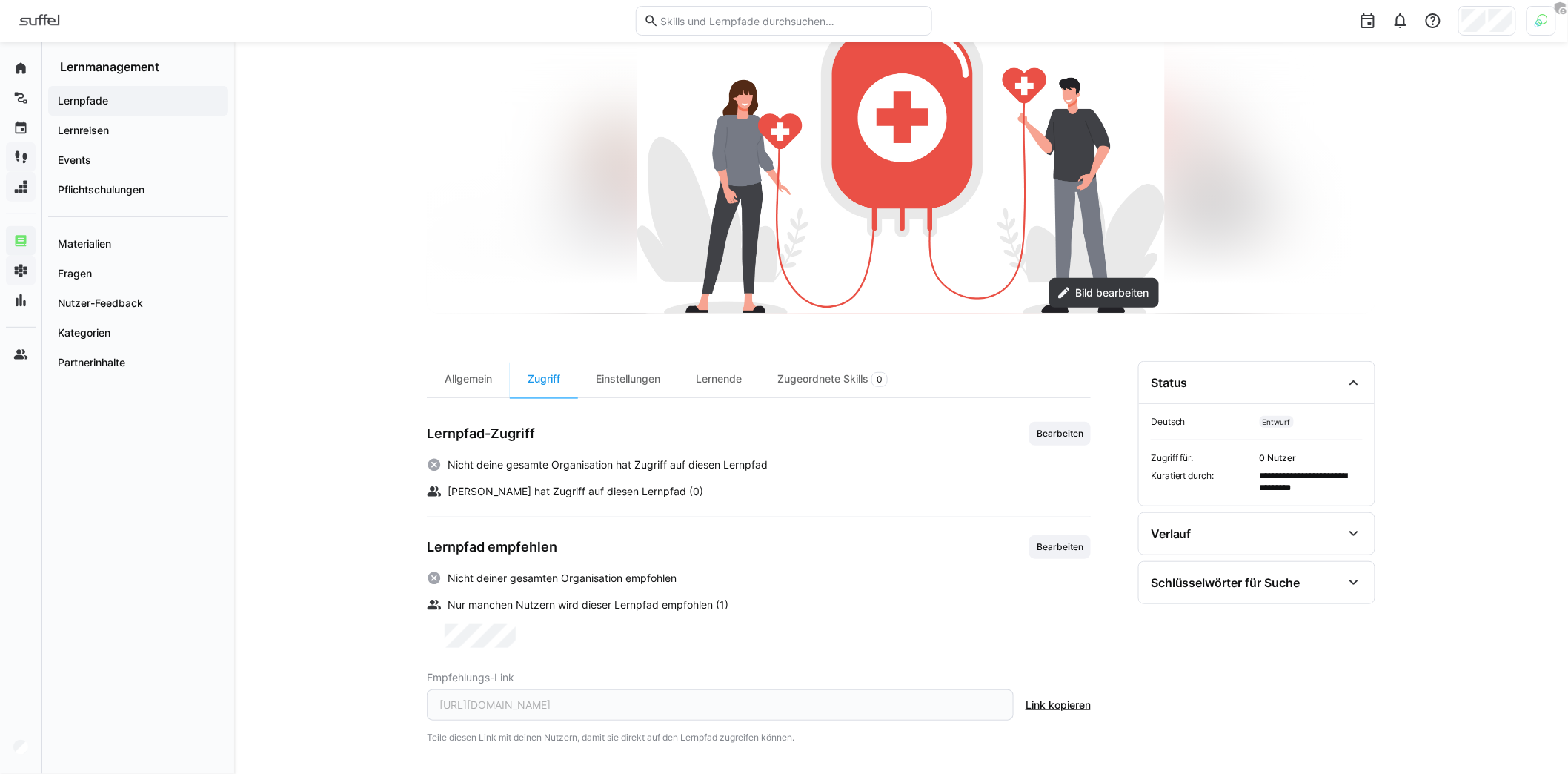
click at [311, 219] on div "**********" at bounding box center [901, 342] width 1334 height 872
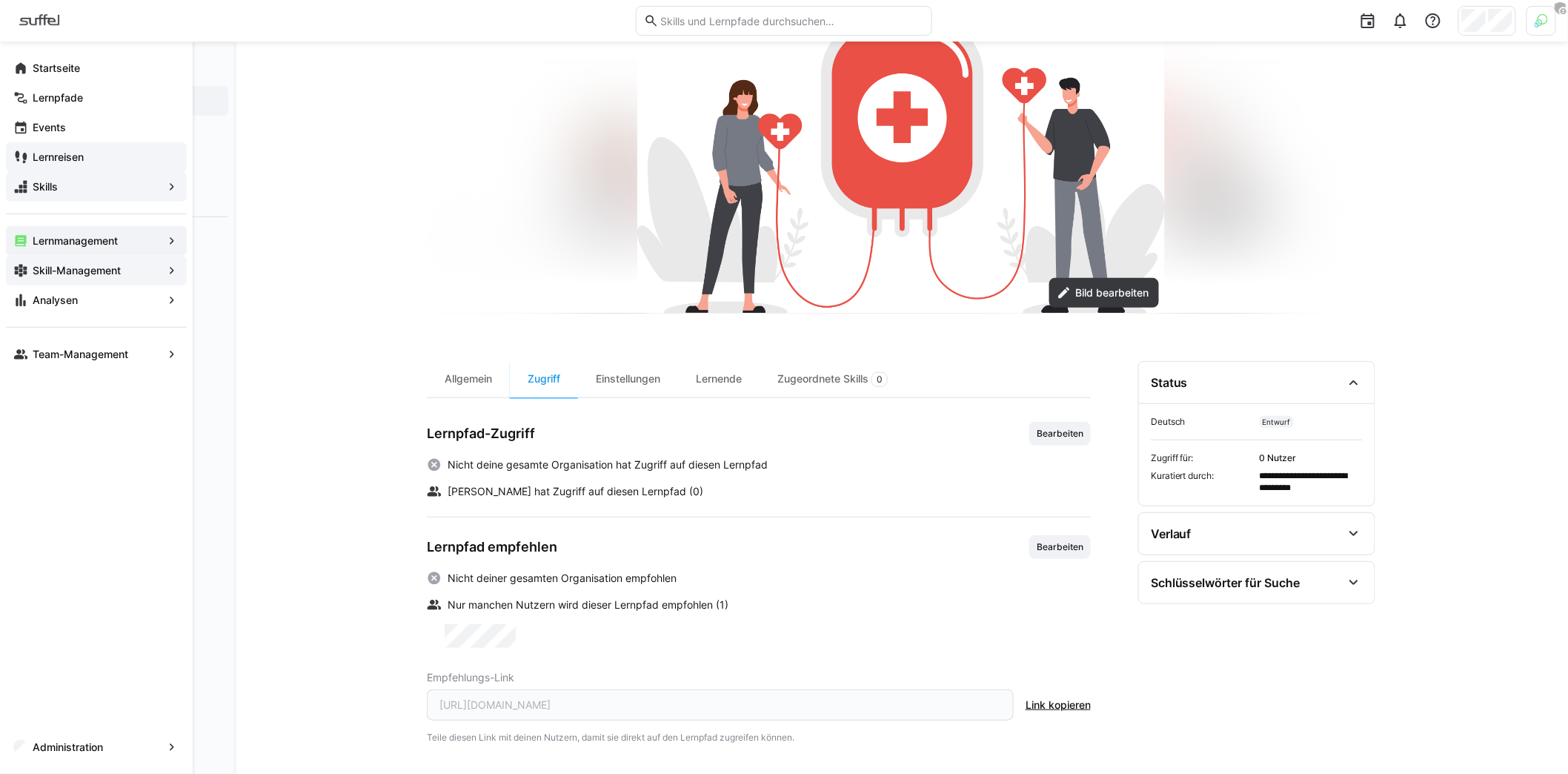
click at [61, 246] on span "Lernmanagement" at bounding box center [96, 240] width 132 height 14
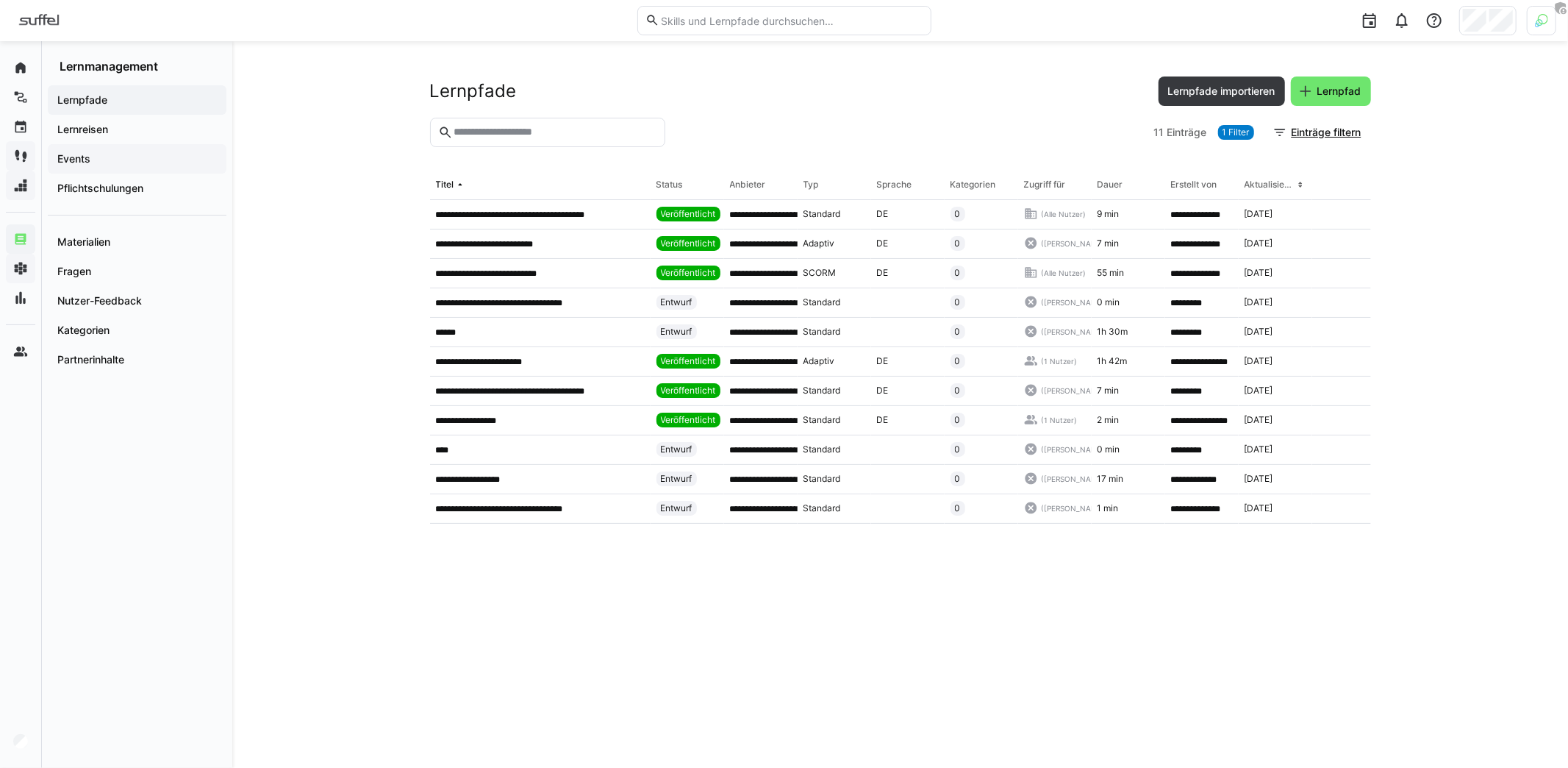
click at [148, 159] on span "Events" at bounding box center [138, 159] width 164 height 14
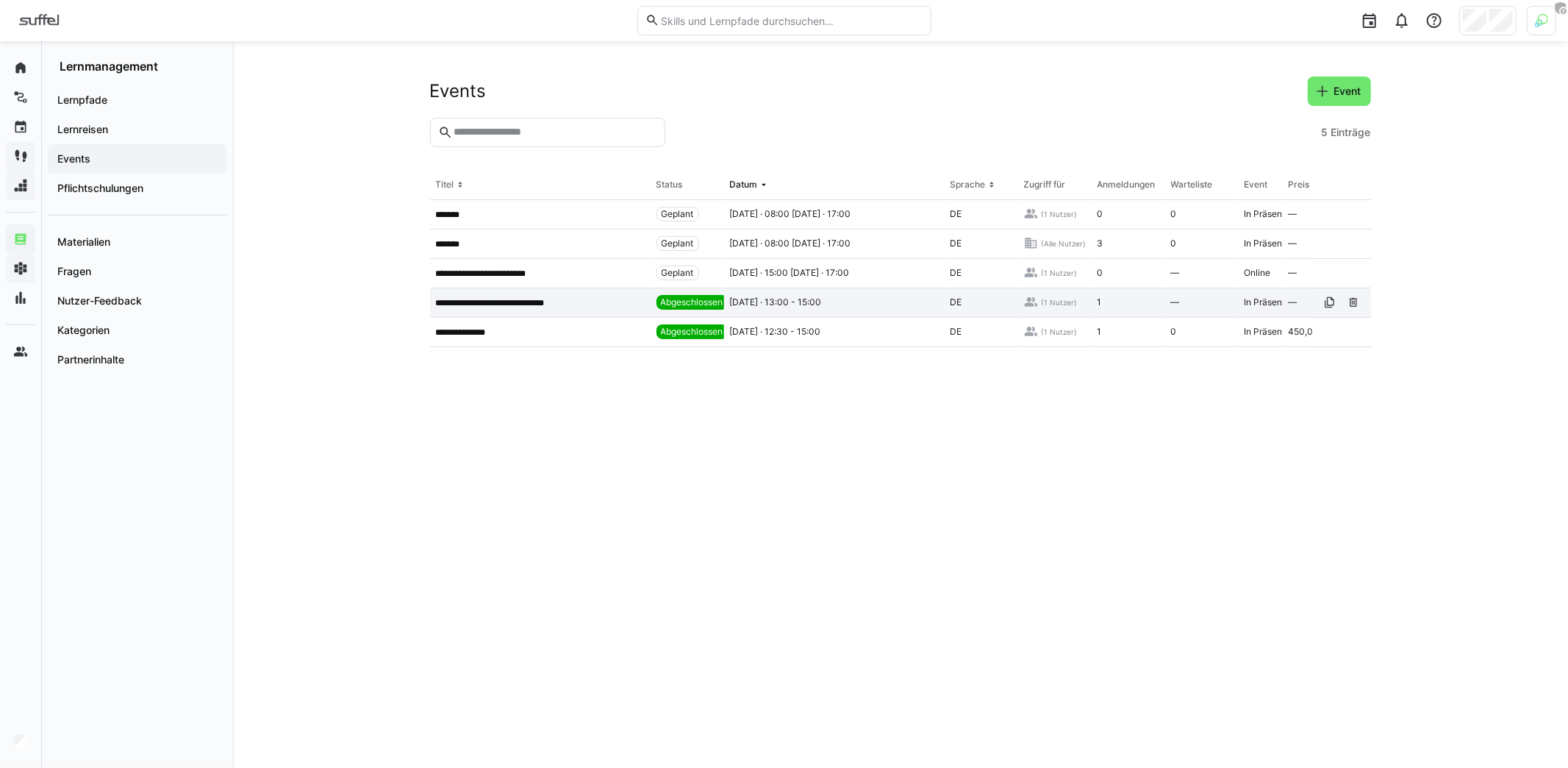
click at [507, 298] on p "**********" at bounding box center [503, 303] width 136 height 11
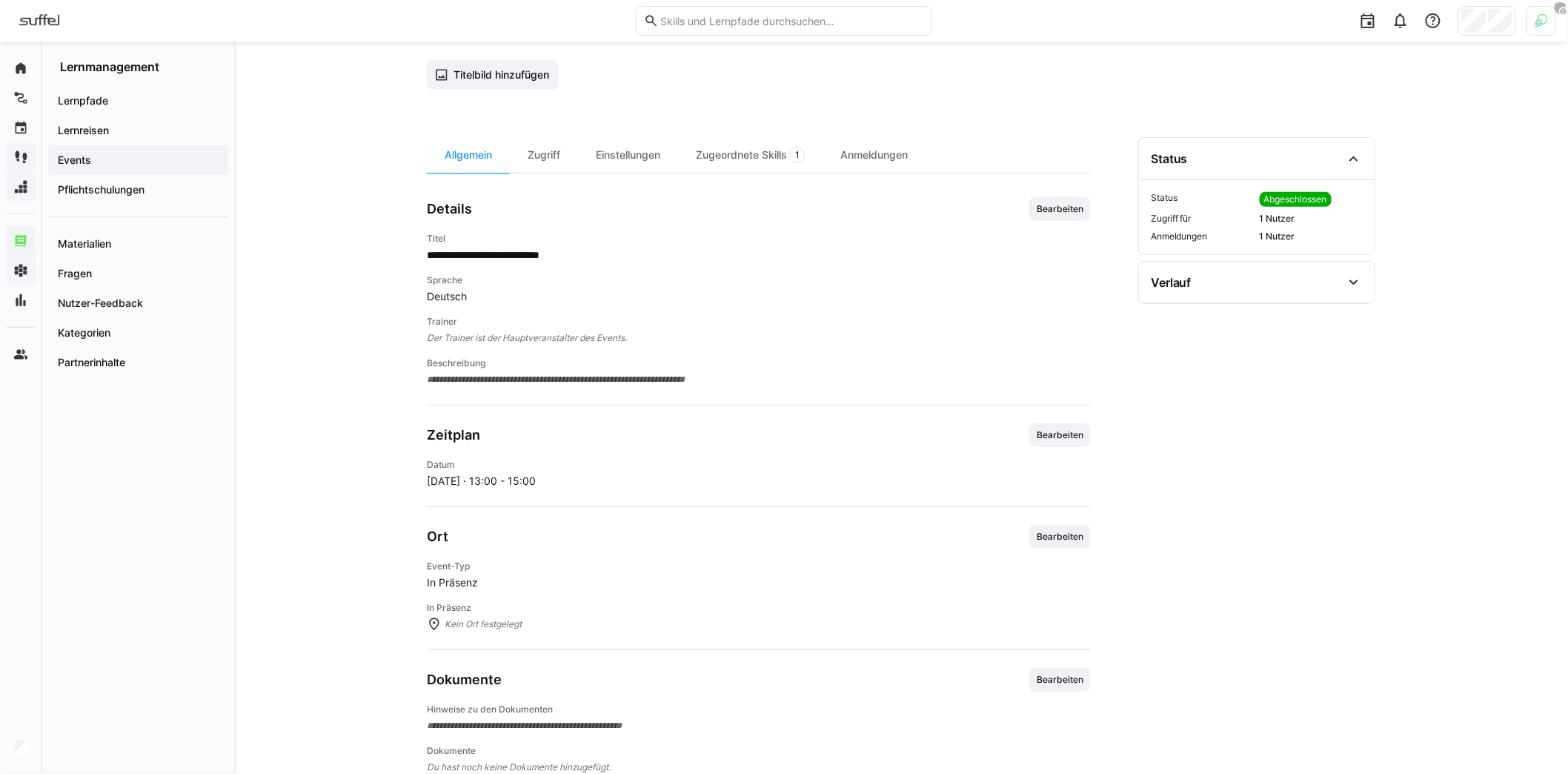
scroll to position [118, 0]
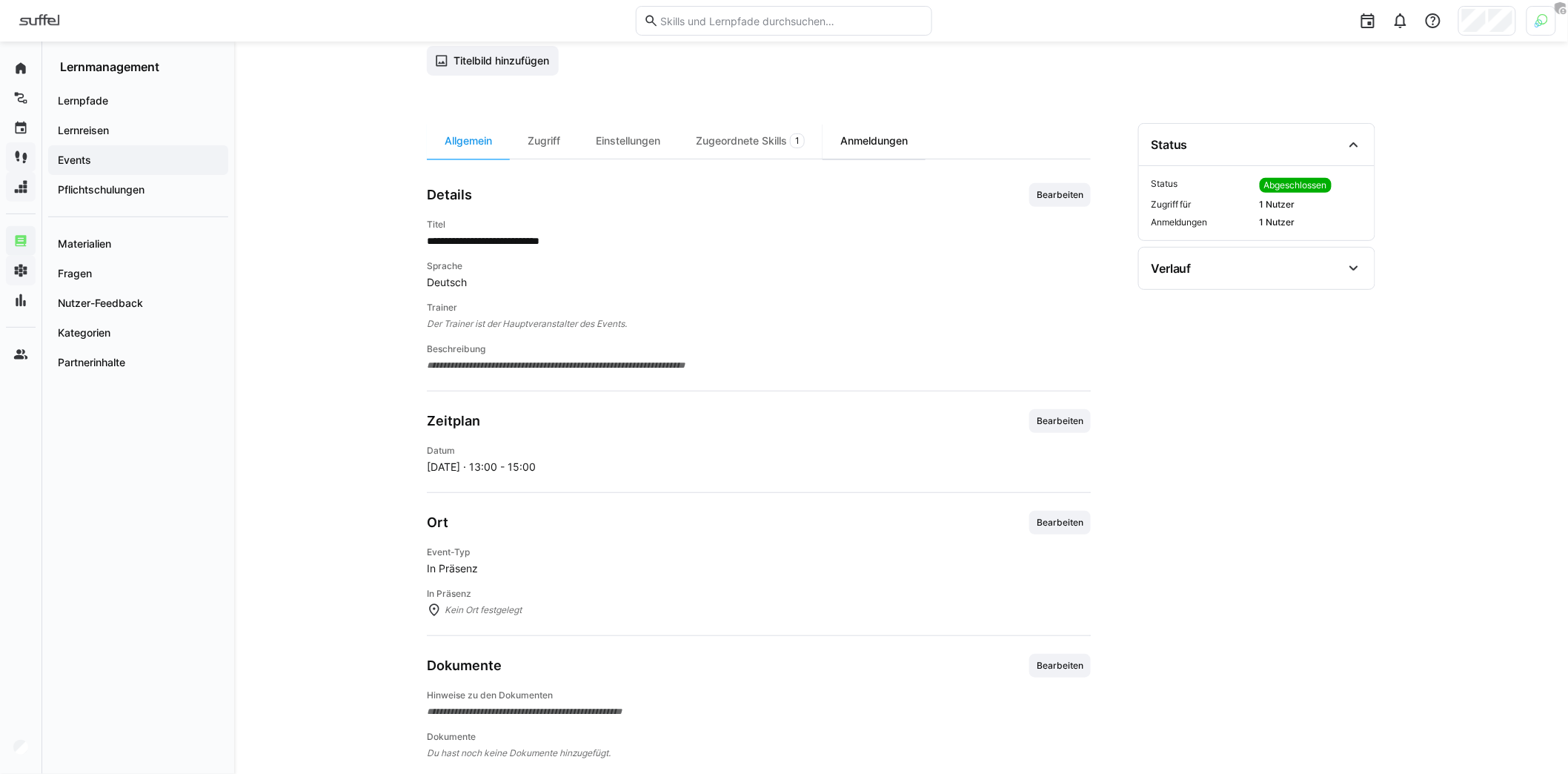
click at [887, 143] on div "Anmeldungen" at bounding box center [873, 141] width 103 height 36
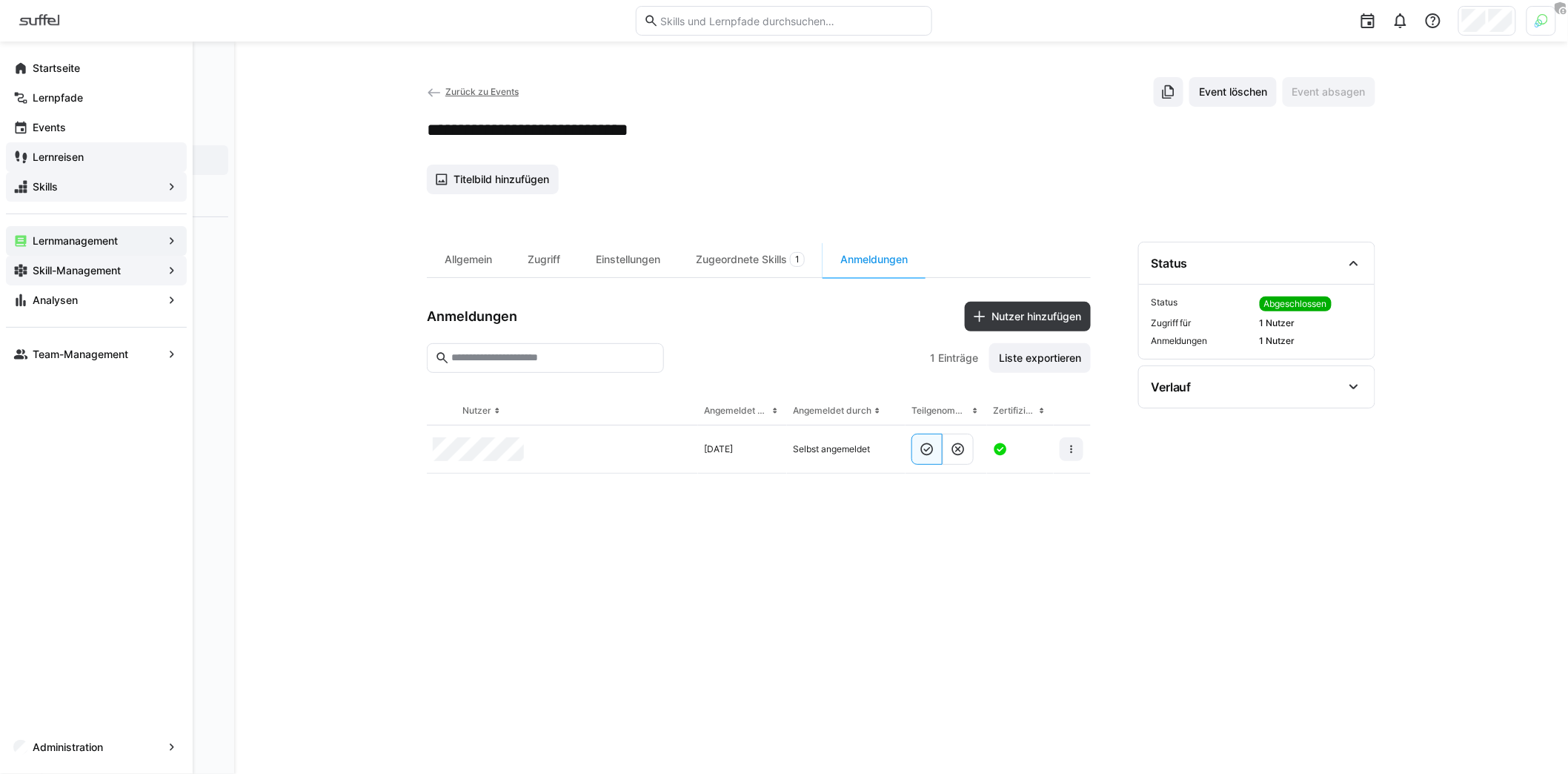
click at [0, 0] on app-navigation-label "Lernreisen" at bounding box center [0, 0] width 0 height 0
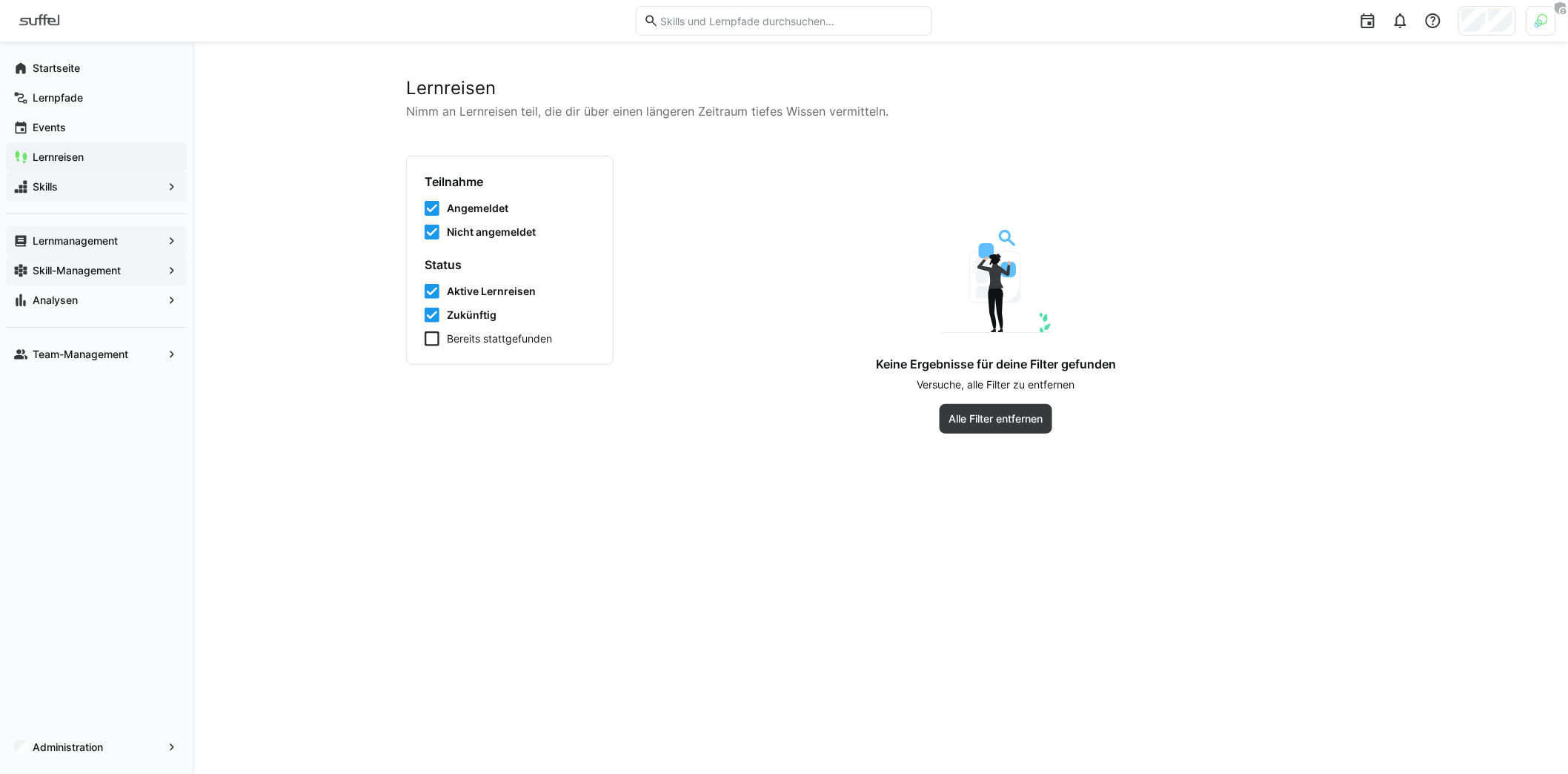
click at [0, 0] on app-navigation-label "Lernmanagement" at bounding box center [0, 0] width 0 height 0
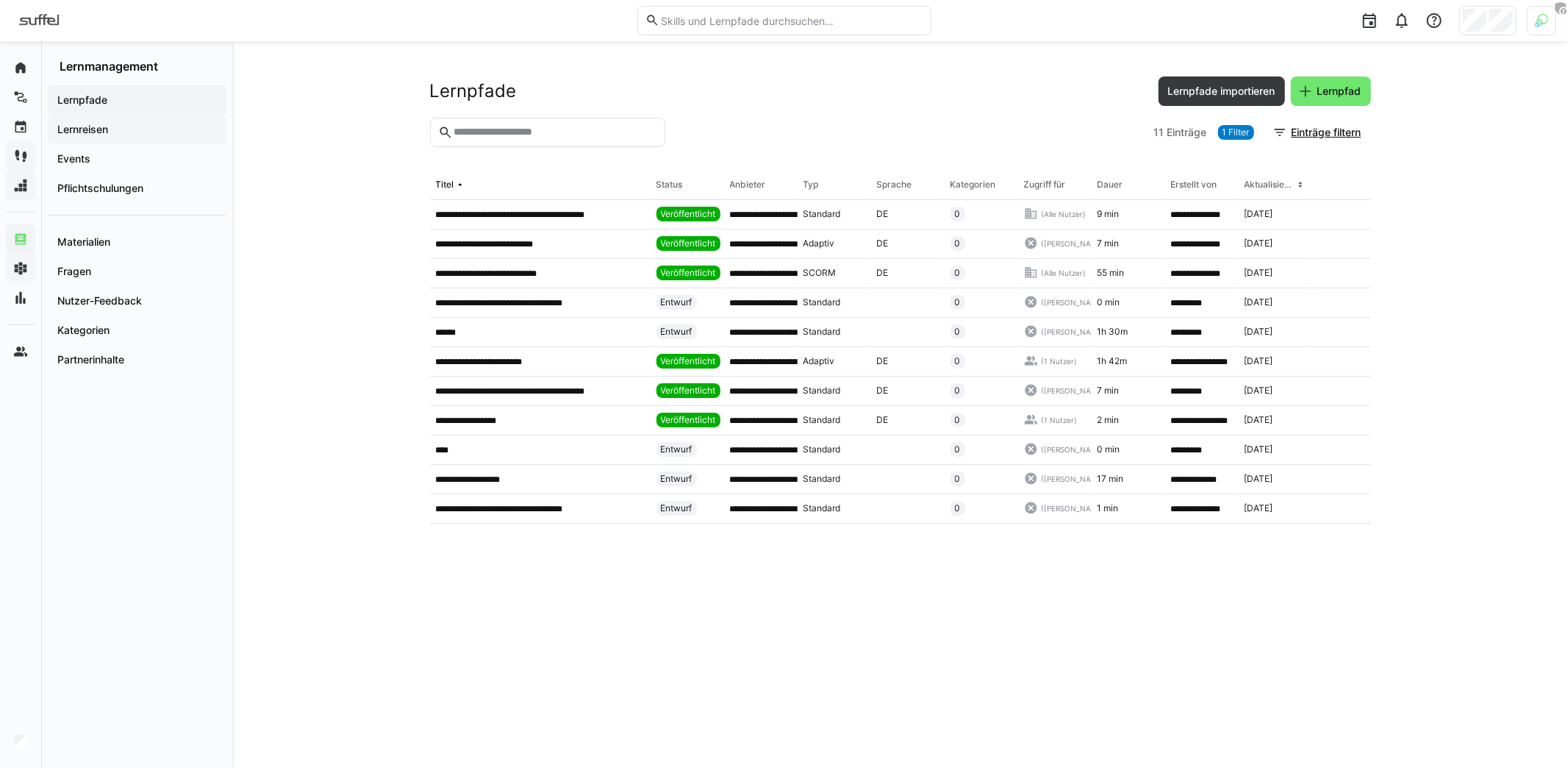
click at [110, 129] on span "Lernreisen" at bounding box center [138, 129] width 164 height 14
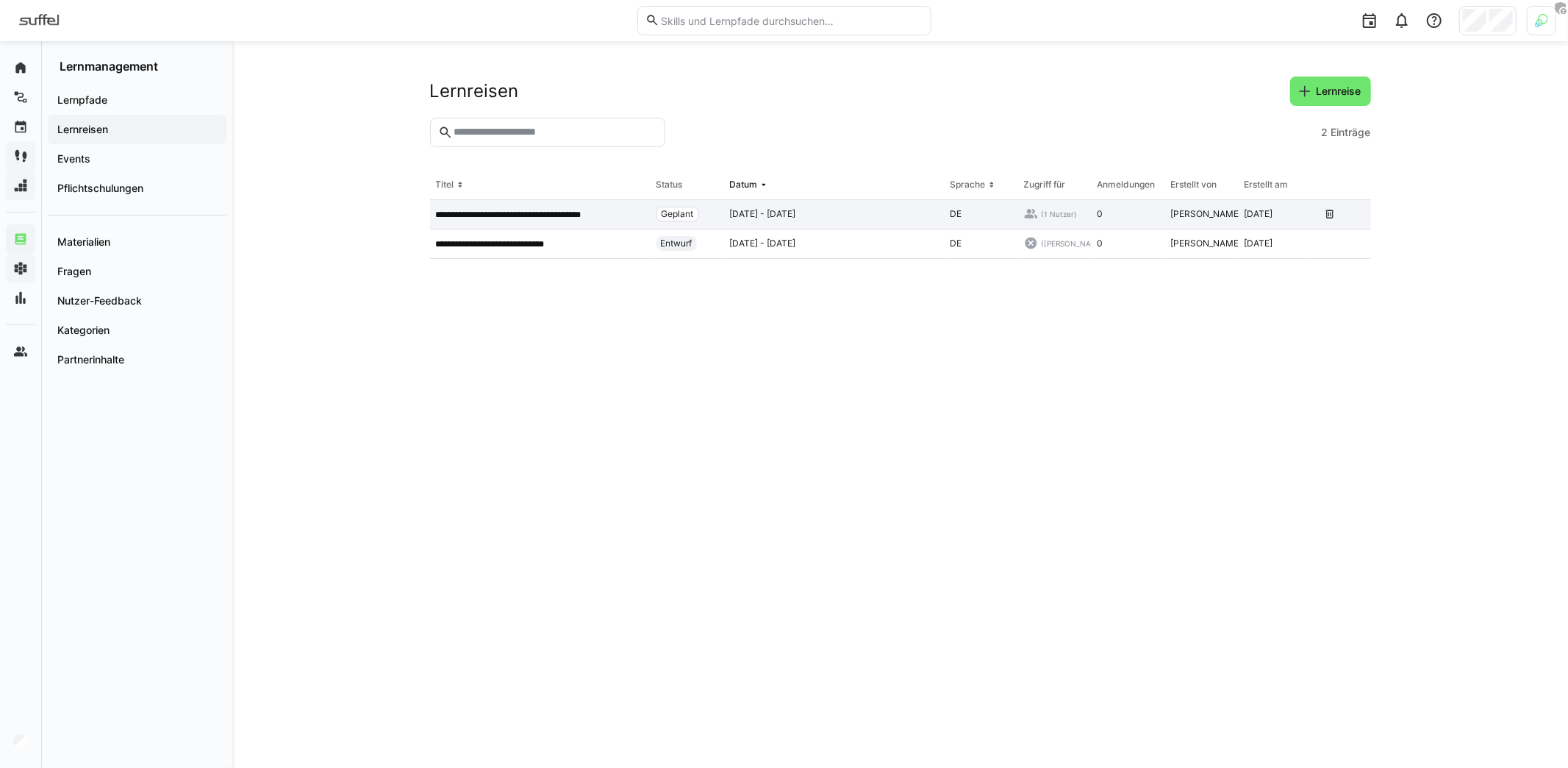
click at [519, 213] on p "**********" at bounding box center [524, 215] width 178 height 11
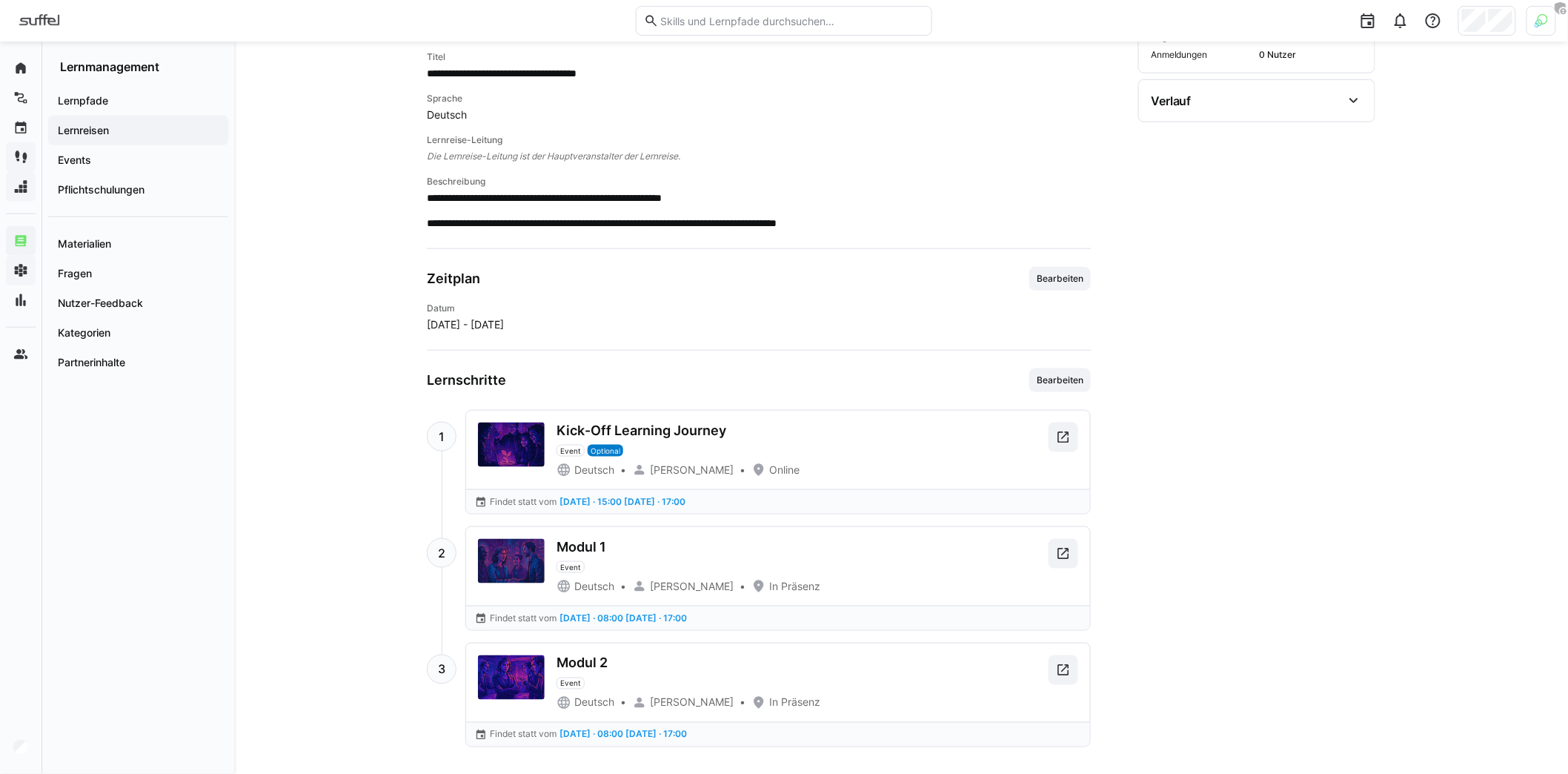
scroll to position [549, 0]
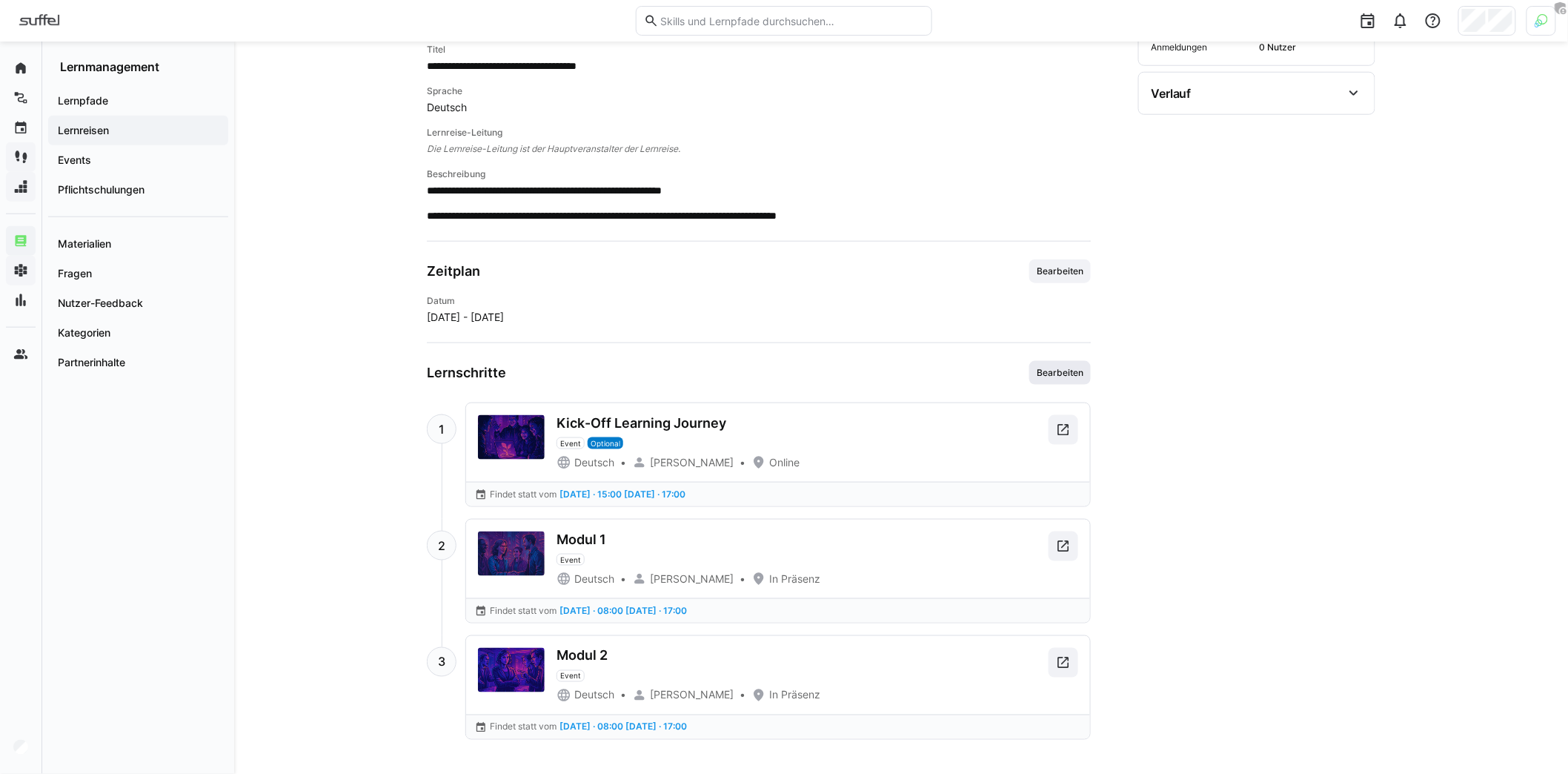
click at [1071, 373] on span "Bearbeiten" at bounding box center [1060, 373] width 50 height 12
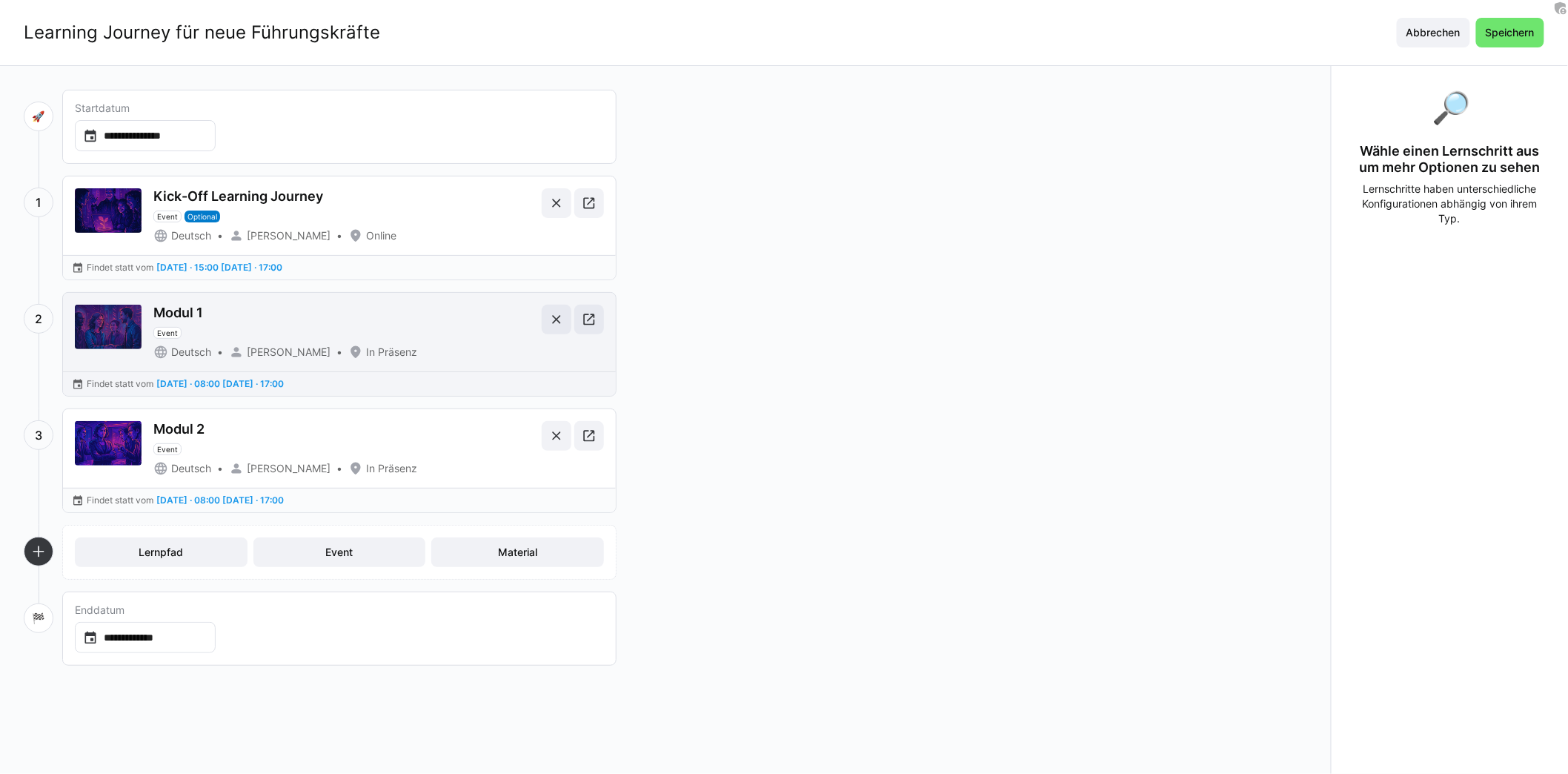
click at [276, 321] on div "Modul 1 Event" at bounding box center [344, 321] width 382 height 34
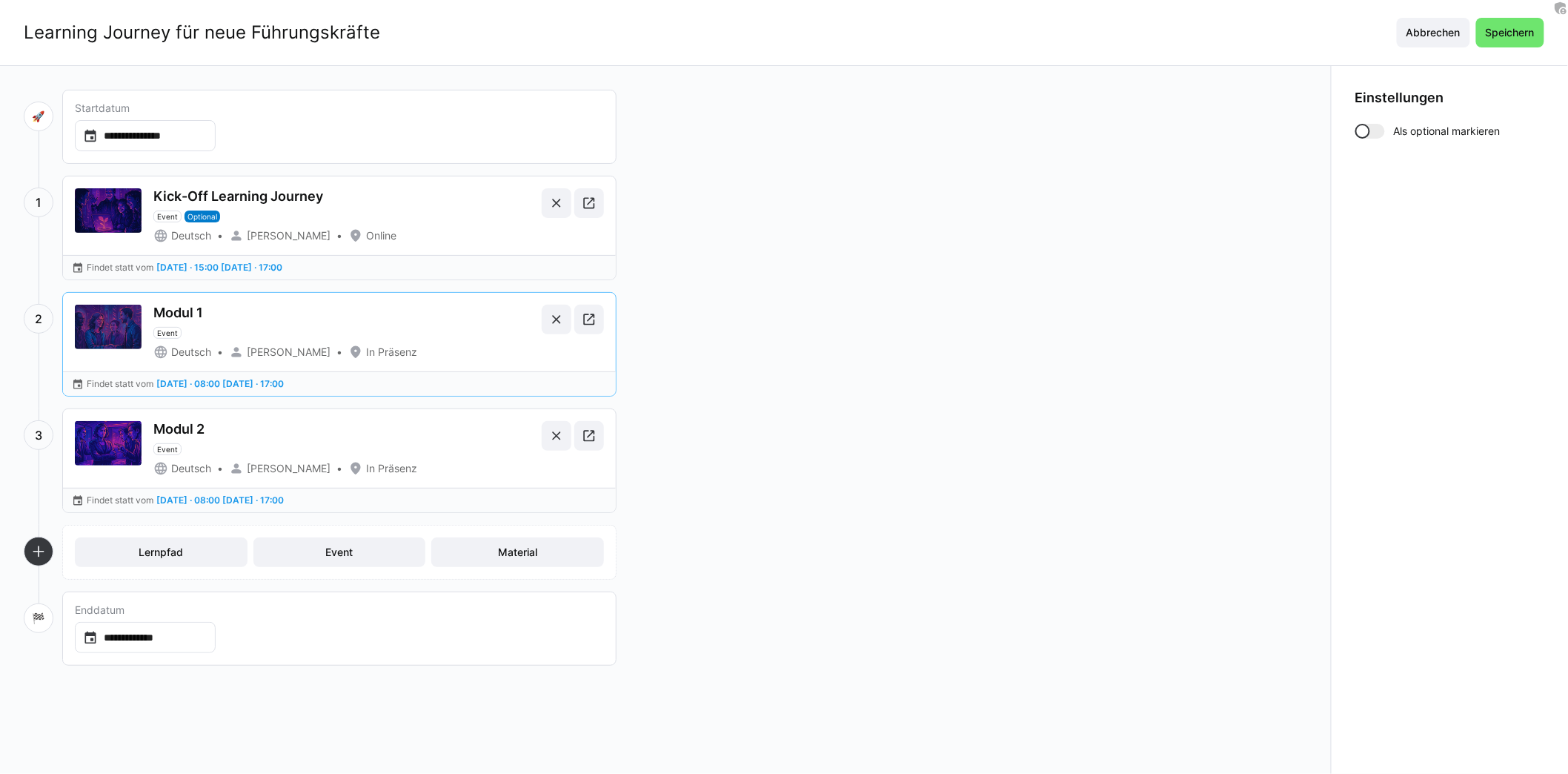
click at [1379, 129] on div at bounding box center [1370, 131] width 30 height 14
click at [1441, 36] on span "Abbrechen" at bounding box center [1433, 32] width 59 height 14
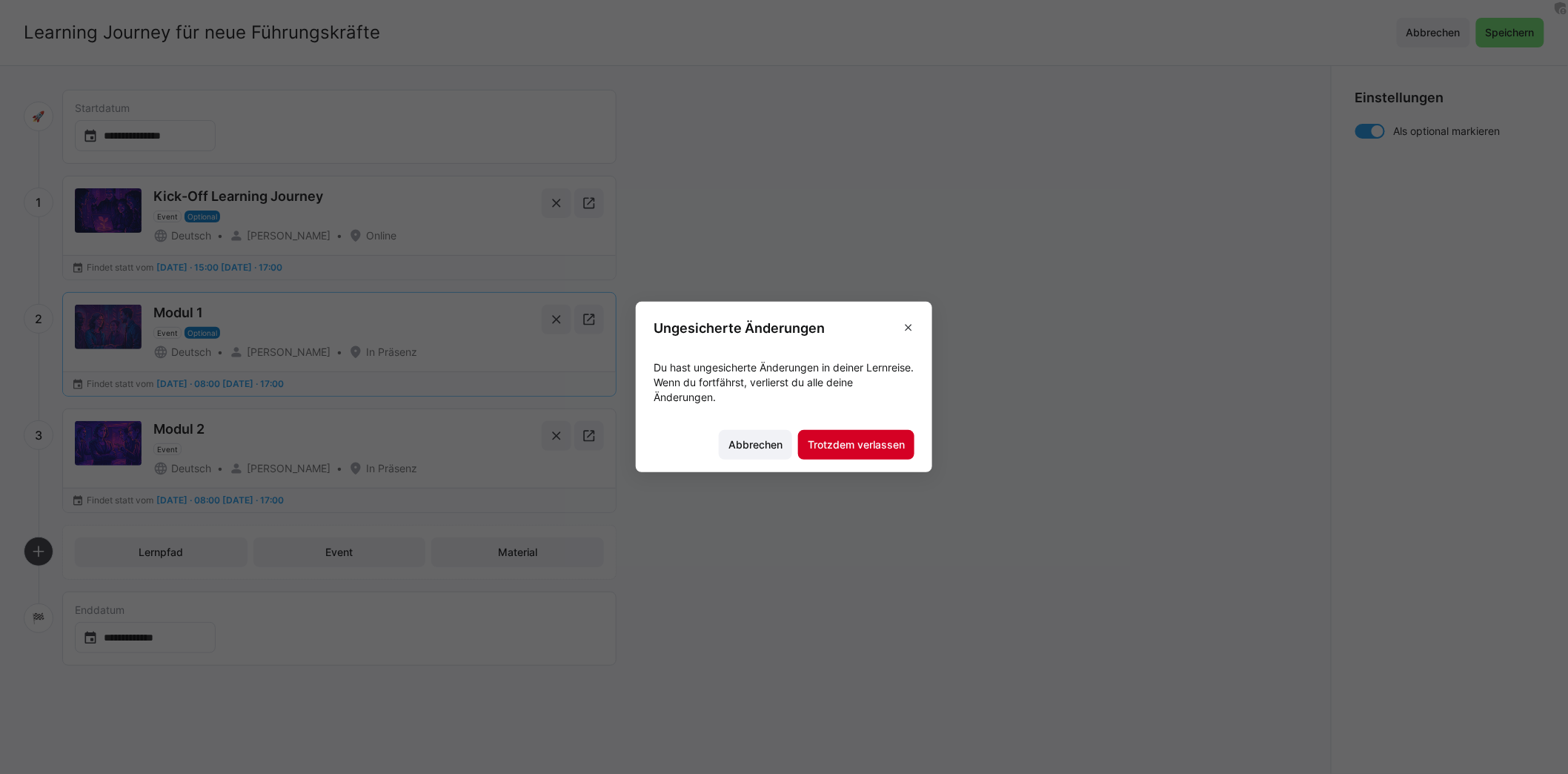
click at [876, 452] on span "Trotzdem verlassen" at bounding box center [856, 444] width 116 height 30
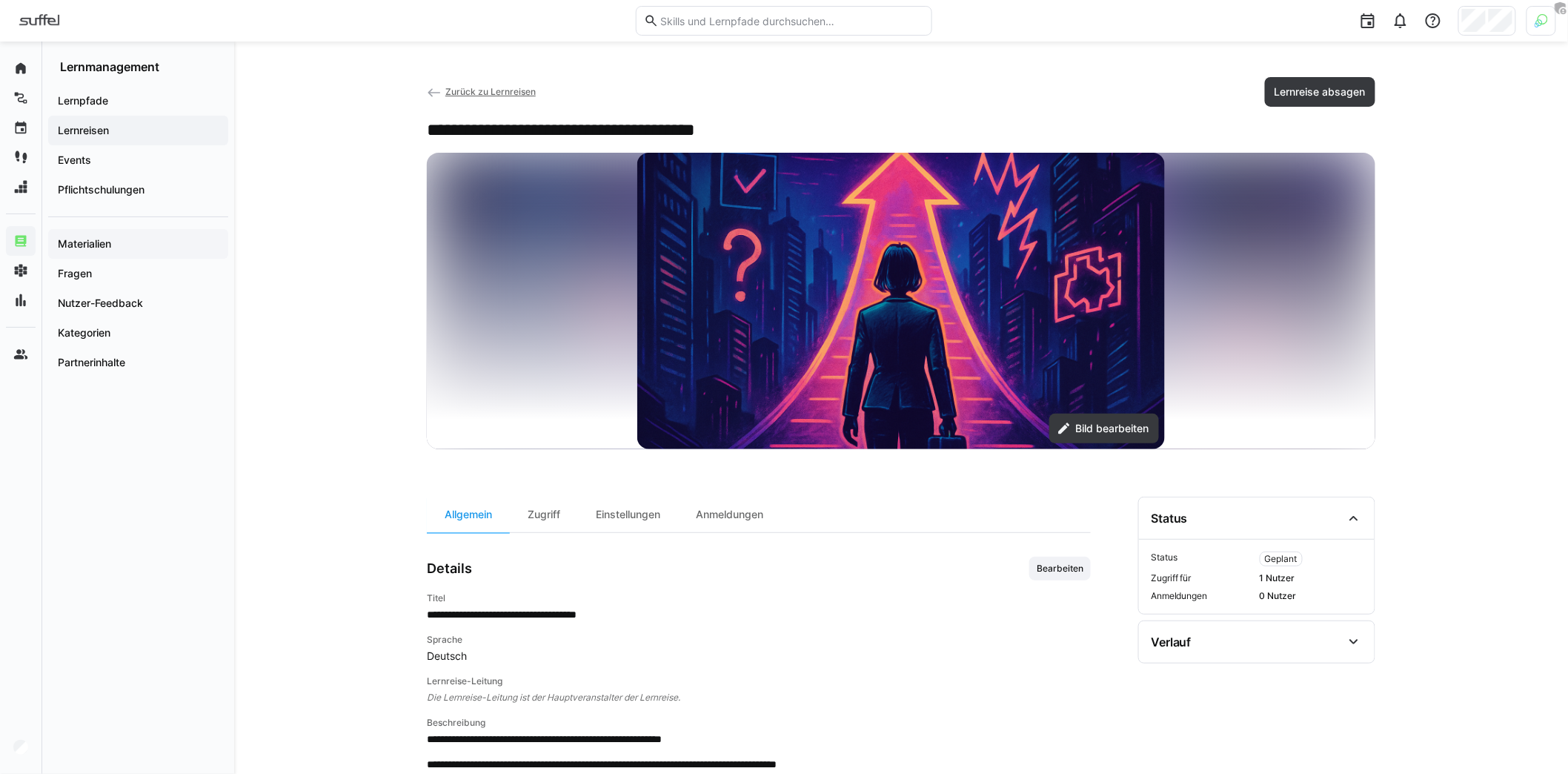
click at [88, 234] on div "Materialien" at bounding box center [138, 244] width 180 height 30
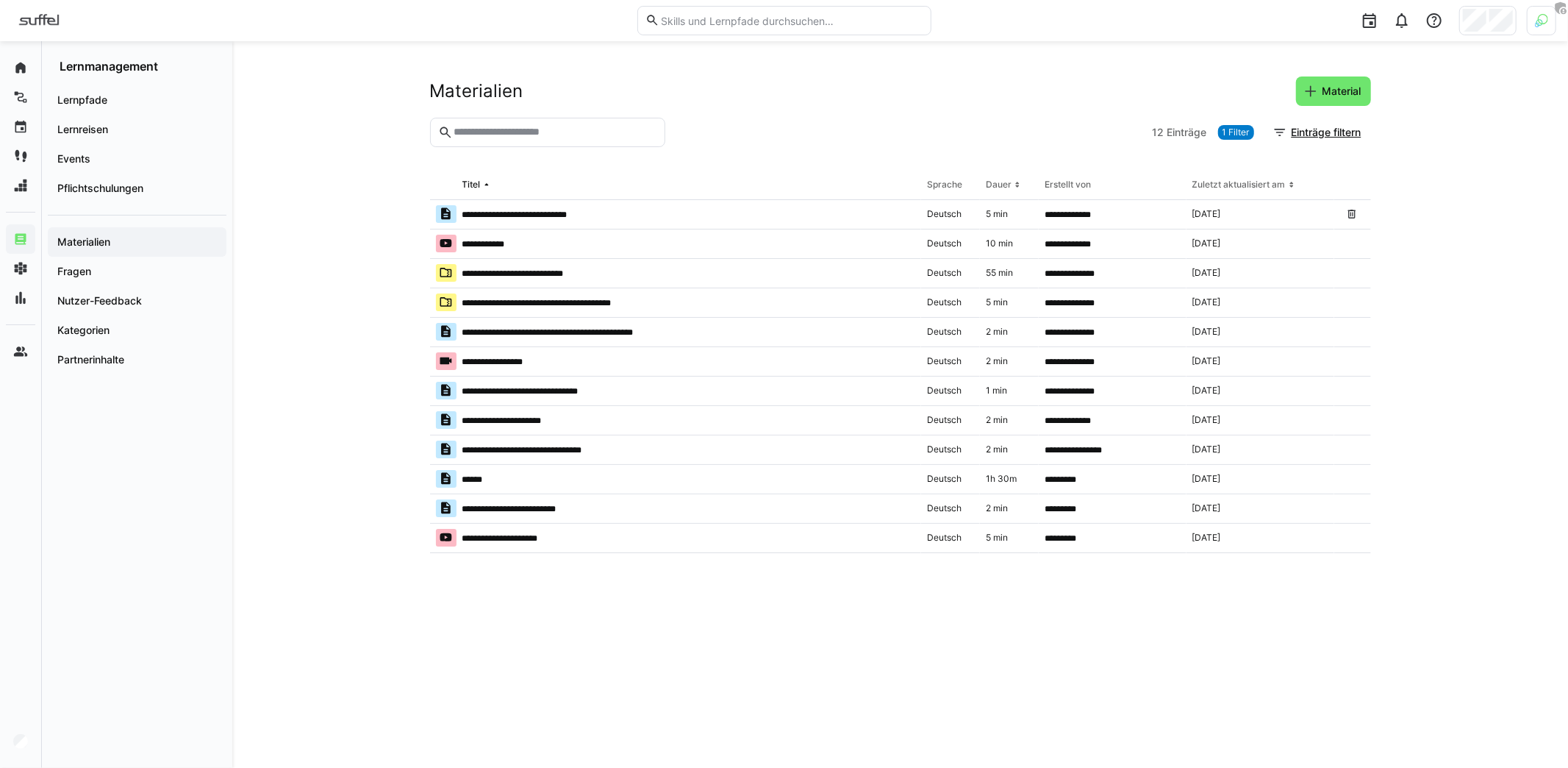
drag, startPoint x: 286, startPoint y: 373, endPoint x: 293, endPoint y: 343, distance: 30.8
click at [286, 373] on div "**********" at bounding box center [900, 404] width 1336 height 727
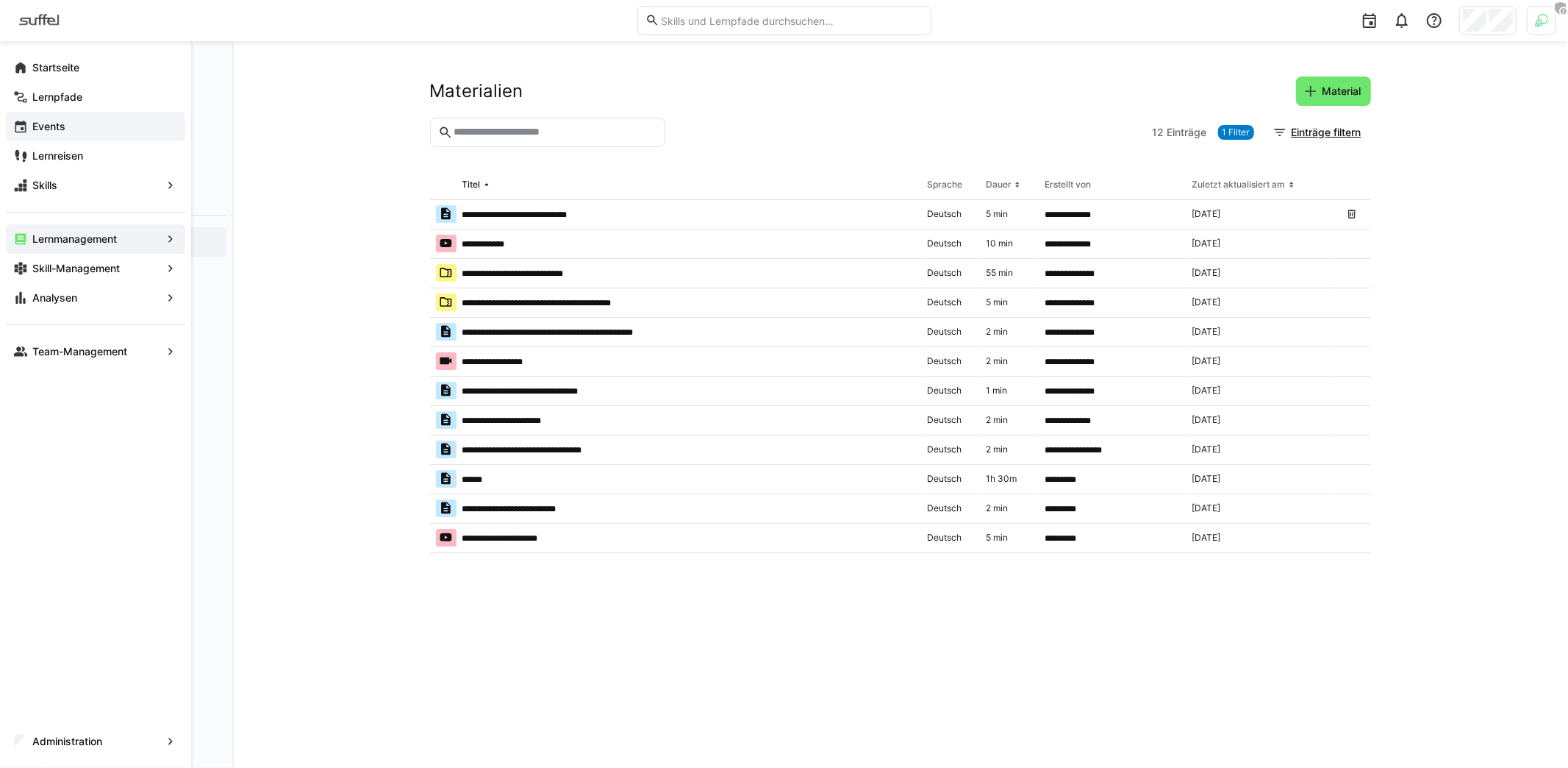
click at [0, 0] on app-navigation-label "Events" at bounding box center [0, 0] width 0 height 0
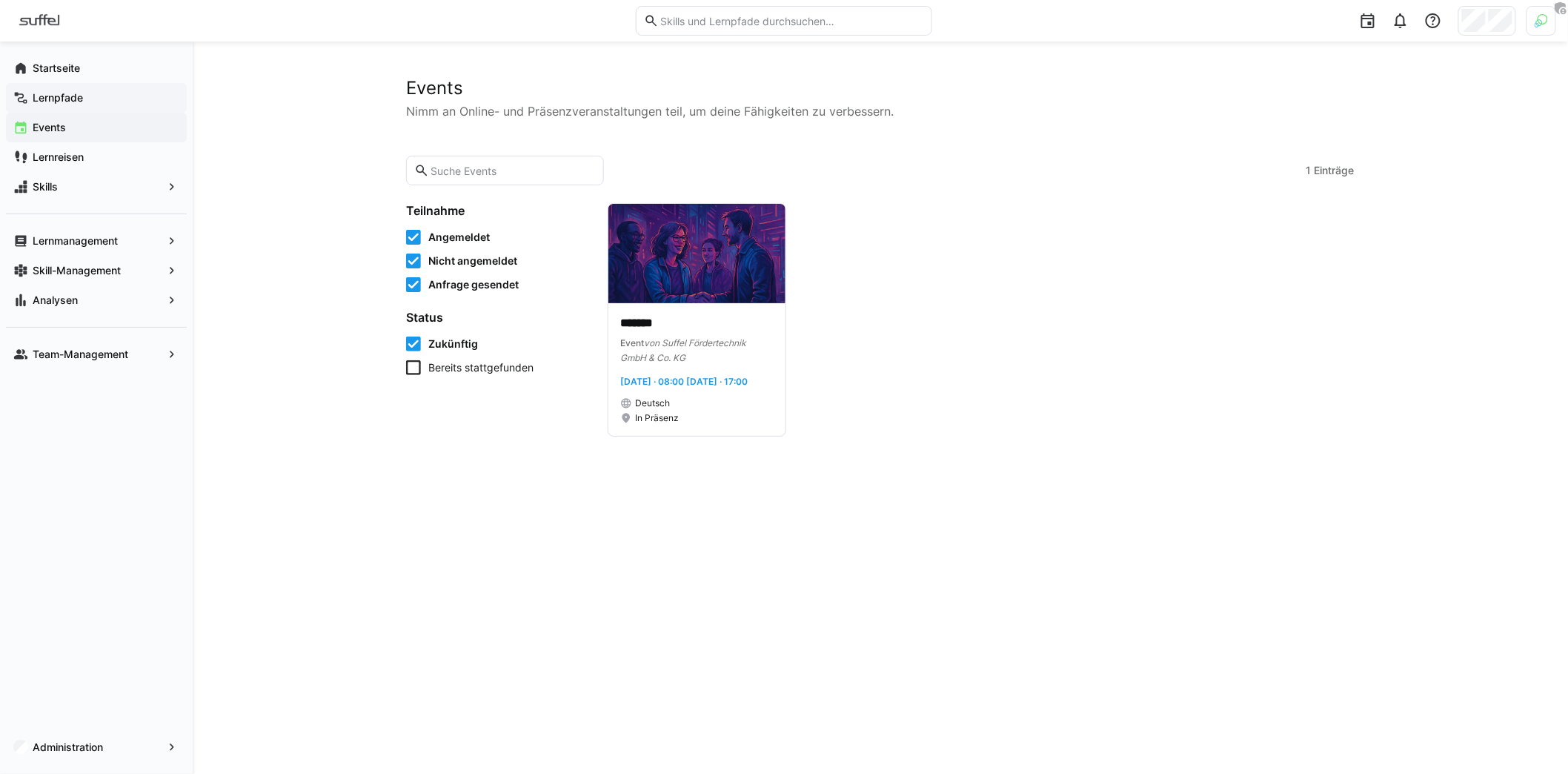
click at [68, 89] on div "Lernpfade" at bounding box center [96, 97] width 181 height 30
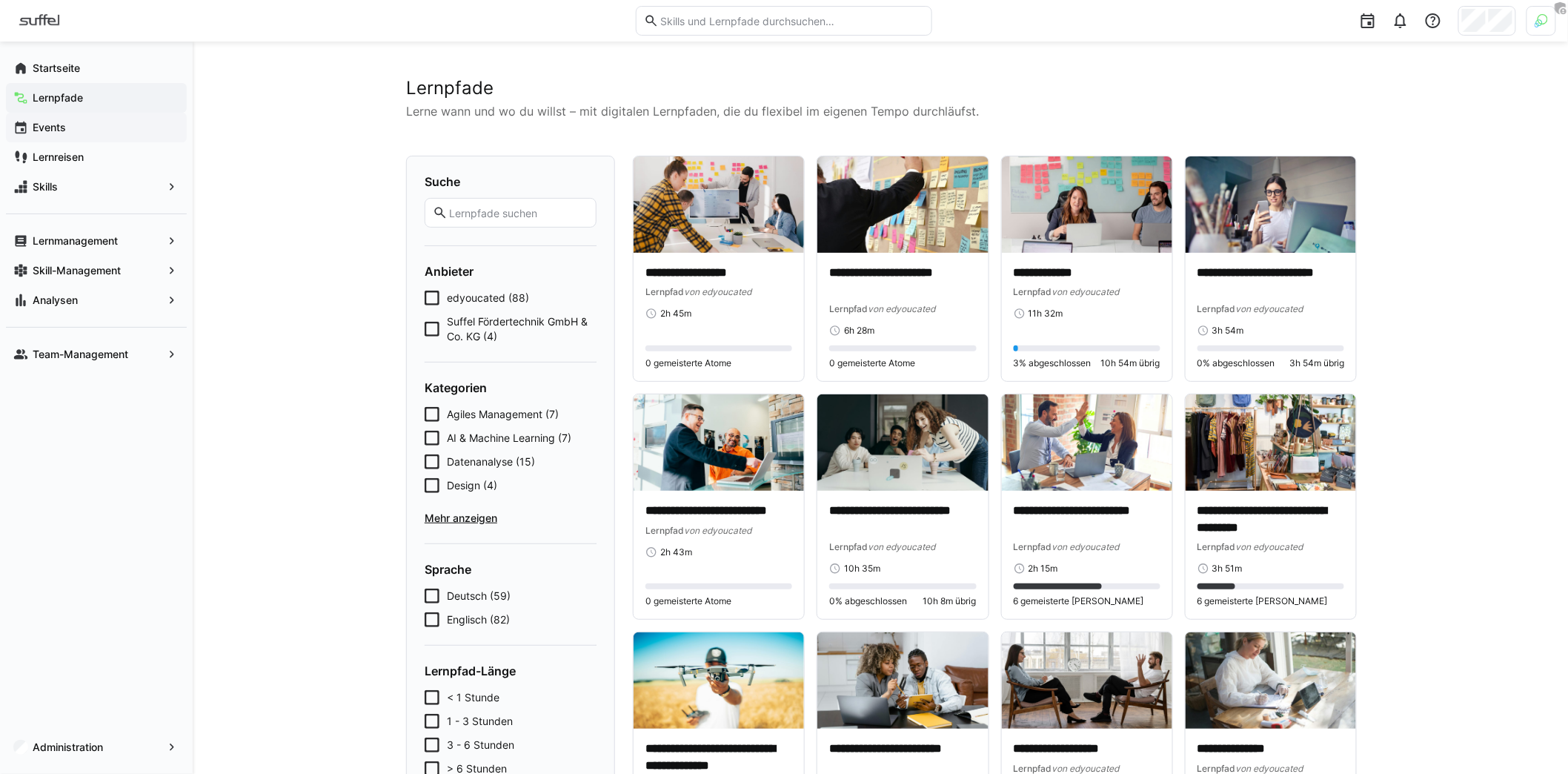
click at [99, 124] on span "Events" at bounding box center [105, 127] width 149 height 14
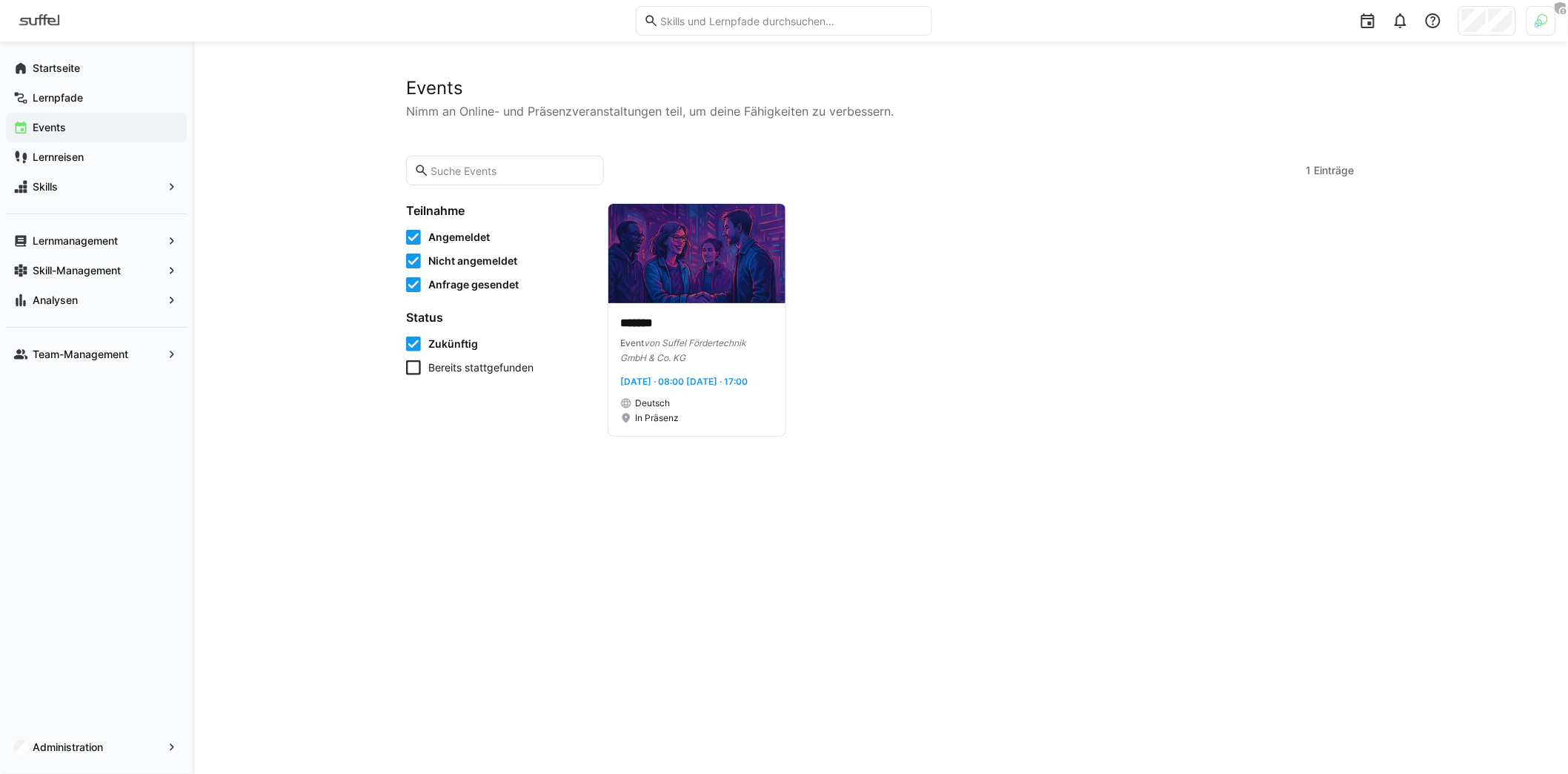
drag, startPoint x: 1321, startPoint y: 79, endPoint x: 1263, endPoint y: 95, distance: 60.2
click at [1321, 80] on h2 "Events" at bounding box center [880, 88] width 948 height 22
click at [1366, 23] on eds-icon at bounding box center [1368, 20] width 17 height 17
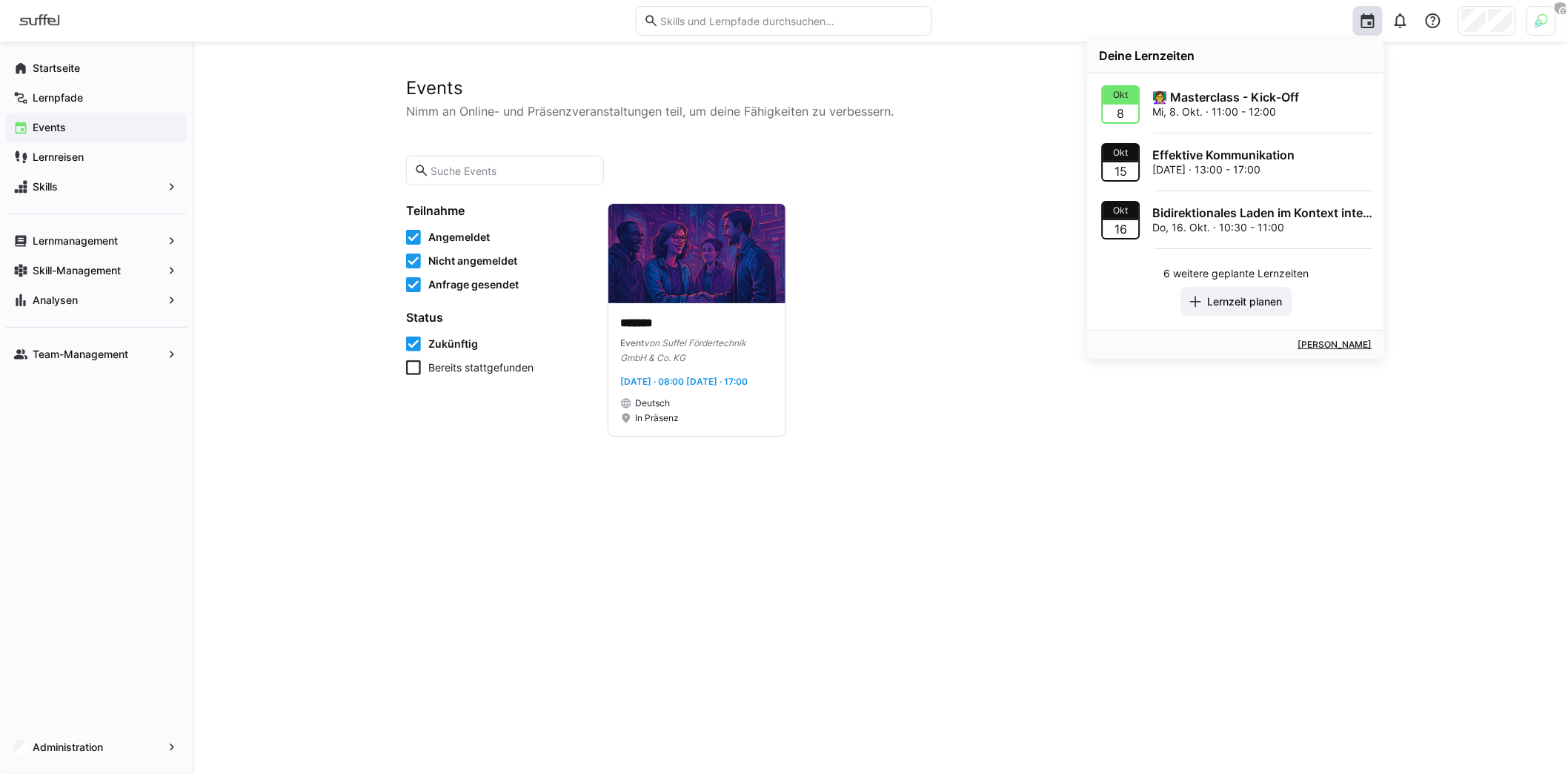
click at [1321, 339] on link "Kalender öffnen" at bounding box center [1335, 345] width 74 height 12
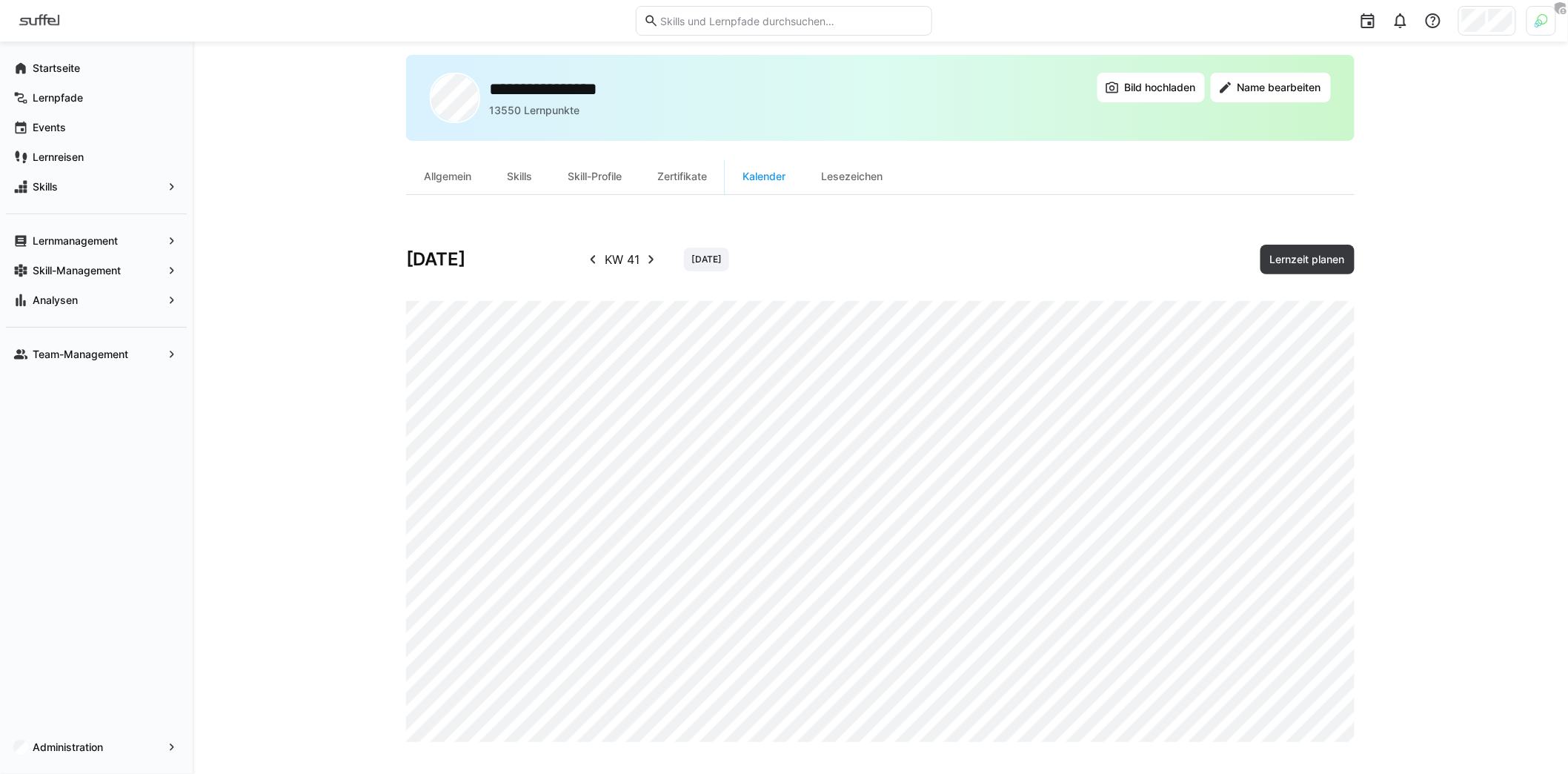
scroll to position [24, 0]
click at [131, 242] on span "Lernmanagement" at bounding box center [96, 240] width 132 height 14
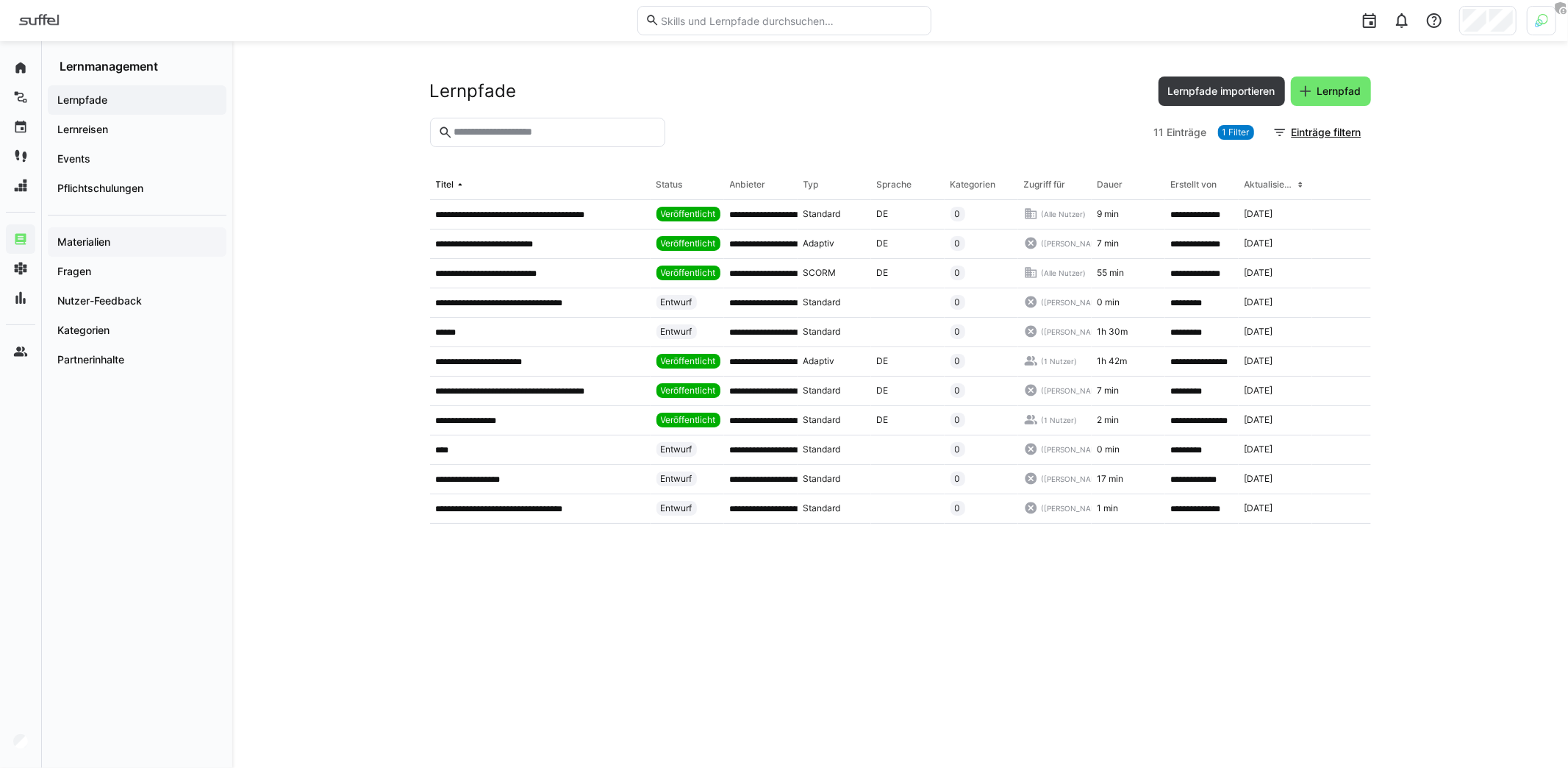
click at [0, 0] on app-navigation-label "Materialien" at bounding box center [0, 0] width 0 height 0
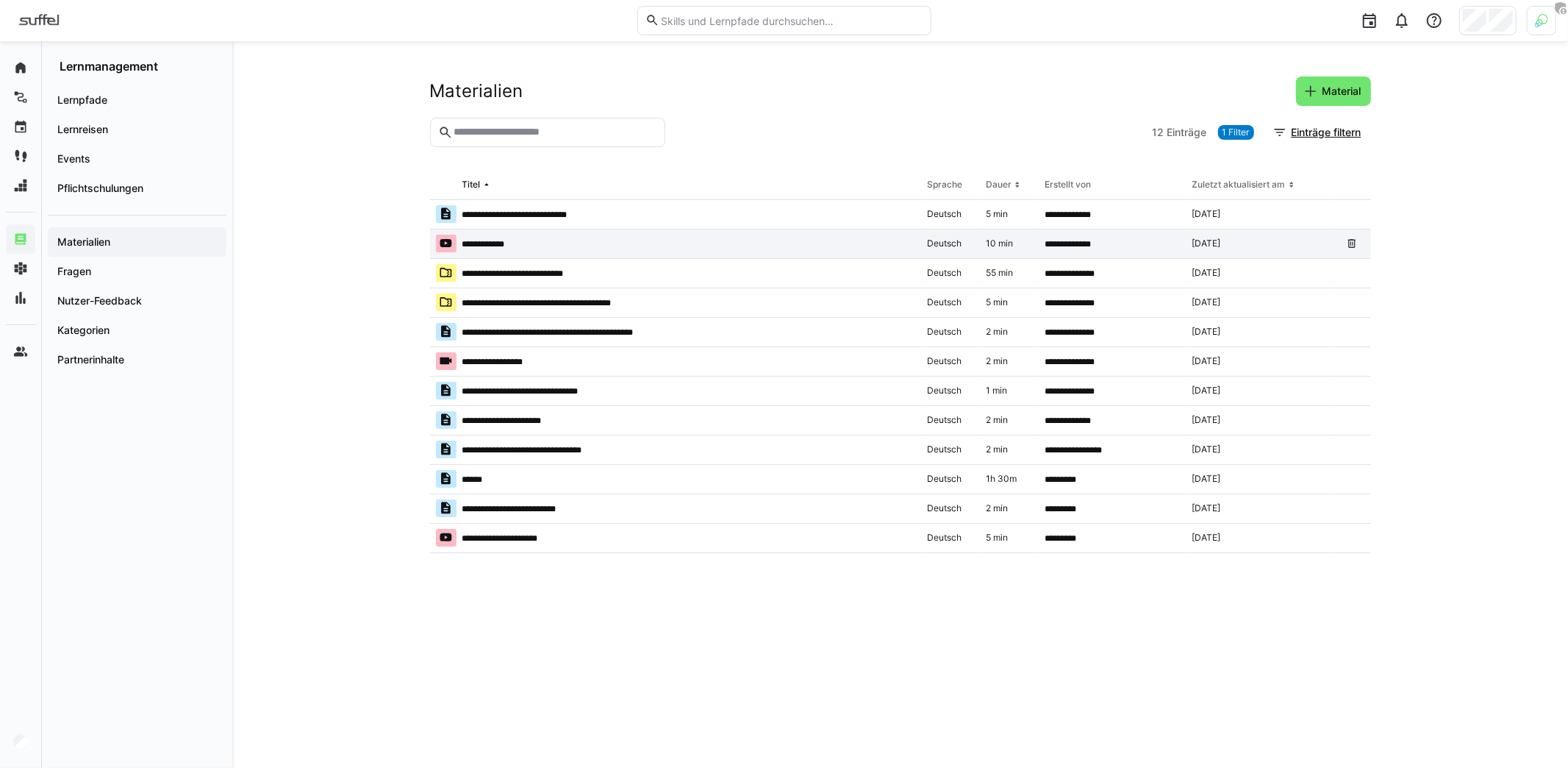
click at [532, 244] on app-table-first-column "**********" at bounding box center [675, 244] width 479 height 17
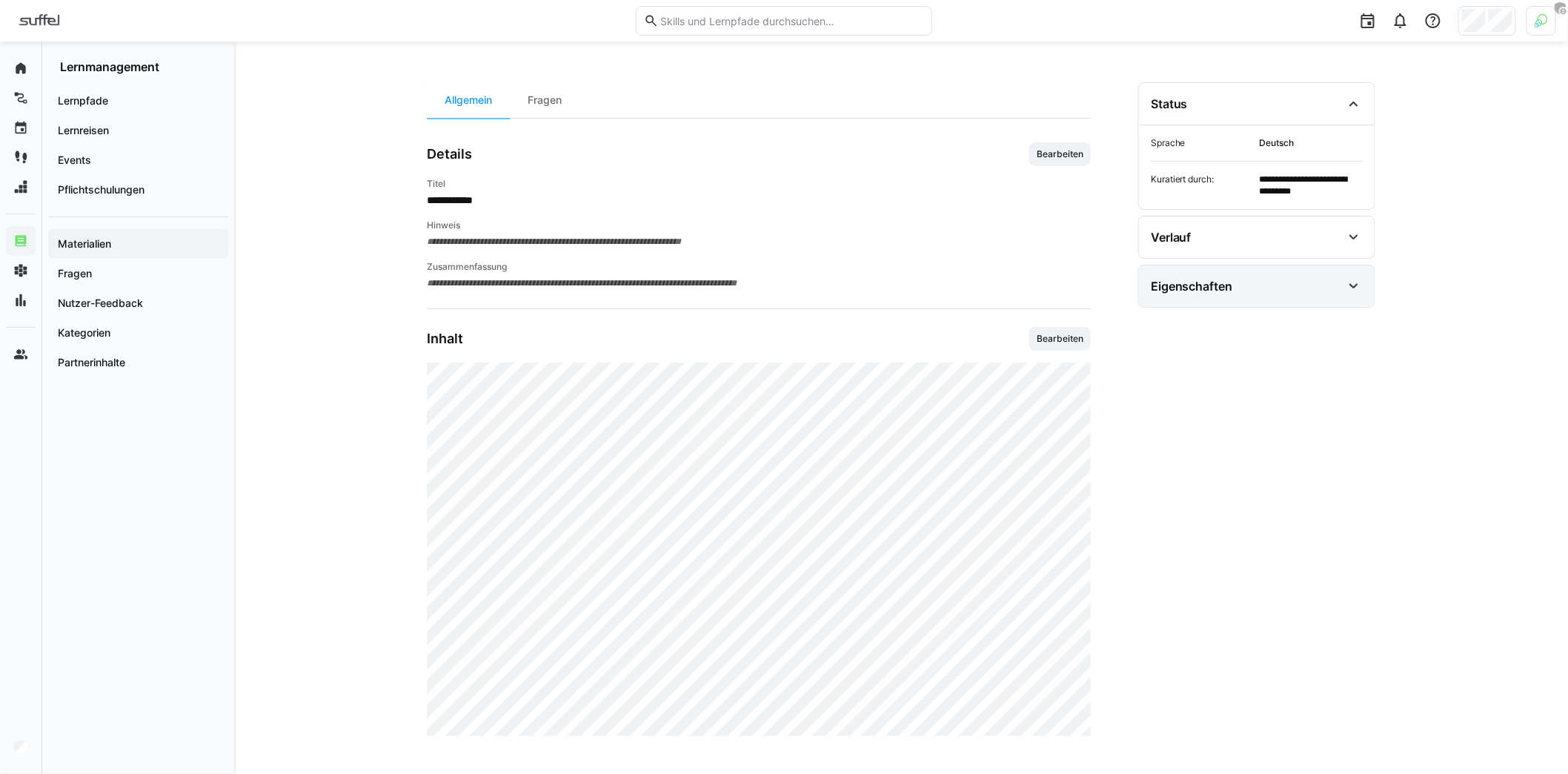
scroll to position [99, 0]
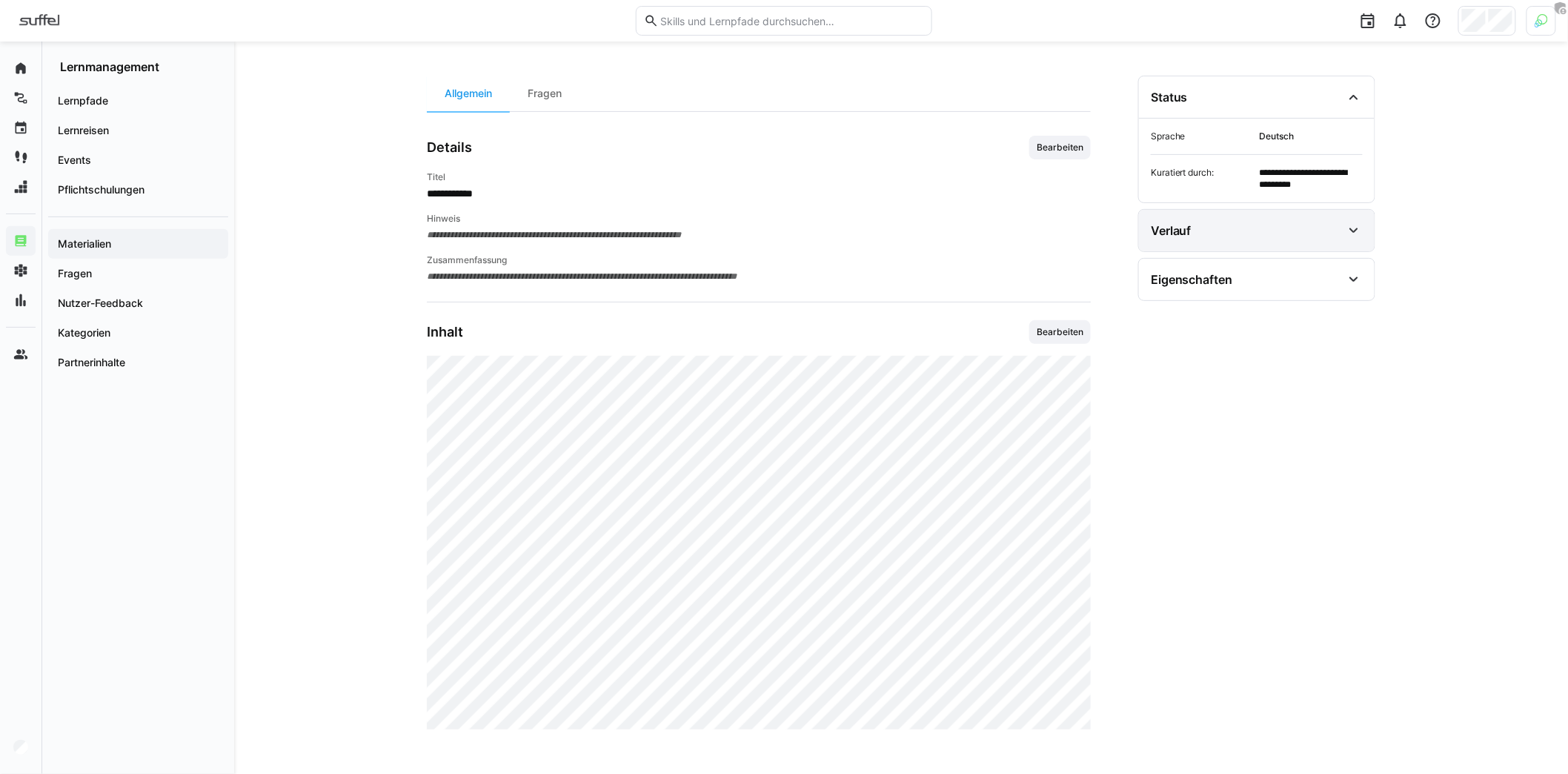
click at [1231, 237] on div "Verlauf" at bounding box center [1246, 230] width 192 height 17
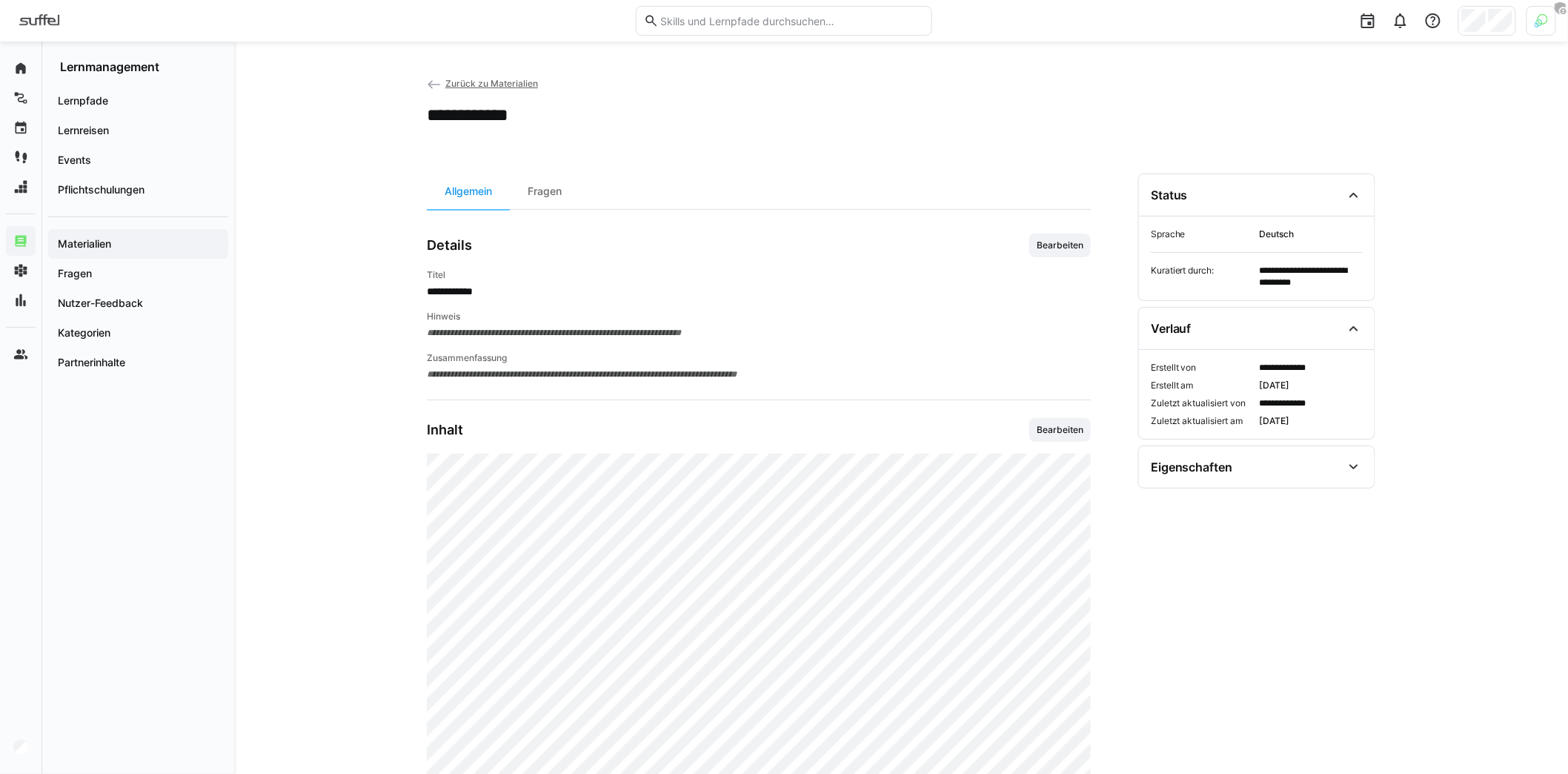
scroll to position [0, 0]
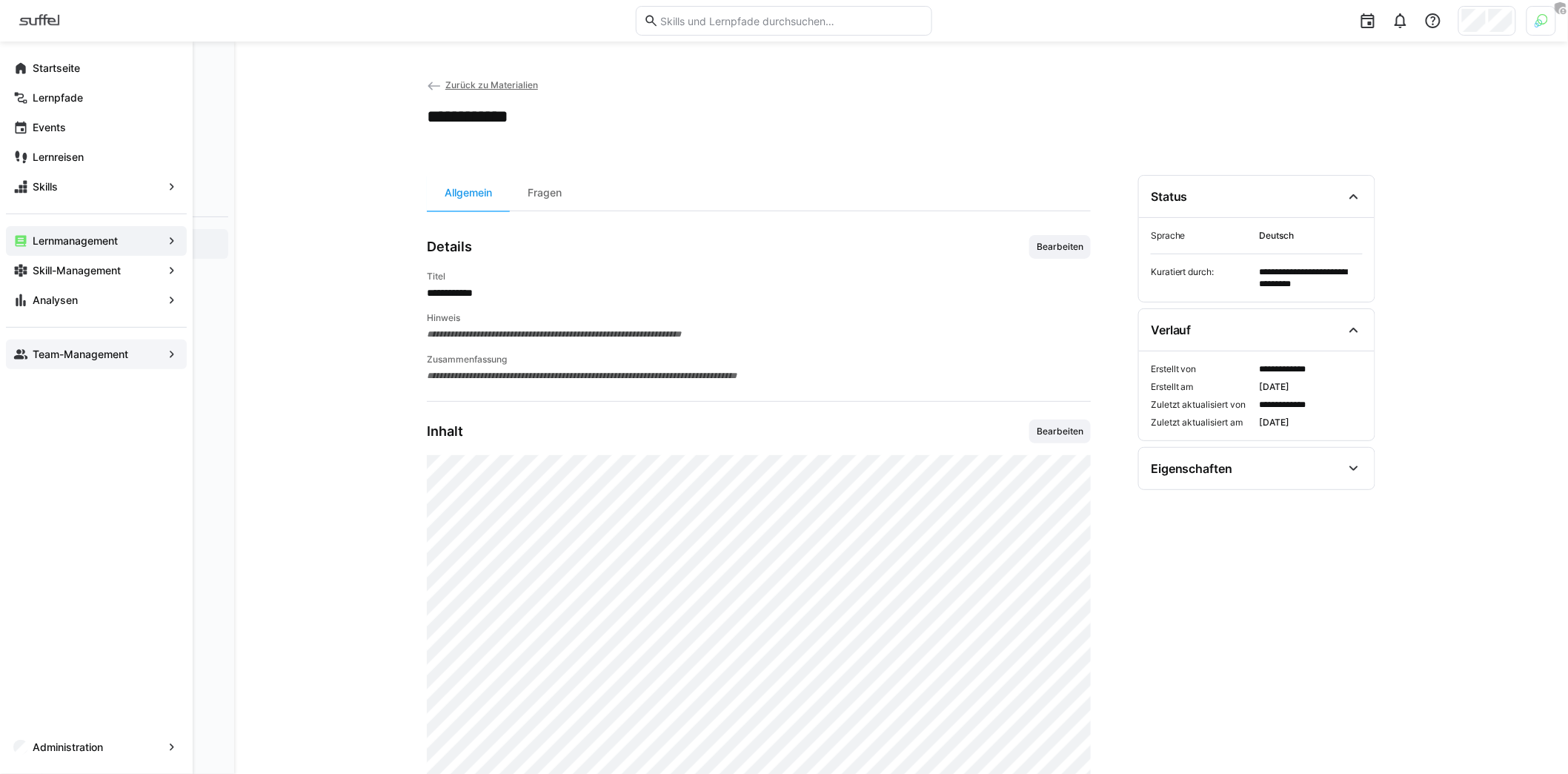
click at [0, 0] on app-navigation-label "Team-Management" at bounding box center [0, 0] width 0 height 0
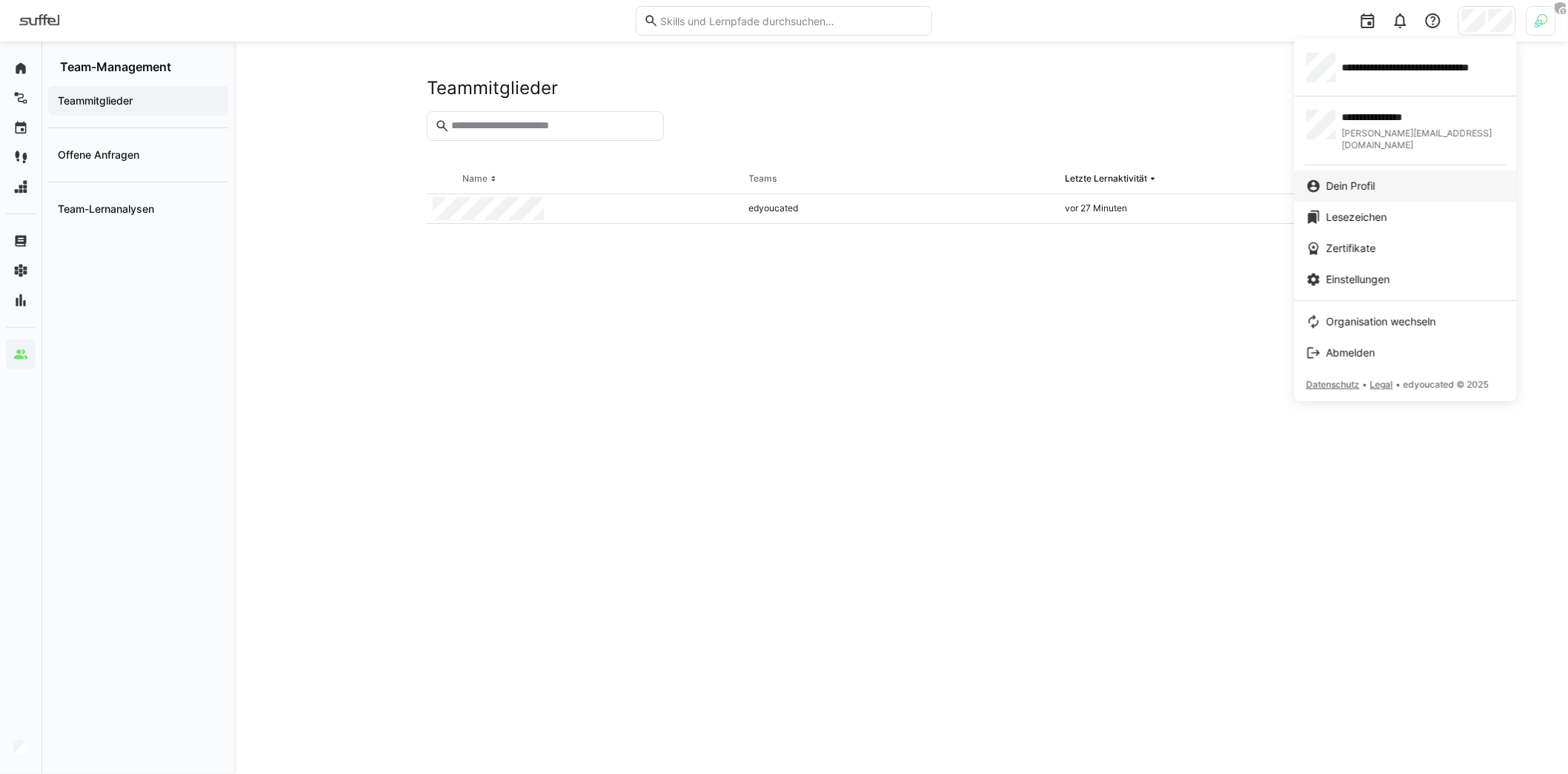
click at [1351, 170] on link "Dein Profil" at bounding box center [1405, 186] width 222 height 31
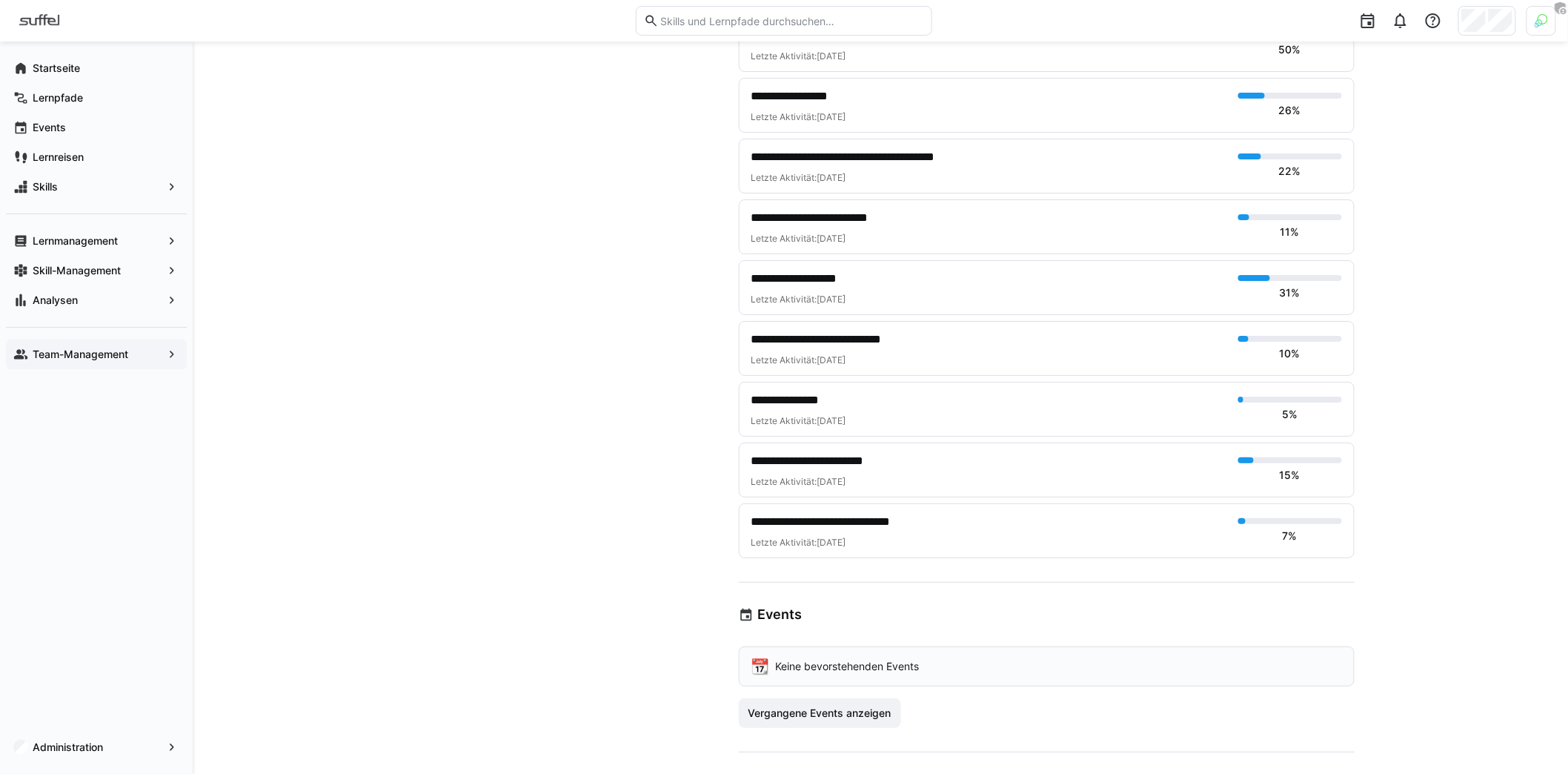
scroll to position [2266, 0]
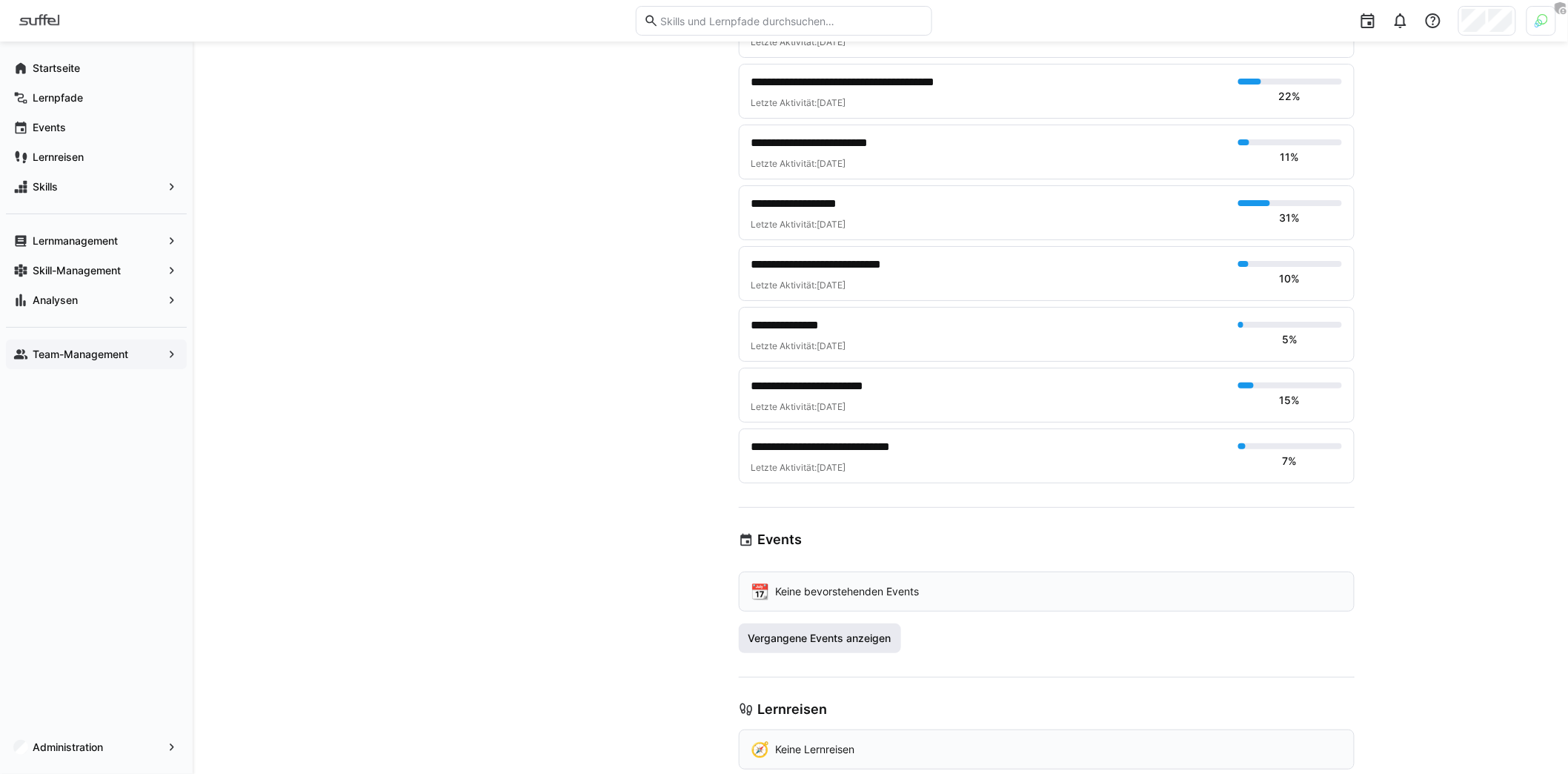
click at [812, 631] on span "Vergangene Events anzeigen" at bounding box center [819, 637] width 147 height 14
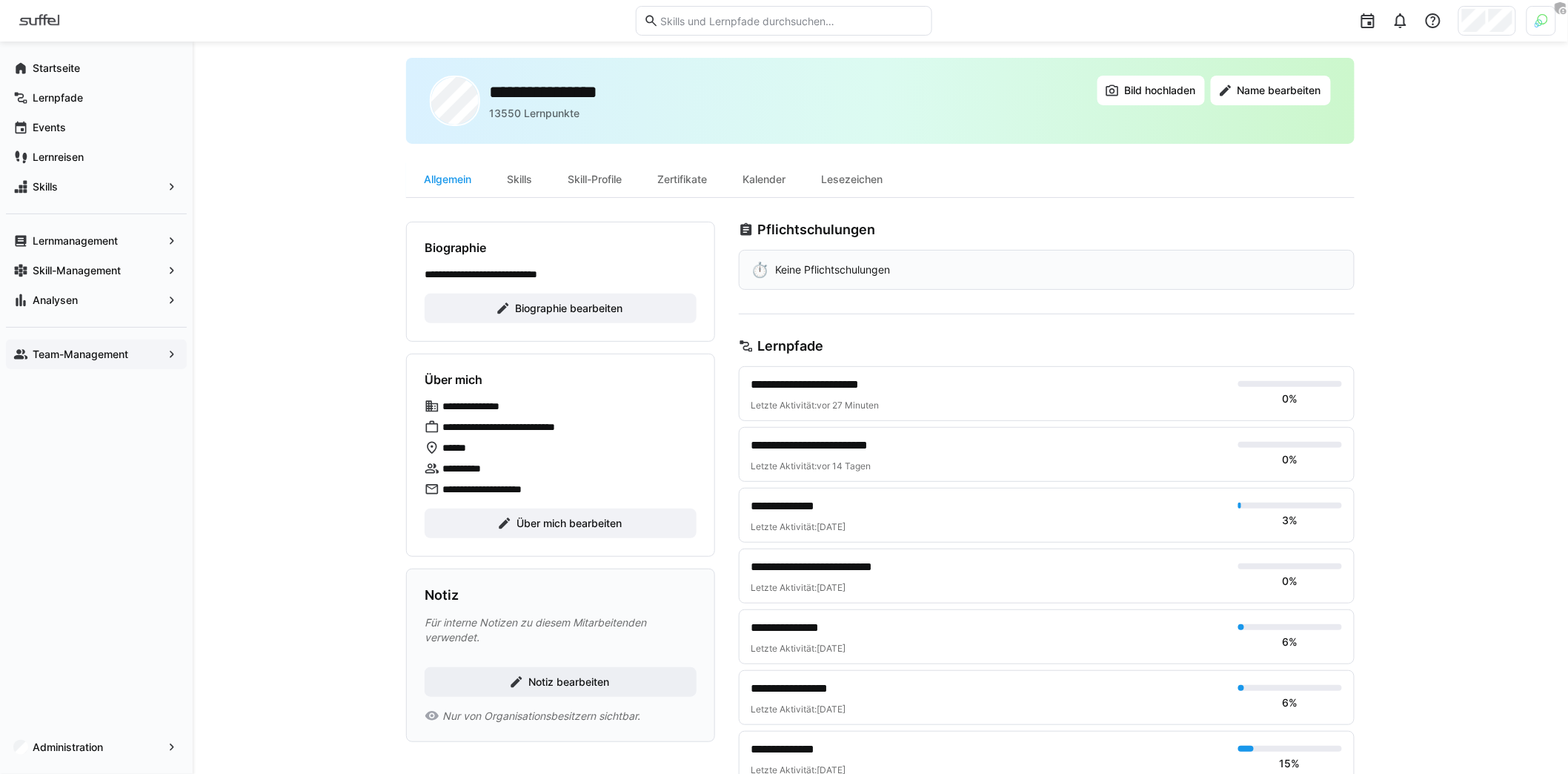
scroll to position [0, 0]
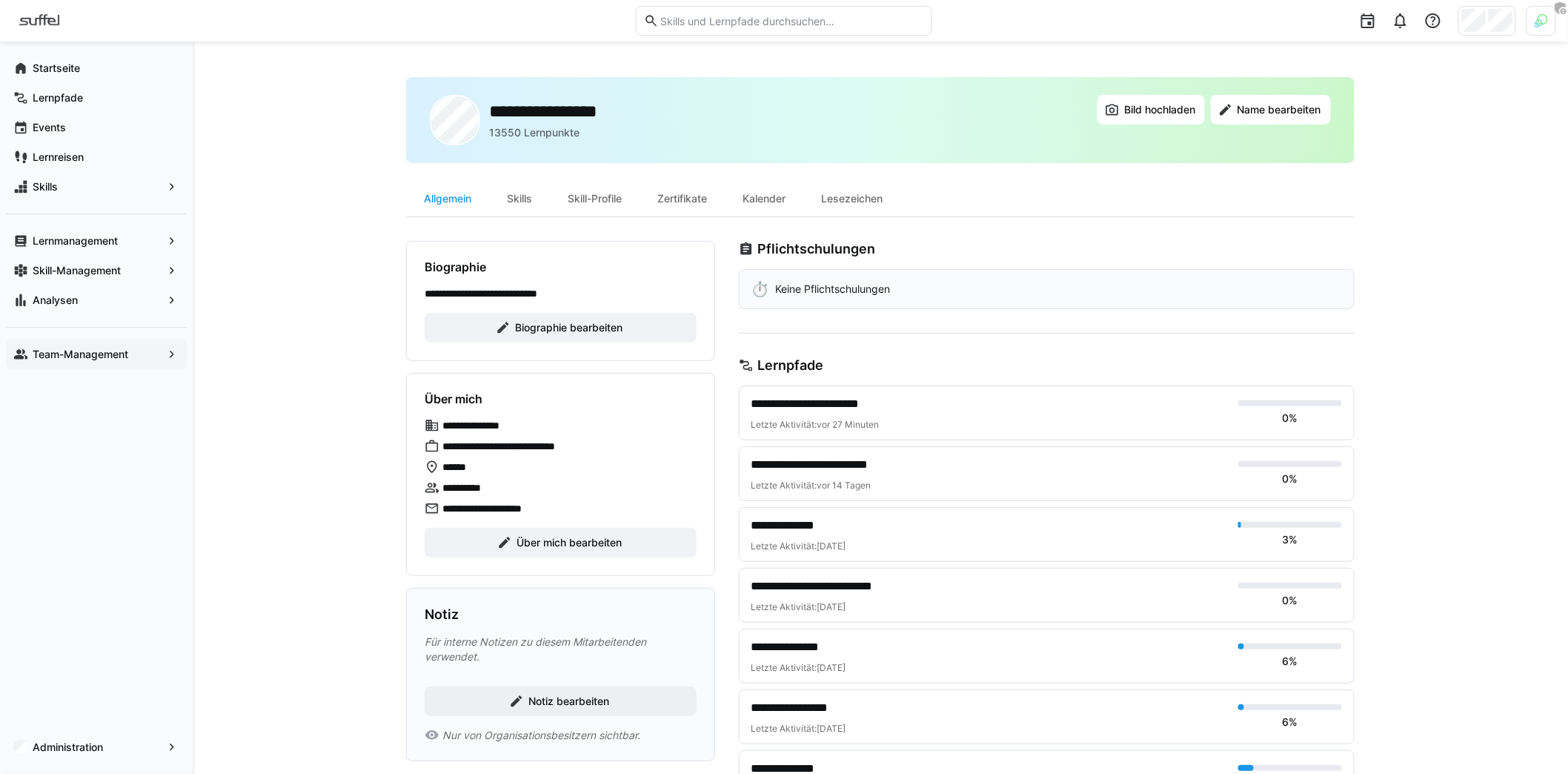
click at [0, 0] on app-navigation-label "Team-Management" at bounding box center [0, 0] width 0 height 0
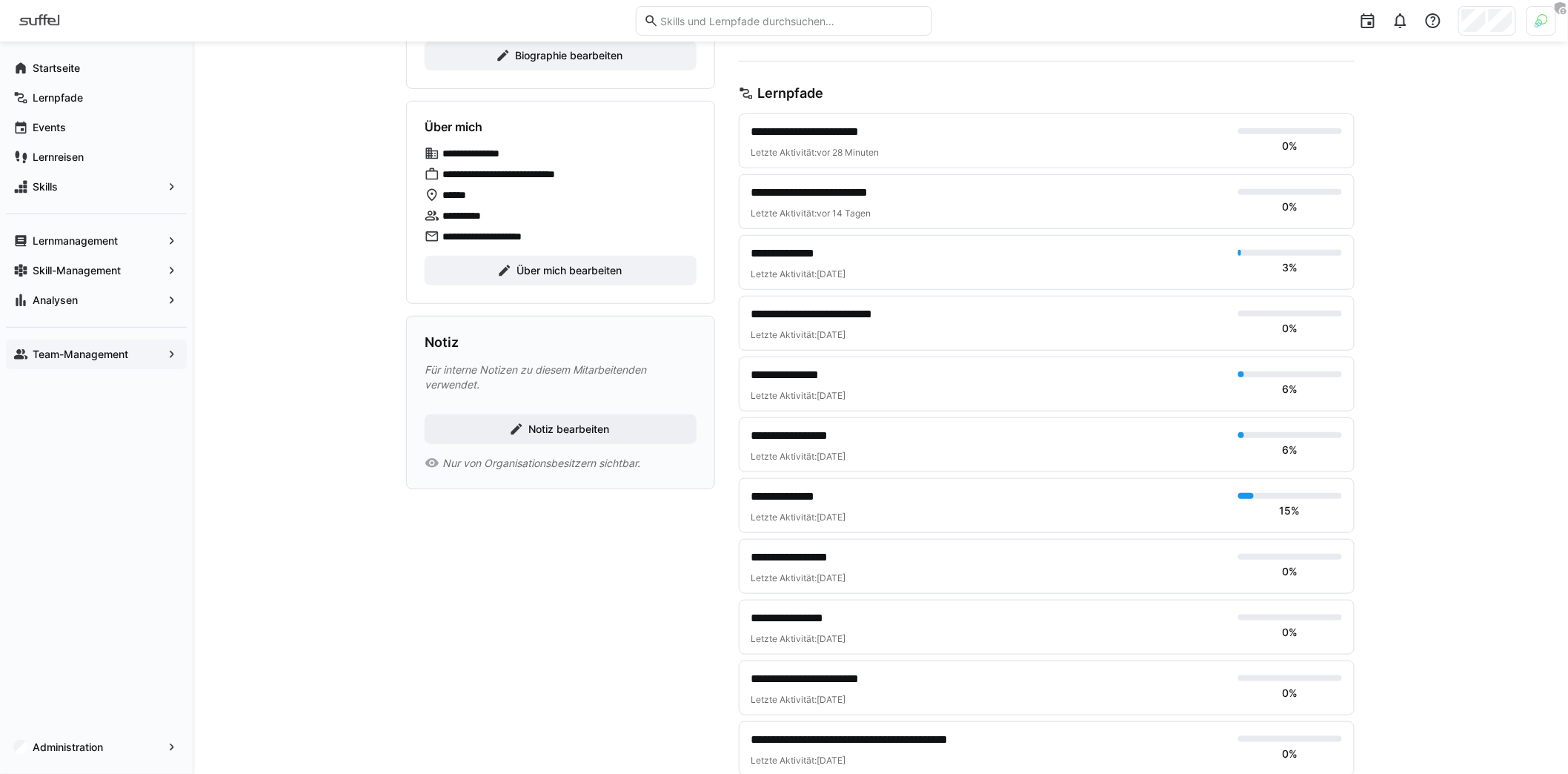
scroll to position [50, 0]
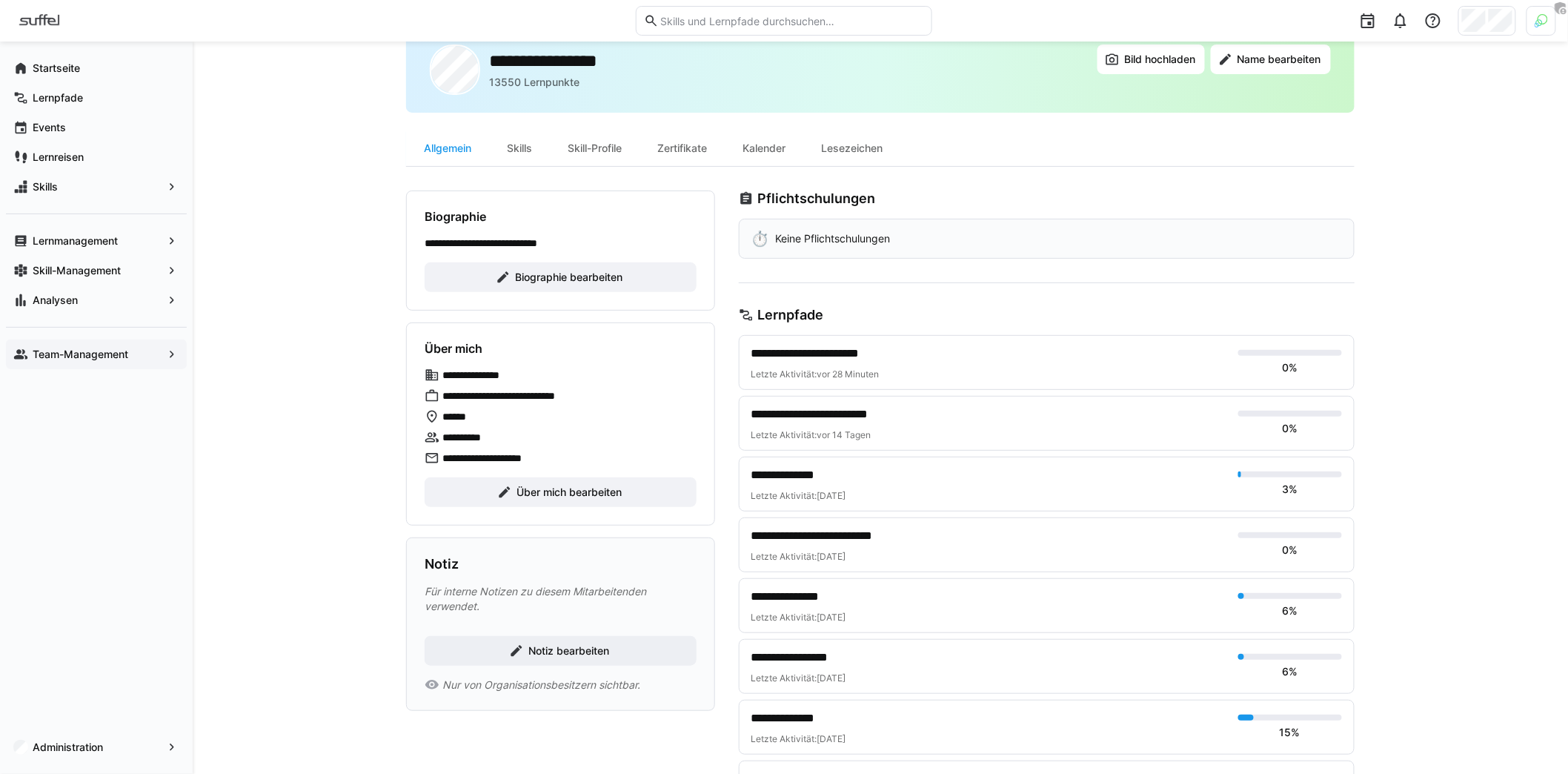
click at [0, 0] on app-navigation-label "Team-Management" at bounding box center [0, 0] width 0 height 0
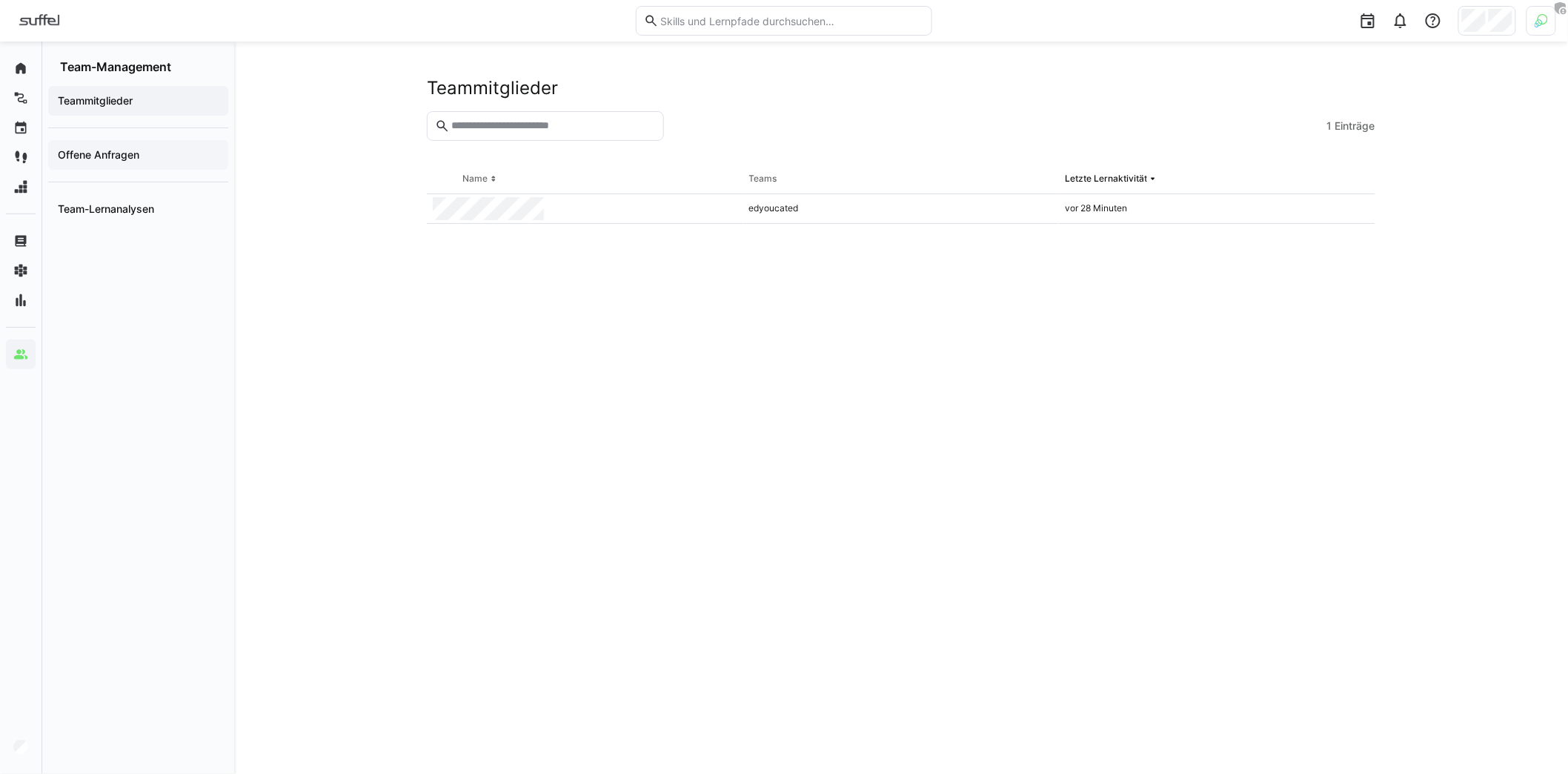
click at [122, 164] on div "Offene Anfragen" at bounding box center [138, 154] width 180 height 30
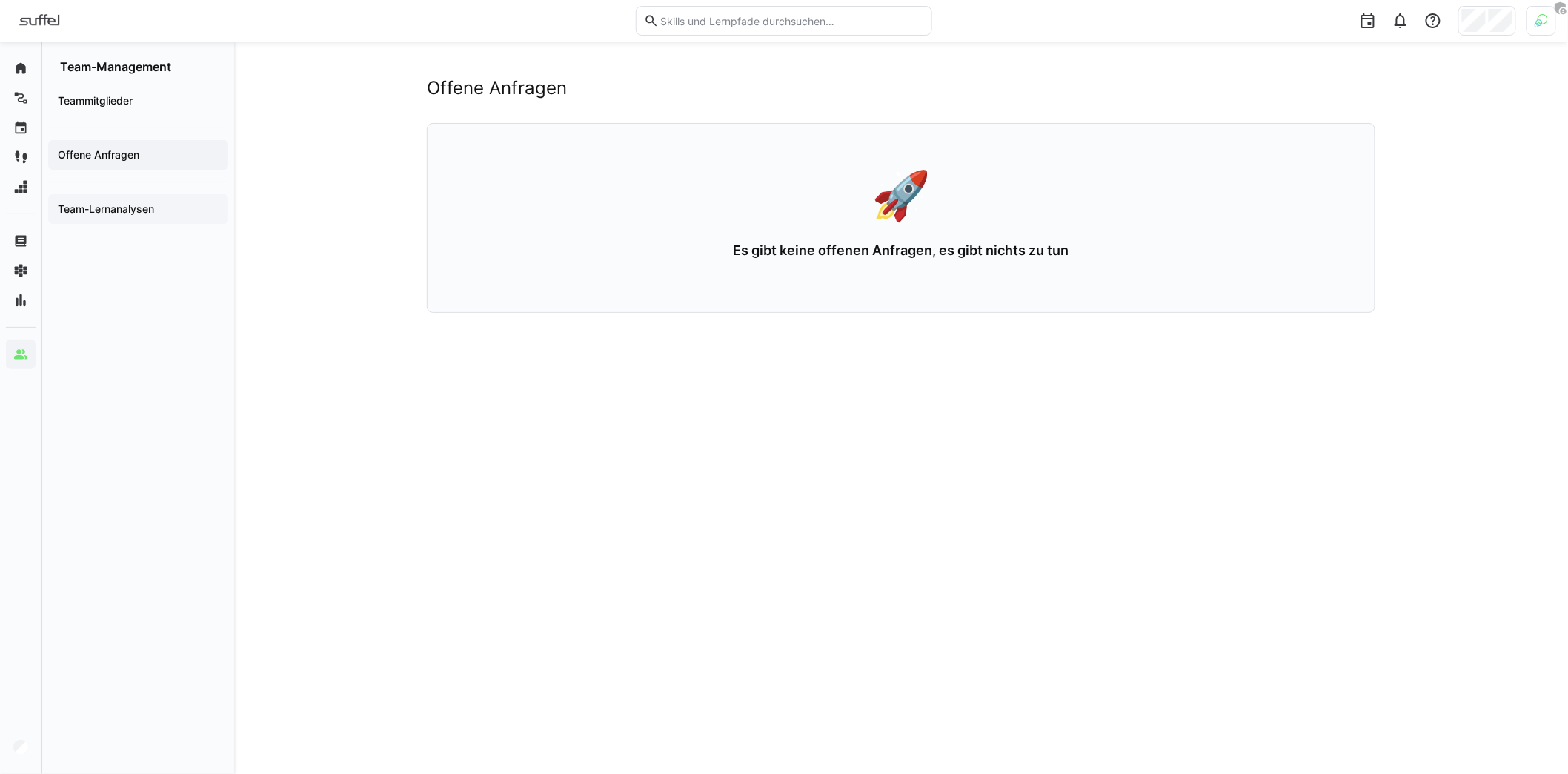
click at [0, 0] on app-navigation-label "Team-Lernanalysen" at bounding box center [0, 0] width 0 height 0
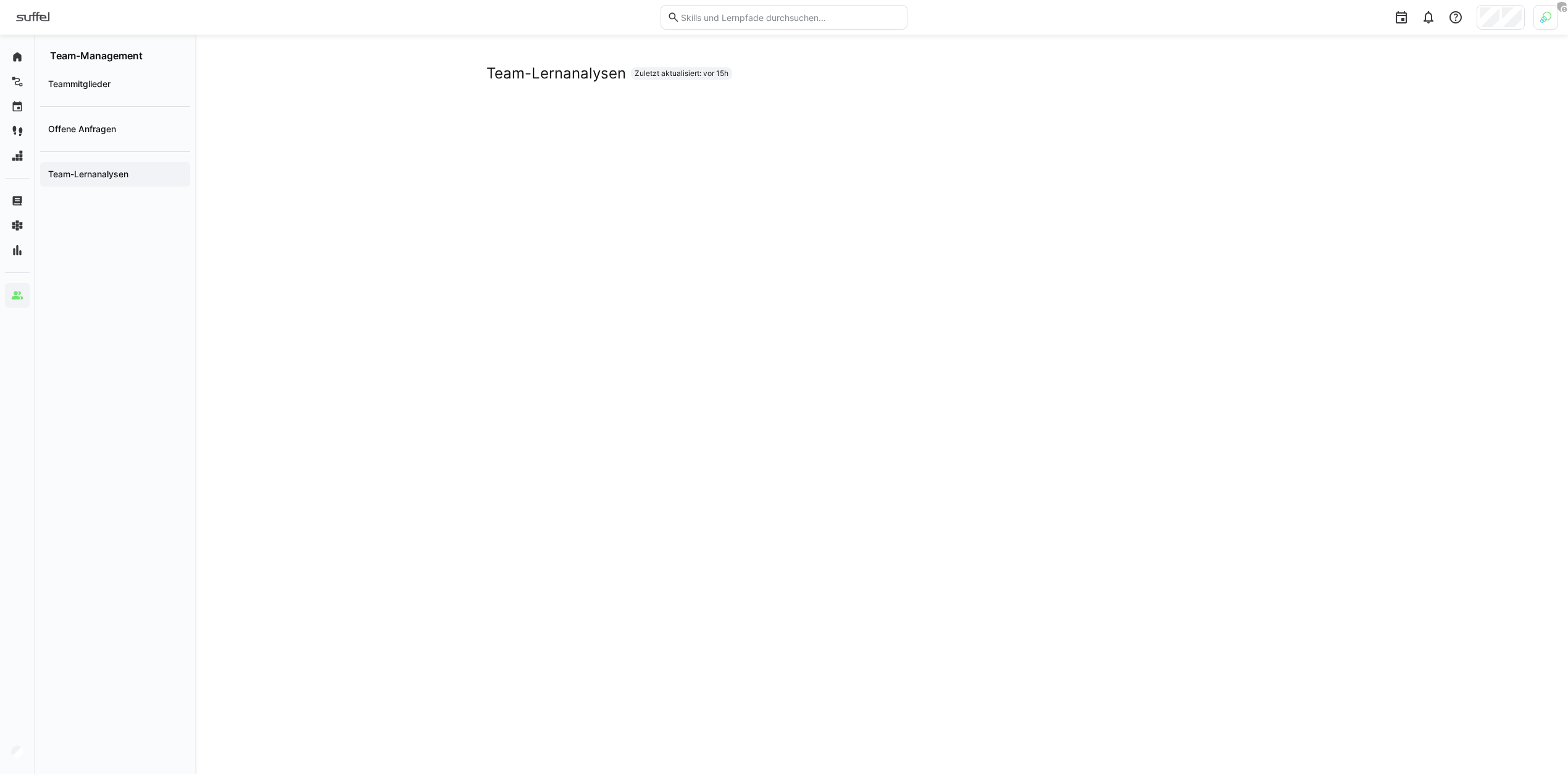
click at [1316, 17] on div at bounding box center [1456, 17] width 25 height 25
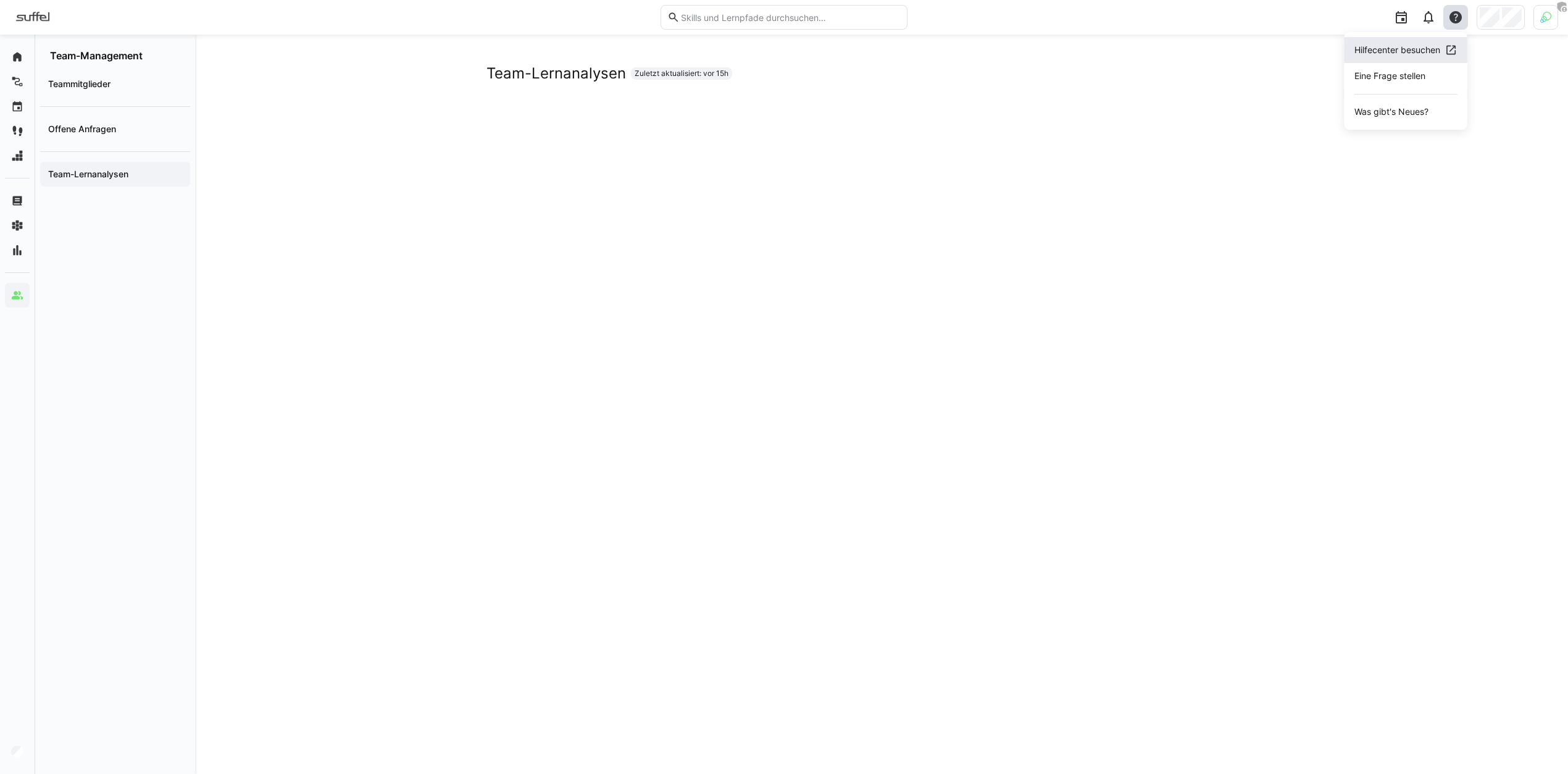
click at [1316, 50] on div "Hilfecenter besuchen" at bounding box center [1397, 50] width 86 height 12
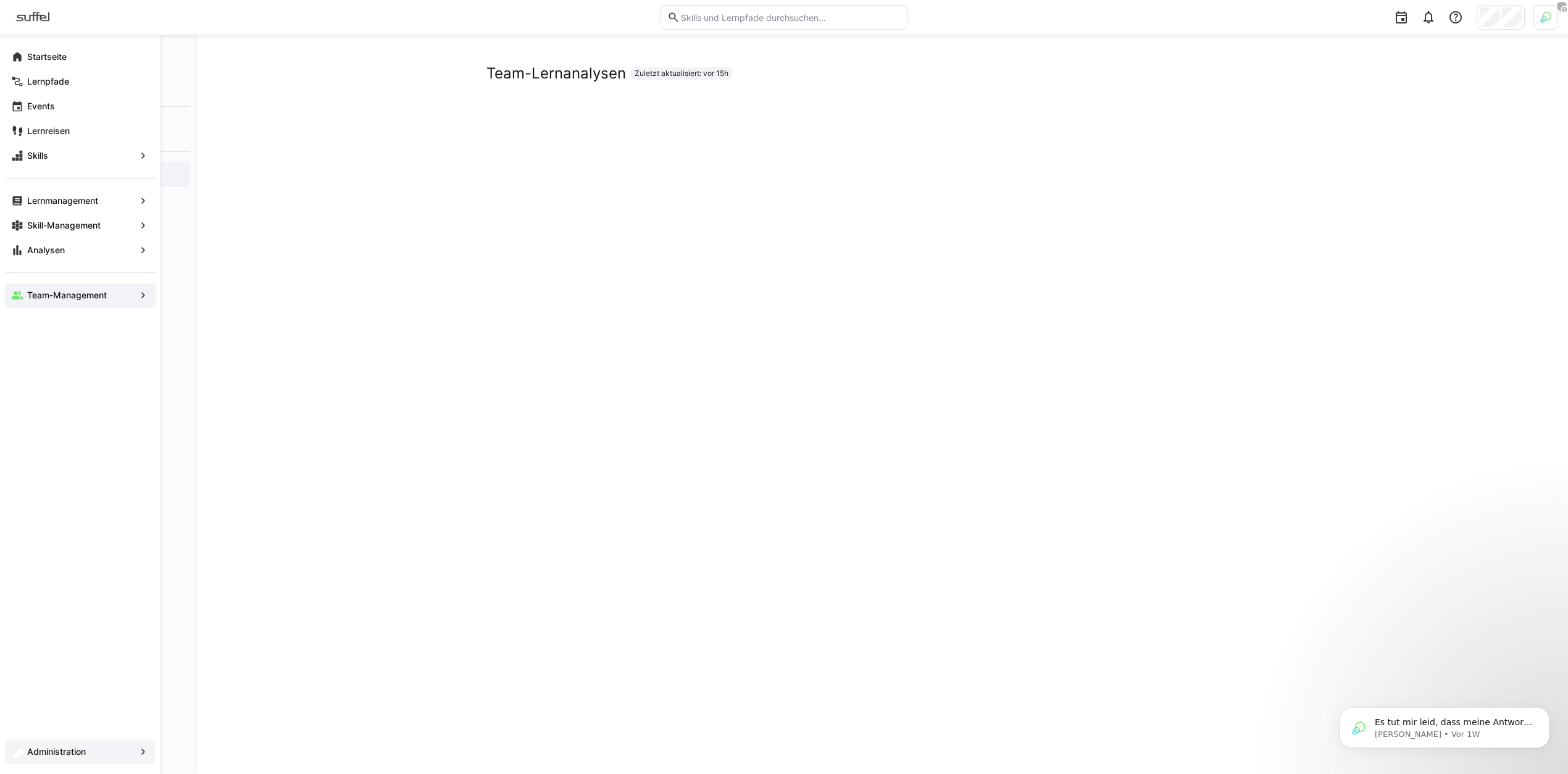
click at [0, 0] on app-navigation-label "Administration" at bounding box center [0, 0] width 0 height 0
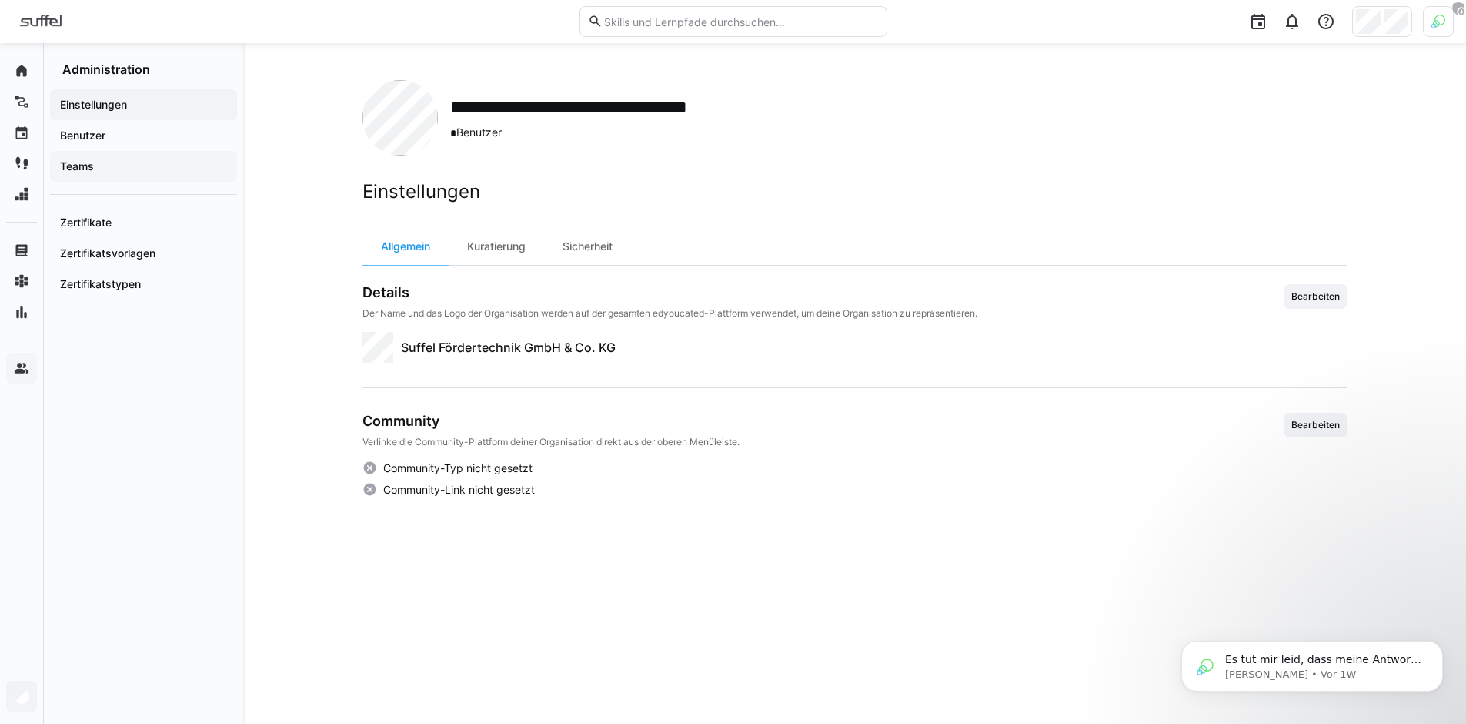
click at [149, 162] on span "Teams" at bounding box center [144, 166] width 172 height 15
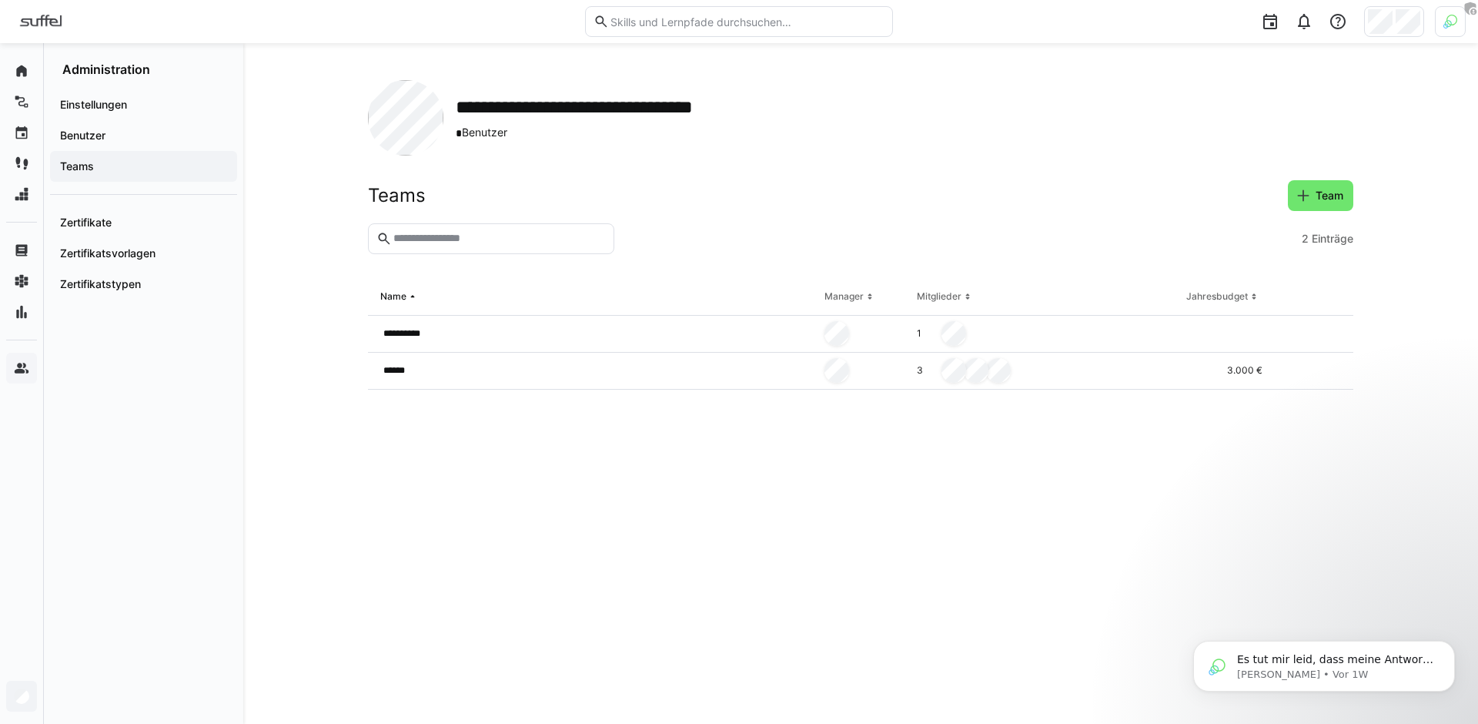
click at [1329, 145] on div "**********" at bounding box center [860, 117] width 985 height 75
click at [1322, 190] on span "Team" at bounding box center [1329, 195] width 32 height 15
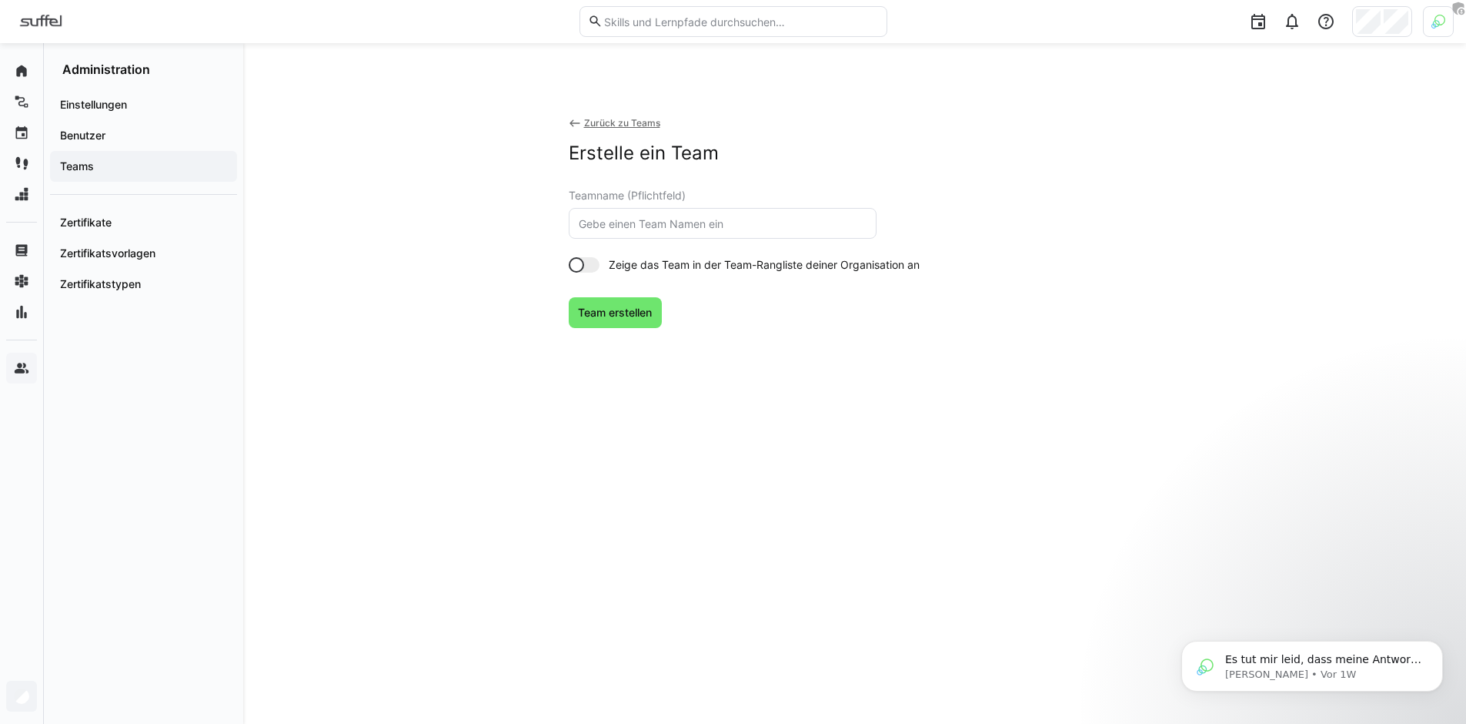
click at [575, 122] on eds-icon at bounding box center [575, 123] width 12 height 12
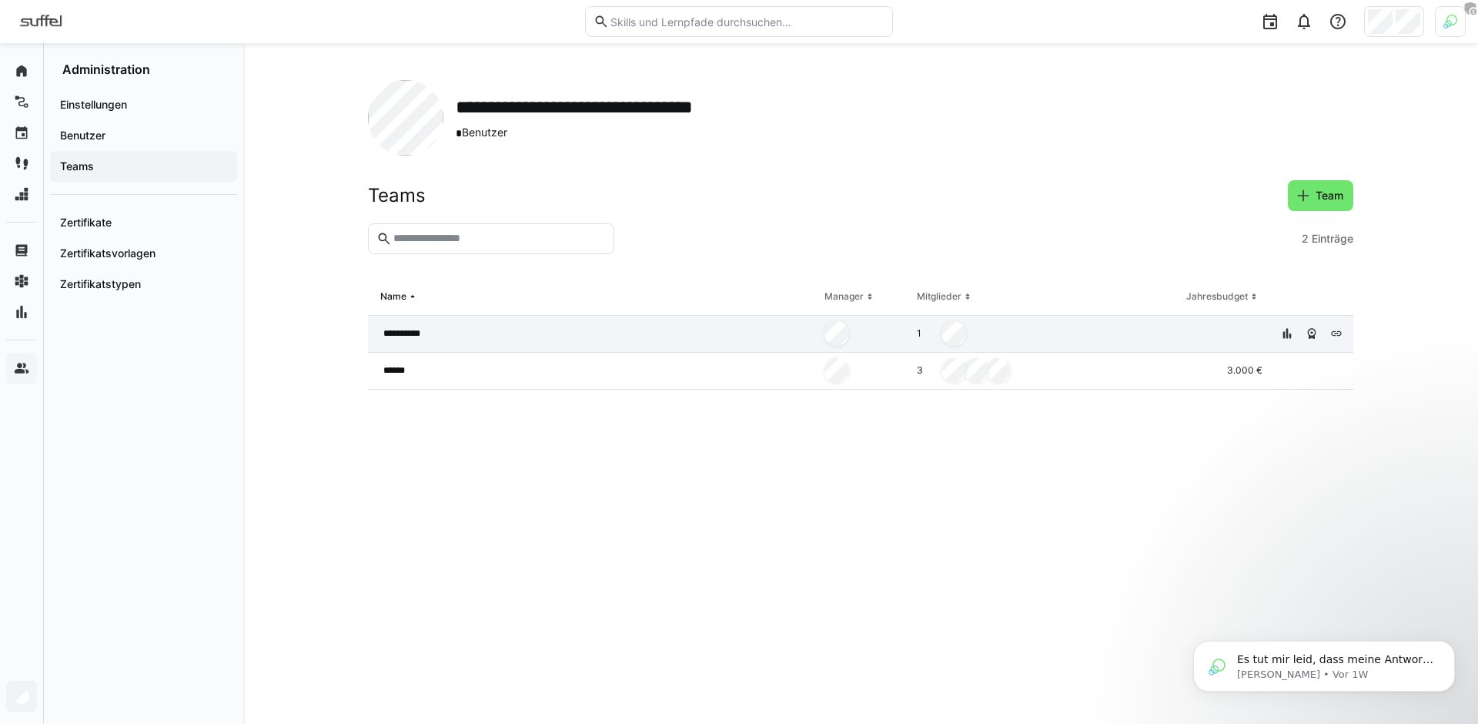
click at [627, 343] on div "**********" at bounding box center [593, 334] width 450 height 37
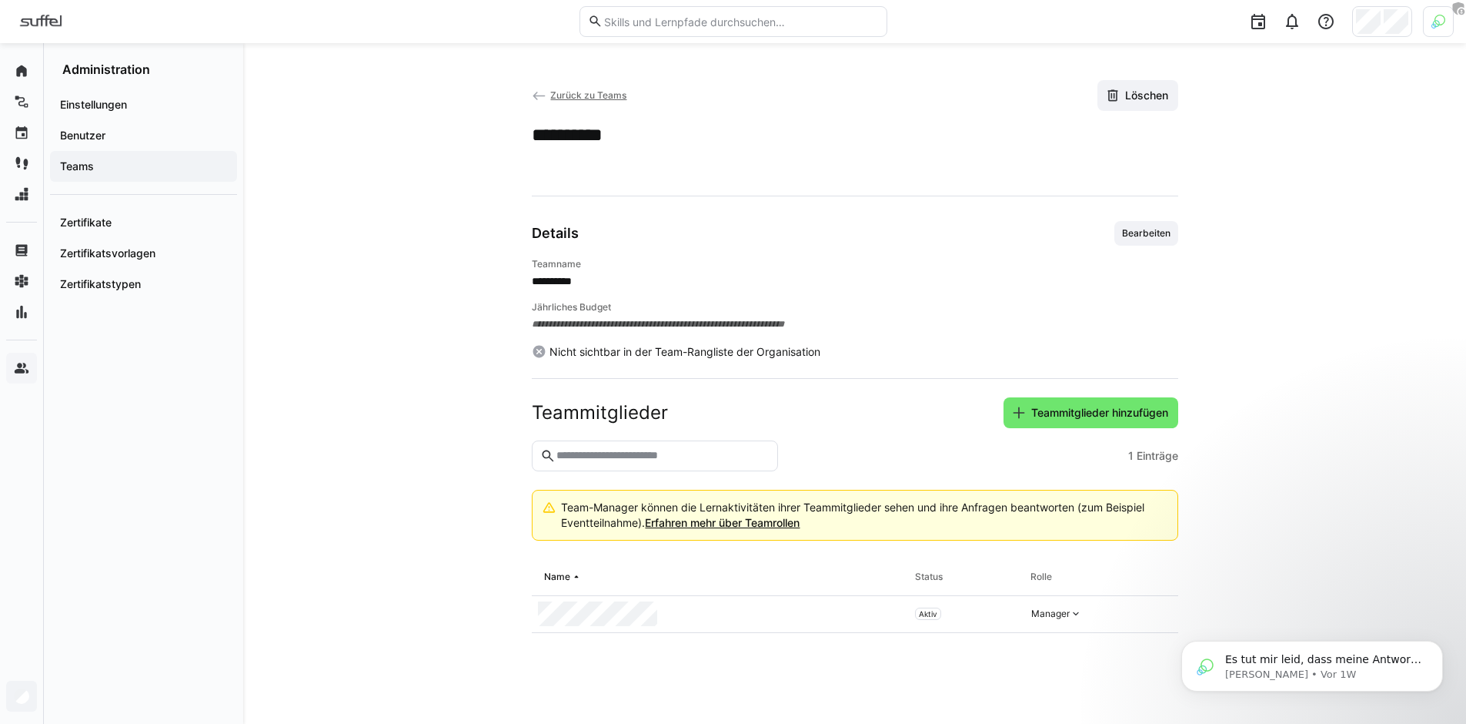
click at [723, 458] on input "text" at bounding box center [662, 456] width 214 height 14
click at [1061, 428] on header "Teammitglieder Teammitglieder hinzufügen" at bounding box center [855, 418] width 647 height 43
click at [1092, 620] on div "Manager" at bounding box center [1082, 614] width 115 height 37
click at [1071, 613] on eds-icon at bounding box center [1076, 613] width 12 height 12
click at [1297, 536] on app-team-details "**********" at bounding box center [855, 383] width 985 height 607
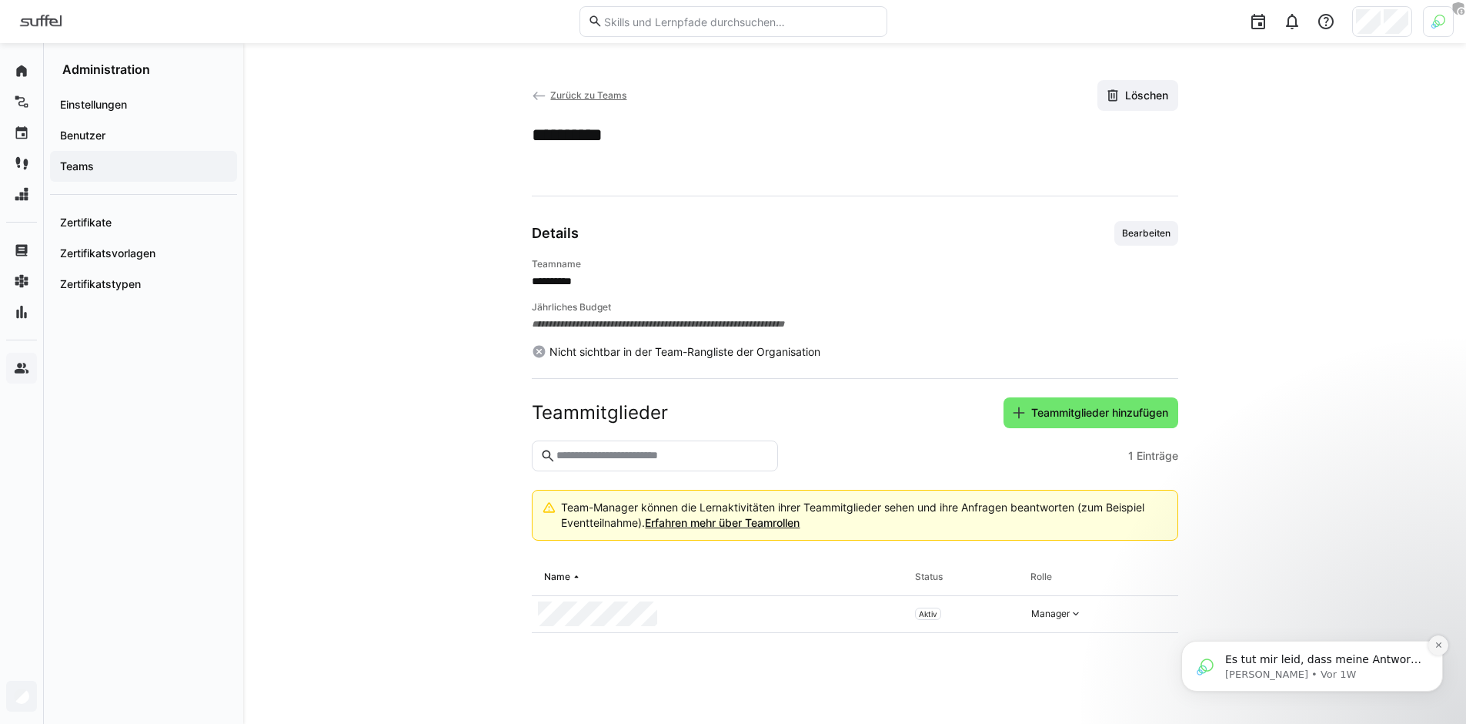
click at [1436, 647] on icon "Dismiss notification" at bounding box center [1439, 644] width 8 height 8
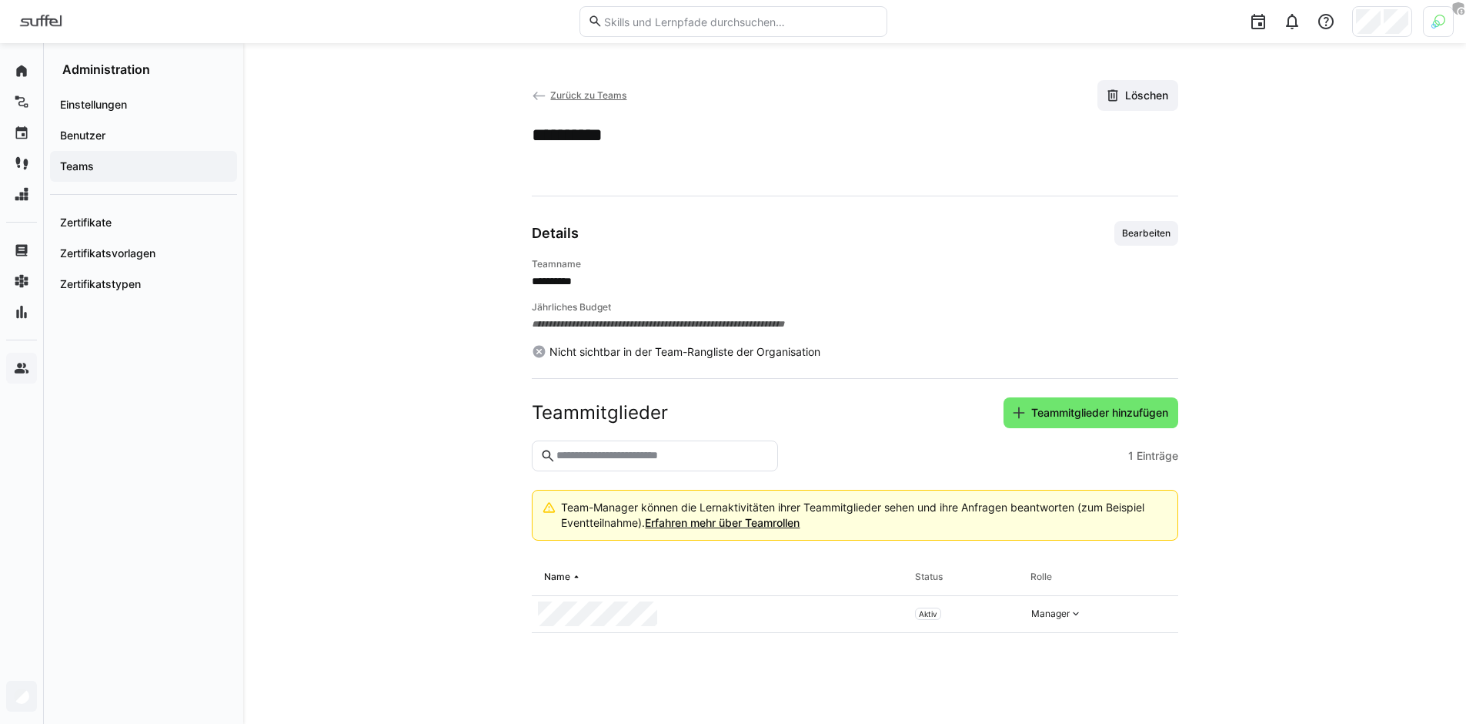
click at [1225, 565] on app-team-details "**********" at bounding box center [855, 383] width 985 height 607
click at [514, 396] on app-team-details "**********" at bounding box center [855, 383] width 985 height 607
click at [130, 129] on span "Benutzer" at bounding box center [144, 135] width 172 height 15
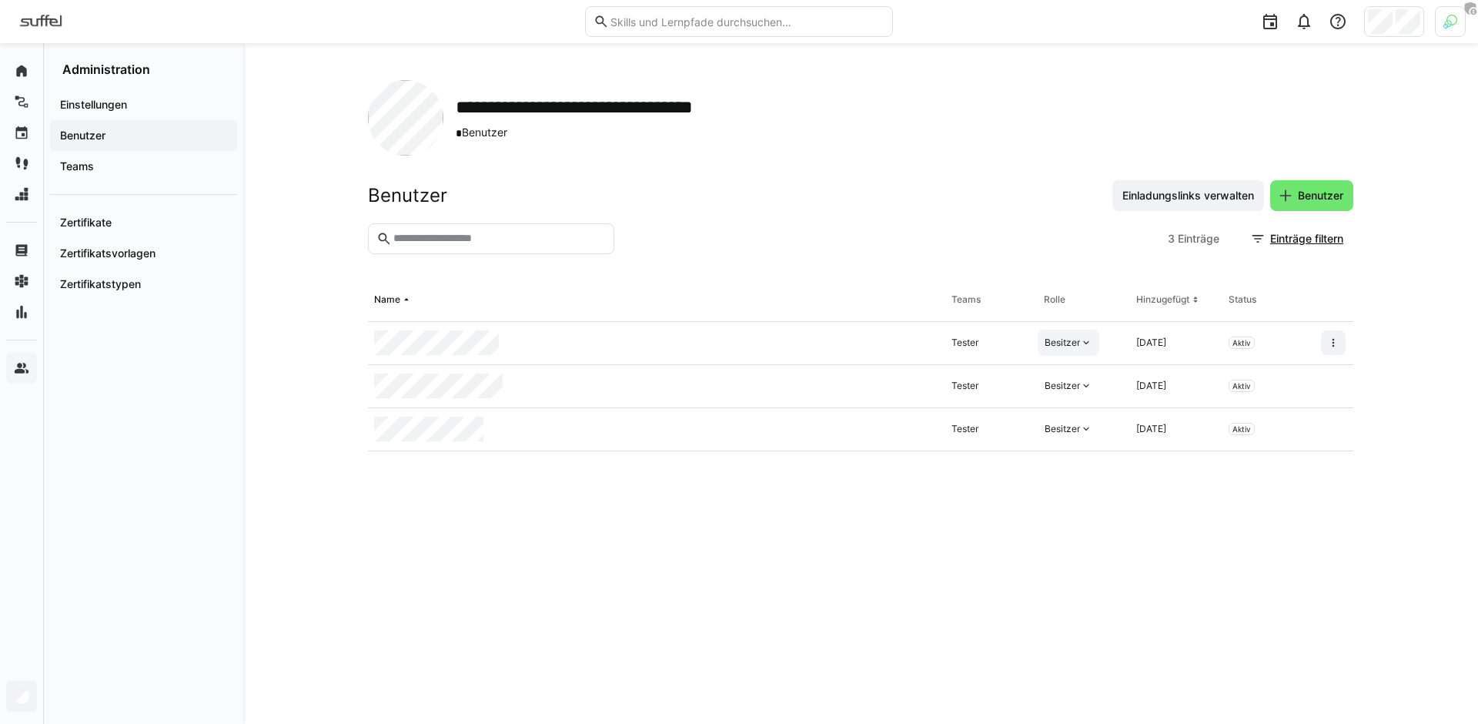
click at [1080, 336] on eds-icon at bounding box center [1086, 342] width 12 height 12
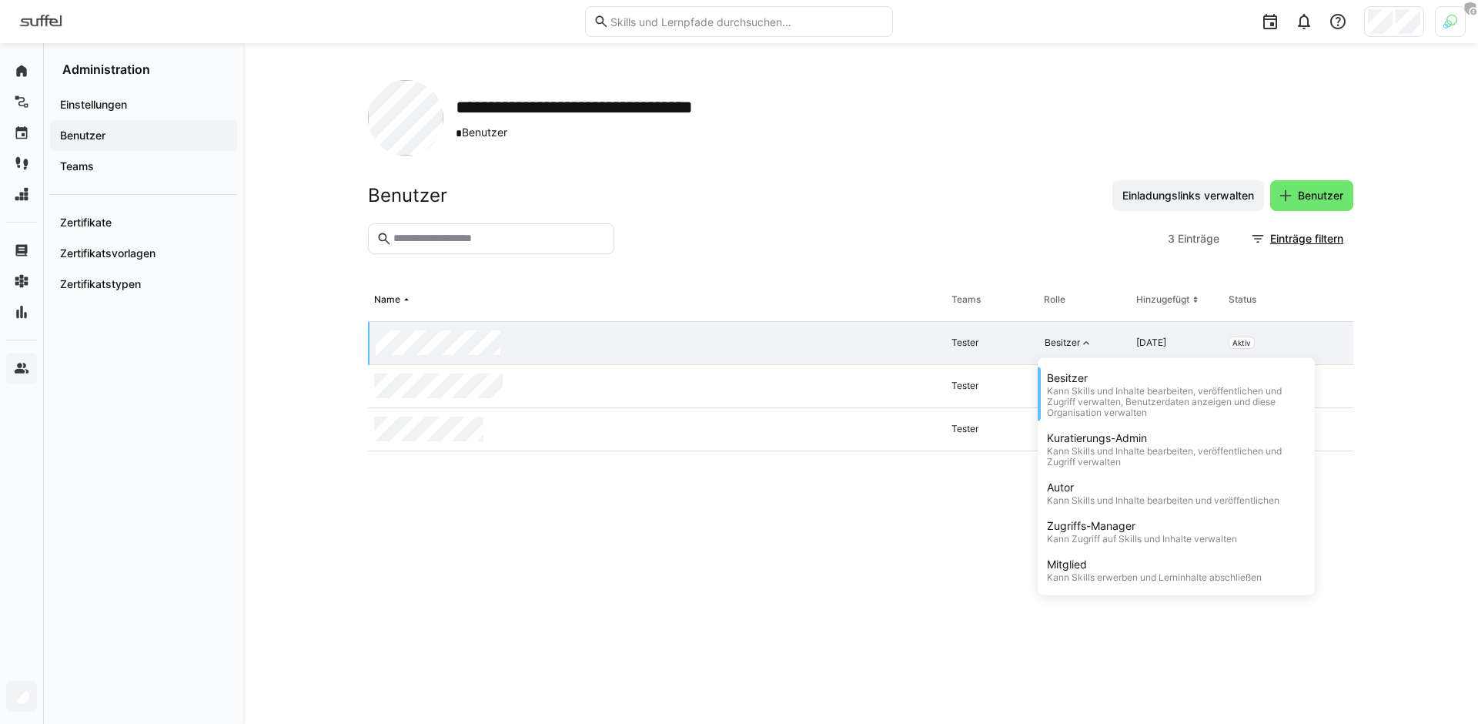
click at [947, 248] on div at bounding box center [890, 238] width 541 height 31
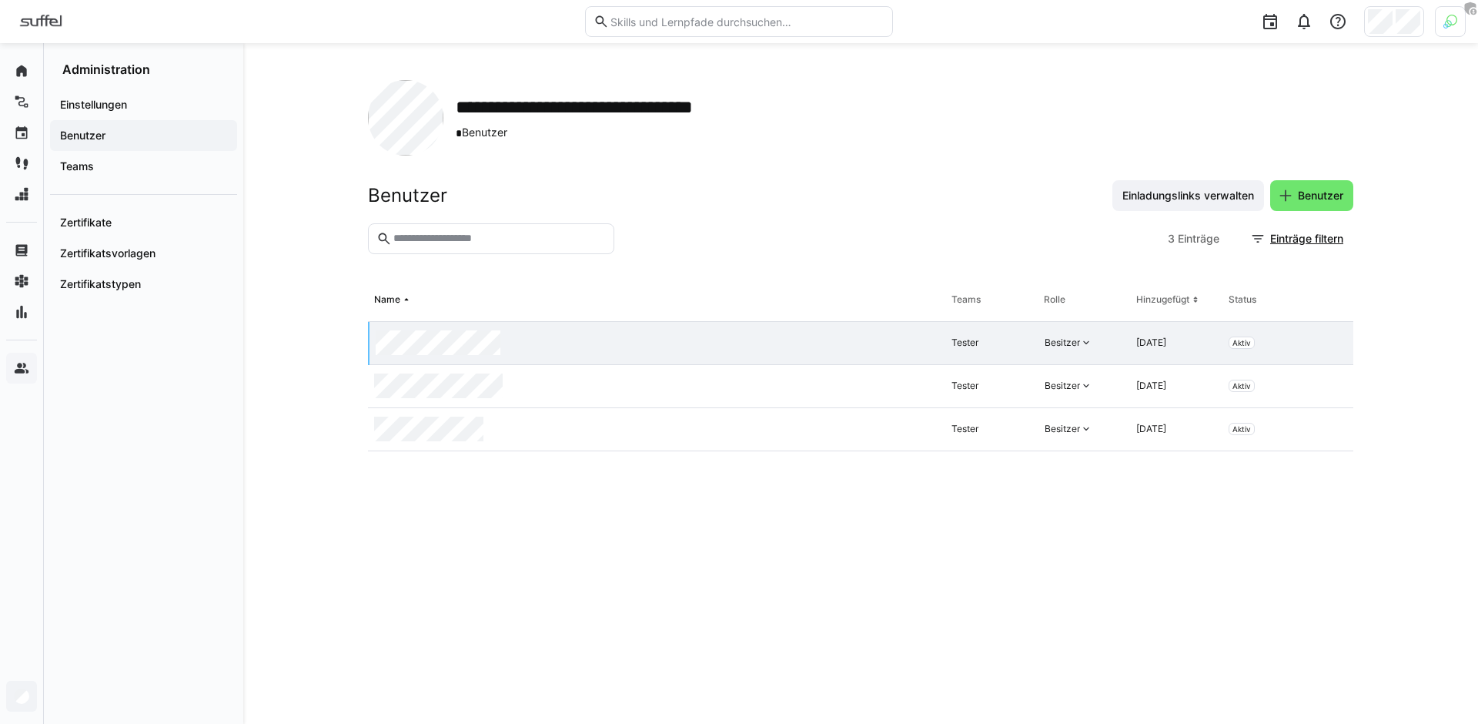
click at [888, 549] on eds-table "Name Teams Rolle Hinzugefügt Status Tester Besitzer 12.08.2025 Aktiv Tester Bes…" at bounding box center [860, 483] width 985 height 408
